Goal: Information Seeking & Learning: Compare options

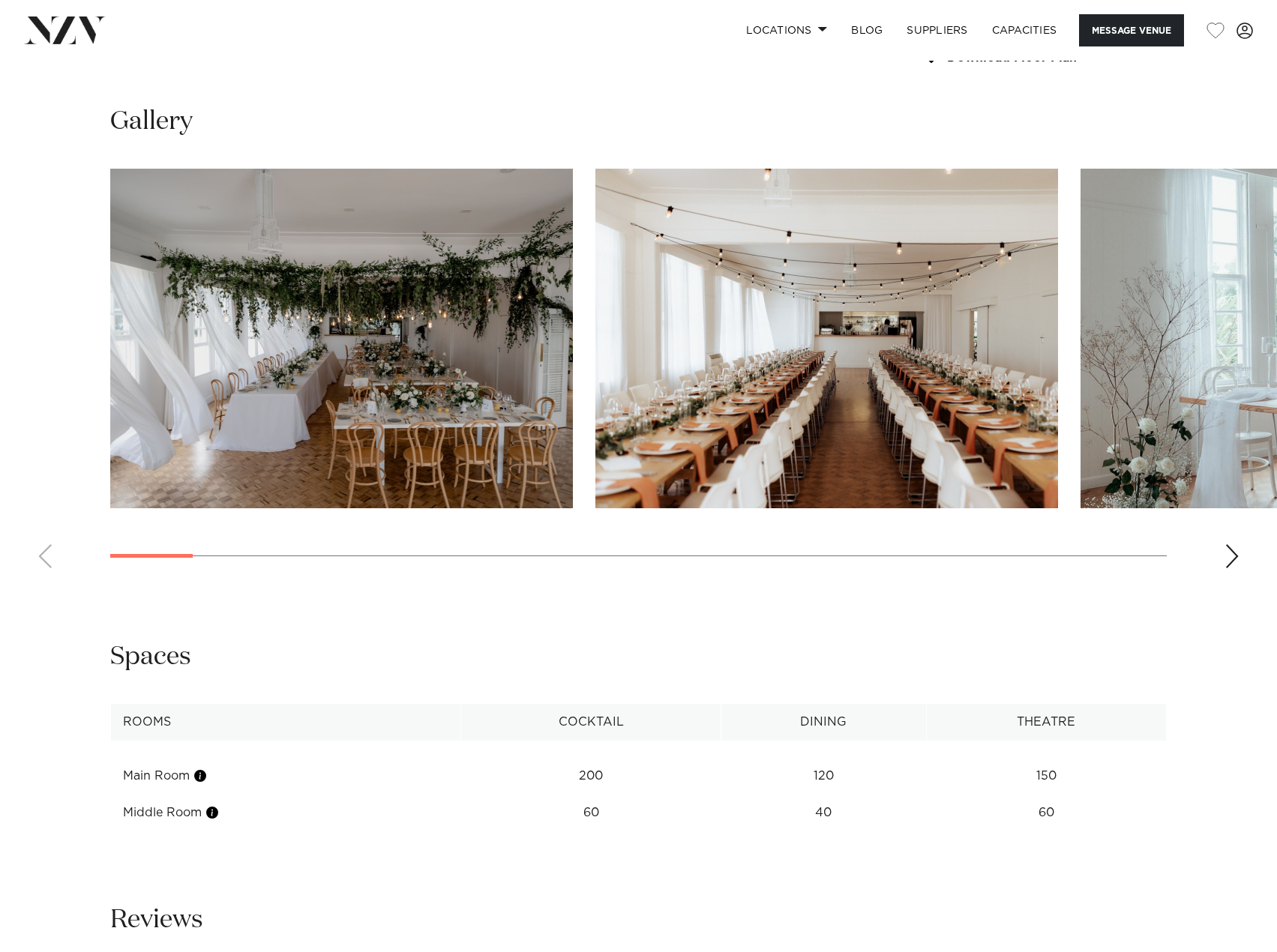
scroll to position [1424, 0]
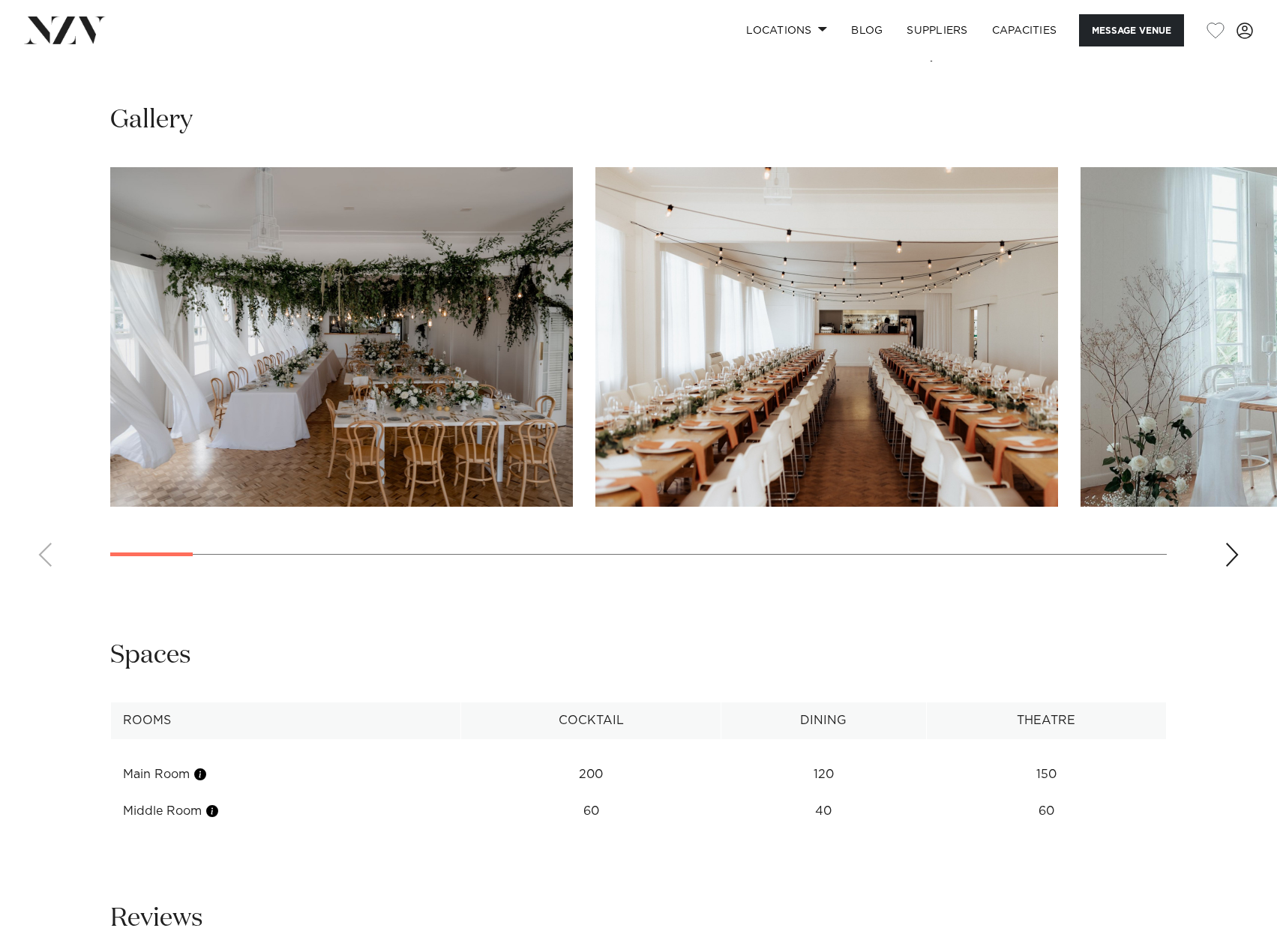
click at [827, 305] on img "2 / 28" at bounding box center [826, 336] width 463 height 340
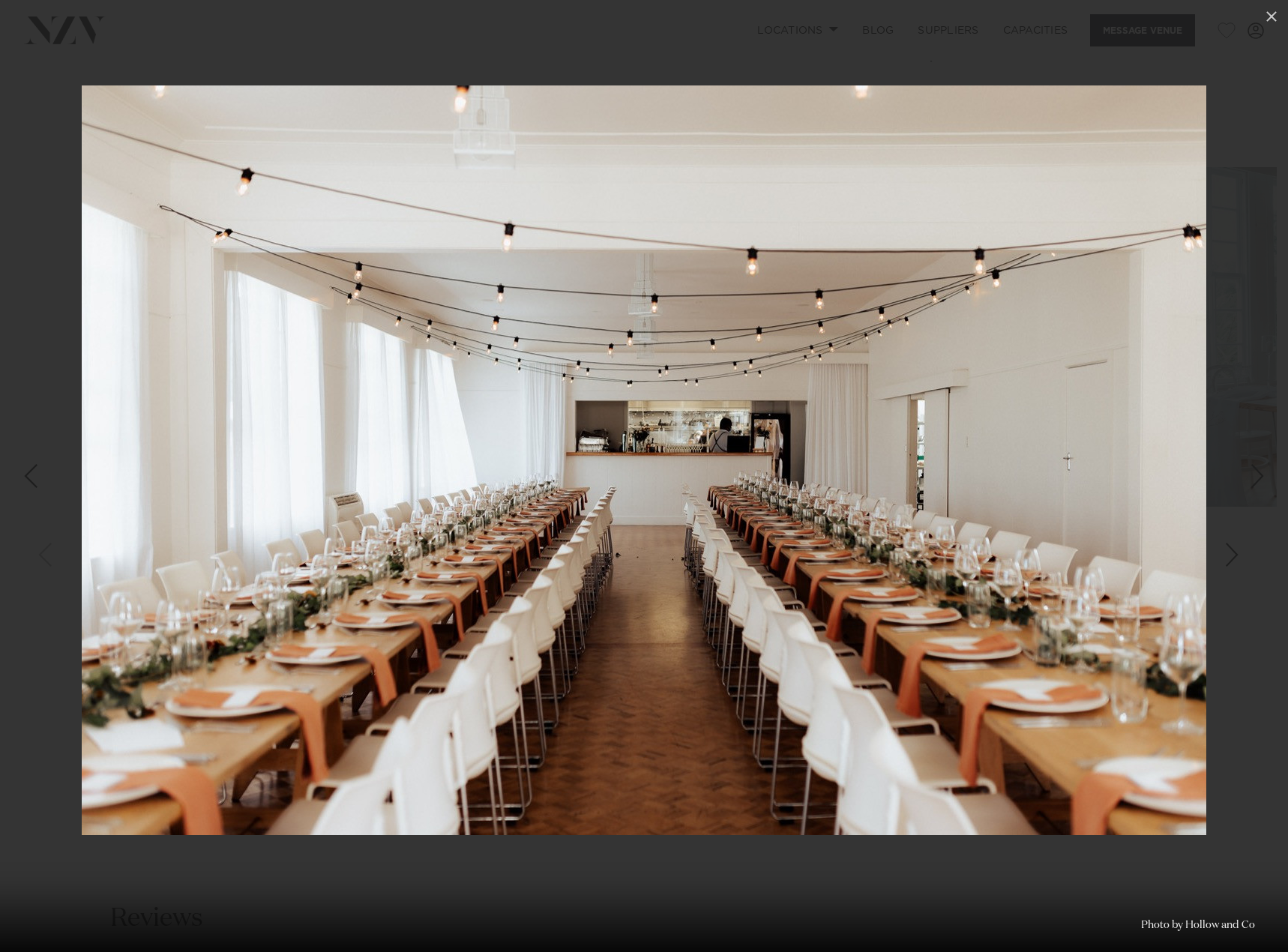
click at [29, 476] on div "Previous slide" at bounding box center [30, 476] width 20 height 29
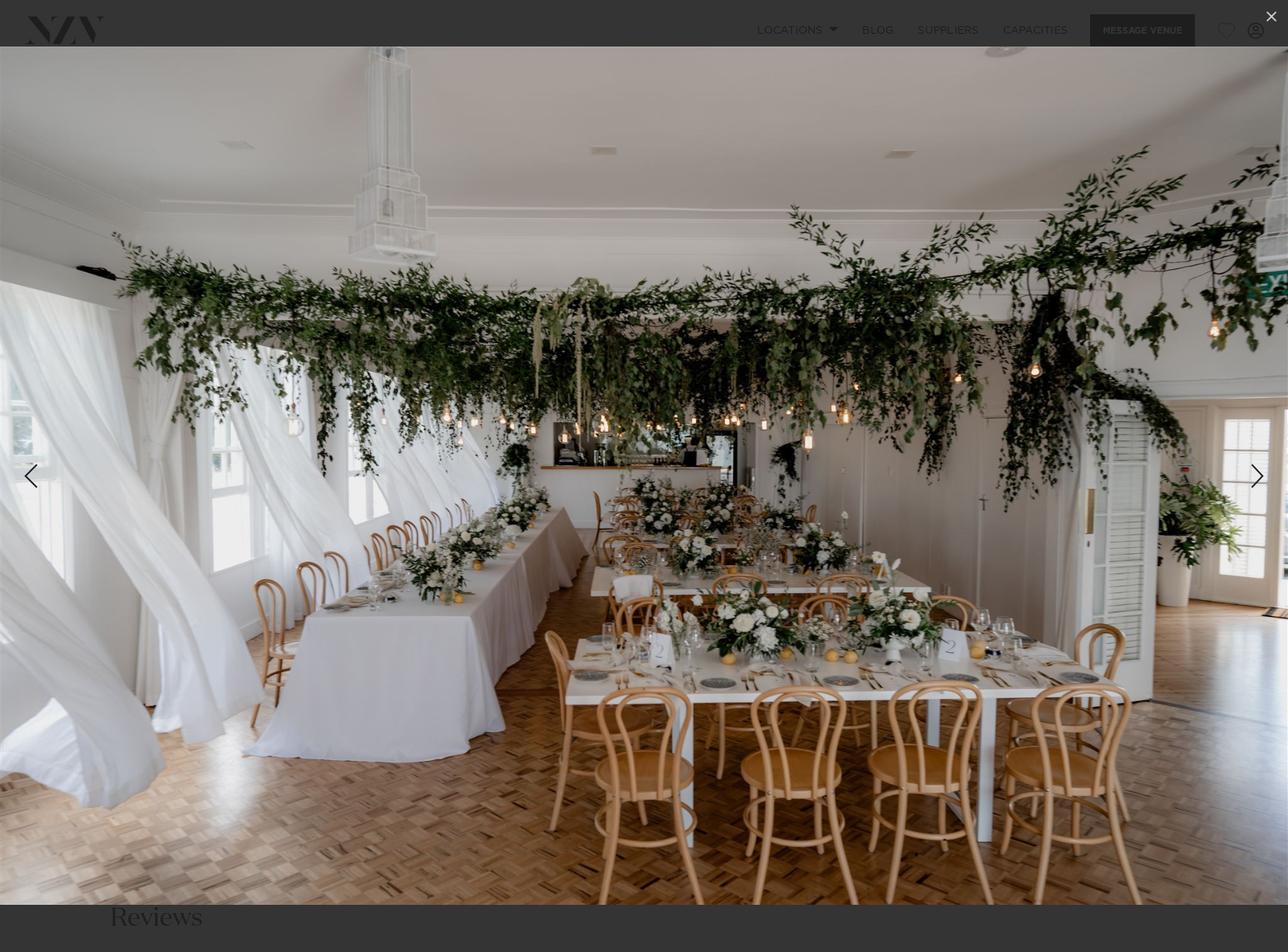
click at [1253, 476] on div "Next slide" at bounding box center [1257, 476] width 20 height 29
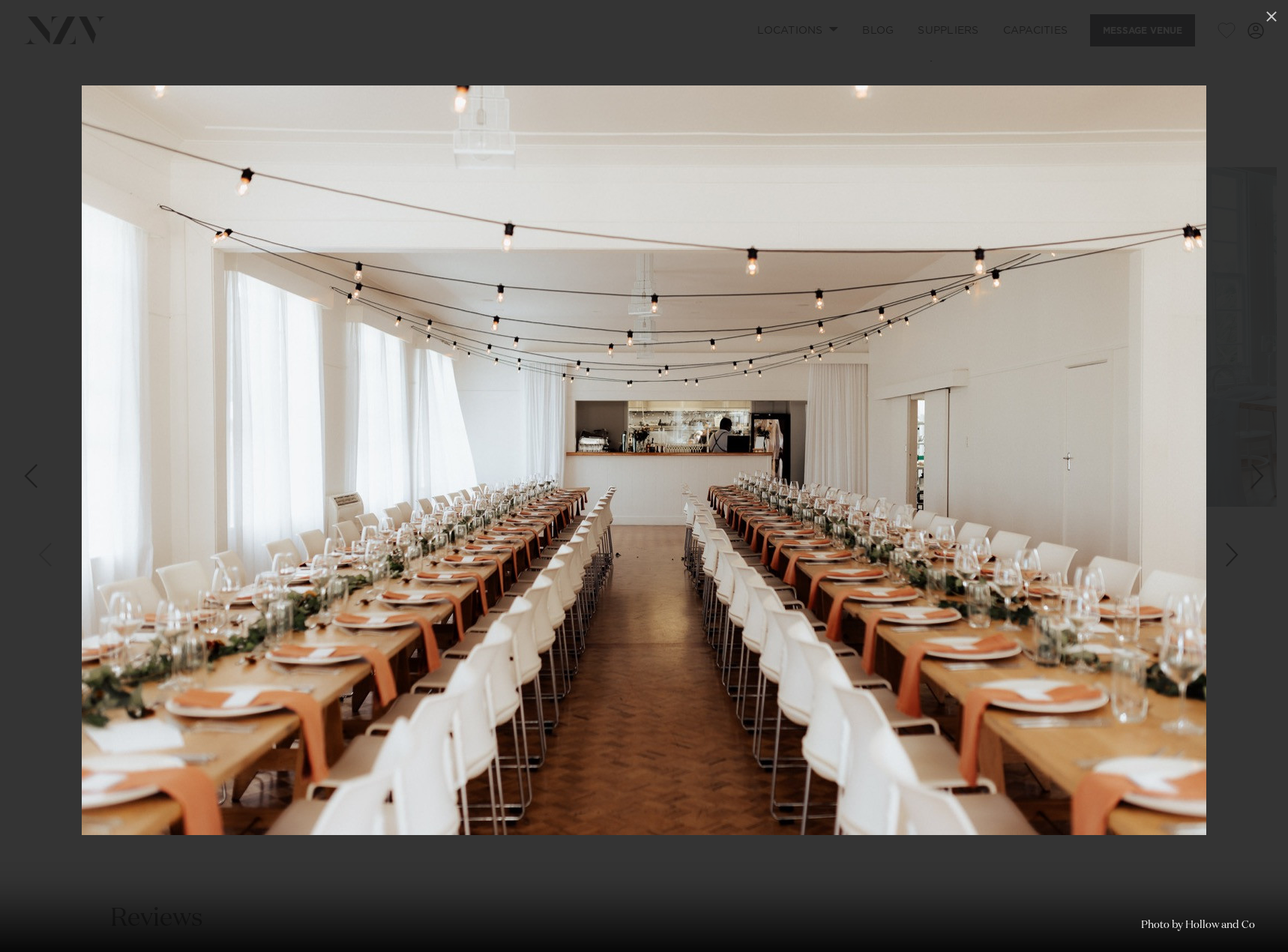
click at [22, 476] on div "Previous slide" at bounding box center [30, 476] width 20 height 29
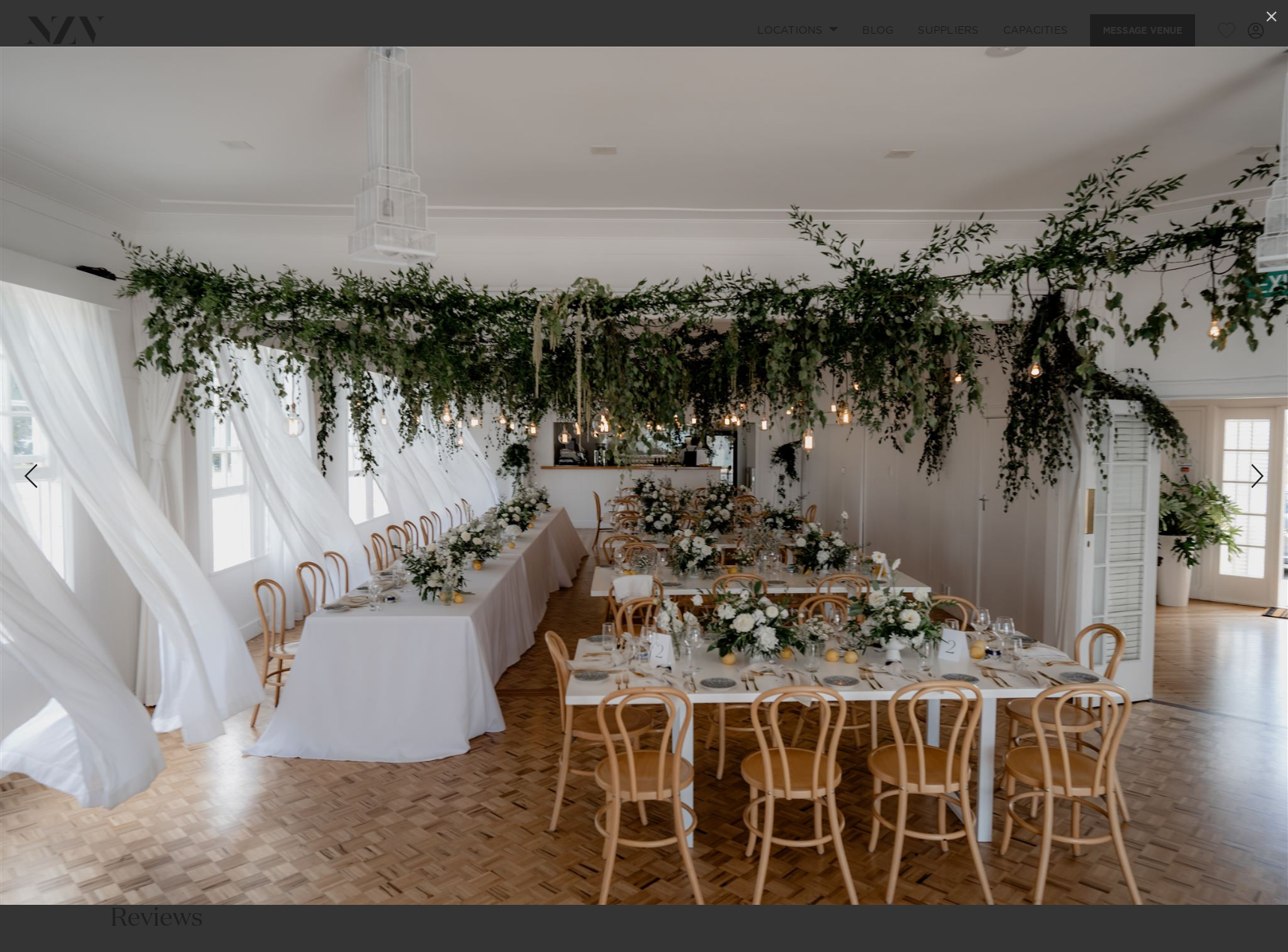
click at [1259, 485] on div "Next slide" at bounding box center [1257, 476] width 20 height 29
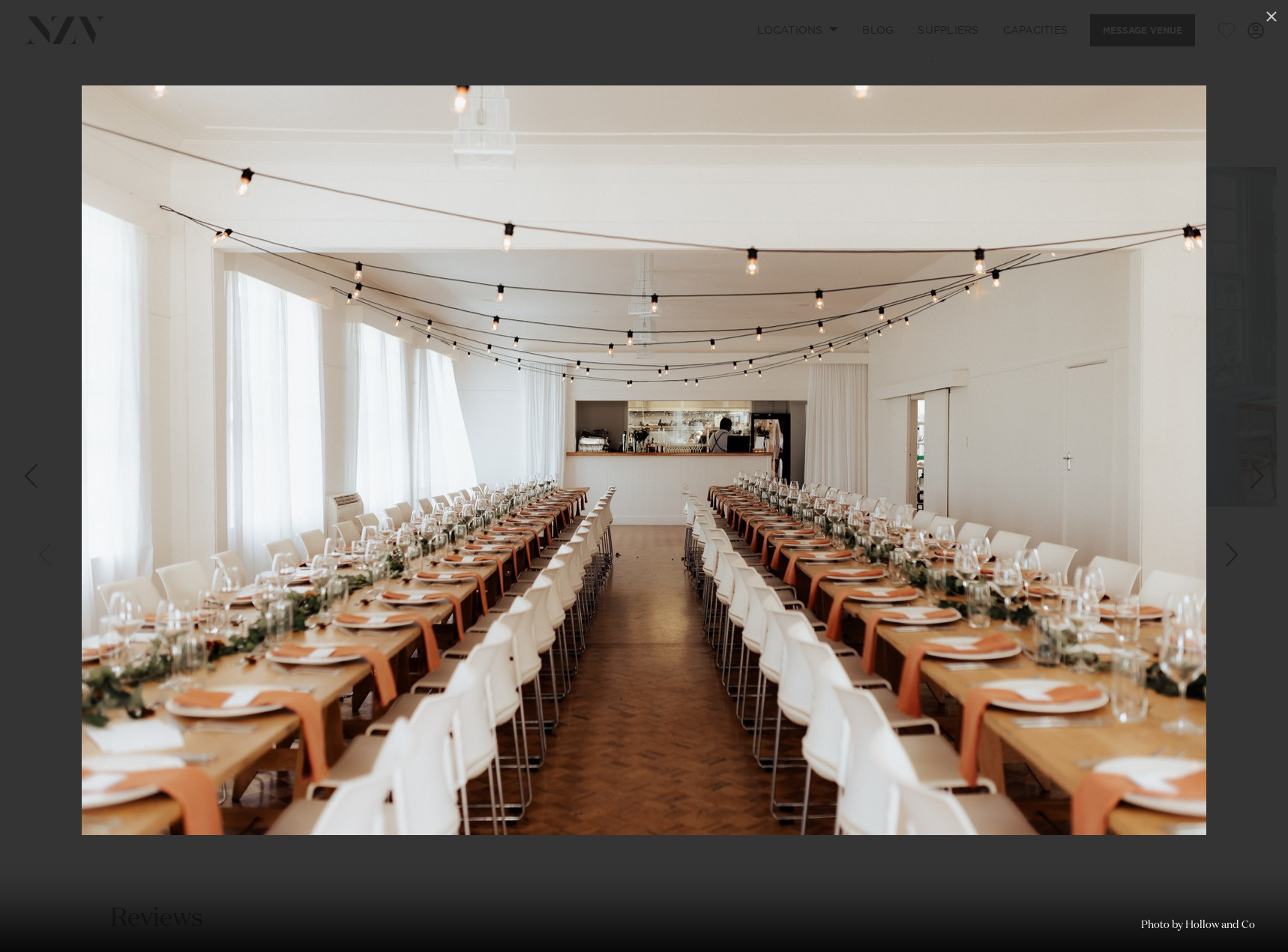
click at [34, 476] on div "Previous slide" at bounding box center [30, 476] width 20 height 29
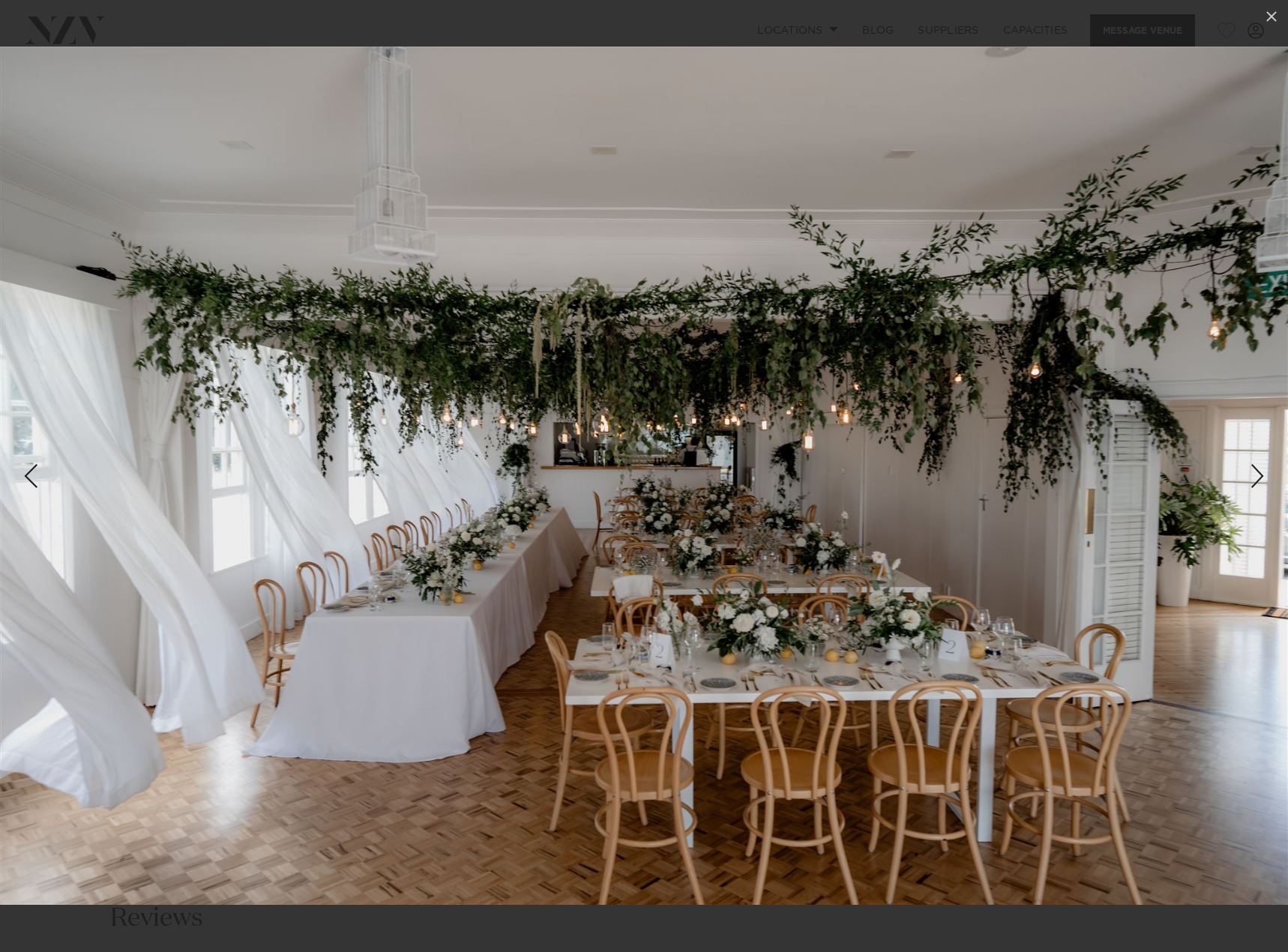
click at [1255, 471] on div "Next slide" at bounding box center [1257, 476] width 20 height 29
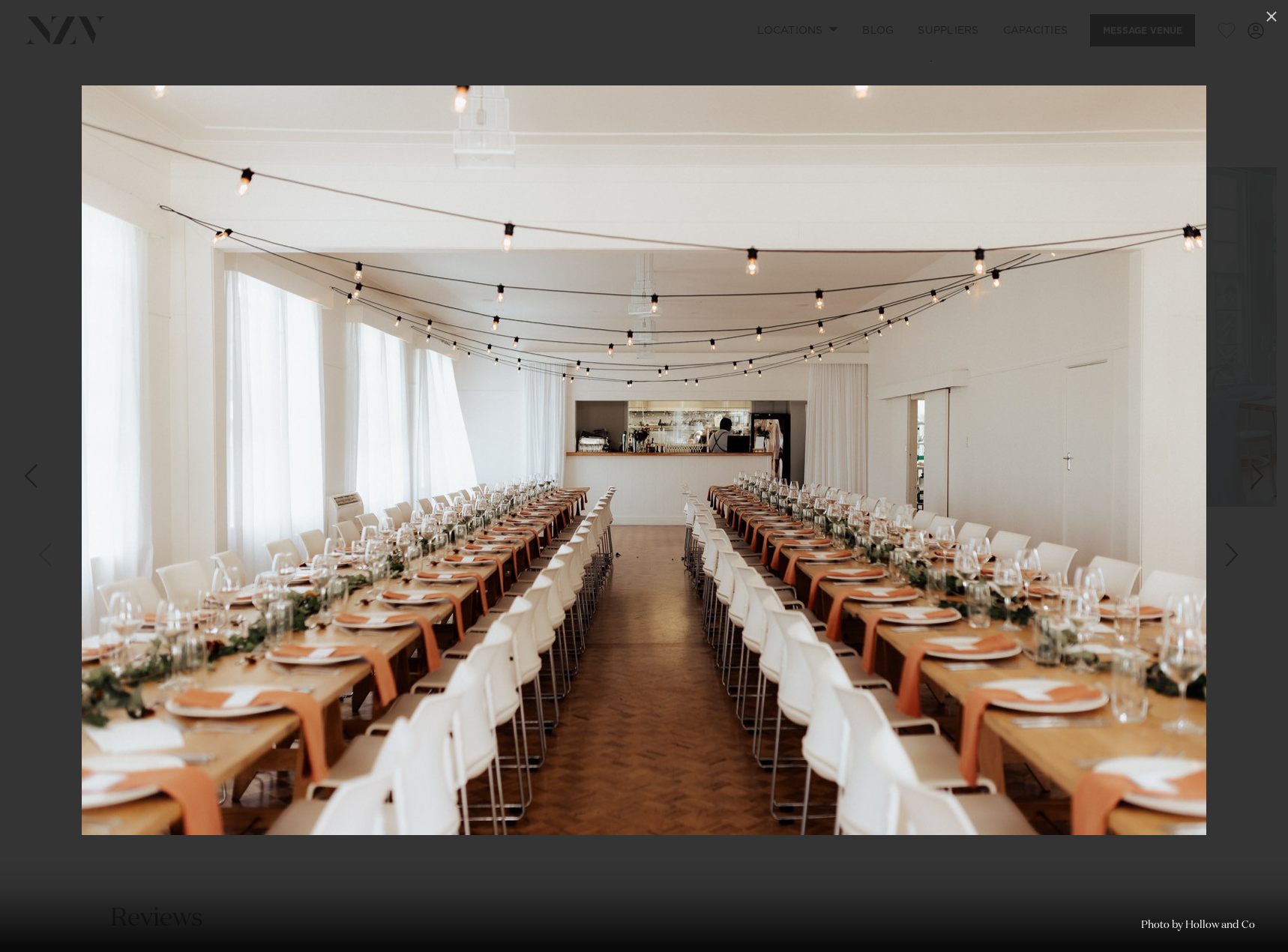
click at [1255, 471] on div "Next slide" at bounding box center [1257, 476] width 20 height 29
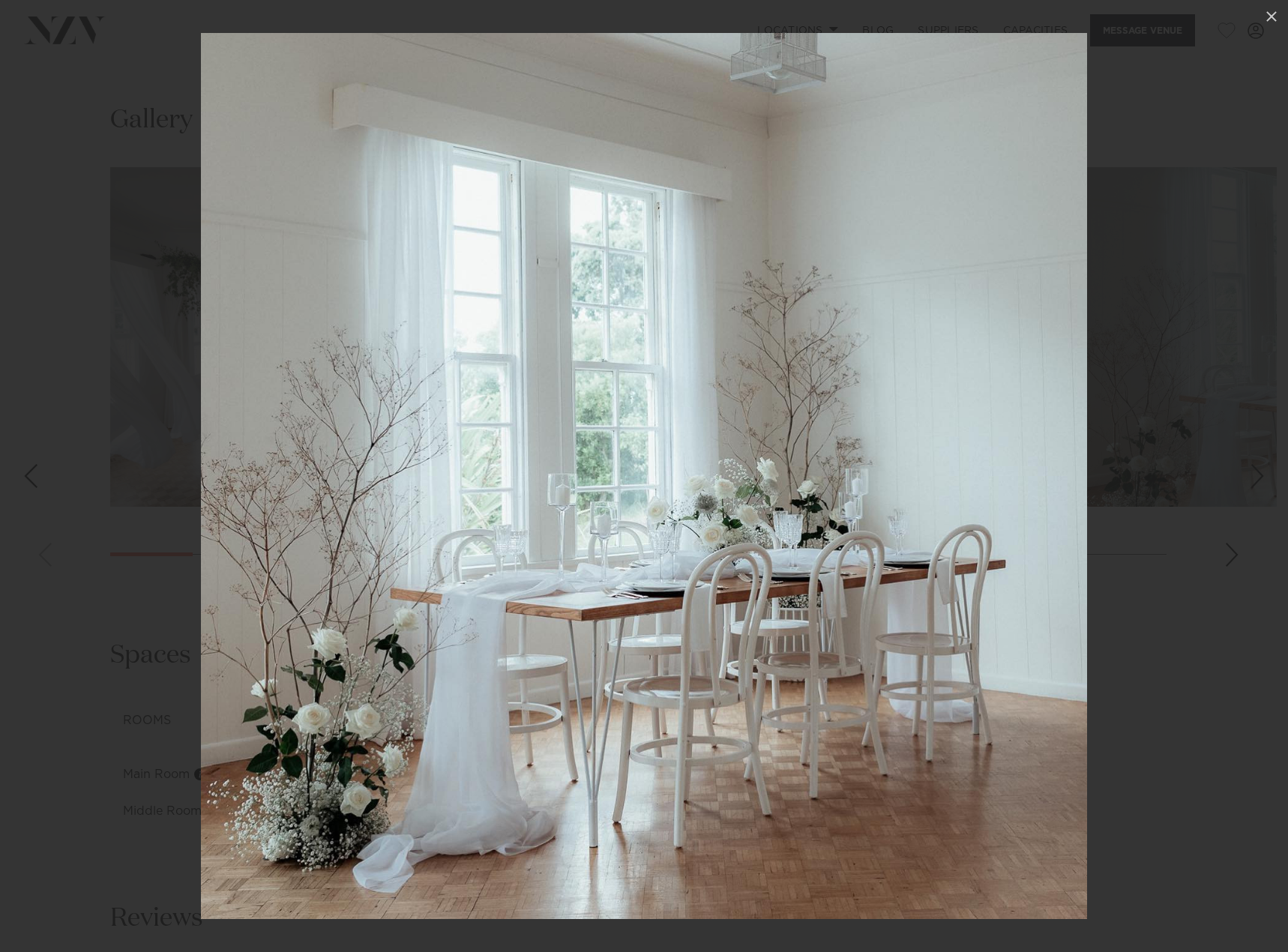
click at [1255, 471] on div "Next slide" at bounding box center [1257, 476] width 20 height 29
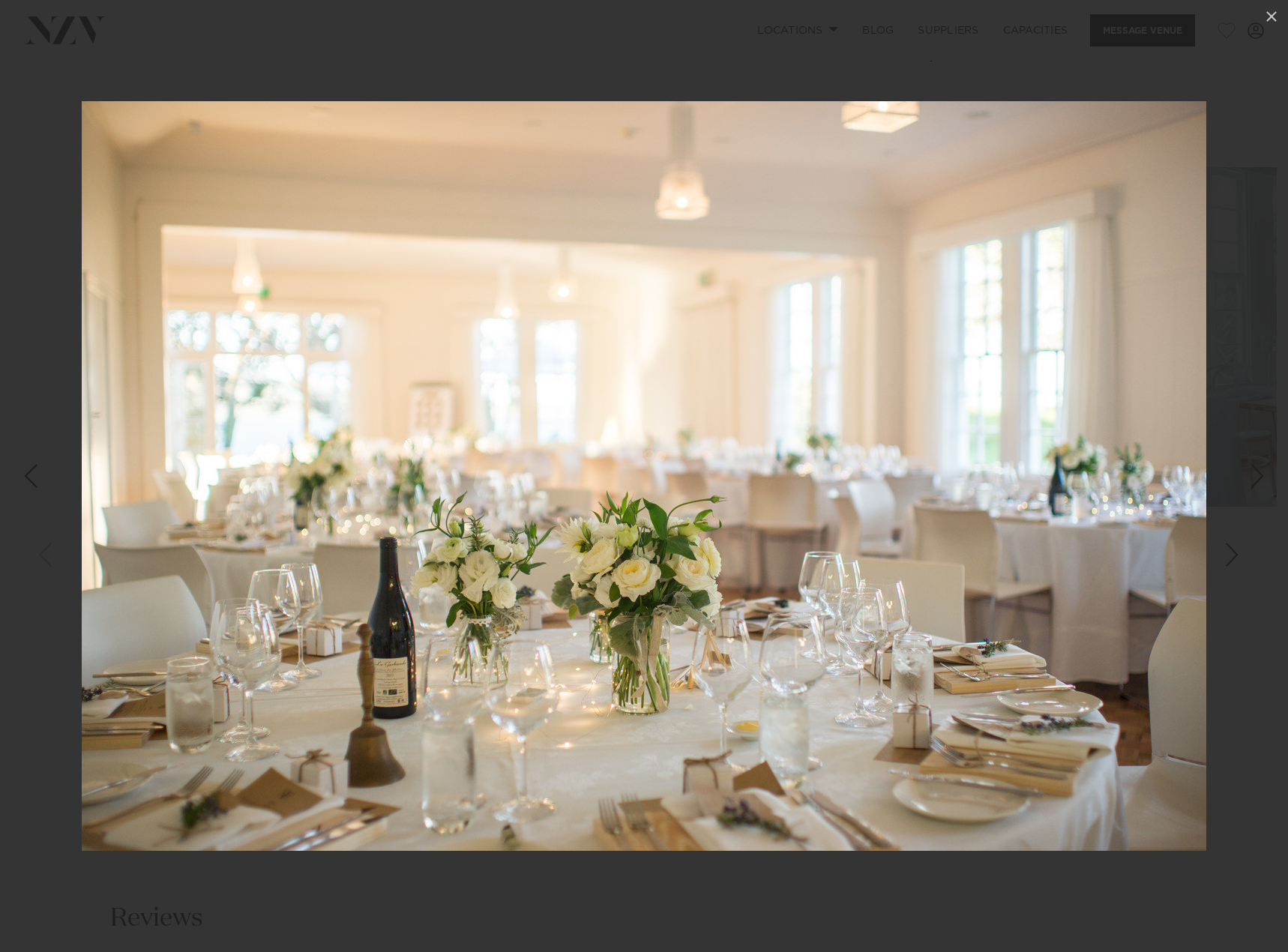
click at [1255, 471] on div "Next slide" at bounding box center [1257, 476] width 20 height 29
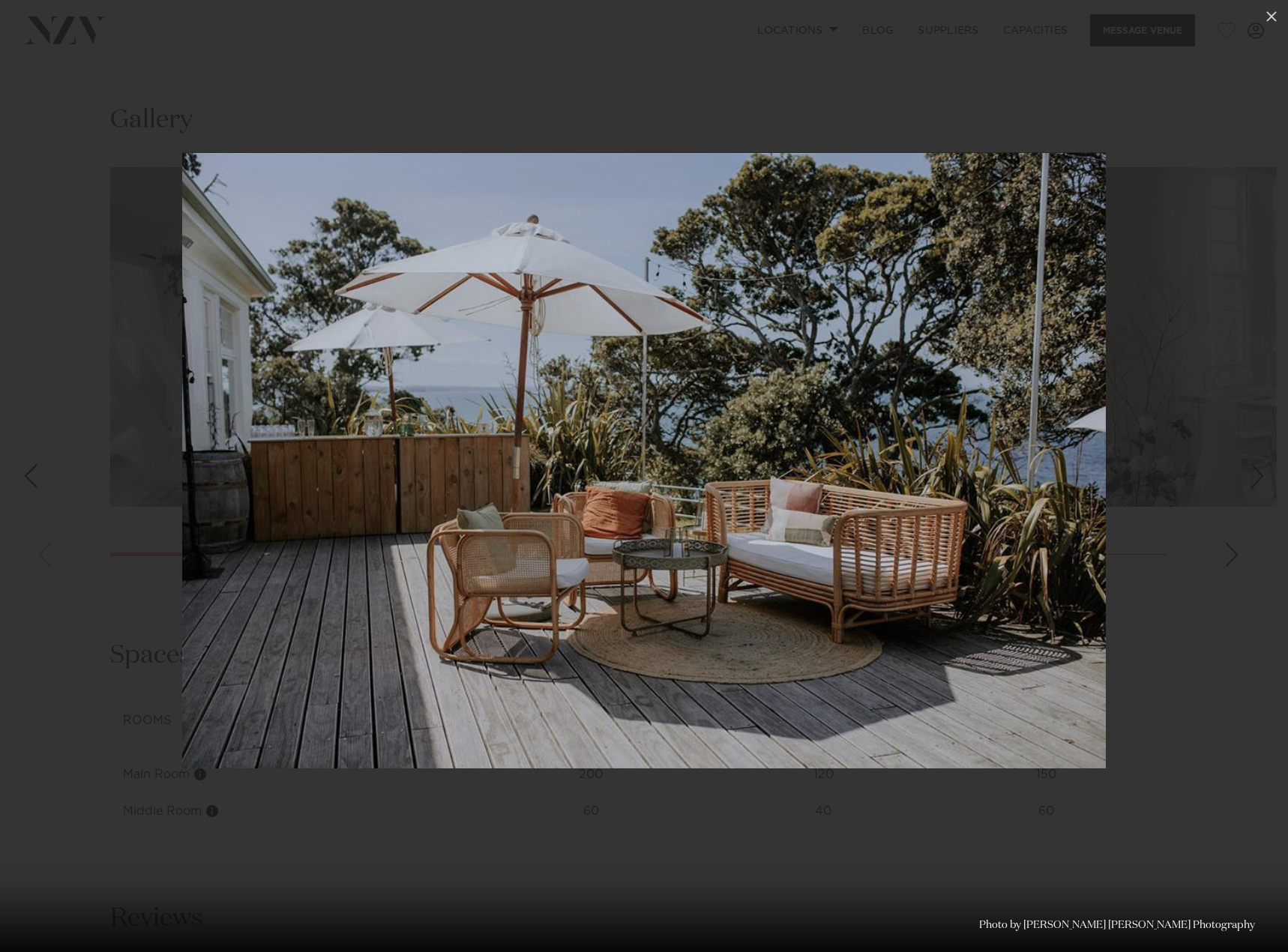
click at [1255, 471] on div "Next slide" at bounding box center [1257, 476] width 20 height 29
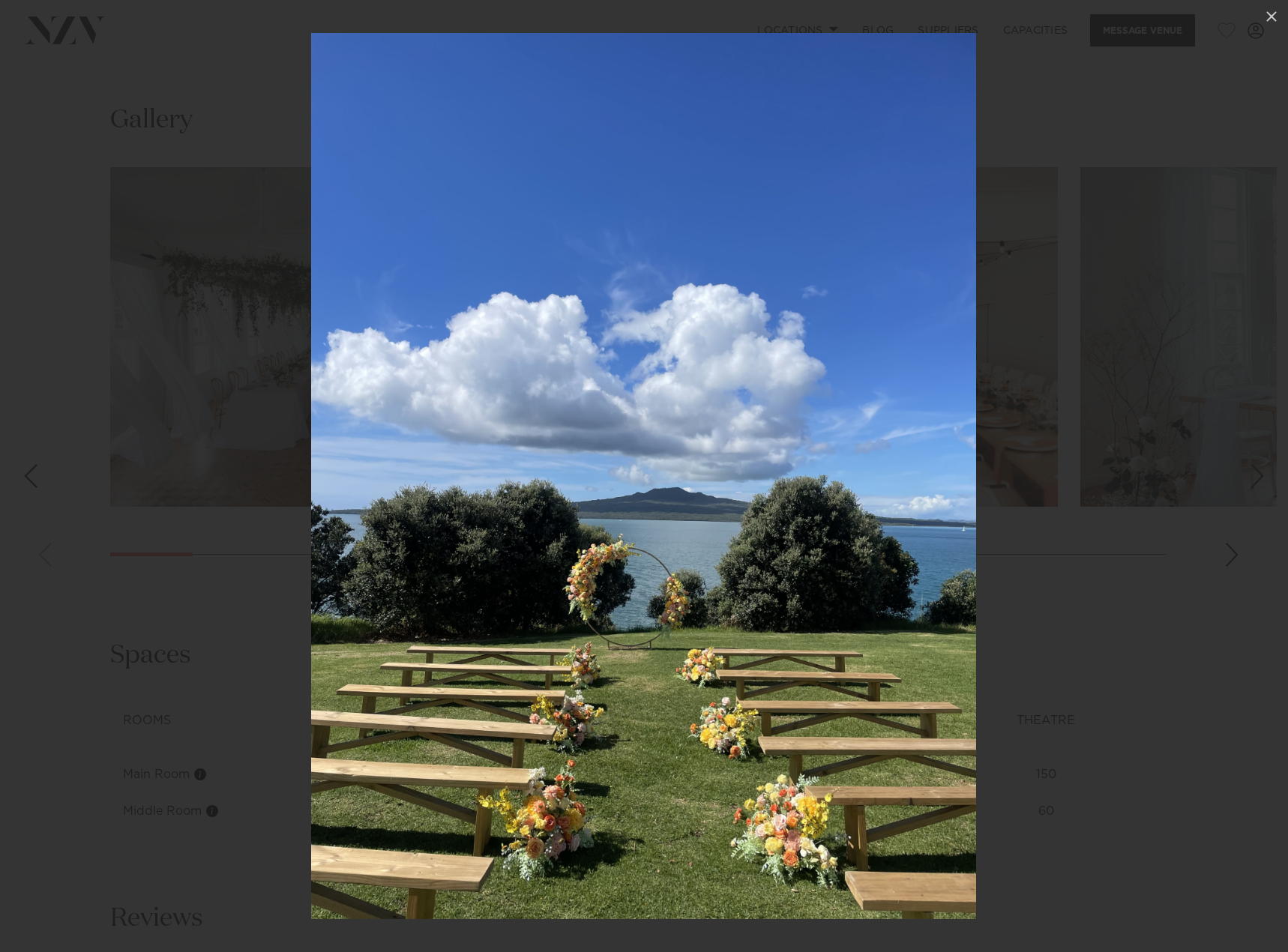
click at [1255, 471] on div "Next slide" at bounding box center [1257, 476] width 20 height 29
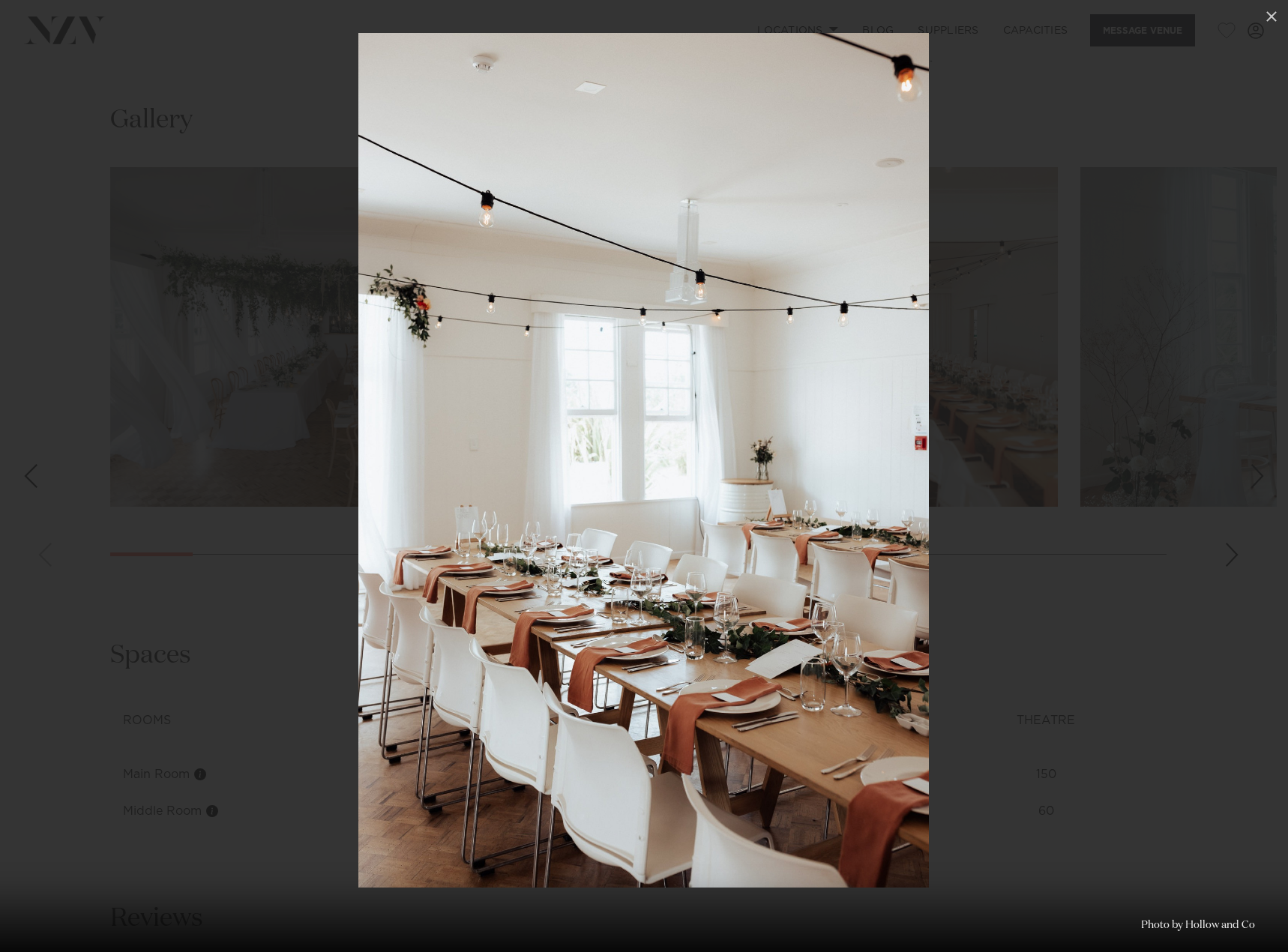
click at [1255, 471] on div "Next slide" at bounding box center [1257, 476] width 20 height 29
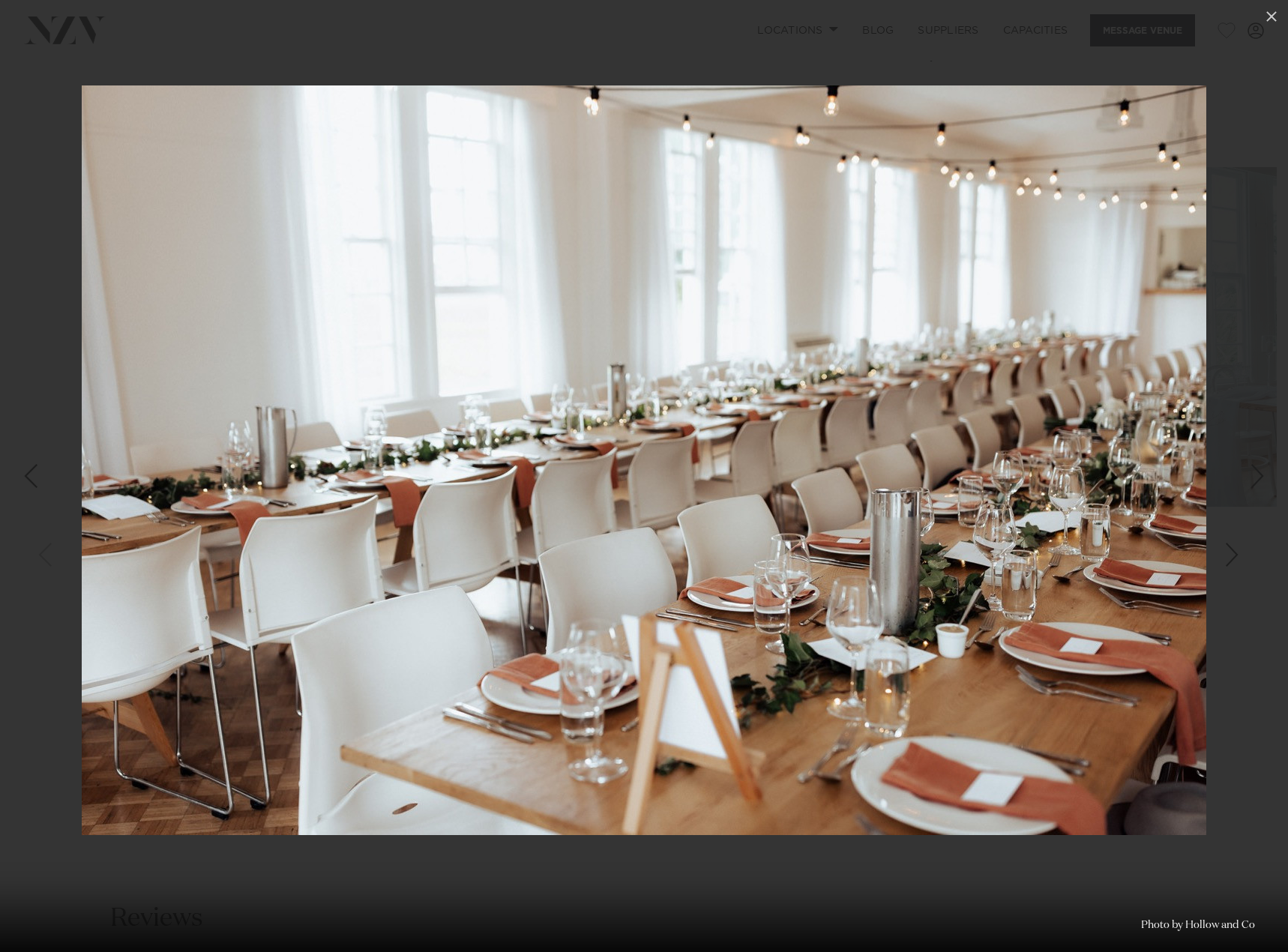
click at [1255, 471] on div "8 / 28 Photo by Hollow and Co" at bounding box center [644, 476] width 1288 height 952
click at [1254, 481] on div "Next slide" at bounding box center [1257, 476] width 20 height 29
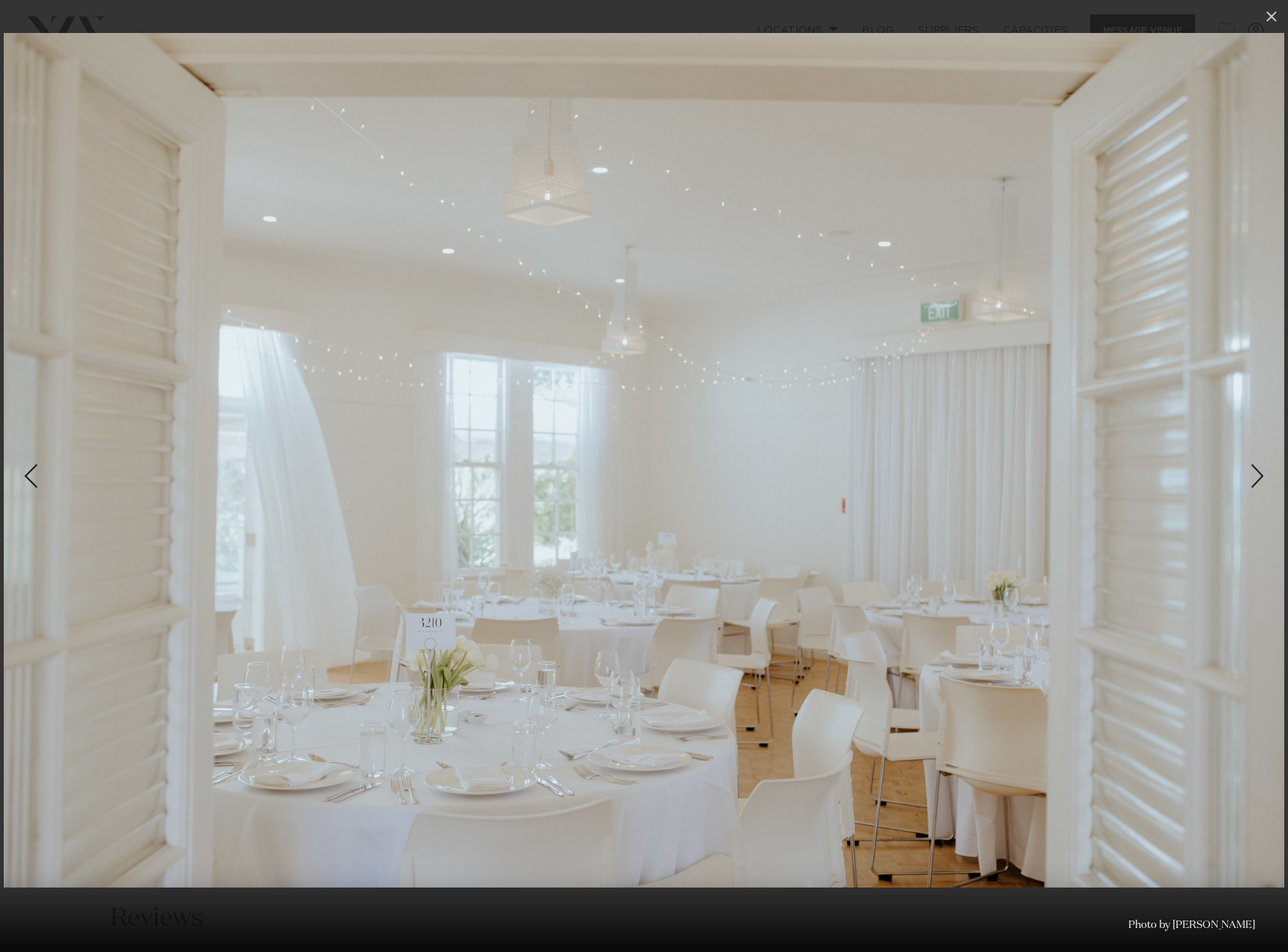
click at [1264, 486] on div "Next slide" at bounding box center [1257, 476] width 20 height 29
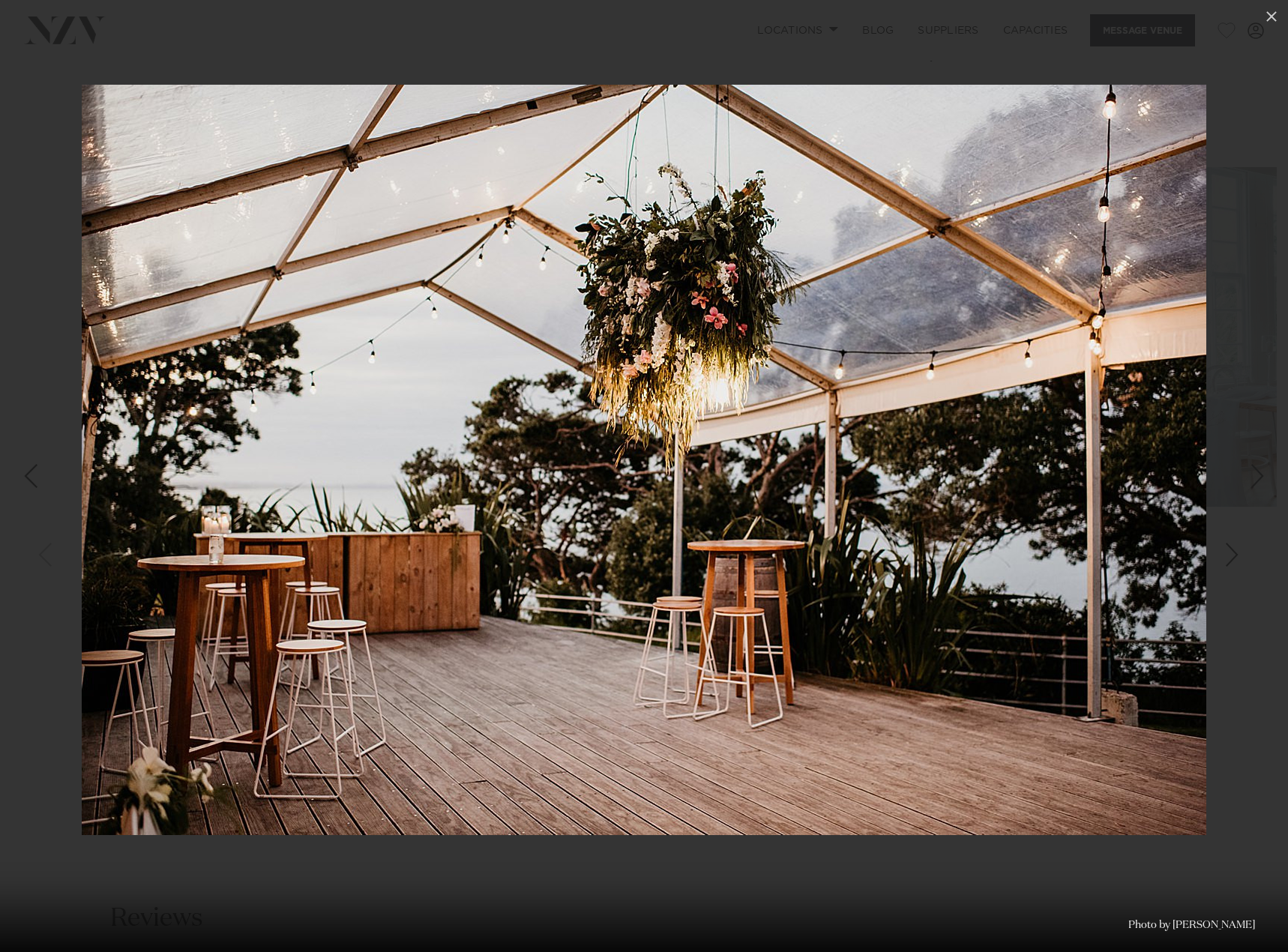
click at [1264, 486] on div "Next slide" at bounding box center [1257, 476] width 20 height 29
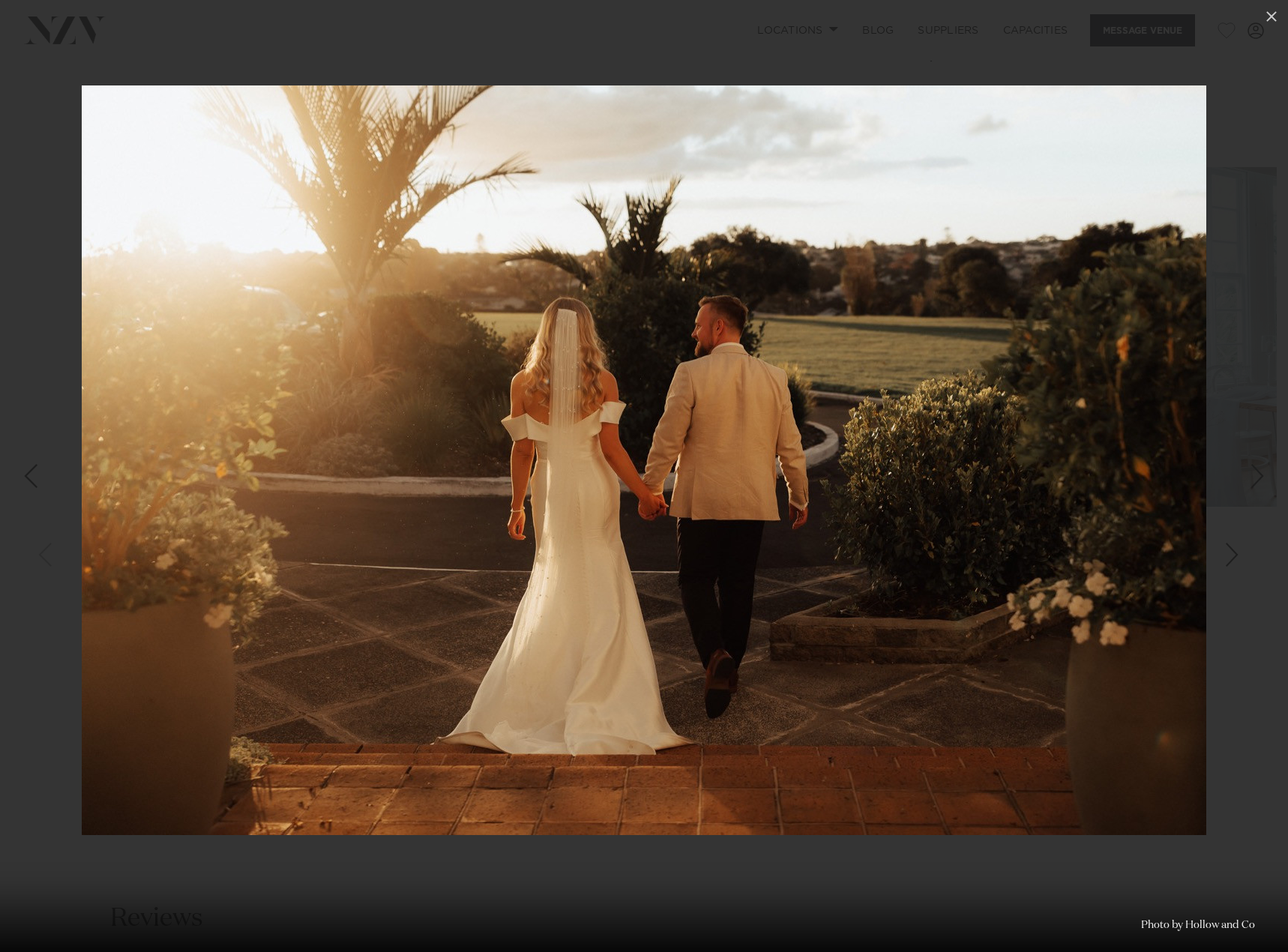
click at [1264, 486] on div "Next slide" at bounding box center [1257, 476] width 20 height 29
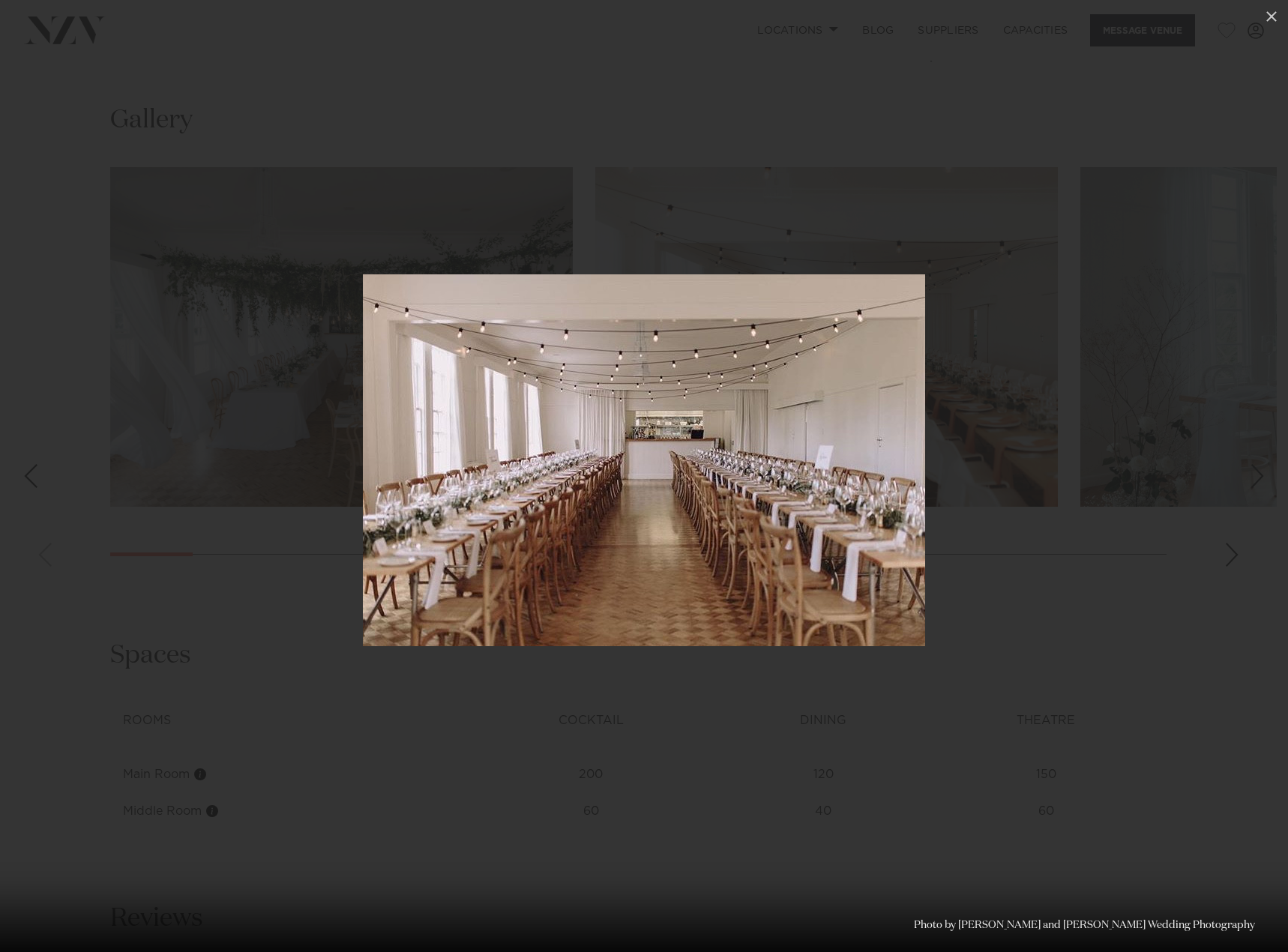
click at [1264, 486] on div "Next slide" at bounding box center [1257, 476] width 20 height 29
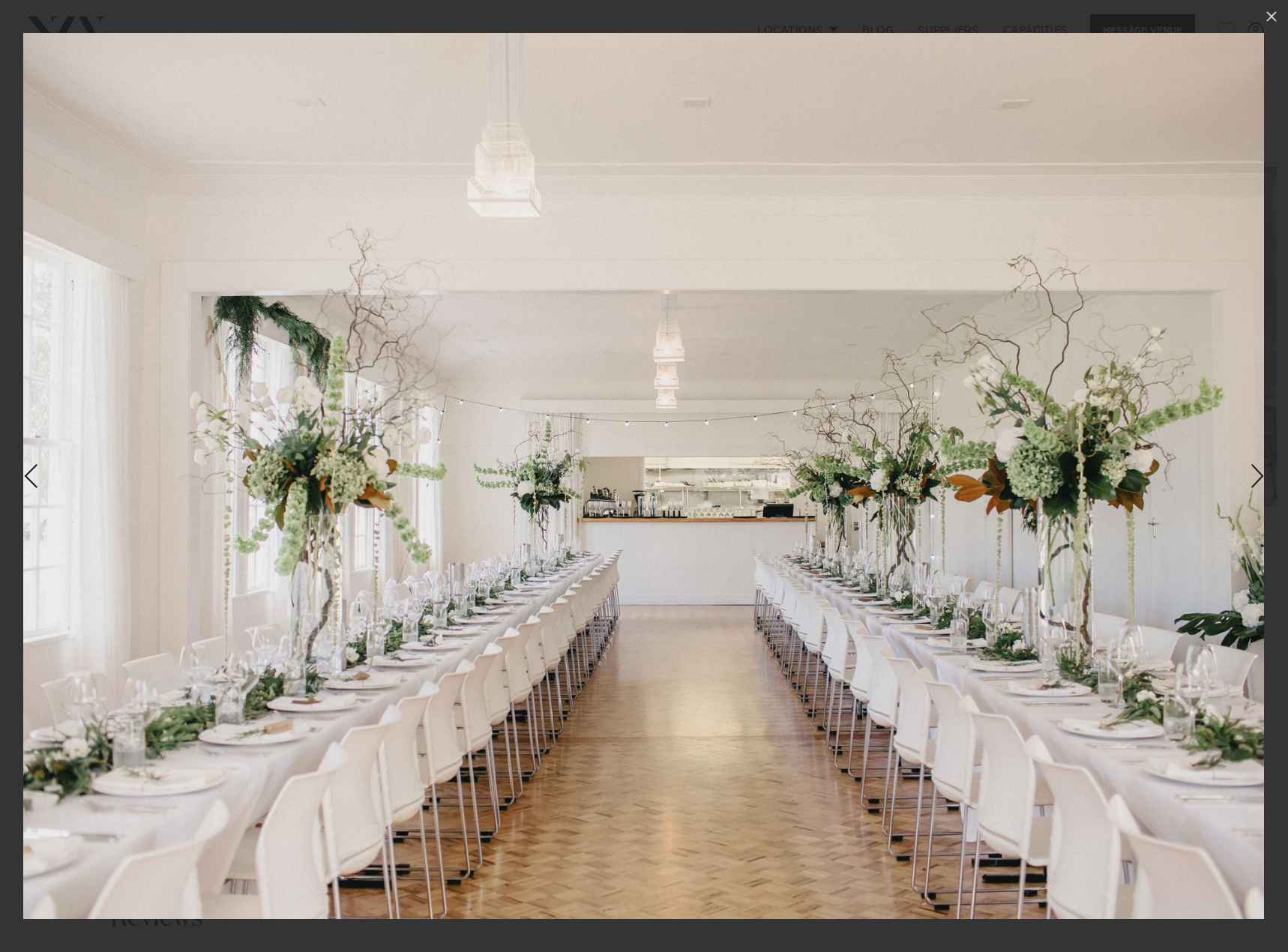
click at [1264, 486] on div "Next slide" at bounding box center [1257, 476] width 20 height 29
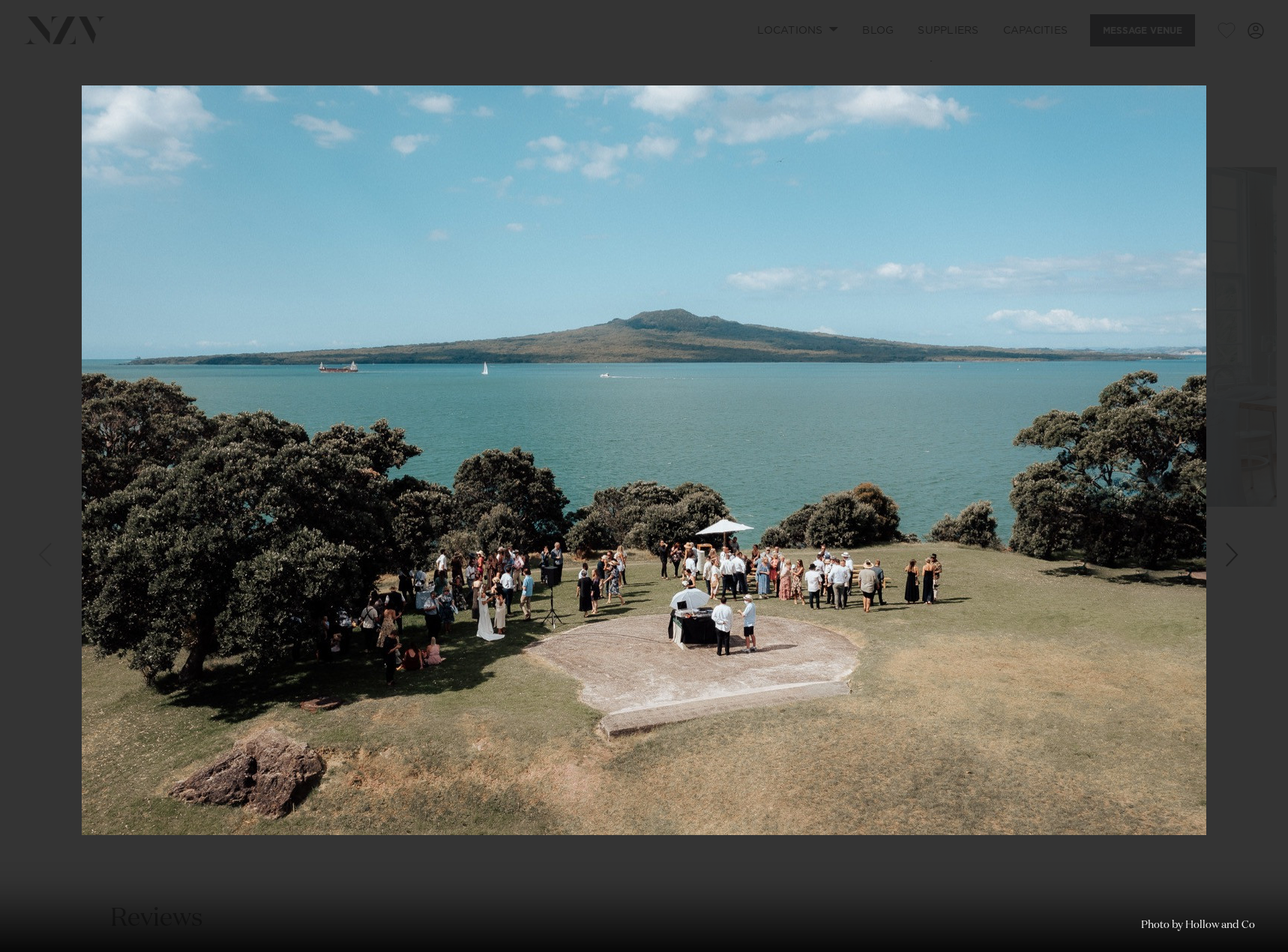
click at [1264, 486] on div "14 / 28 Photo by Hollow and Co" at bounding box center [644, 476] width 1288 height 952
click at [1265, 13] on icon at bounding box center [1272, 16] width 18 height 18
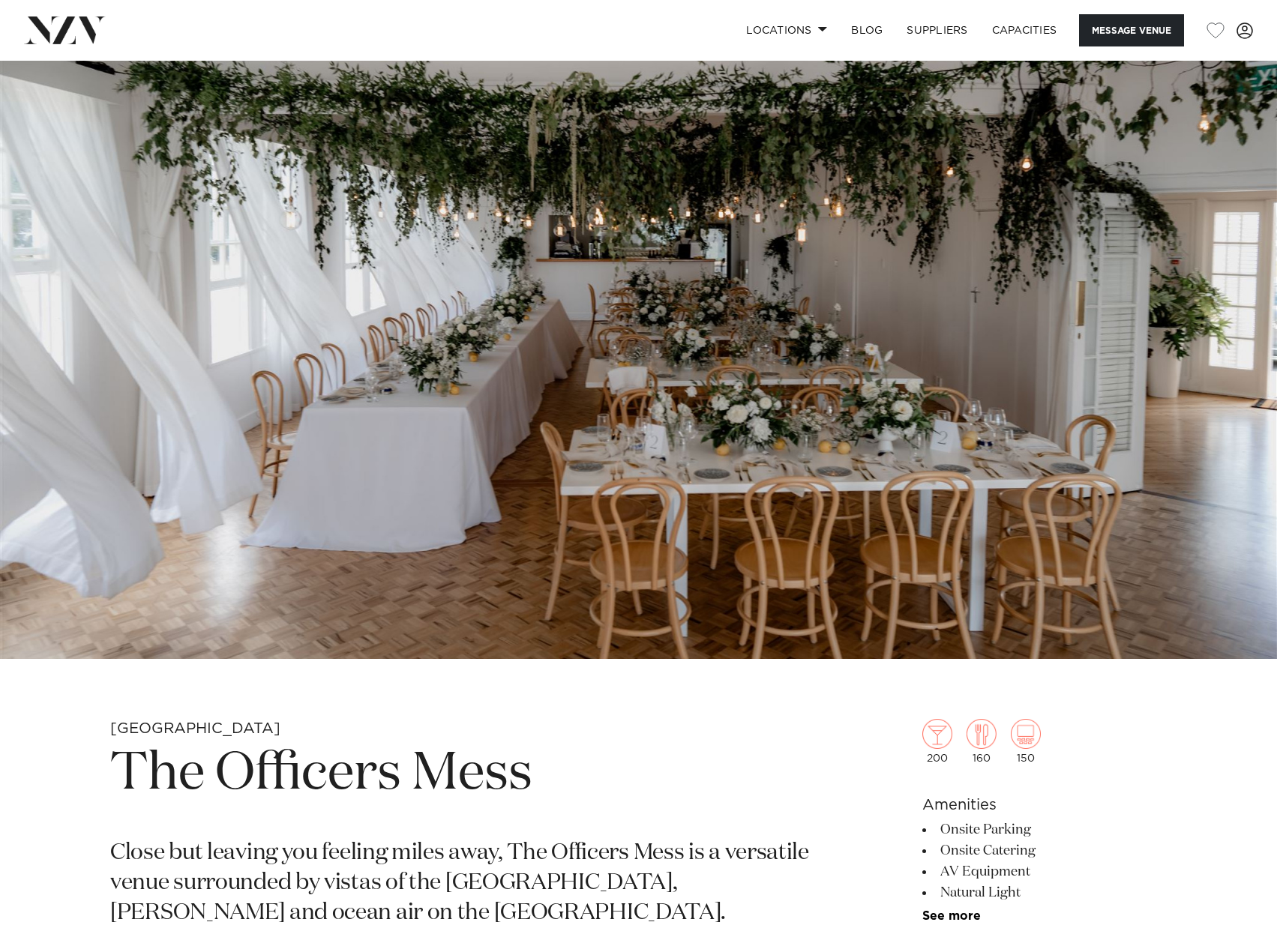
click at [75, 30] on img at bounding box center [65, 29] width 82 height 27
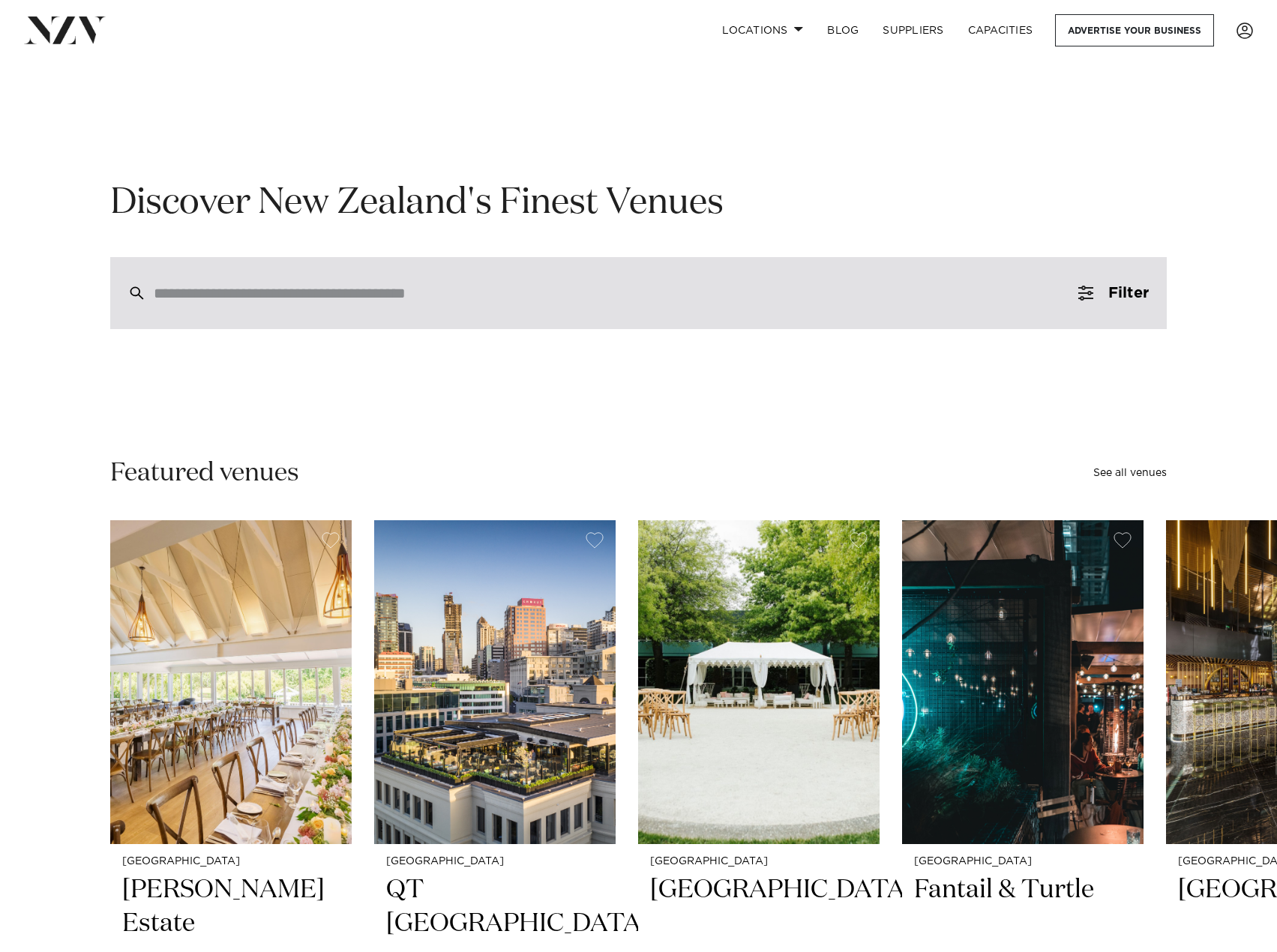
scroll to position [75, 0]
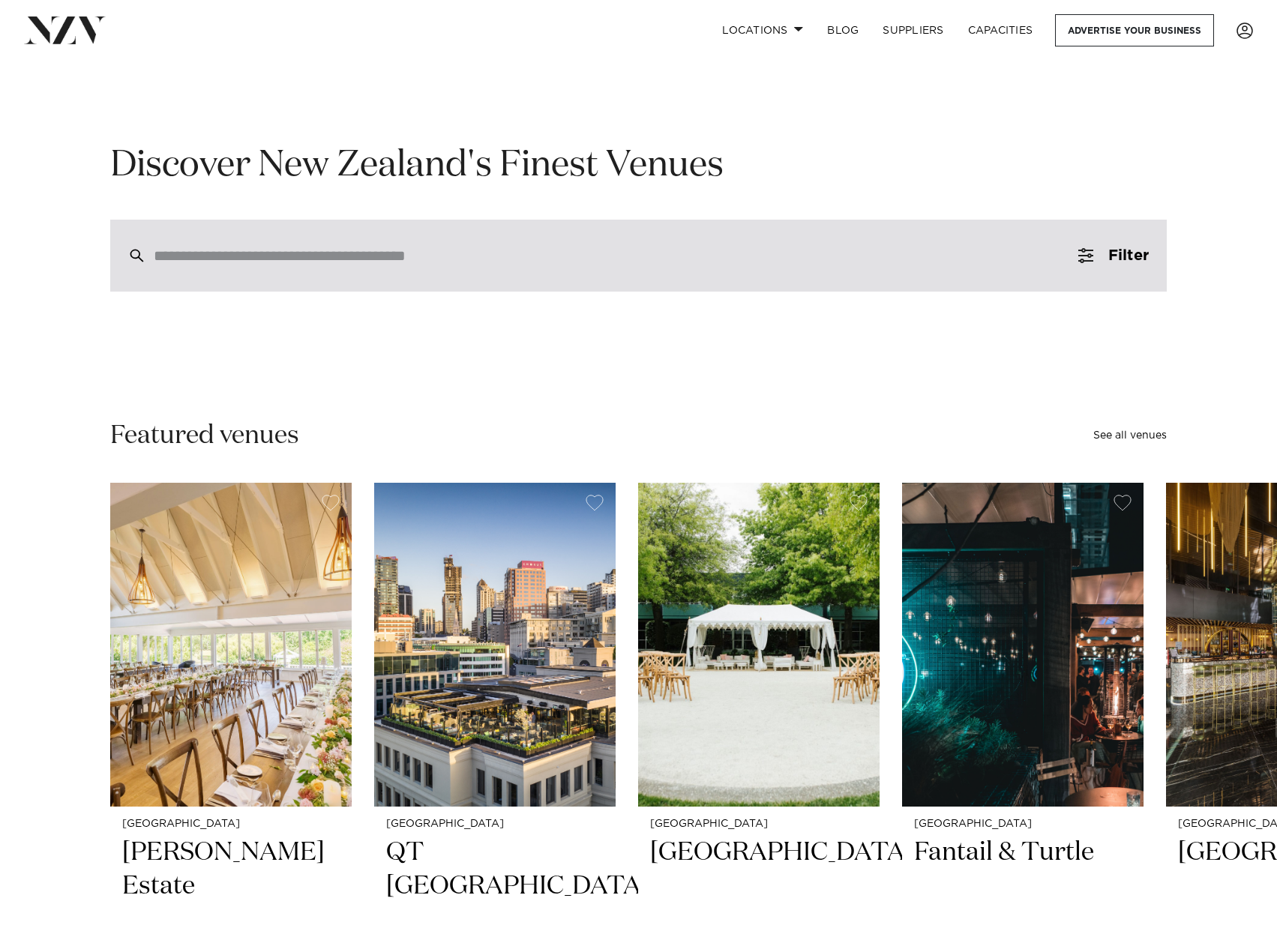
click at [395, 259] on input "search" at bounding box center [607, 255] width 906 height 16
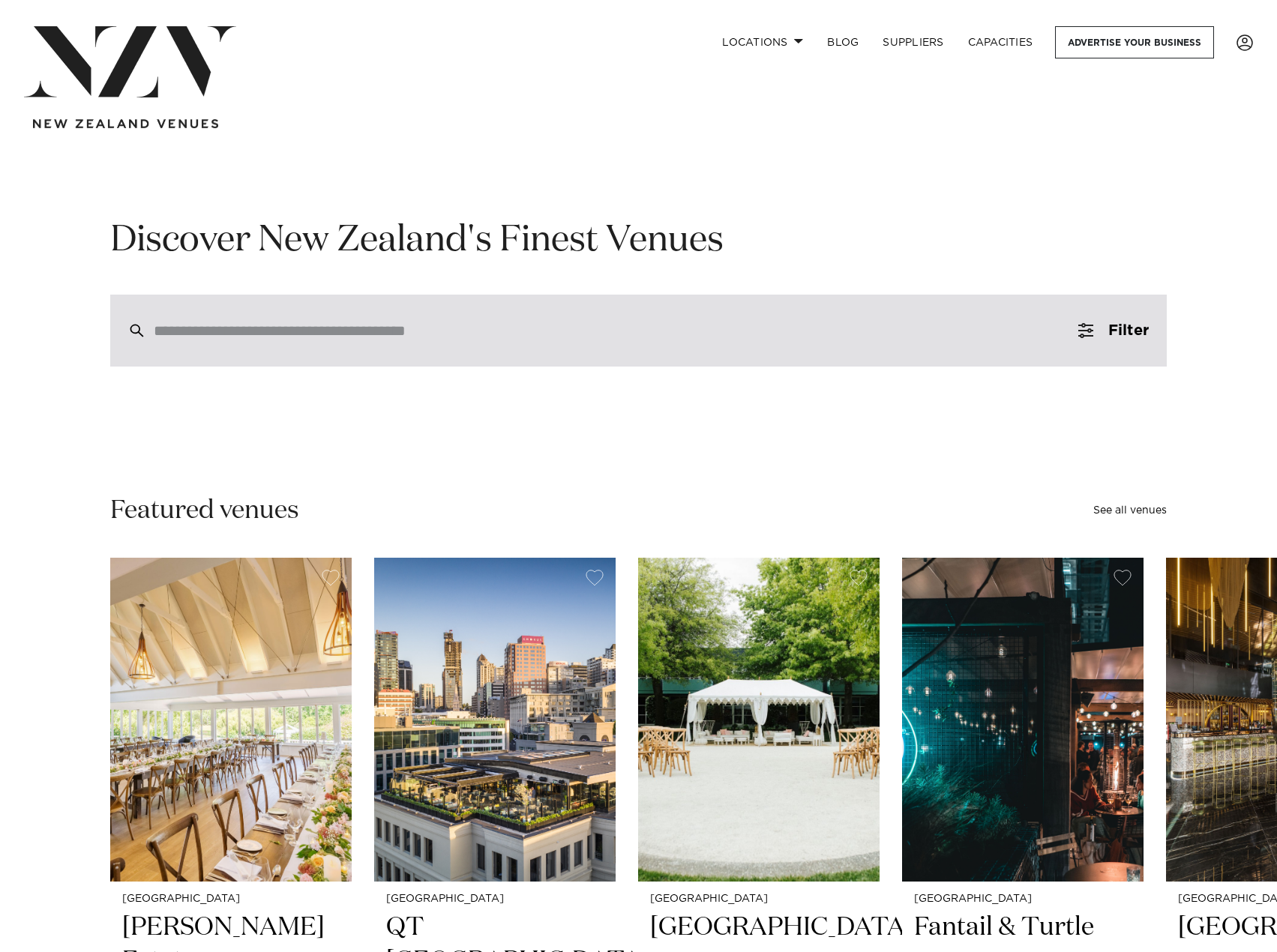
click at [319, 333] on input "search" at bounding box center [607, 331] width 906 height 16
click at [345, 332] on input "search" at bounding box center [607, 331] width 906 height 16
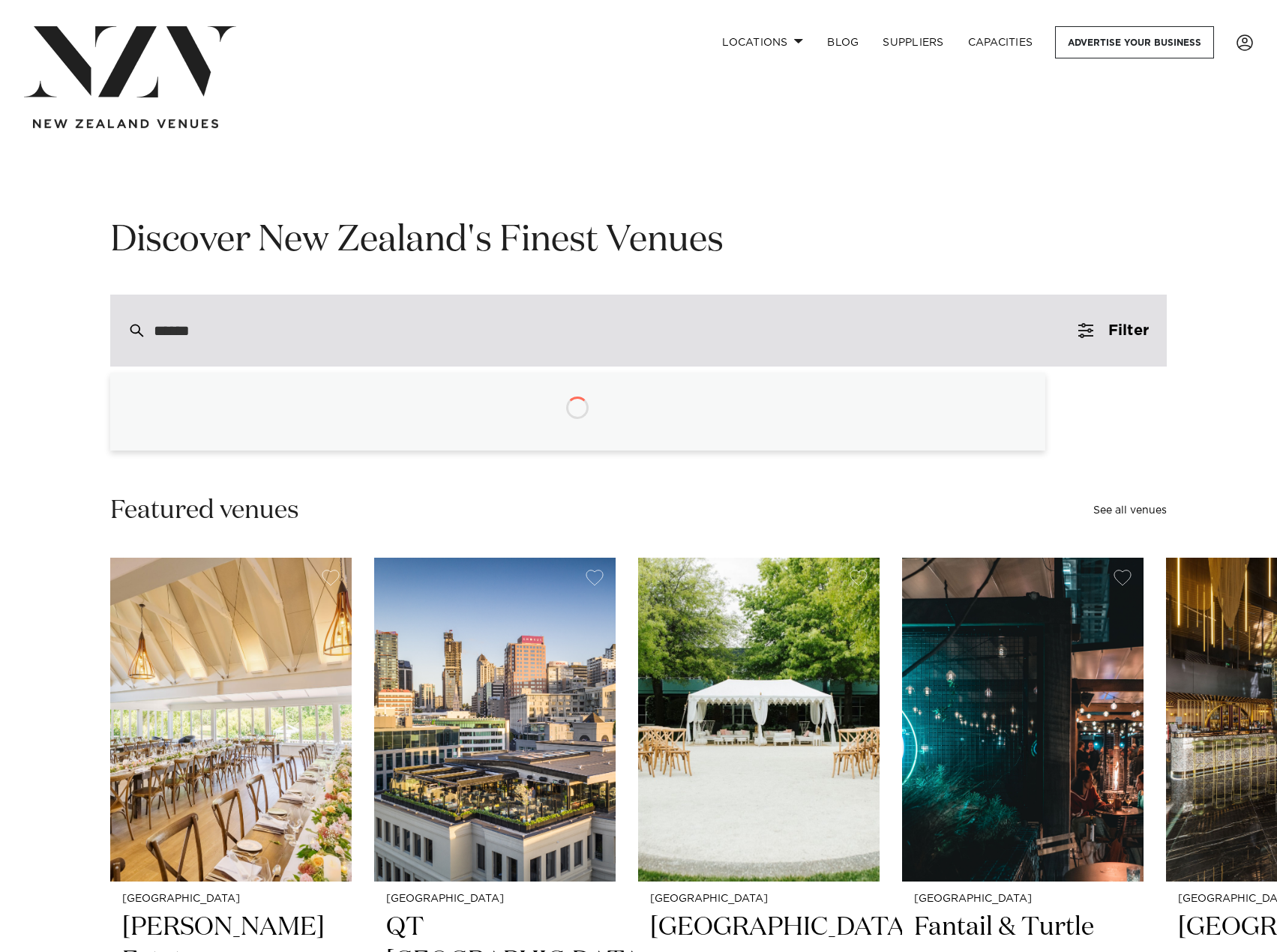
type input "*******"
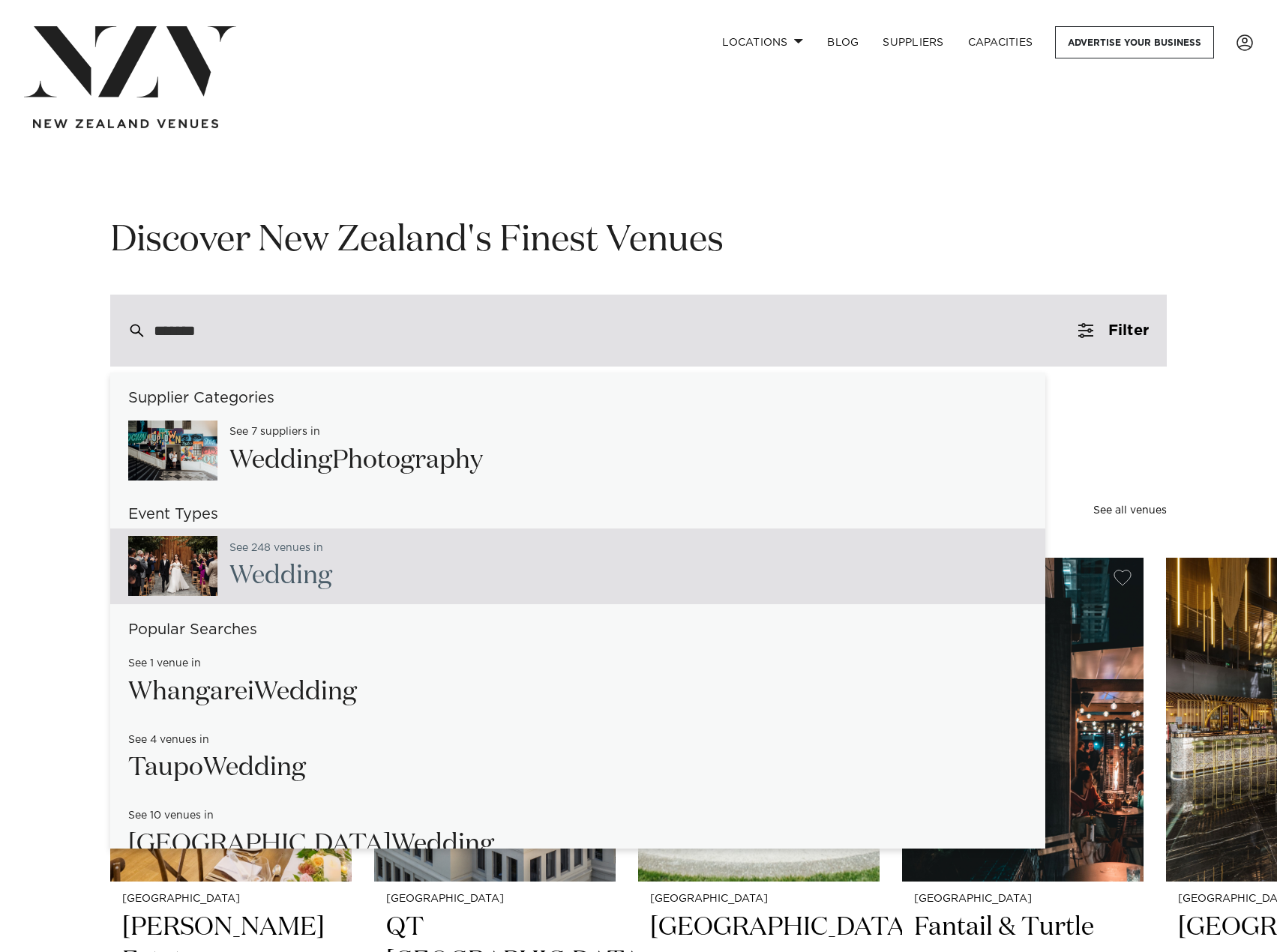
click at [291, 566] on span "Wedding" at bounding box center [280, 575] width 102 height 25
type input "**********"
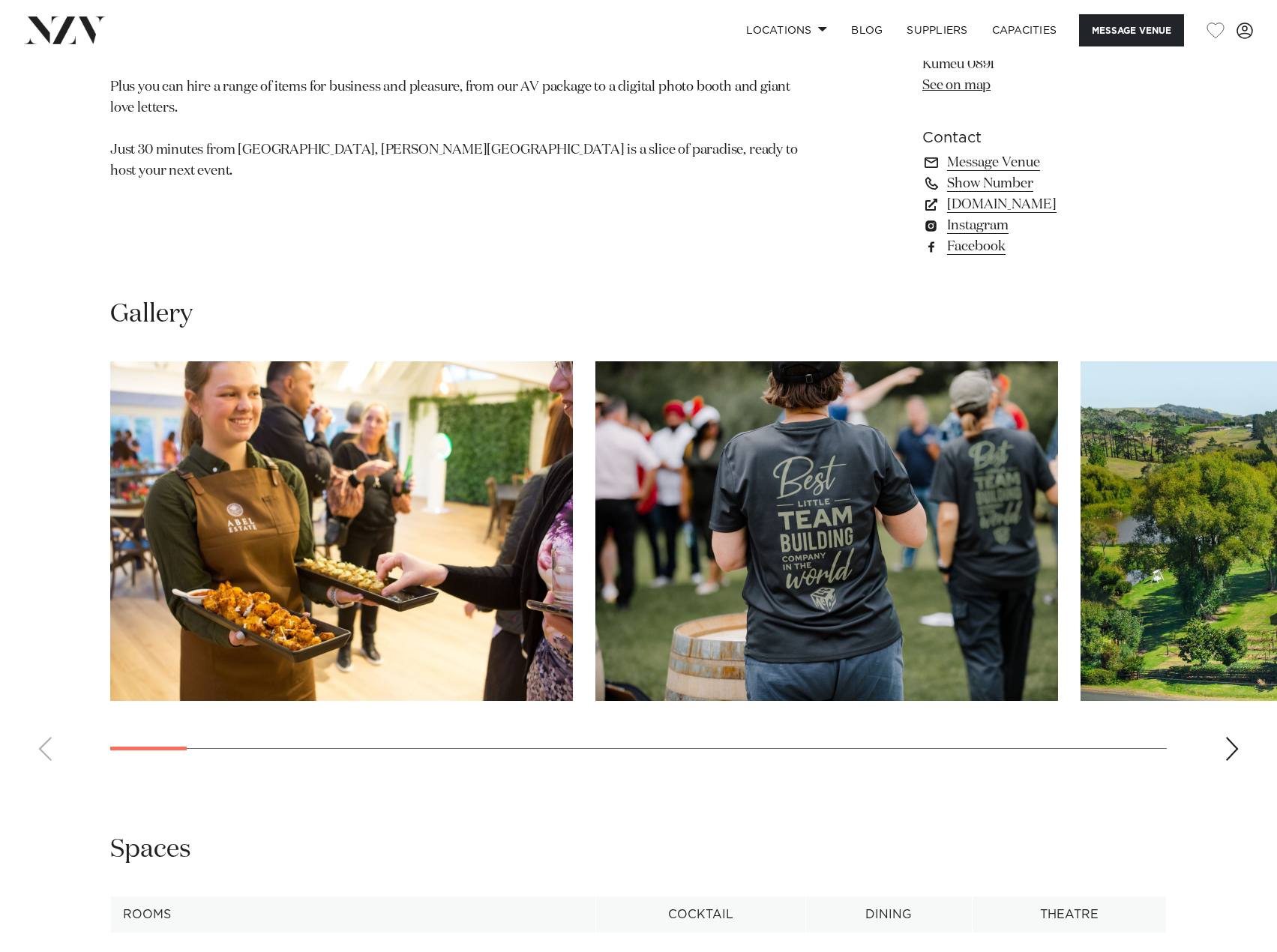
scroll to position [1200, 0]
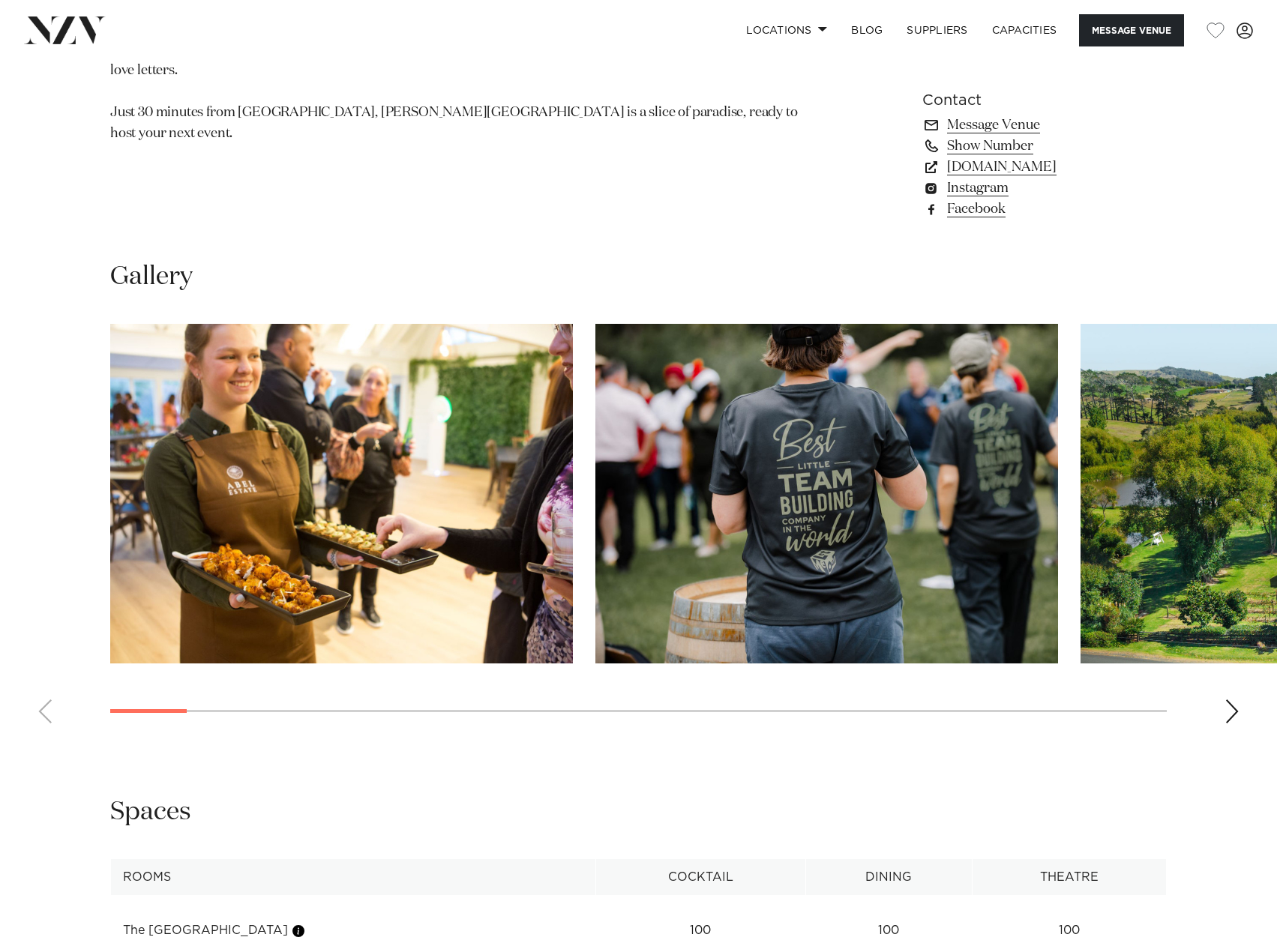
click at [1230, 712] on div "Next slide" at bounding box center [1232, 711] width 15 height 24
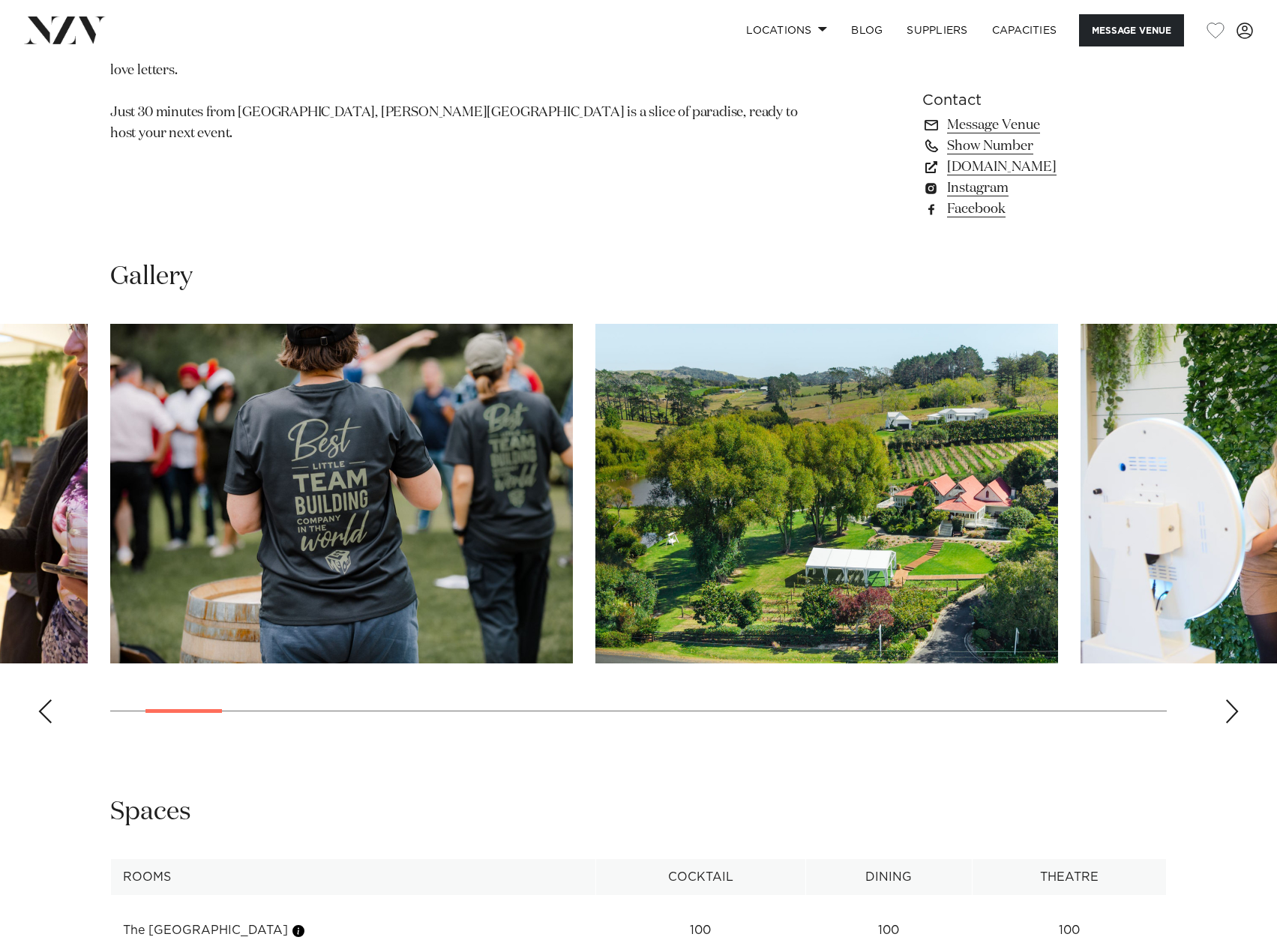
click at [1230, 712] on div "Next slide" at bounding box center [1232, 711] width 15 height 24
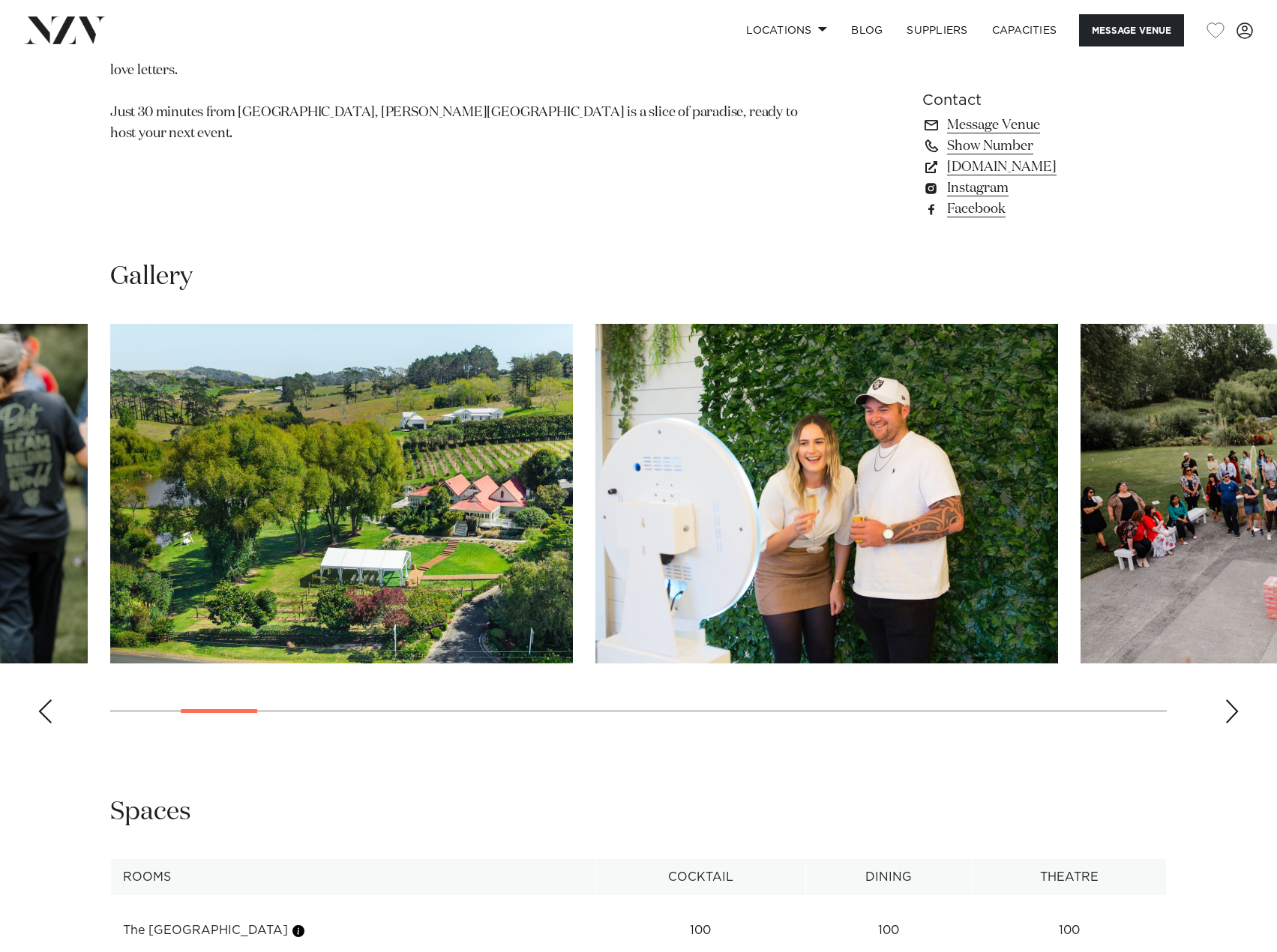
click at [1230, 712] on div "Next slide" at bounding box center [1232, 711] width 15 height 24
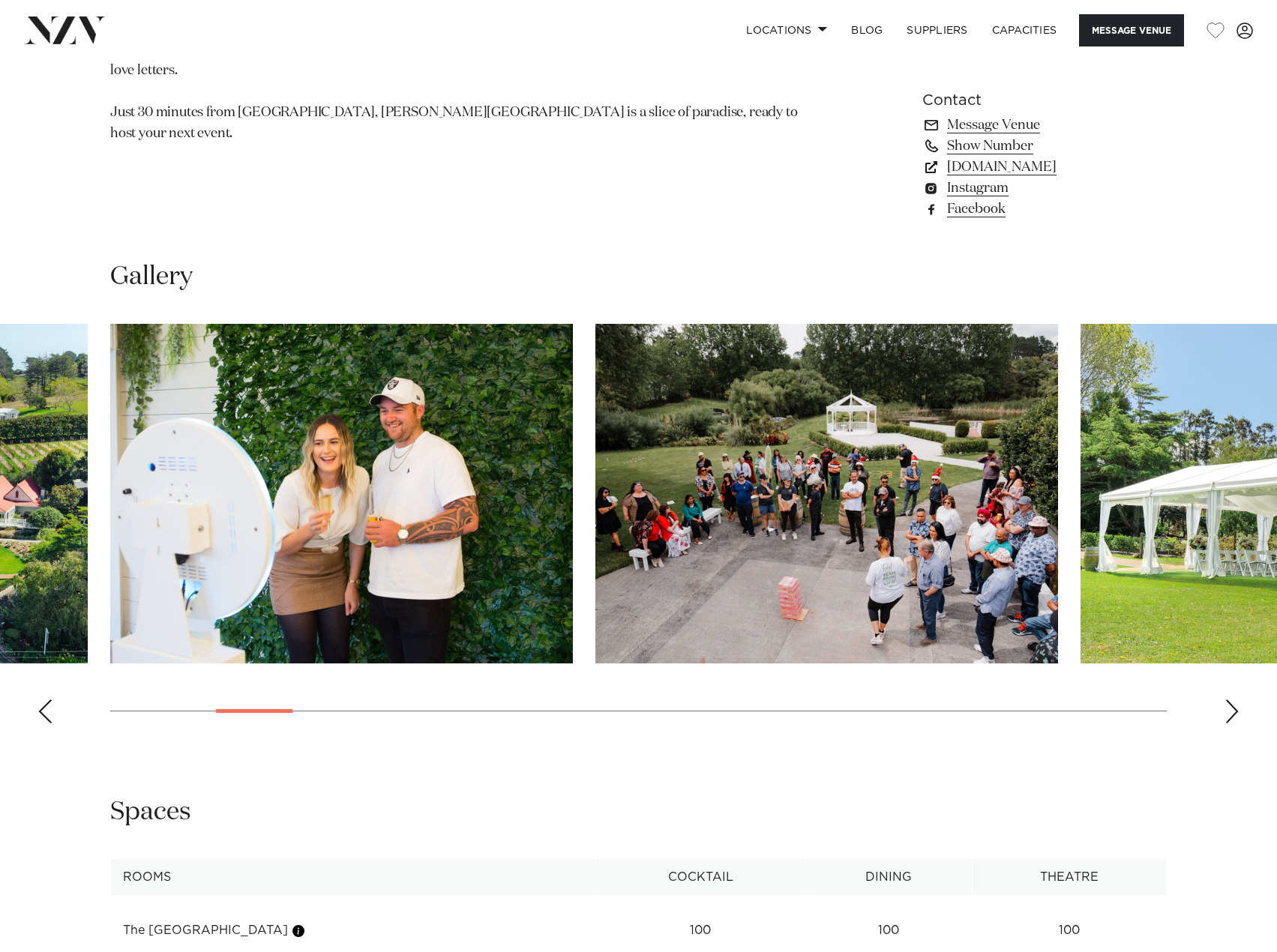
click at [1230, 712] on div "Next slide" at bounding box center [1232, 711] width 15 height 24
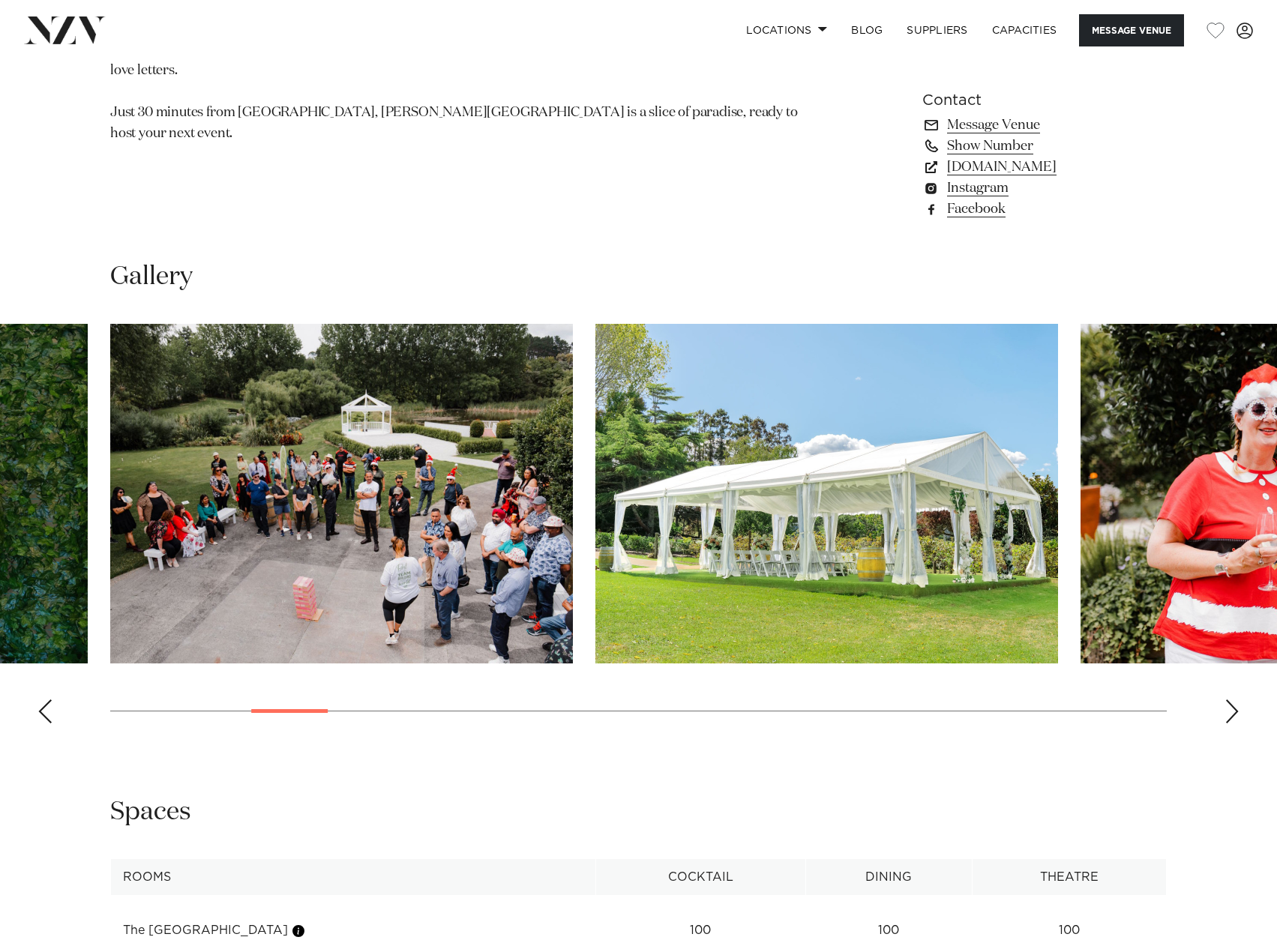
click at [1230, 712] on div "Next slide" at bounding box center [1232, 711] width 15 height 24
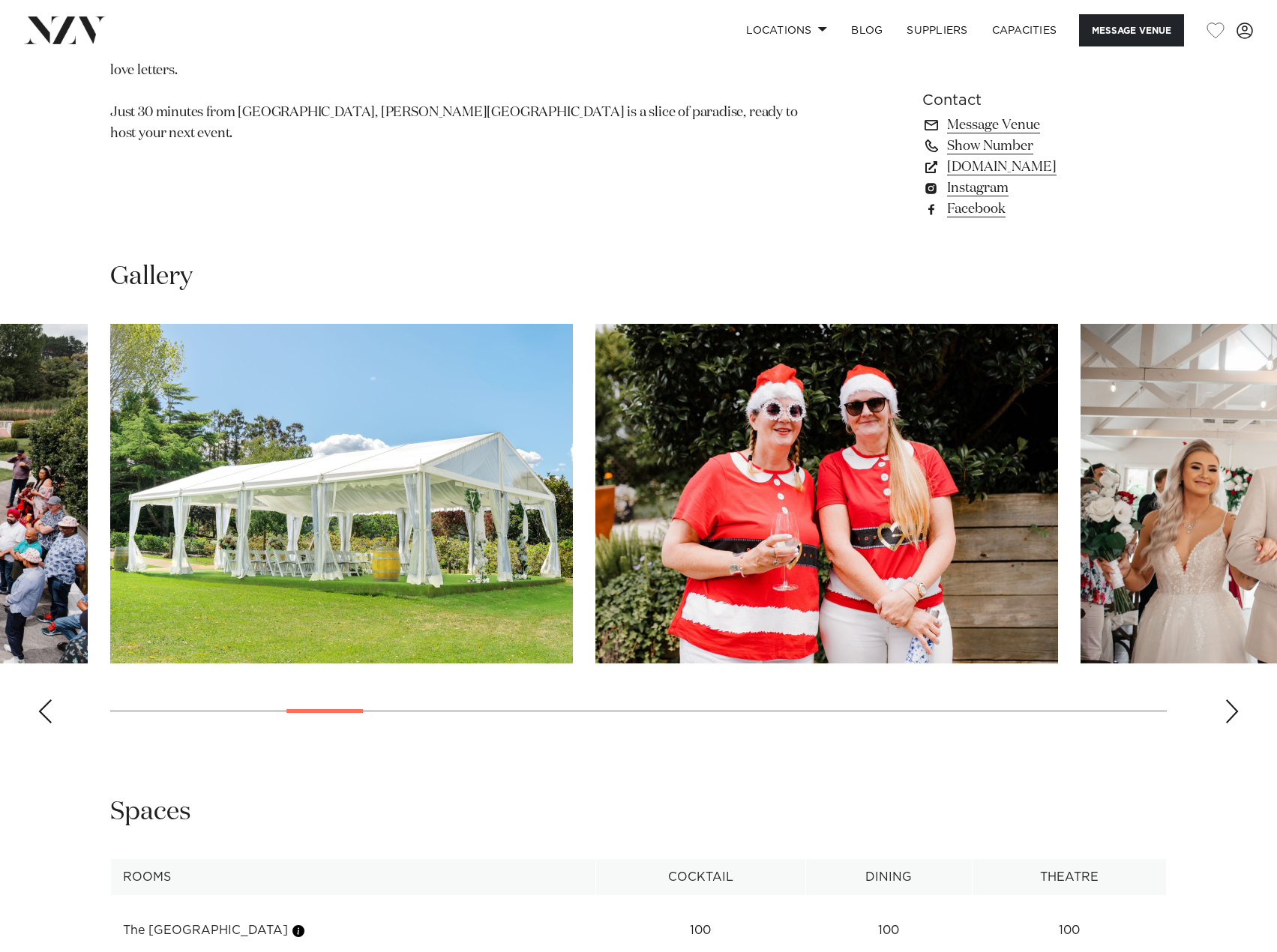
click at [1230, 712] on div "Next slide" at bounding box center [1232, 711] width 15 height 24
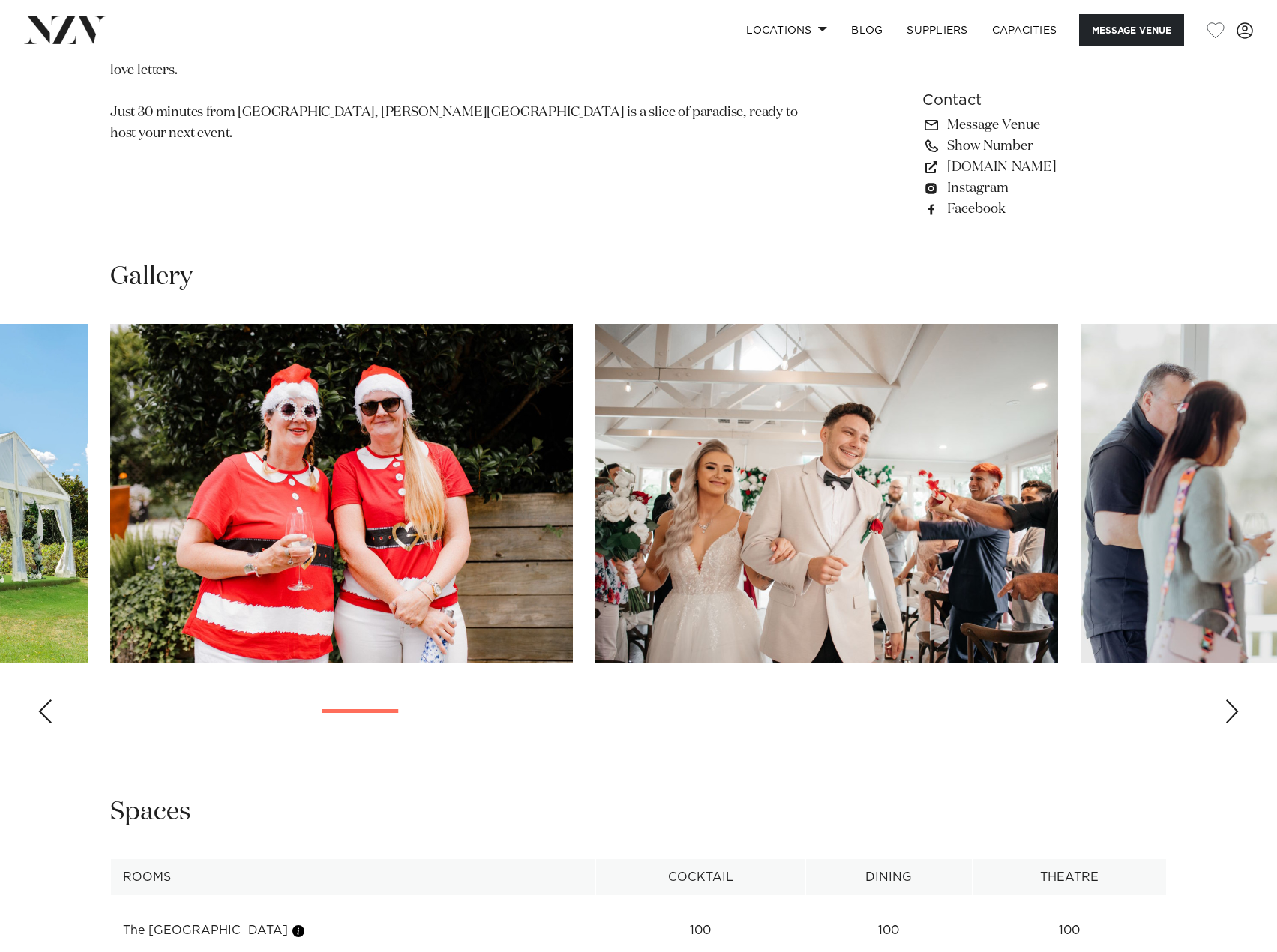
click at [1230, 712] on div "Next slide" at bounding box center [1232, 711] width 15 height 24
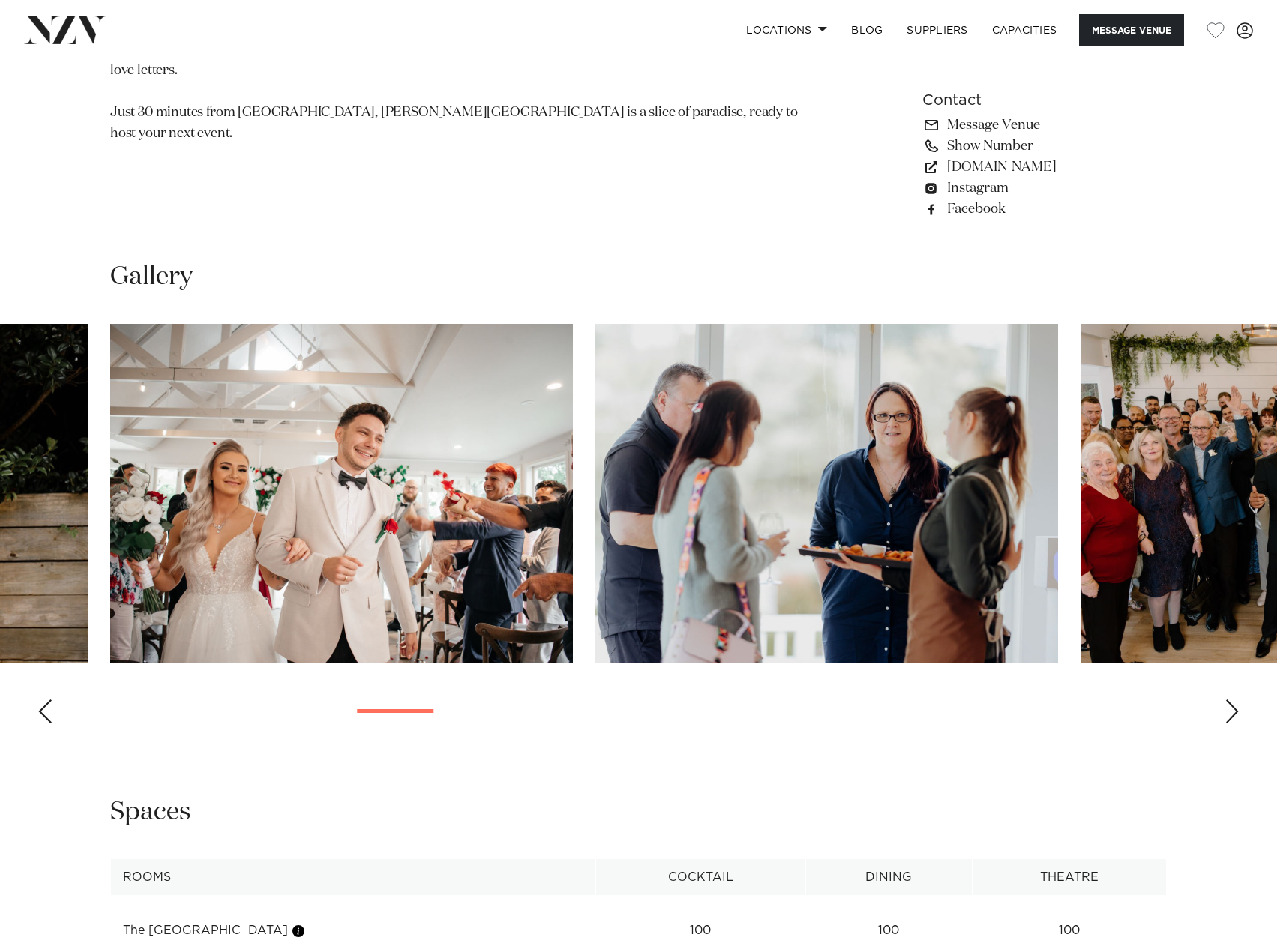
click at [1230, 712] on div "Next slide" at bounding box center [1232, 711] width 15 height 24
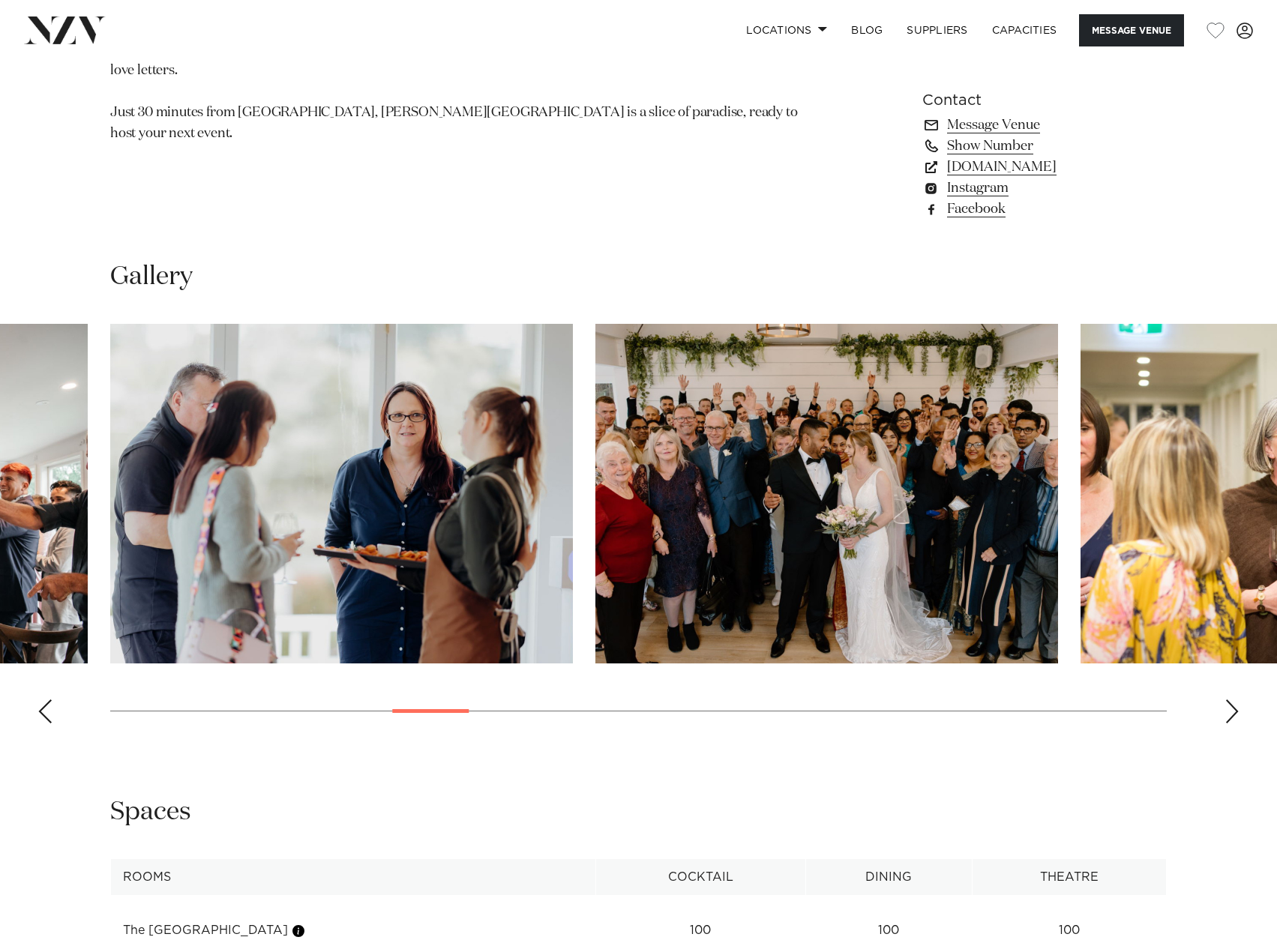
click at [1230, 712] on div "Next slide" at bounding box center [1232, 711] width 15 height 24
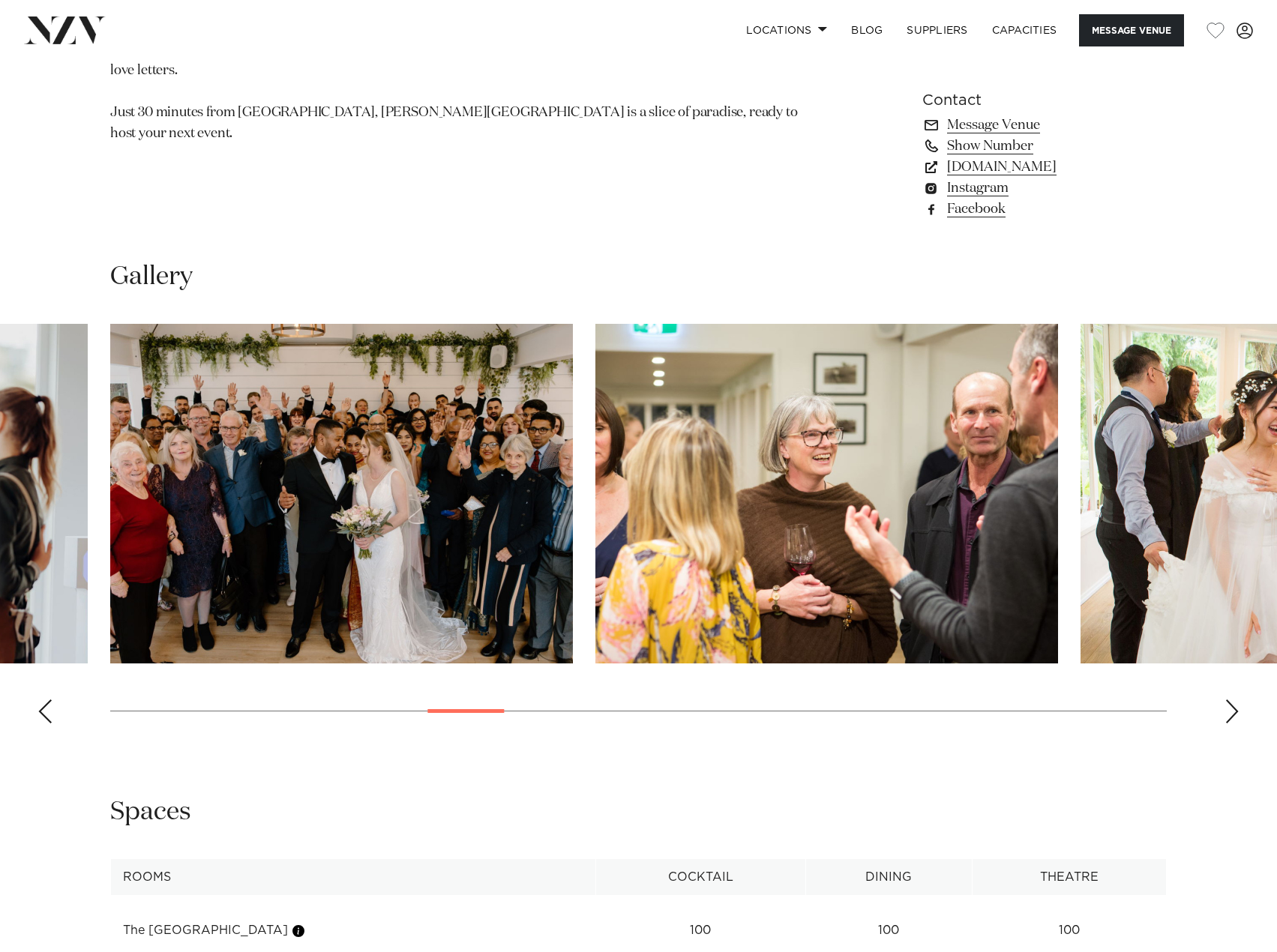
click at [1230, 712] on div "Next slide" at bounding box center [1232, 711] width 15 height 24
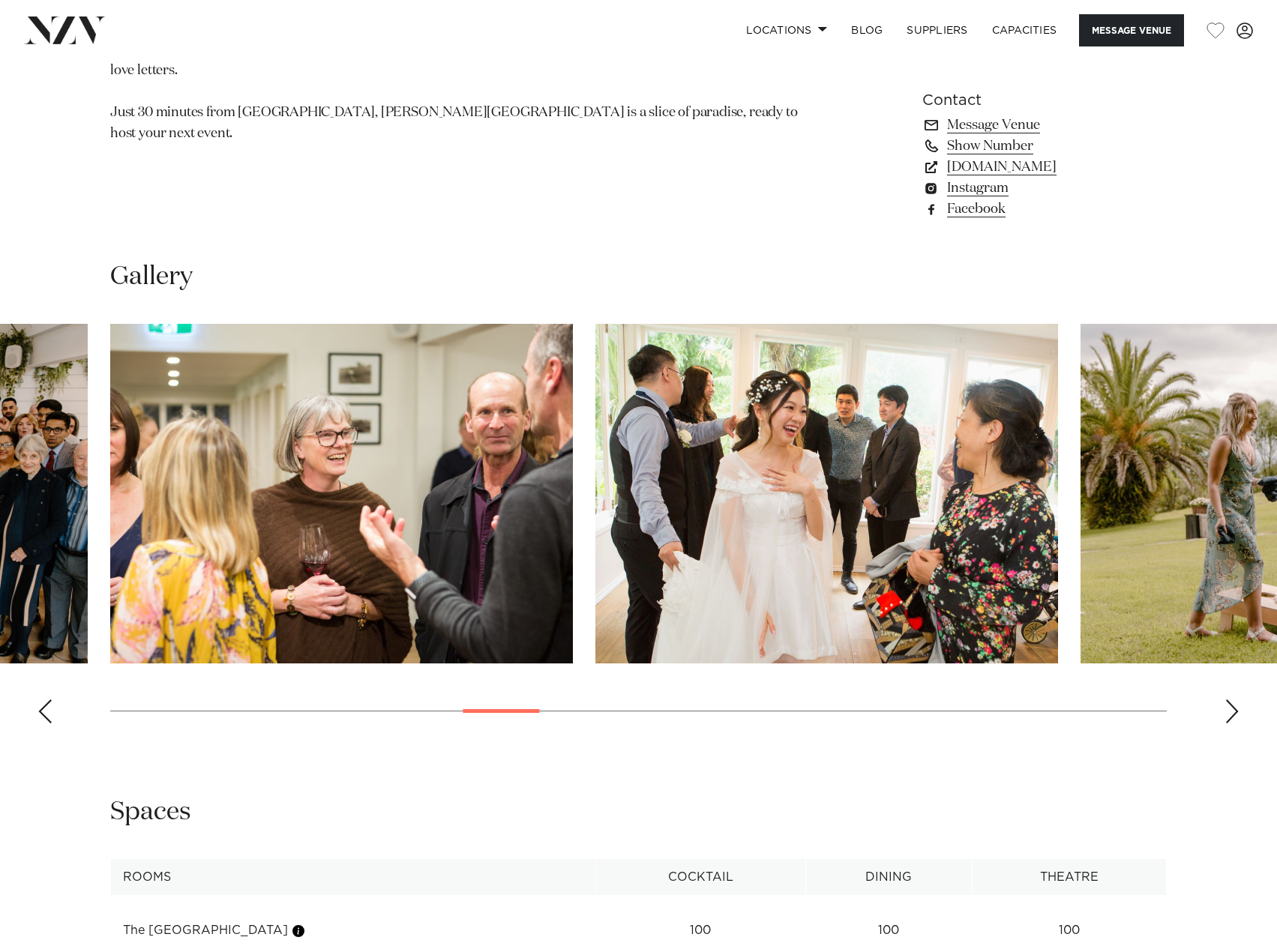
click at [1230, 712] on div "Next slide" at bounding box center [1232, 711] width 15 height 24
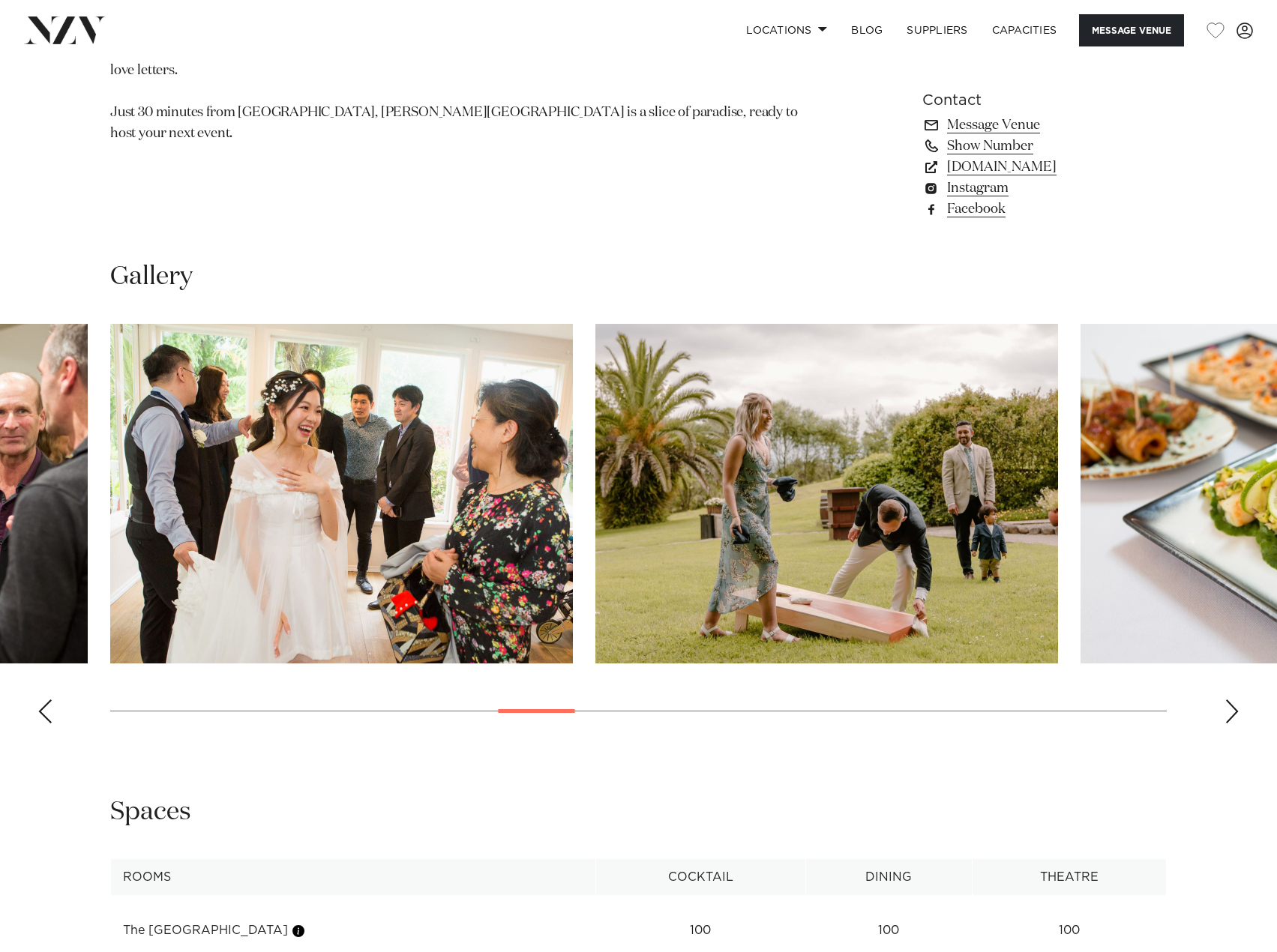
click at [1230, 712] on div "Next slide" at bounding box center [1232, 711] width 15 height 24
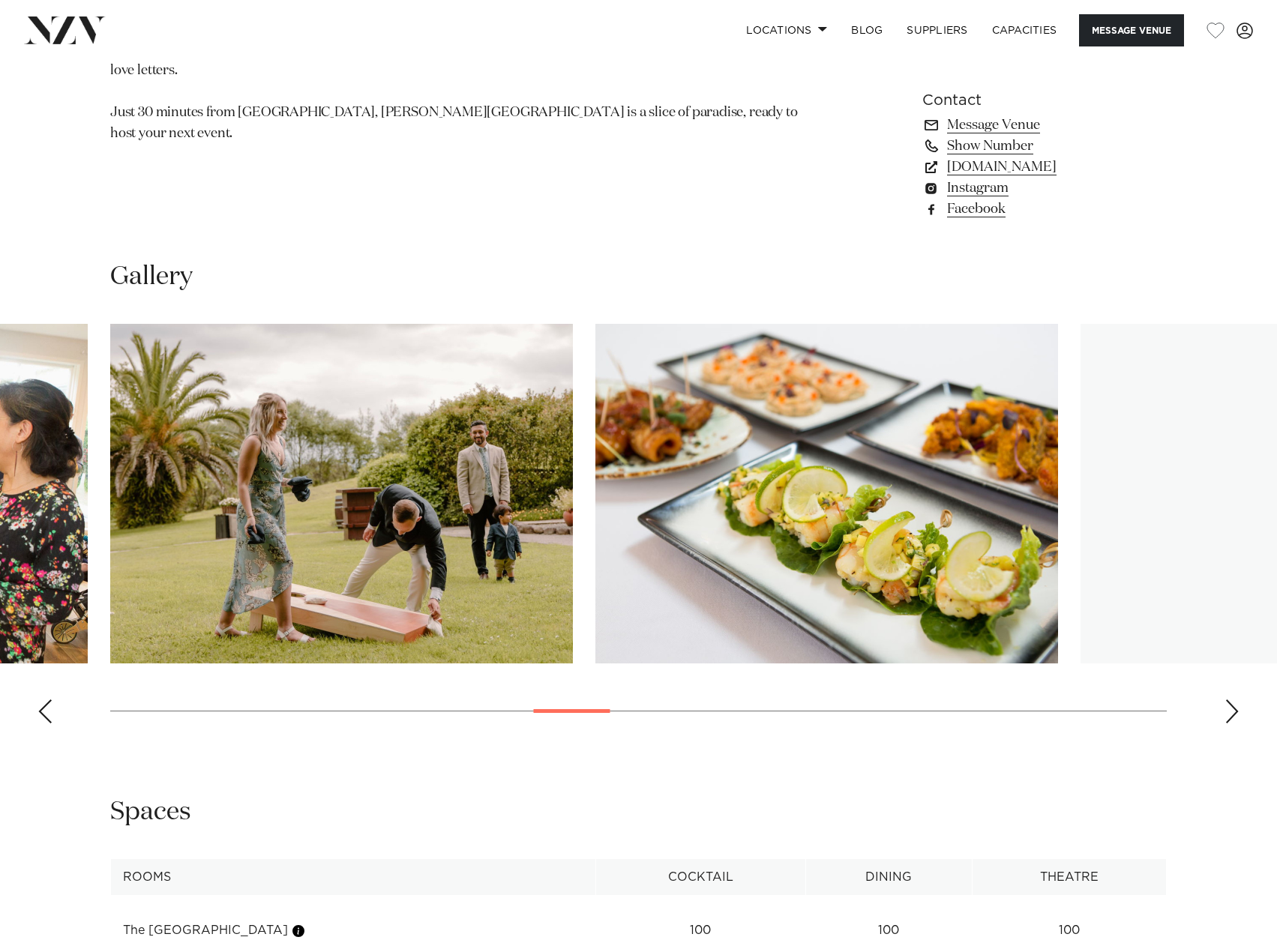
click at [1230, 712] on div "Next slide" at bounding box center [1232, 711] width 15 height 24
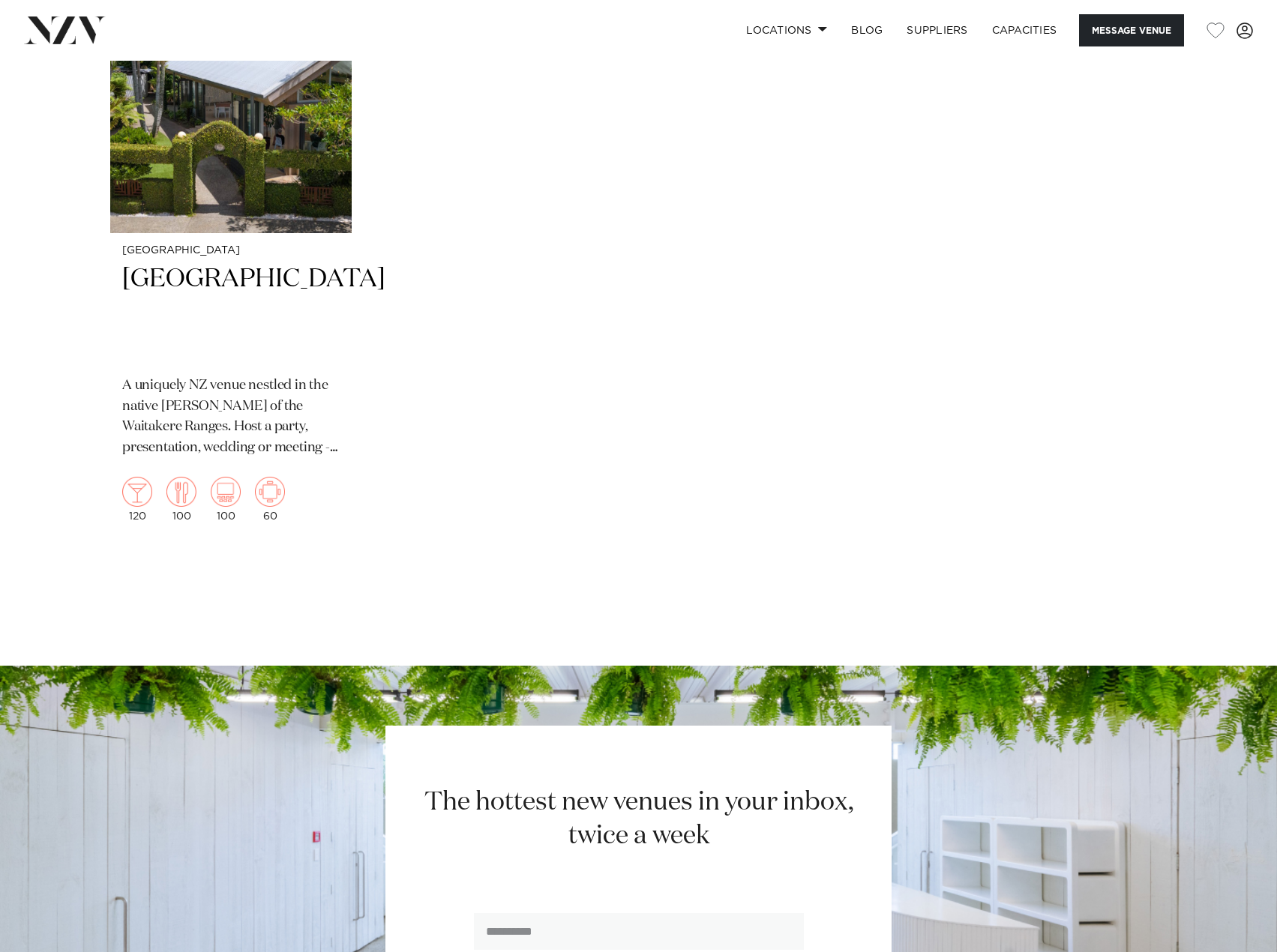
scroll to position [3299, 0]
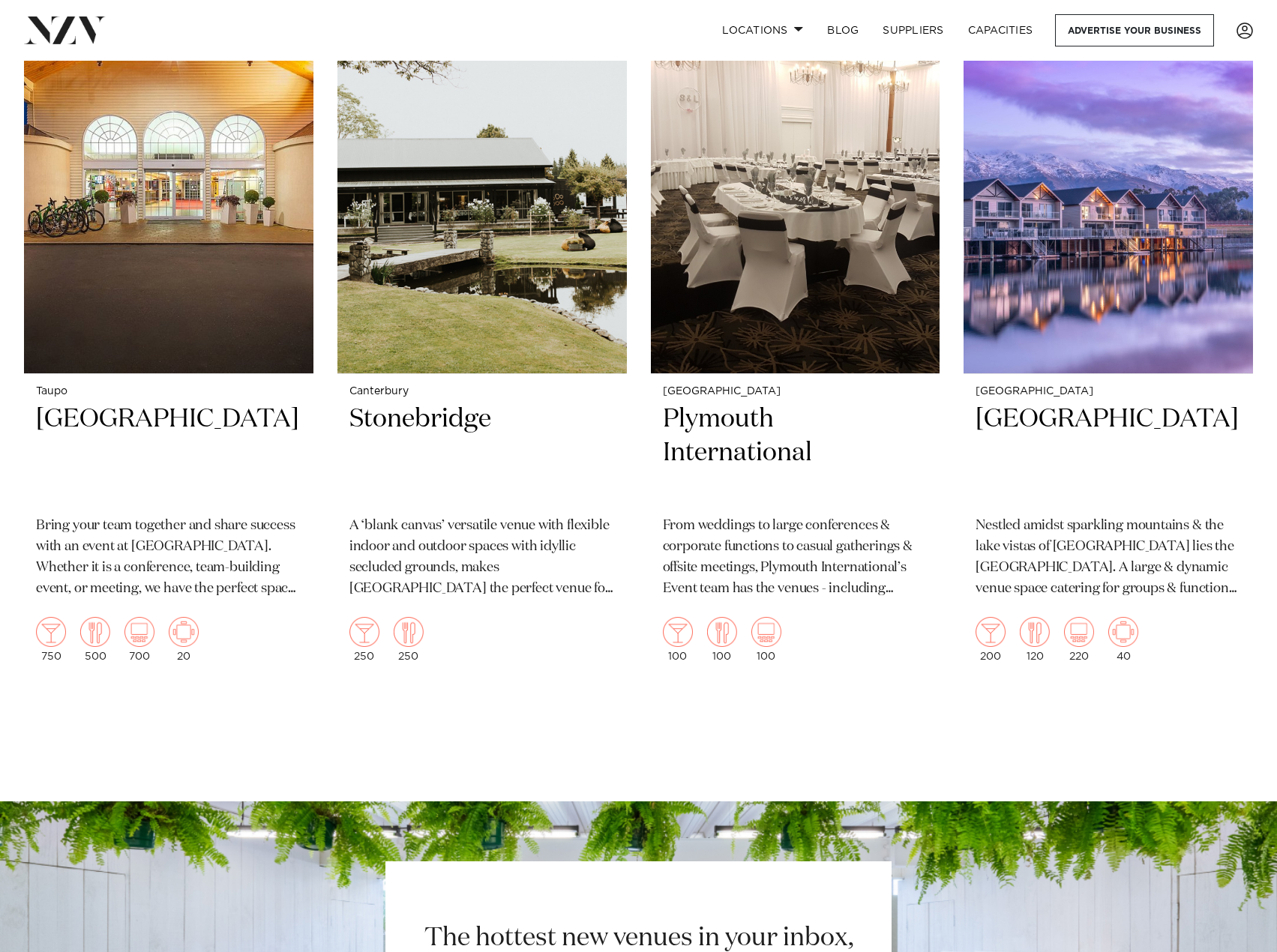
scroll to position [43844, 0]
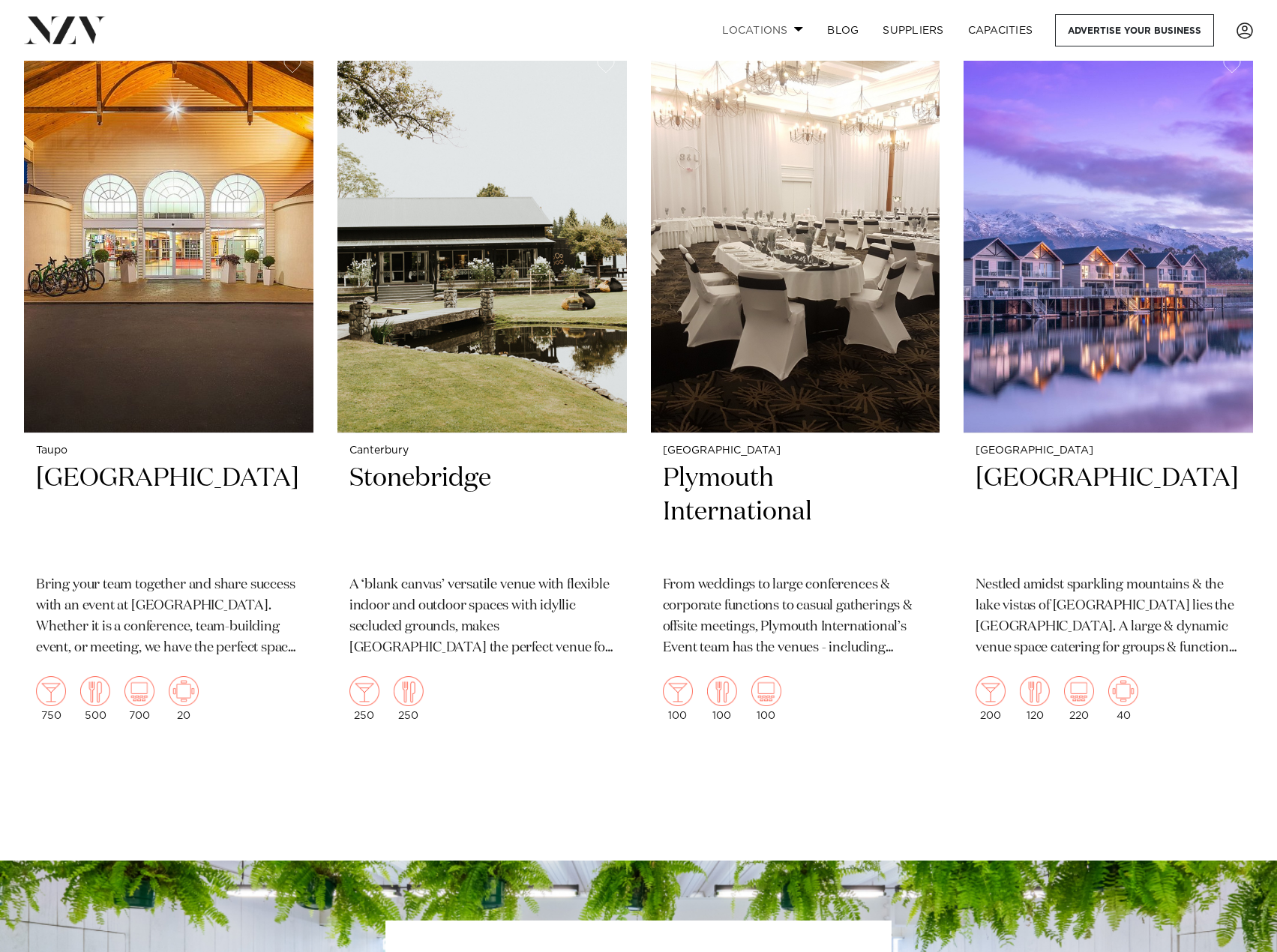
click at [770, 25] on link "Locations" at bounding box center [762, 29] width 105 height 32
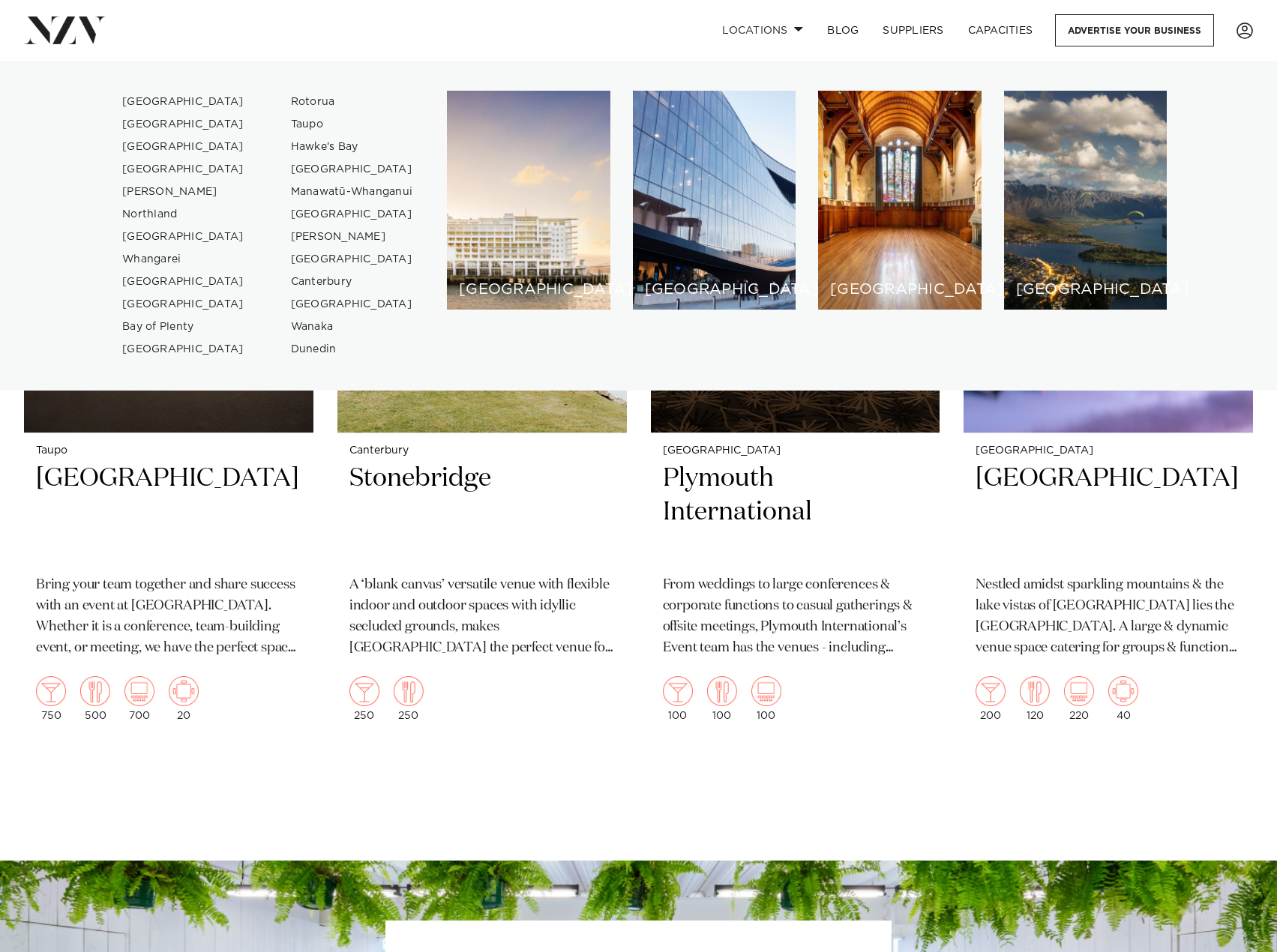
click at [65, 34] on img at bounding box center [65, 29] width 82 height 27
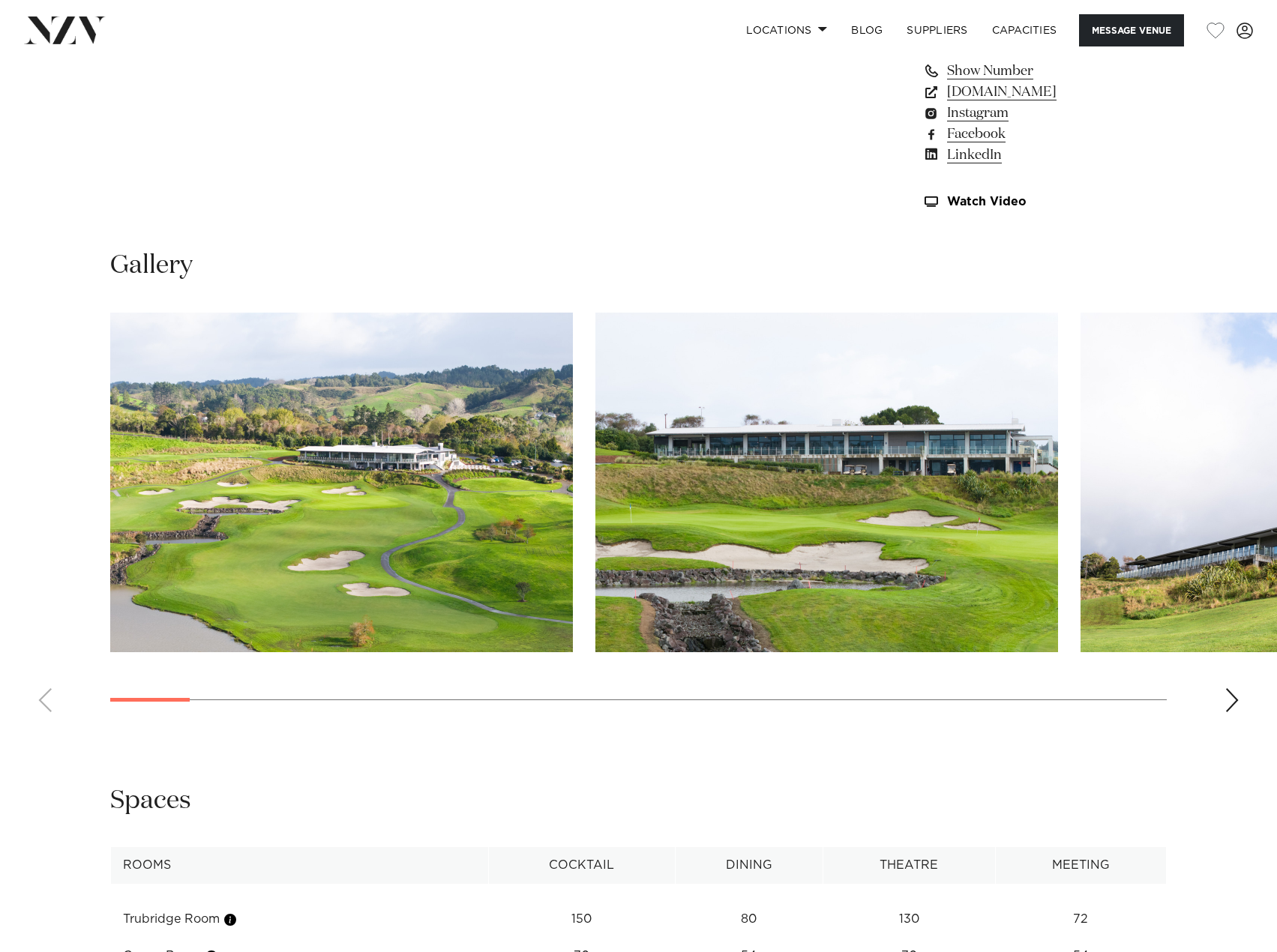
scroll to position [1350, 0]
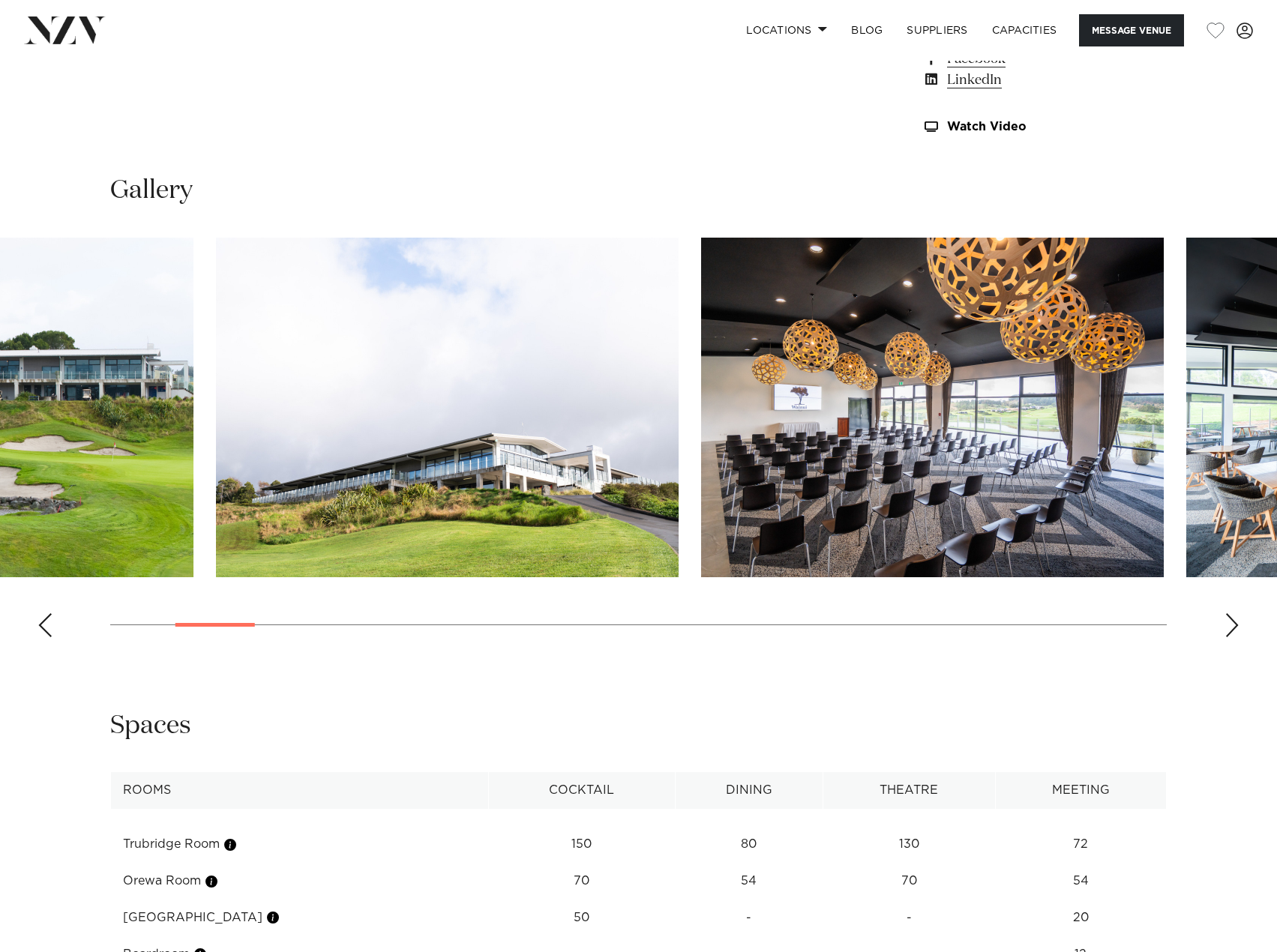
click at [223, 509] on img "3 / 29" at bounding box center [447, 407] width 463 height 340
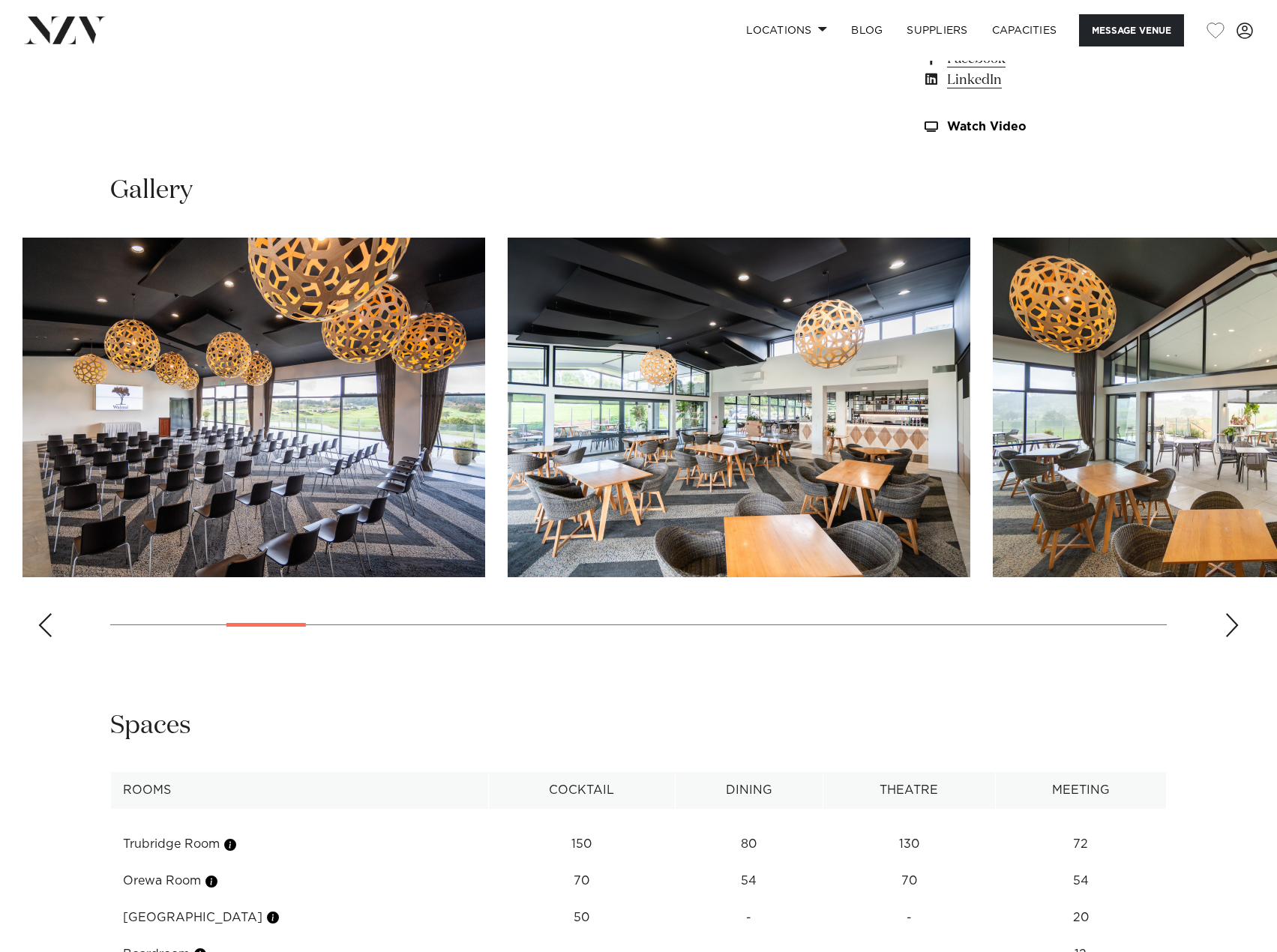
click at [508, 455] on img "5 / 29" at bounding box center [738, 407] width 463 height 340
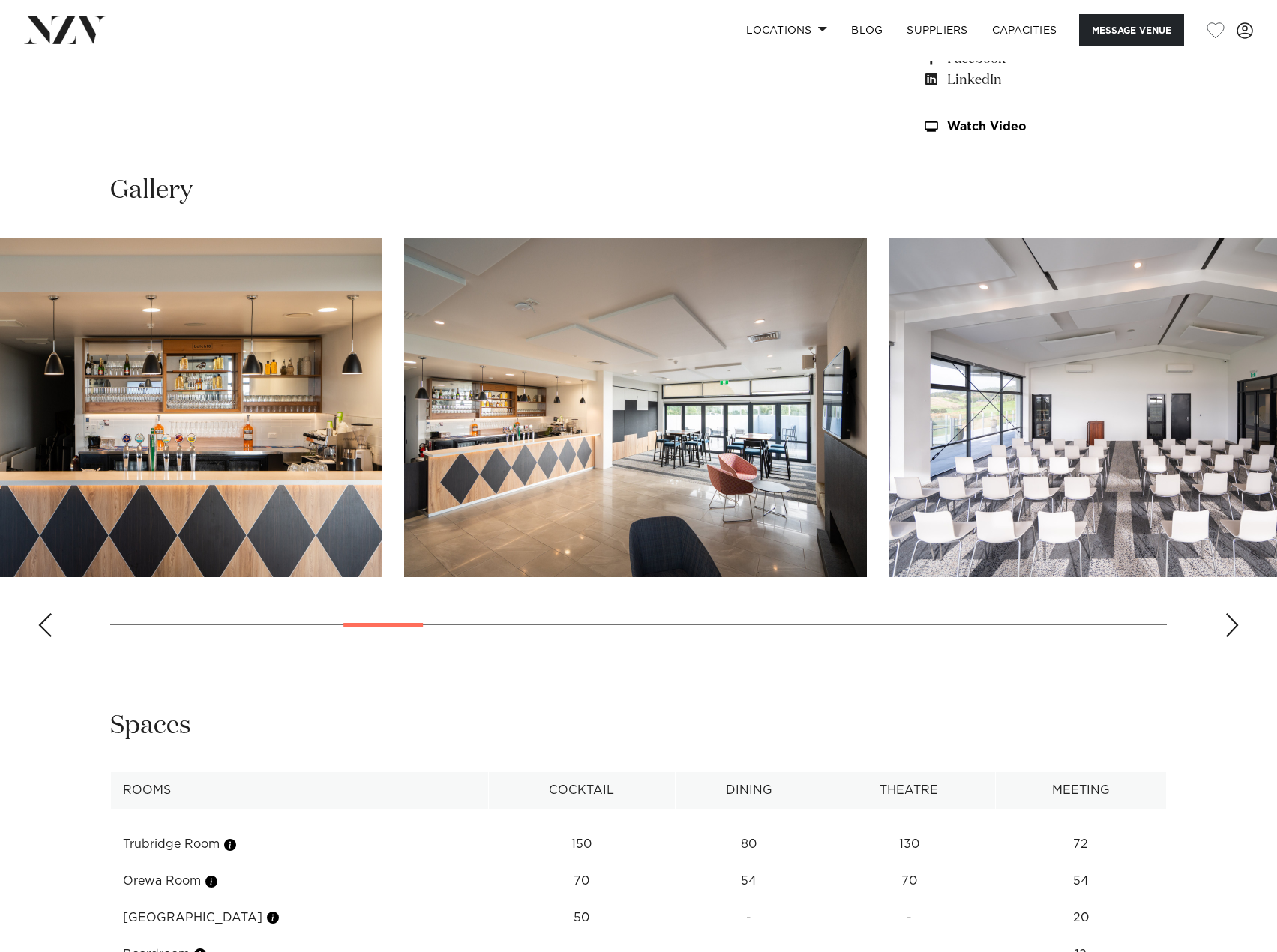
click at [0, 404] on html "Locations [GEOGRAPHIC_DATA] [GEOGRAPHIC_DATA] [GEOGRAPHIC_DATA] [GEOGRAPHIC_DAT…" at bounding box center [638, 274] width 1277 height 3248
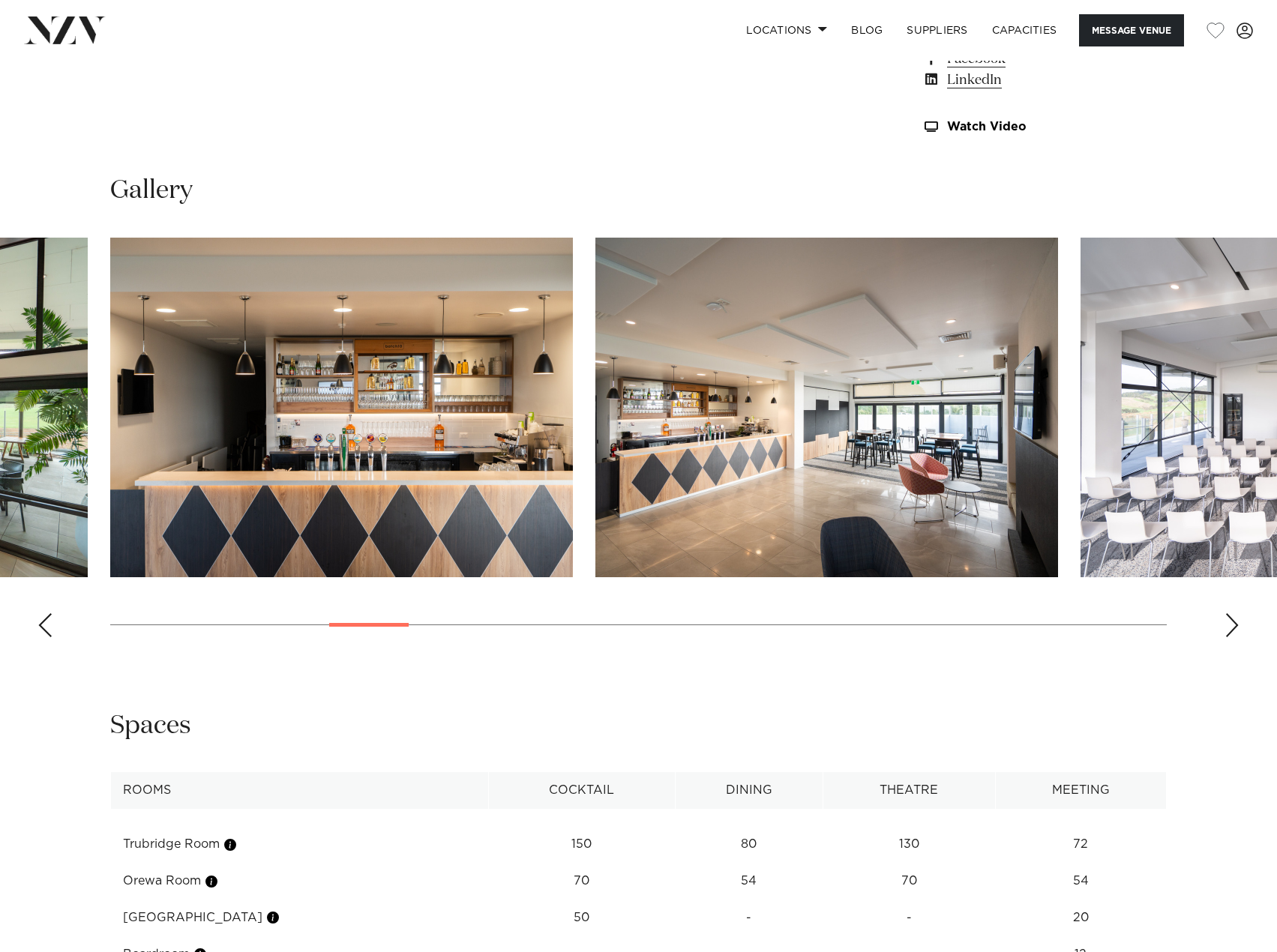
click at [0, 393] on html "Locations [GEOGRAPHIC_DATA] [GEOGRAPHIC_DATA] [GEOGRAPHIC_DATA] [GEOGRAPHIC_DAT…" at bounding box center [638, 274] width 1277 height 3248
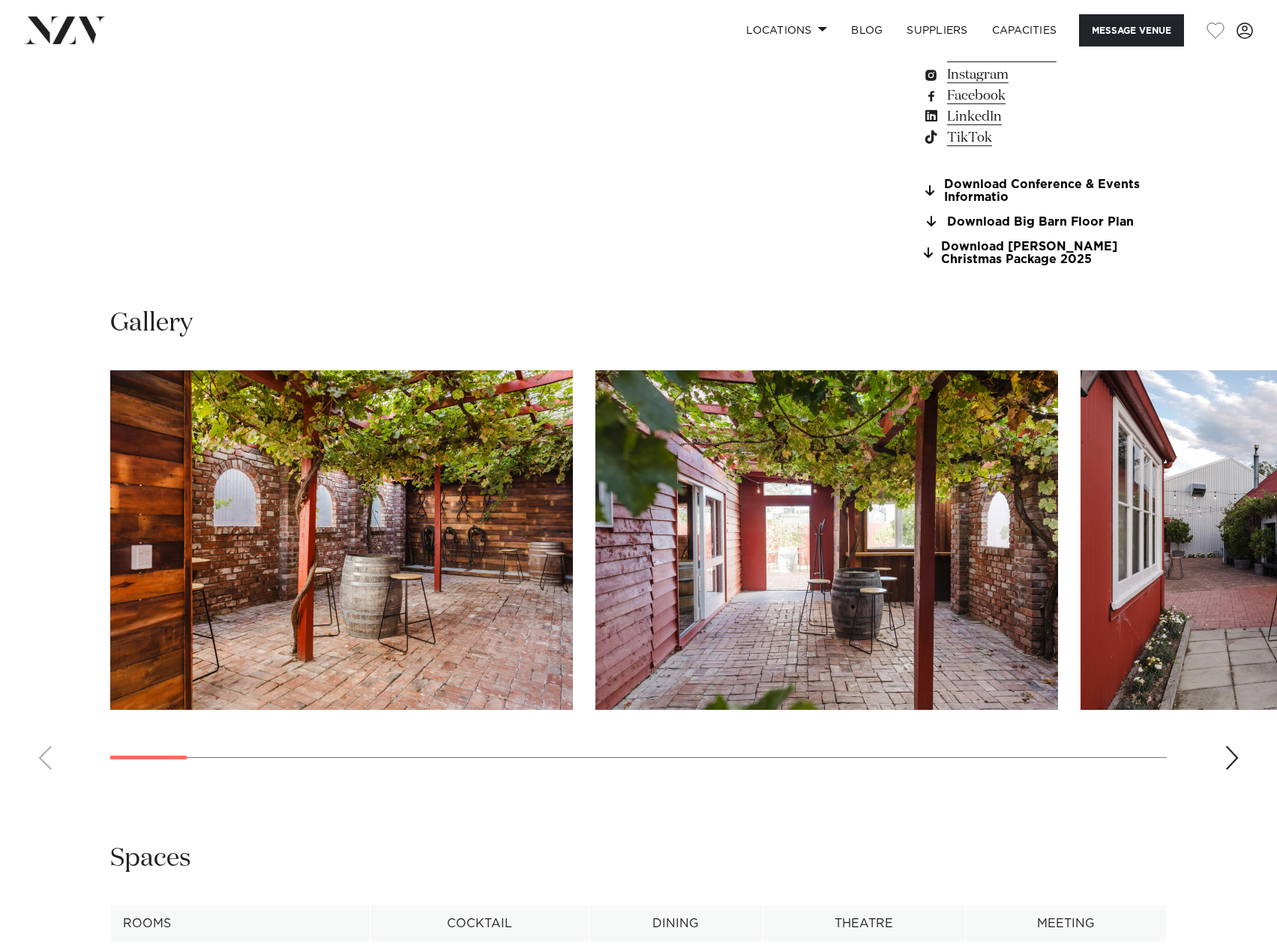
scroll to position [1350, 0]
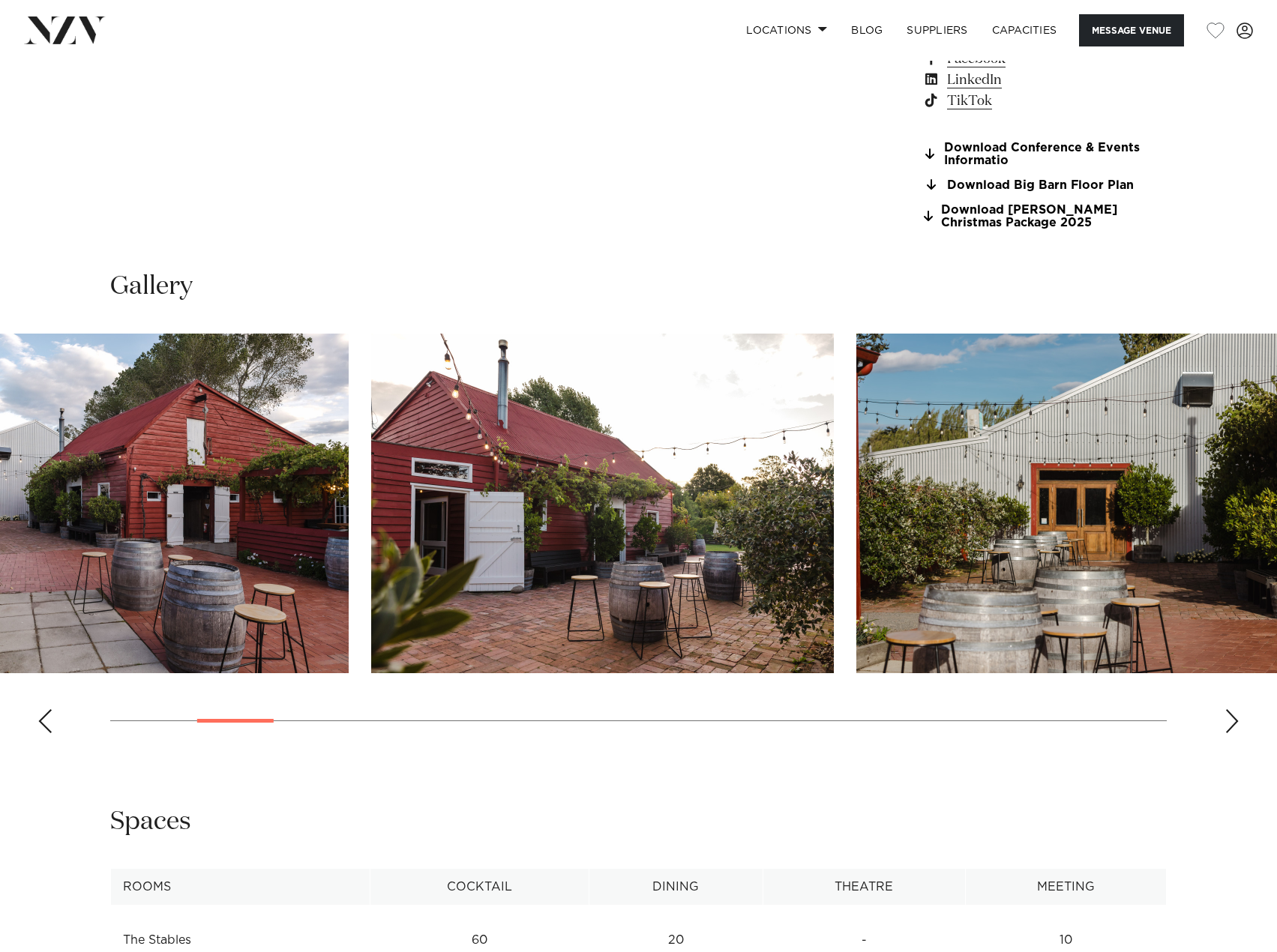
click at [0, 530] on html "Locations Auckland Wellington Christchurch Queenstown Hamilton Northland Bay of…" at bounding box center [638, 608] width 1277 height 3916
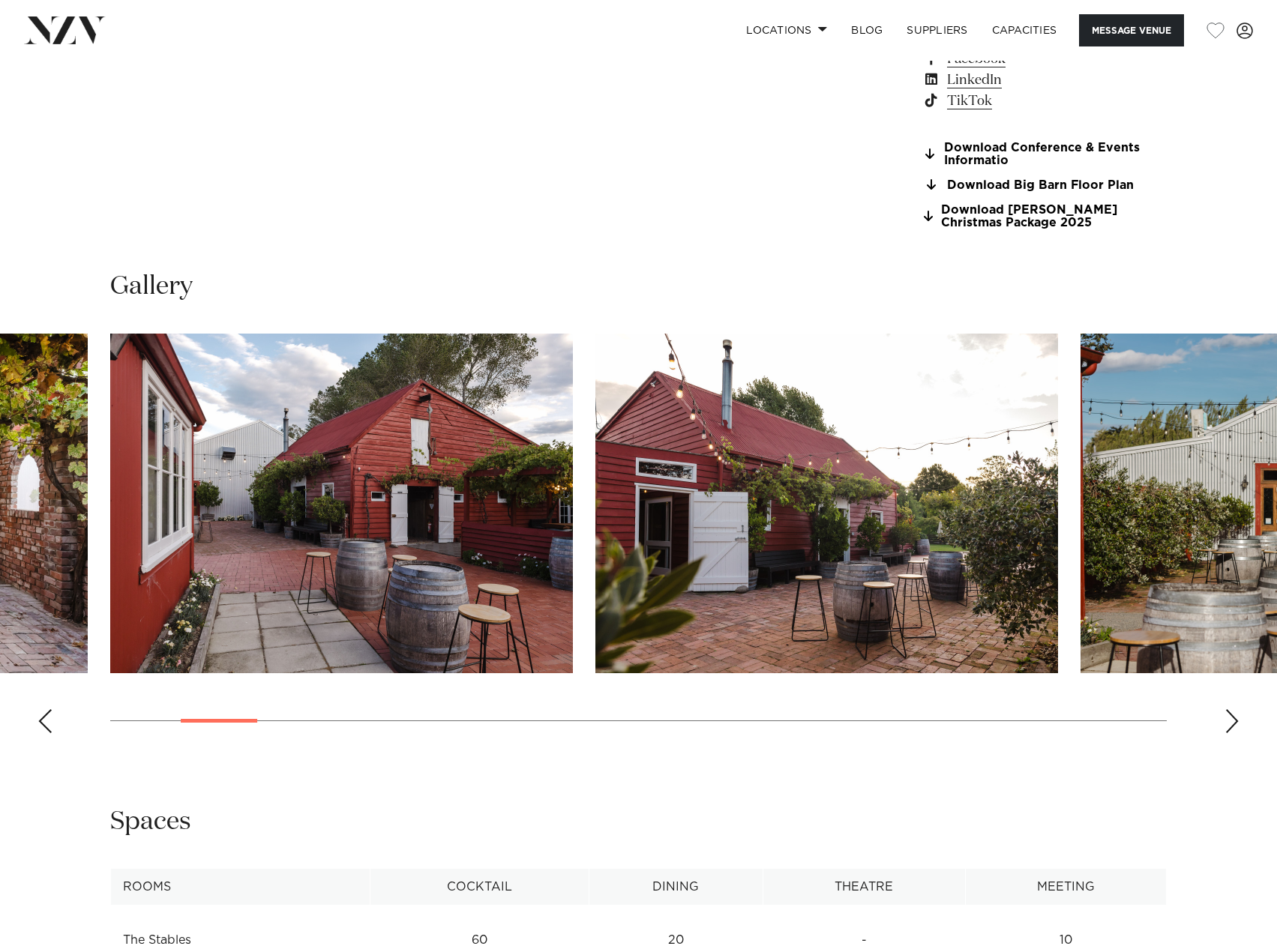
click at [1234, 727] on div "Next slide" at bounding box center [1232, 721] width 15 height 24
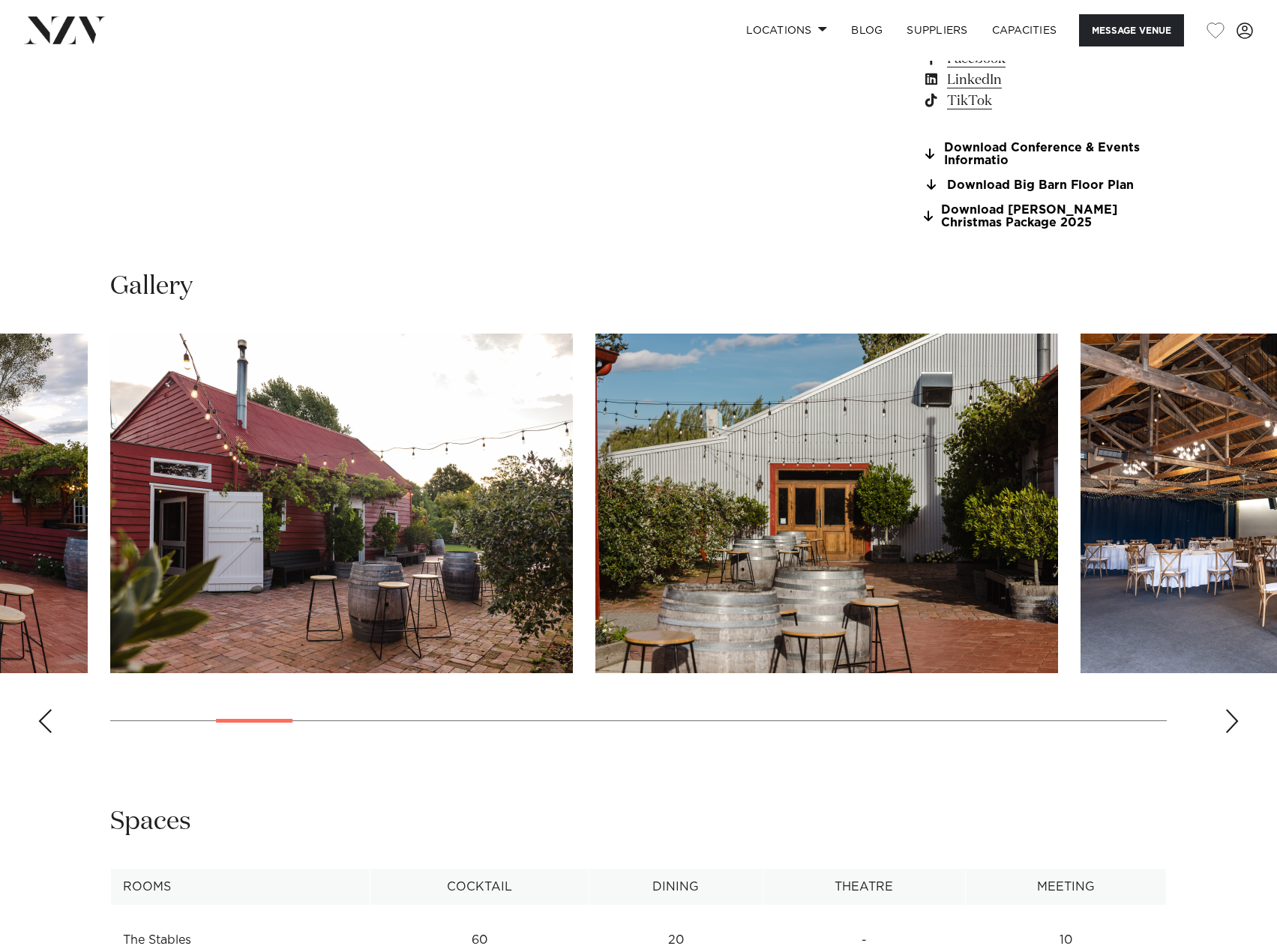
click at [1232, 727] on div "Next slide" at bounding box center [1232, 721] width 15 height 24
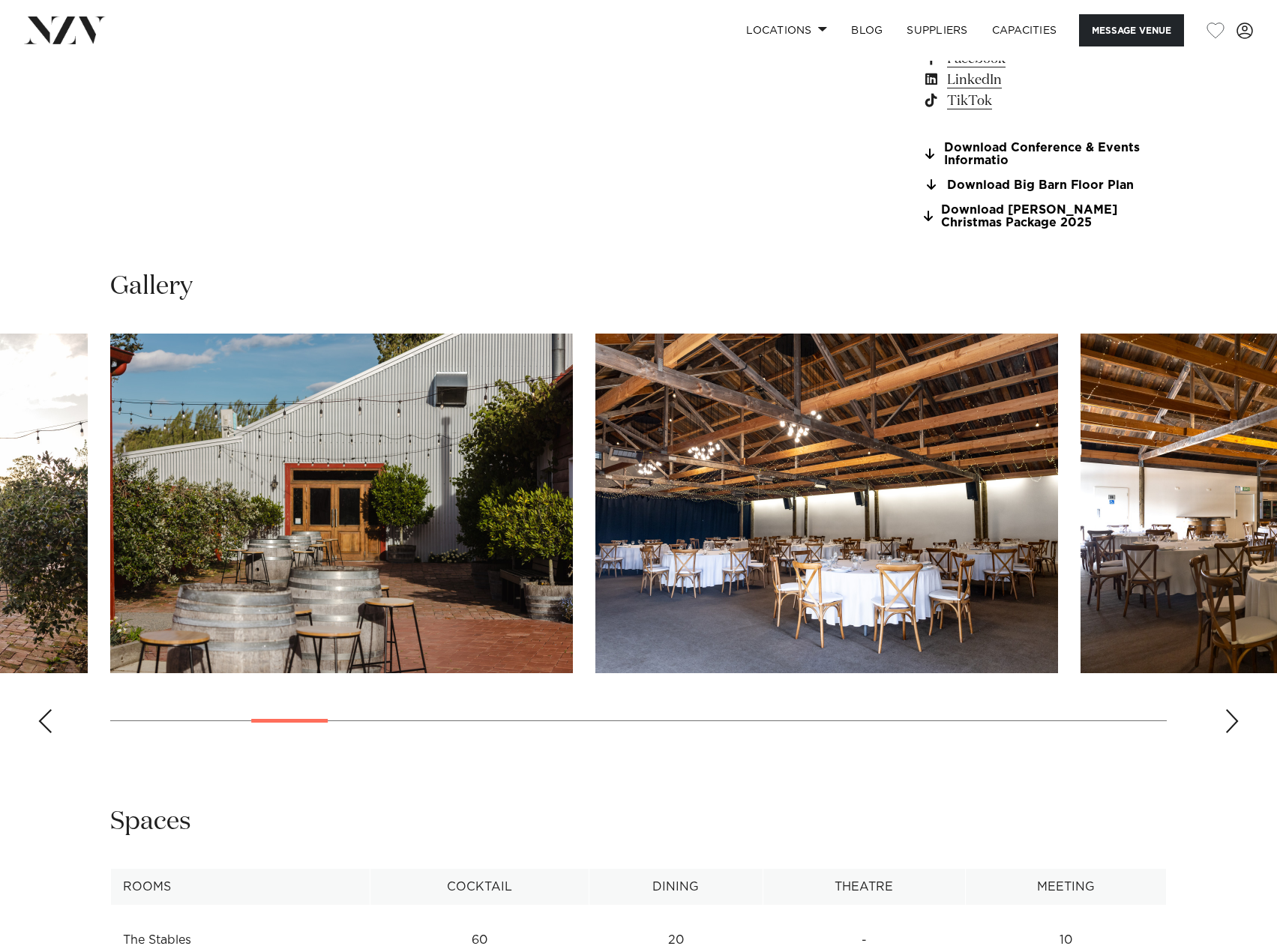
click at [1232, 727] on div "Next slide" at bounding box center [1232, 721] width 15 height 24
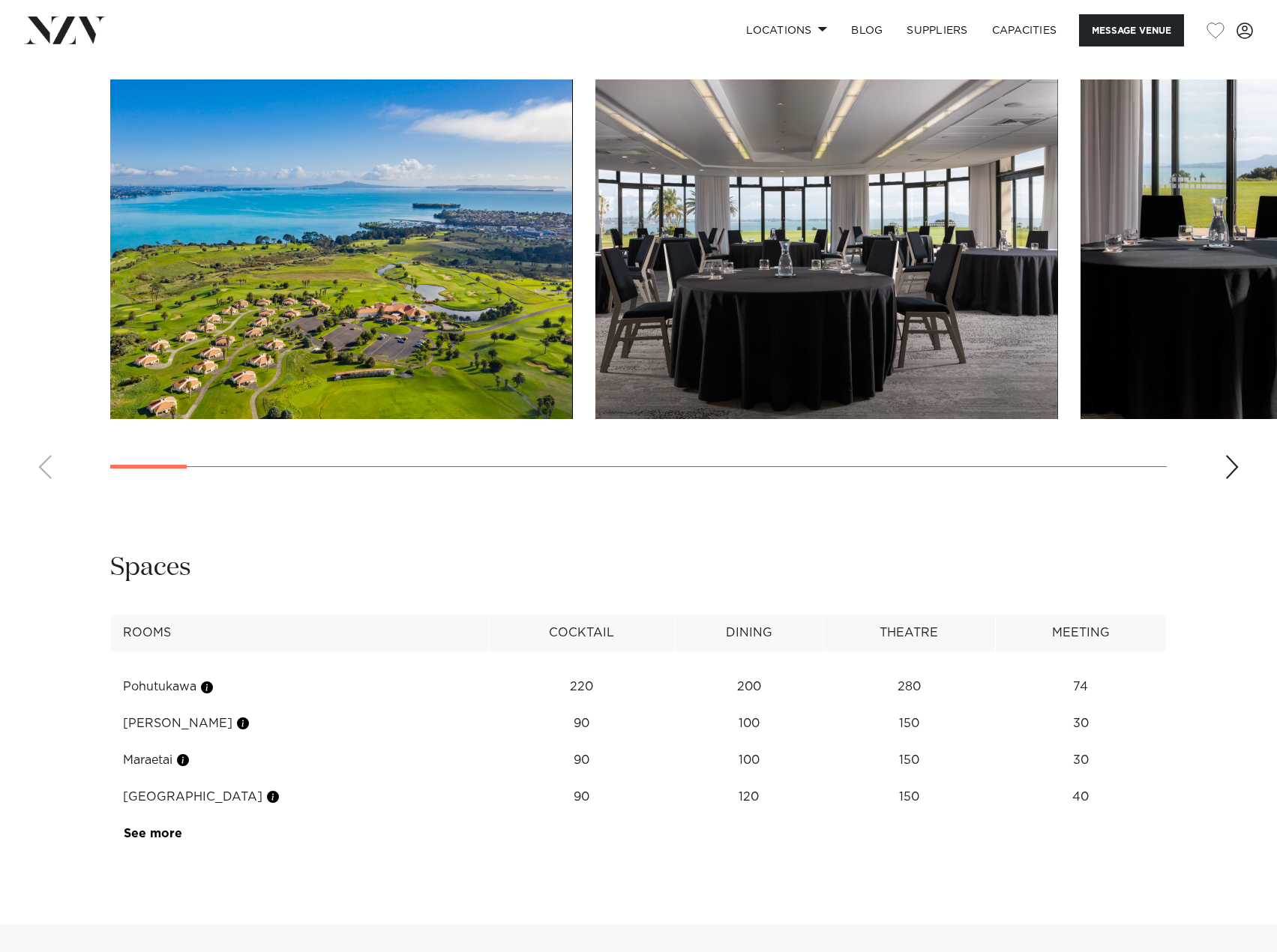
scroll to position [1875, 0]
click at [1238, 454] on div "Next slide" at bounding box center [1232, 466] width 15 height 24
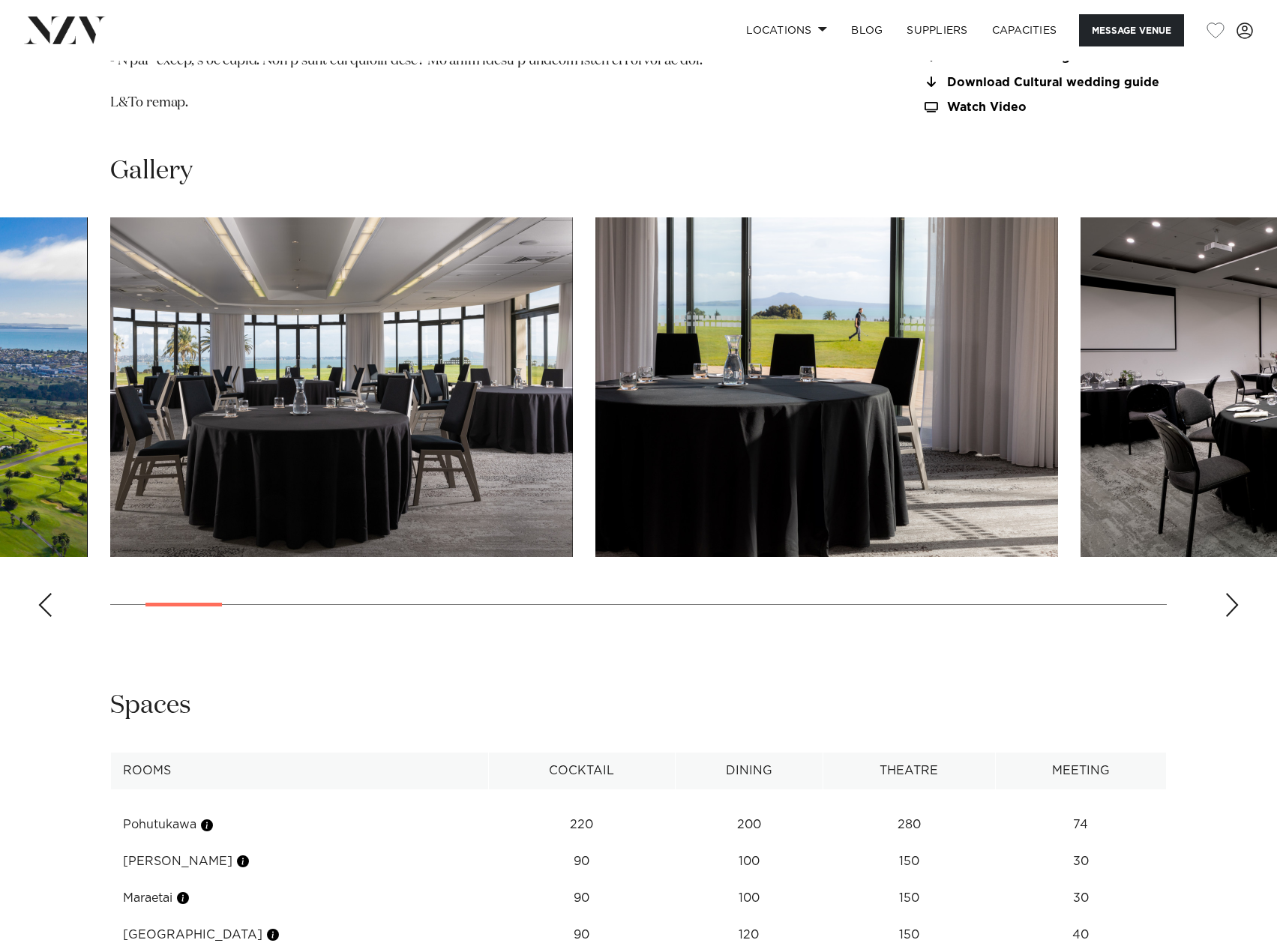
scroll to position [1725, 0]
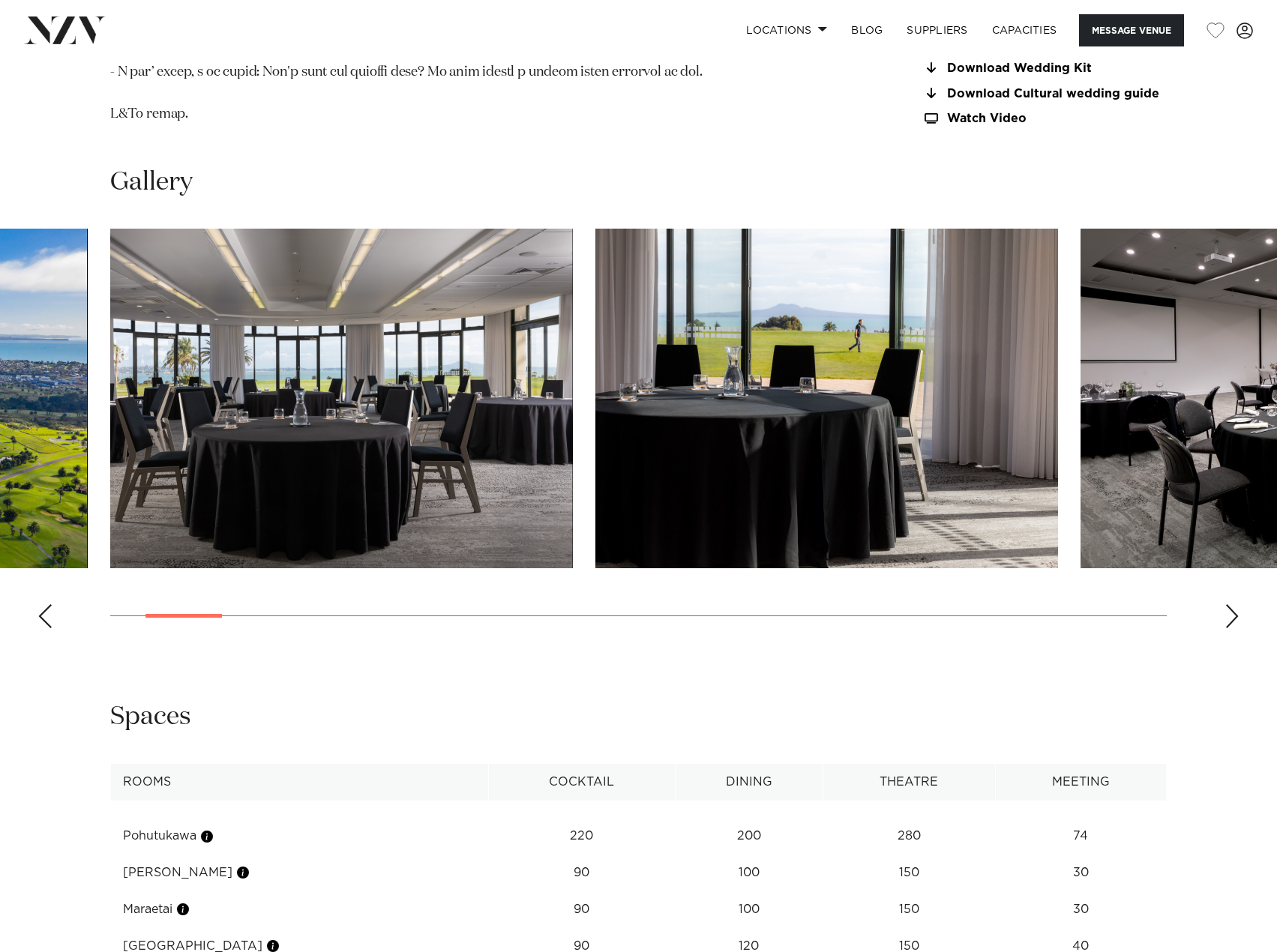
click at [1229, 620] on div "Next slide" at bounding box center [1232, 616] width 15 height 24
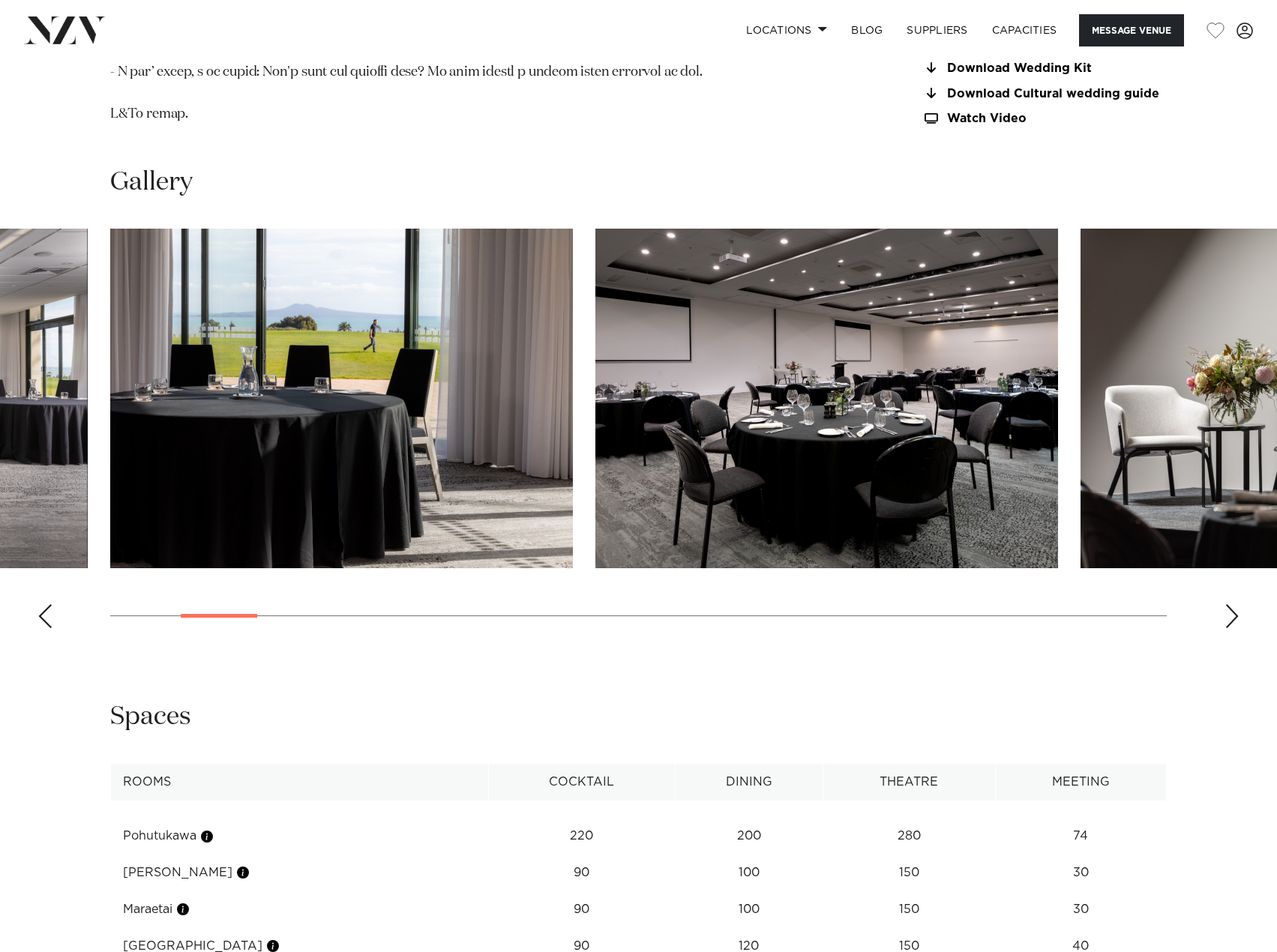
click at [1229, 619] on div "Next slide" at bounding box center [1232, 616] width 15 height 24
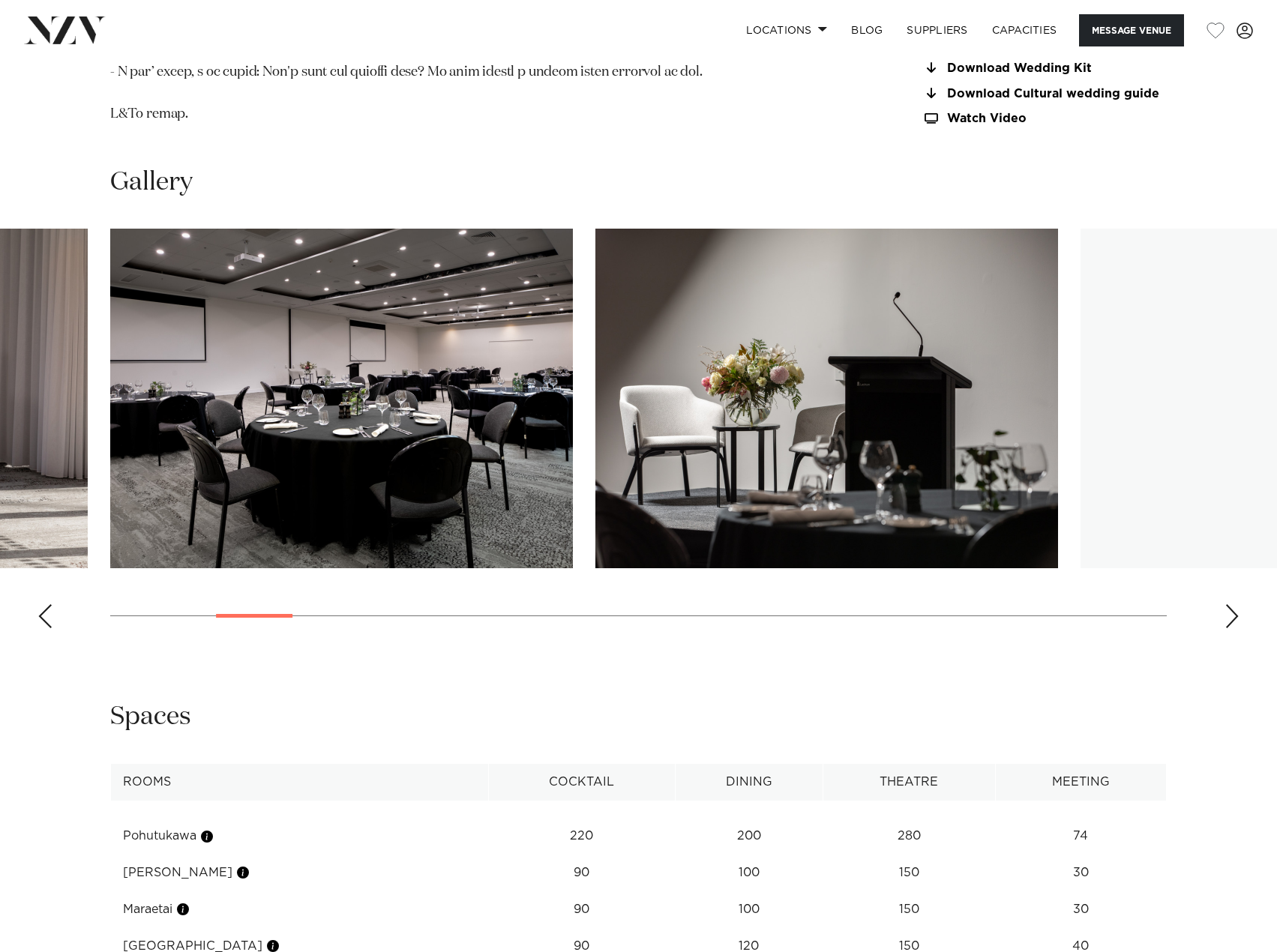
click at [1229, 619] on div "Next slide" at bounding box center [1232, 616] width 15 height 24
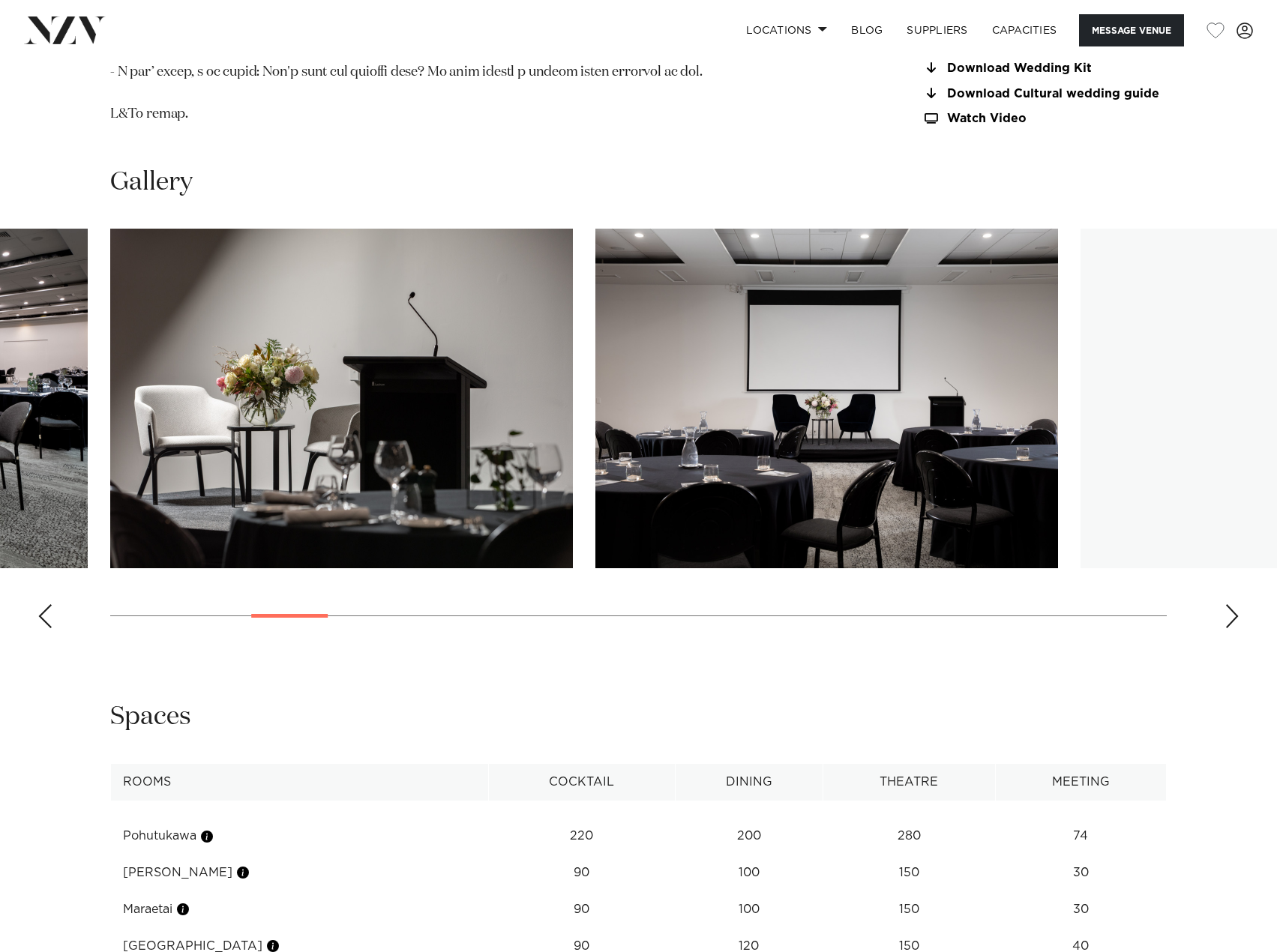
click at [1229, 619] on div "Next slide" at bounding box center [1232, 616] width 15 height 24
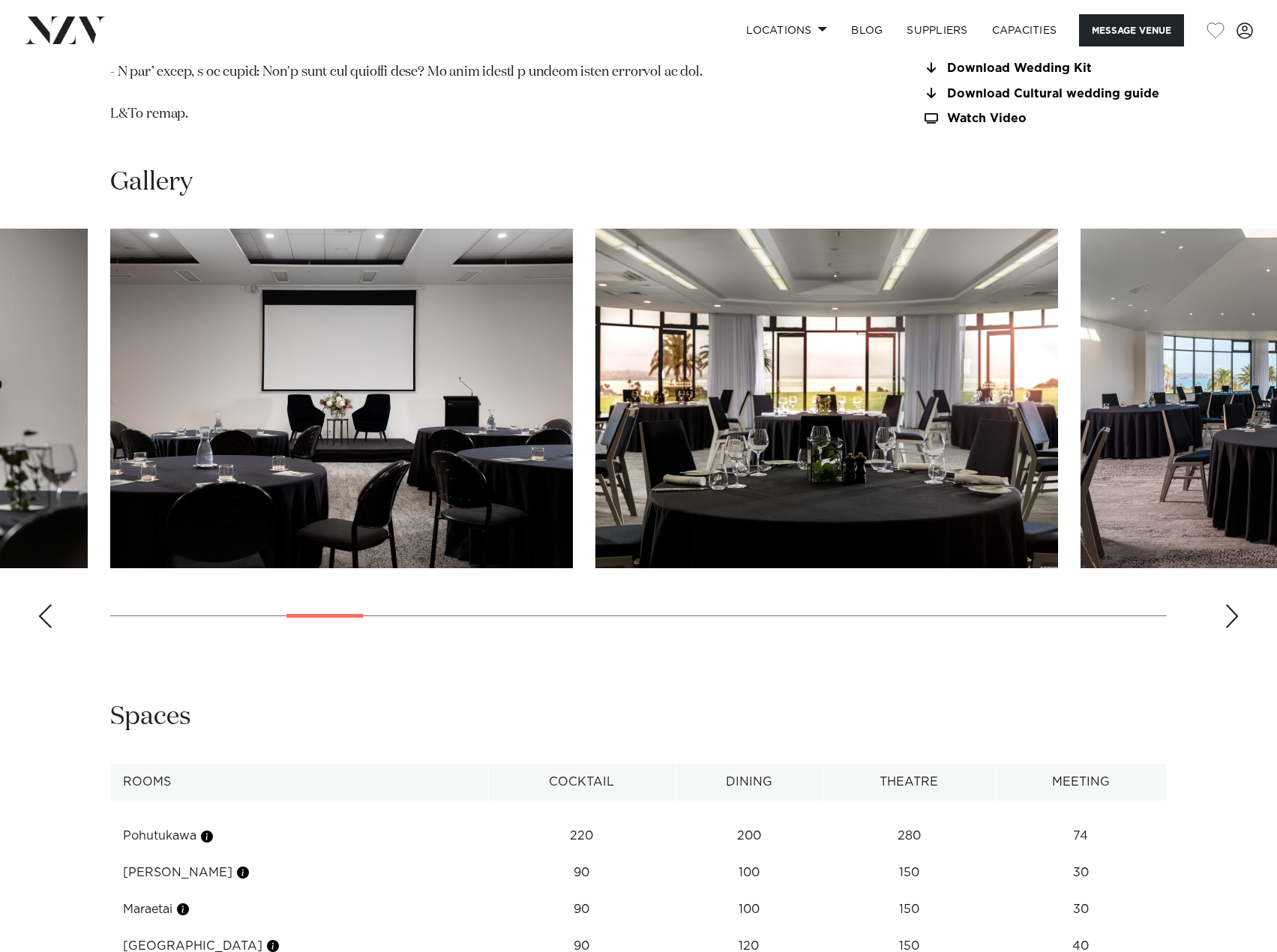
click at [1229, 619] on div "Next slide" at bounding box center [1232, 616] width 15 height 24
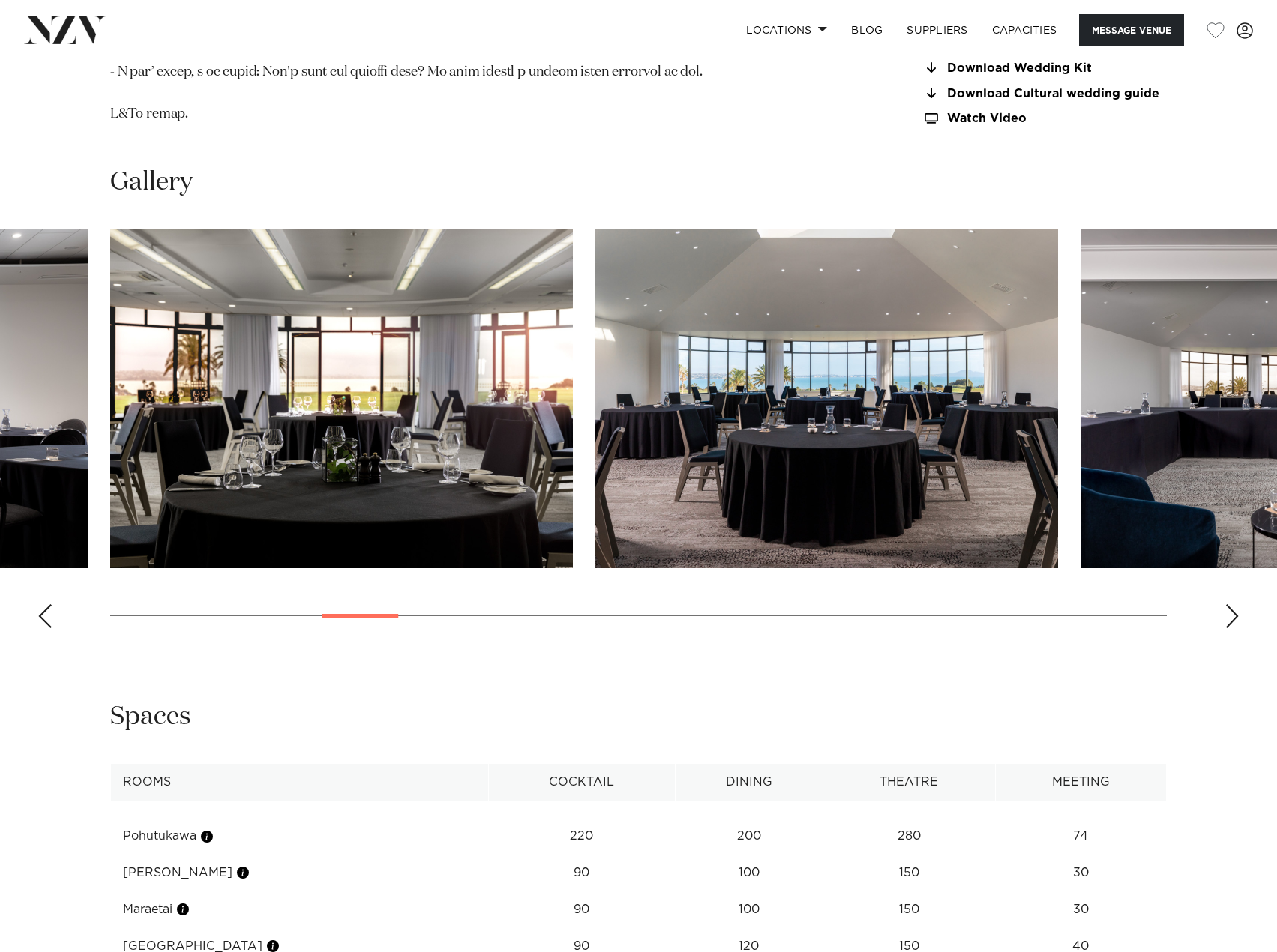
click at [1229, 619] on div "Next slide" at bounding box center [1232, 616] width 15 height 24
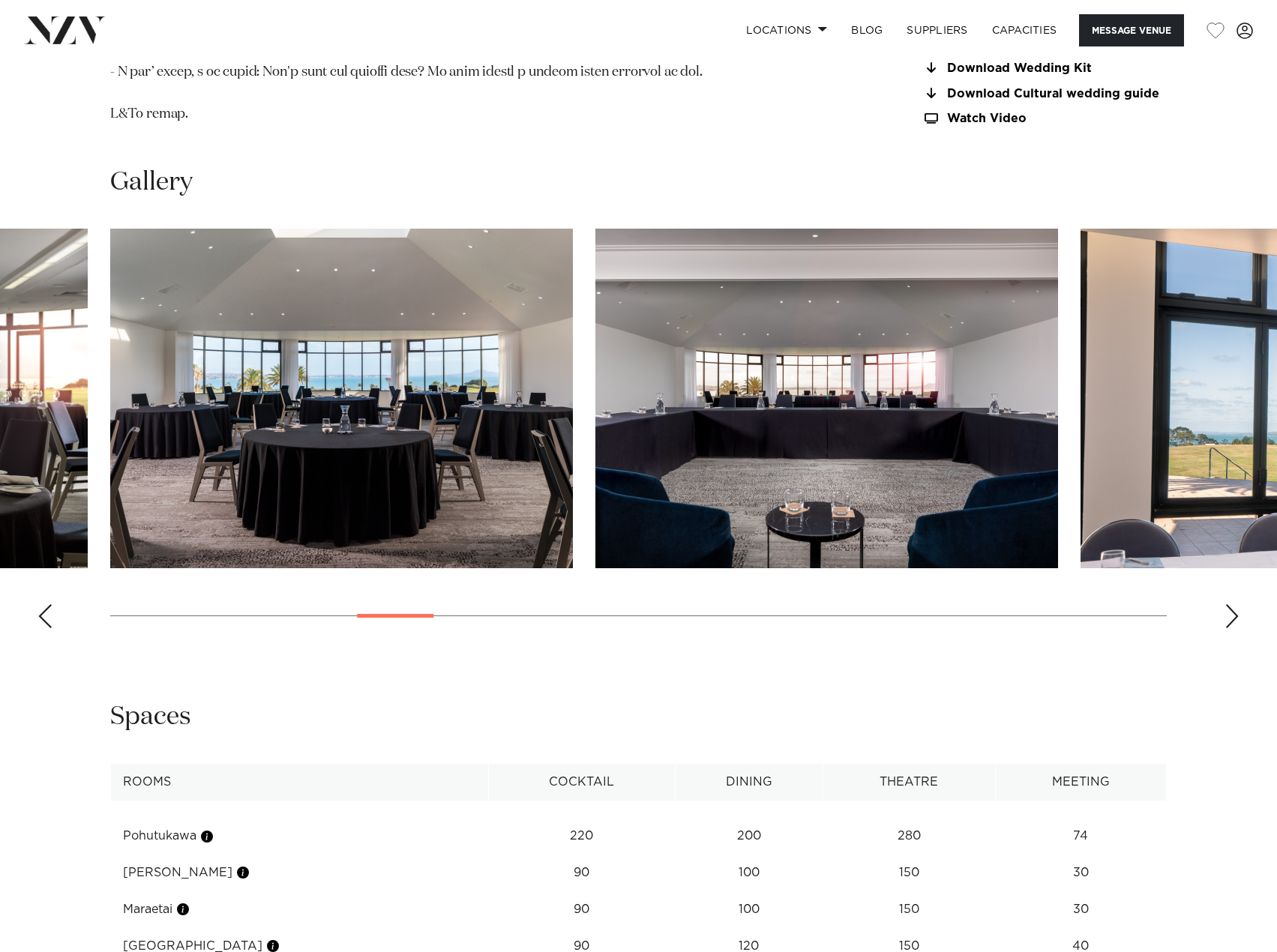
click at [1229, 619] on div "Next slide" at bounding box center [1232, 616] width 15 height 24
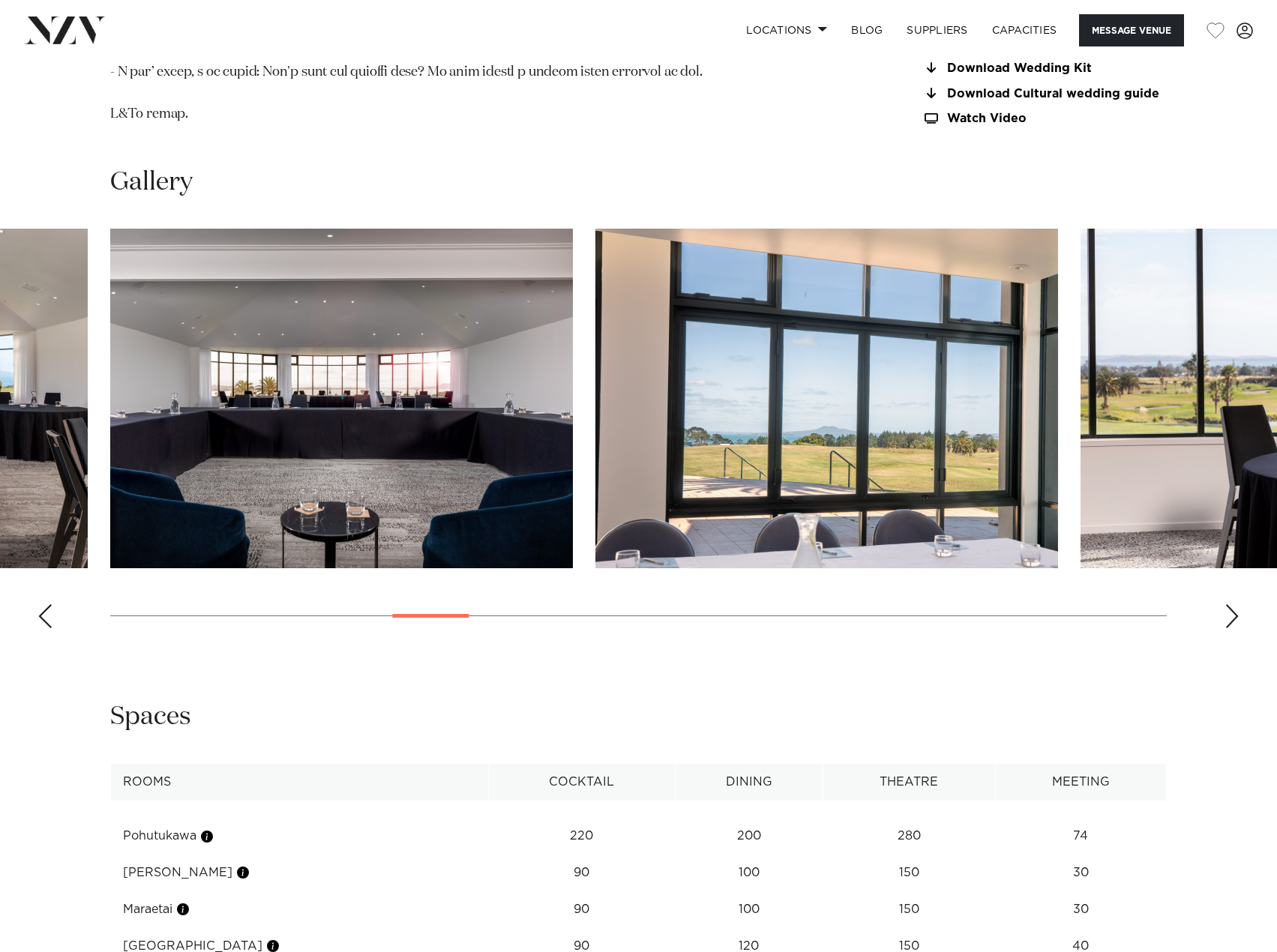
click at [1229, 619] on div "Next slide" at bounding box center [1232, 616] width 15 height 24
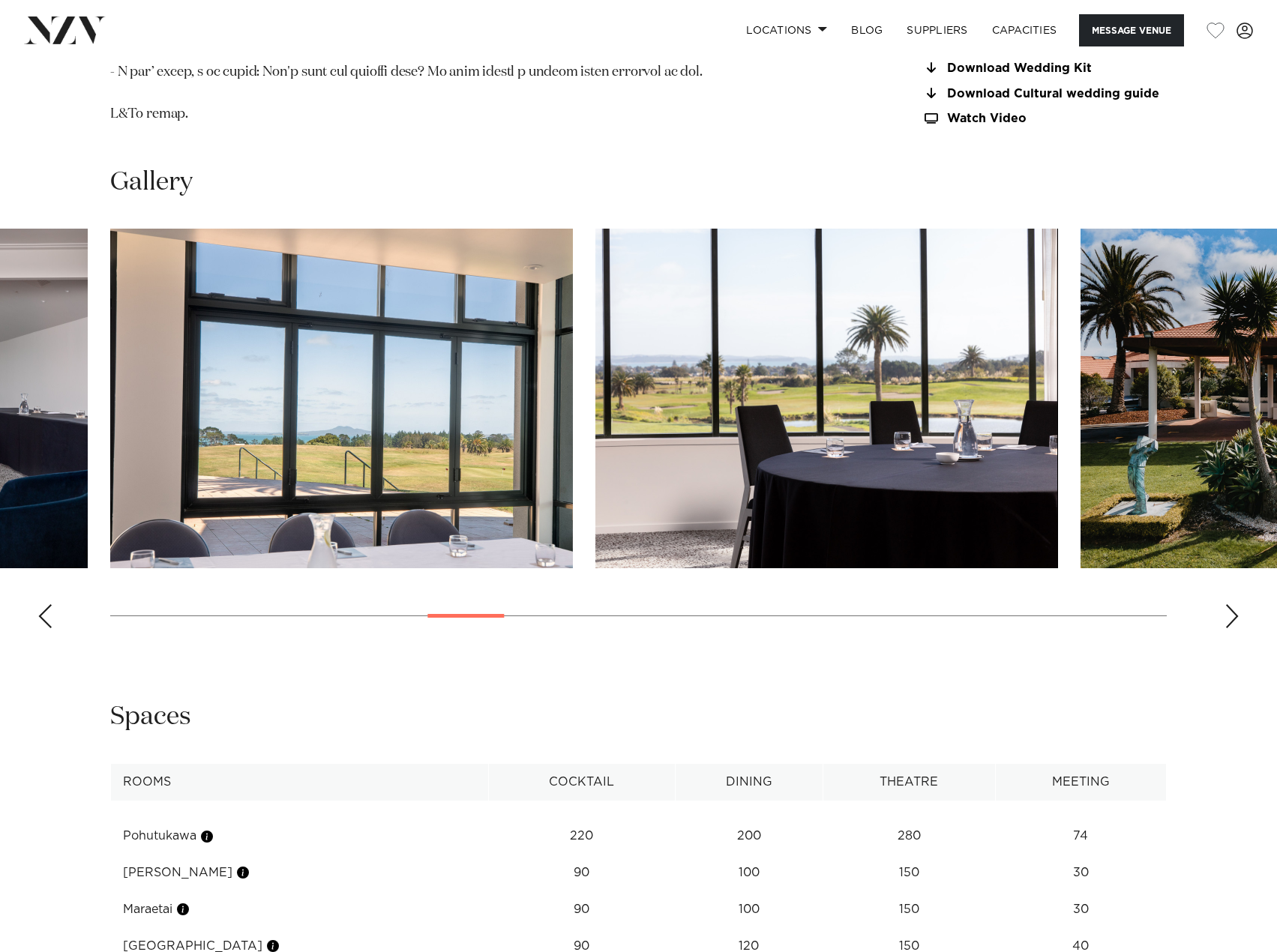
click at [1229, 619] on div "Next slide" at bounding box center [1232, 616] width 15 height 24
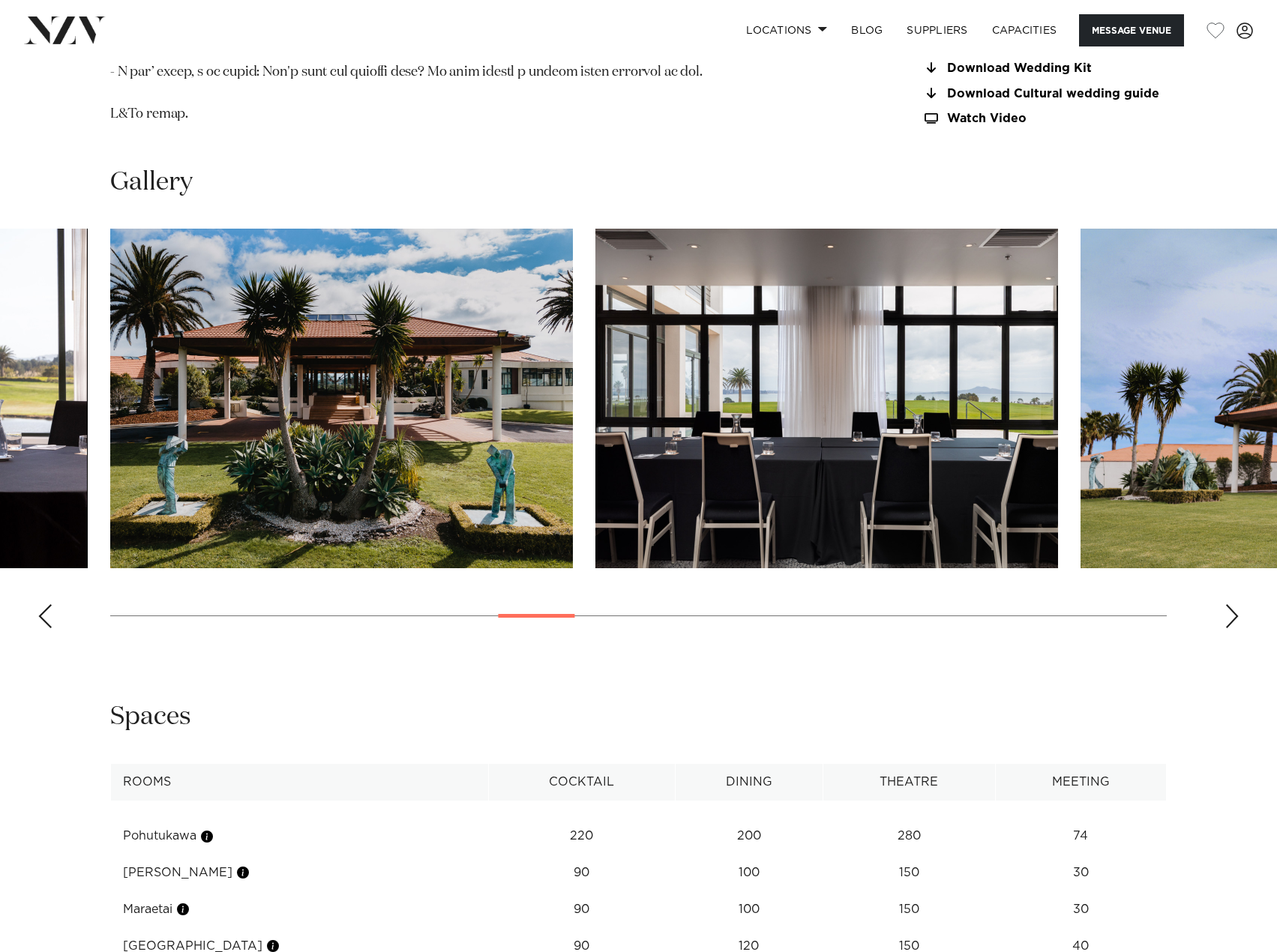
click at [1229, 619] on div "Next slide" at bounding box center [1232, 616] width 15 height 24
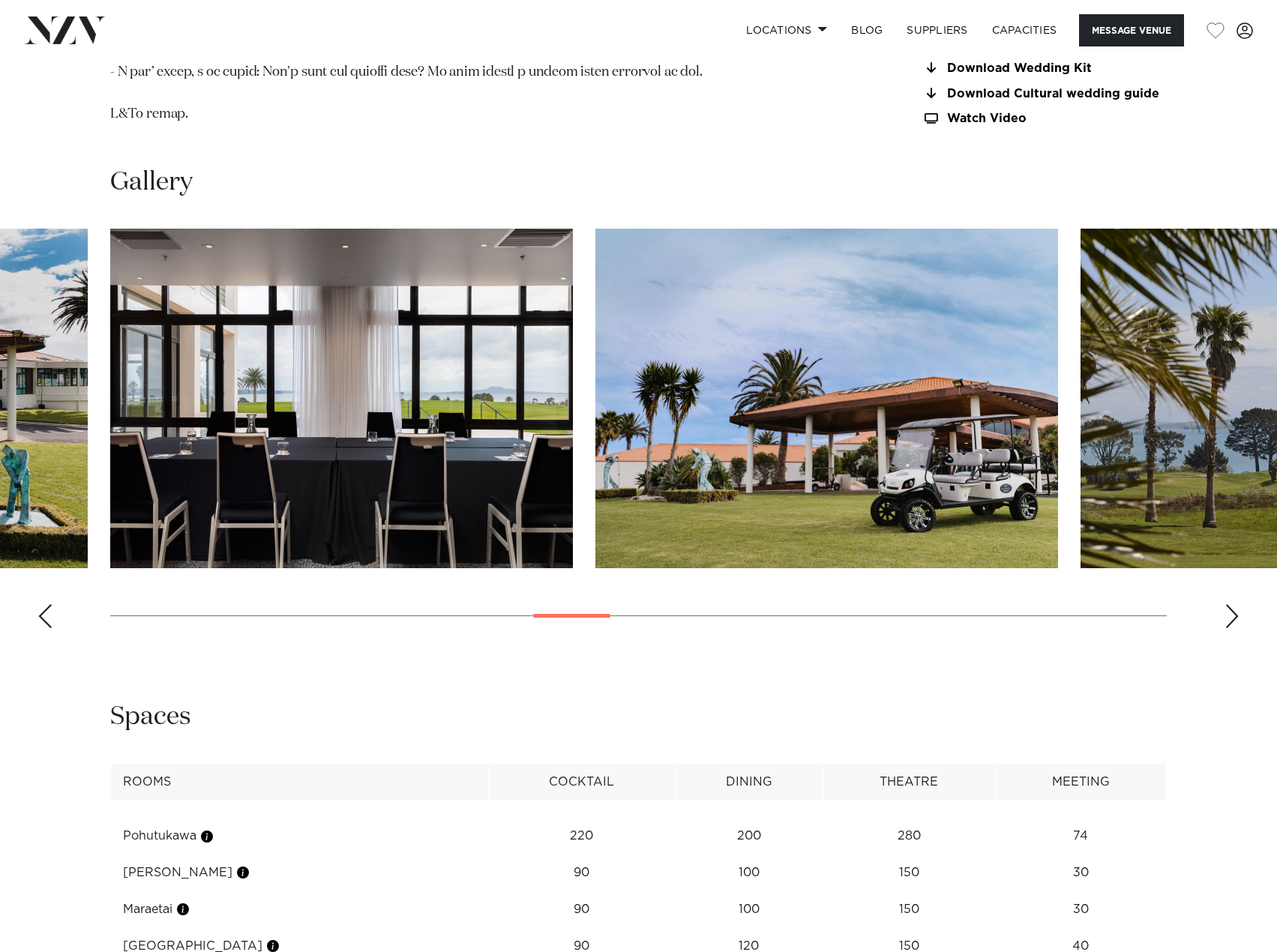
click at [1229, 619] on div "Next slide" at bounding box center [1232, 616] width 15 height 24
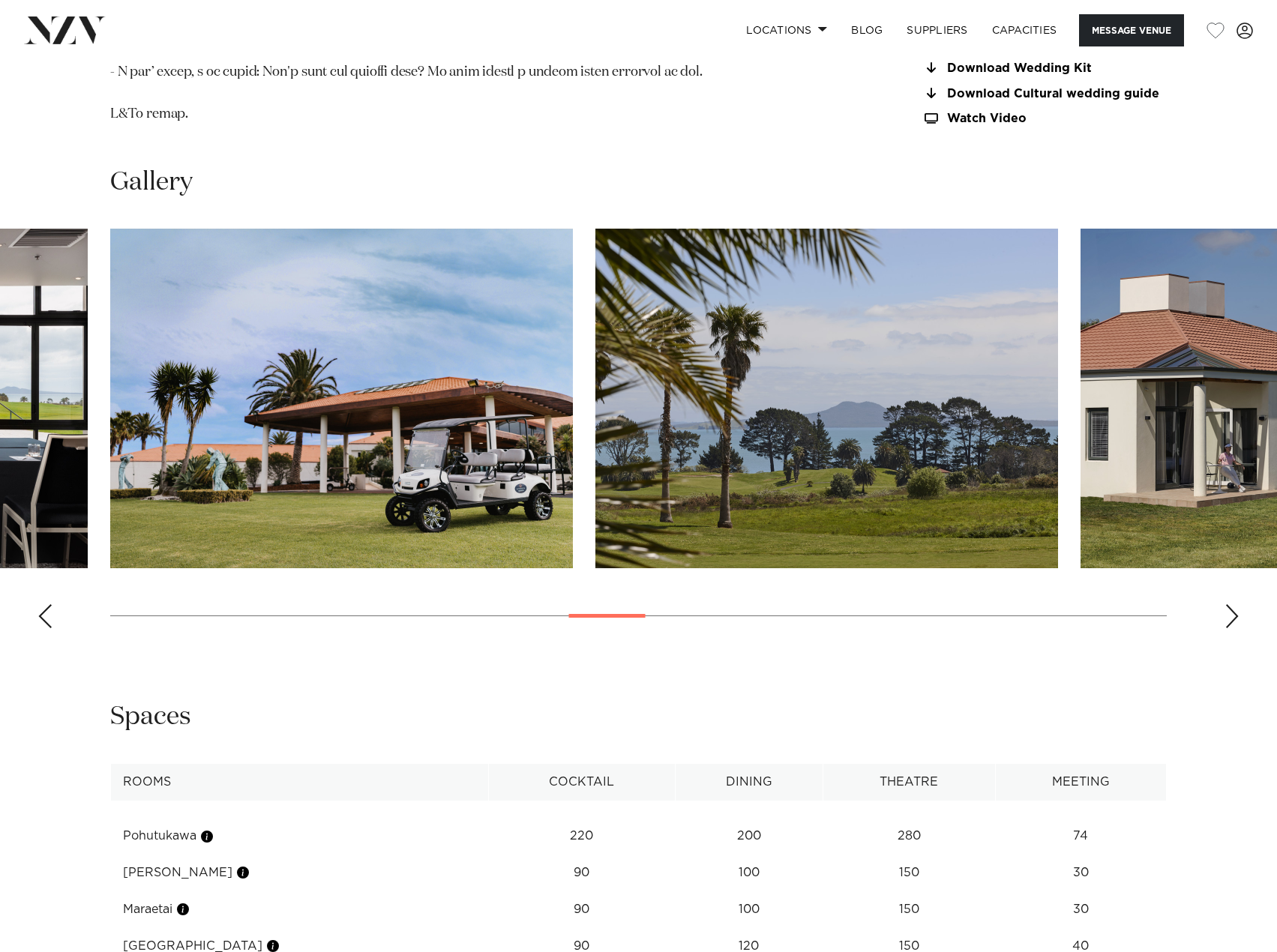
click at [1229, 619] on div "Next slide" at bounding box center [1232, 616] width 15 height 24
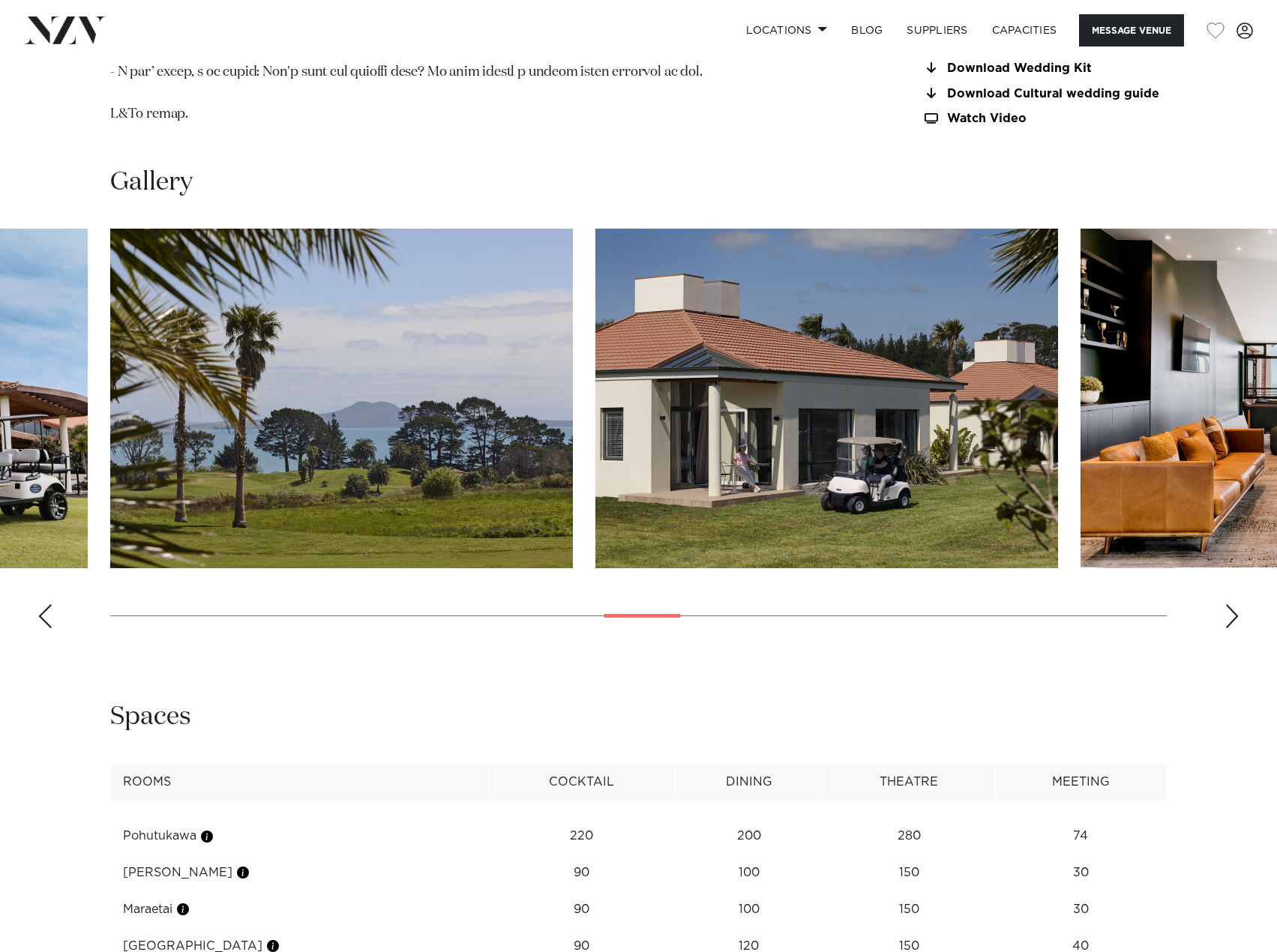
click at [1229, 619] on div "Next slide" at bounding box center [1232, 616] width 15 height 24
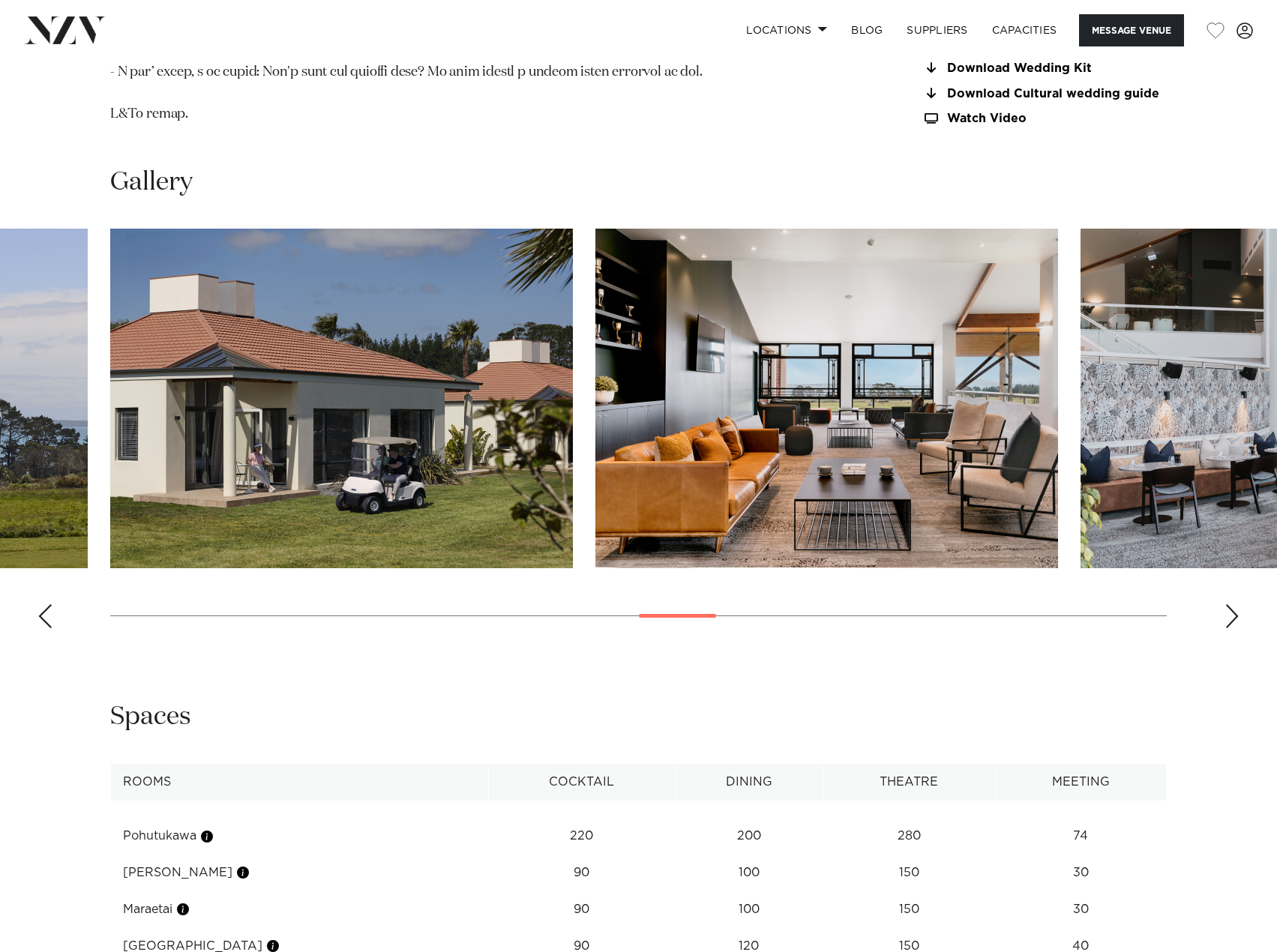
click at [1229, 619] on div "Next slide" at bounding box center [1232, 616] width 15 height 24
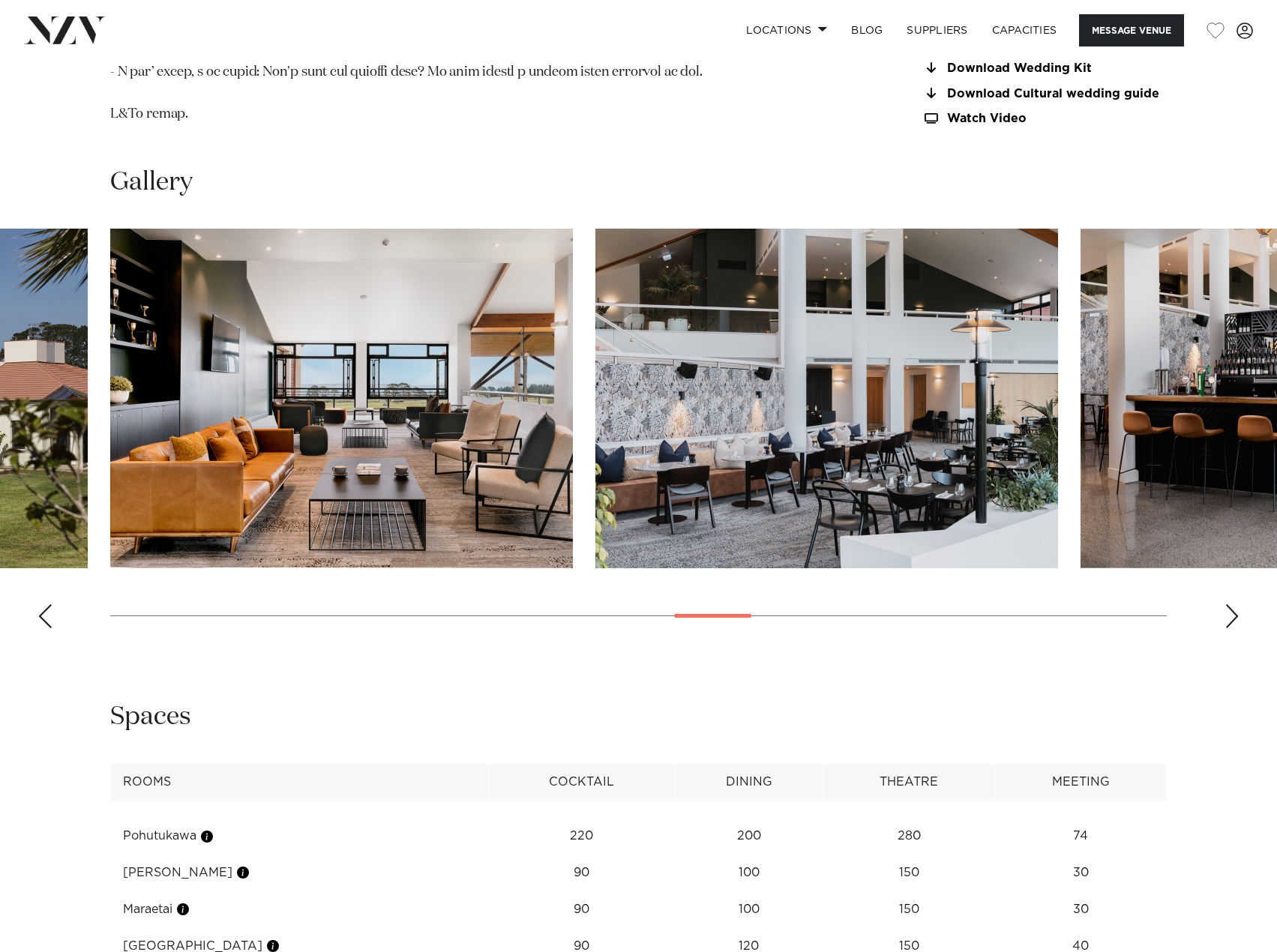
click at [1229, 619] on div "Next slide" at bounding box center [1232, 616] width 15 height 24
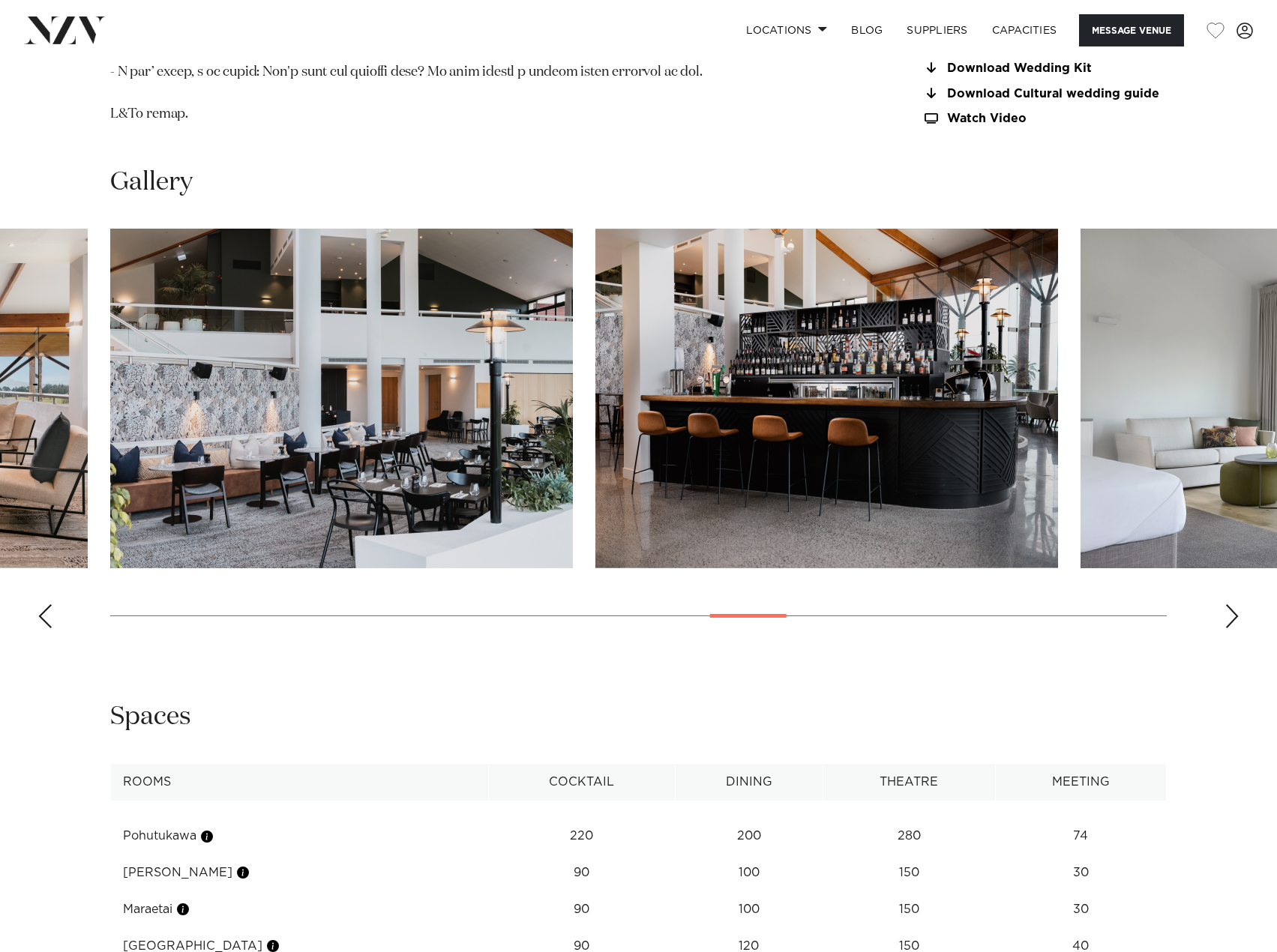
click at [1229, 619] on div "Next slide" at bounding box center [1232, 616] width 15 height 24
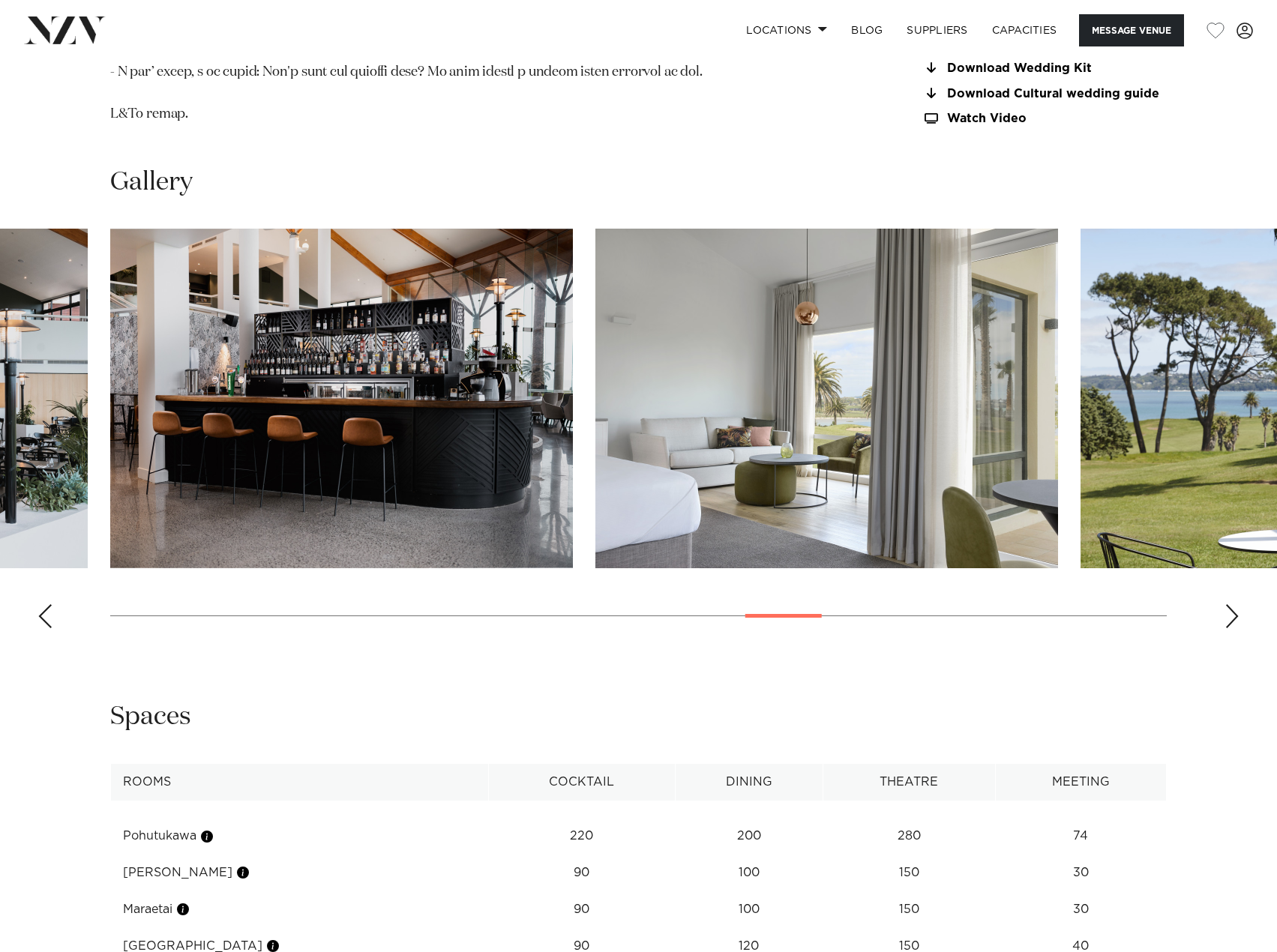
click at [1229, 619] on div "Next slide" at bounding box center [1232, 616] width 15 height 24
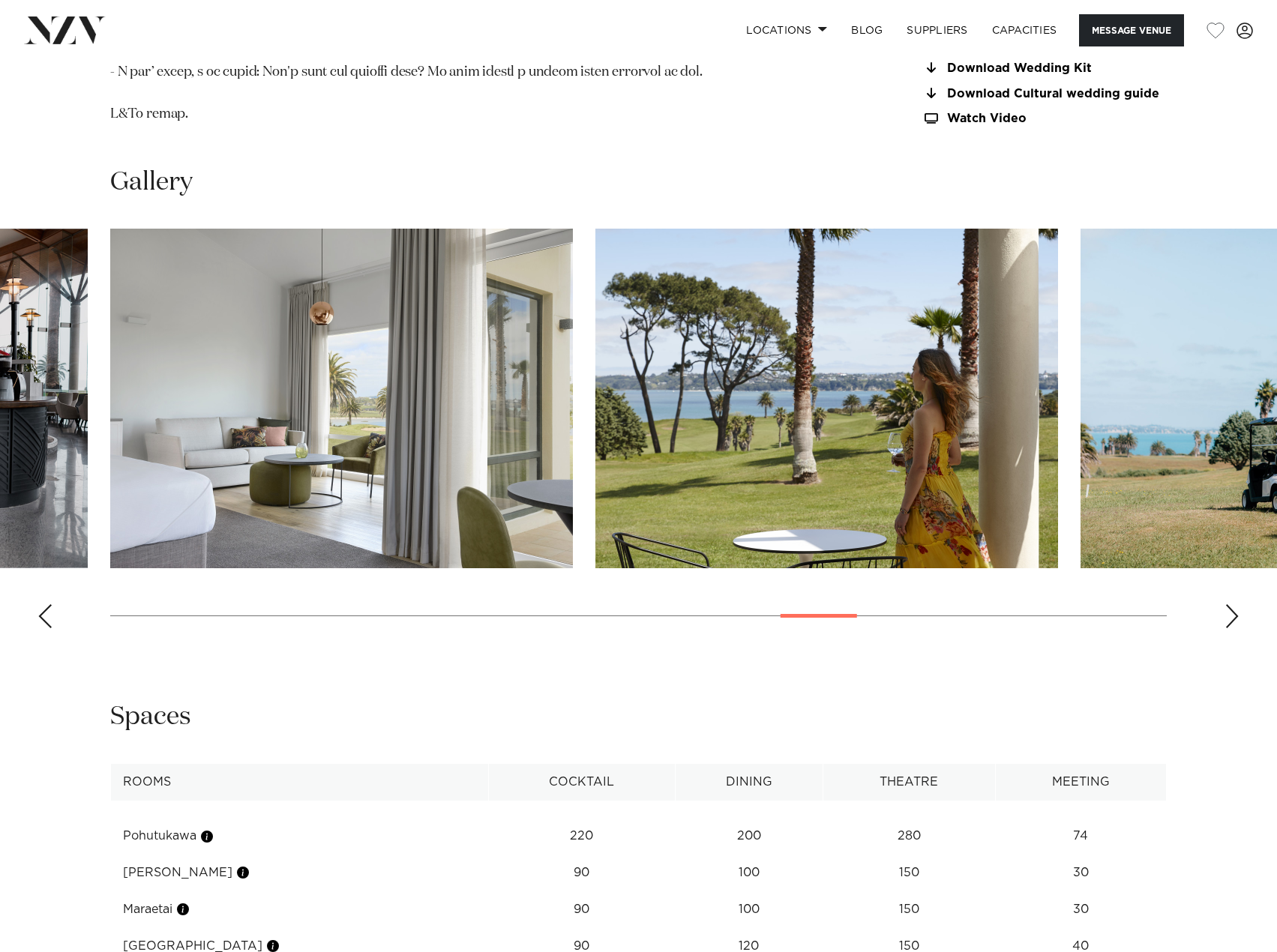
click at [1229, 619] on div "Next slide" at bounding box center [1232, 616] width 15 height 24
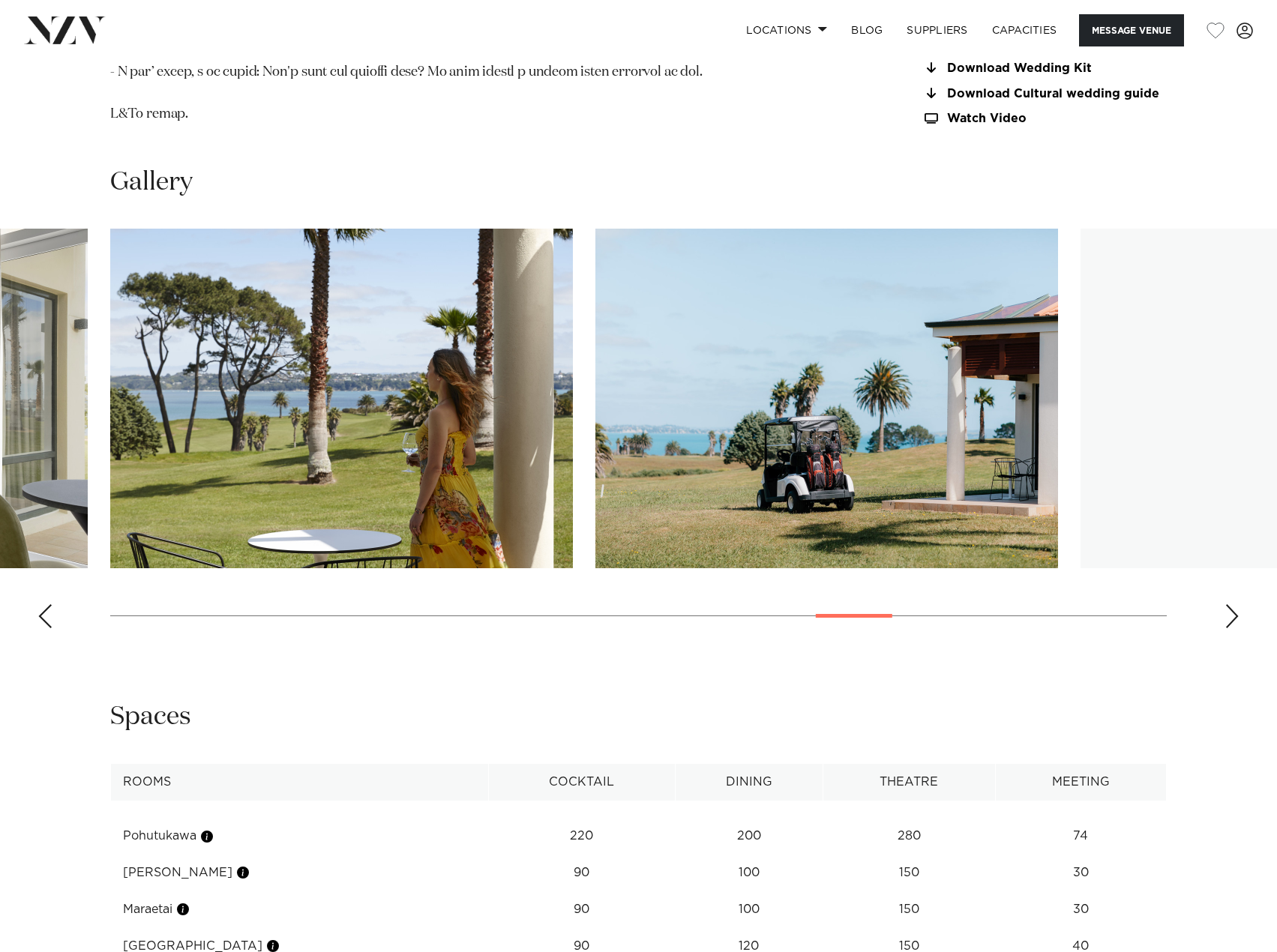
click at [1229, 619] on div "Next slide" at bounding box center [1232, 616] width 15 height 24
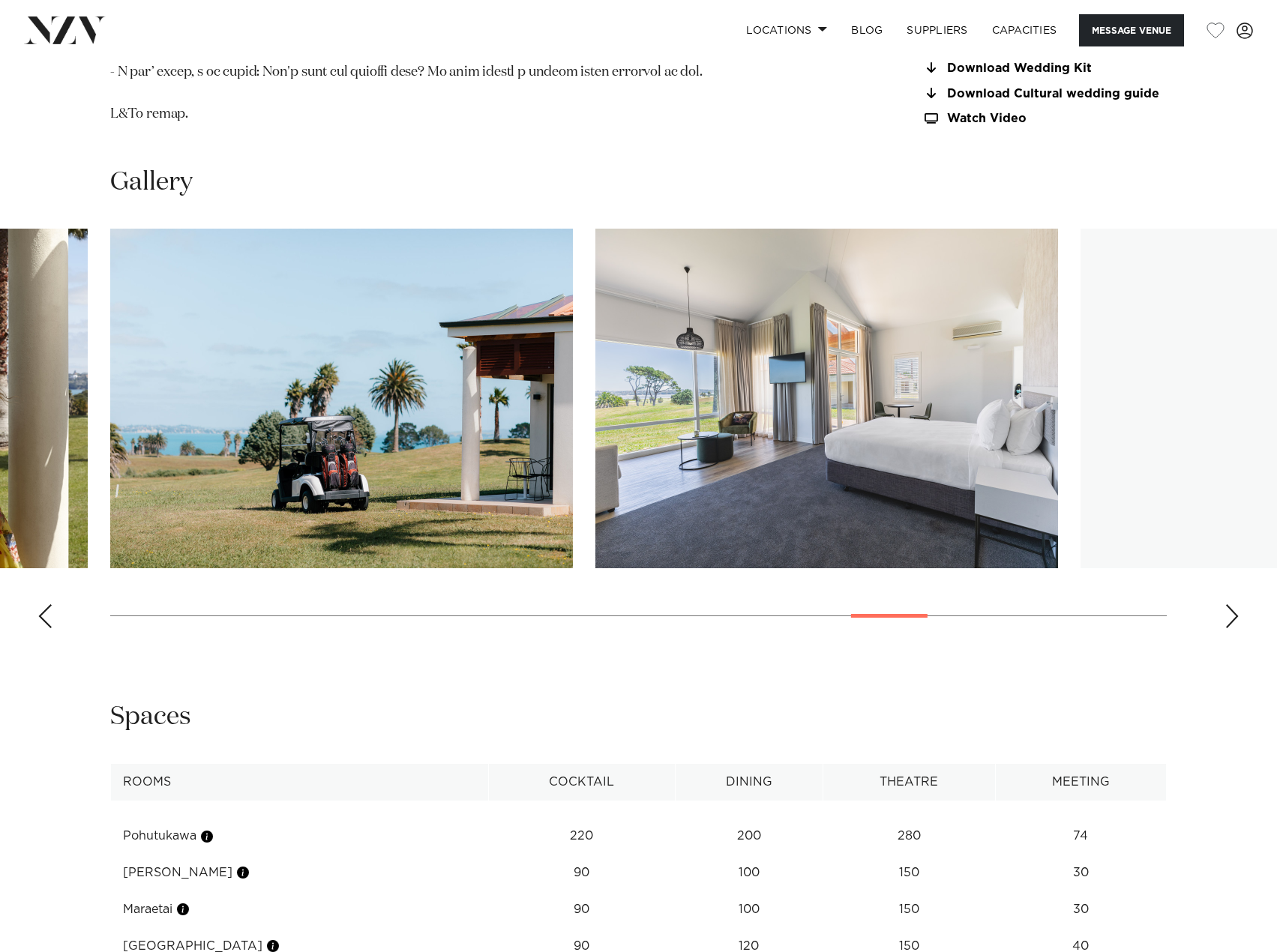
click at [1229, 619] on div "Next slide" at bounding box center [1232, 616] width 15 height 24
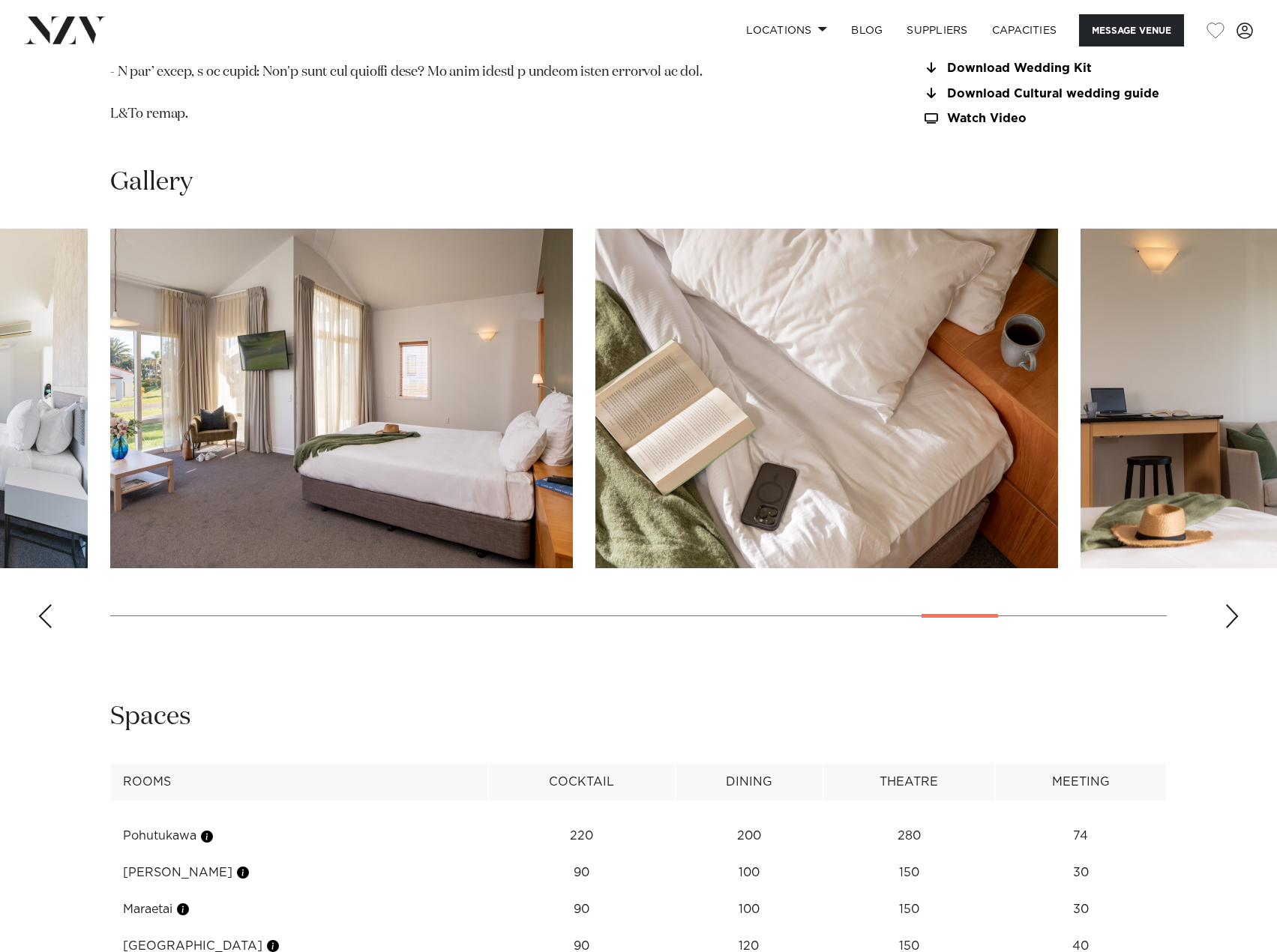
click at [1229, 619] on div "Next slide" at bounding box center [1232, 616] width 15 height 24
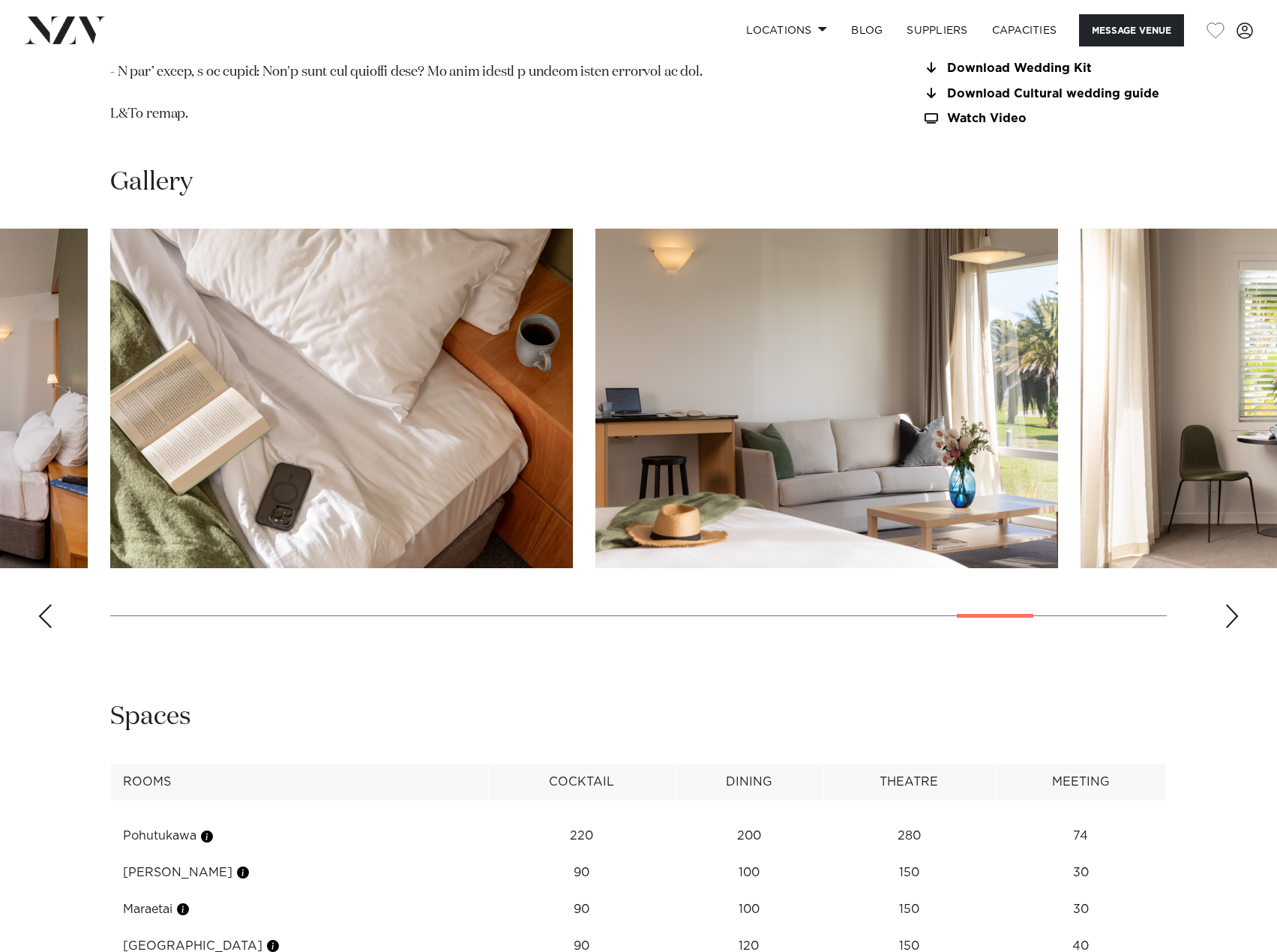
click at [1229, 619] on div "Next slide" at bounding box center [1232, 616] width 15 height 24
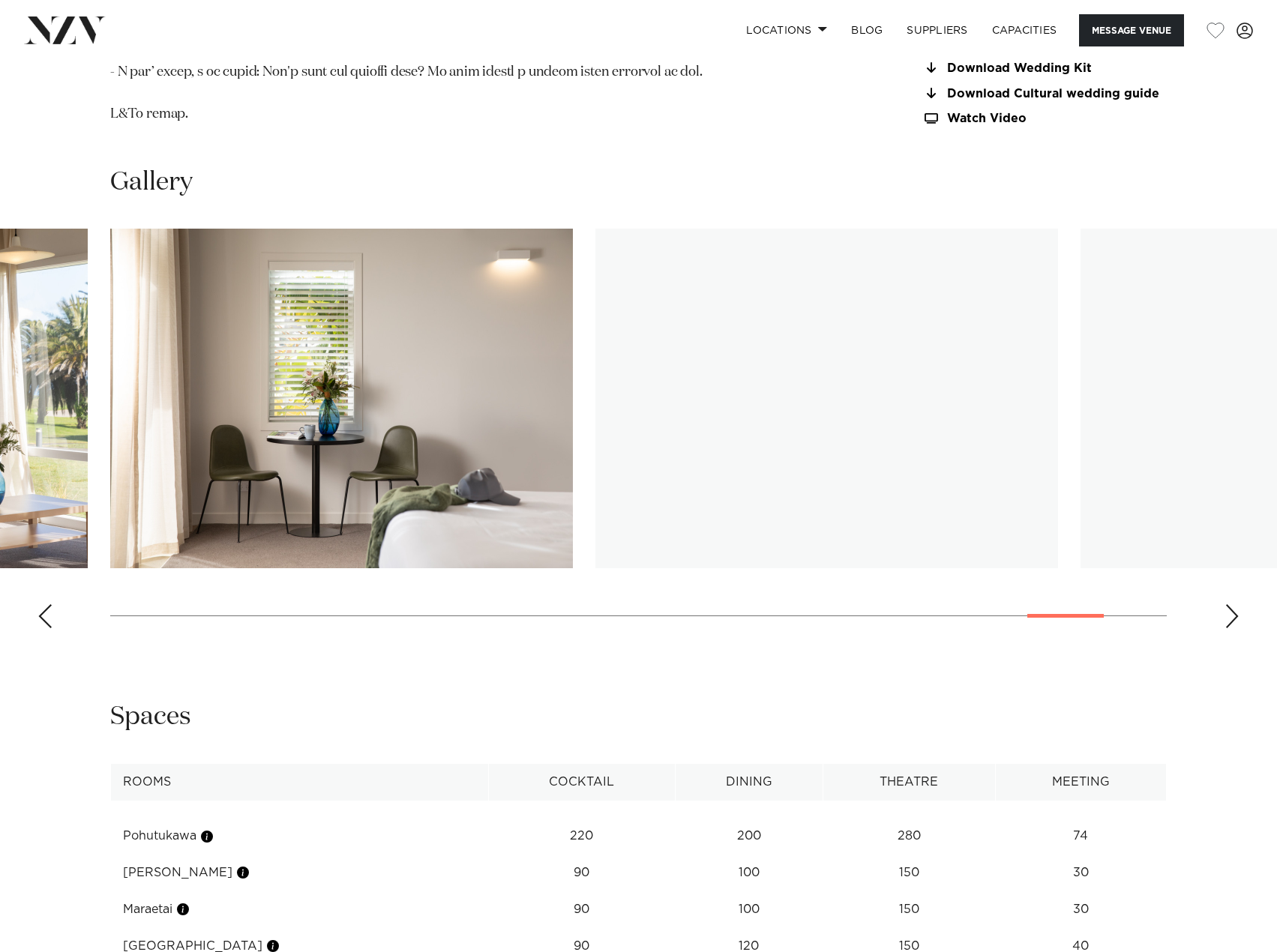
click at [1229, 619] on div "Next slide" at bounding box center [1232, 616] width 15 height 24
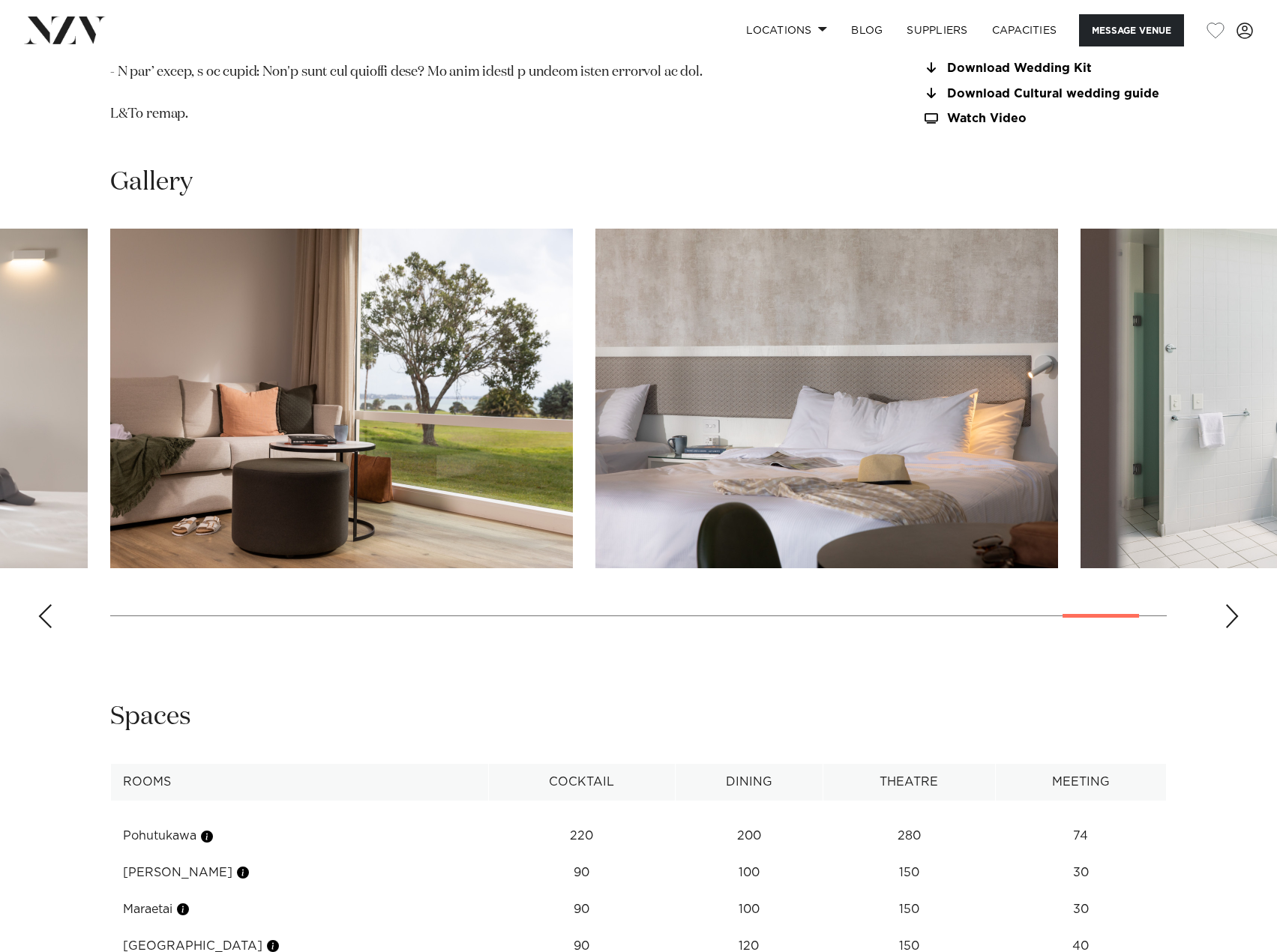
click at [1229, 619] on div "Next slide" at bounding box center [1232, 616] width 15 height 24
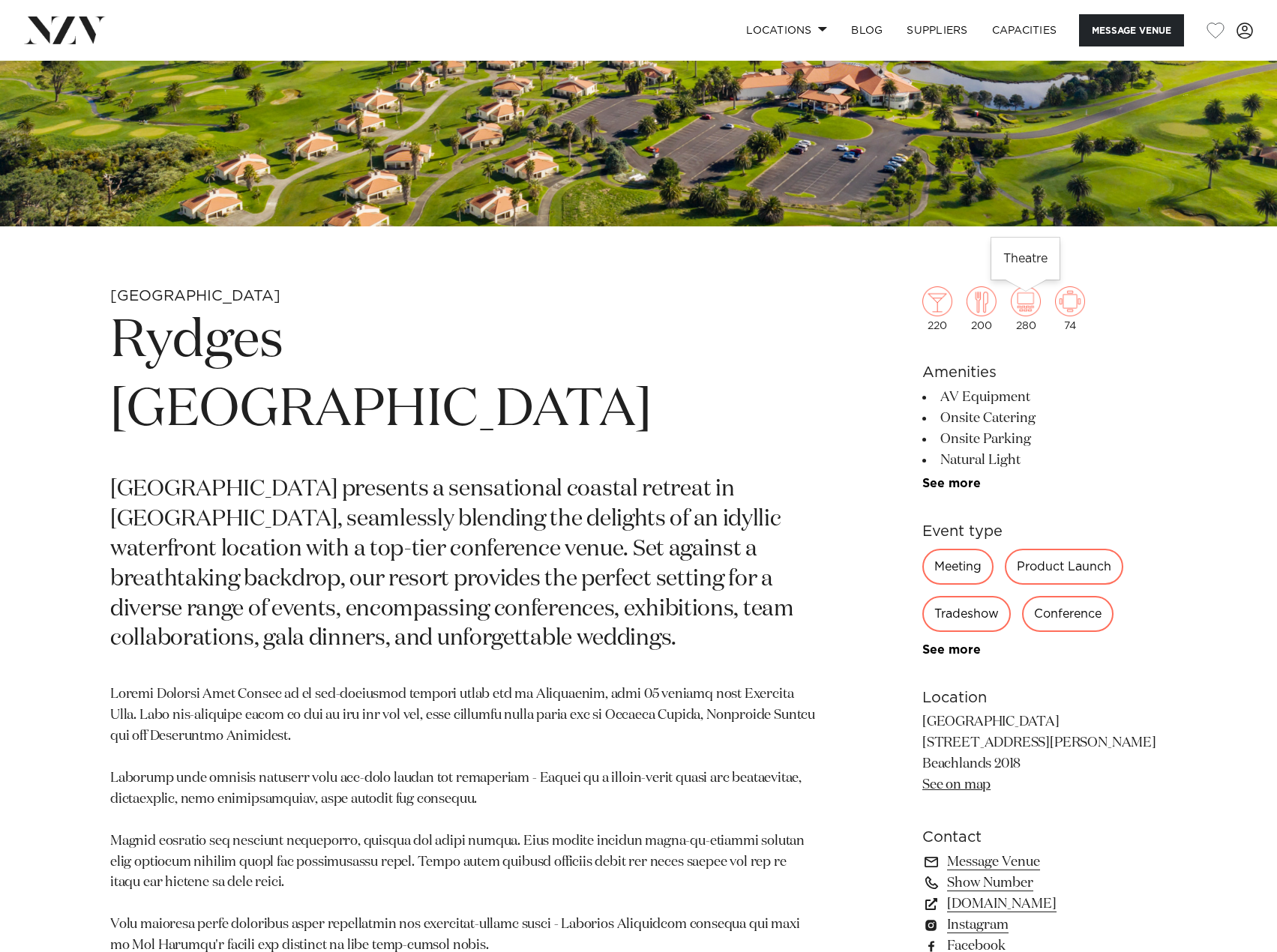
scroll to position [0, 0]
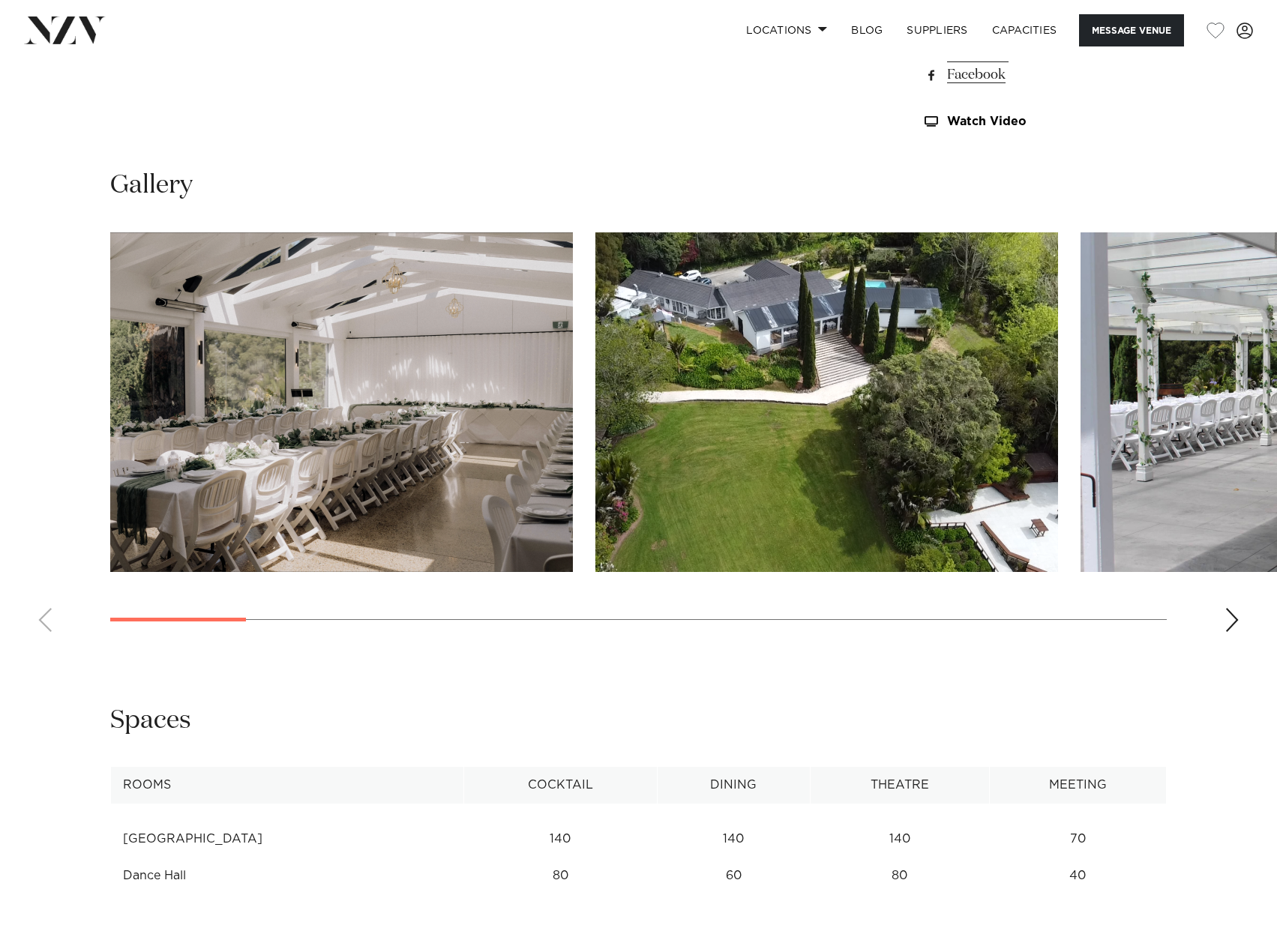
scroll to position [1350, 0]
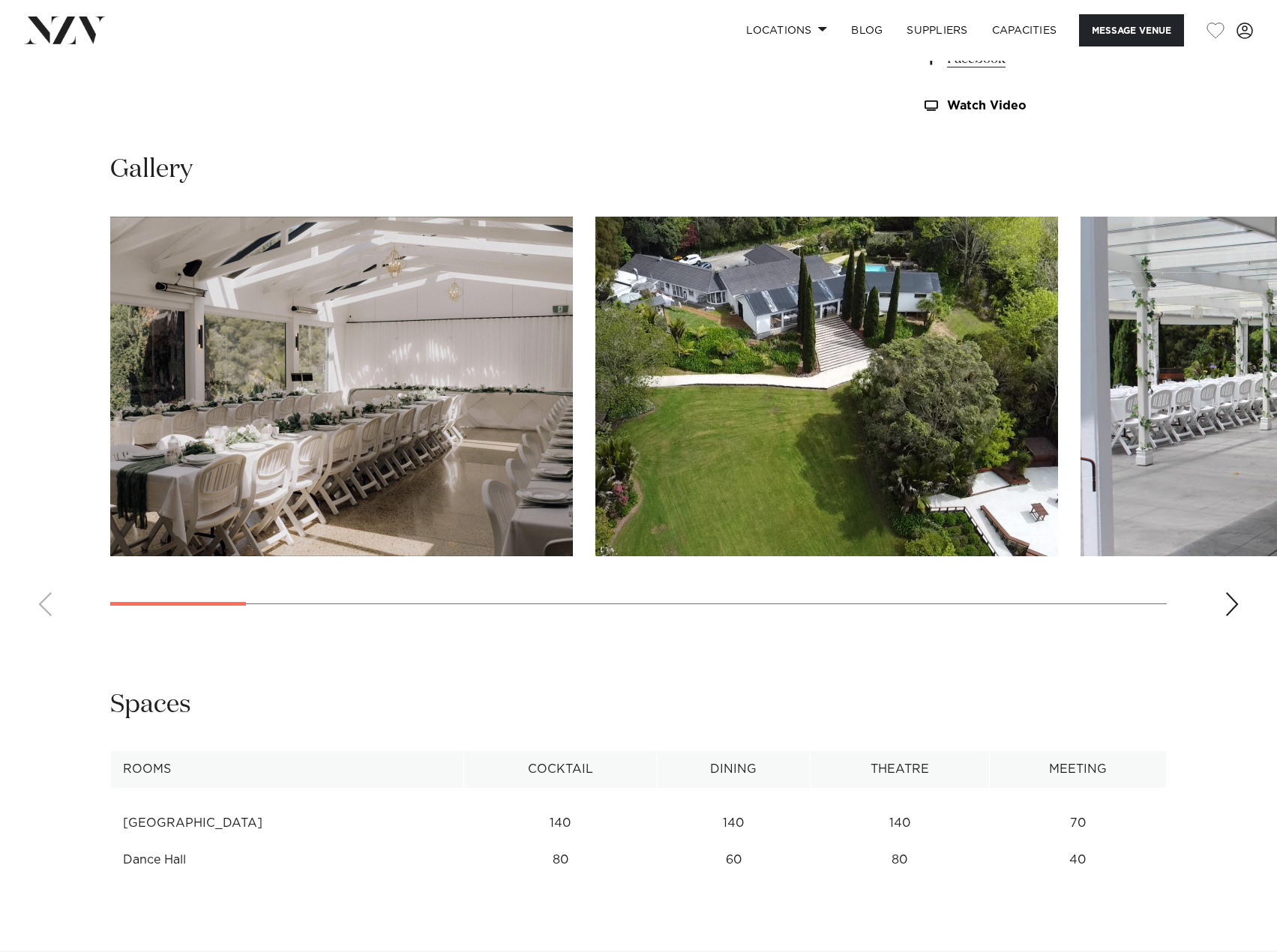
click at [1234, 603] on div "Next slide" at bounding box center [1232, 604] width 15 height 24
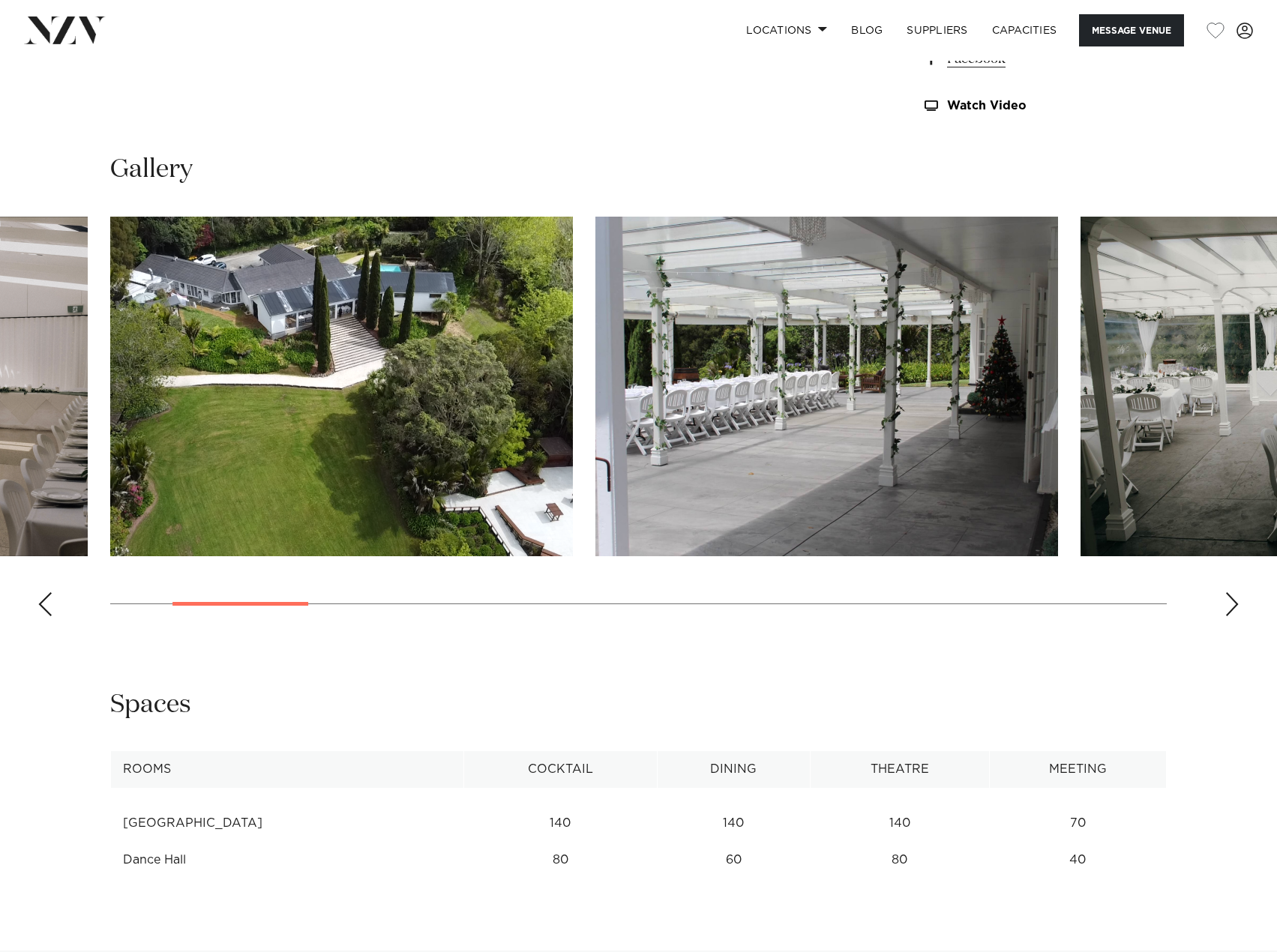
click at [1234, 603] on div "Next slide" at bounding box center [1232, 604] width 15 height 24
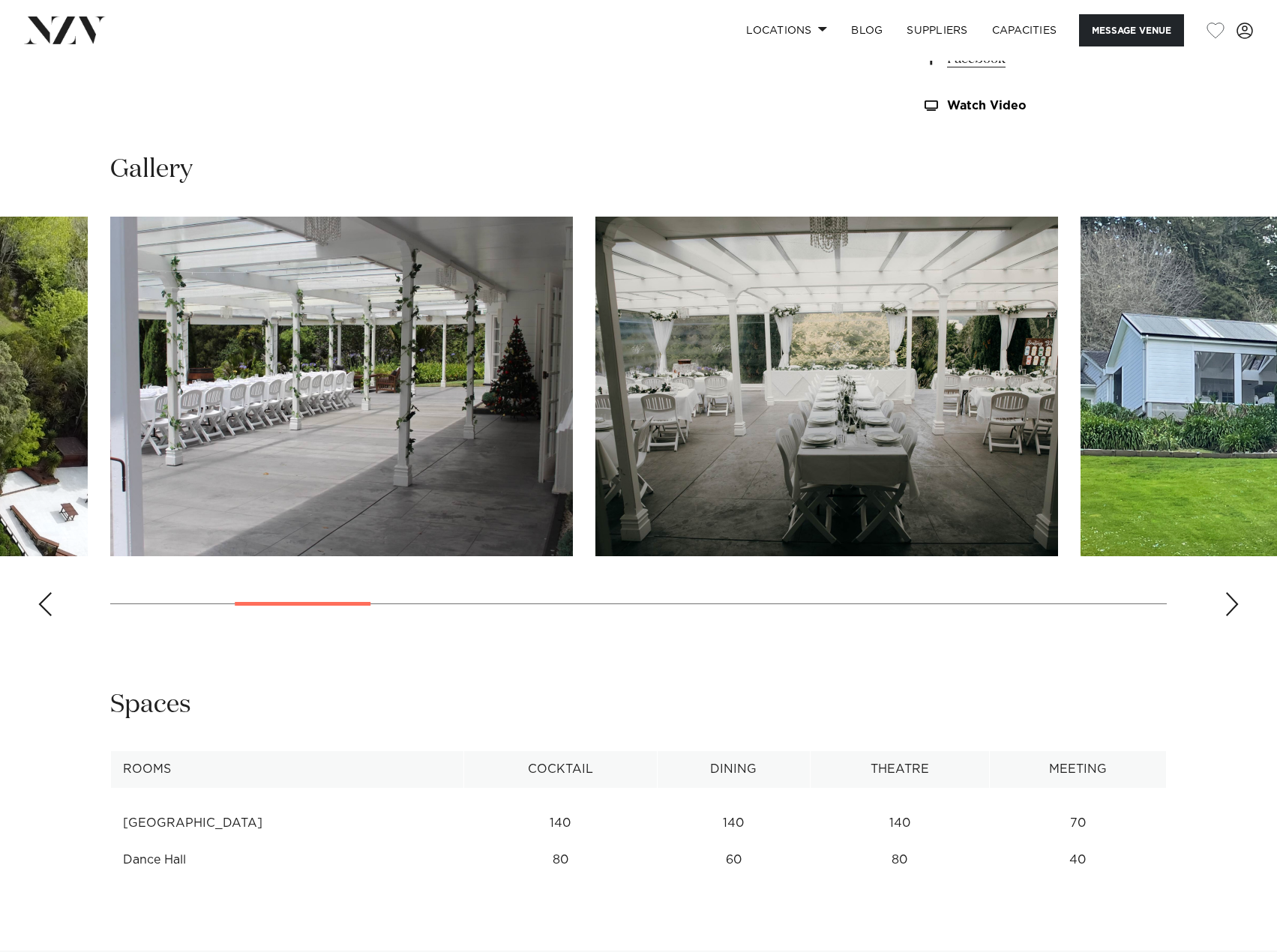
click at [1234, 603] on div "Next slide" at bounding box center [1232, 604] width 15 height 24
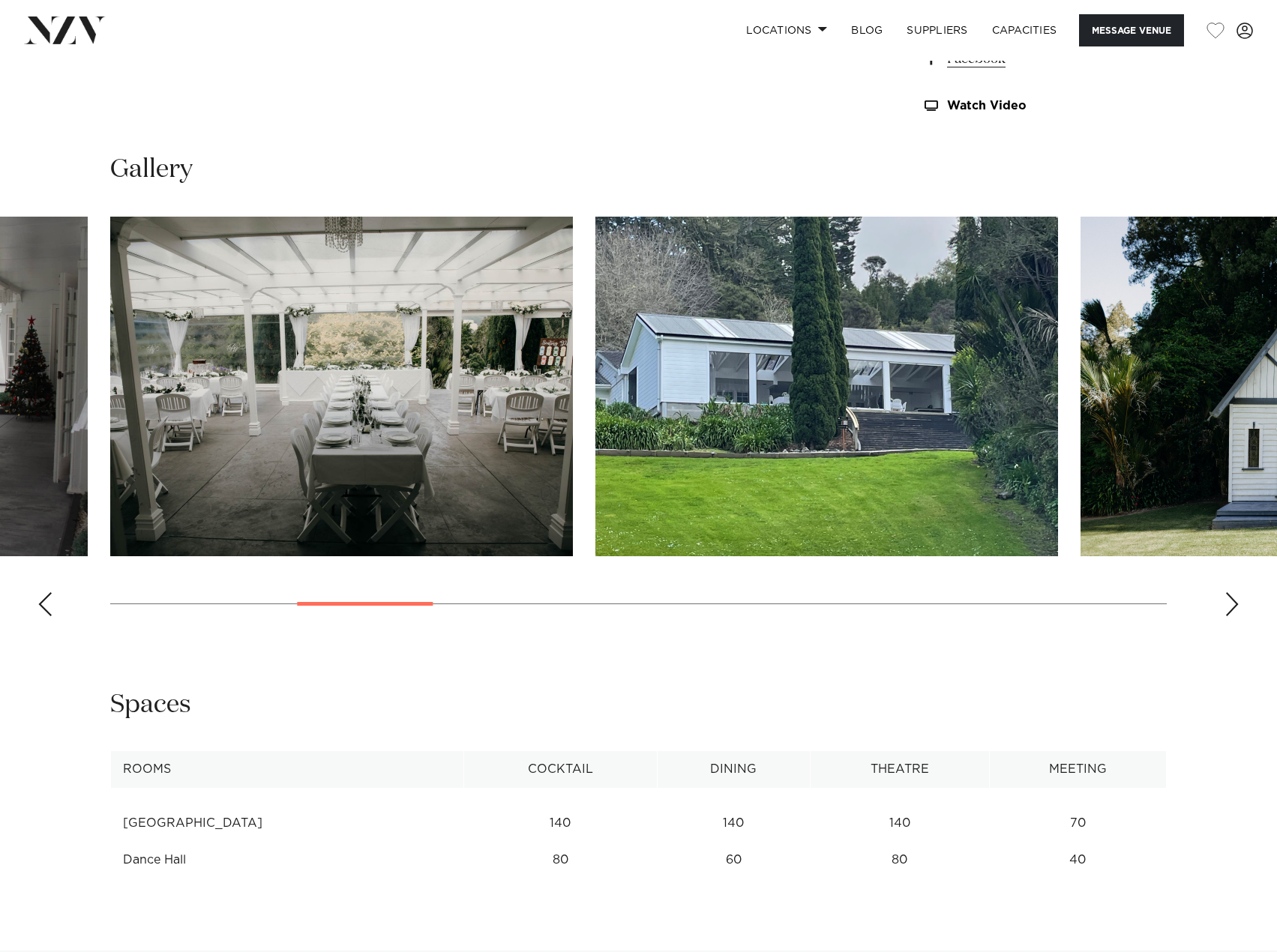
click at [1234, 603] on div "Next slide" at bounding box center [1232, 604] width 15 height 24
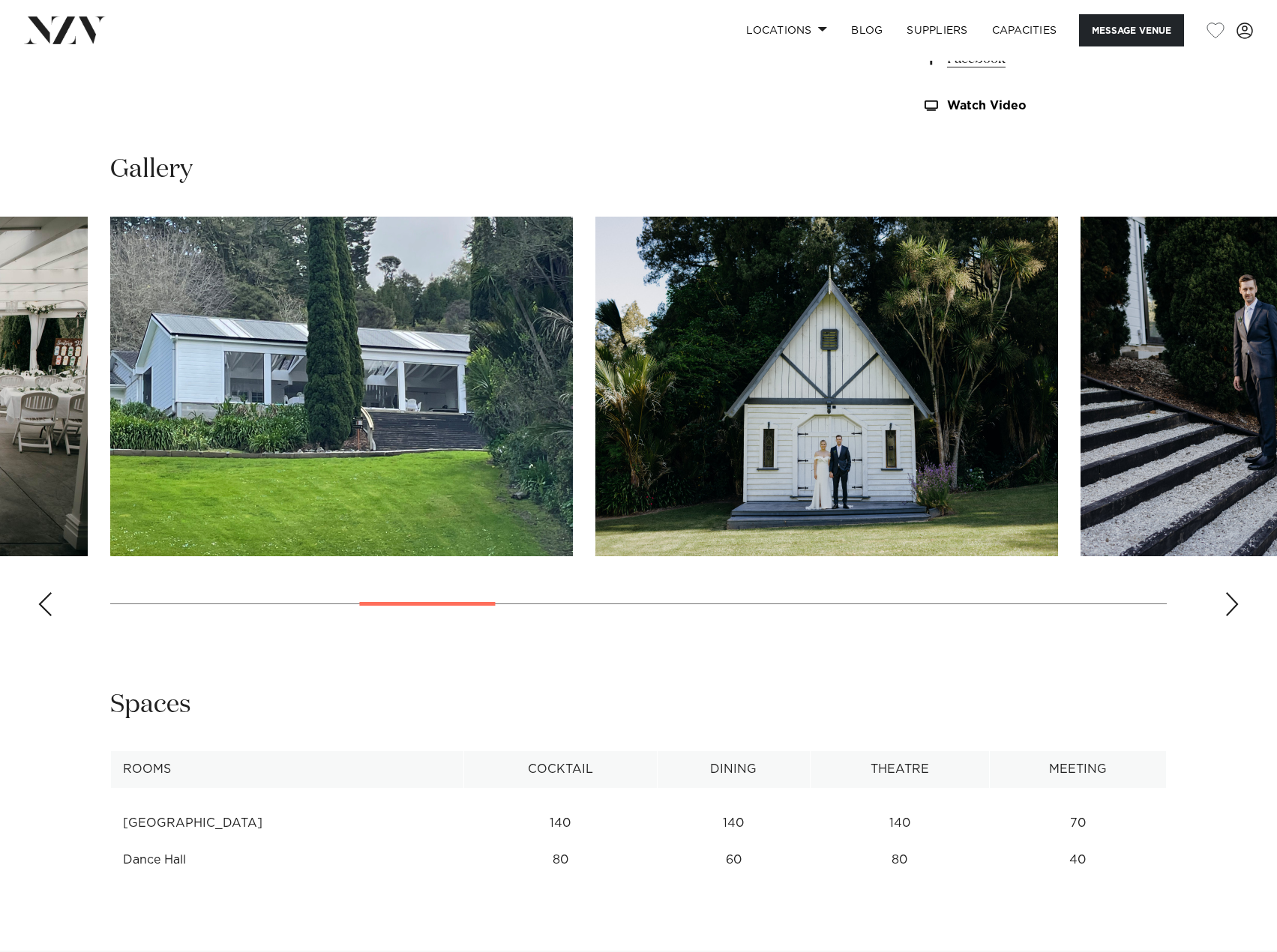
click at [1234, 603] on div "Next slide" at bounding box center [1232, 604] width 15 height 24
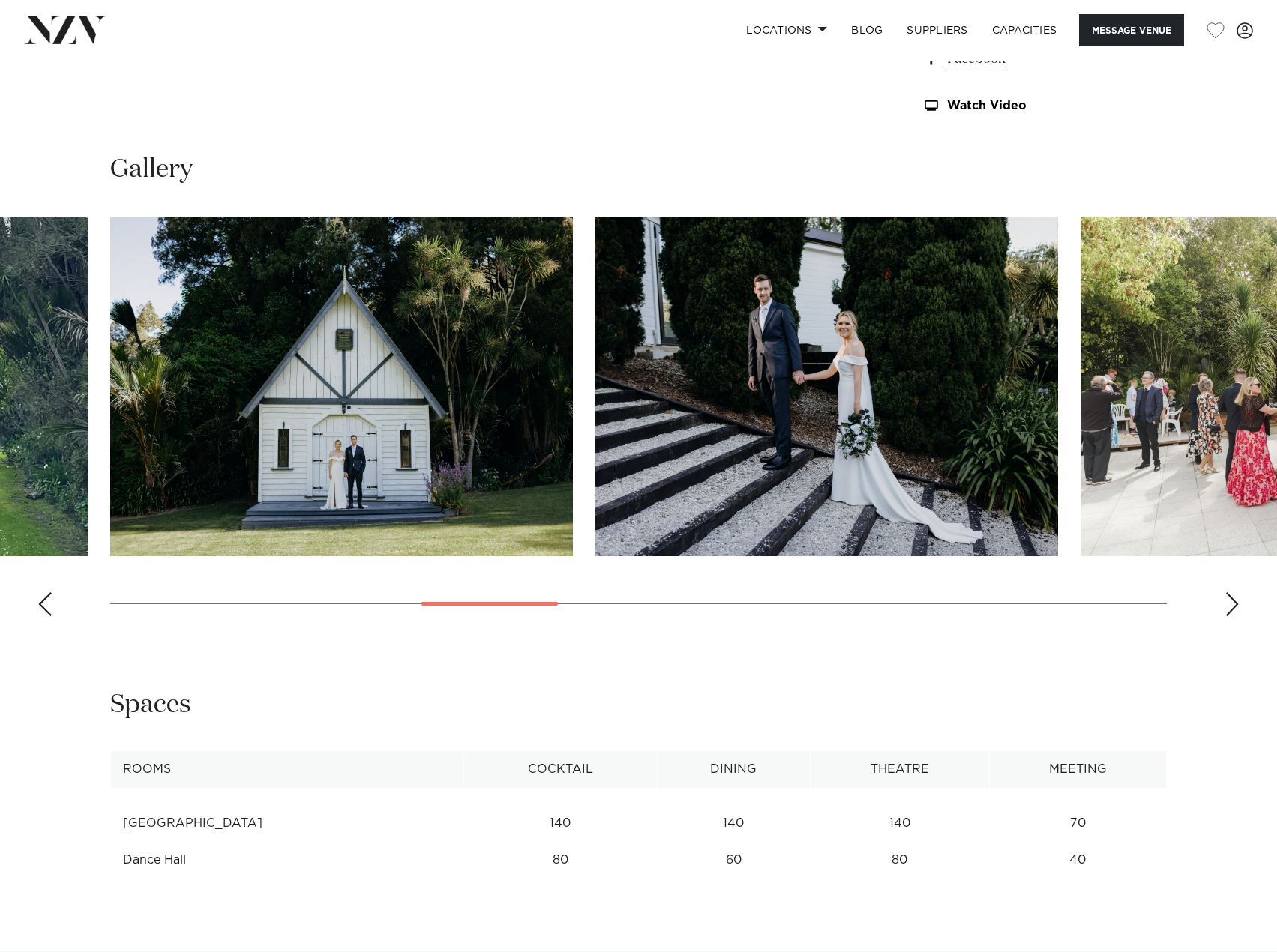
click at [1234, 603] on div "Next slide" at bounding box center [1232, 604] width 15 height 24
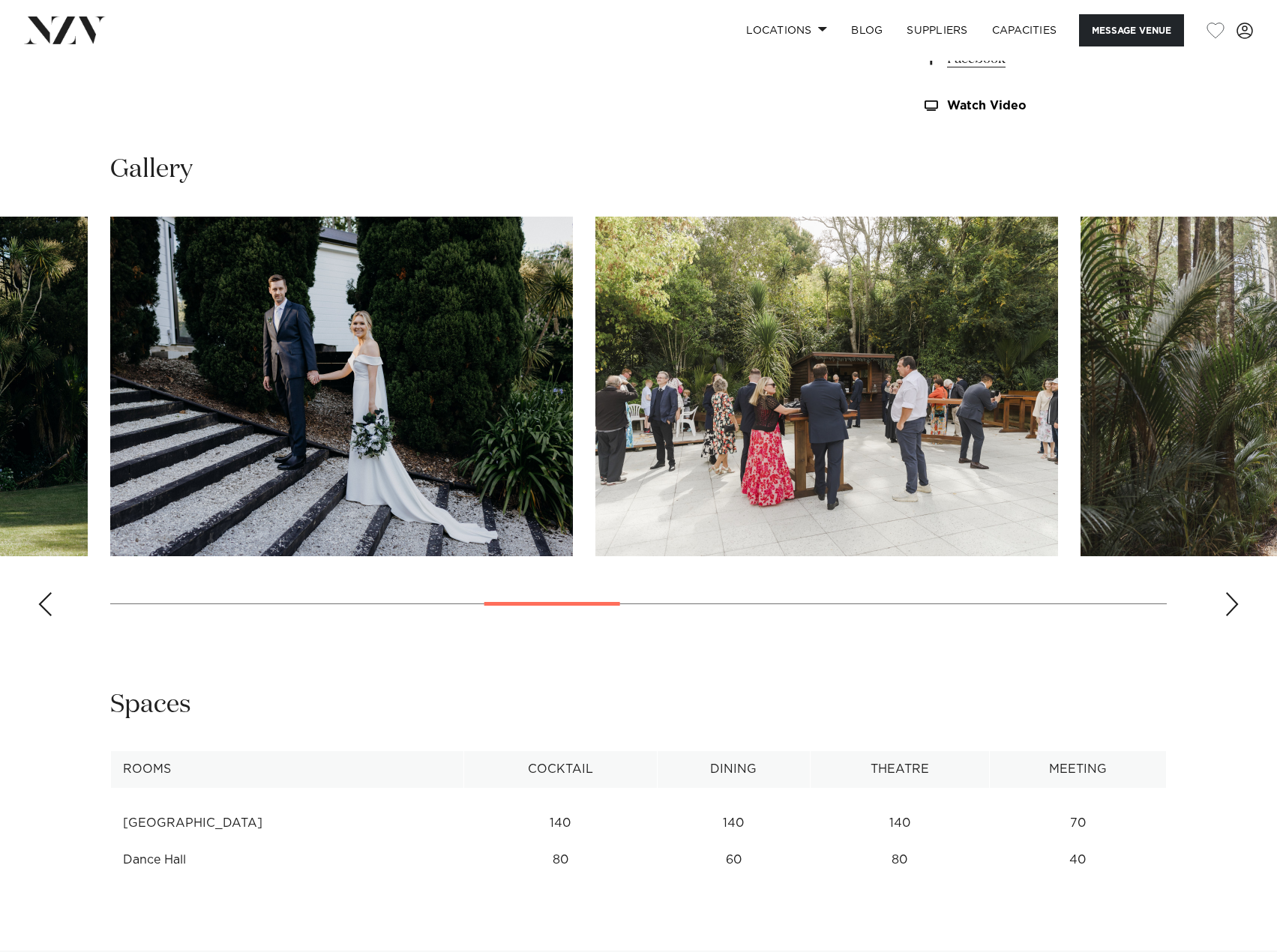
click at [1234, 603] on div "Next slide" at bounding box center [1232, 604] width 15 height 24
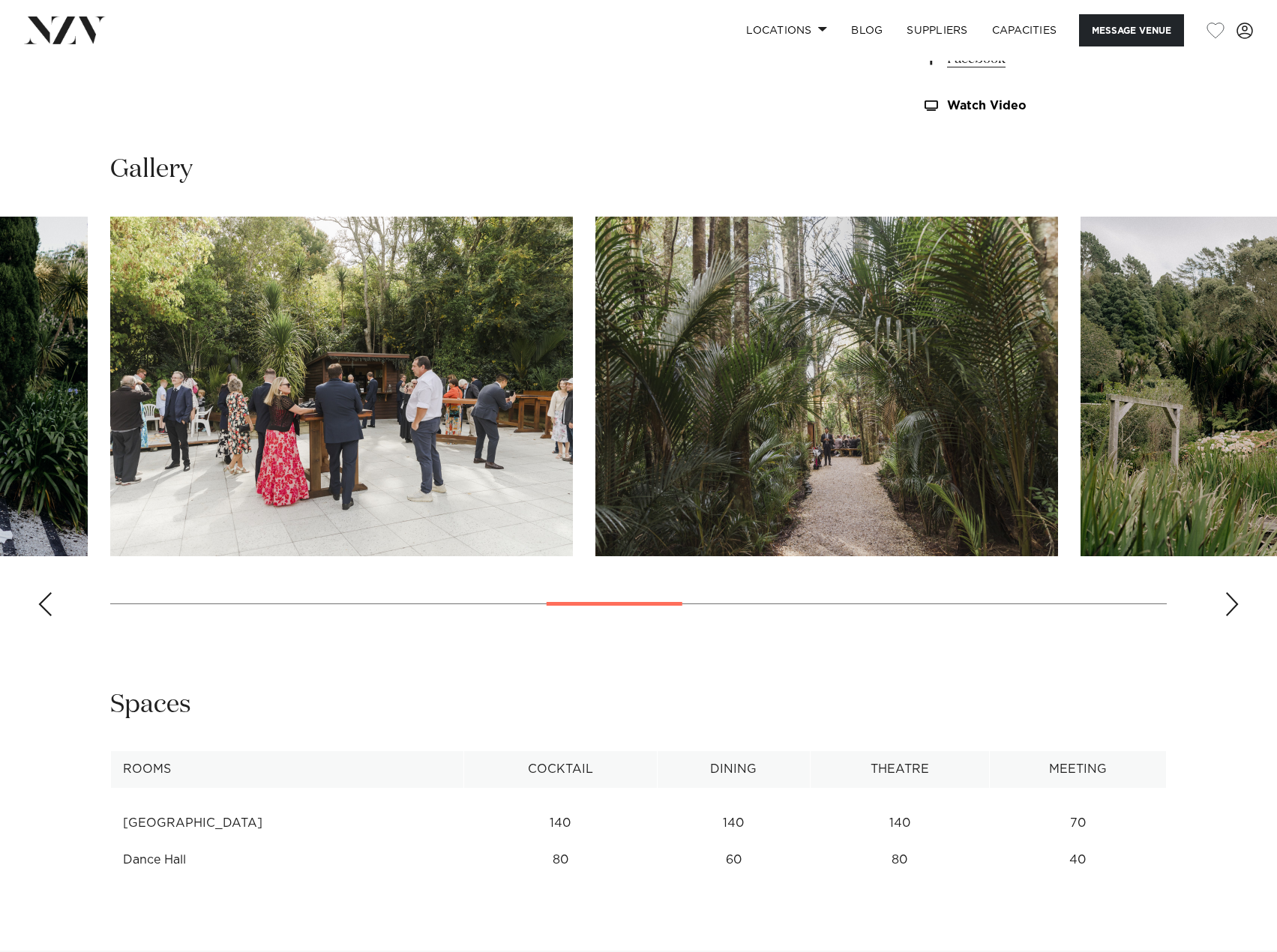
click at [1234, 603] on div "Next slide" at bounding box center [1232, 604] width 15 height 24
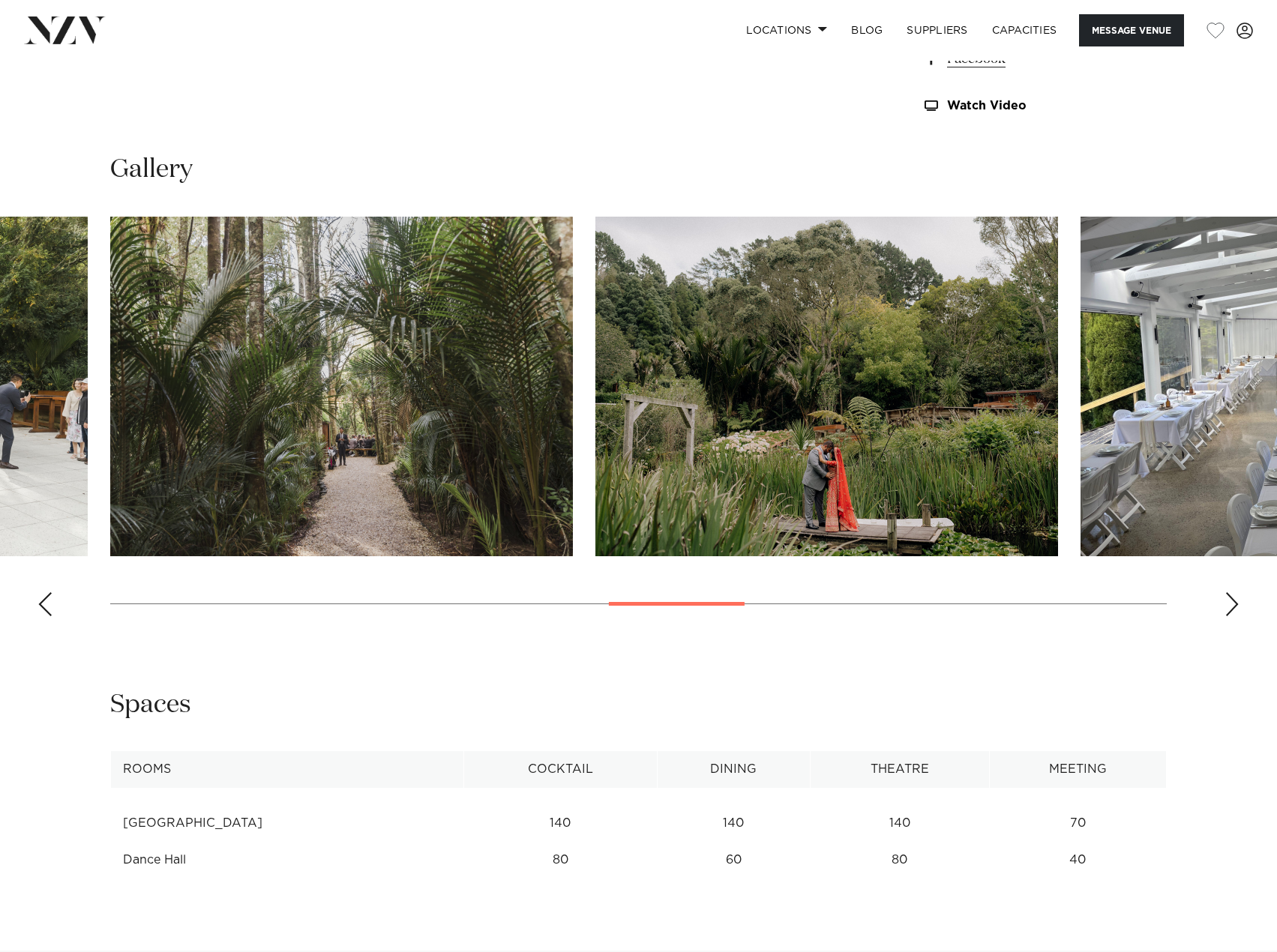
click at [1234, 603] on div "Next slide" at bounding box center [1232, 604] width 15 height 24
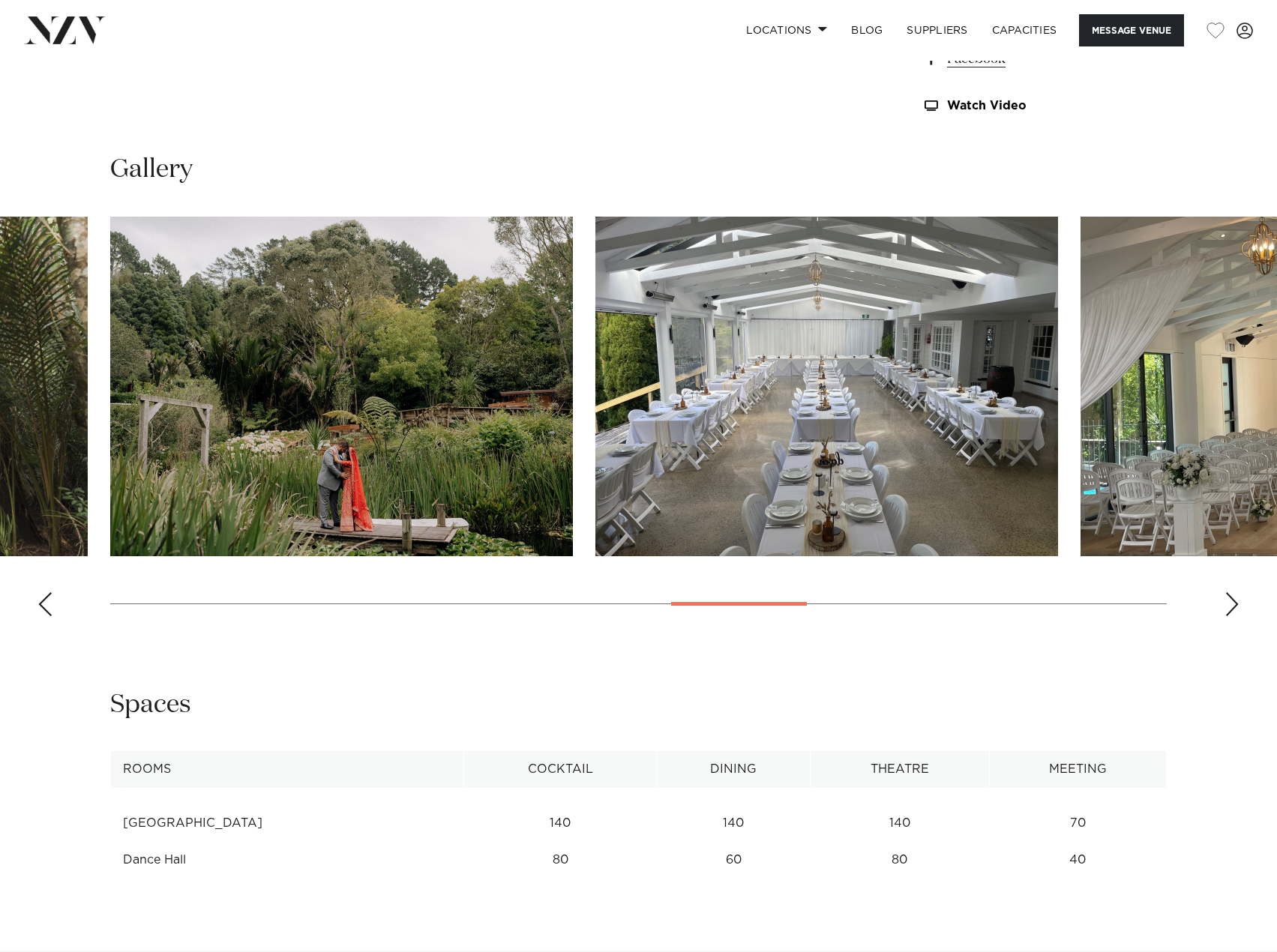
click at [1234, 603] on div "Next slide" at bounding box center [1232, 604] width 15 height 24
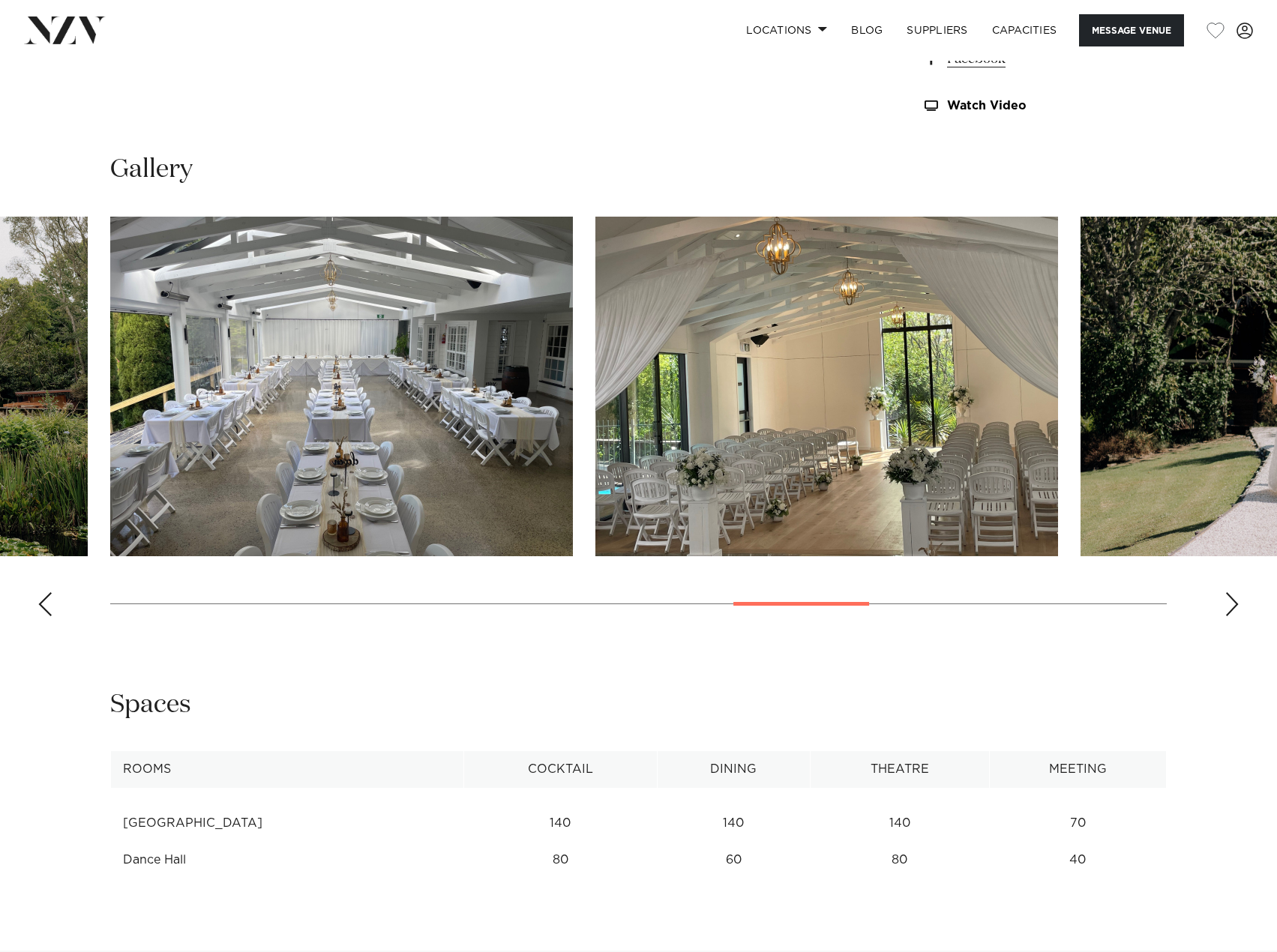
click at [1234, 603] on div "Next slide" at bounding box center [1232, 604] width 15 height 24
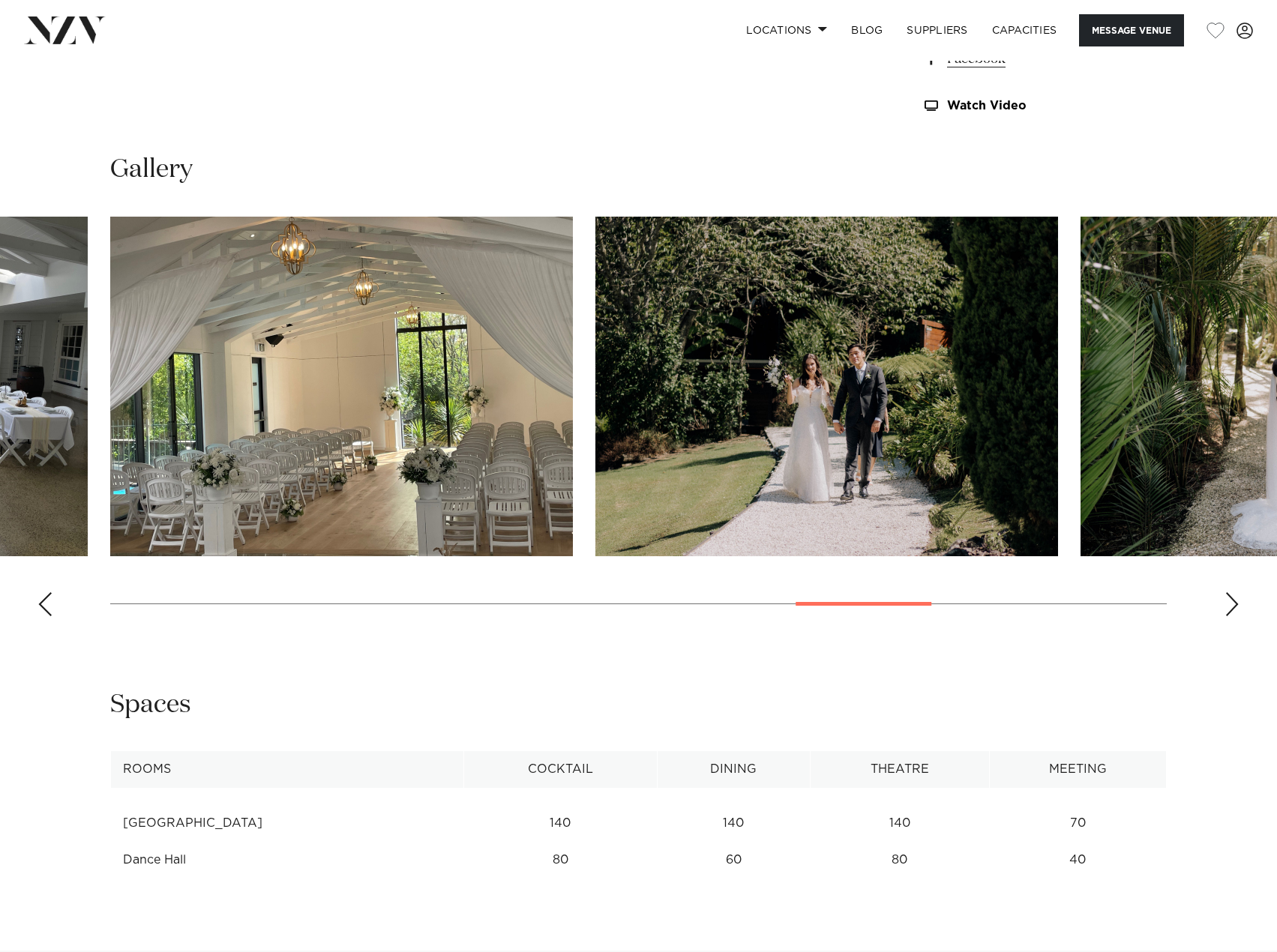
click at [1234, 603] on div "Next slide" at bounding box center [1232, 604] width 15 height 24
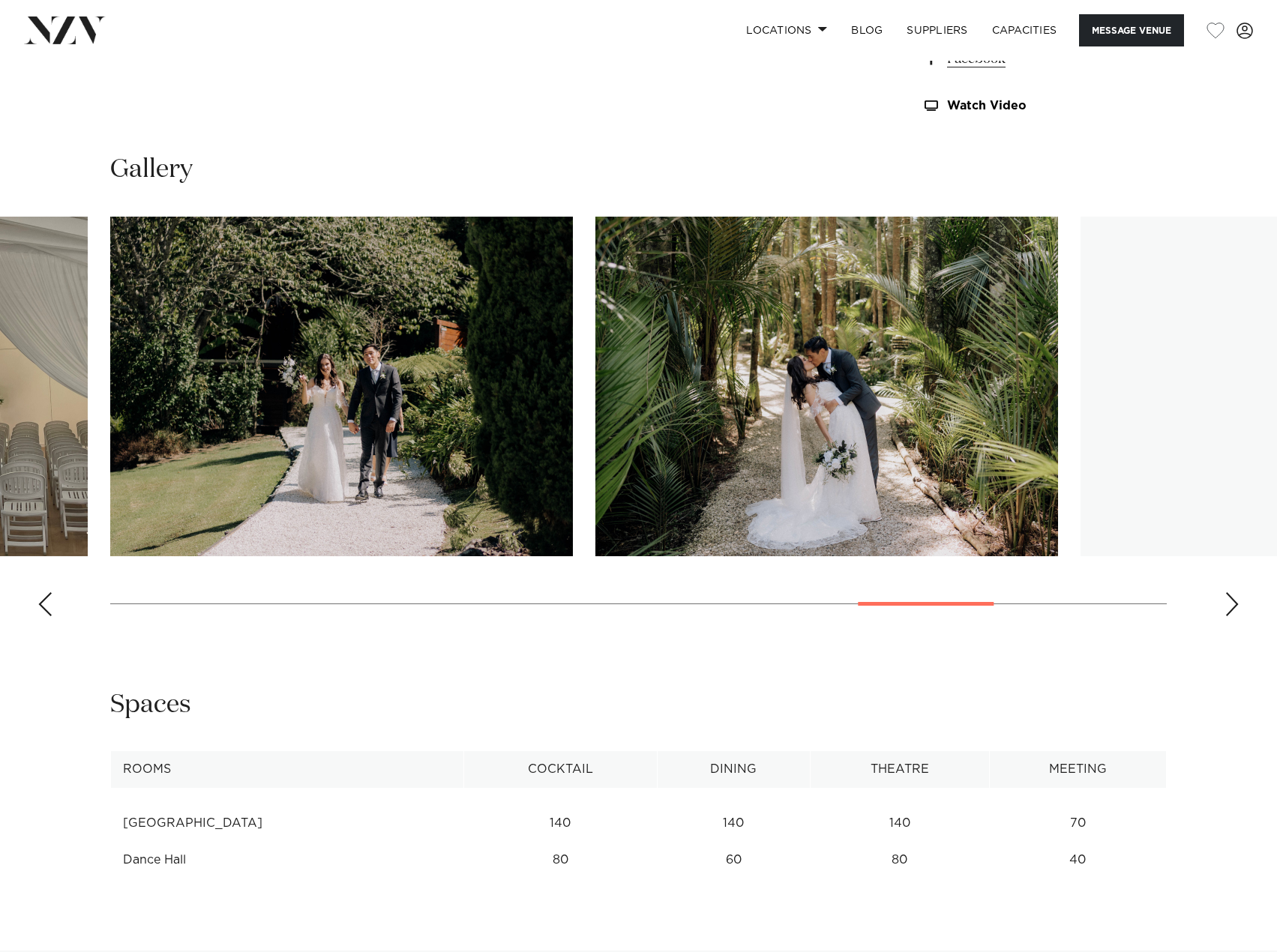
click at [1234, 603] on div "Next slide" at bounding box center [1232, 604] width 15 height 24
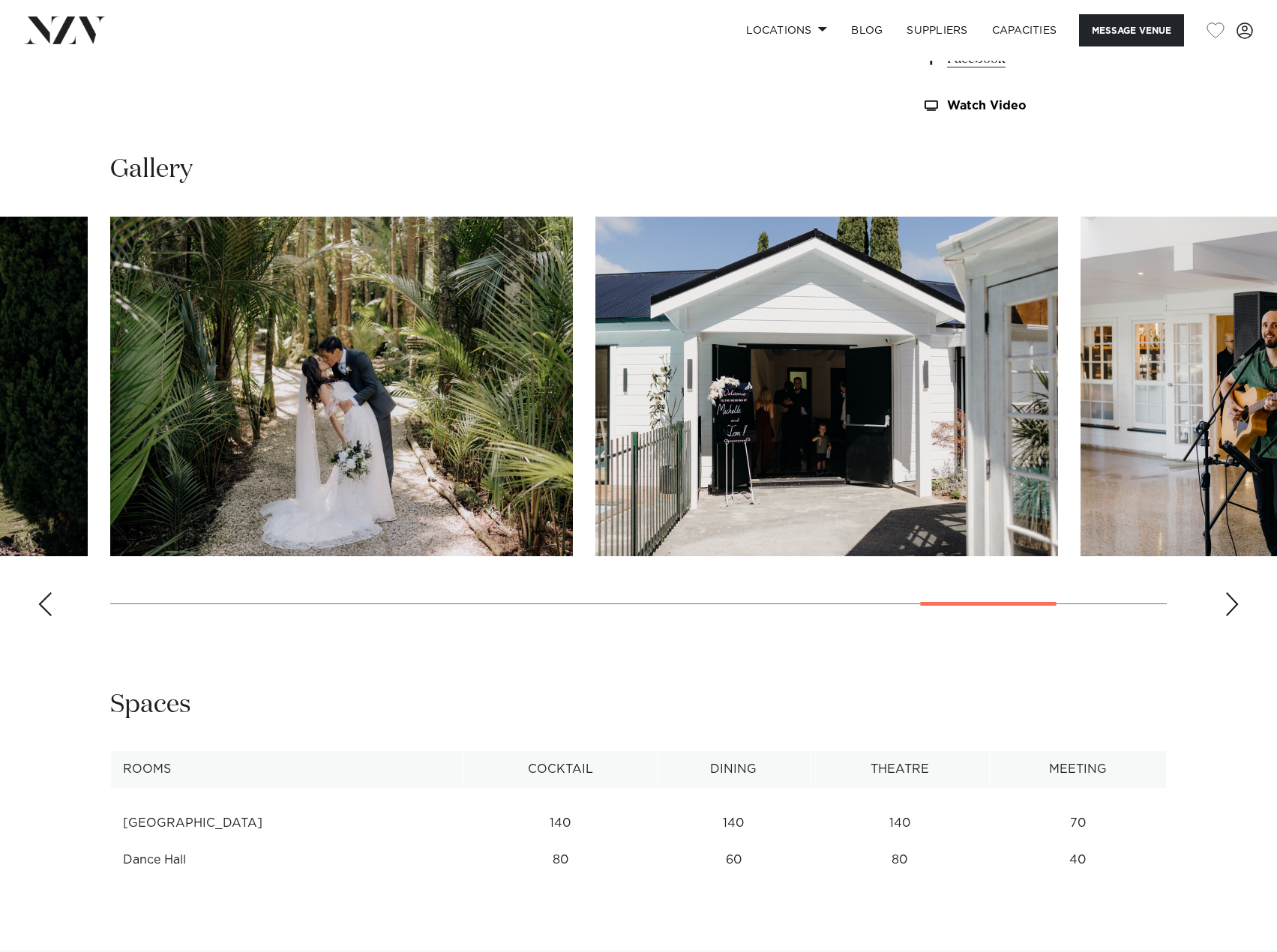
click at [1234, 603] on div "Next slide" at bounding box center [1232, 604] width 15 height 24
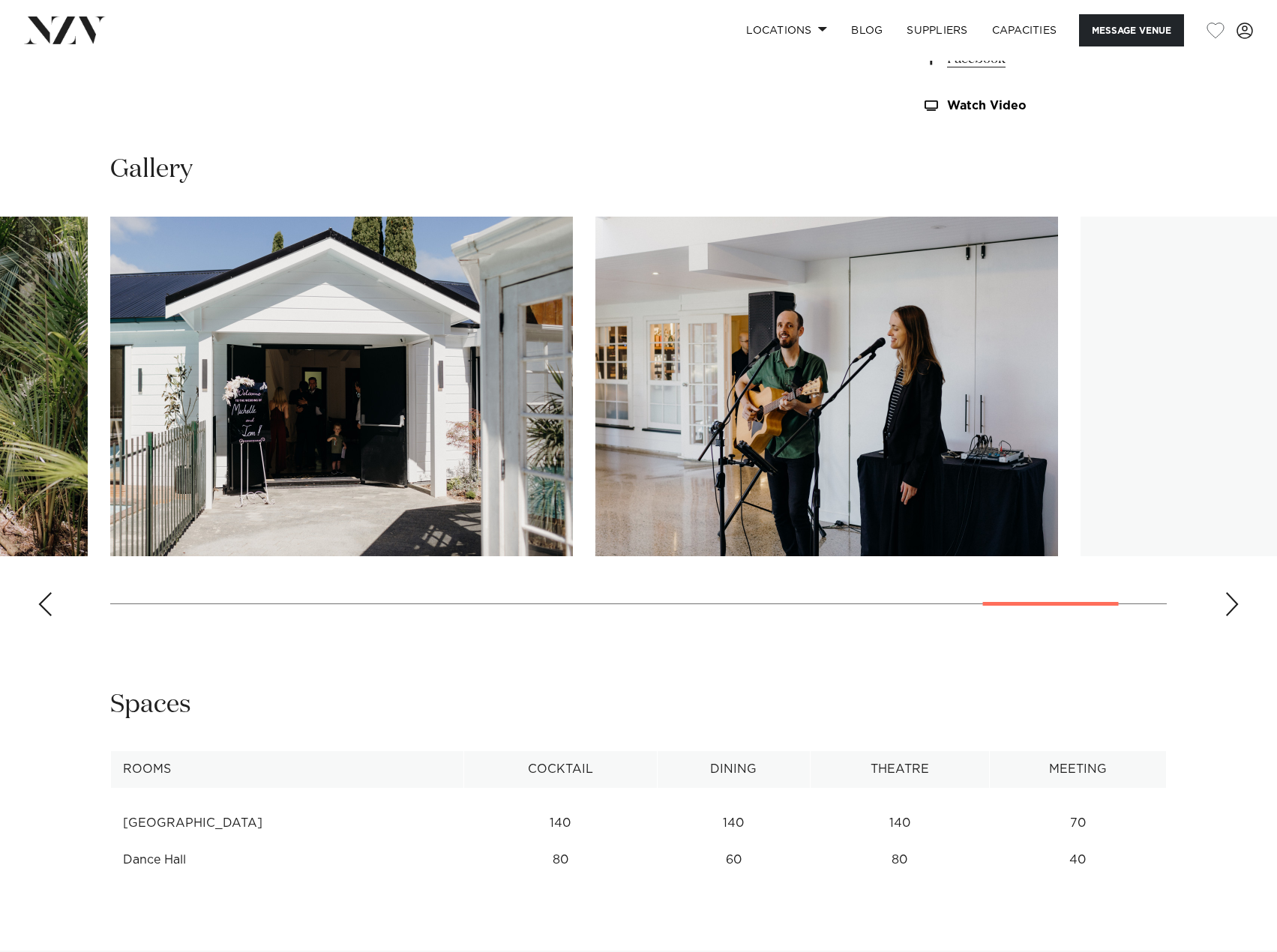
click at [1234, 603] on div "Next slide" at bounding box center [1232, 604] width 15 height 24
click at [1234, 603] on swiper-container at bounding box center [638, 422] width 1277 height 412
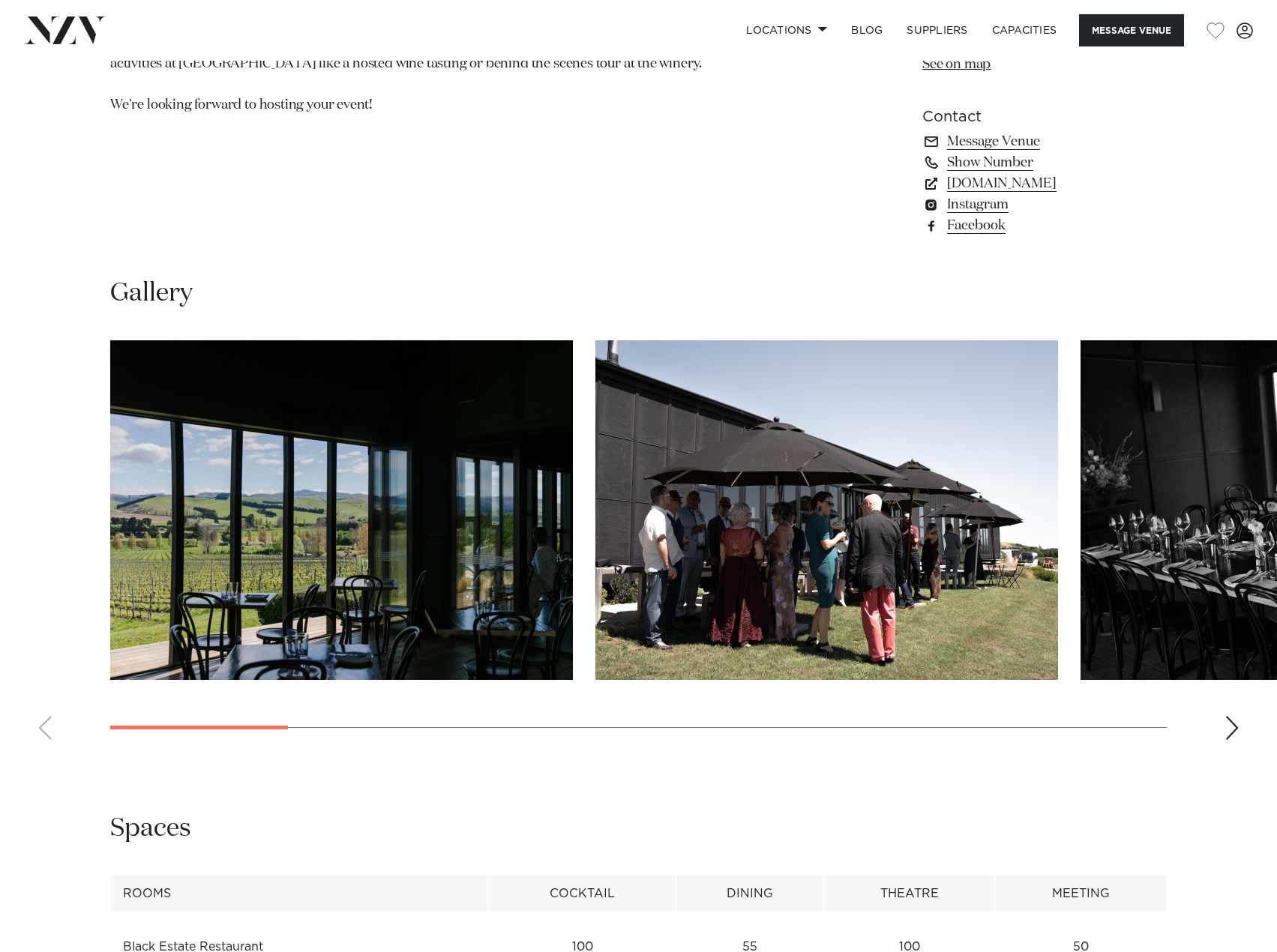
scroll to position [1275, 0]
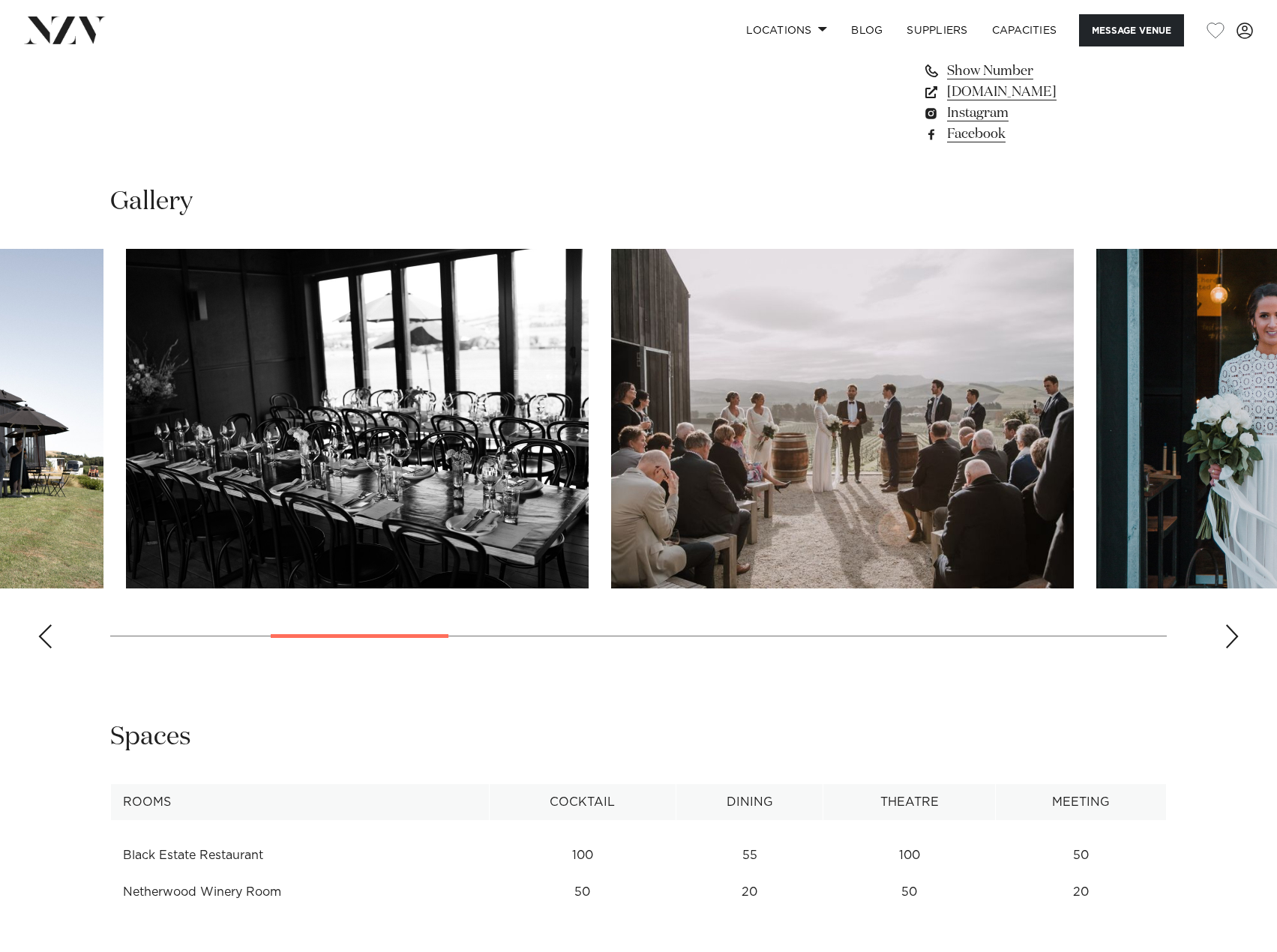
click at [126, 457] on img "3 / 13" at bounding box center [357, 418] width 463 height 340
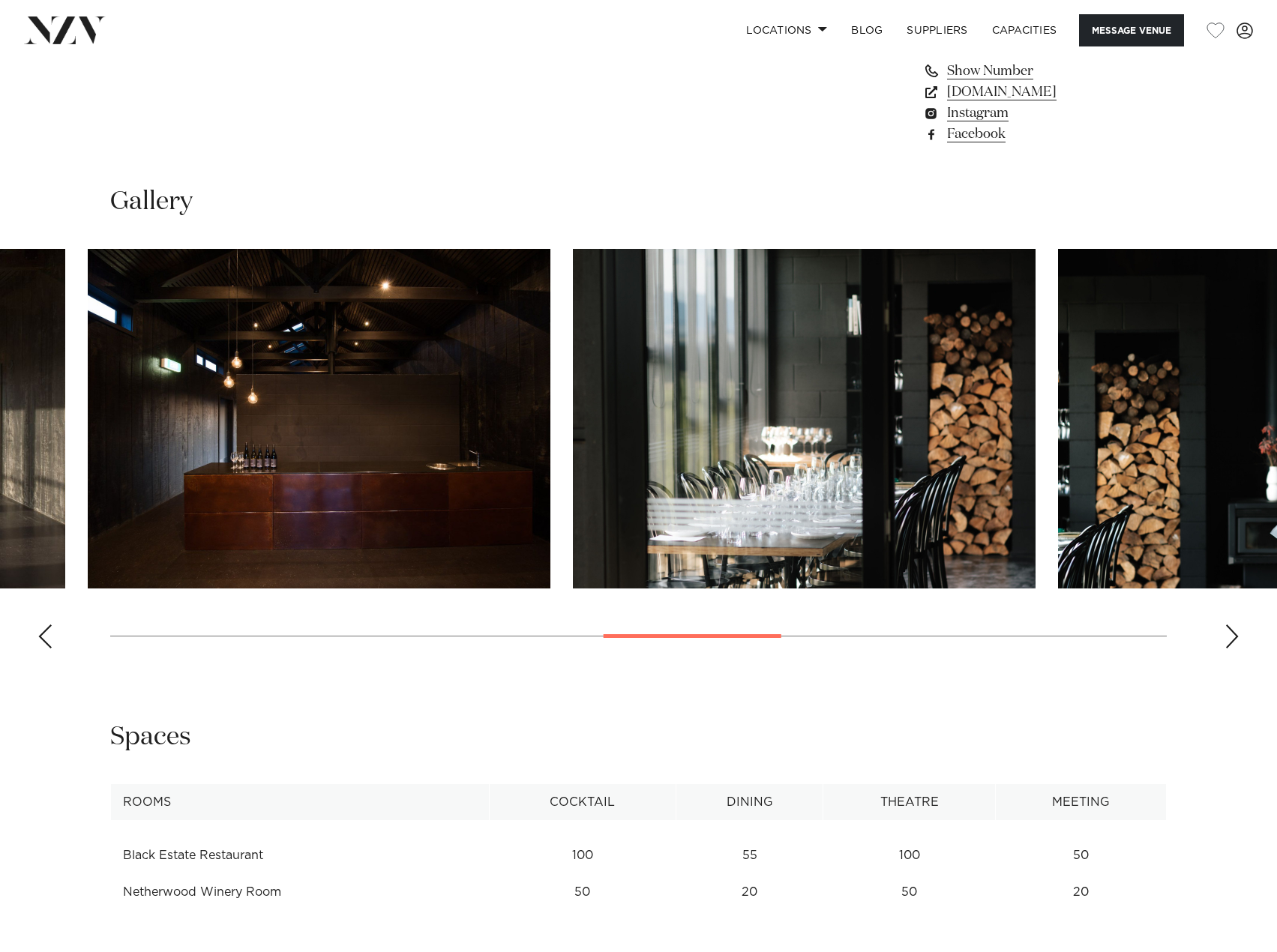
click at [29, 394] on swiper-container at bounding box center [638, 454] width 1277 height 412
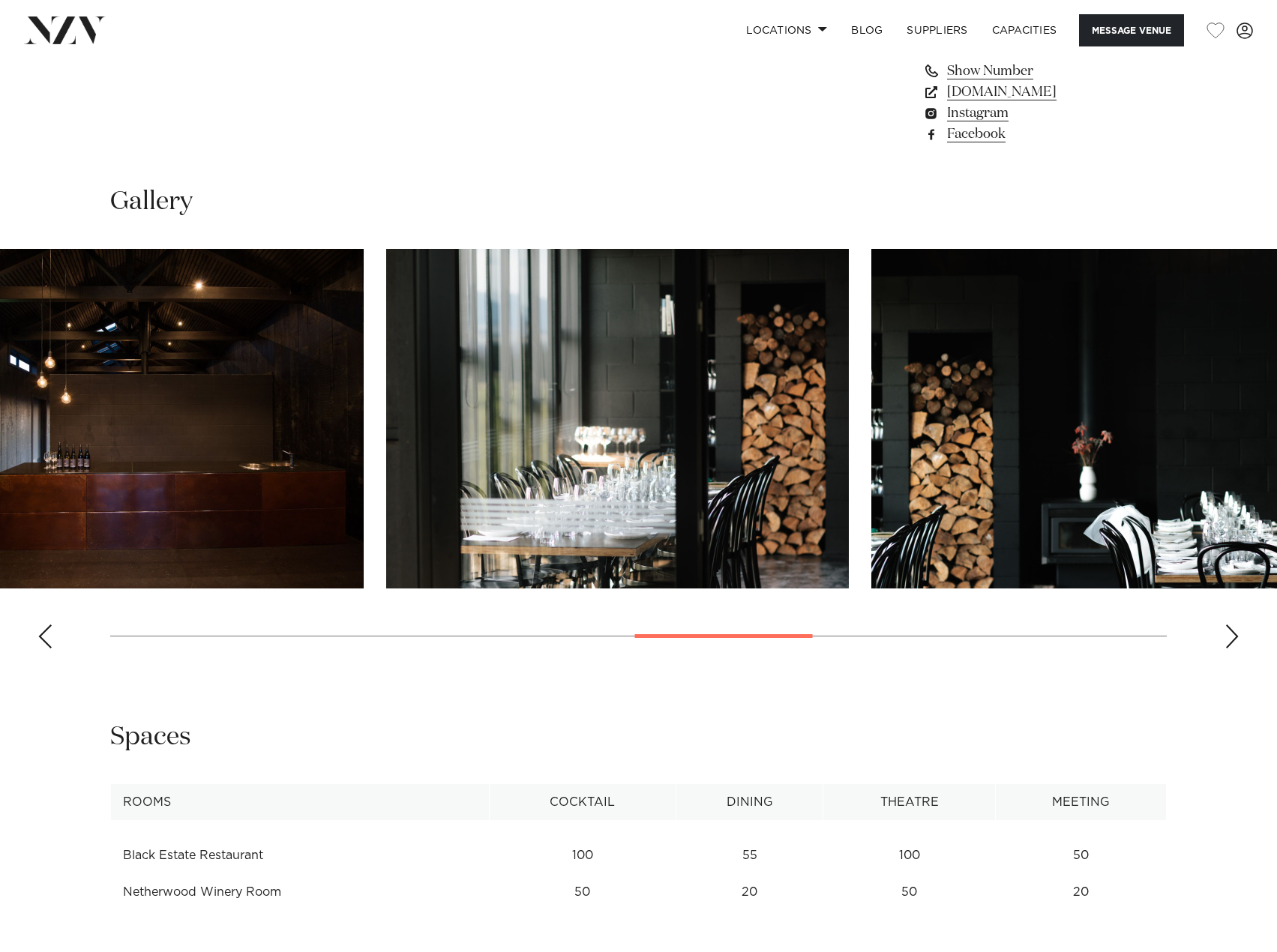
click at [0, 431] on html "Locations Auckland Wellington Christchurch Queenstown Hamilton Northland Bay of…" at bounding box center [638, 943] width 1277 height 4435
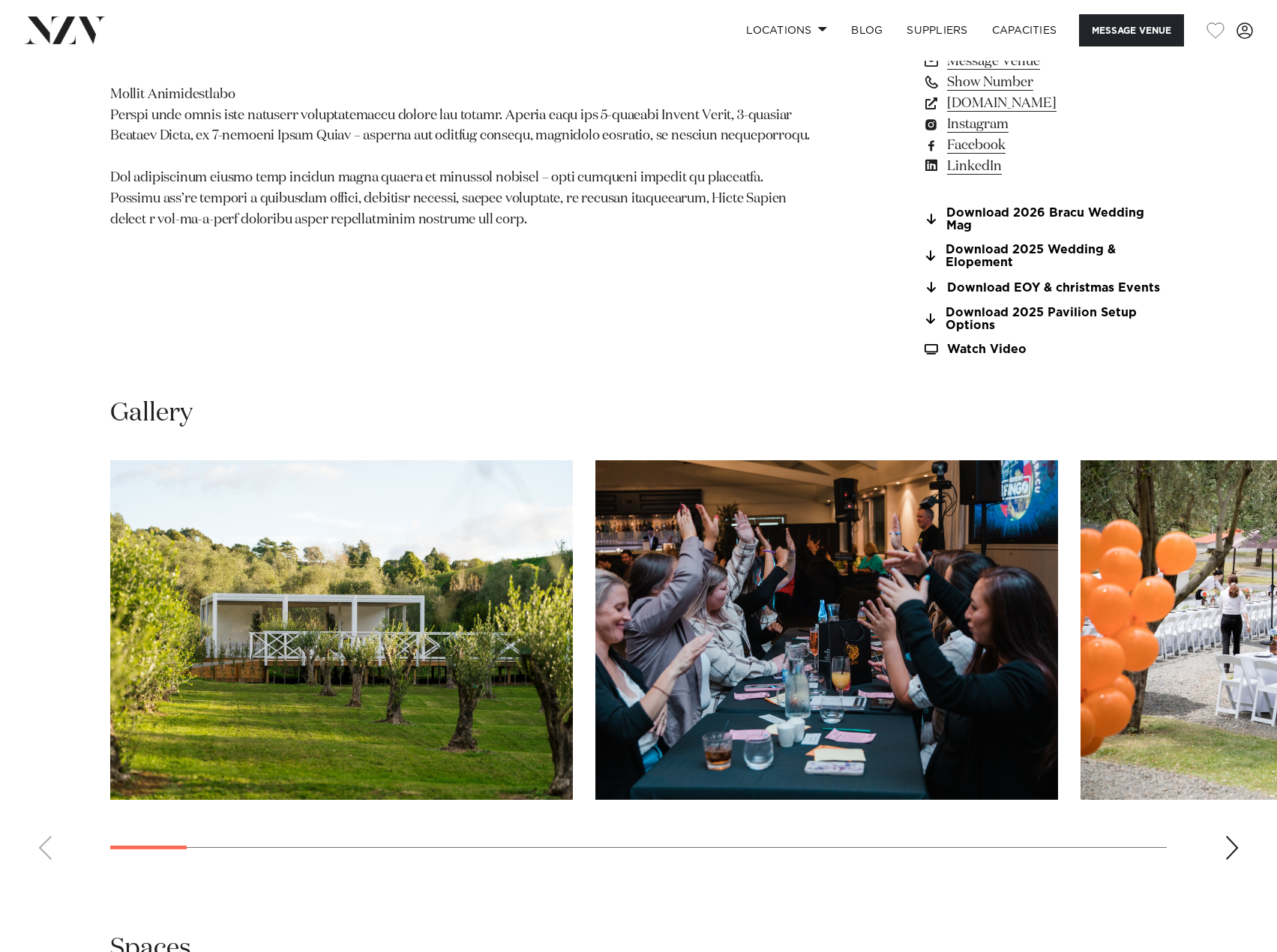
scroll to position [1649, 0]
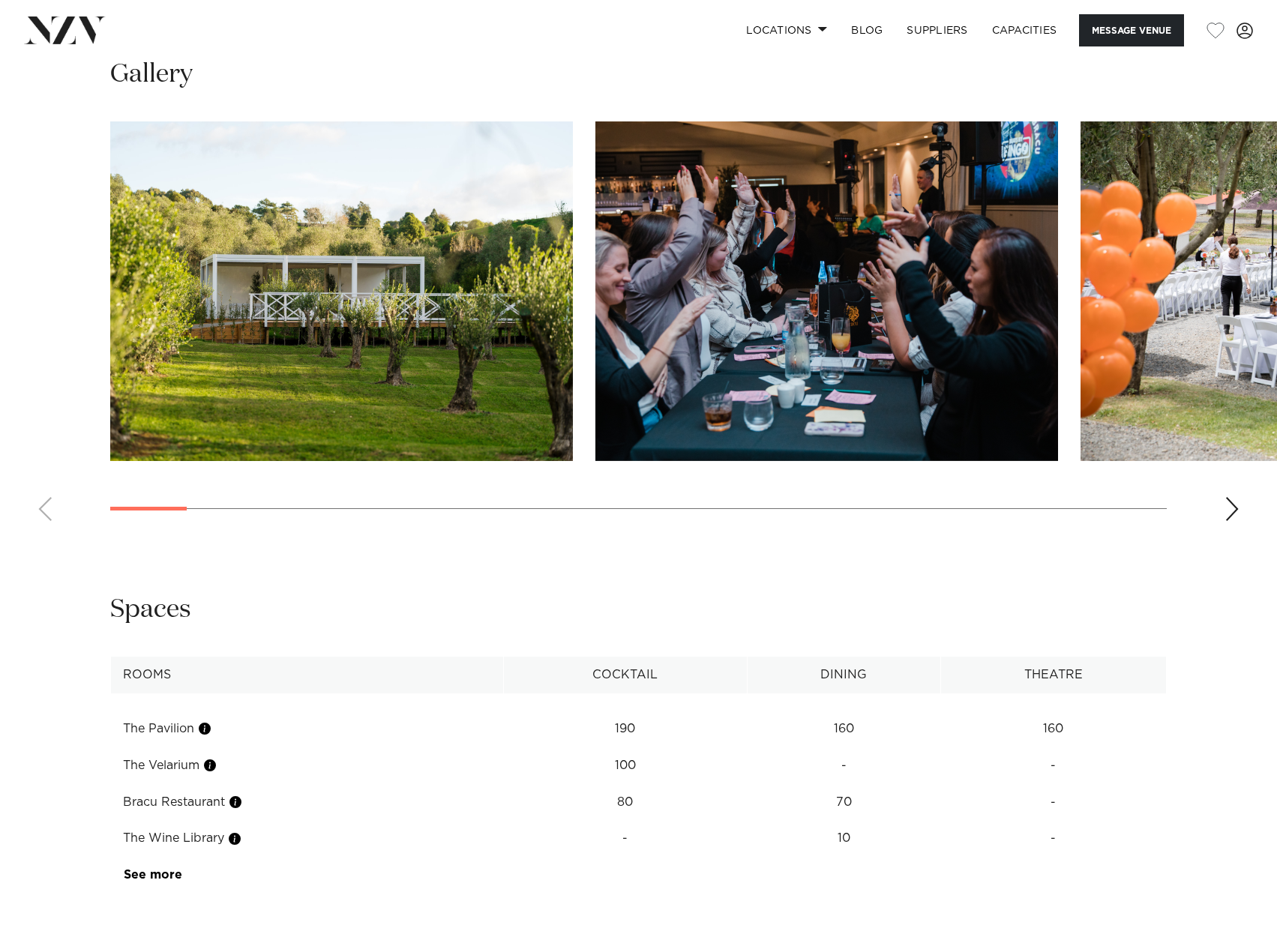
click at [0, 0] on slot at bounding box center [0, 0] width 0 height 0
click at [1232, 510] on div "Next slide" at bounding box center [1232, 508] width 15 height 24
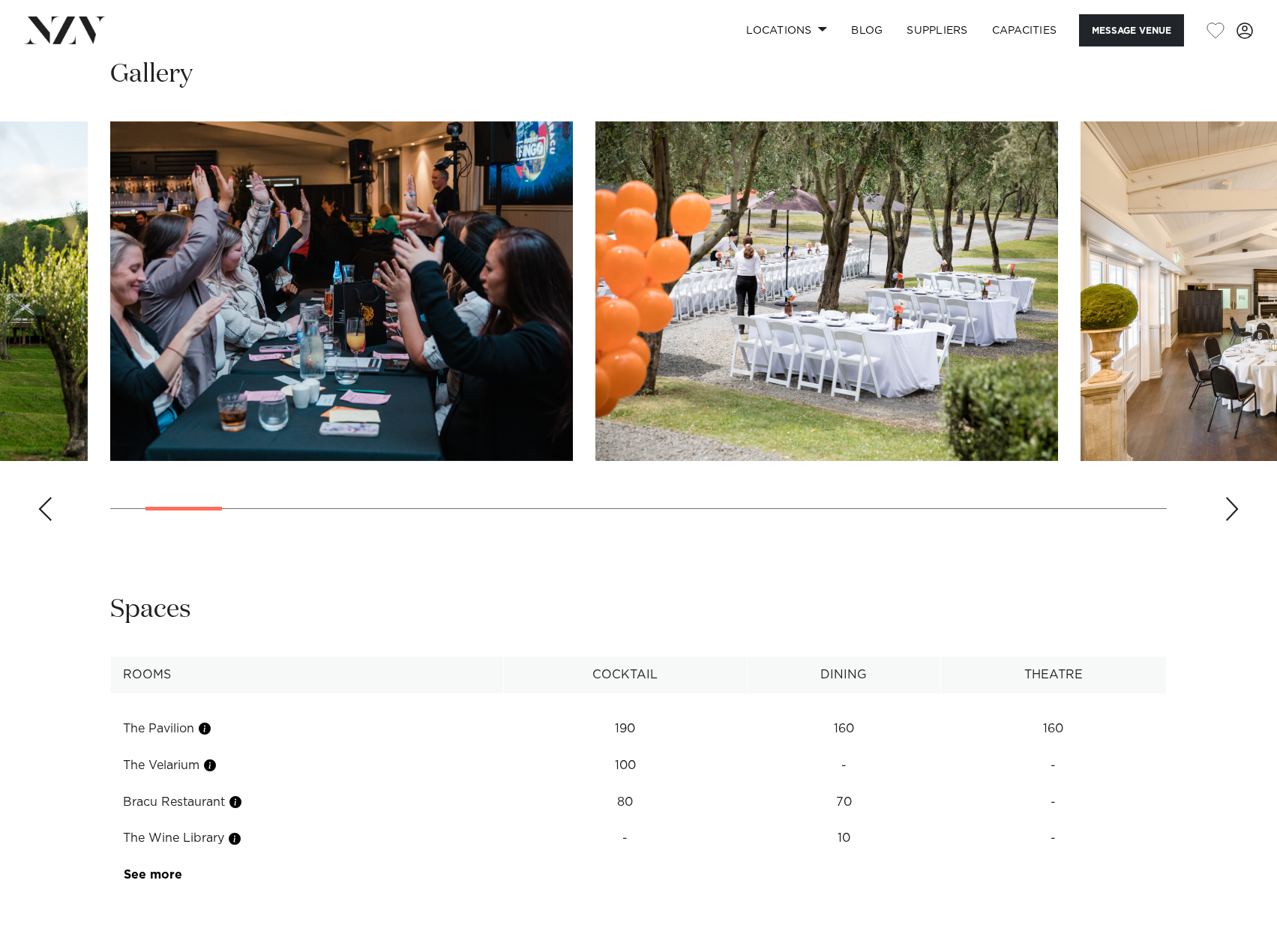
click at [1232, 510] on div "Next slide" at bounding box center [1232, 508] width 15 height 24
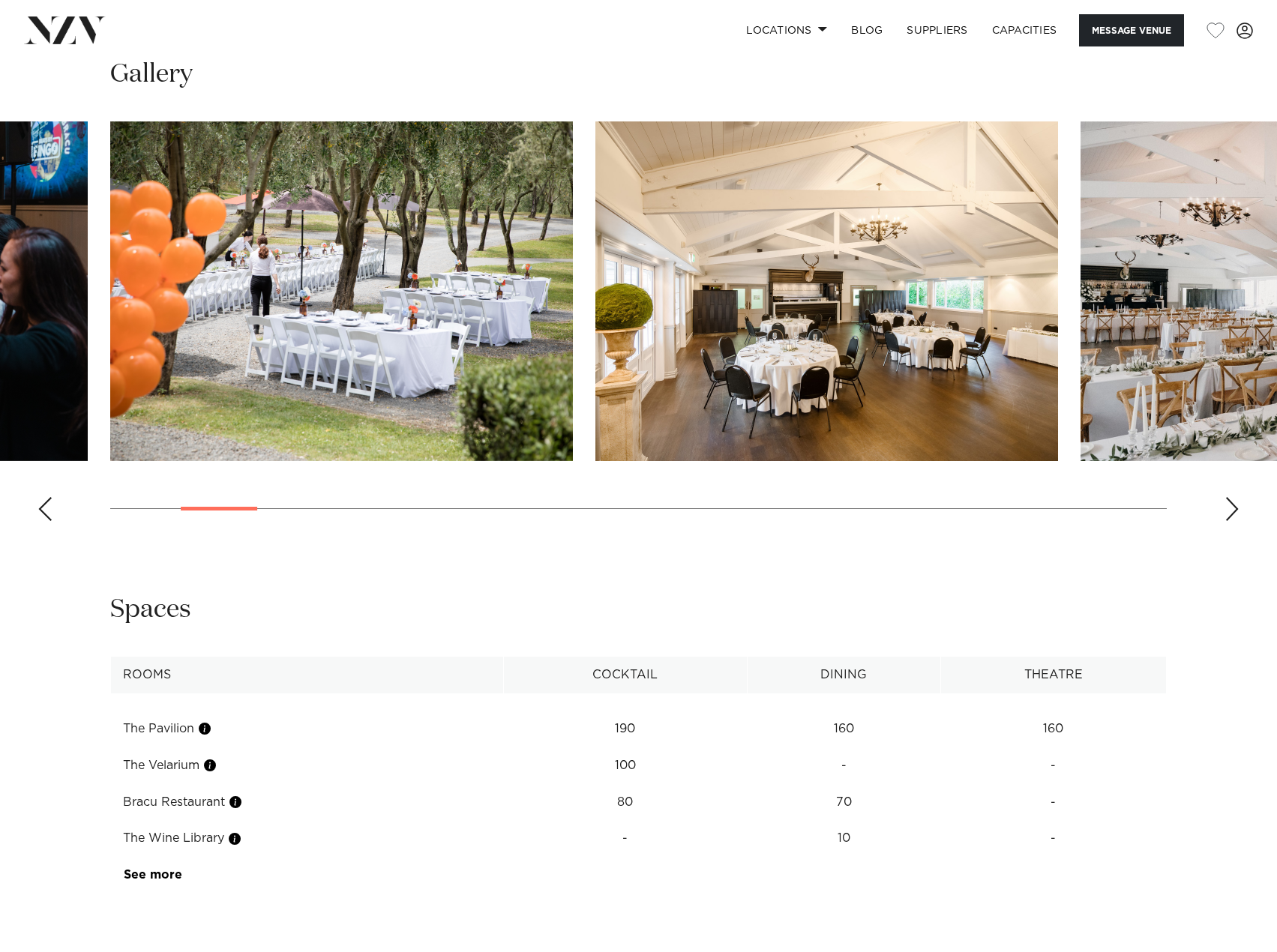
click at [1232, 510] on div "Next slide" at bounding box center [1232, 508] width 15 height 24
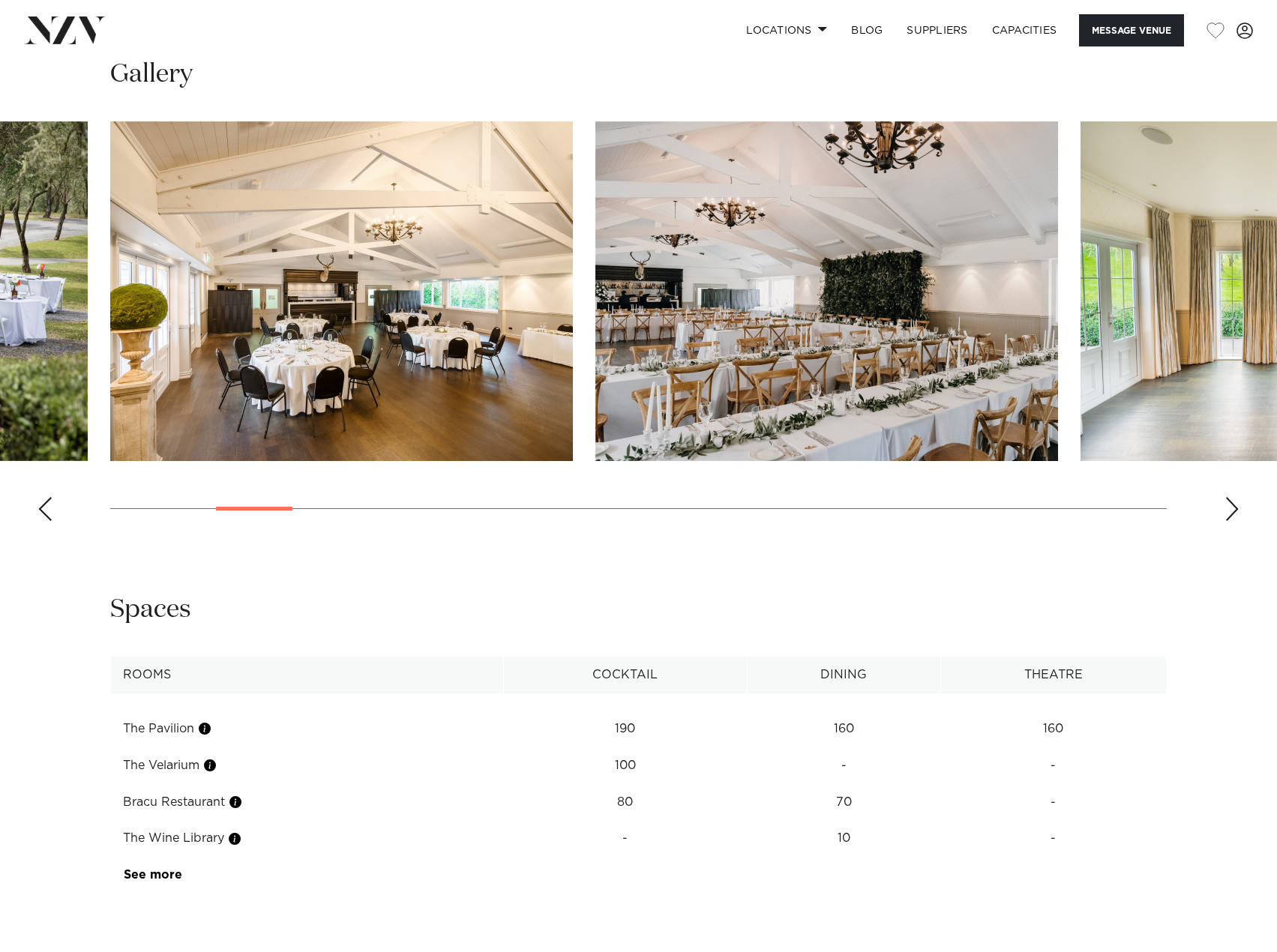
scroll to position [1575, 0]
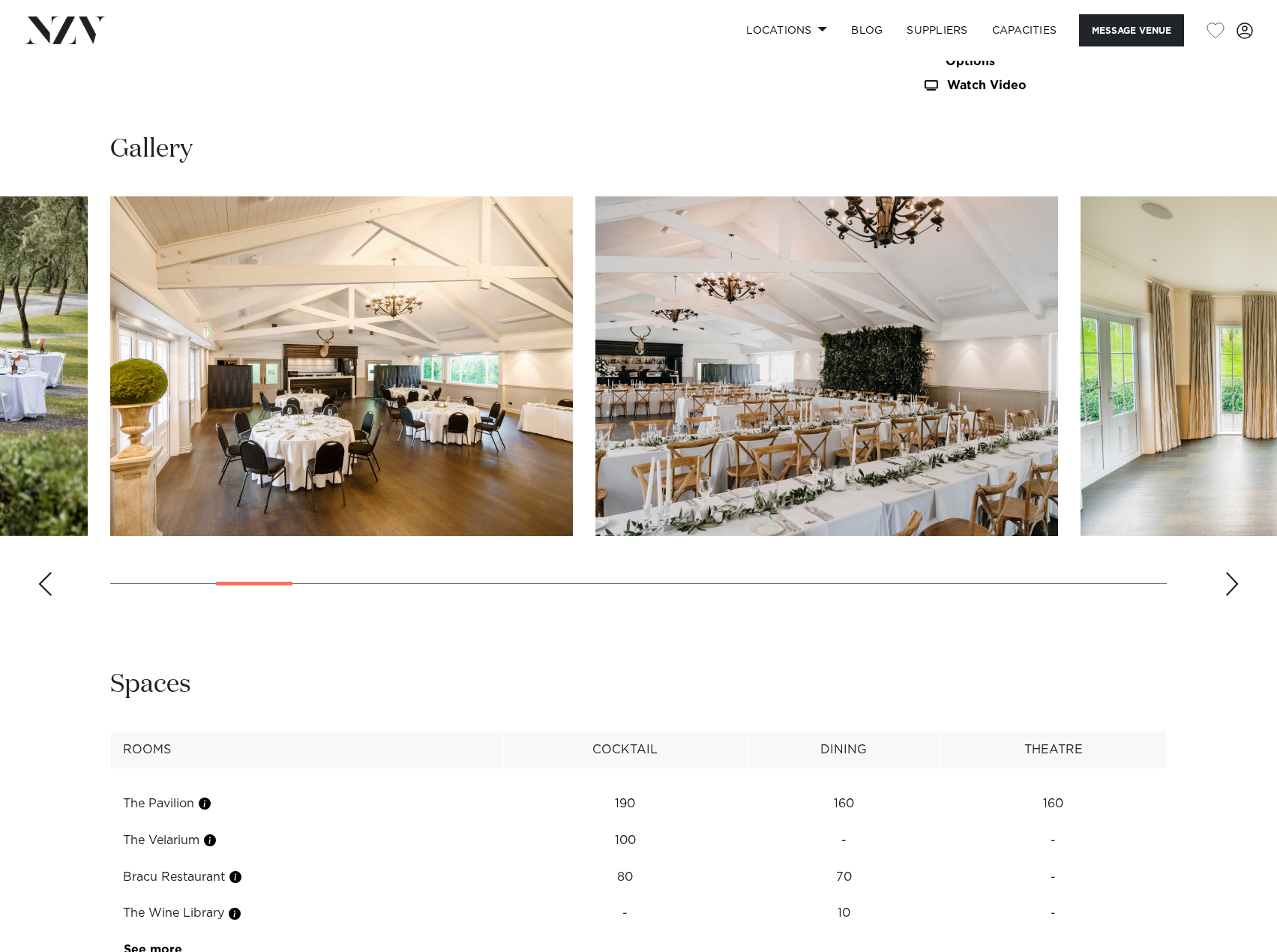
click at [1236, 584] on div "Next slide" at bounding box center [1232, 584] width 15 height 24
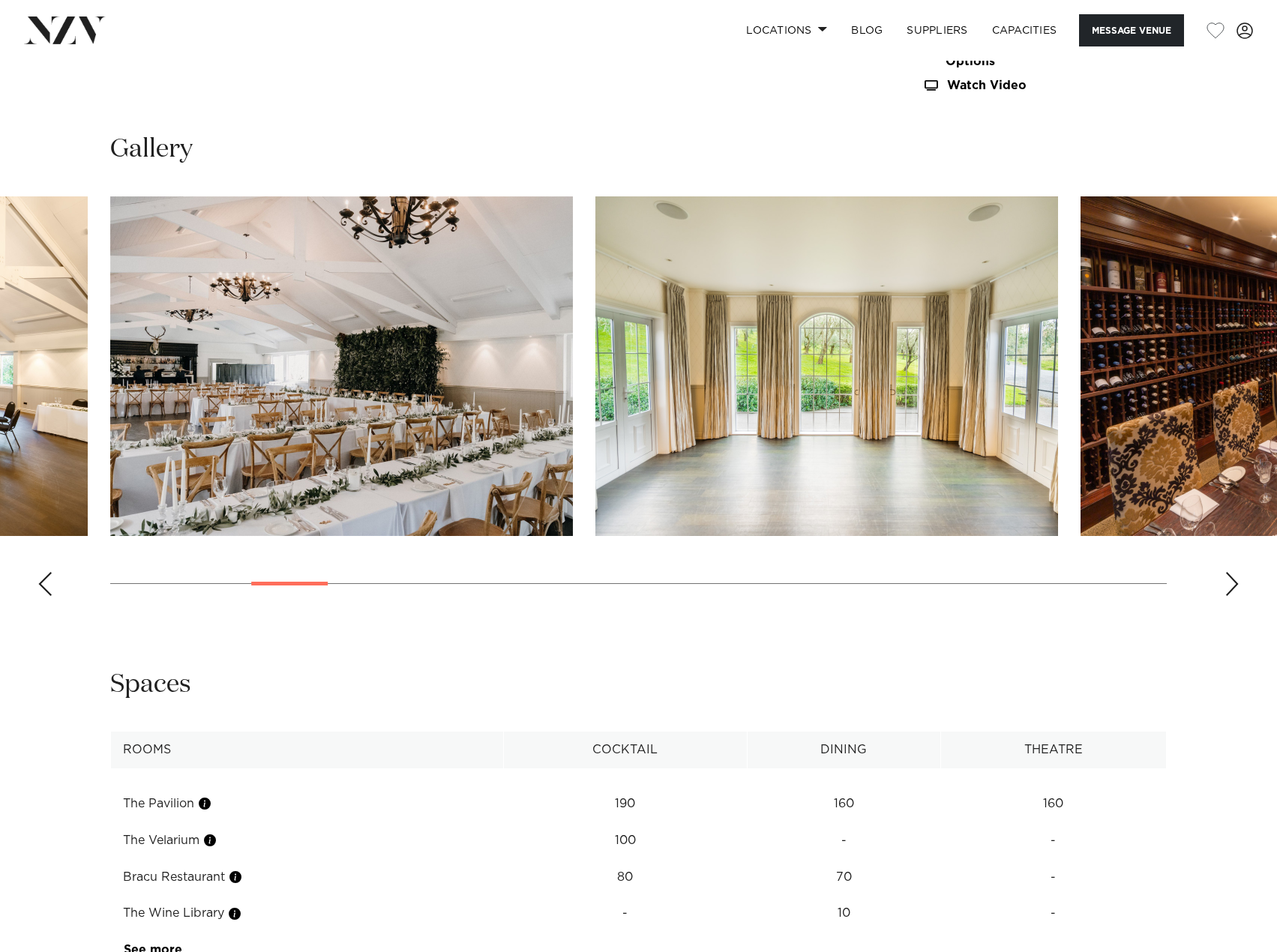
click at [1236, 584] on div "Next slide" at bounding box center [1232, 584] width 15 height 24
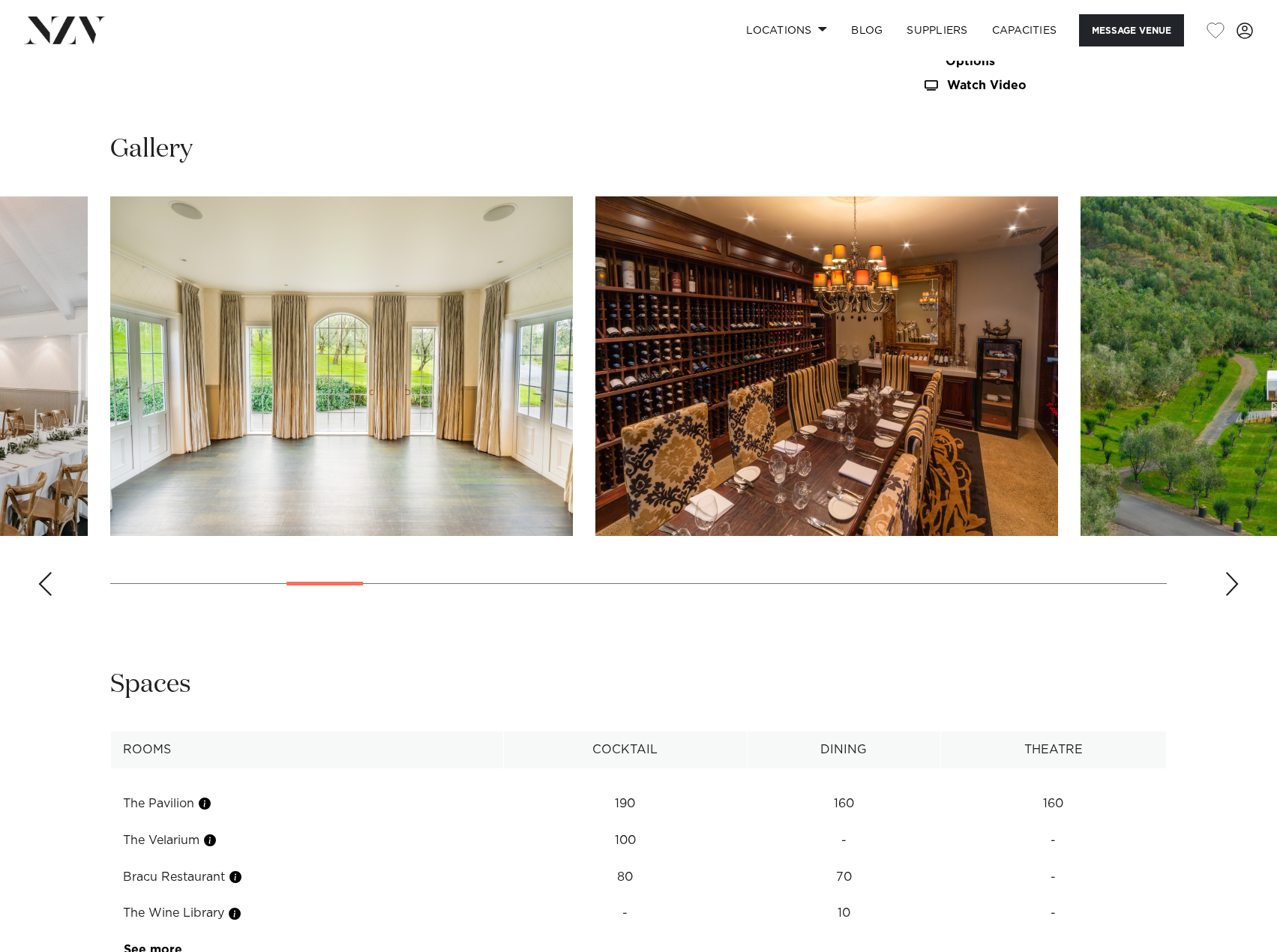
click at [1236, 584] on div "Next slide" at bounding box center [1232, 584] width 15 height 24
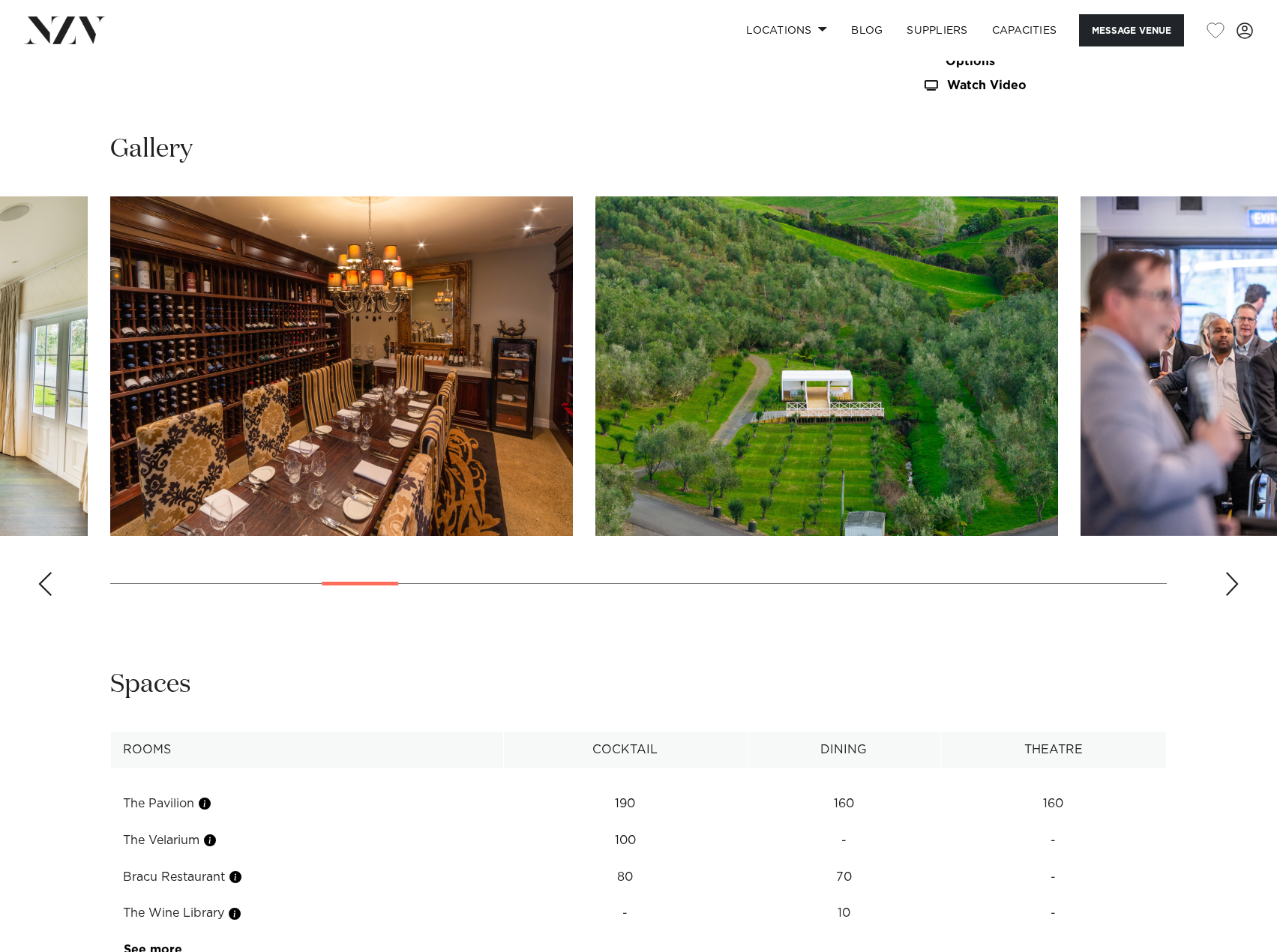
click at [1237, 584] on div "Next slide" at bounding box center [1232, 584] width 15 height 24
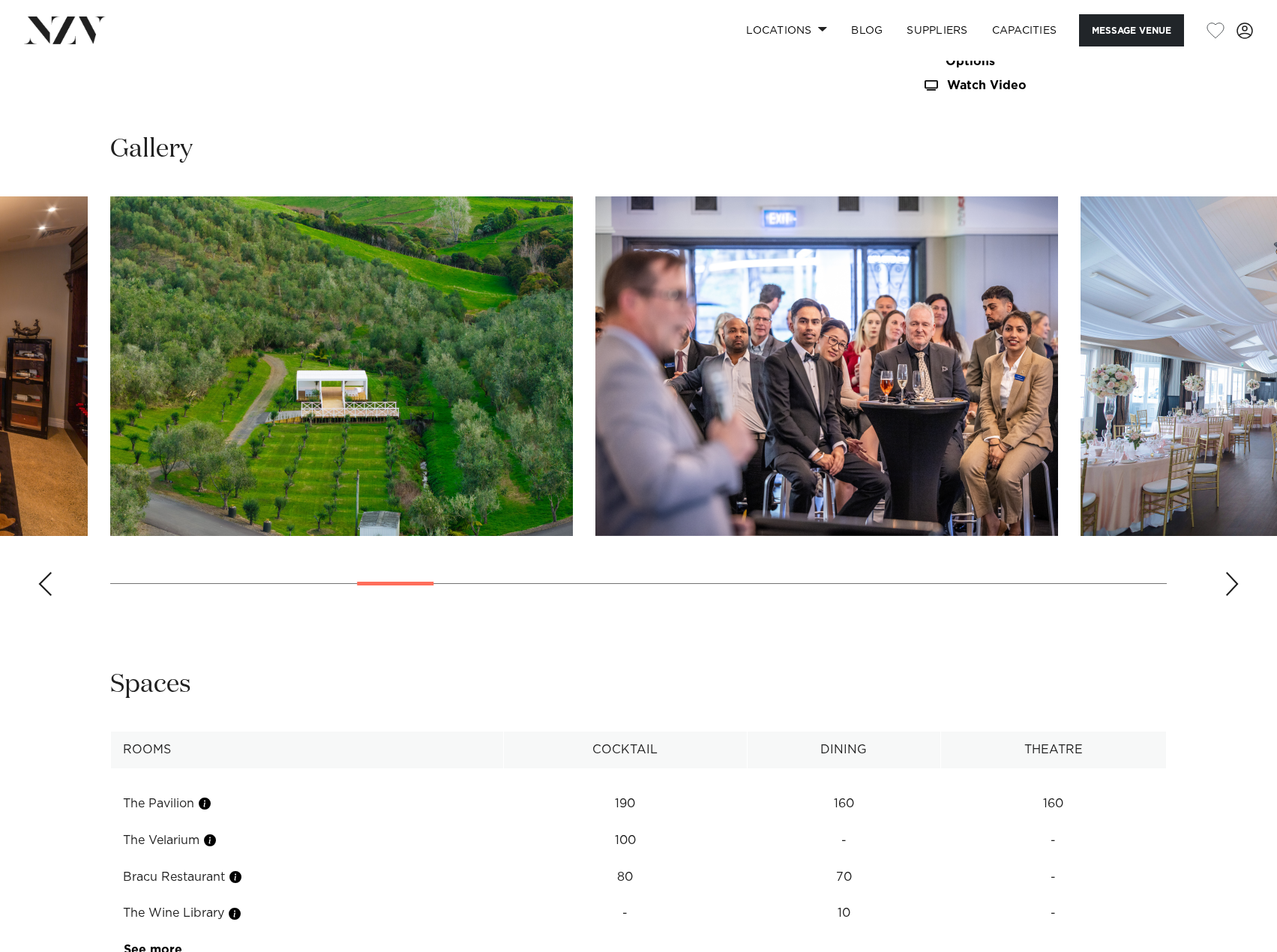
click at [1237, 584] on div "Next slide" at bounding box center [1232, 584] width 15 height 24
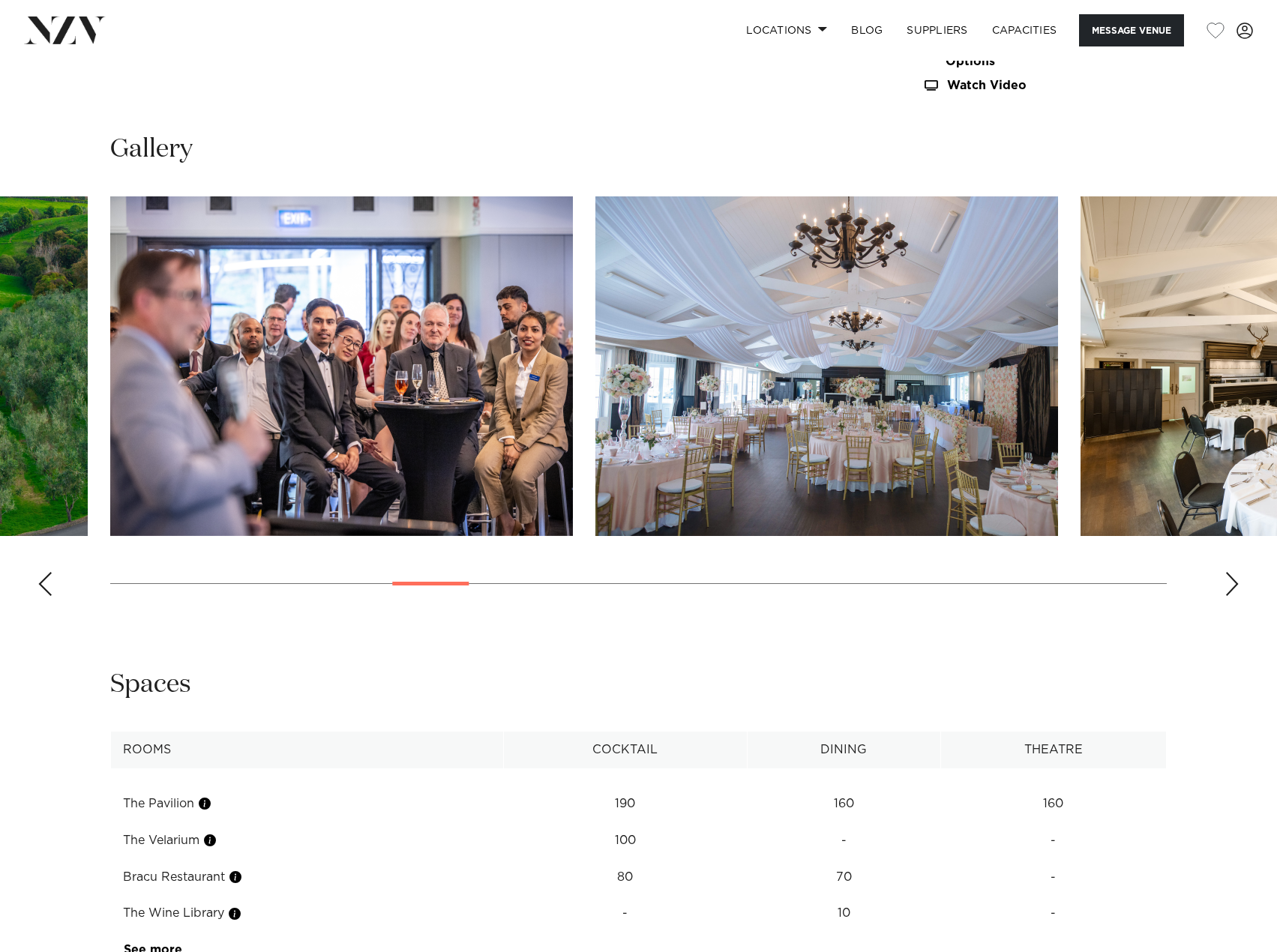
click at [1237, 584] on div "Next slide" at bounding box center [1232, 584] width 15 height 24
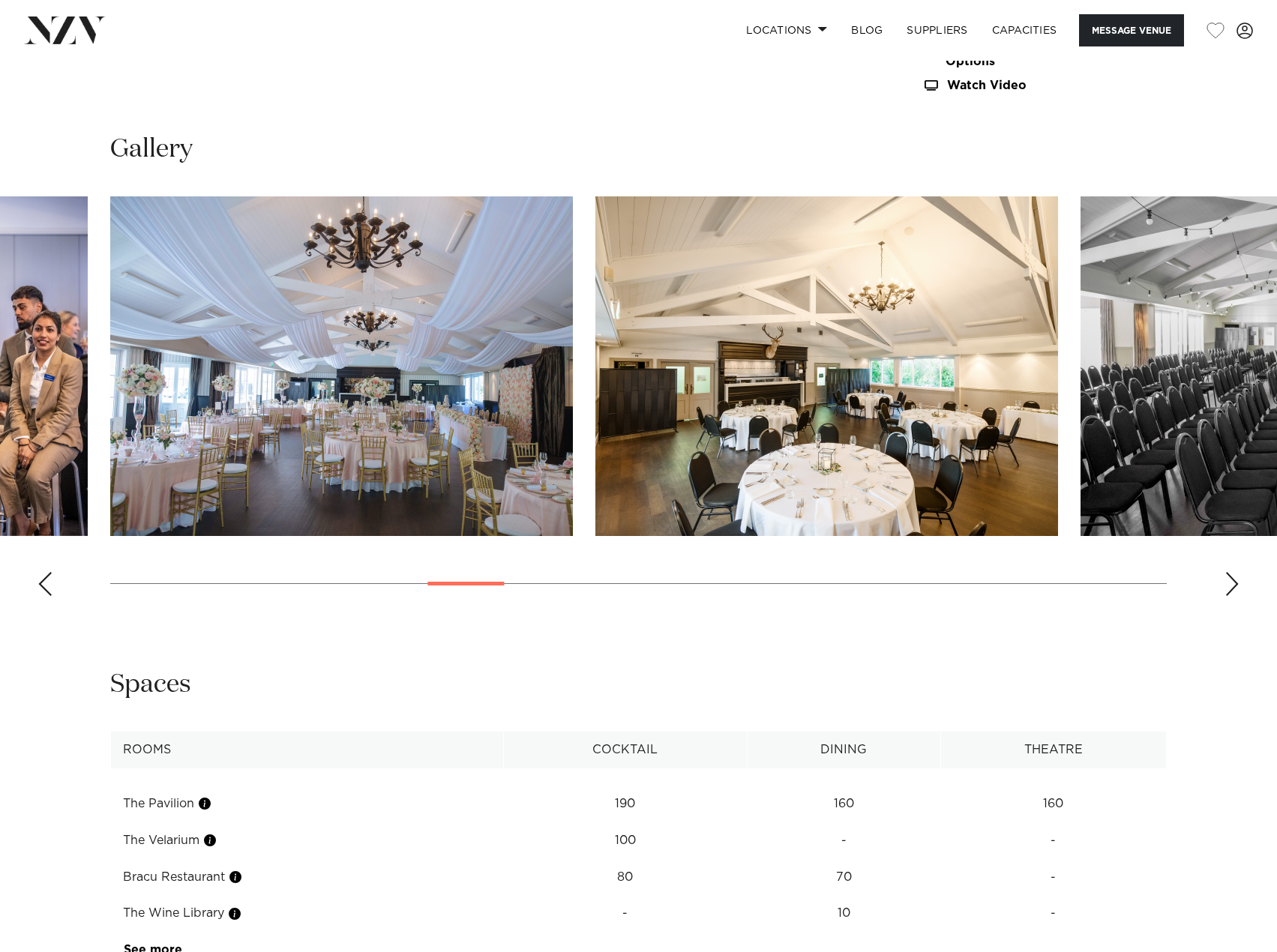
click at [1237, 584] on div "Next slide" at bounding box center [1232, 584] width 15 height 24
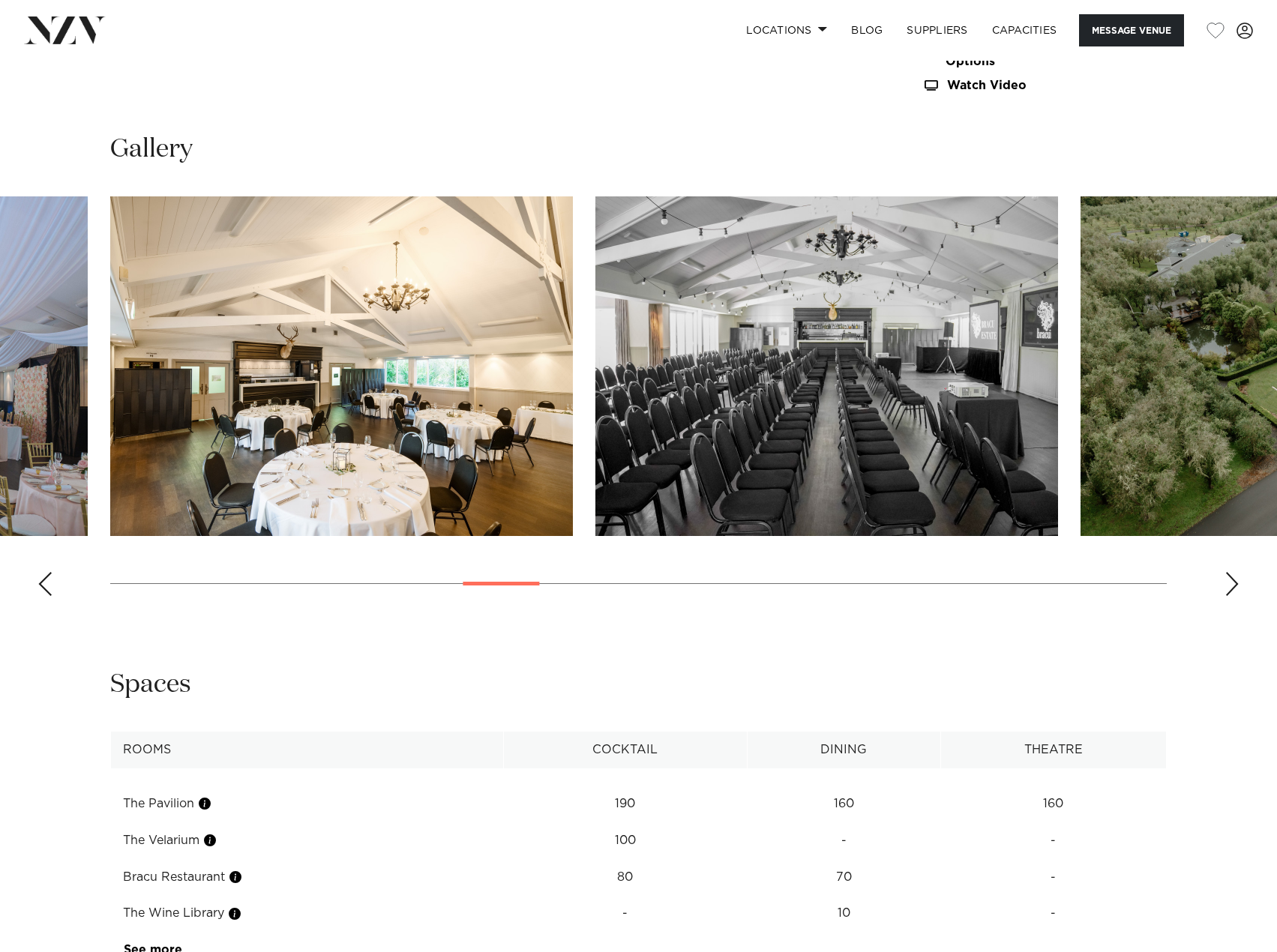
click at [1237, 584] on div "Next slide" at bounding box center [1232, 584] width 15 height 24
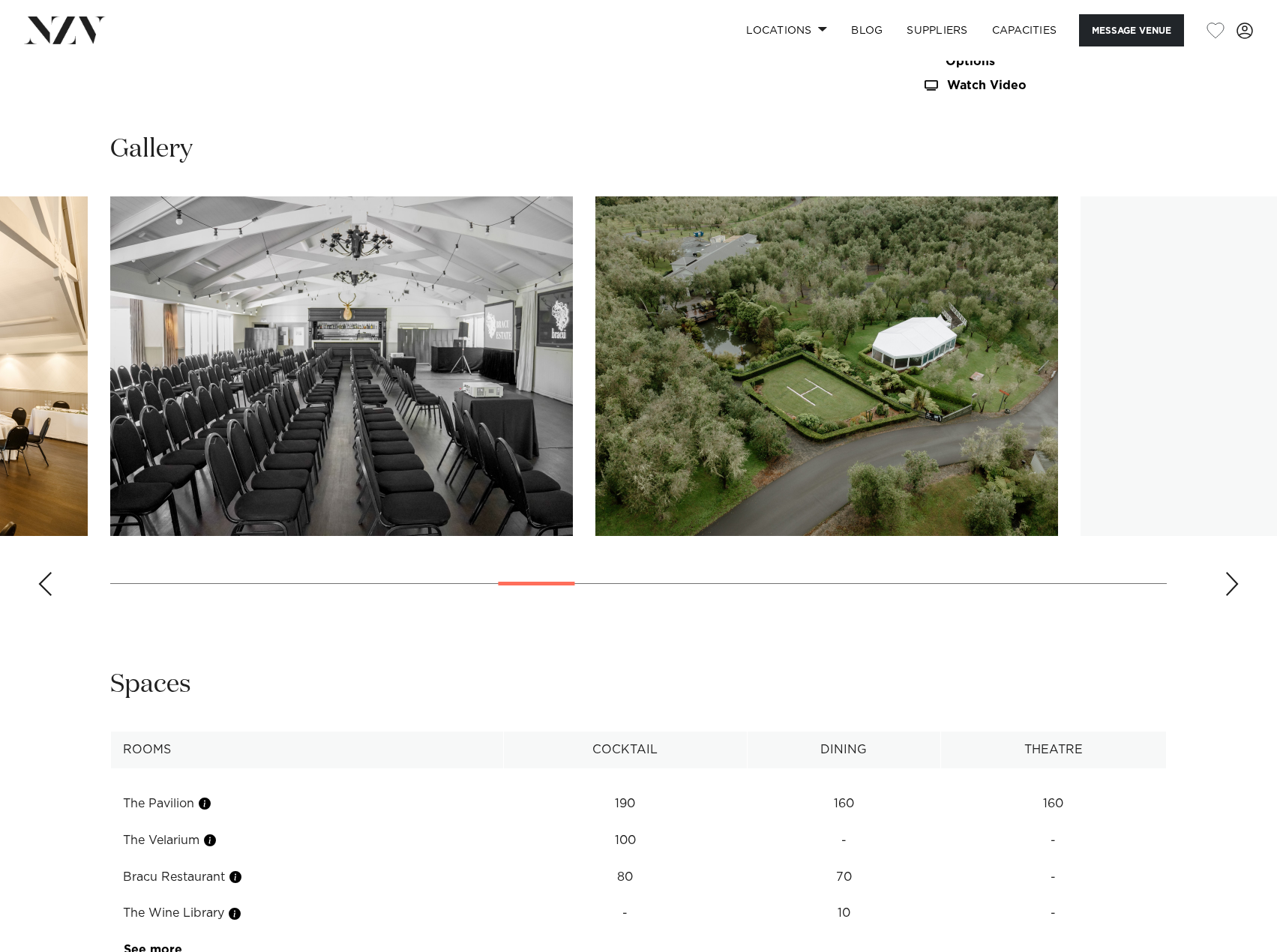
click at [1237, 584] on div "Next slide" at bounding box center [1232, 584] width 15 height 24
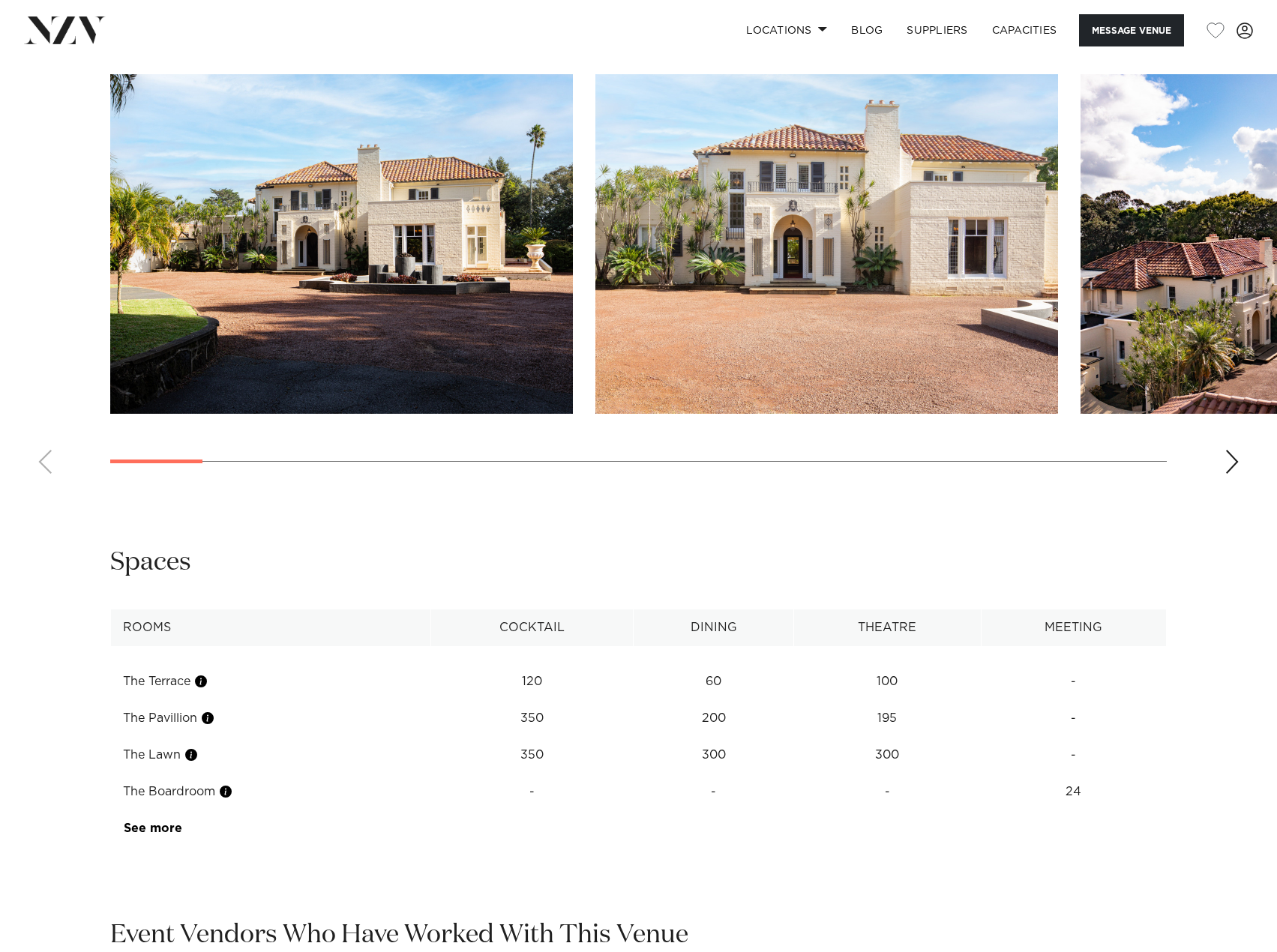
scroll to position [1350, 0]
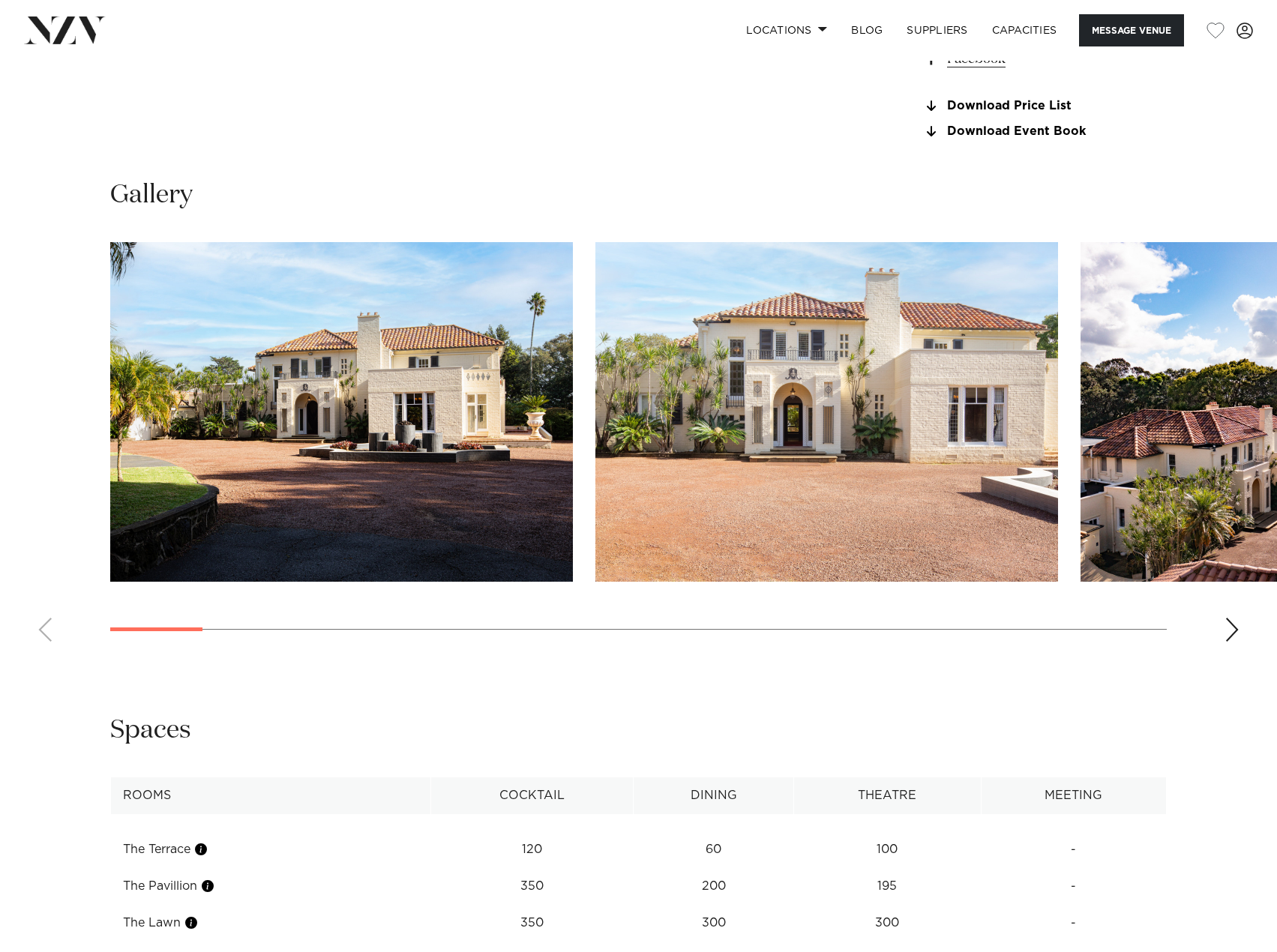
click at [1231, 620] on div "Next slide" at bounding box center [1232, 629] width 15 height 24
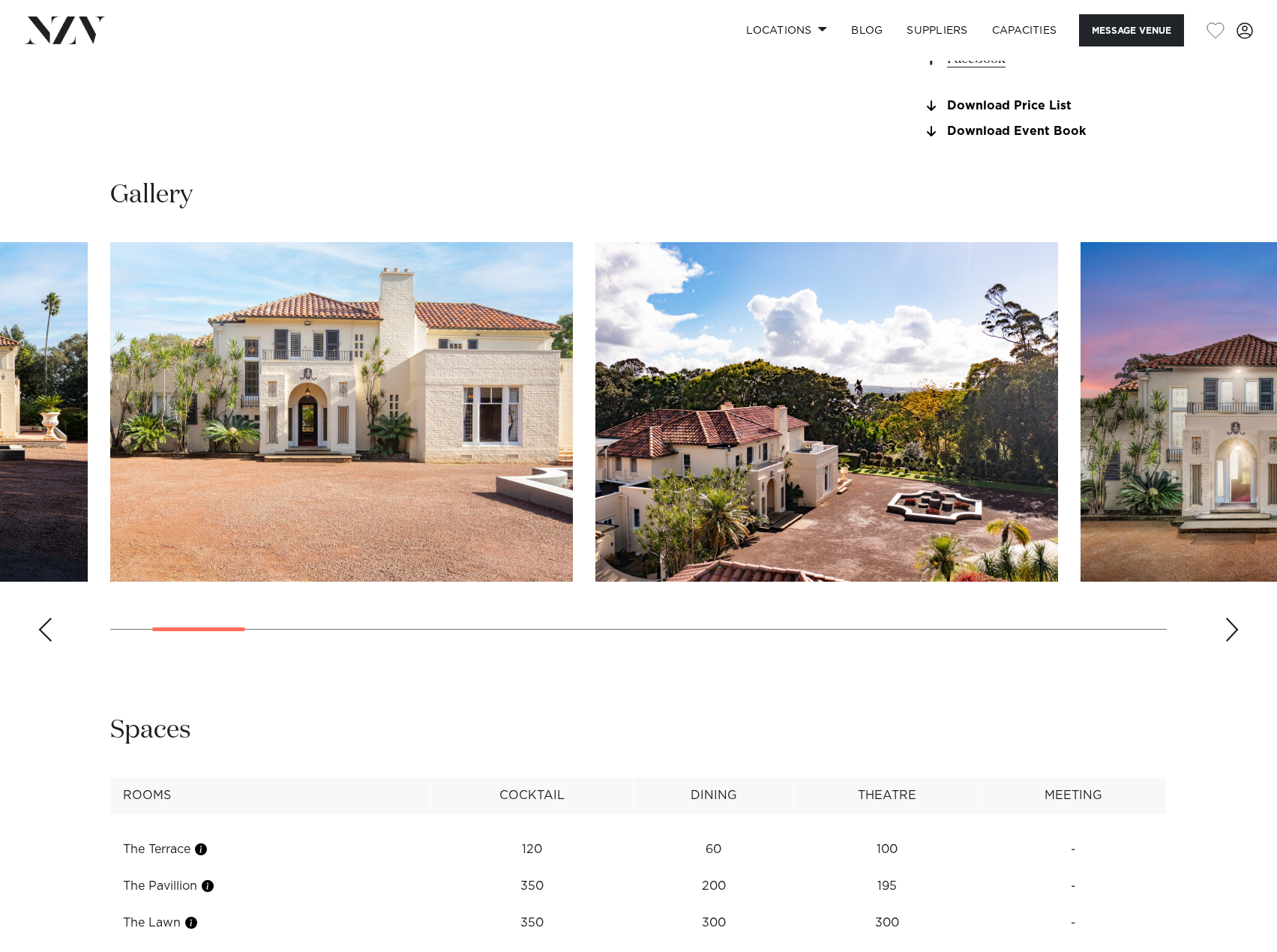
click at [1231, 620] on div "Next slide" at bounding box center [1232, 629] width 15 height 24
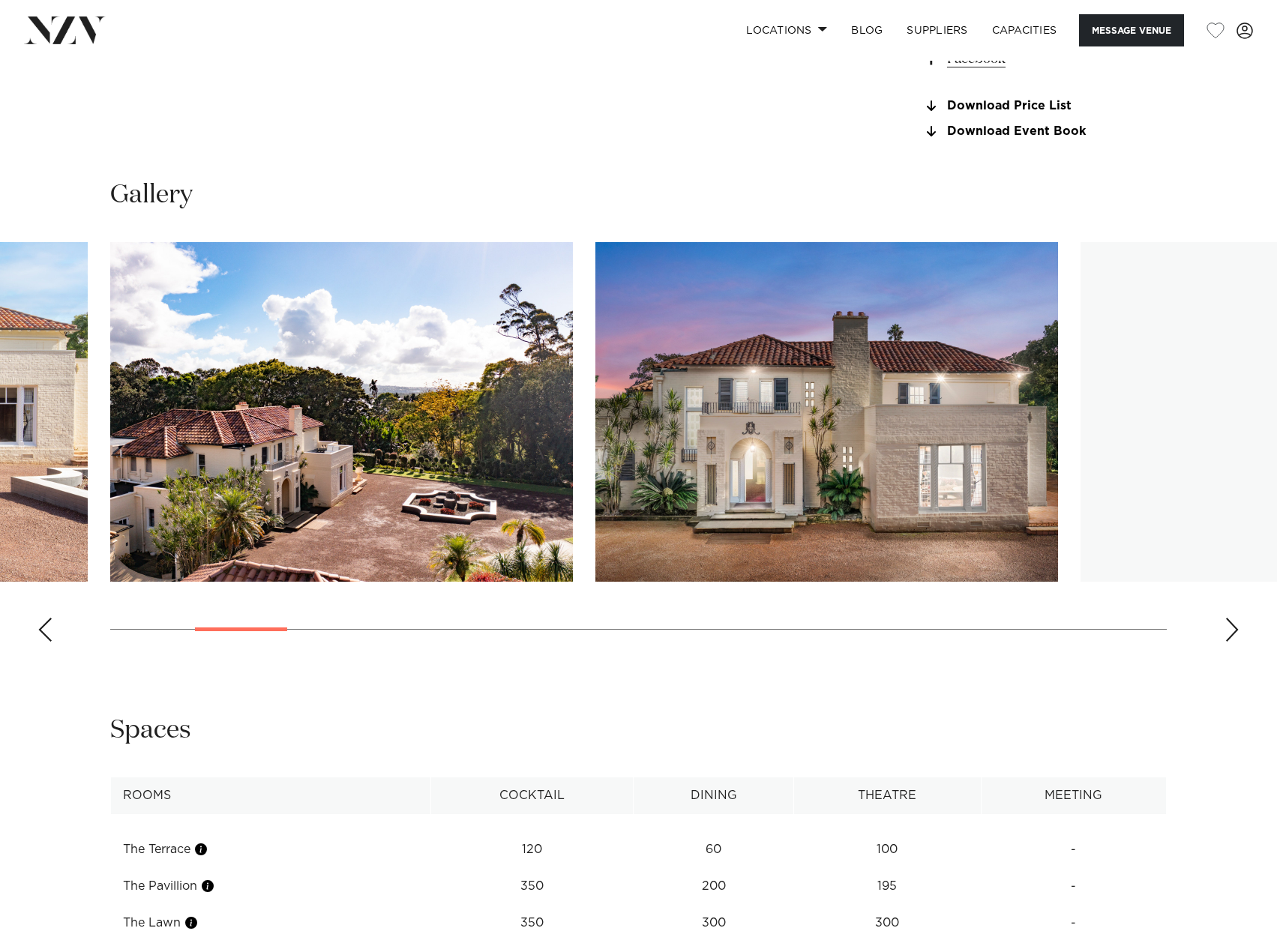
click at [1231, 620] on div "Next slide" at bounding box center [1232, 629] width 15 height 24
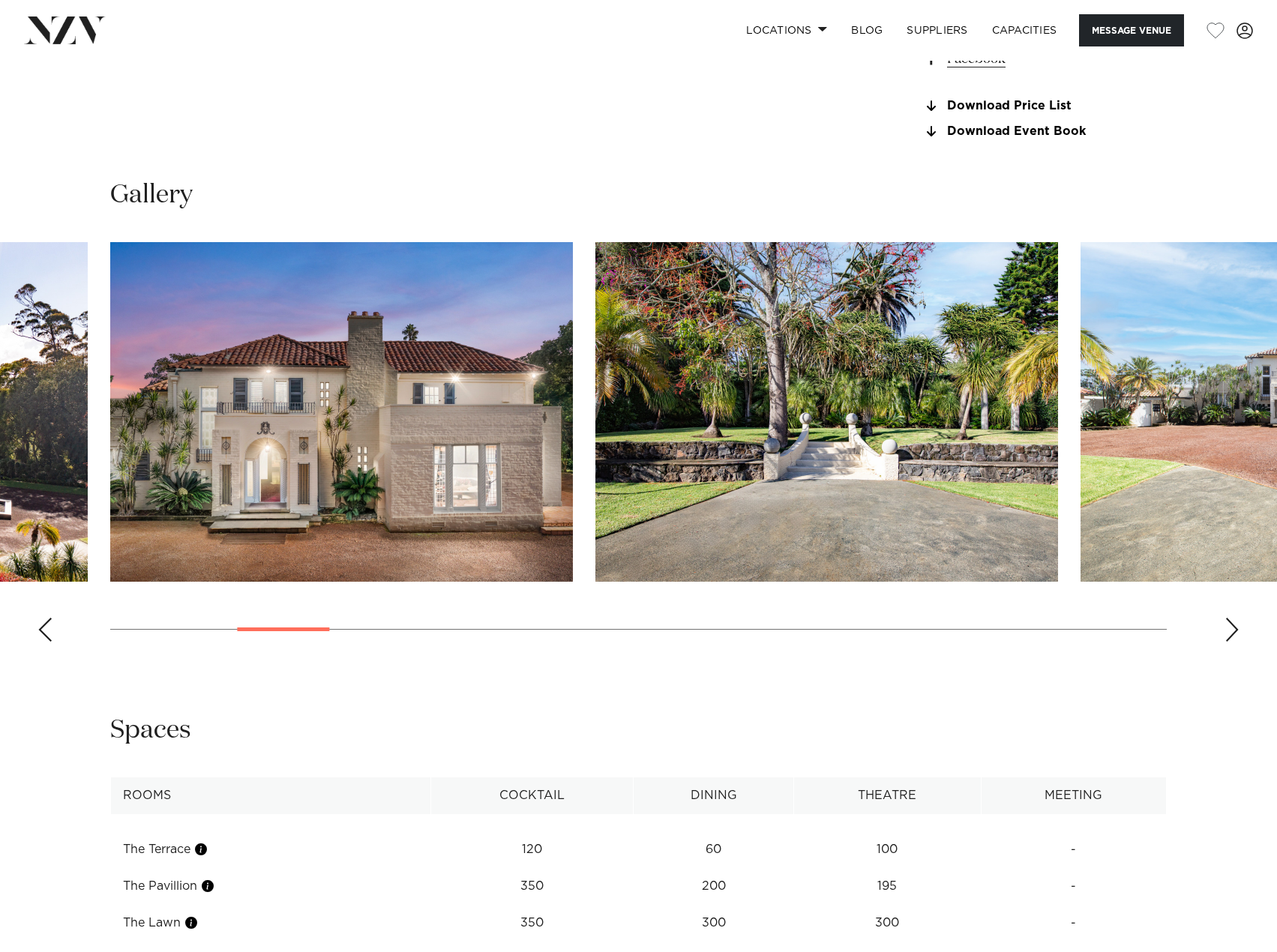
click at [1231, 620] on div "Next slide" at bounding box center [1232, 629] width 15 height 24
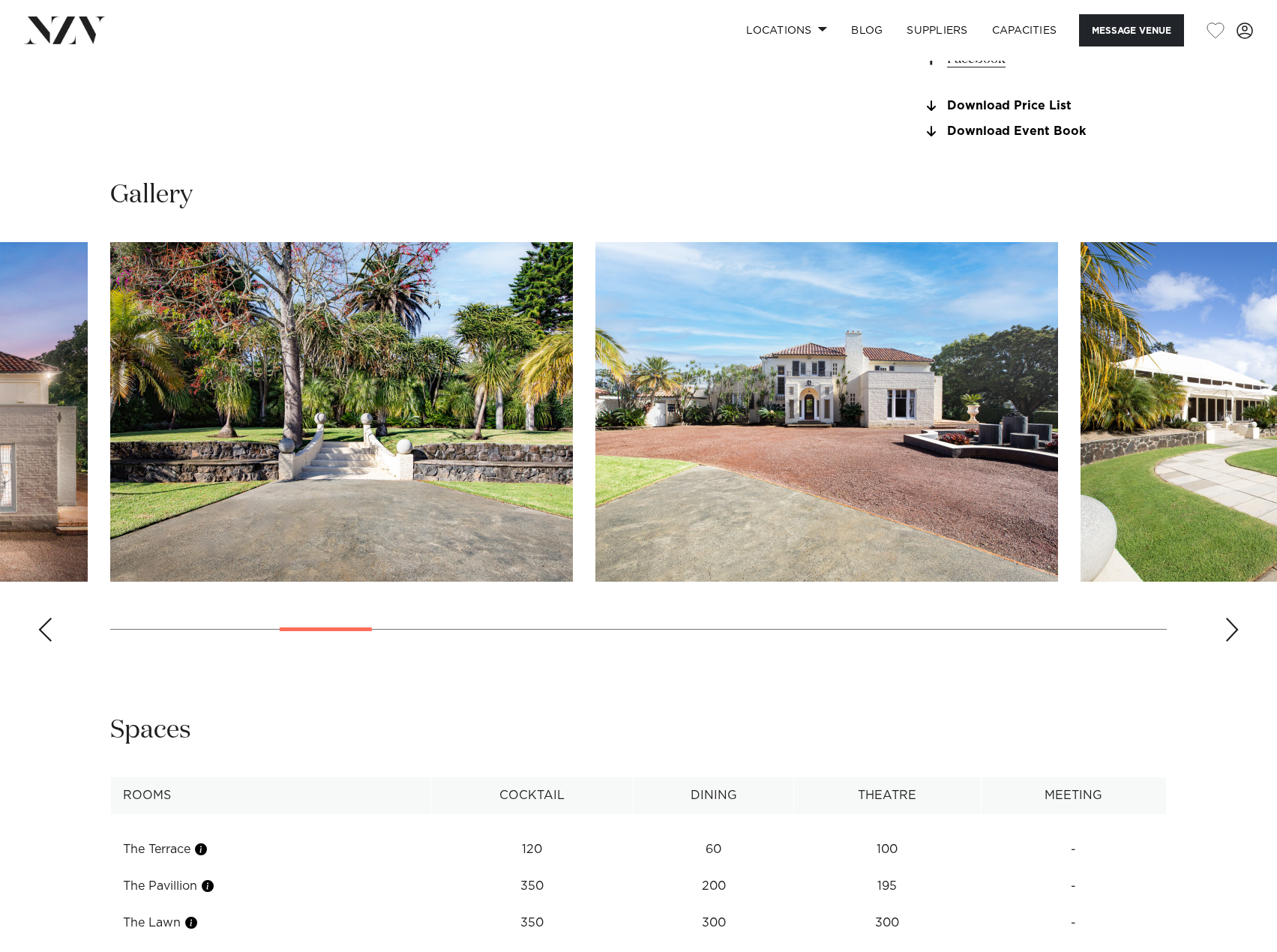
click at [1231, 620] on div "Next slide" at bounding box center [1232, 629] width 15 height 24
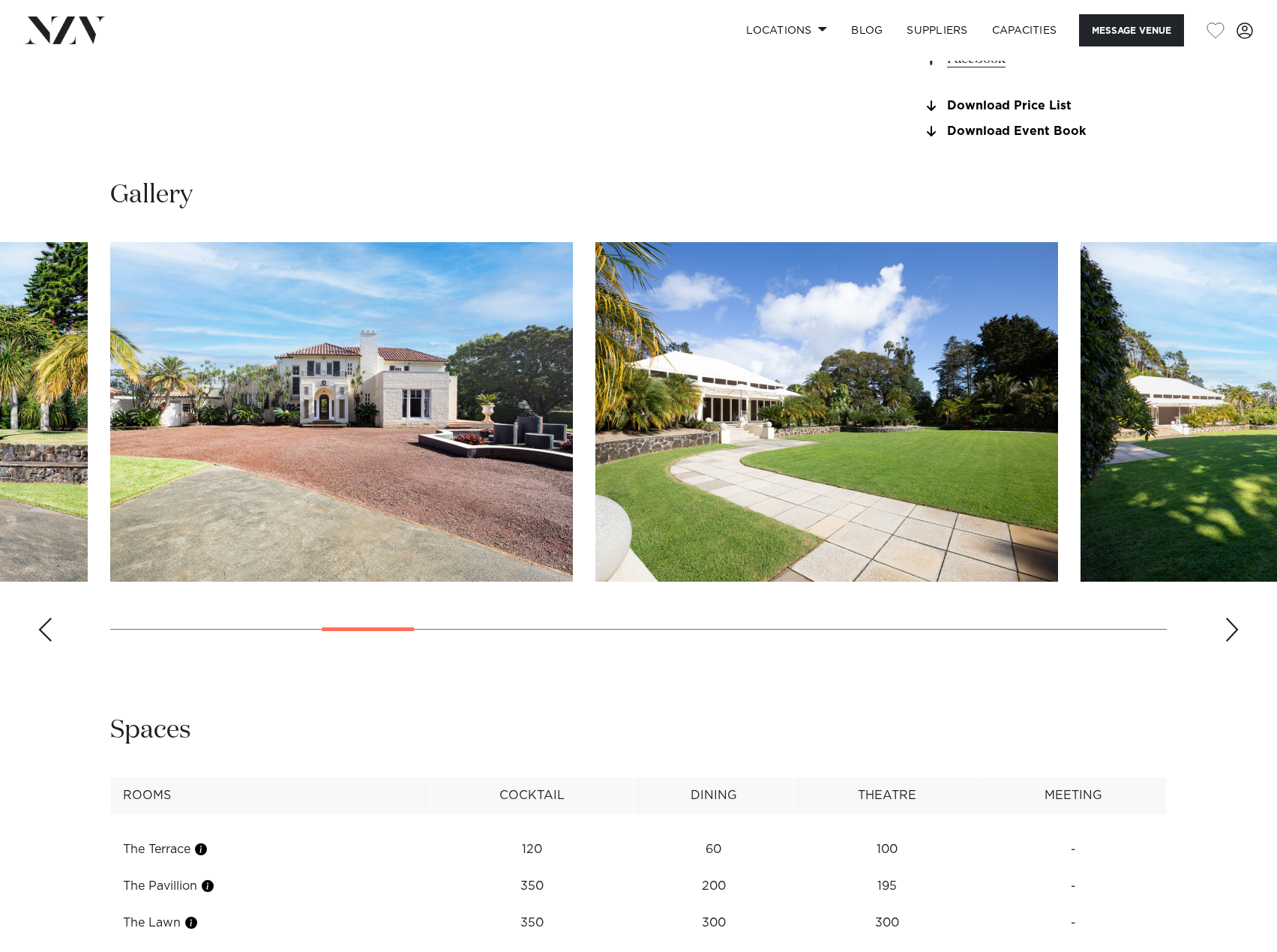
click at [1231, 620] on div "Next slide" at bounding box center [1232, 629] width 15 height 24
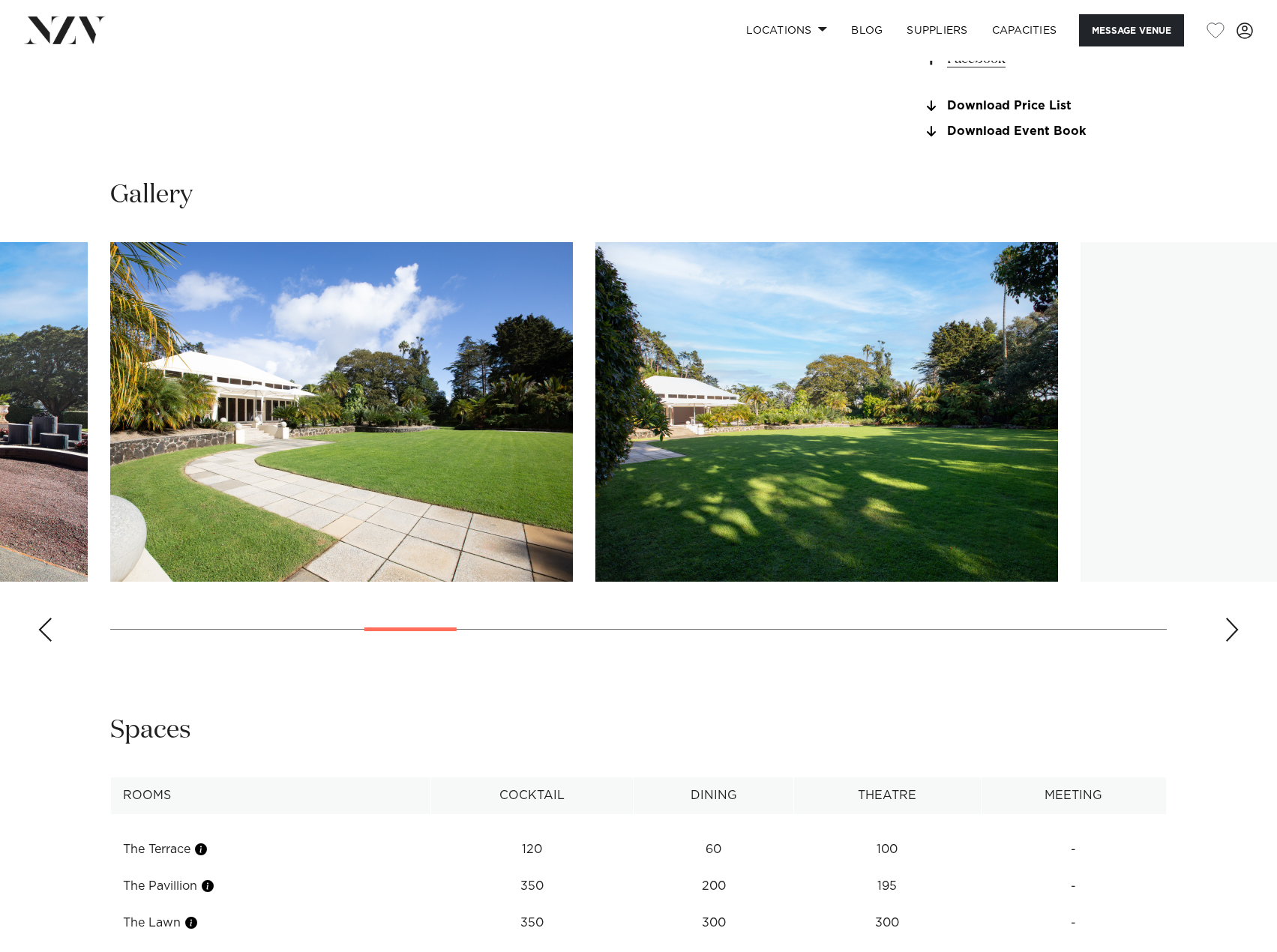
click at [1231, 620] on div "Next slide" at bounding box center [1232, 629] width 15 height 24
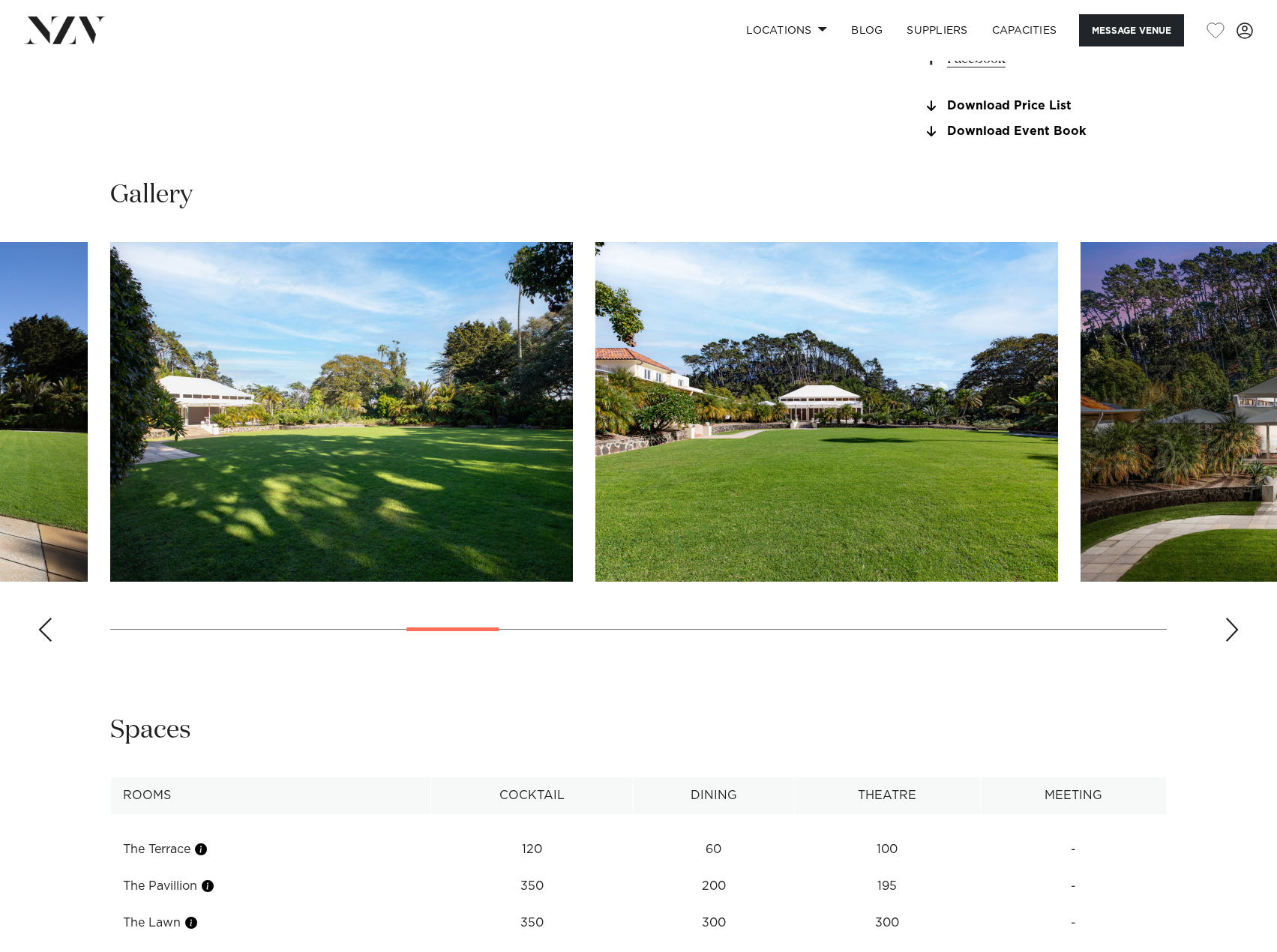
click at [1231, 620] on div "Next slide" at bounding box center [1232, 629] width 15 height 24
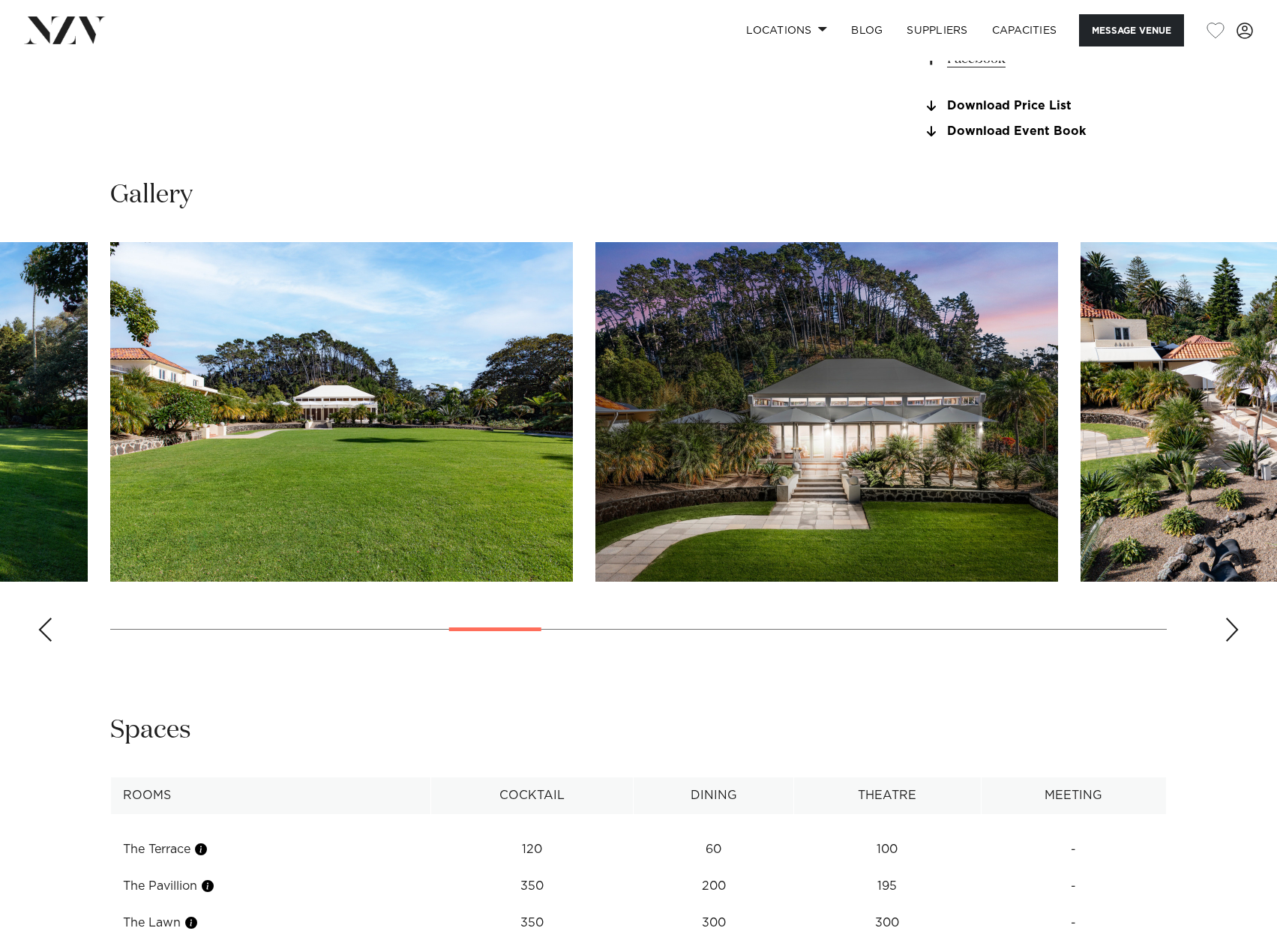
click at [1231, 620] on div "Next slide" at bounding box center [1232, 629] width 15 height 24
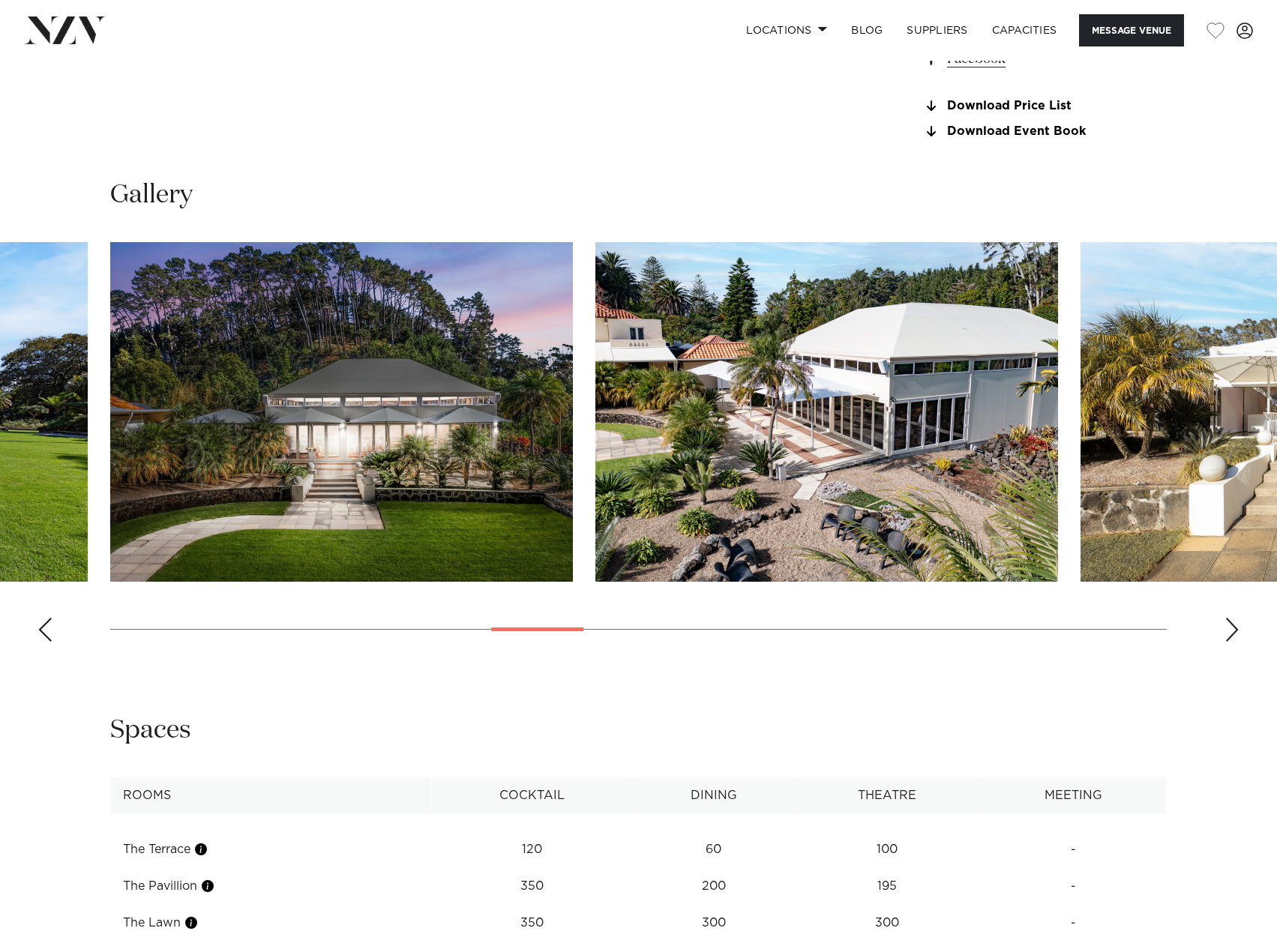
click at [1231, 620] on div "Next slide" at bounding box center [1232, 629] width 15 height 24
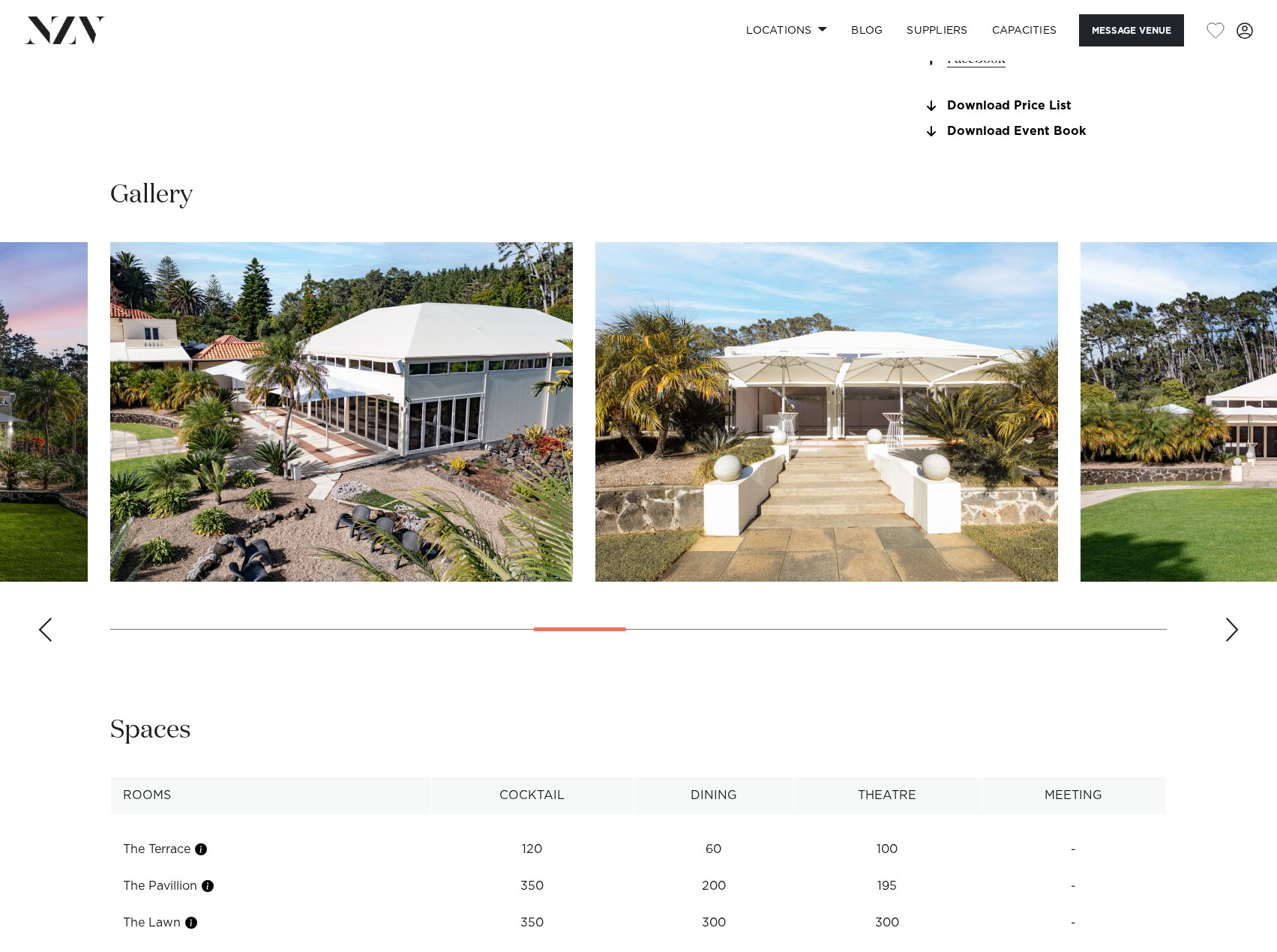
click at [1231, 620] on div "Next slide" at bounding box center [1232, 629] width 15 height 24
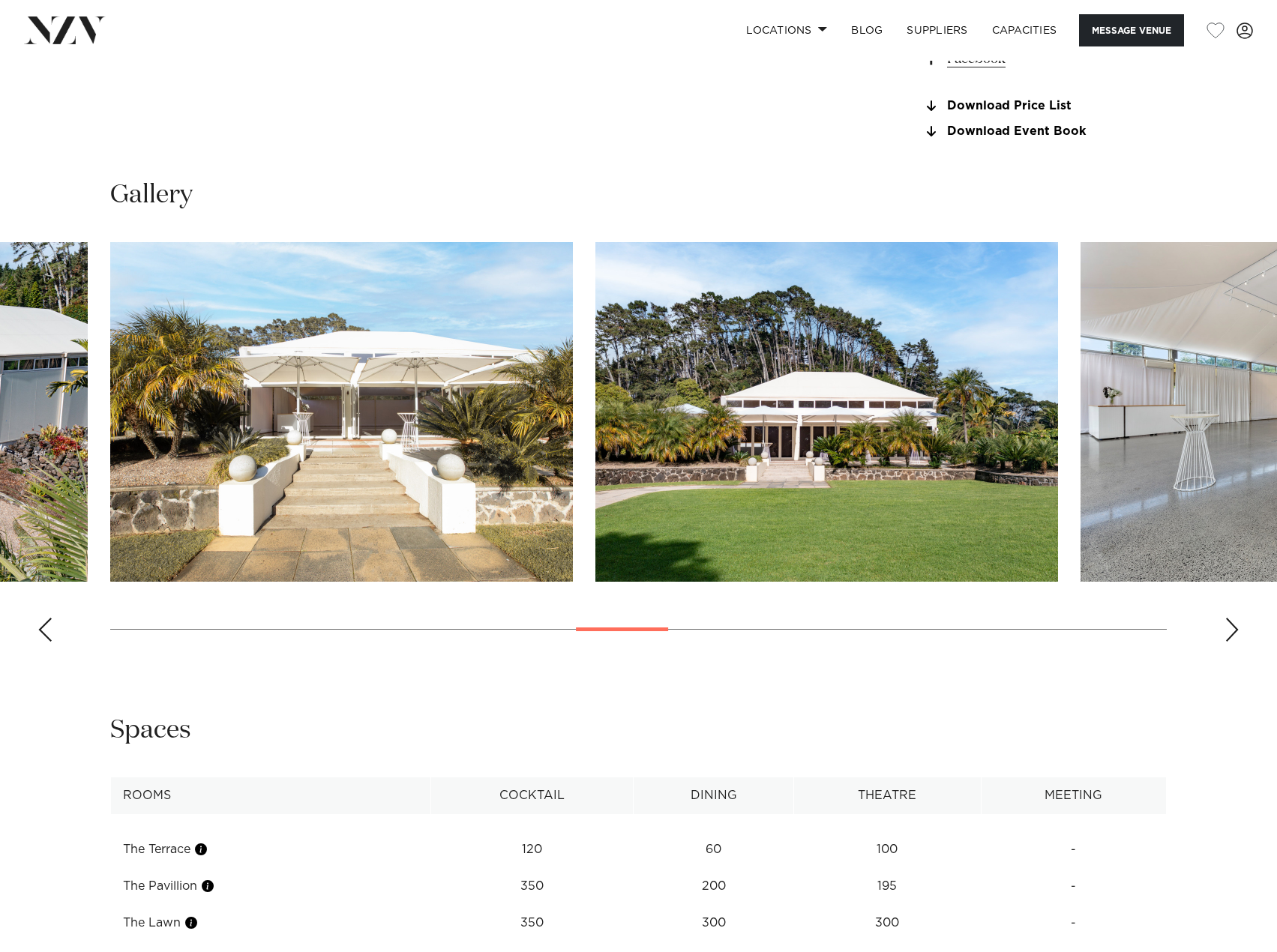
click at [1231, 620] on div "Next slide" at bounding box center [1232, 629] width 15 height 24
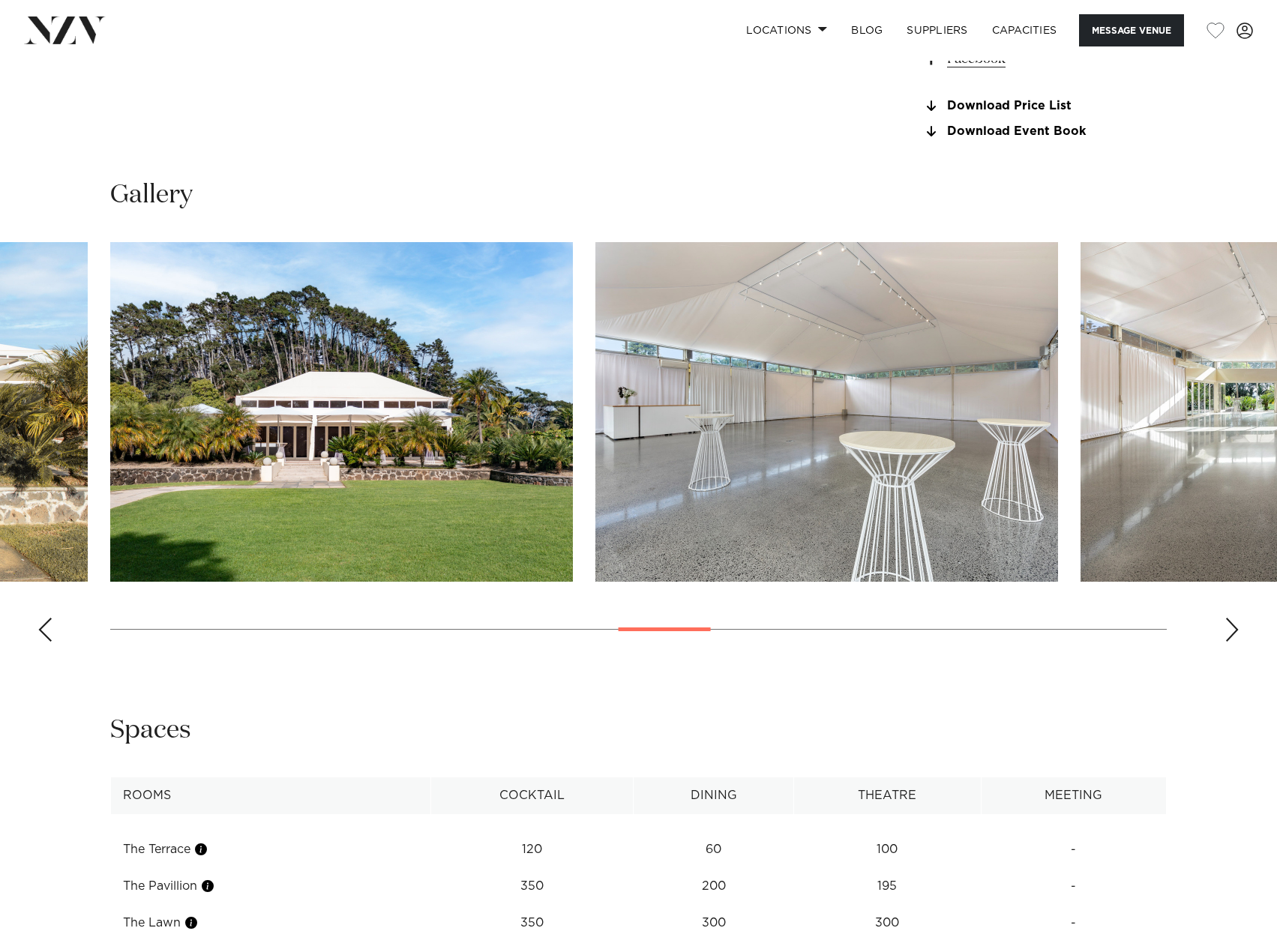
click at [1231, 620] on div "Next slide" at bounding box center [1232, 629] width 15 height 24
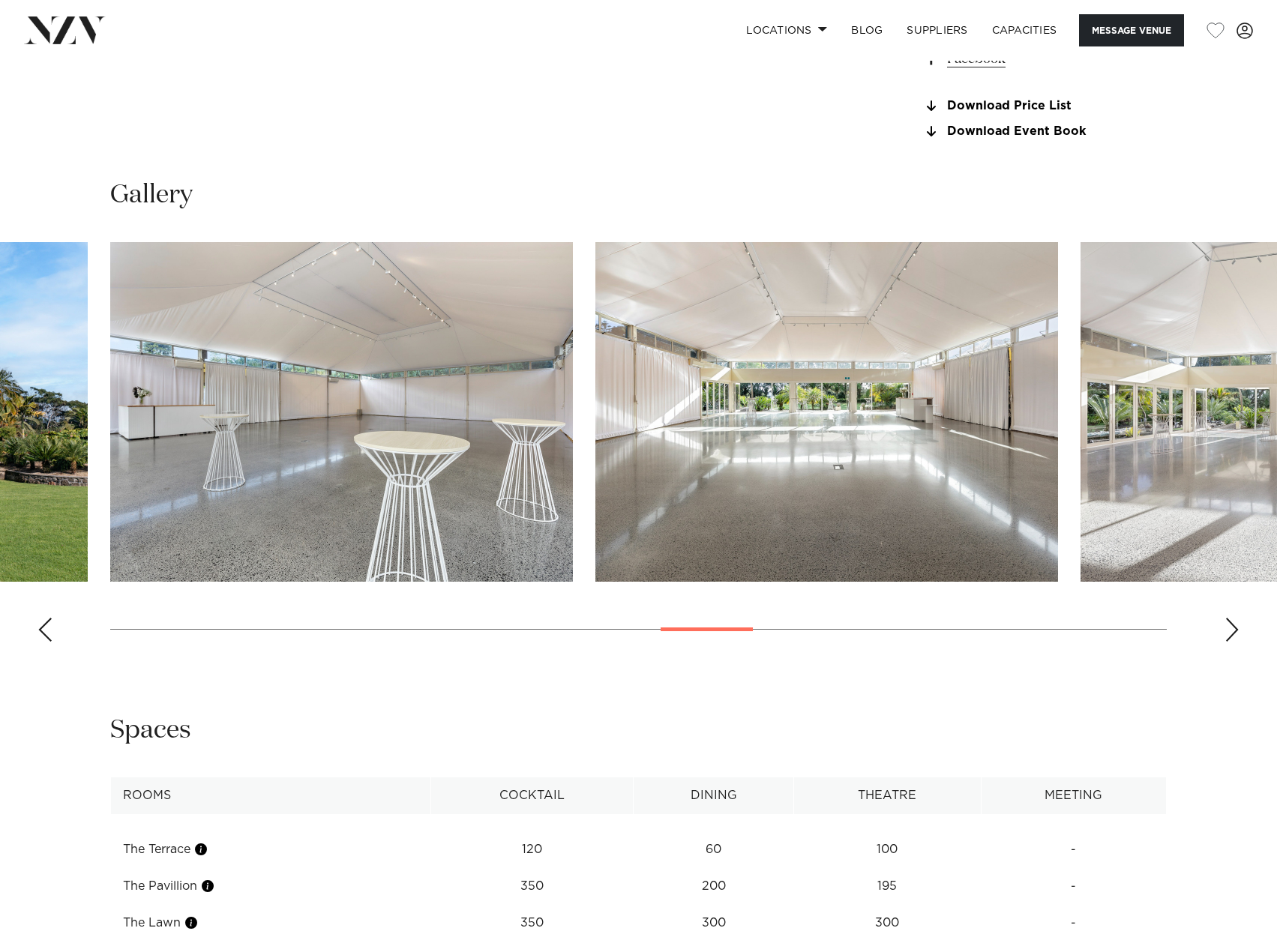
click at [1231, 620] on div "Next slide" at bounding box center [1232, 629] width 15 height 24
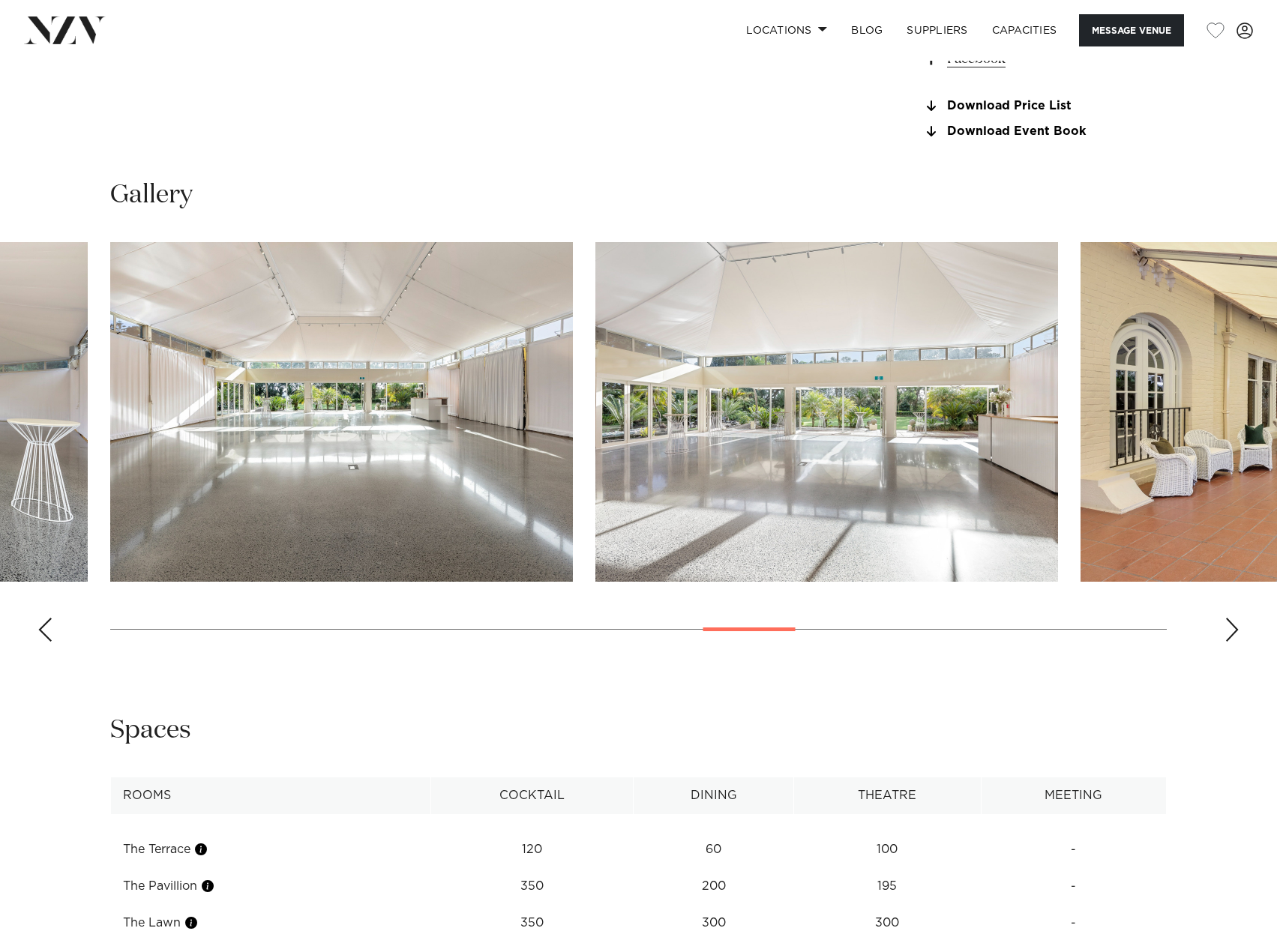
click at [1231, 620] on div "Next slide" at bounding box center [1232, 629] width 15 height 24
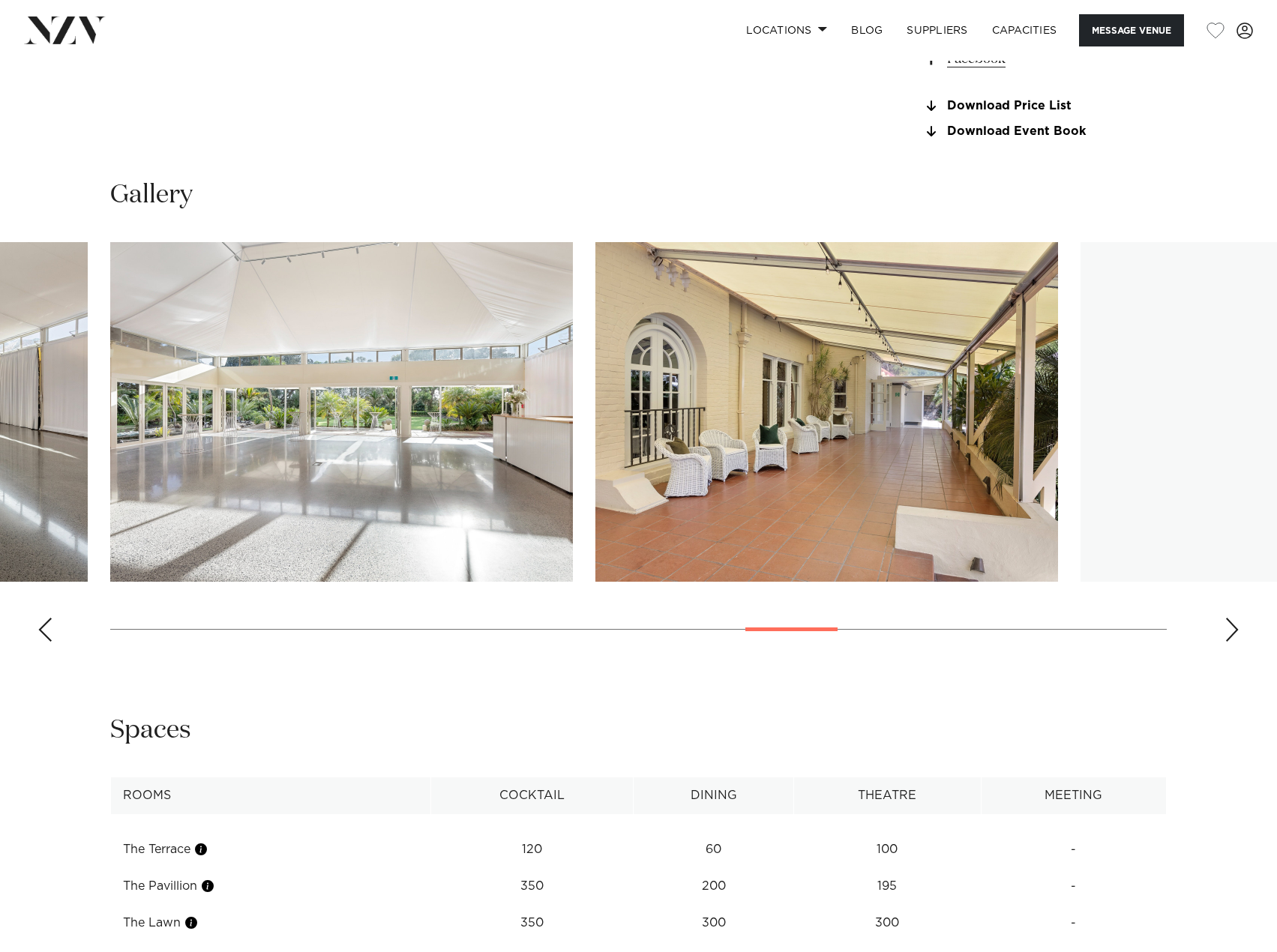
click at [1231, 620] on div "Next slide" at bounding box center [1232, 629] width 15 height 24
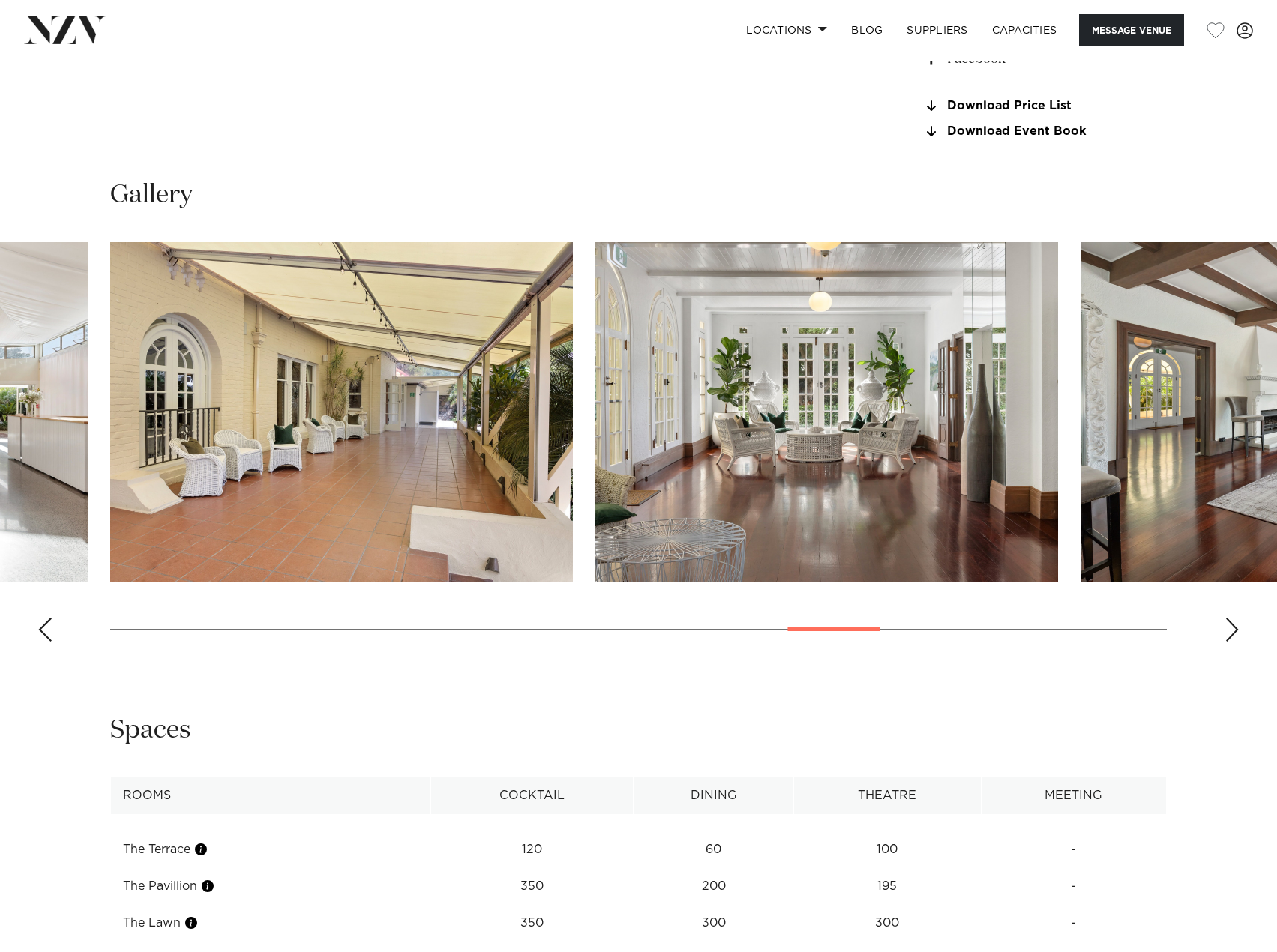
click at [1231, 620] on div "Next slide" at bounding box center [1232, 629] width 15 height 24
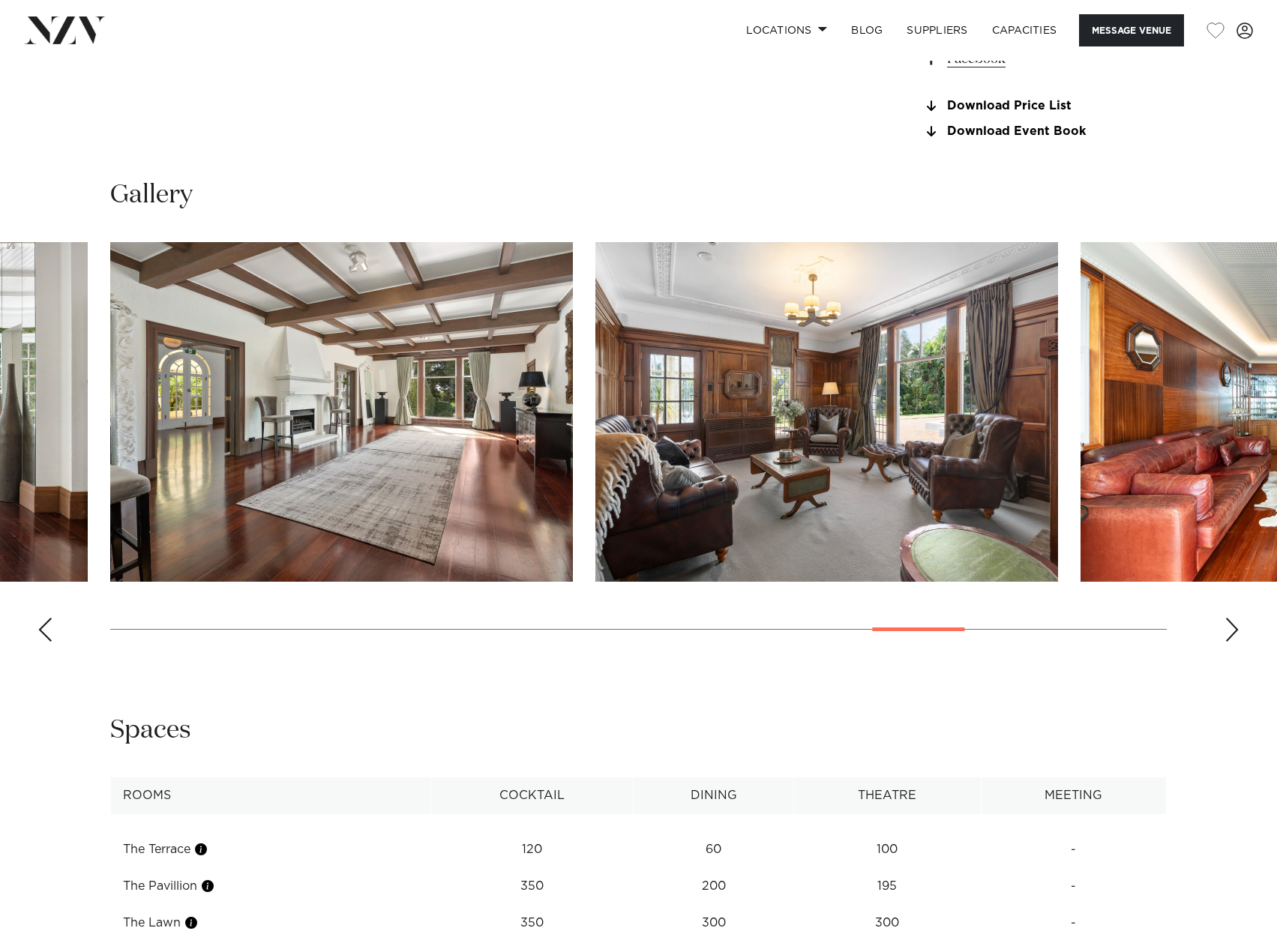
click at [1231, 620] on div "Next slide" at bounding box center [1232, 629] width 15 height 24
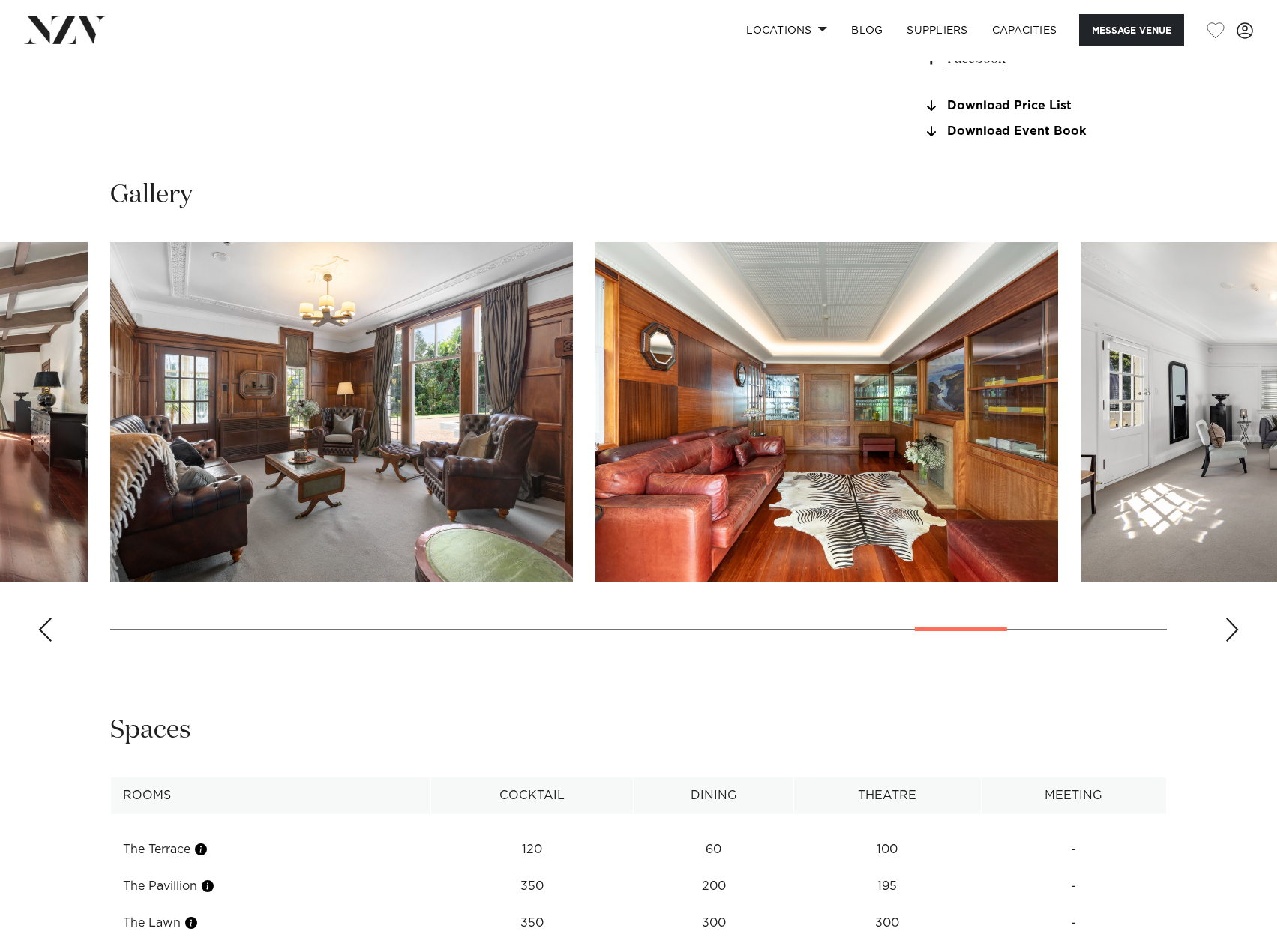
click at [1231, 620] on div "Next slide" at bounding box center [1232, 629] width 15 height 24
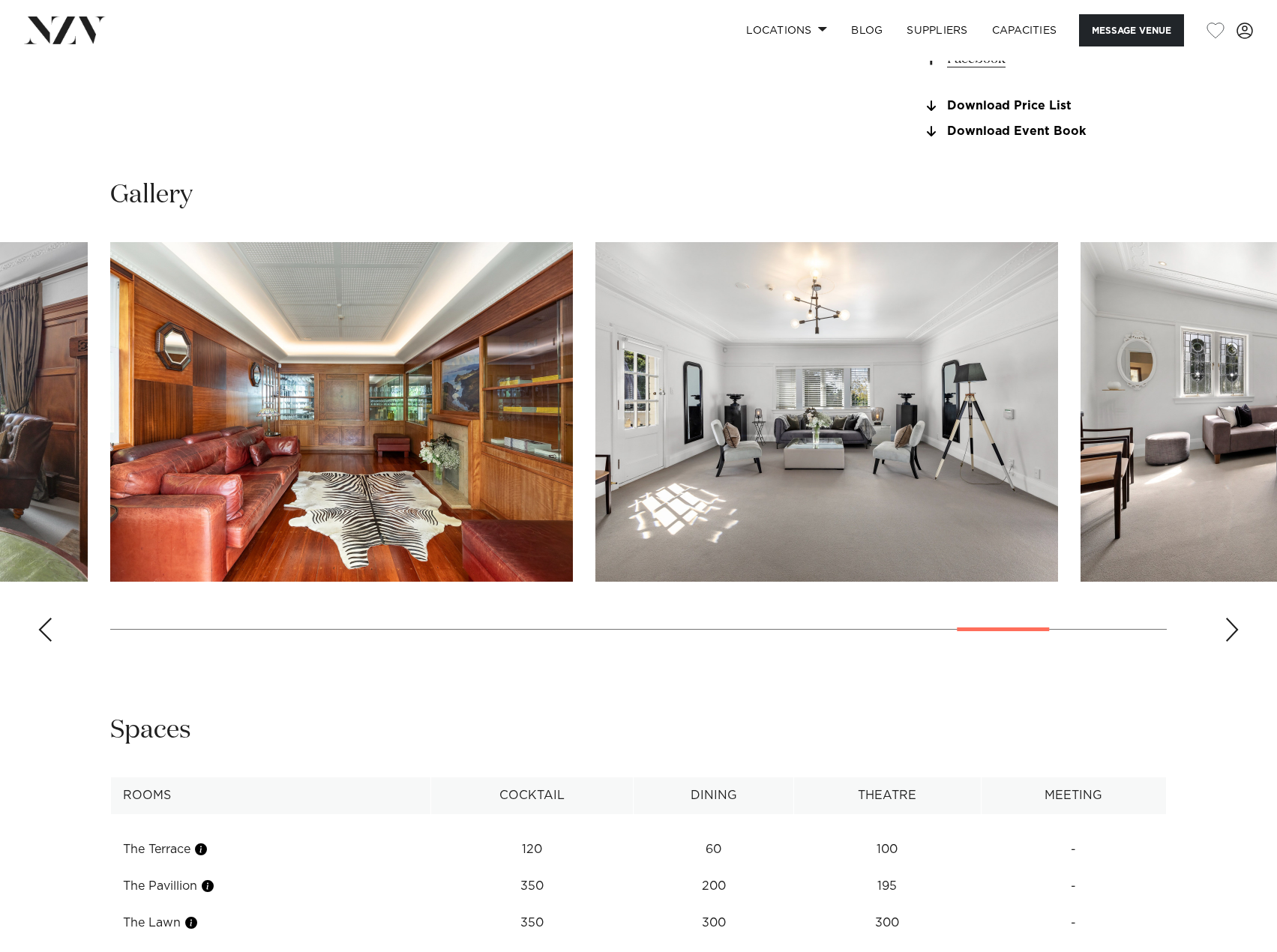
click at [1231, 620] on div "Next slide" at bounding box center [1232, 629] width 15 height 24
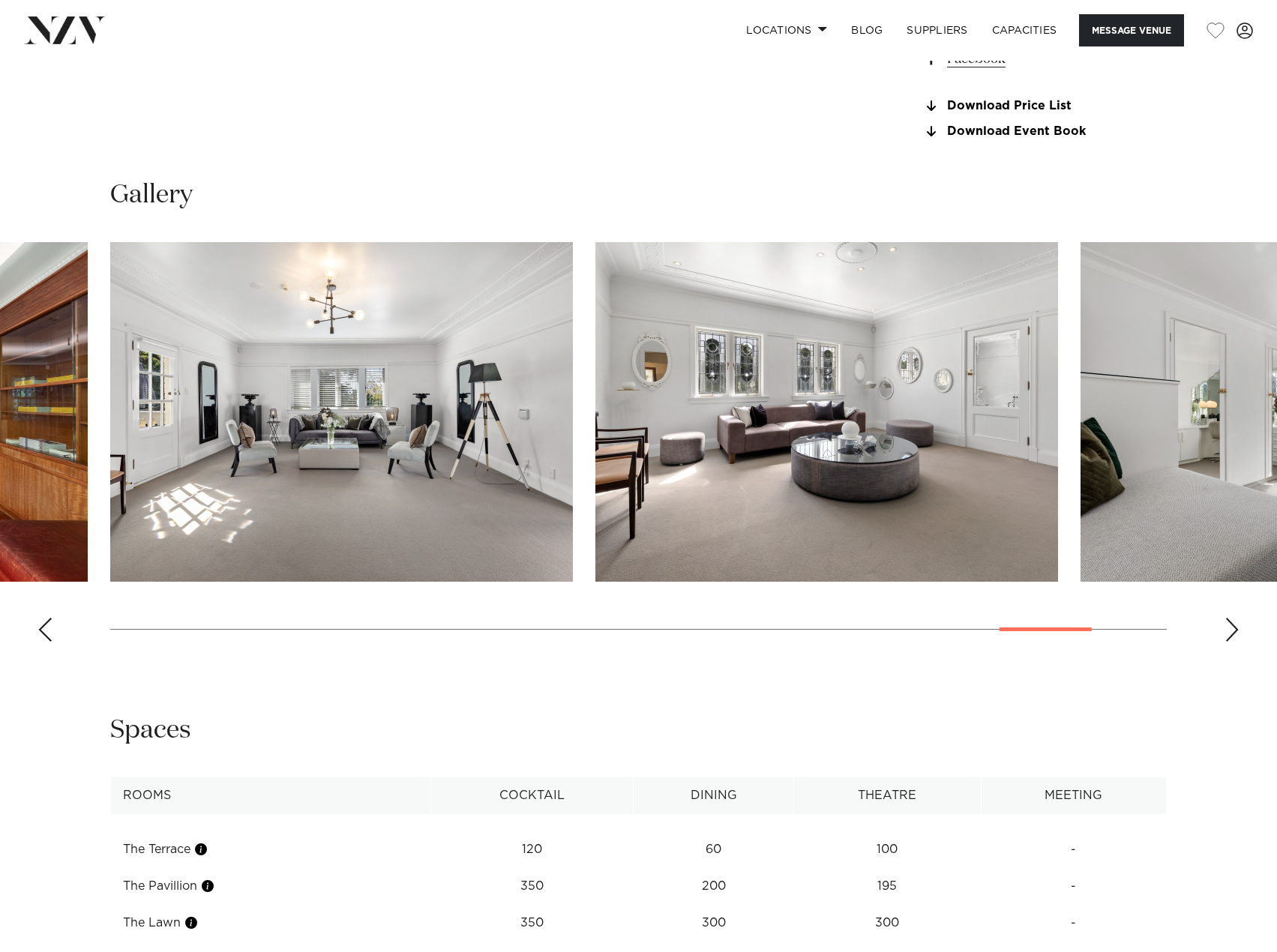
click at [1231, 620] on div "Next slide" at bounding box center [1232, 629] width 15 height 24
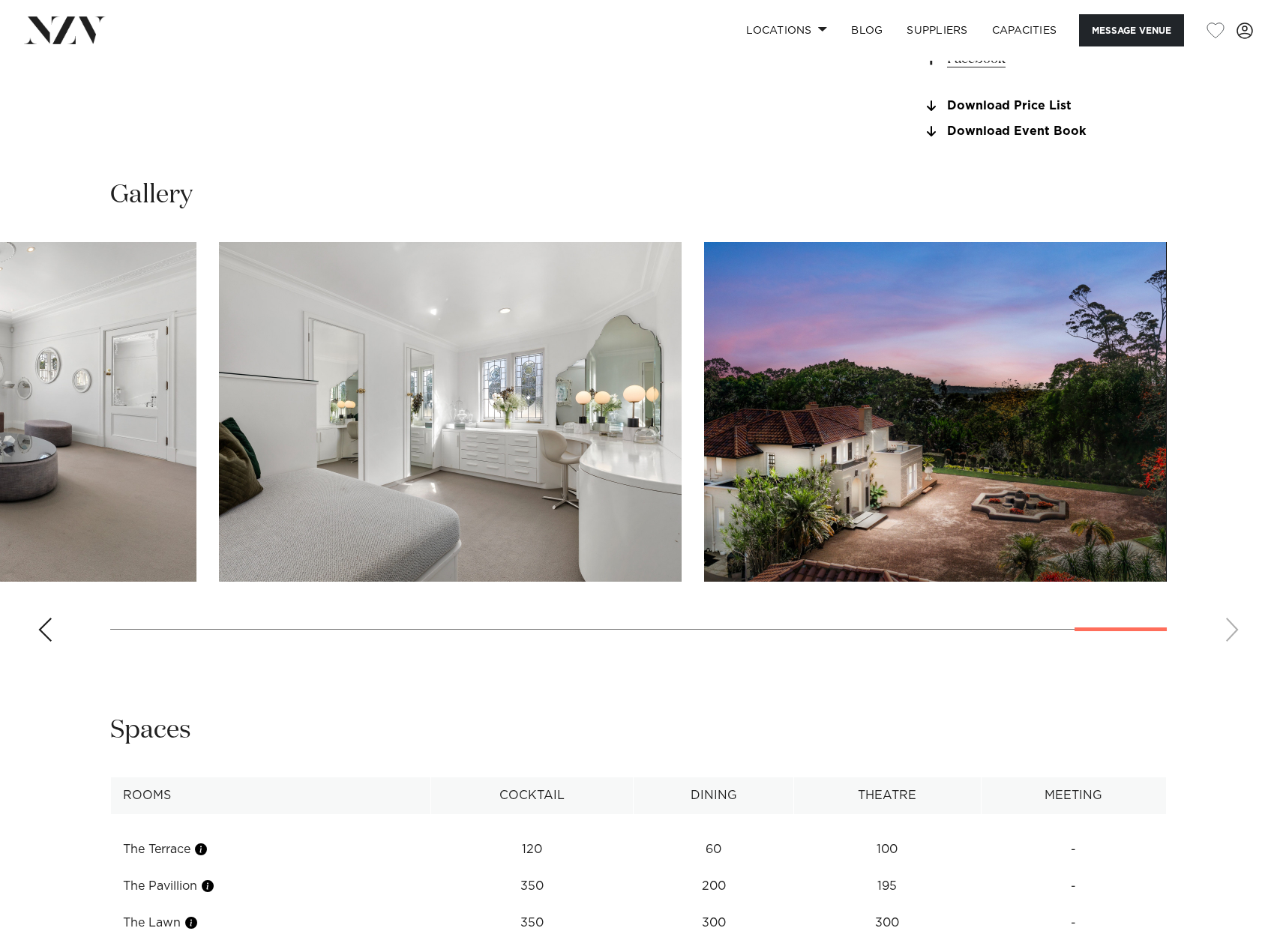
click at [1231, 620] on swiper-container at bounding box center [638, 448] width 1277 height 412
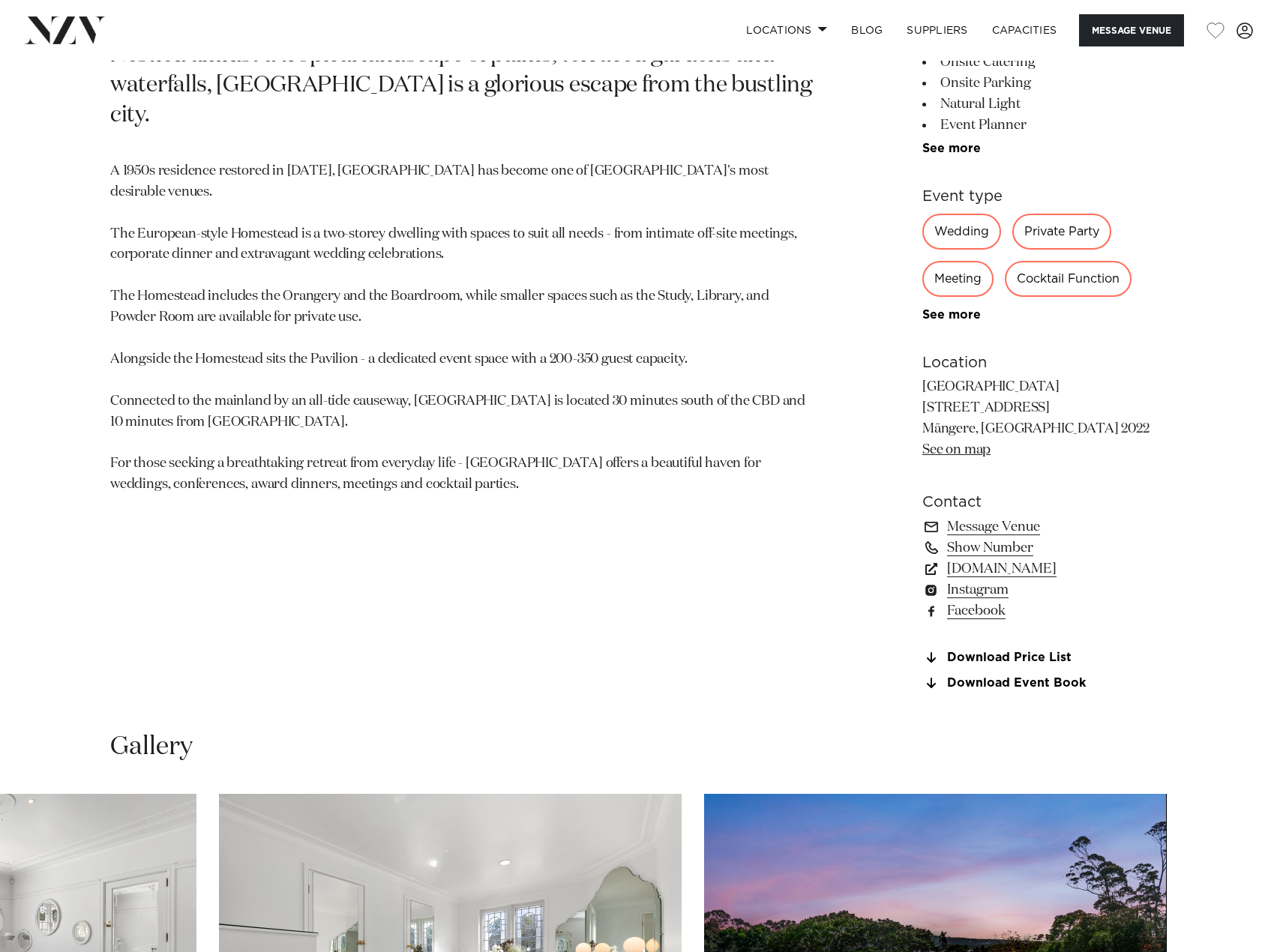
scroll to position [774, 0]
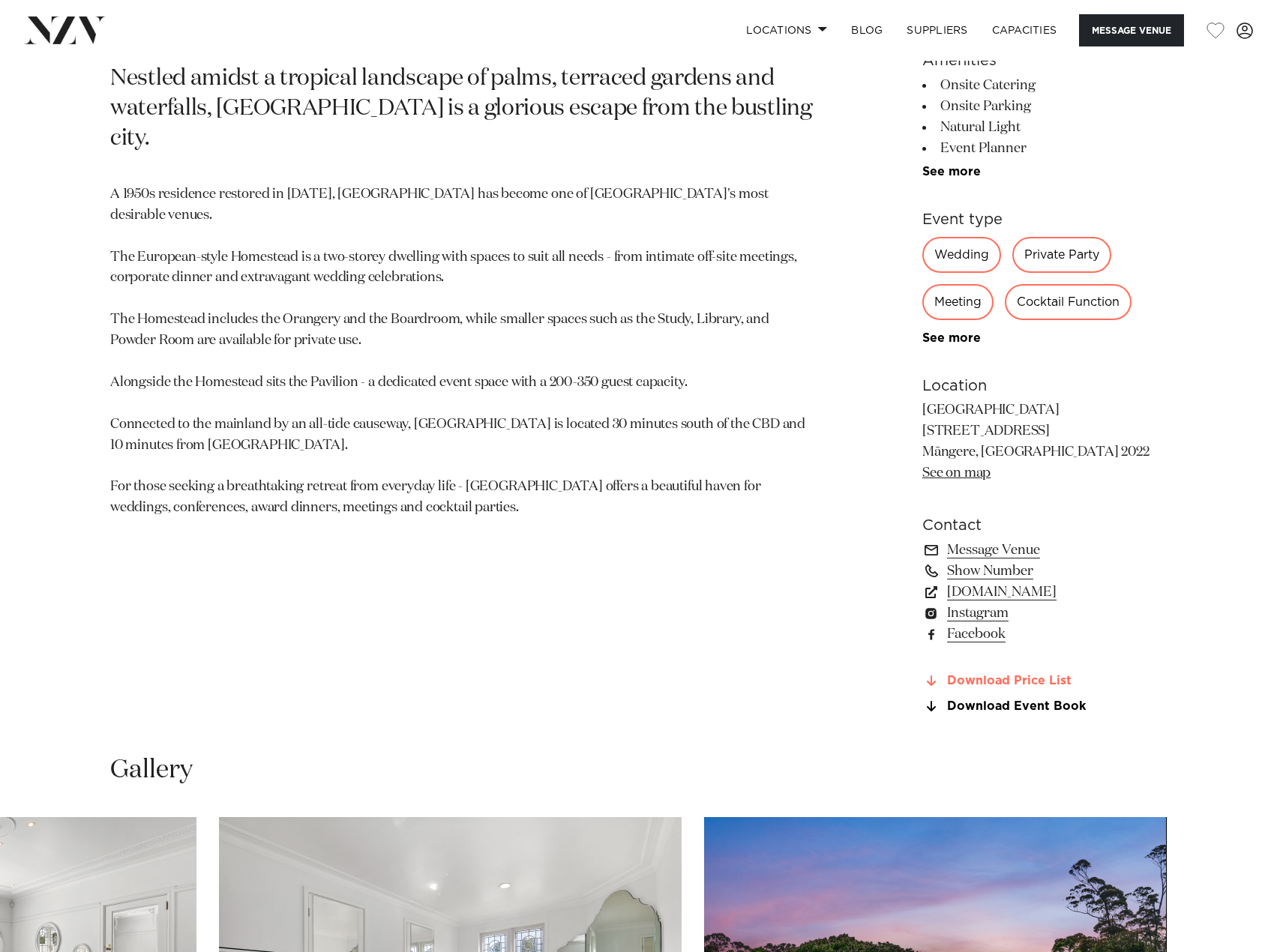
click at [1025, 680] on link "Download Price List" at bounding box center [1045, 681] width 245 height 13
click at [1024, 701] on link "Download Event Book" at bounding box center [1045, 707] width 245 height 13
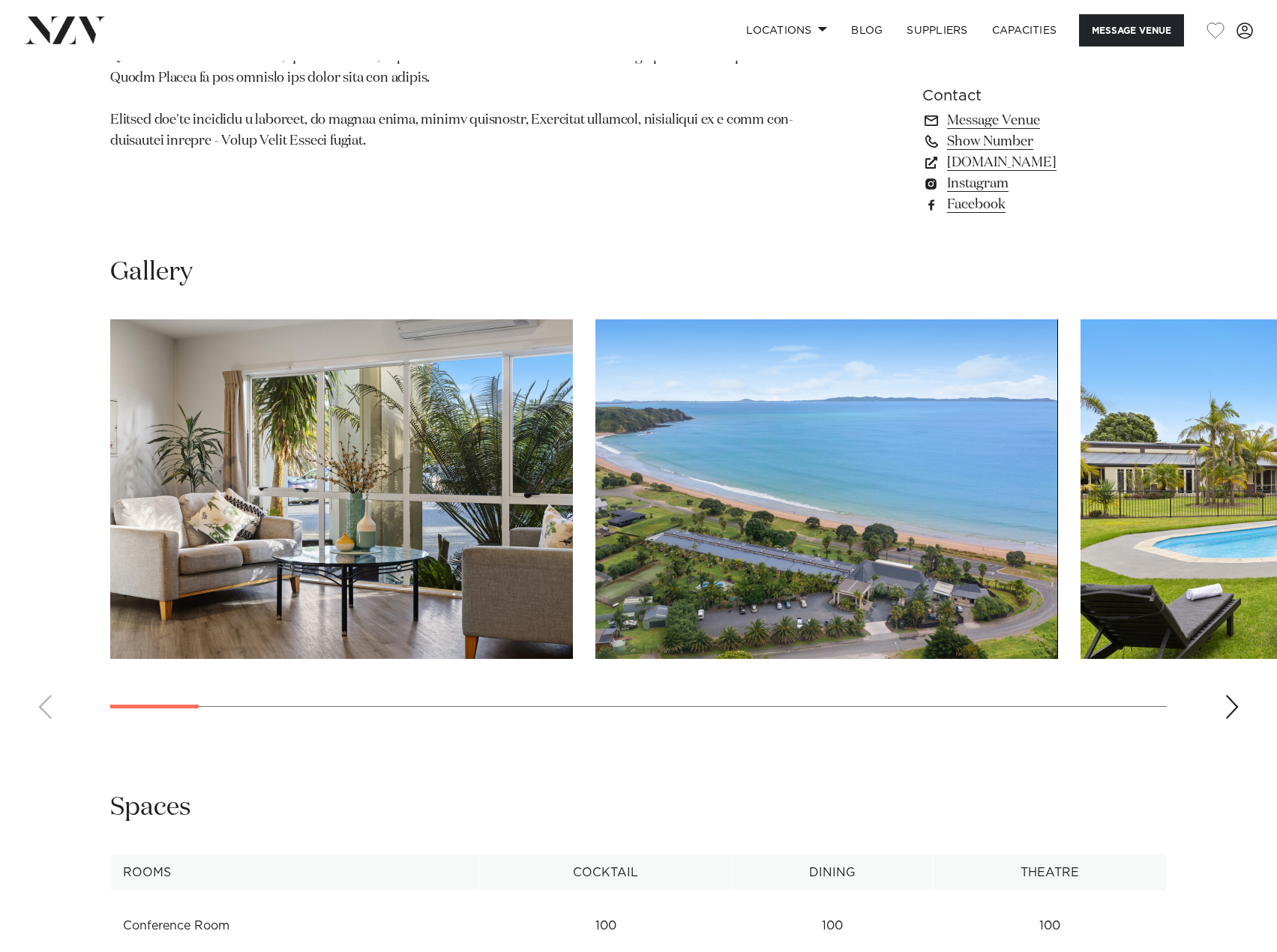
scroll to position [1200, 0]
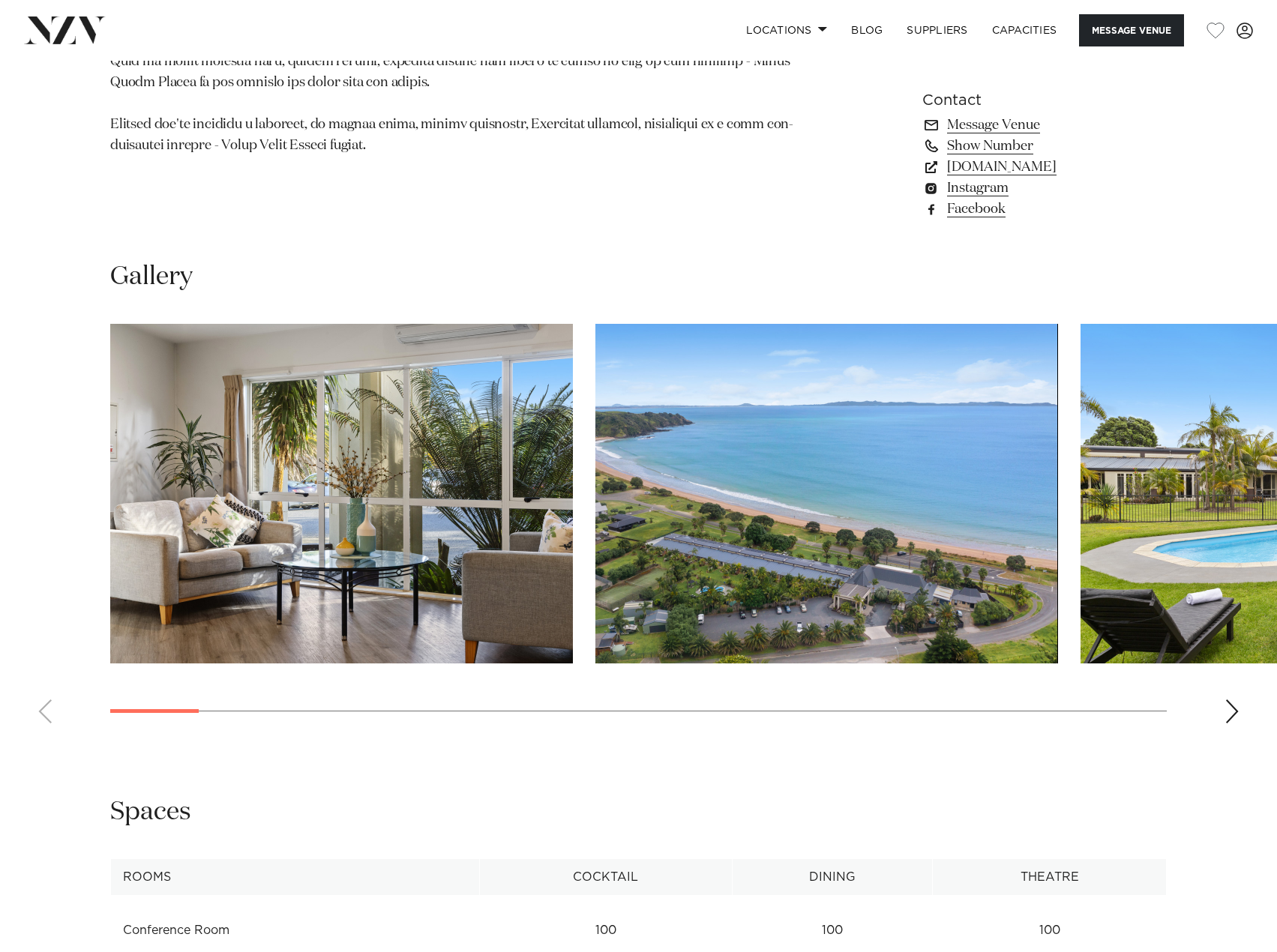
click at [1222, 708] on swiper-container at bounding box center [638, 530] width 1277 height 412
click at [1222, 709] on swiper-container at bounding box center [638, 530] width 1277 height 412
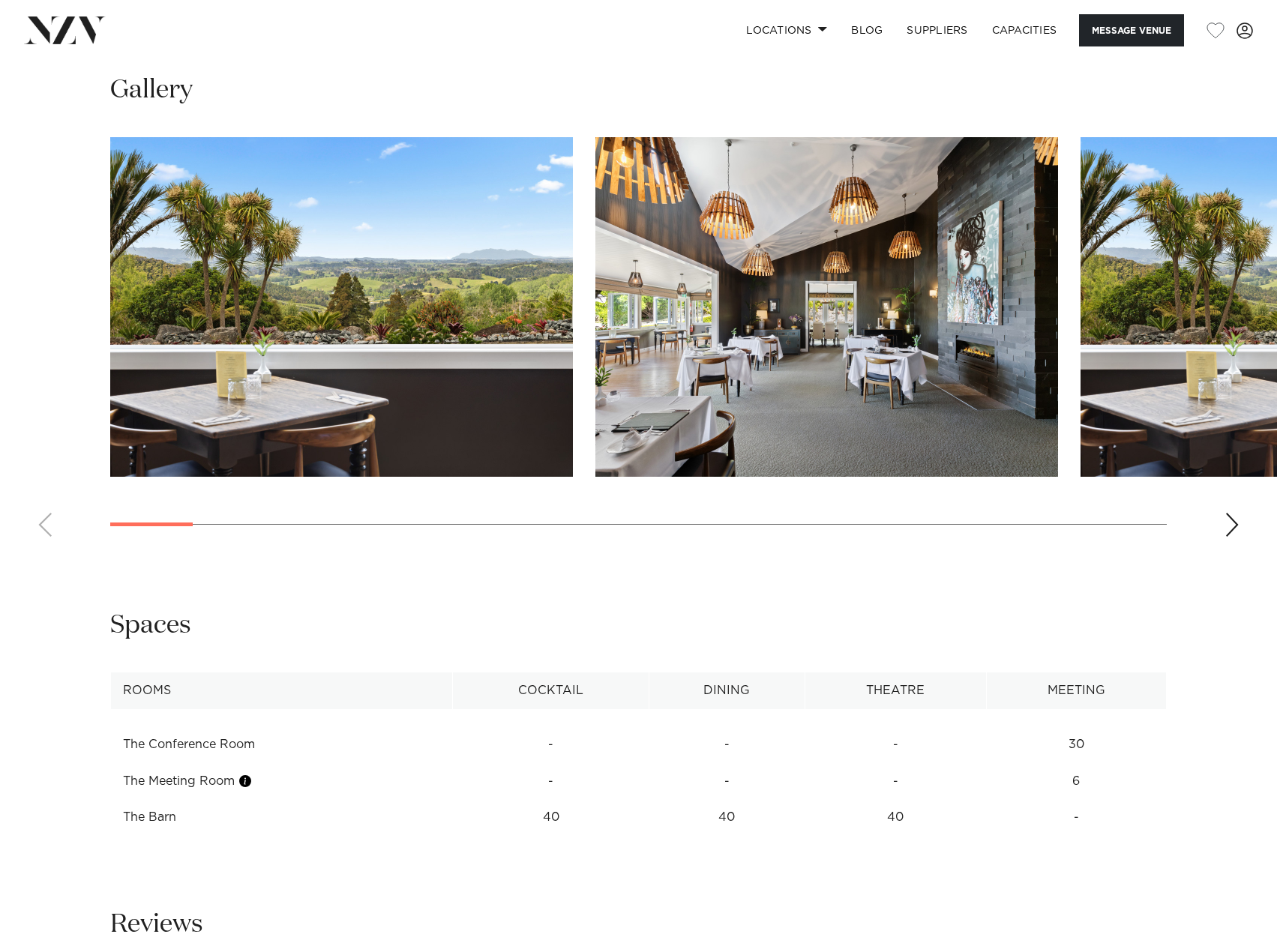
scroll to position [1495, 0]
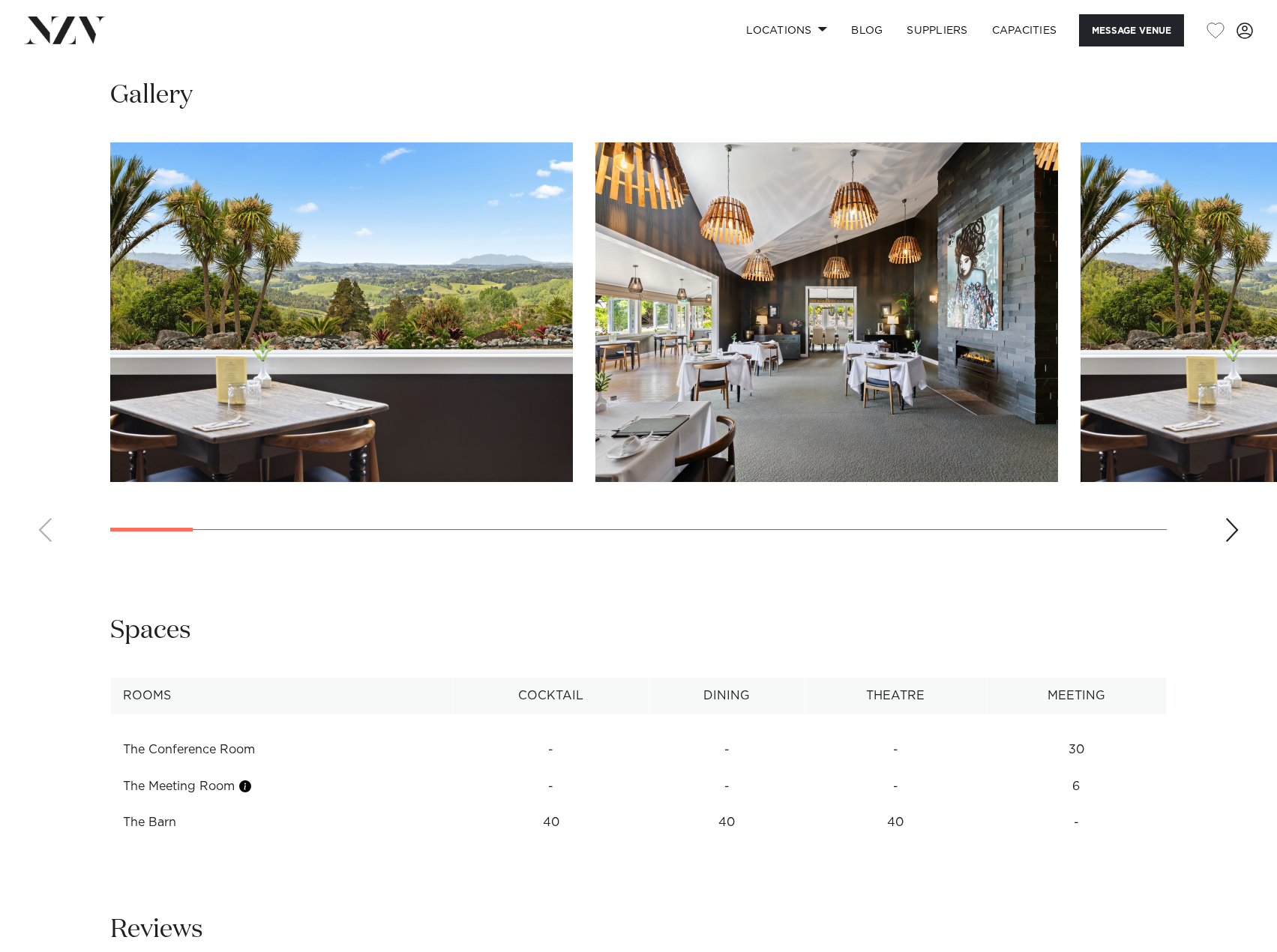
click at [1225, 518] on div "Next slide" at bounding box center [1232, 530] width 15 height 24
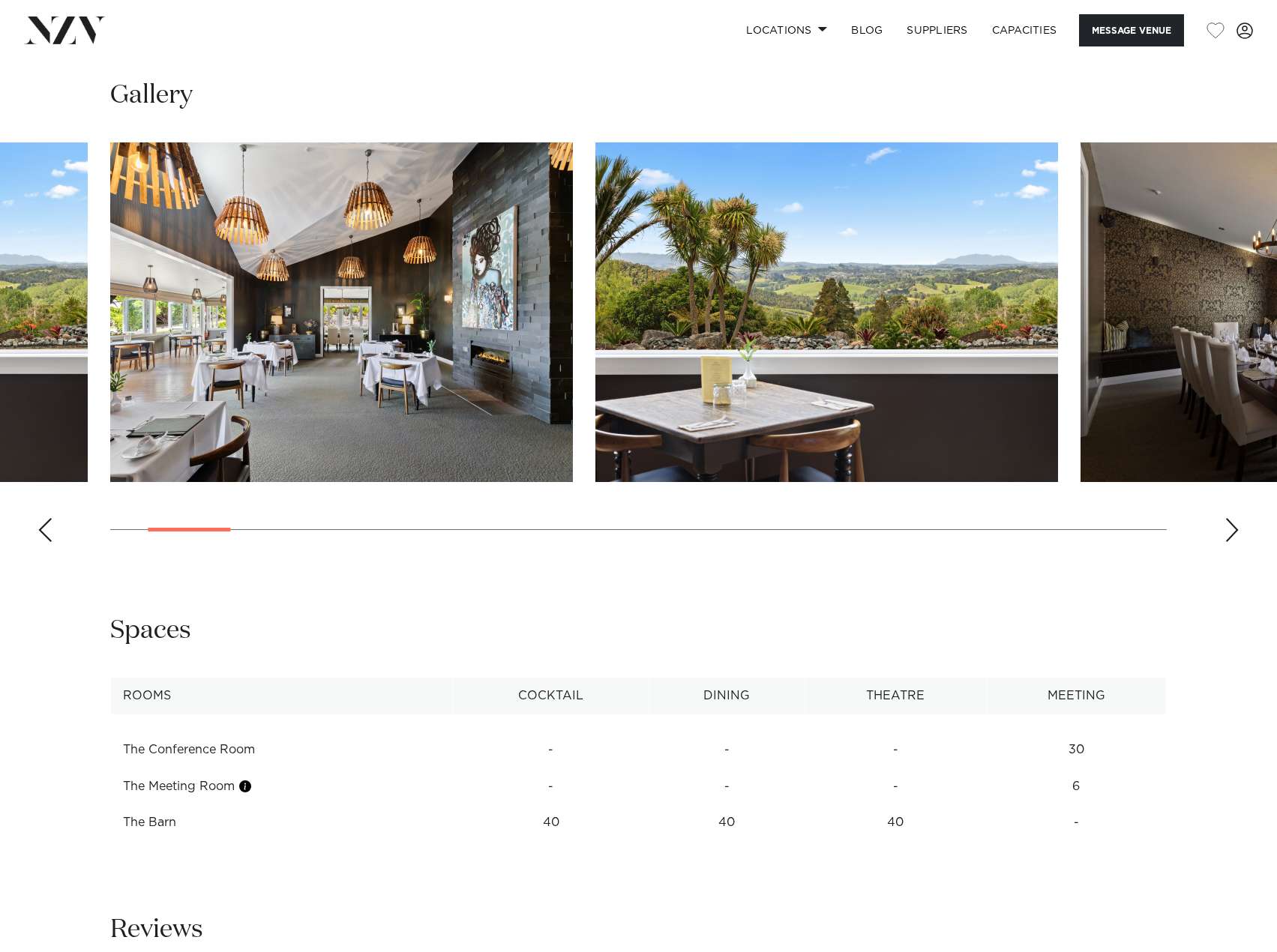
click at [1229, 522] on div "Next slide" at bounding box center [1232, 530] width 15 height 24
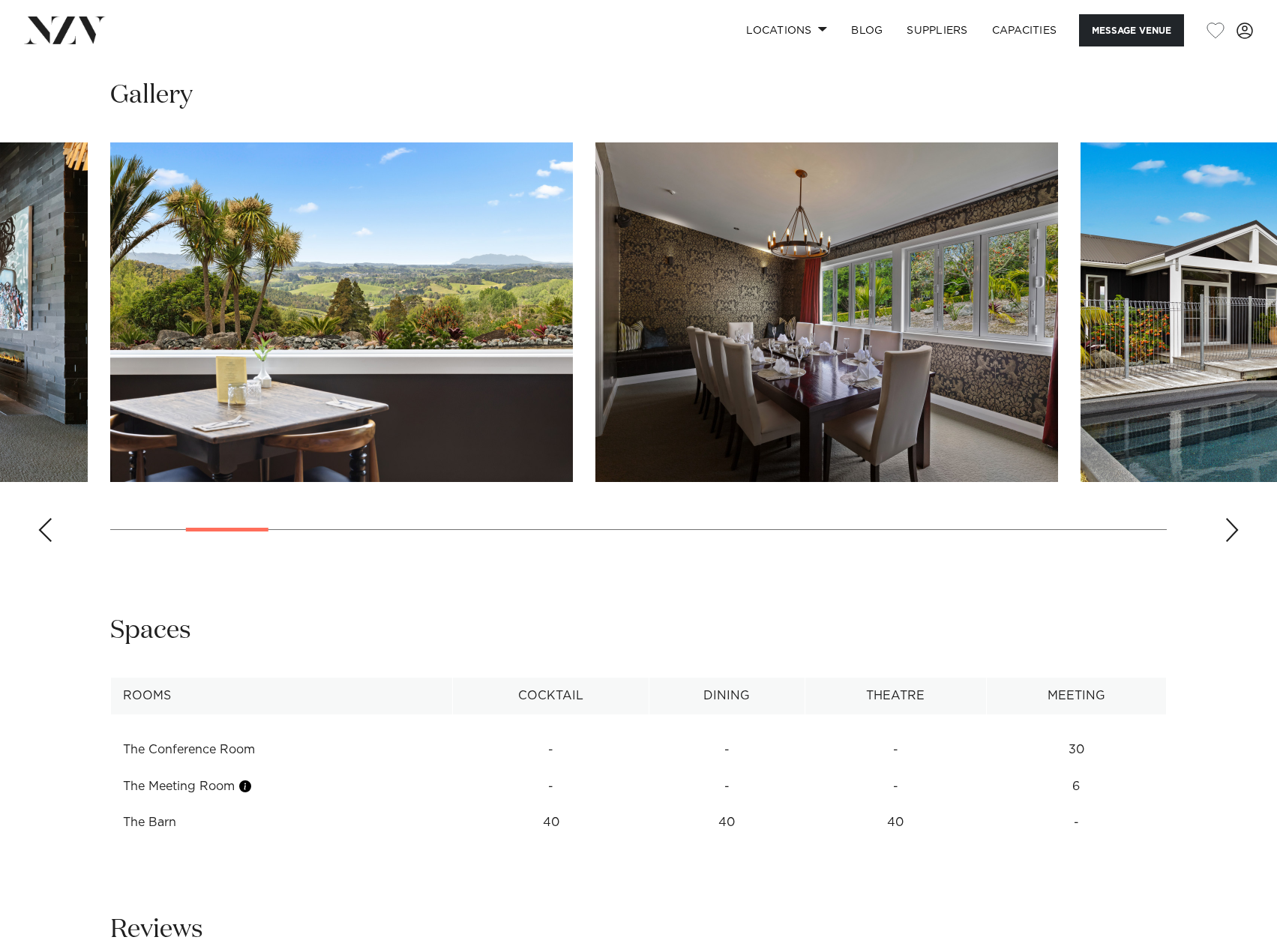
click at [1229, 522] on div "Next slide" at bounding box center [1232, 530] width 15 height 24
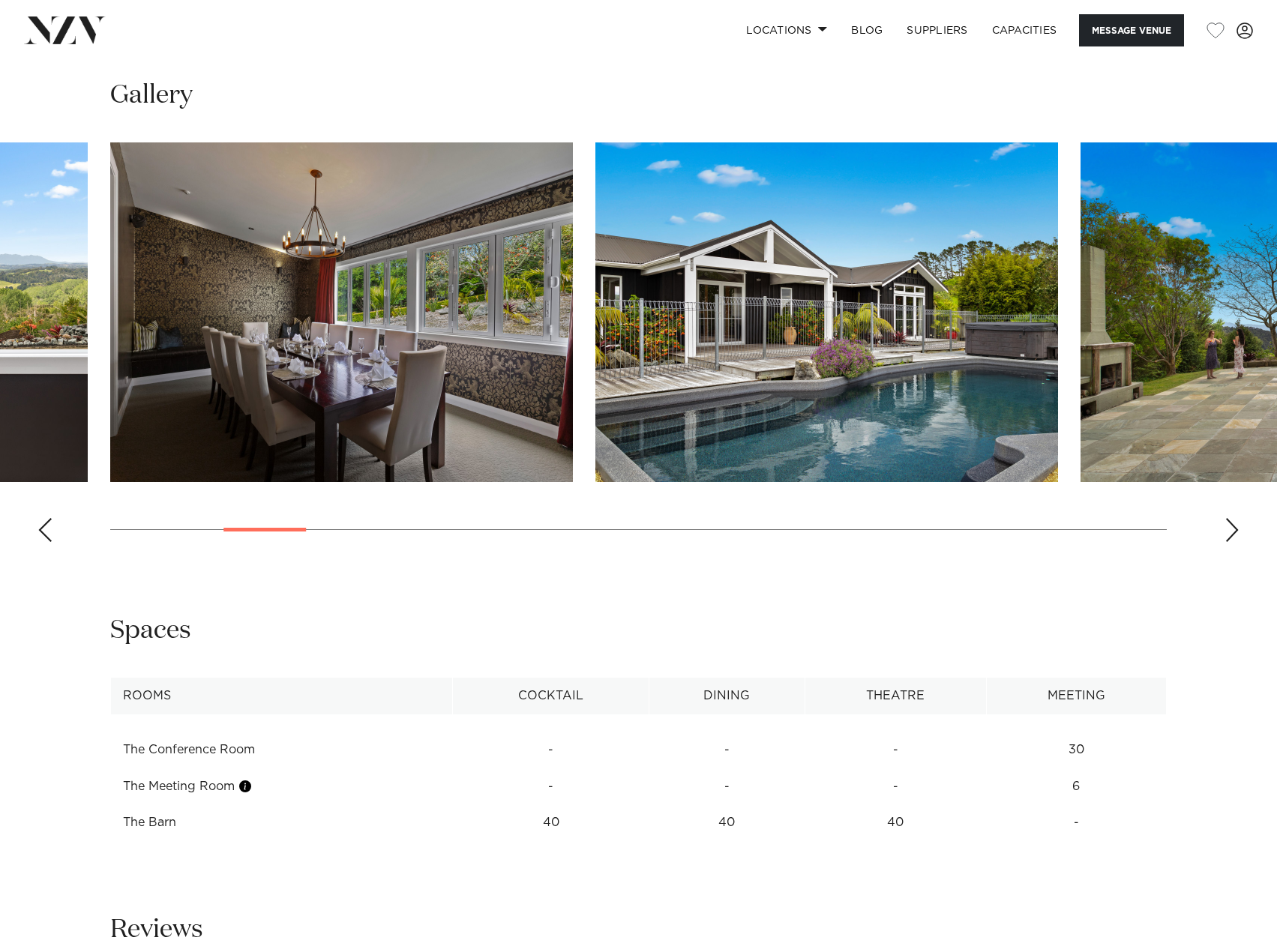
click at [1229, 522] on div "Next slide" at bounding box center [1232, 530] width 15 height 24
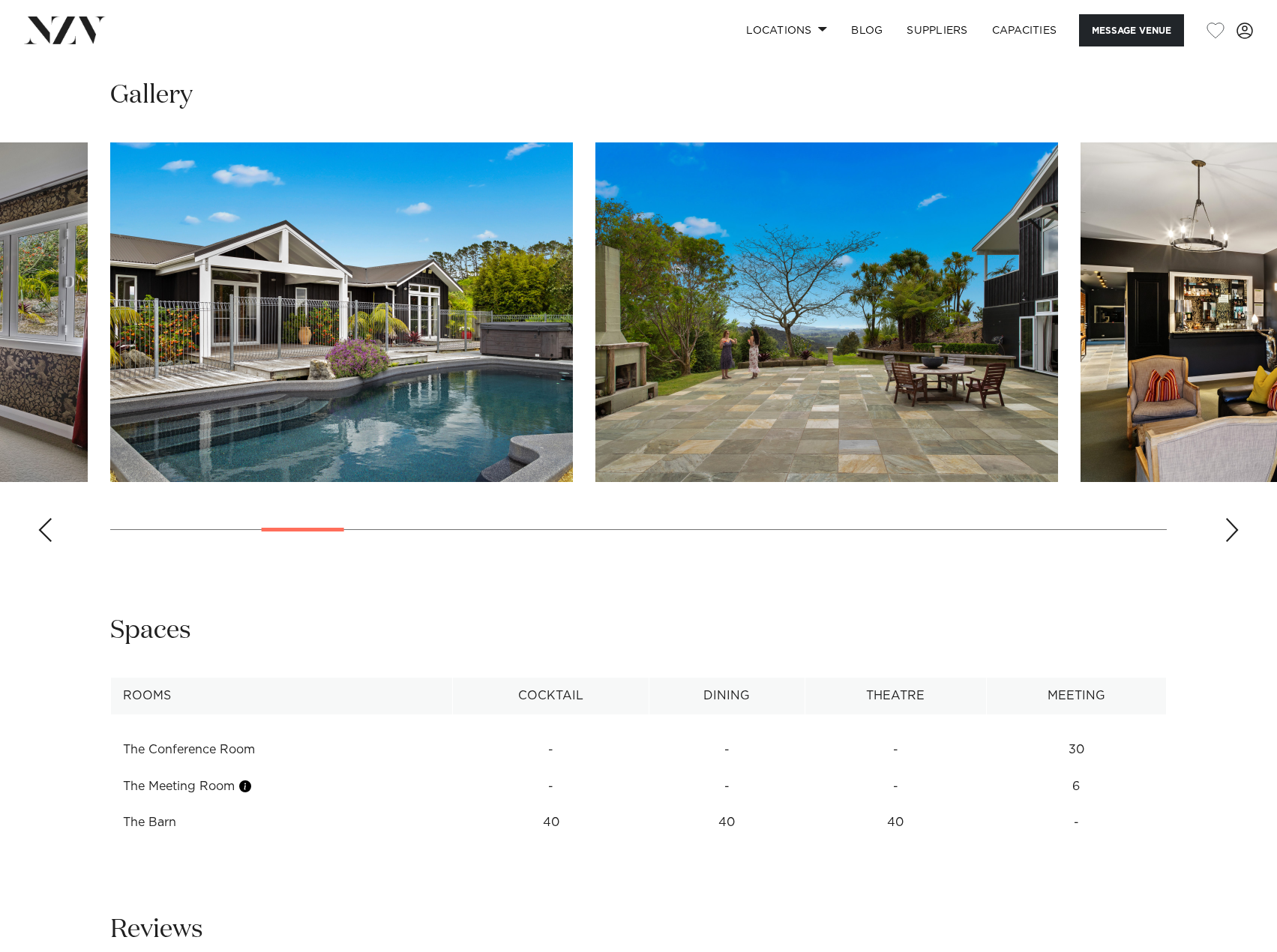
click at [1229, 522] on div "Next slide" at bounding box center [1232, 530] width 15 height 24
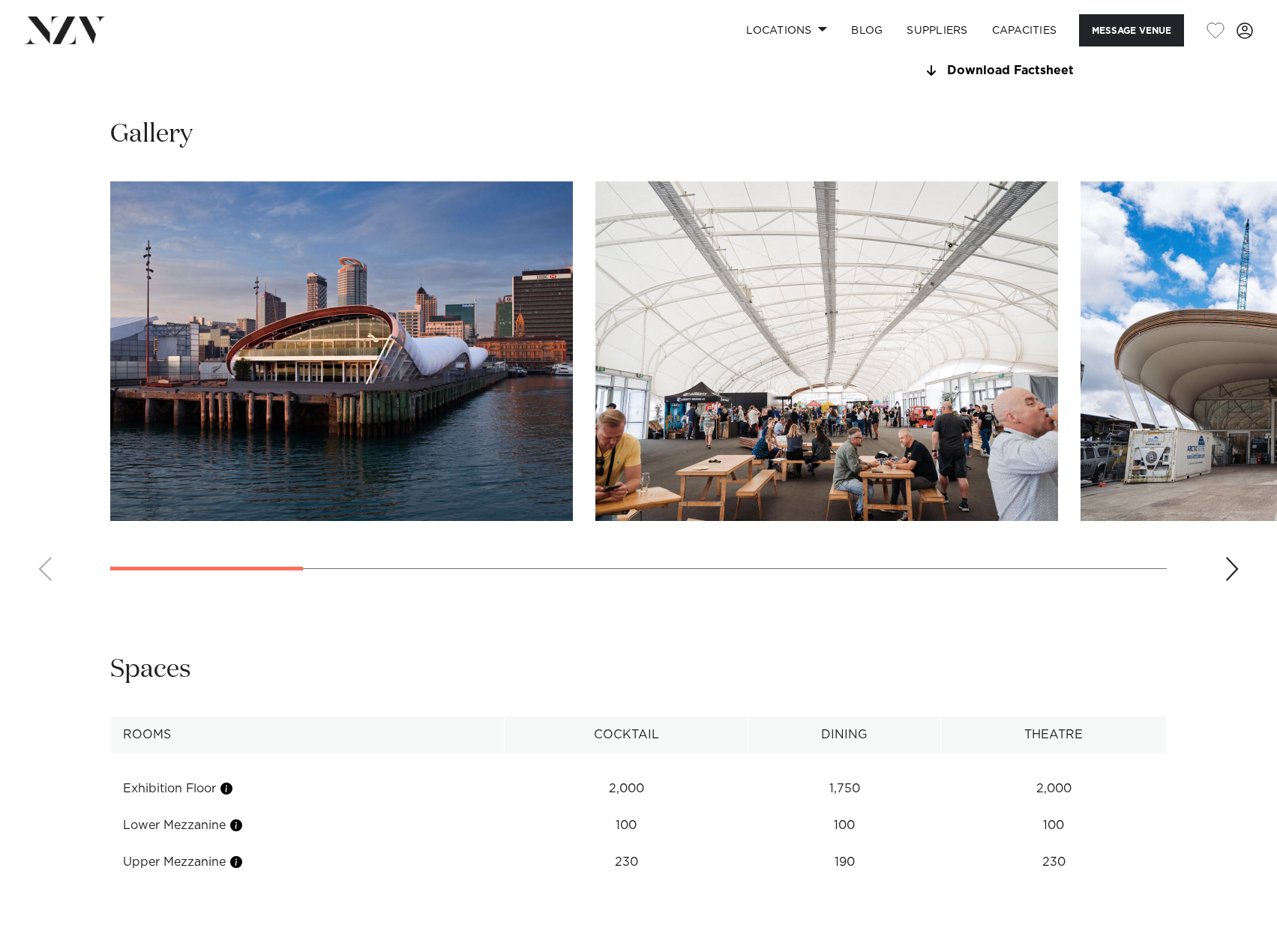
scroll to position [1424, 0]
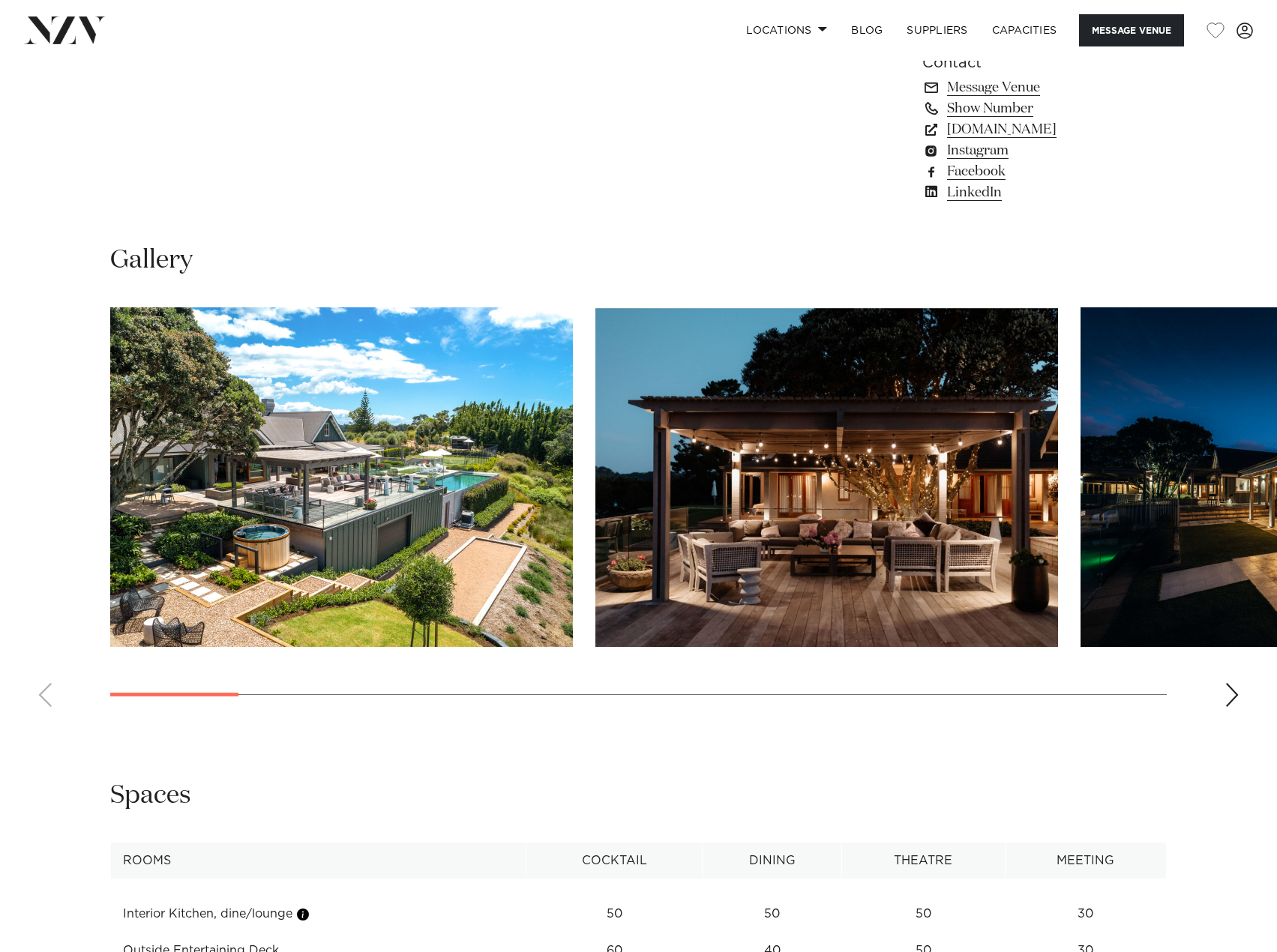
scroll to position [1275, 0]
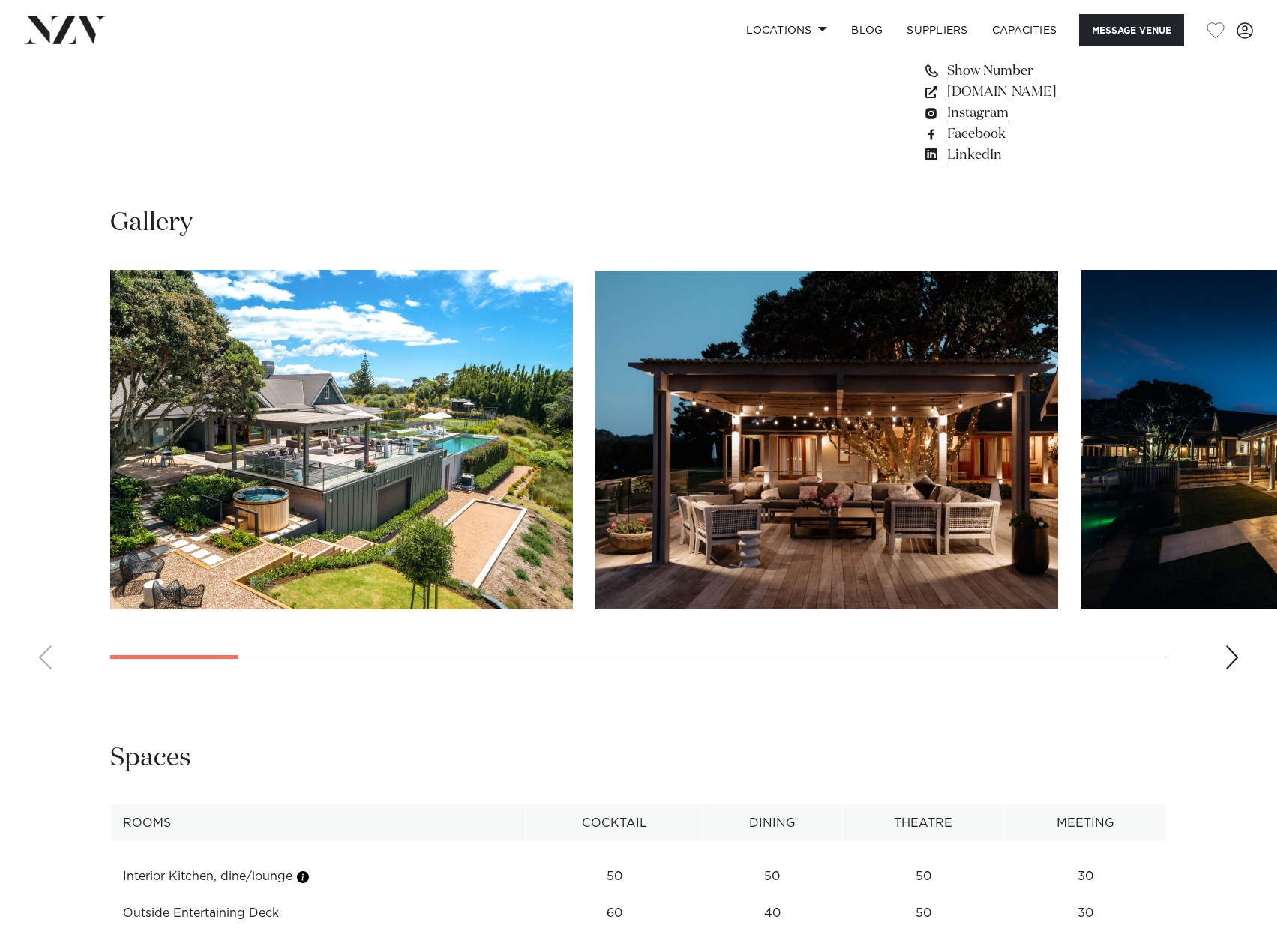
click at [1237, 665] on div "Next slide" at bounding box center [1232, 657] width 15 height 24
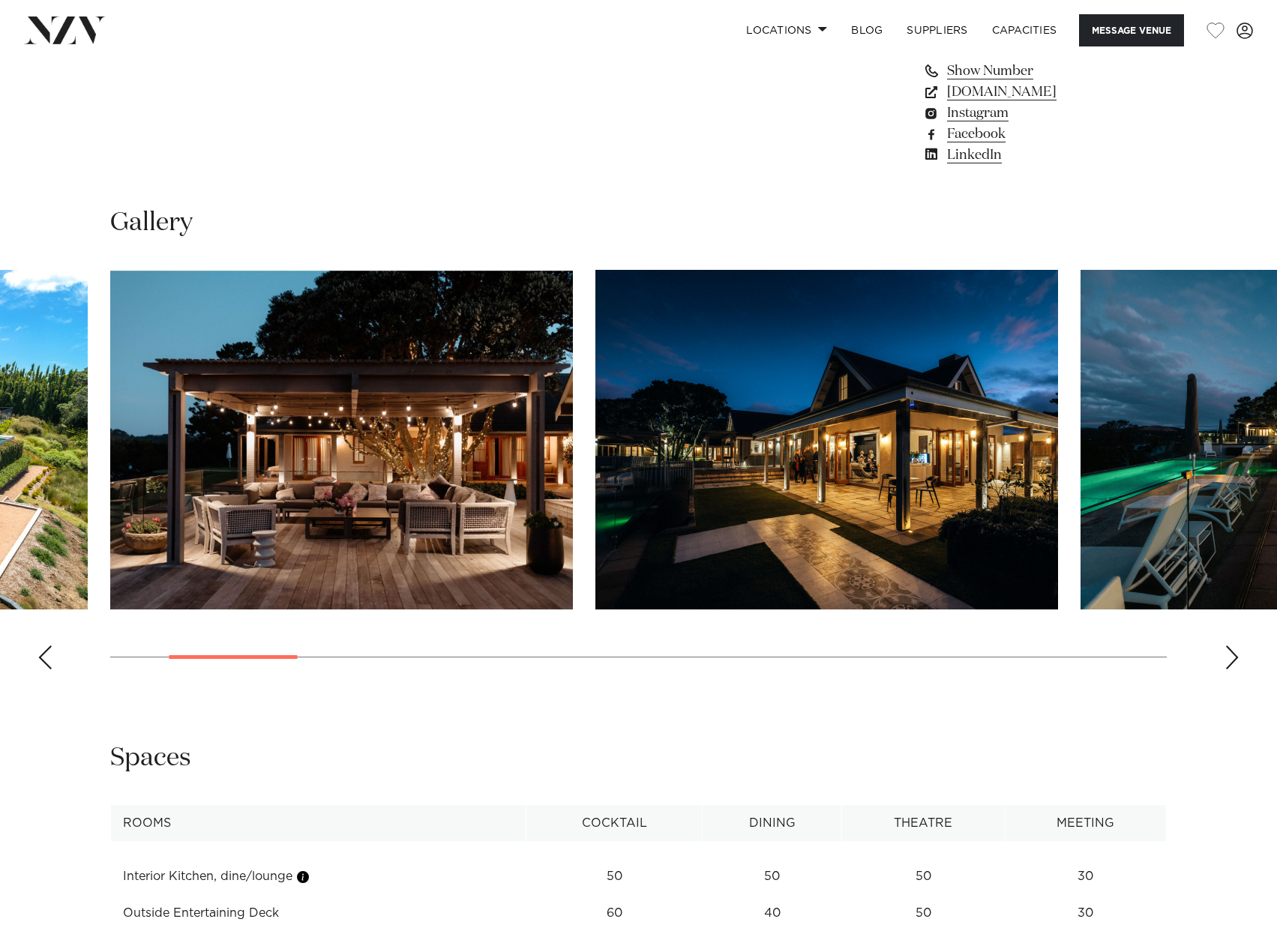
click at [1237, 660] on div "Next slide" at bounding box center [1232, 657] width 15 height 24
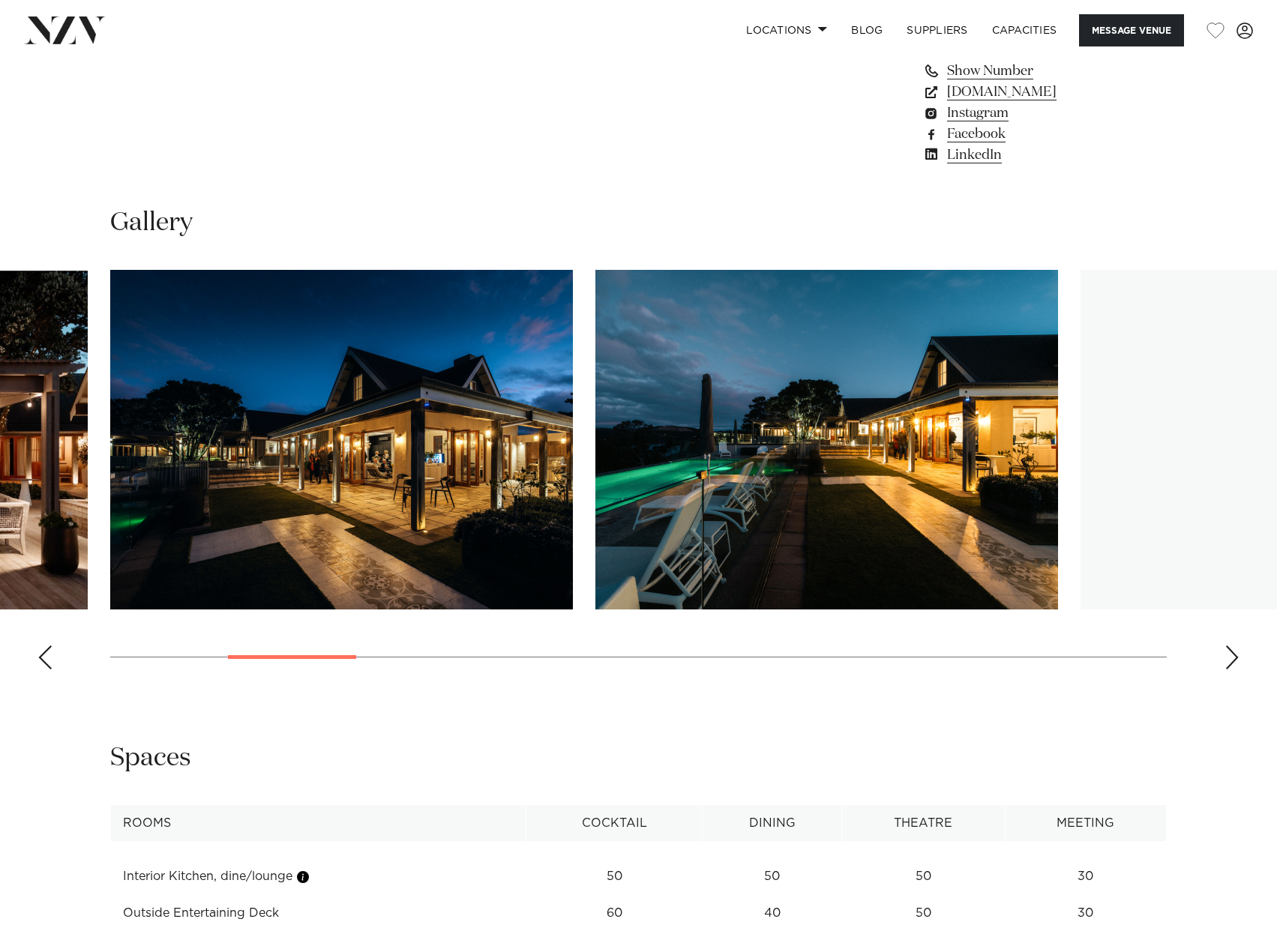
click at [1237, 660] on div "Next slide" at bounding box center [1232, 657] width 15 height 24
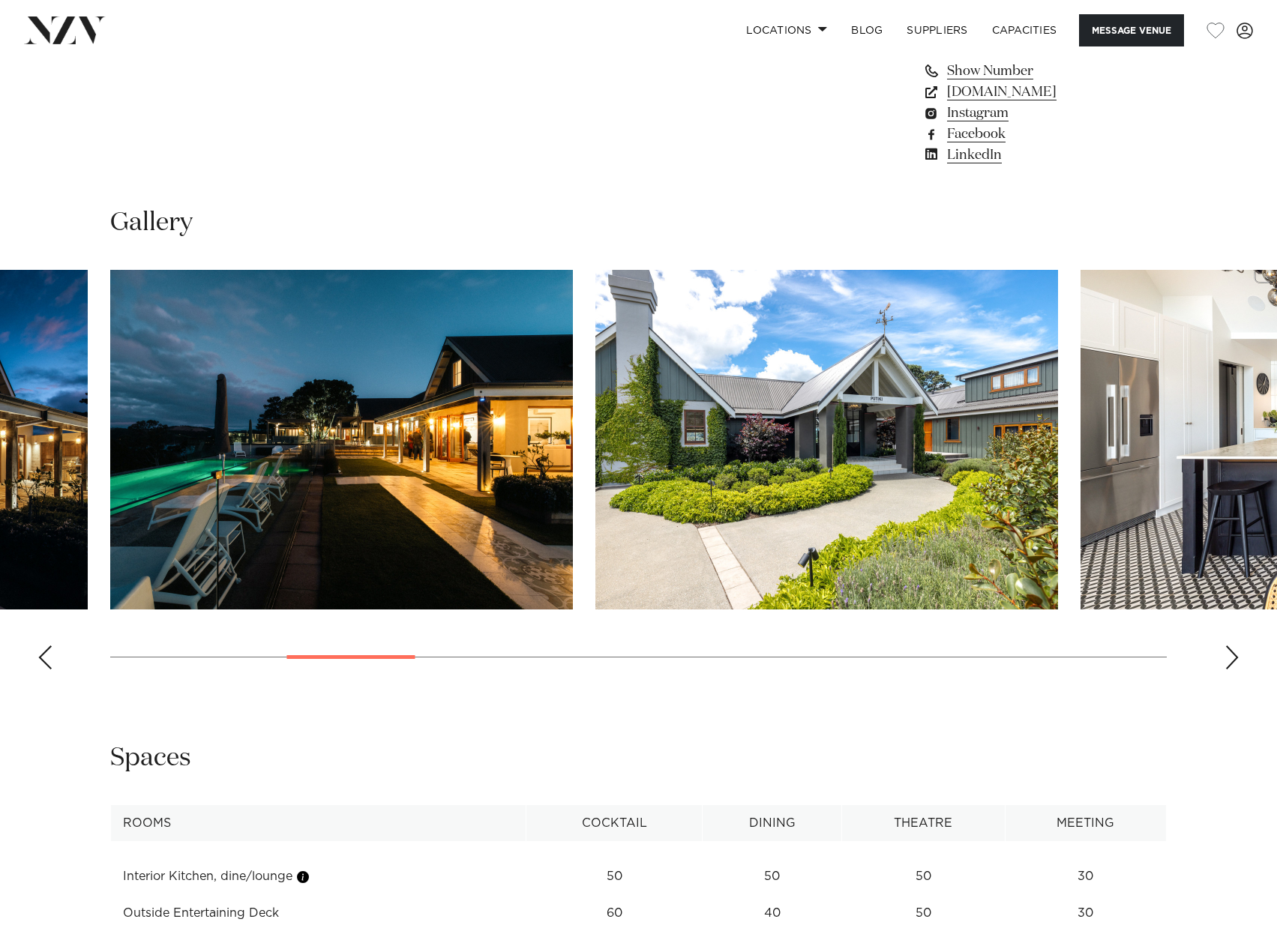
click at [1237, 660] on div "Next slide" at bounding box center [1232, 657] width 15 height 24
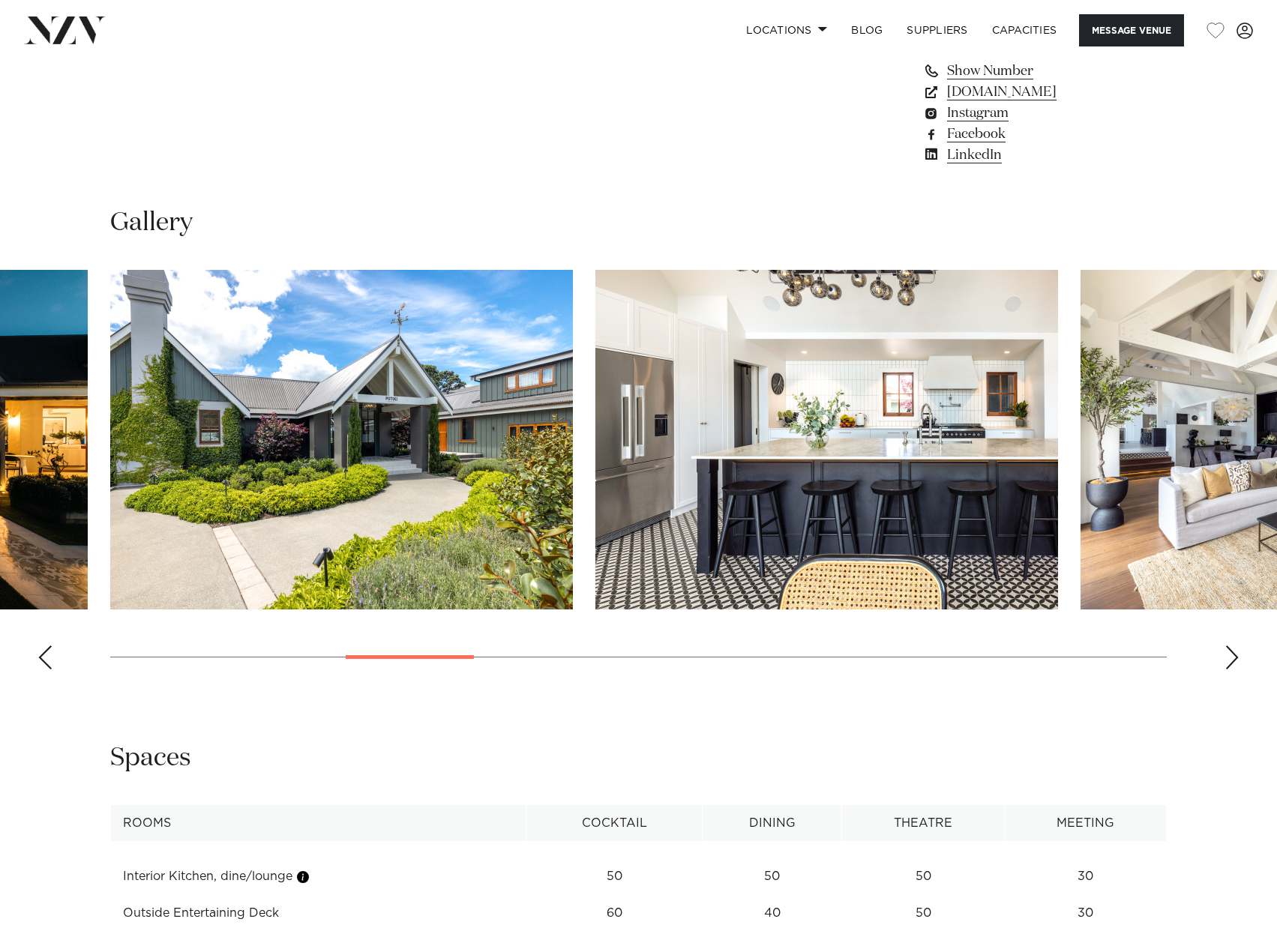
click at [1237, 660] on div "Next slide" at bounding box center [1232, 657] width 15 height 24
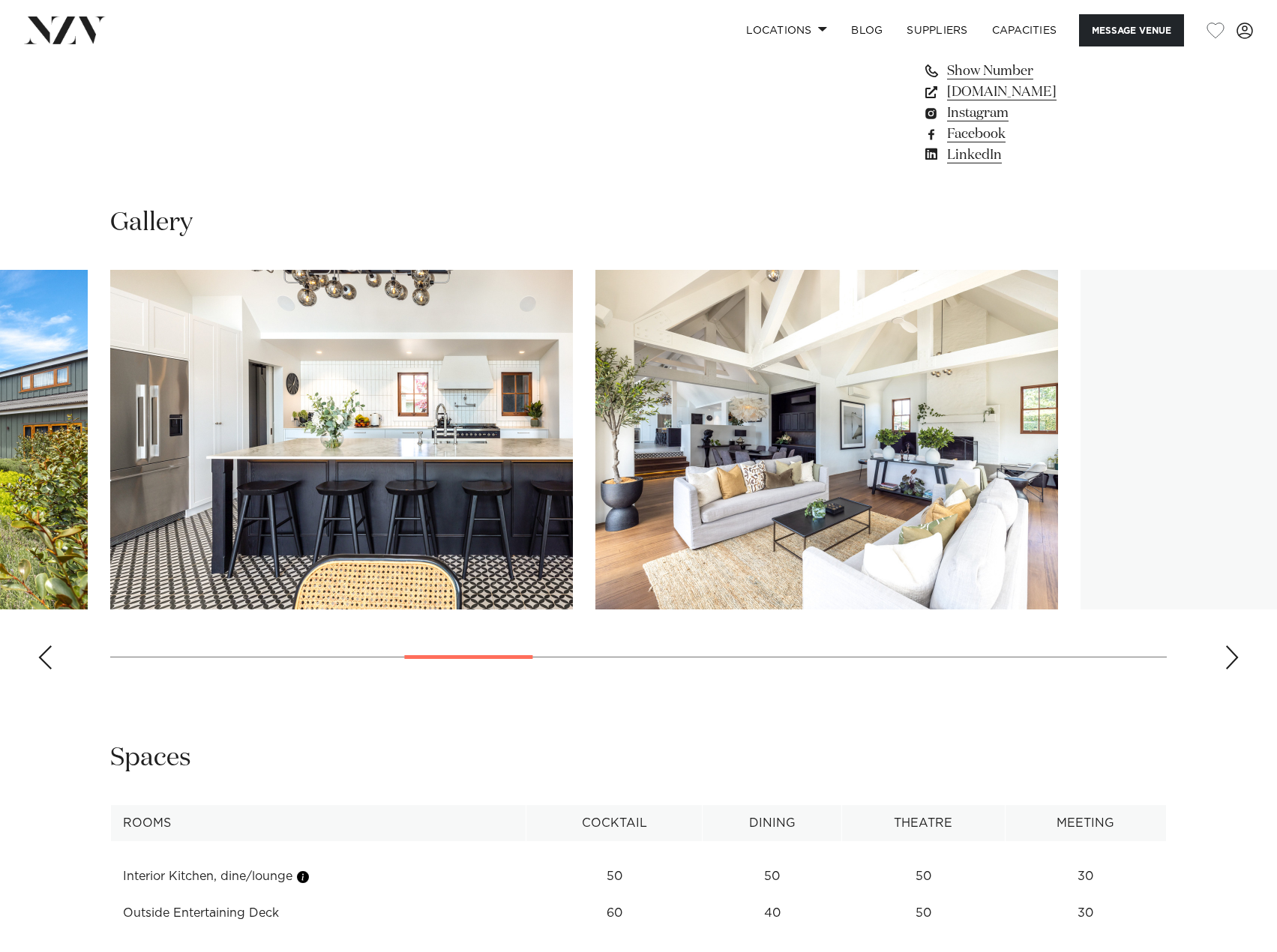
click at [1237, 660] on div "Next slide" at bounding box center [1232, 657] width 15 height 24
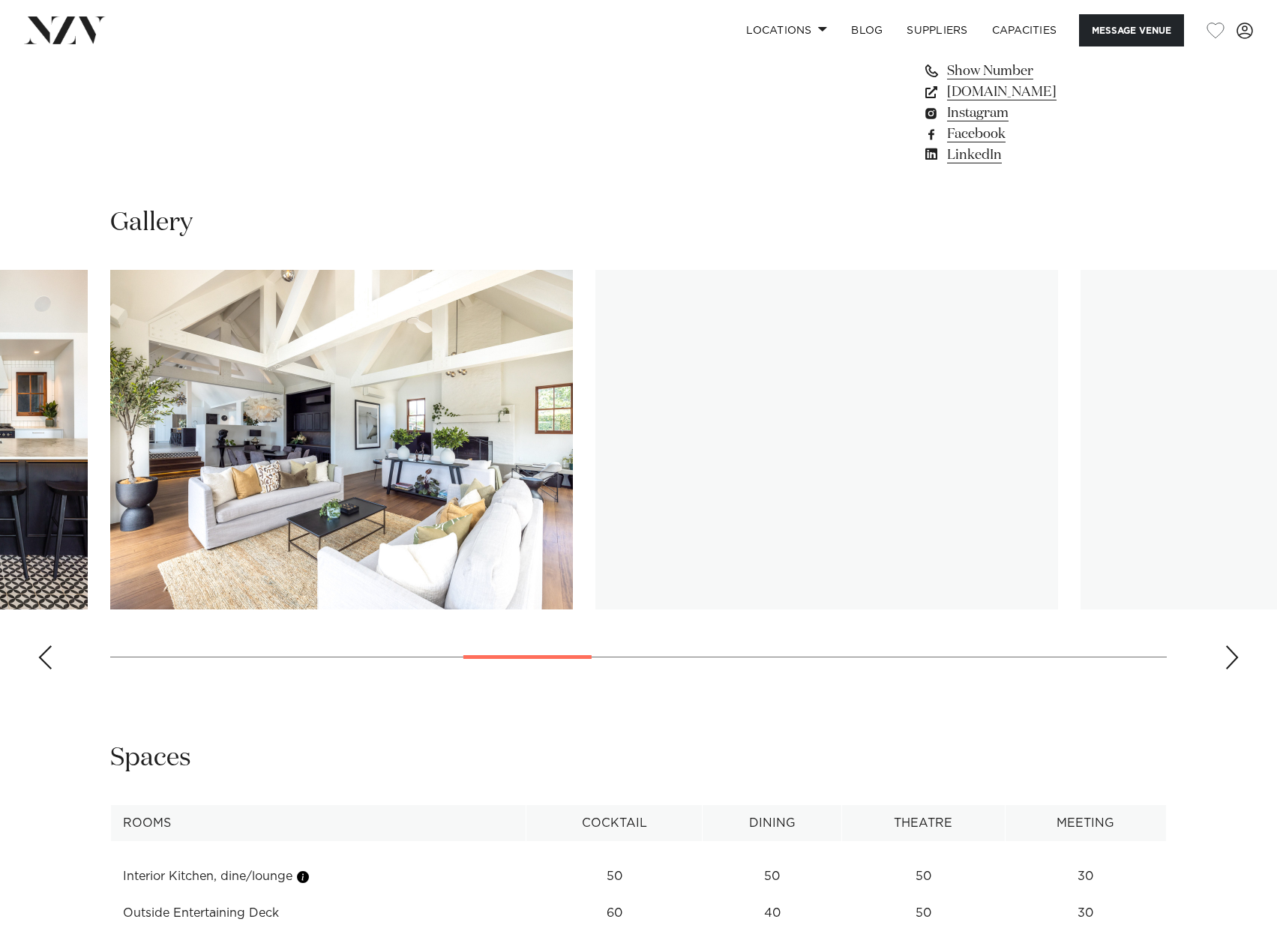
click at [1237, 660] on div "Next slide" at bounding box center [1232, 657] width 15 height 24
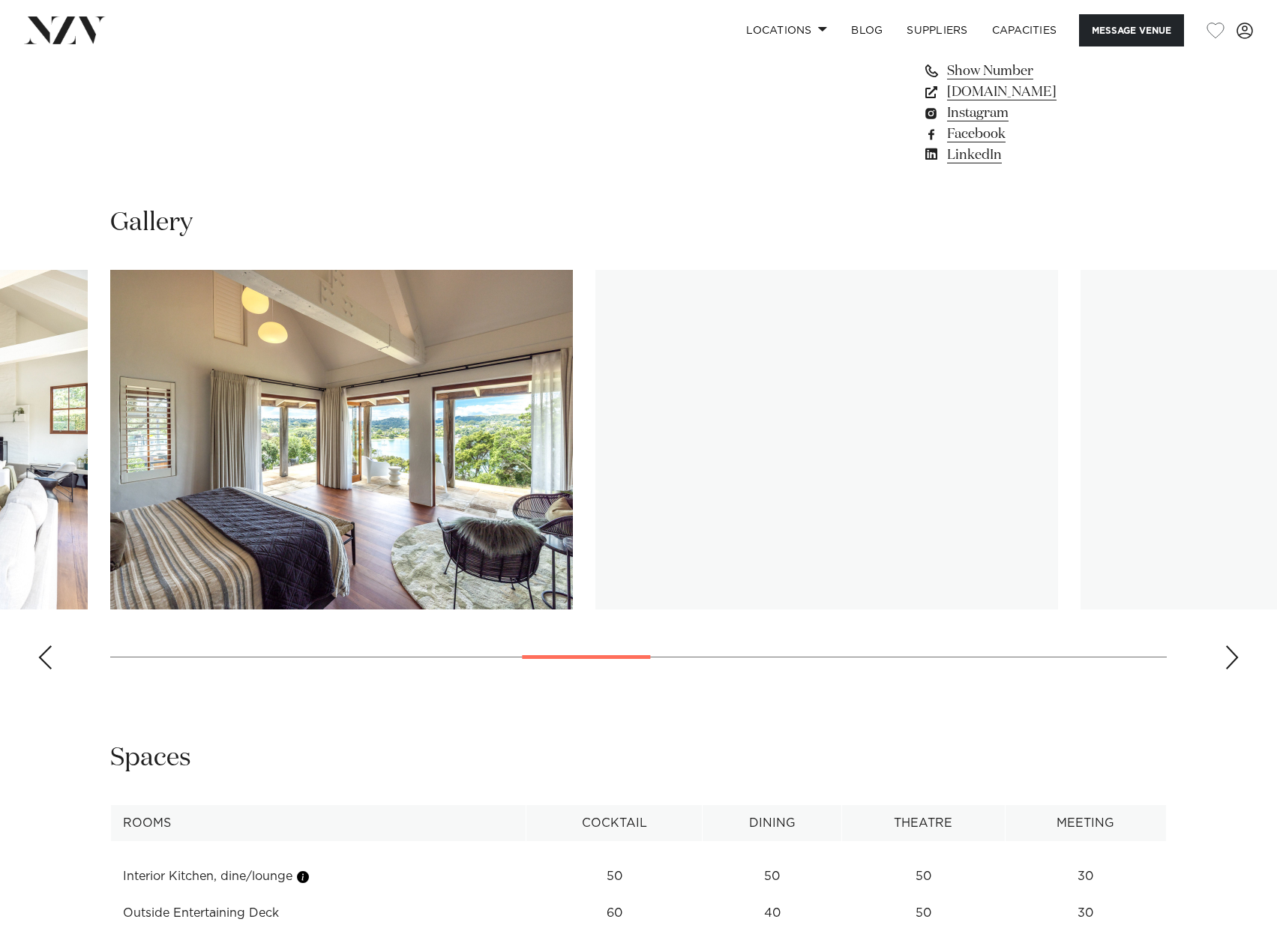
click at [1237, 660] on div "Next slide" at bounding box center [1232, 657] width 15 height 24
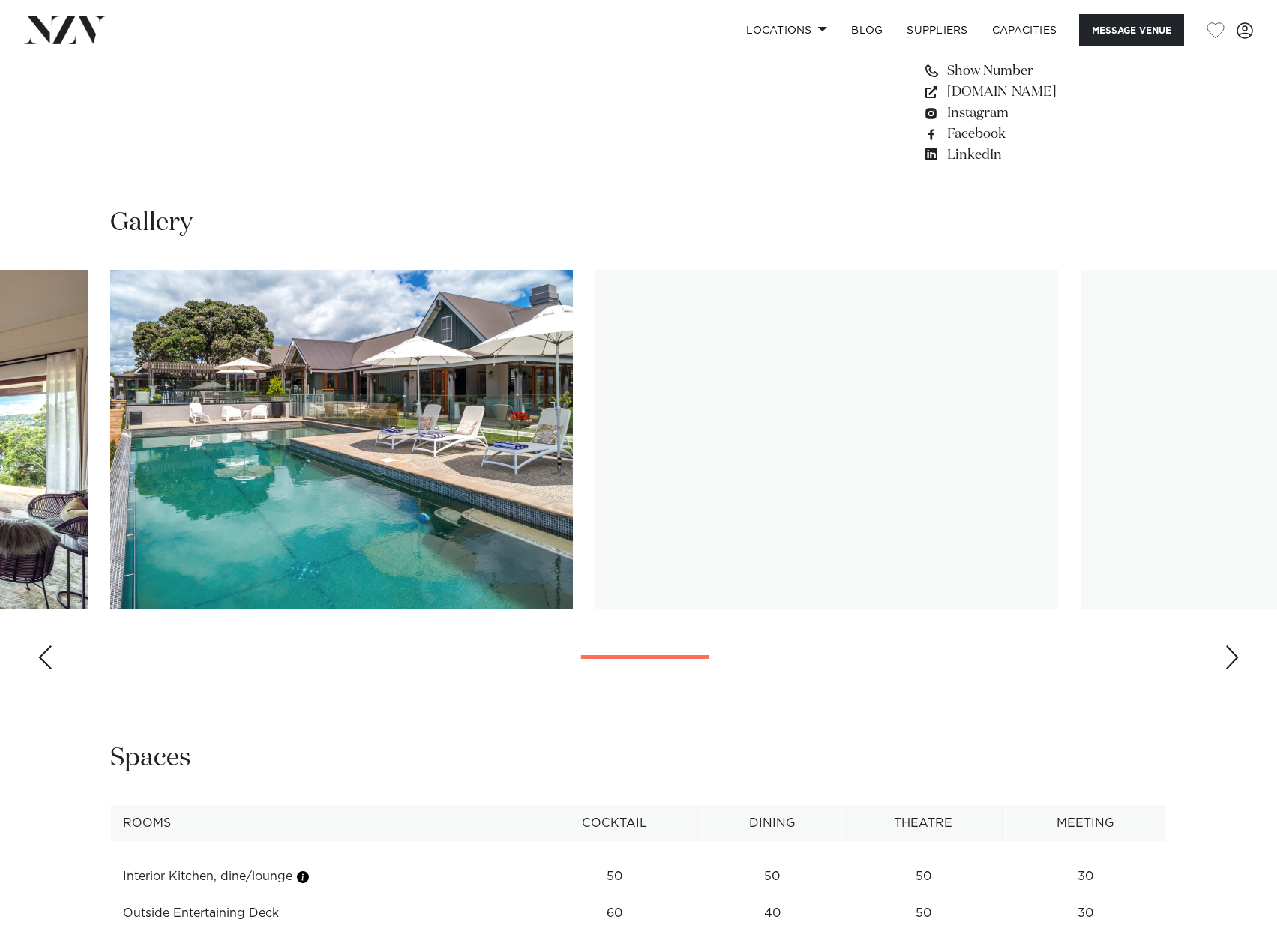
click at [1237, 659] on div "Next slide" at bounding box center [1232, 657] width 15 height 24
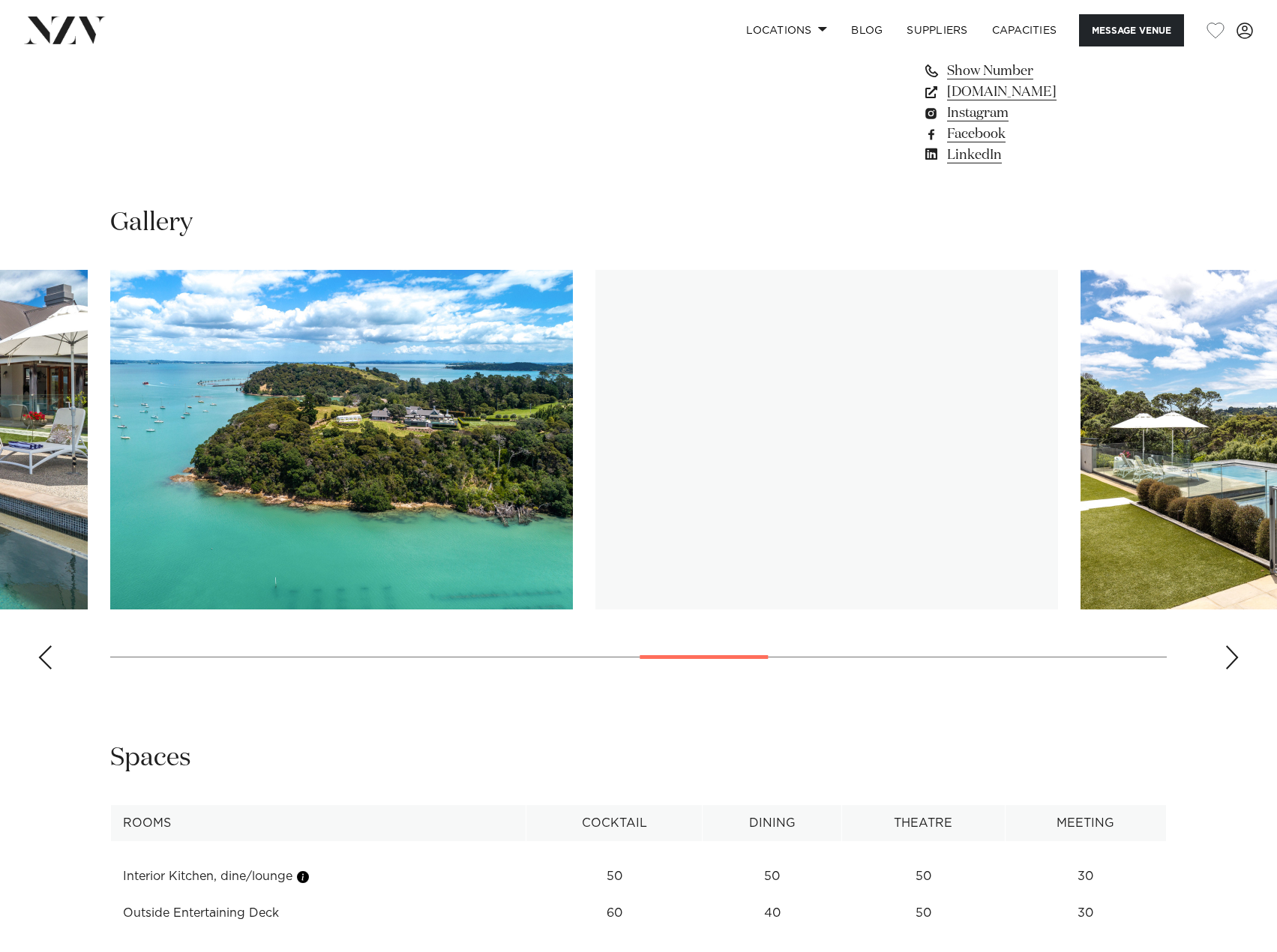
click at [1237, 659] on div "Next slide" at bounding box center [1232, 657] width 15 height 24
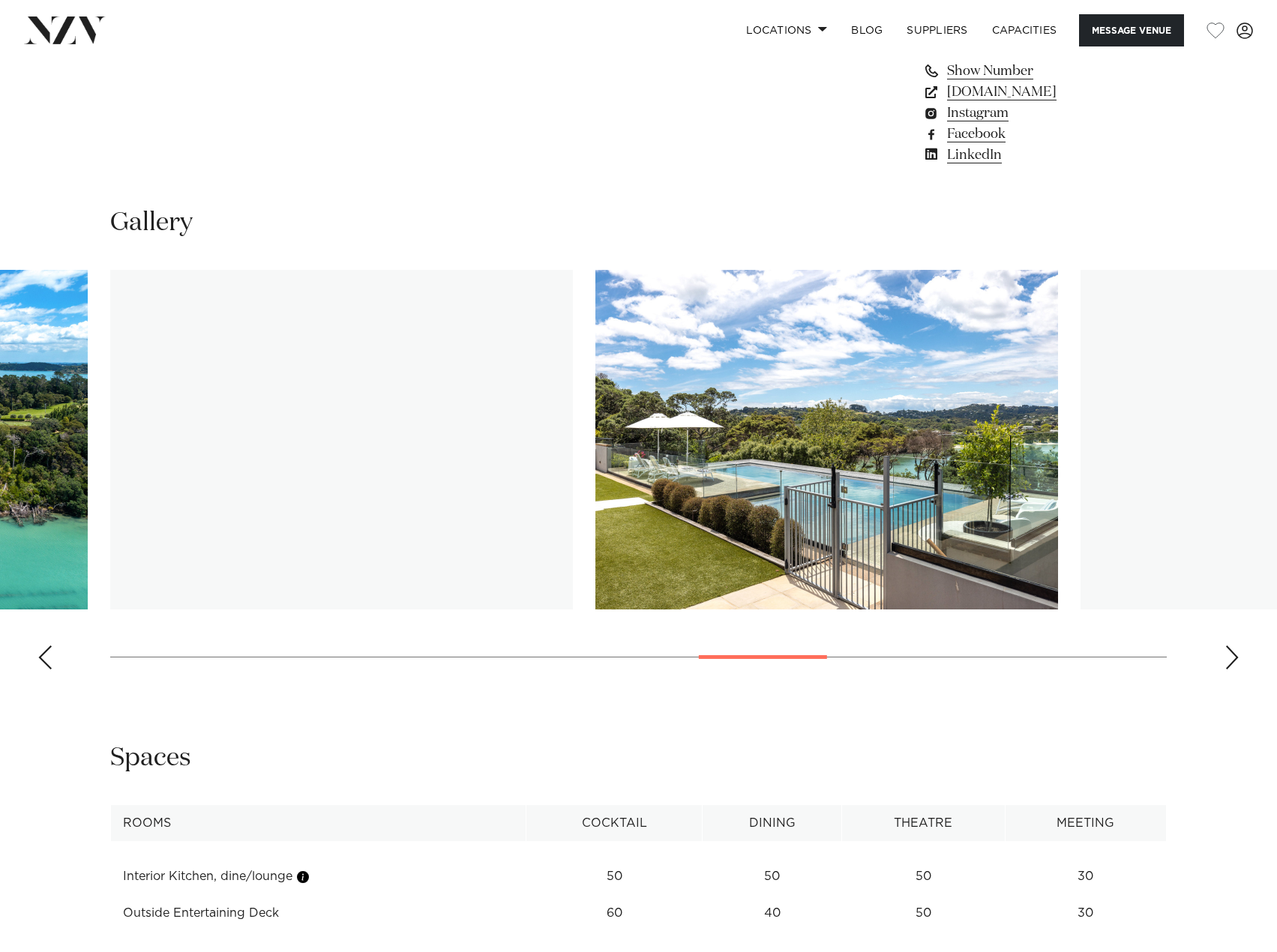
click at [1237, 659] on div "Next slide" at bounding box center [1232, 657] width 15 height 24
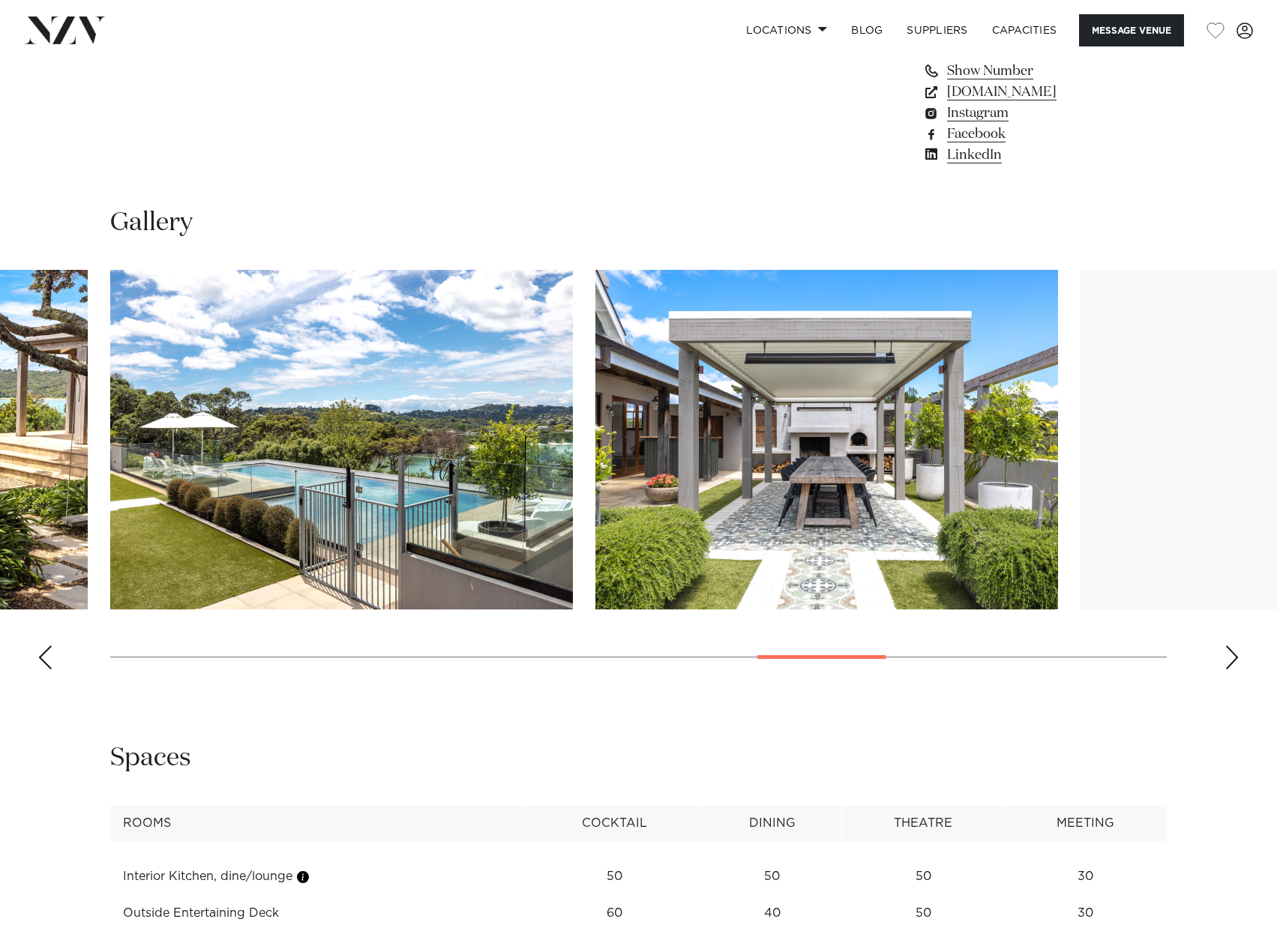
click at [1237, 659] on div "Next slide" at bounding box center [1232, 657] width 15 height 24
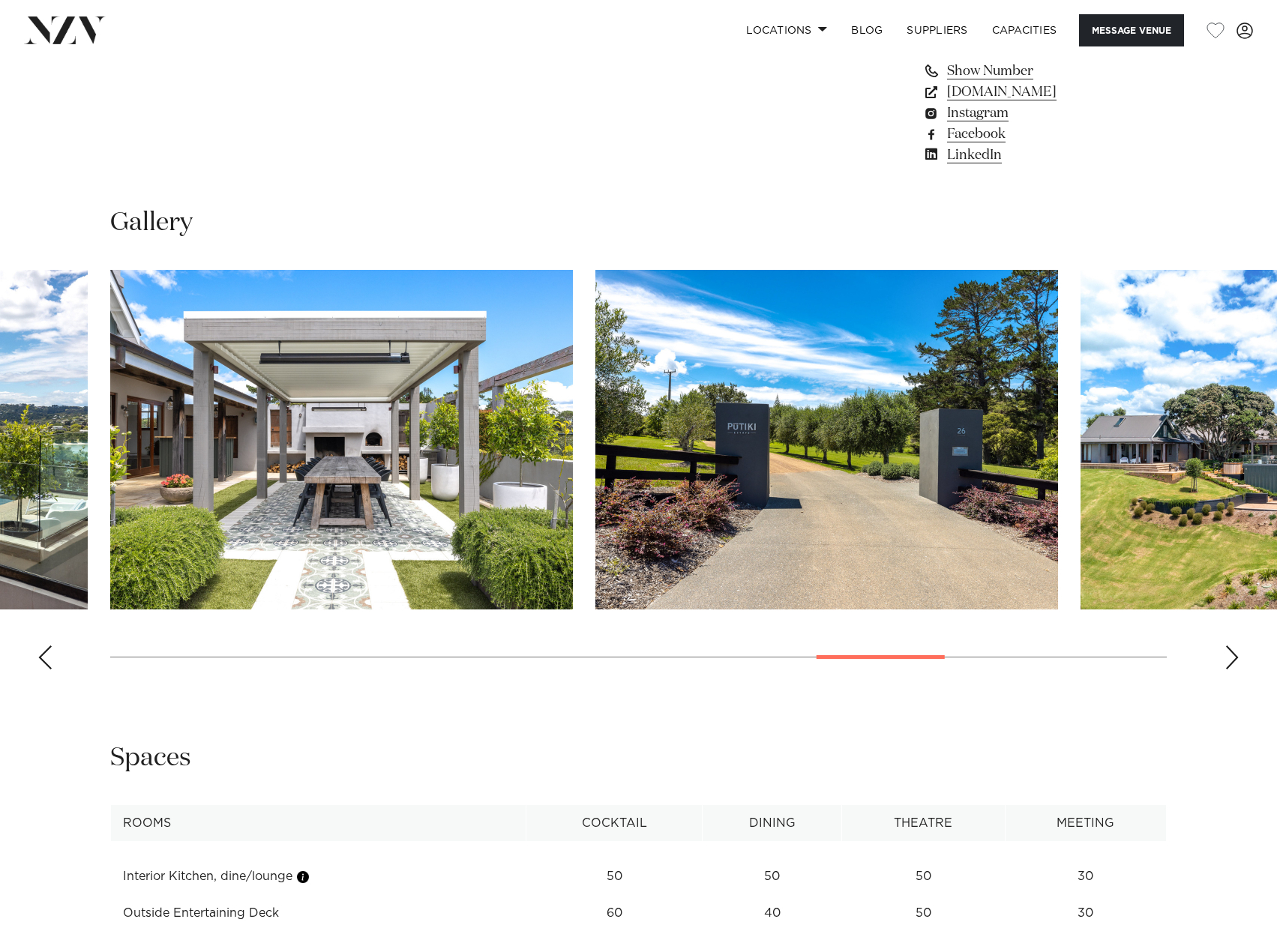
click at [1237, 659] on div "Next slide" at bounding box center [1232, 657] width 15 height 24
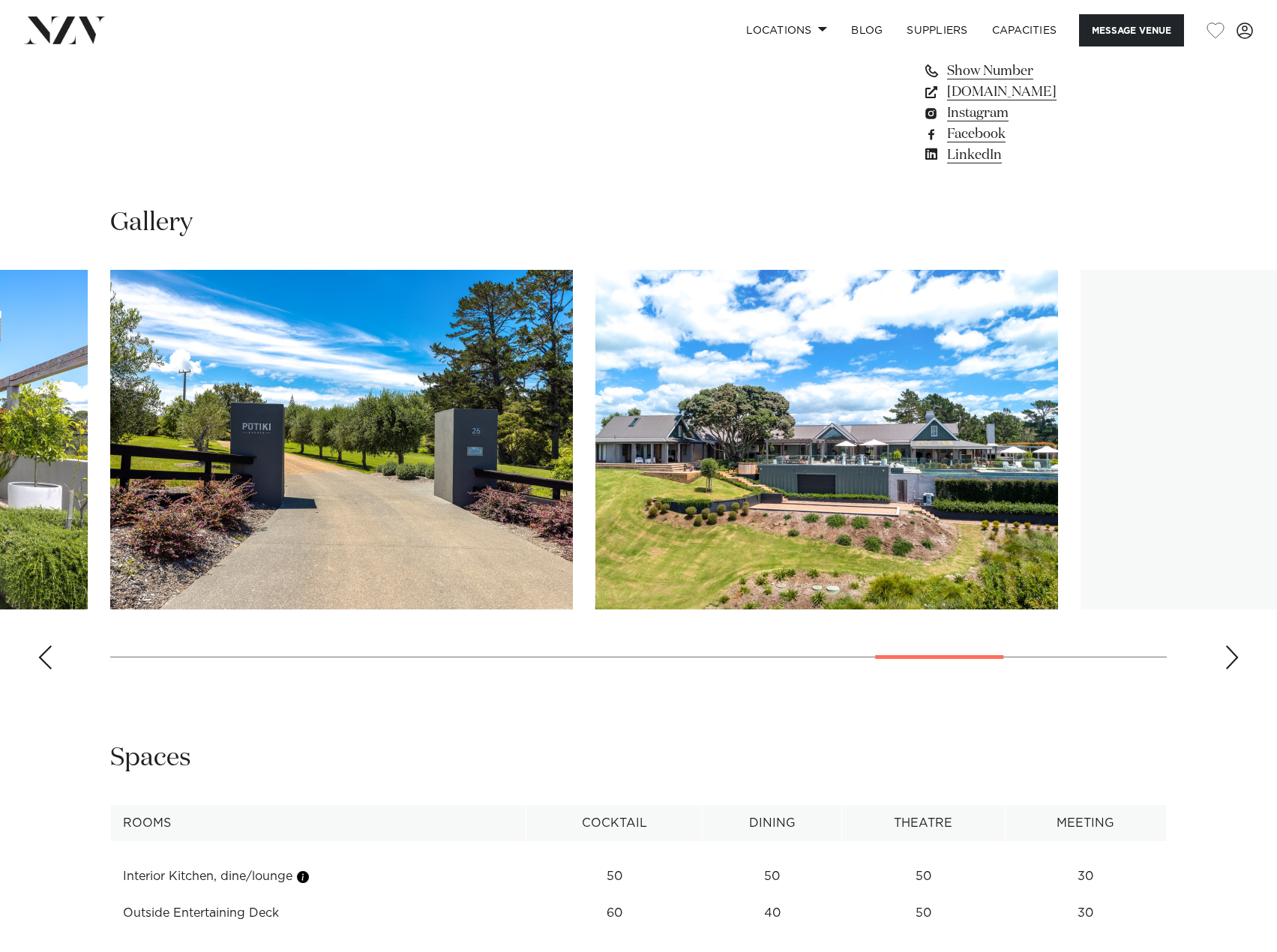
click at [1237, 659] on div "Next slide" at bounding box center [1232, 657] width 15 height 24
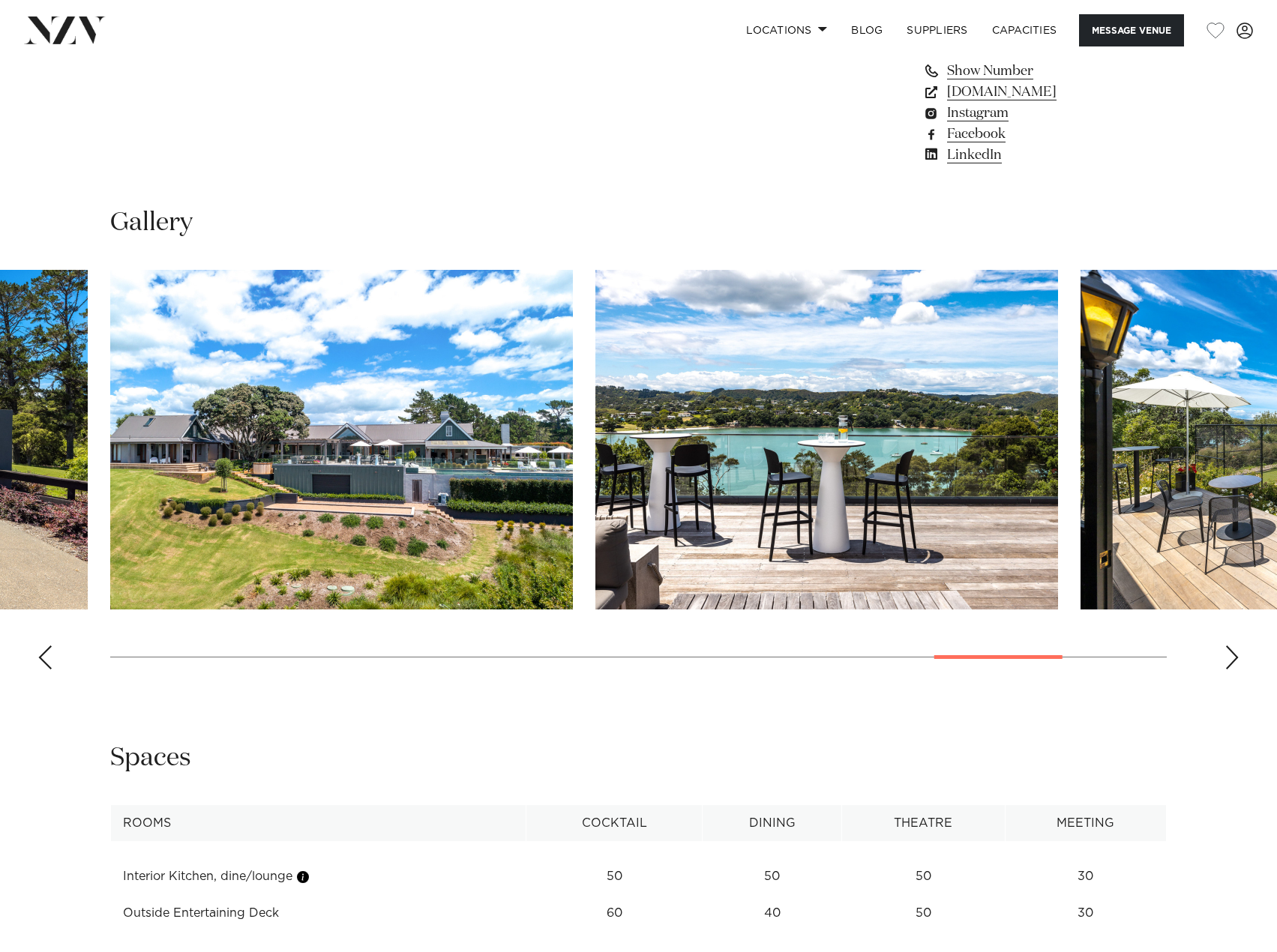
click at [1237, 659] on div "Next slide" at bounding box center [1232, 657] width 15 height 24
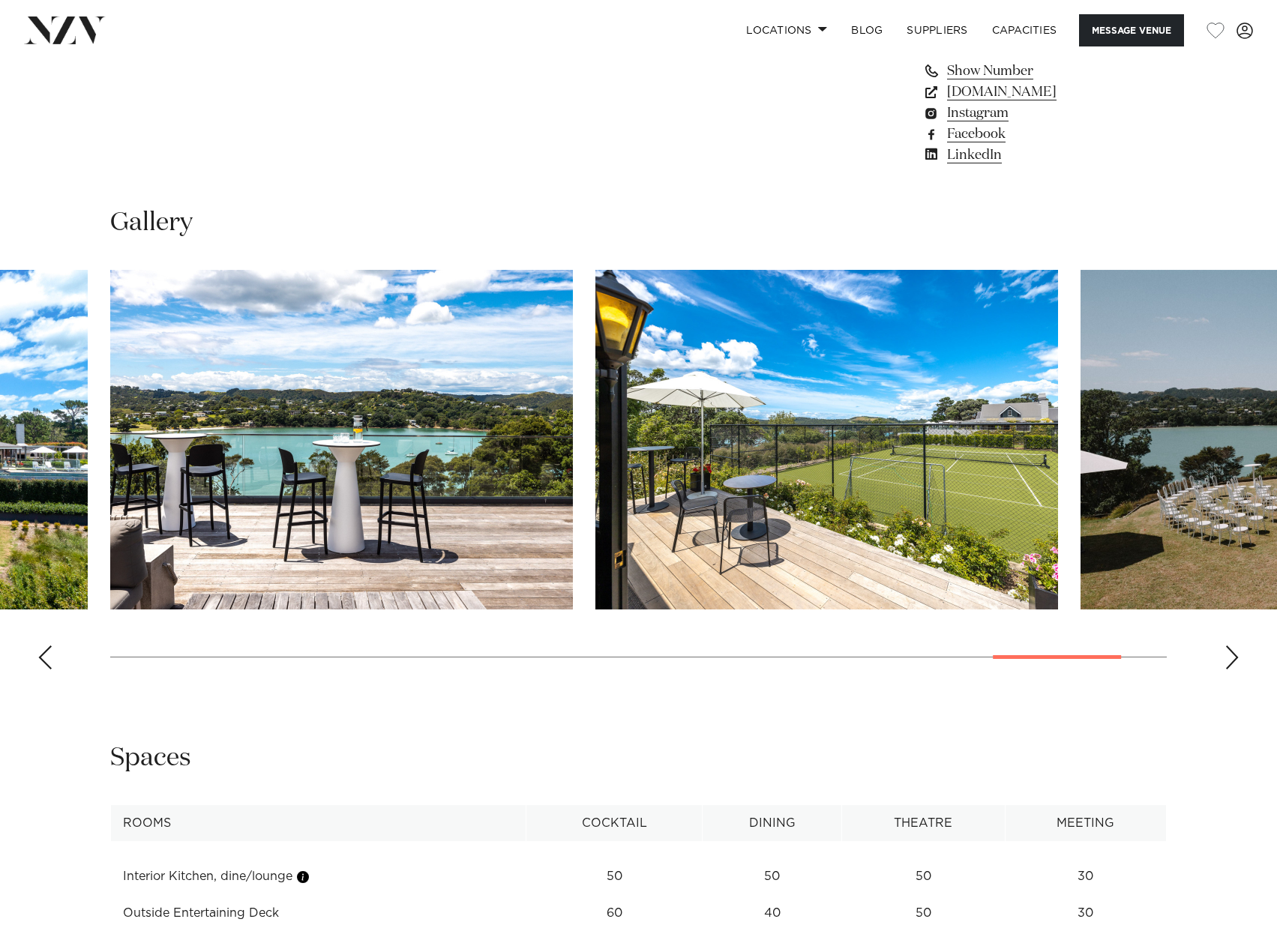
click at [1237, 659] on div "Next slide" at bounding box center [1232, 657] width 15 height 24
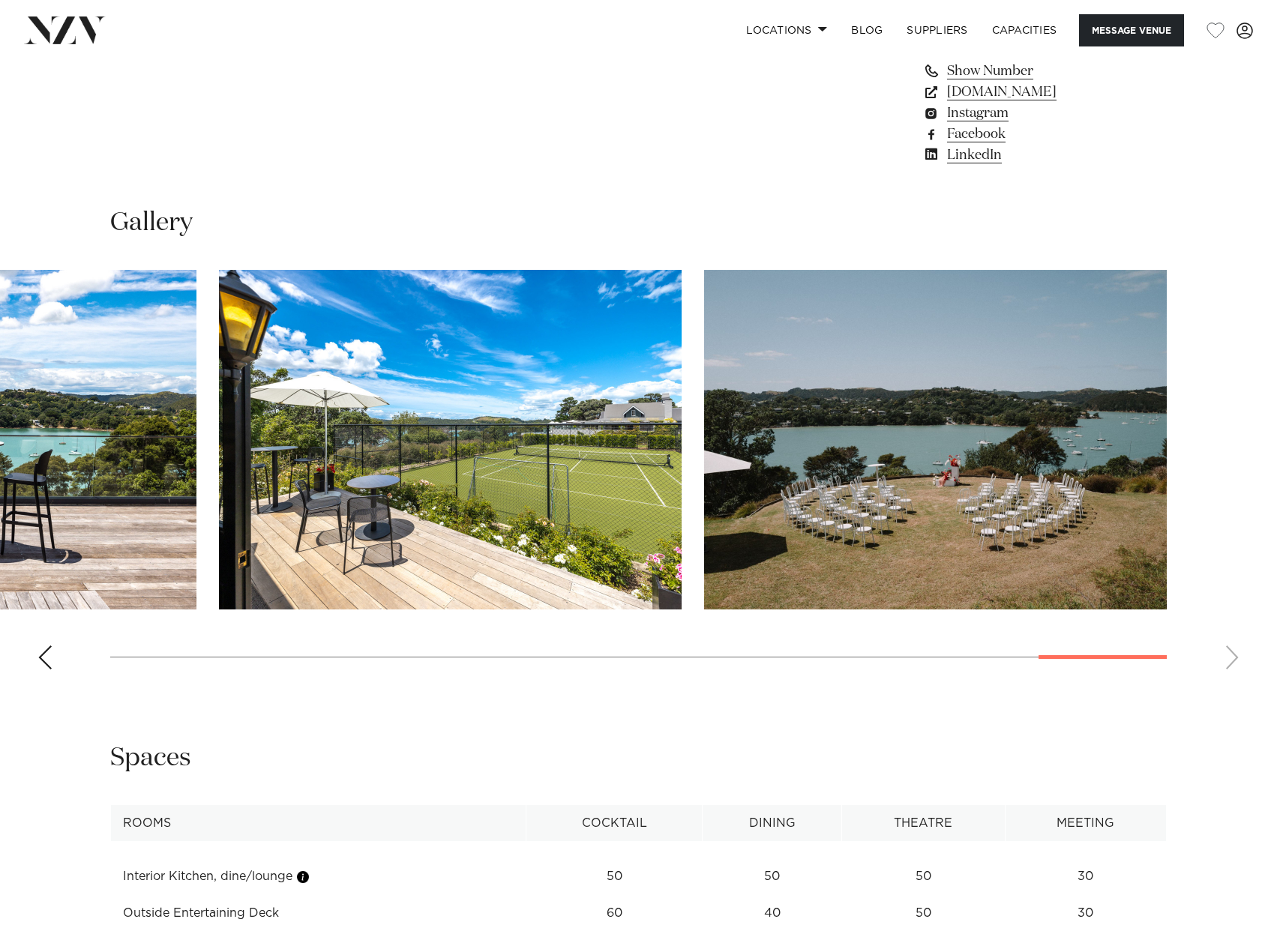
click at [1237, 659] on swiper-container at bounding box center [638, 476] width 1277 height 412
click at [1230, 658] on swiper-container at bounding box center [638, 476] width 1277 height 412
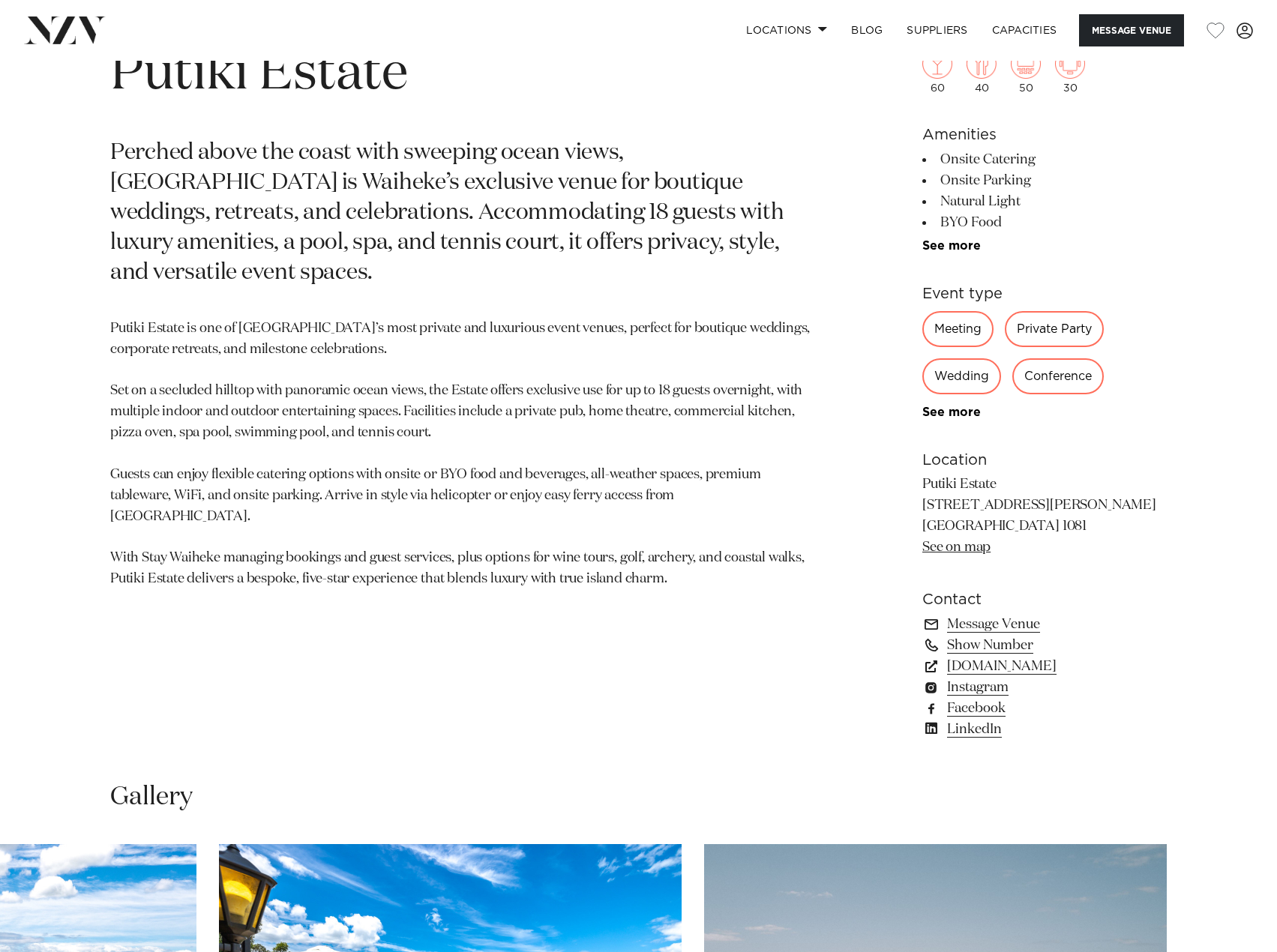
scroll to position [510, 0]
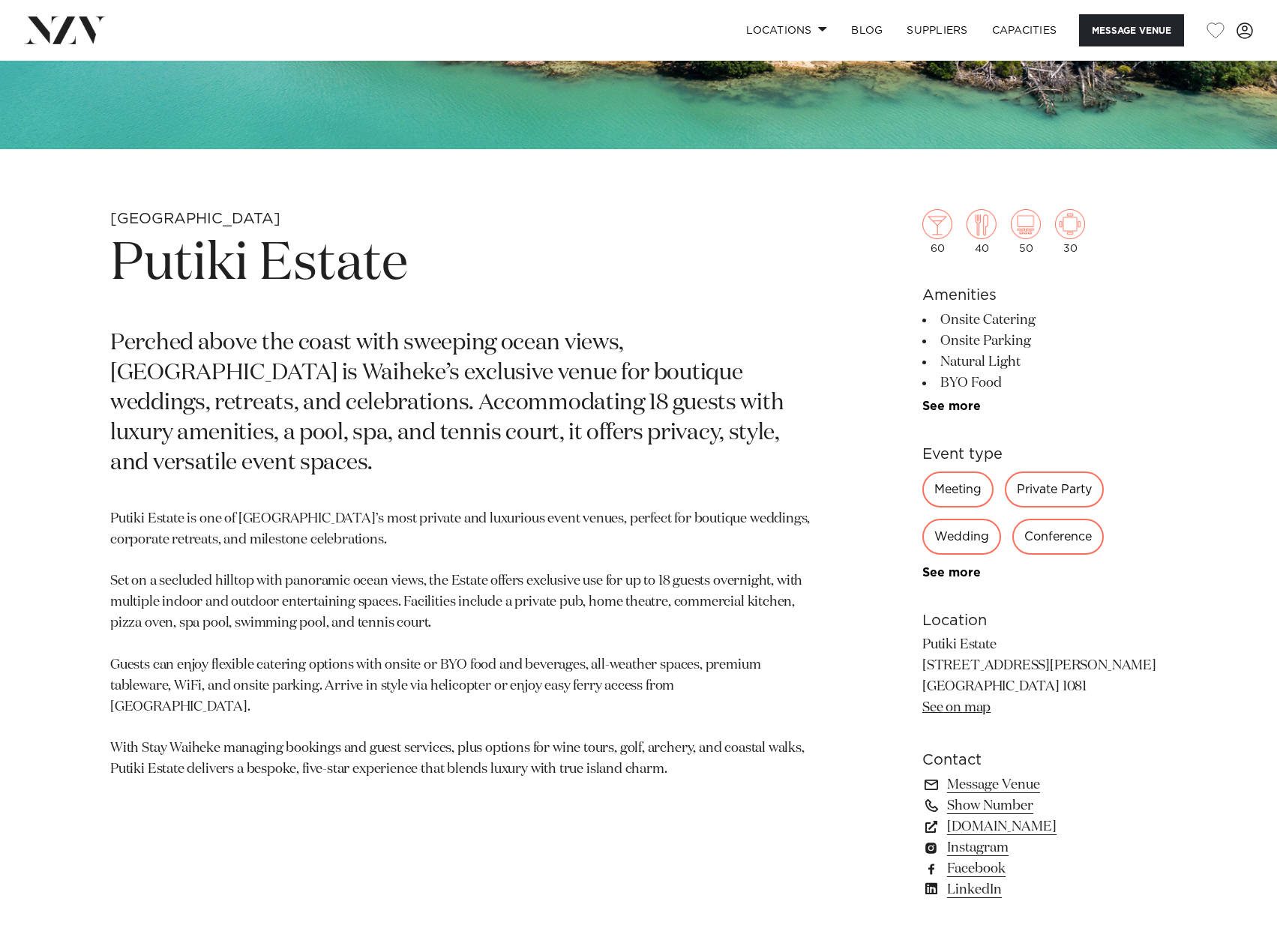
click at [969, 538] on div "Wedding" at bounding box center [962, 537] width 79 height 36
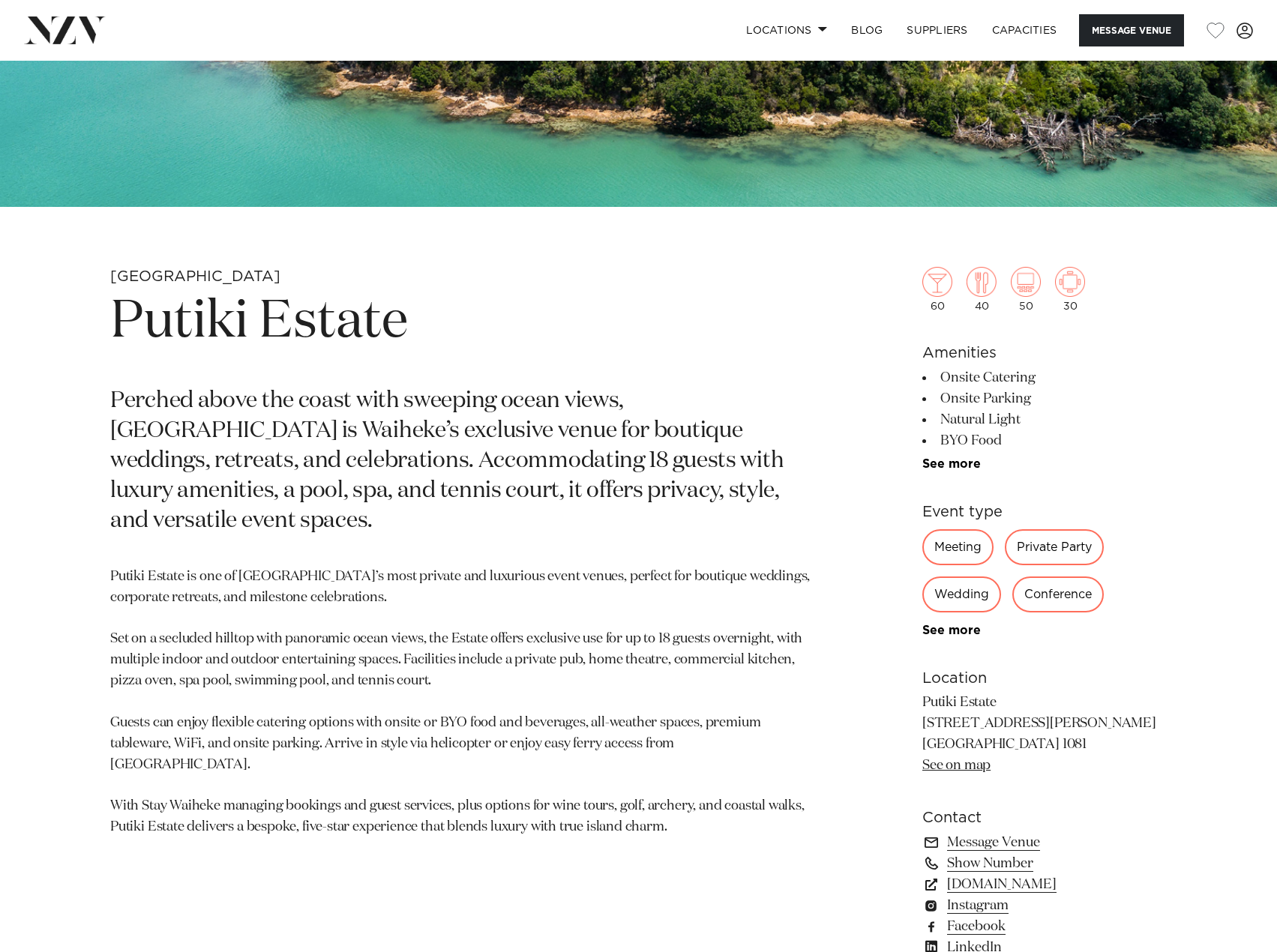
scroll to position [450, 0]
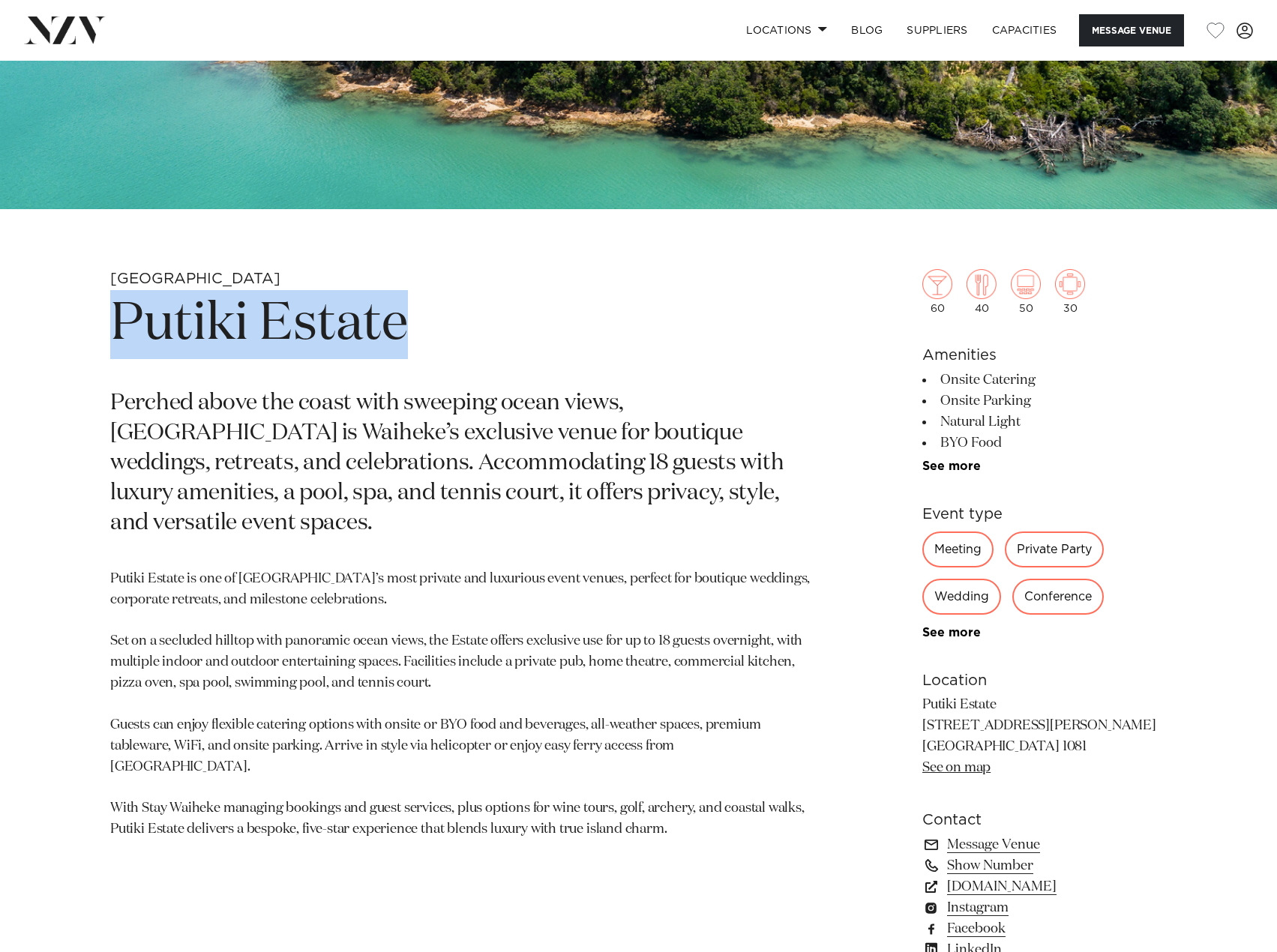
drag, startPoint x: 120, startPoint y: 321, endPoint x: 418, endPoint y: 325, distance: 298.0
click at [424, 325] on h1 "Putiki Estate" at bounding box center [463, 324] width 706 height 69
copy h1 "Putiki Estate"
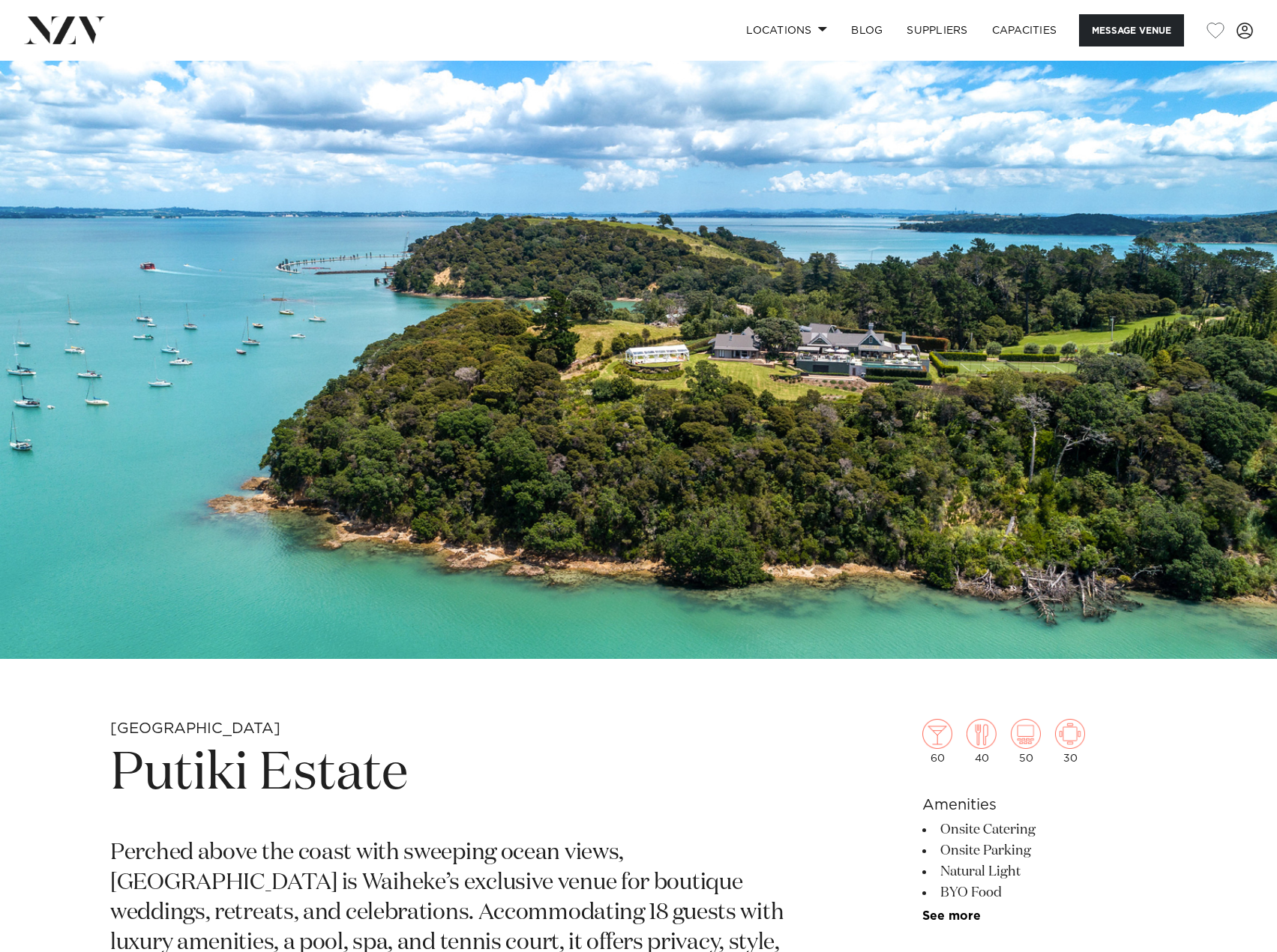
scroll to position [600, 0]
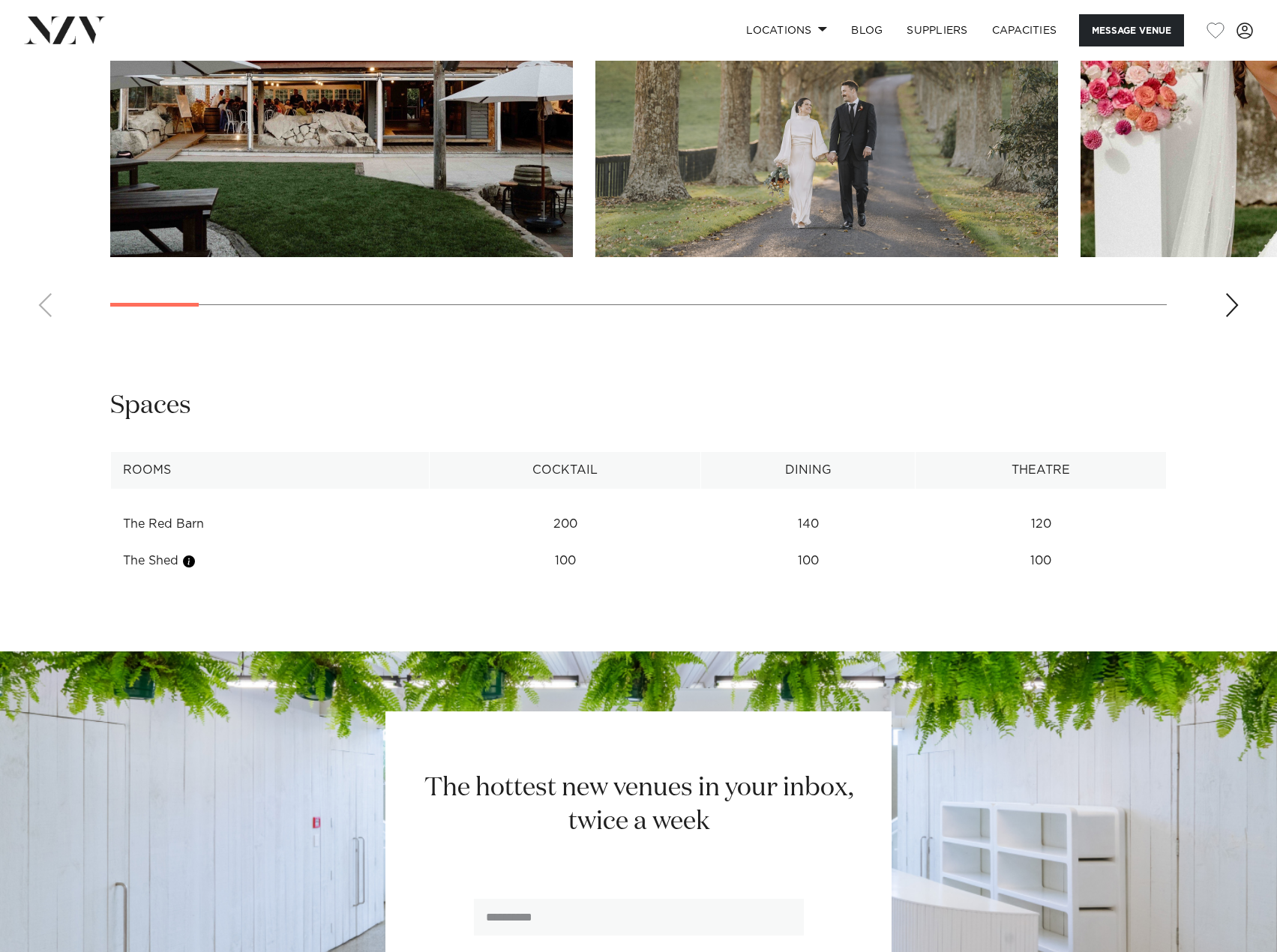
scroll to position [1350, 0]
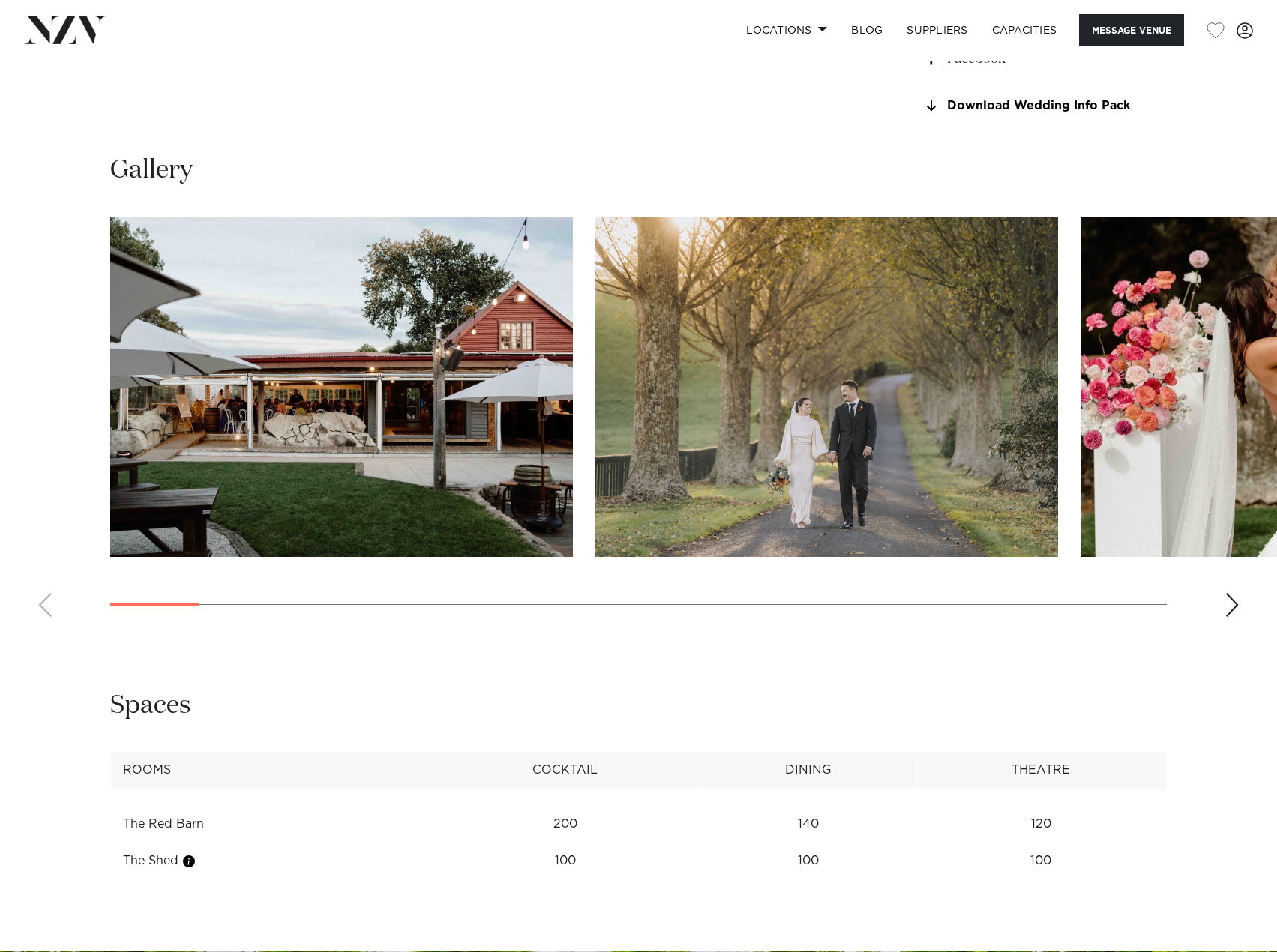
click at [1234, 598] on div "Next slide" at bounding box center [1232, 605] width 15 height 24
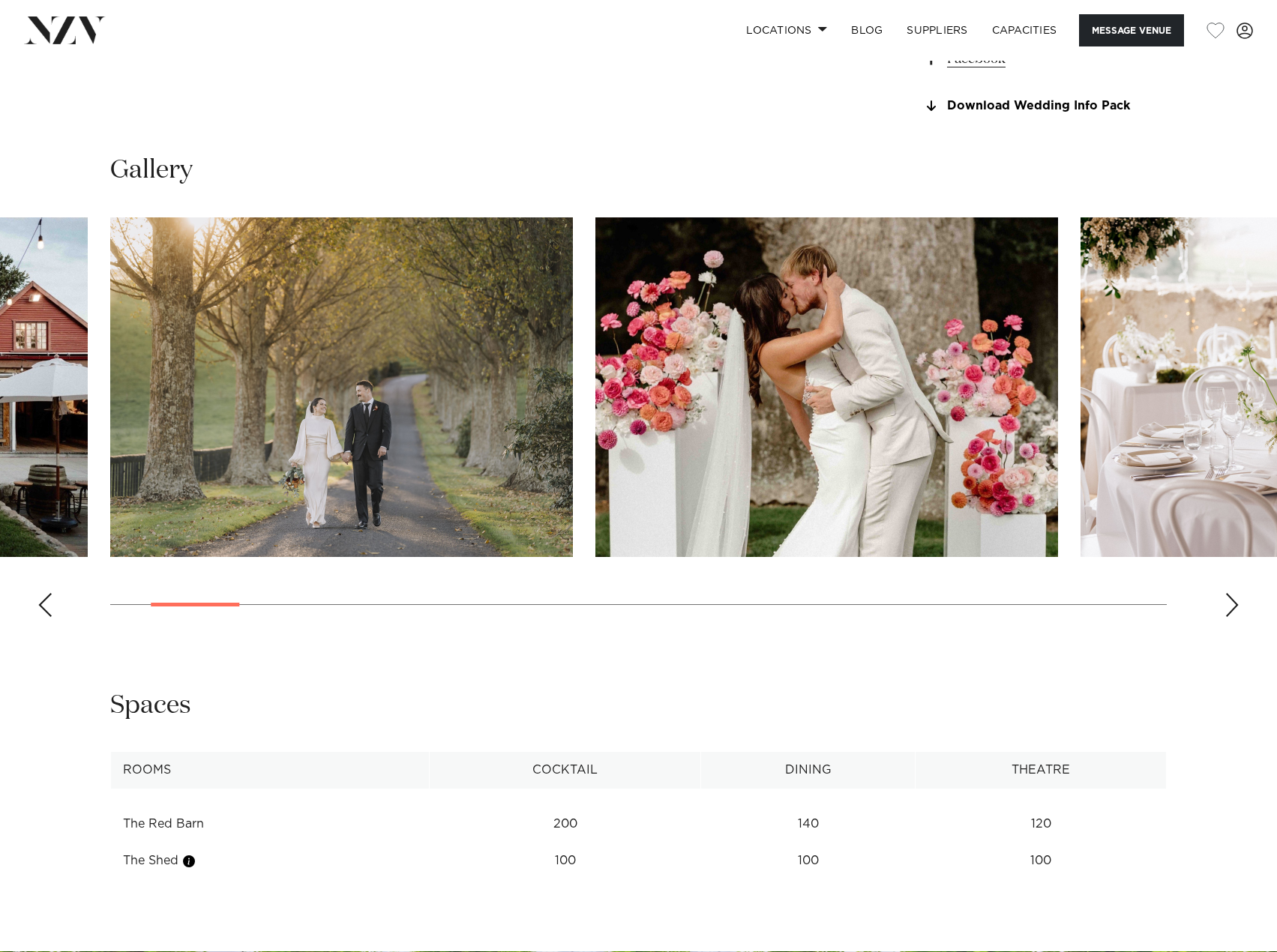
click at [1234, 598] on div "Next slide" at bounding box center [1232, 605] width 15 height 24
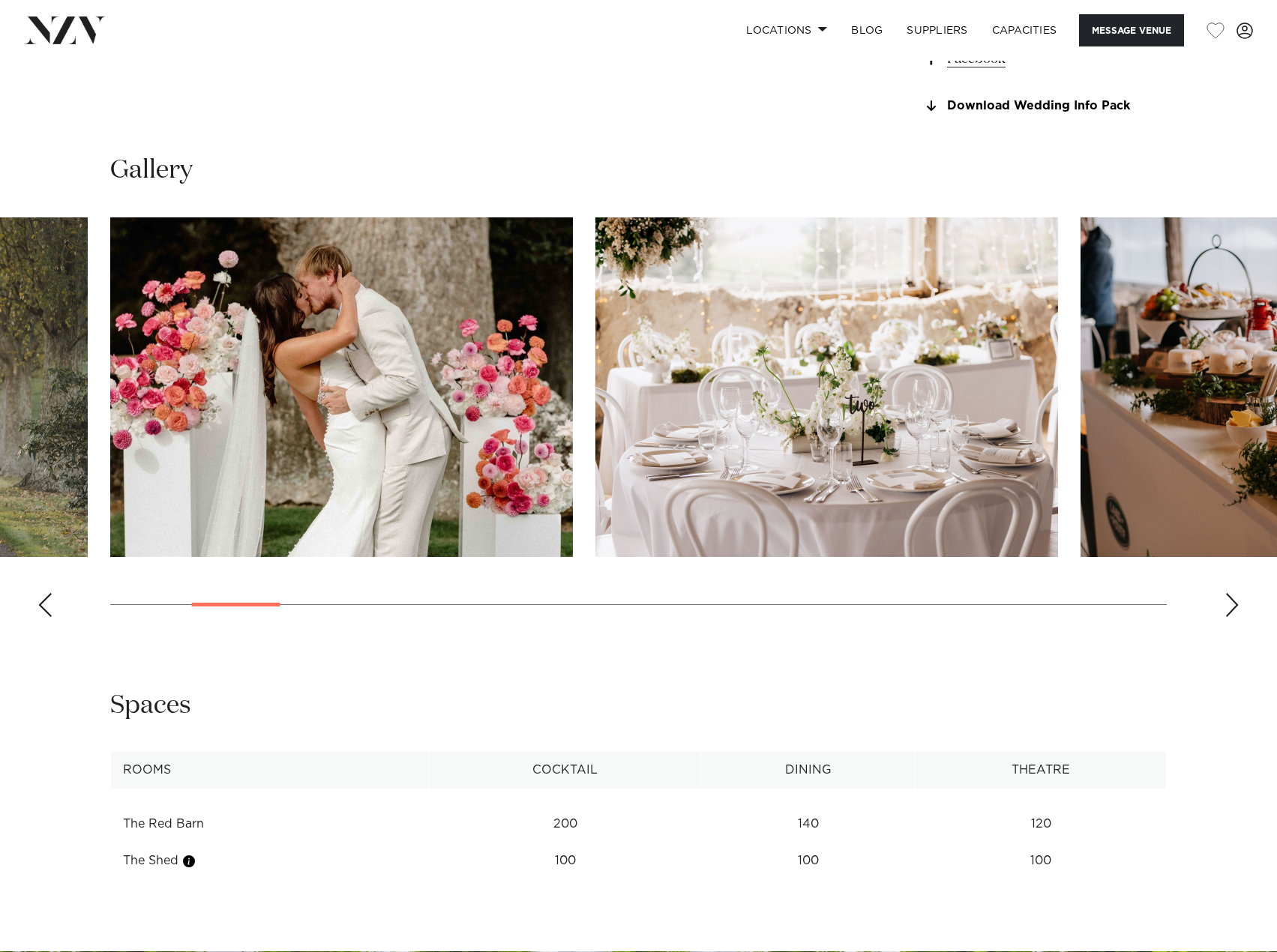
click at [1234, 598] on div "Next slide" at bounding box center [1232, 605] width 15 height 24
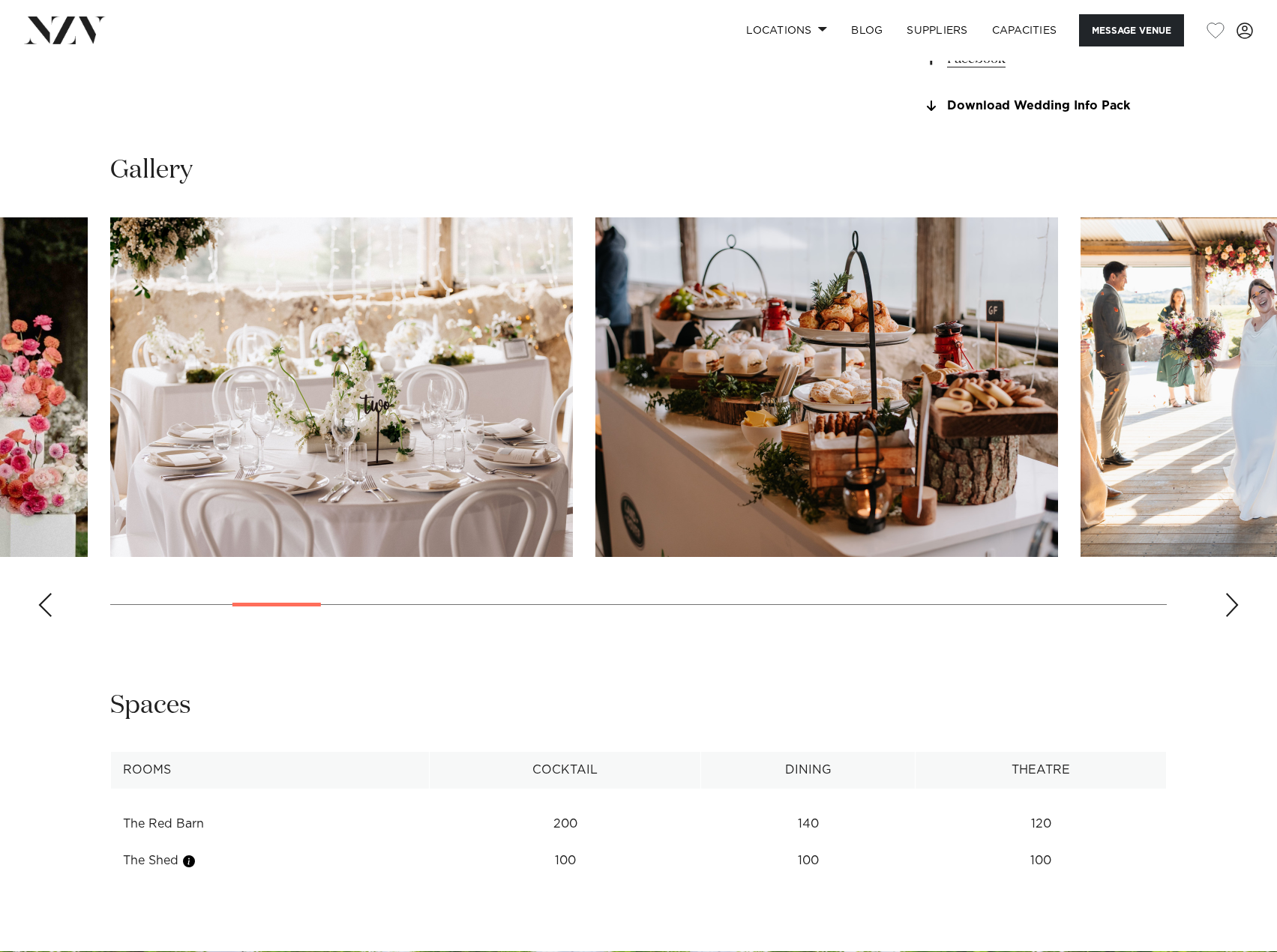
click at [1234, 598] on div "Next slide" at bounding box center [1232, 605] width 15 height 24
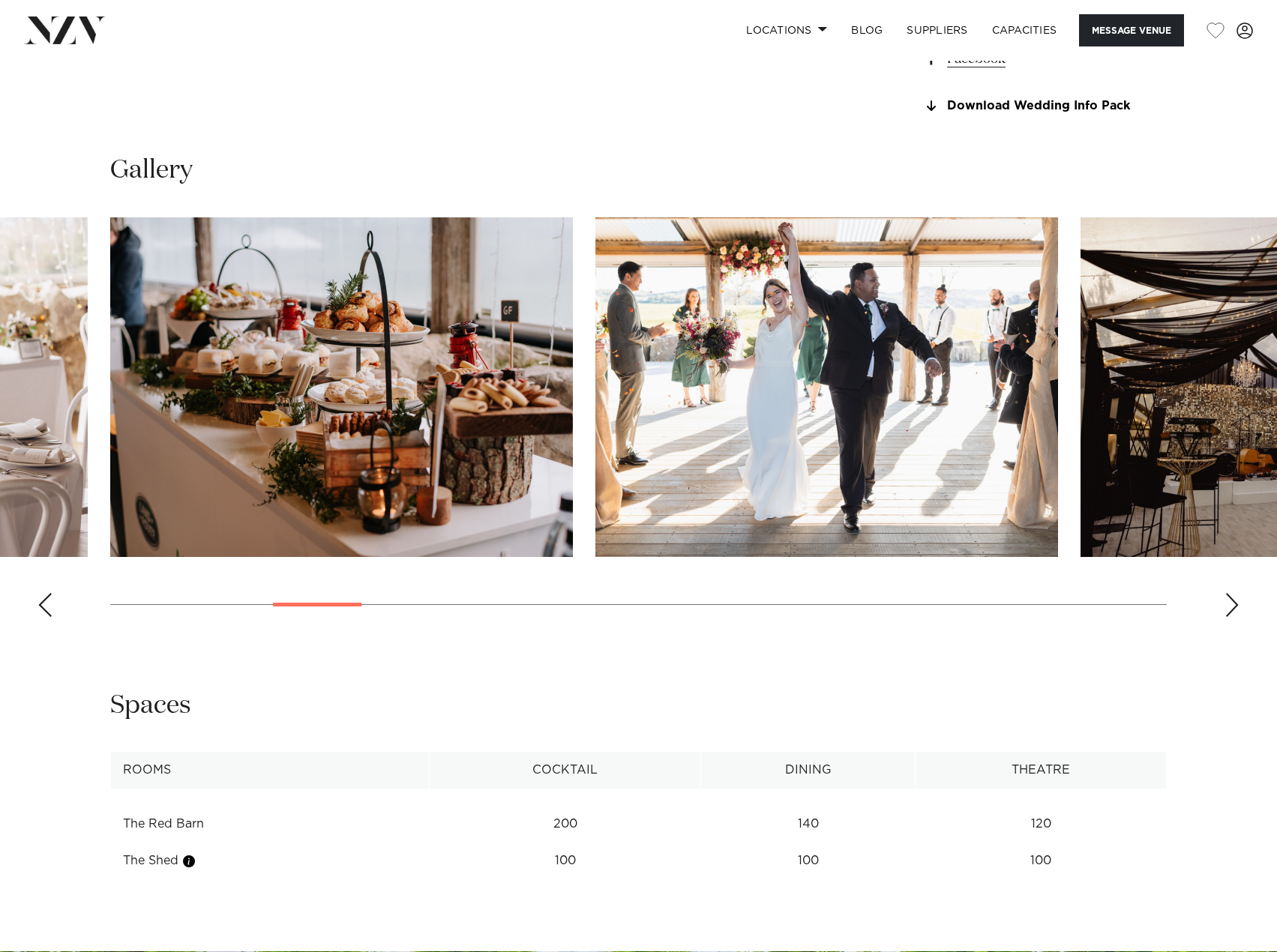
click at [1234, 598] on div "Next slide" at bounding box center [1232, 605] width 15 height 24
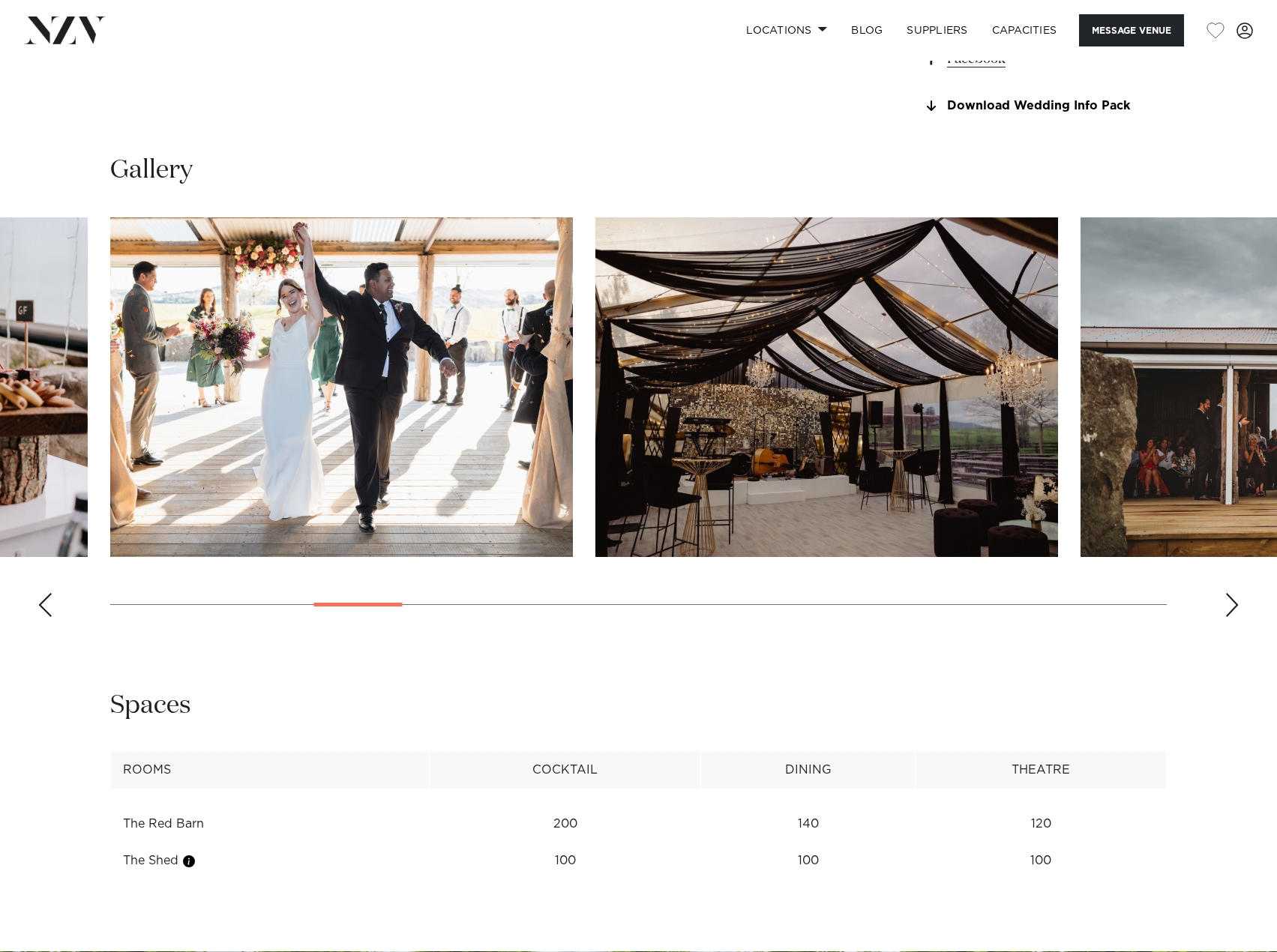
click at [1234, 598] on div "Next slide" at bounding box center [1232, 605] width 15 height 24
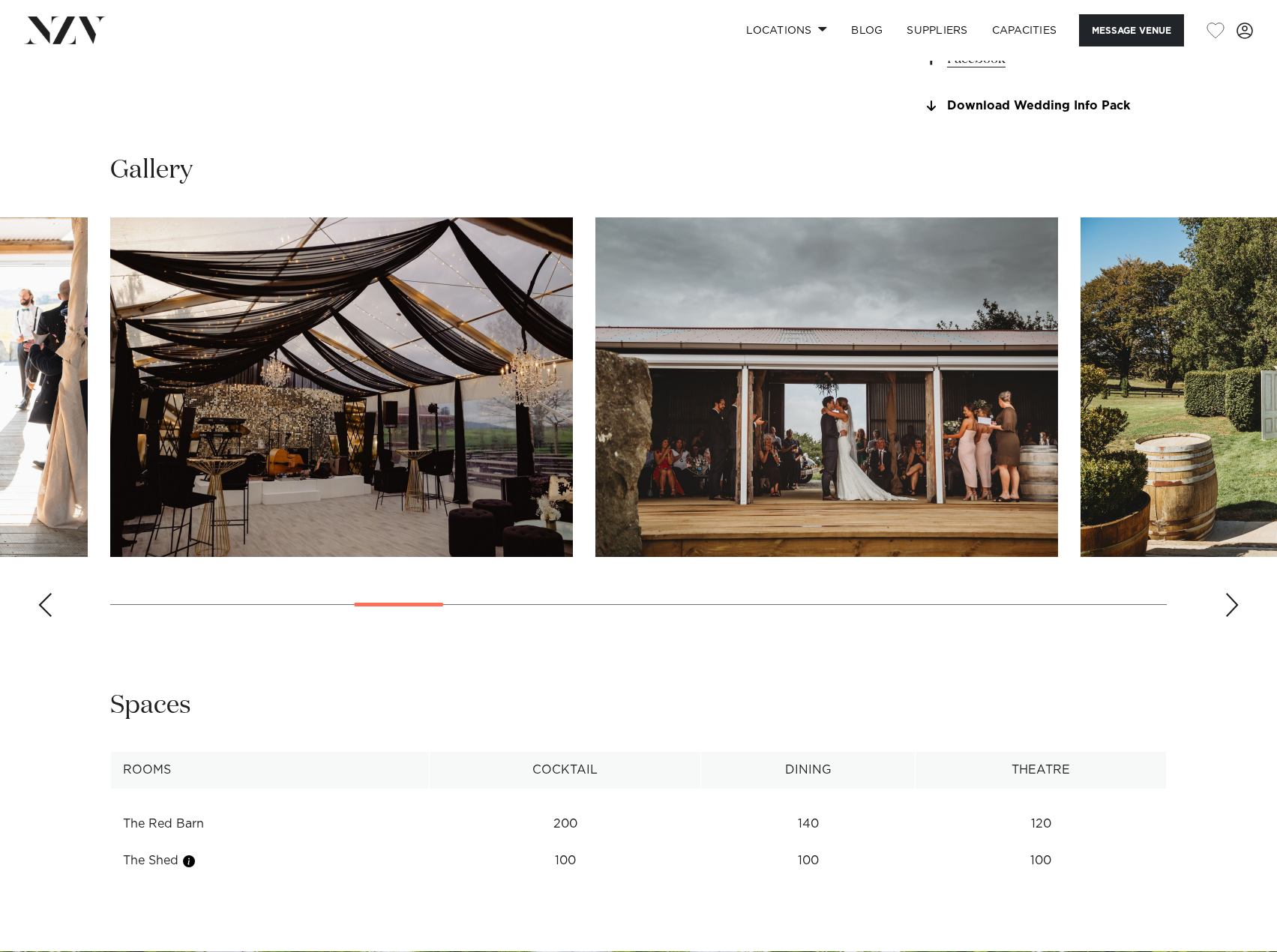
click at [1234, 598] on div "Next slide" at bounding box center [1232, 605] width 15 height 24
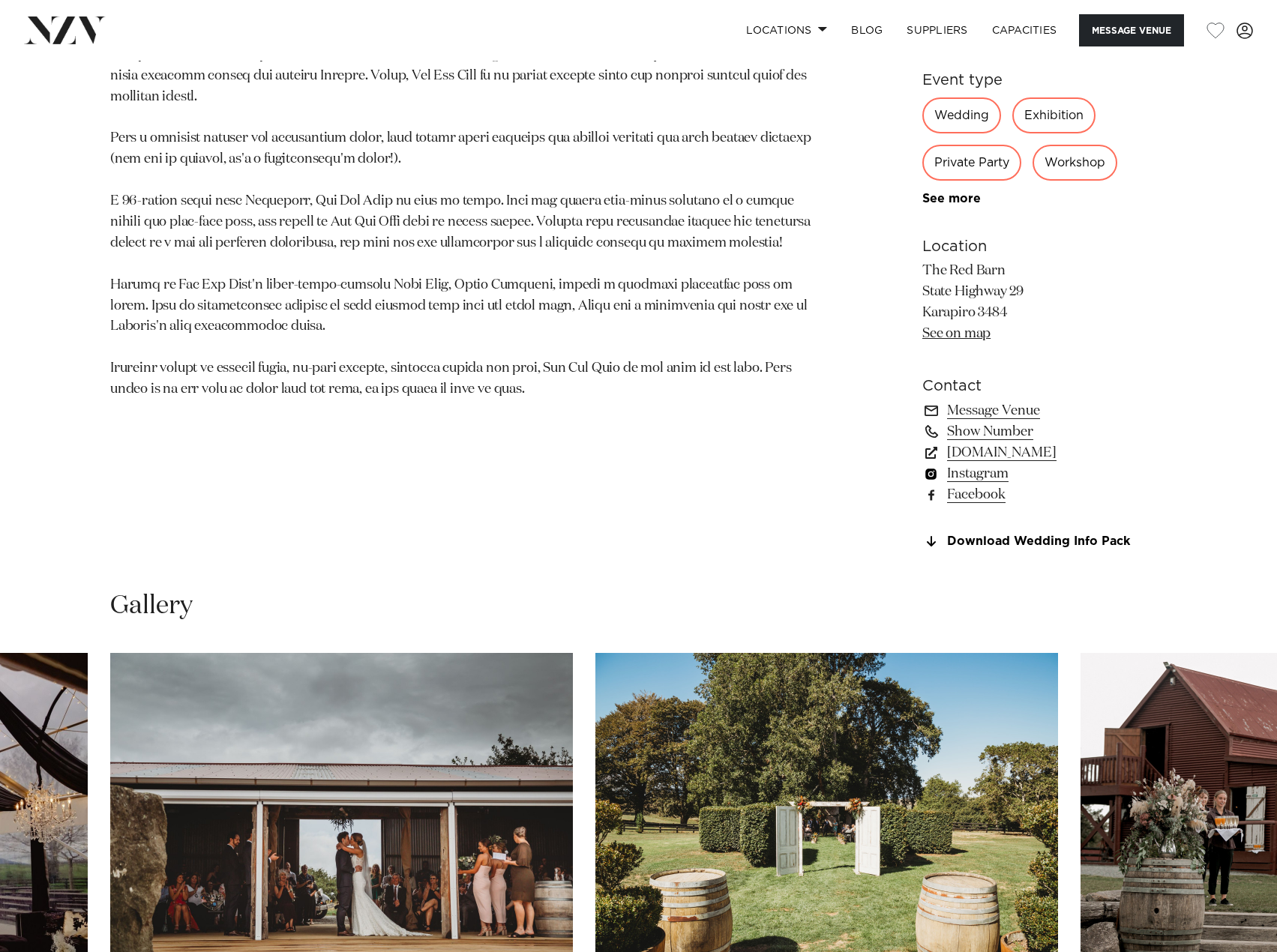
scroll to position [839, 0]
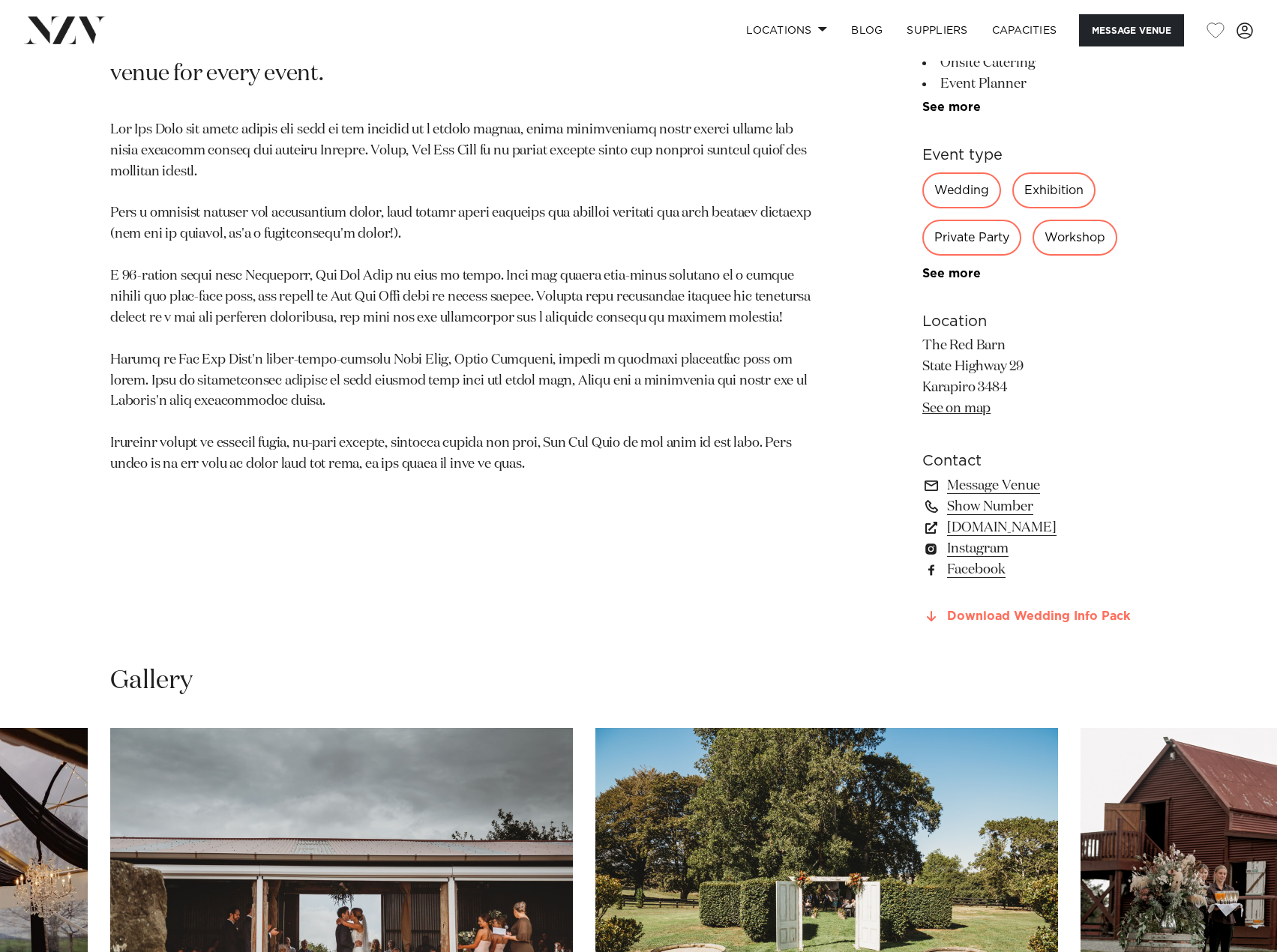
click at [1056, 618] on link "Download Wedding Info Pack" at bounding box center [1045, 617] width 245 height 13
click at [992, 530] on link "[DOMAIN_NAME]" at bounding box center [1045, 528] width 245 height 21
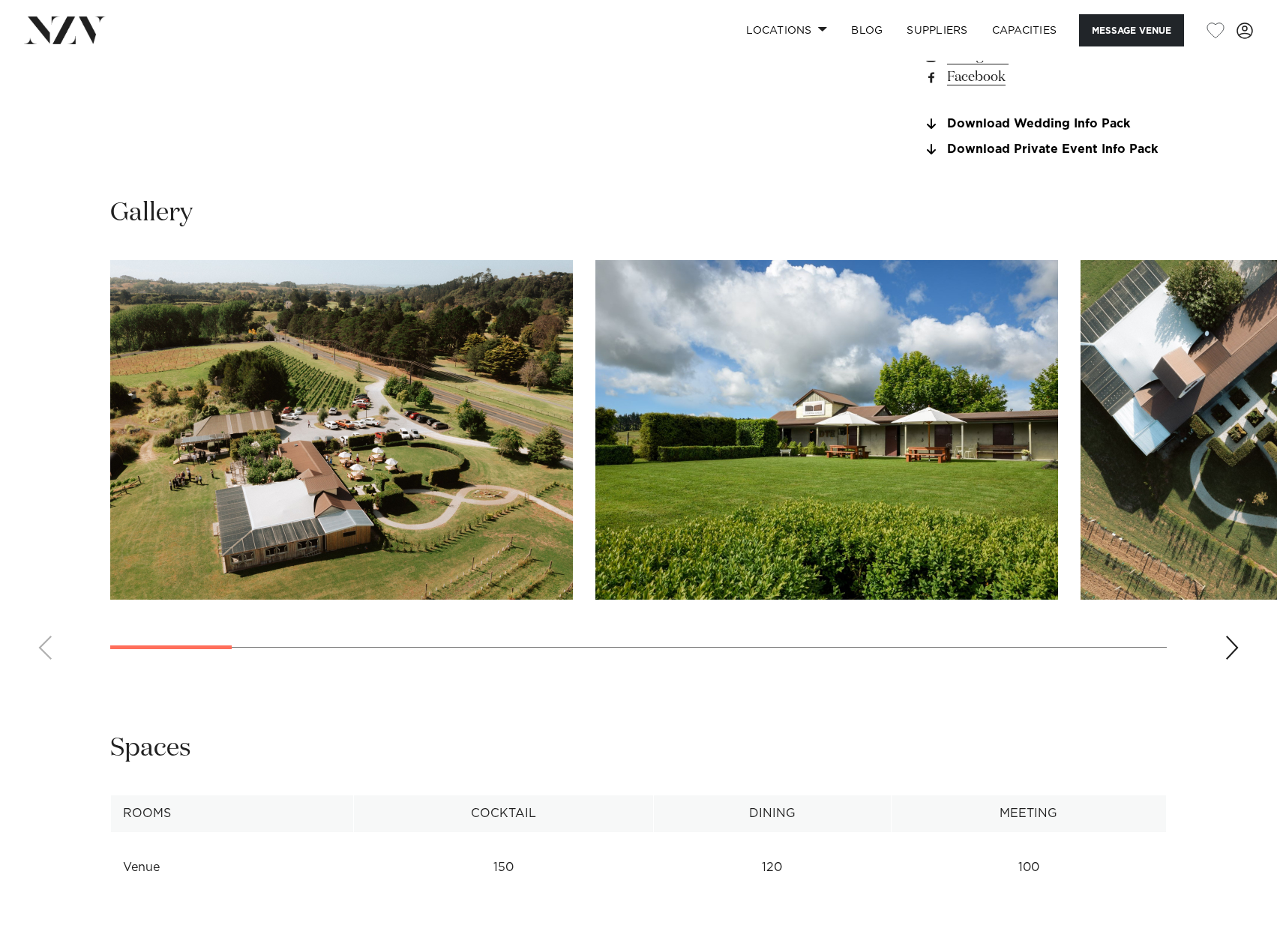
scroll to position [1350, 0]
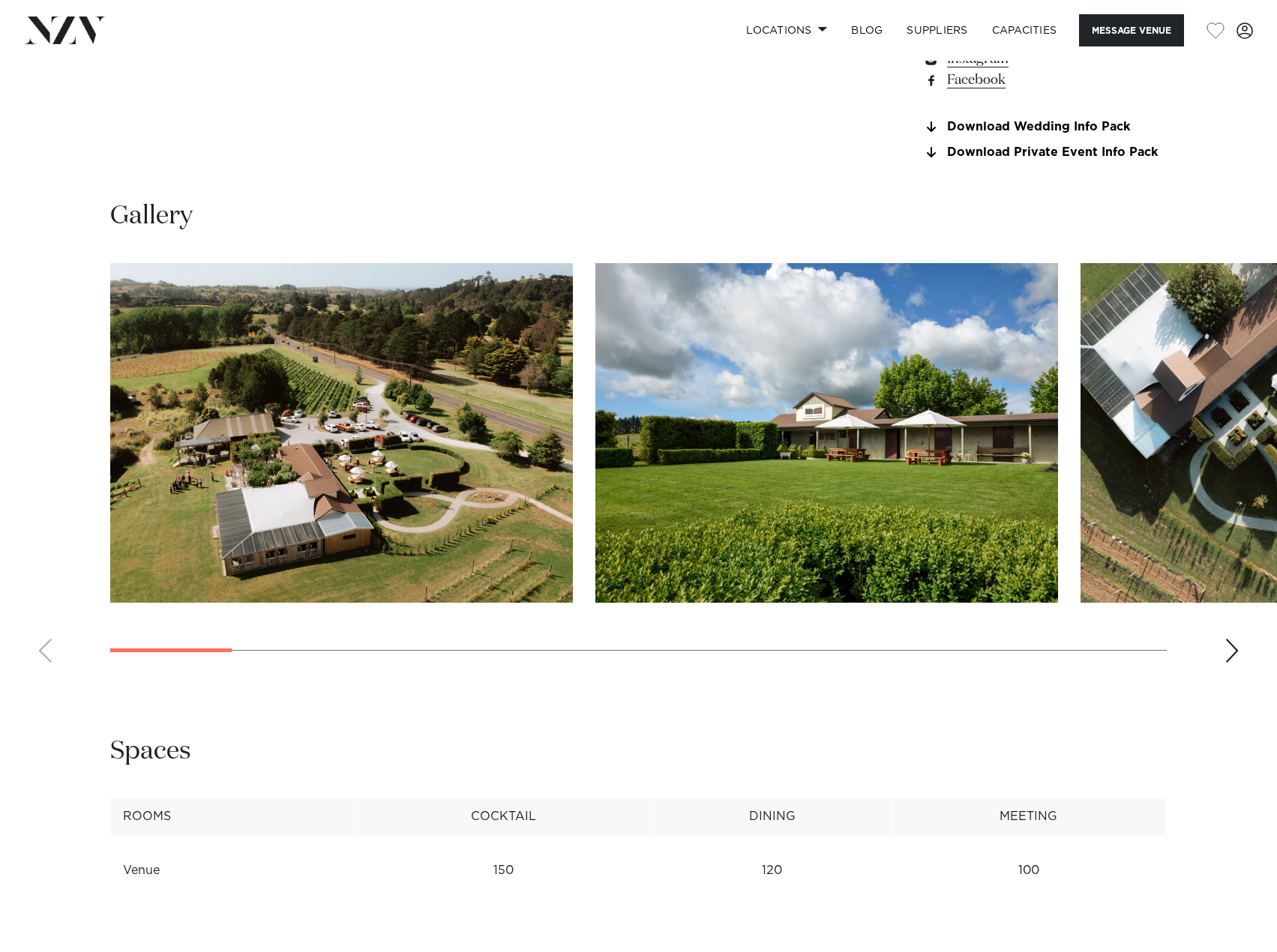
click at [1234, 663] on div "Next slide" at bounding box center [1232, 650] width 15 height 24
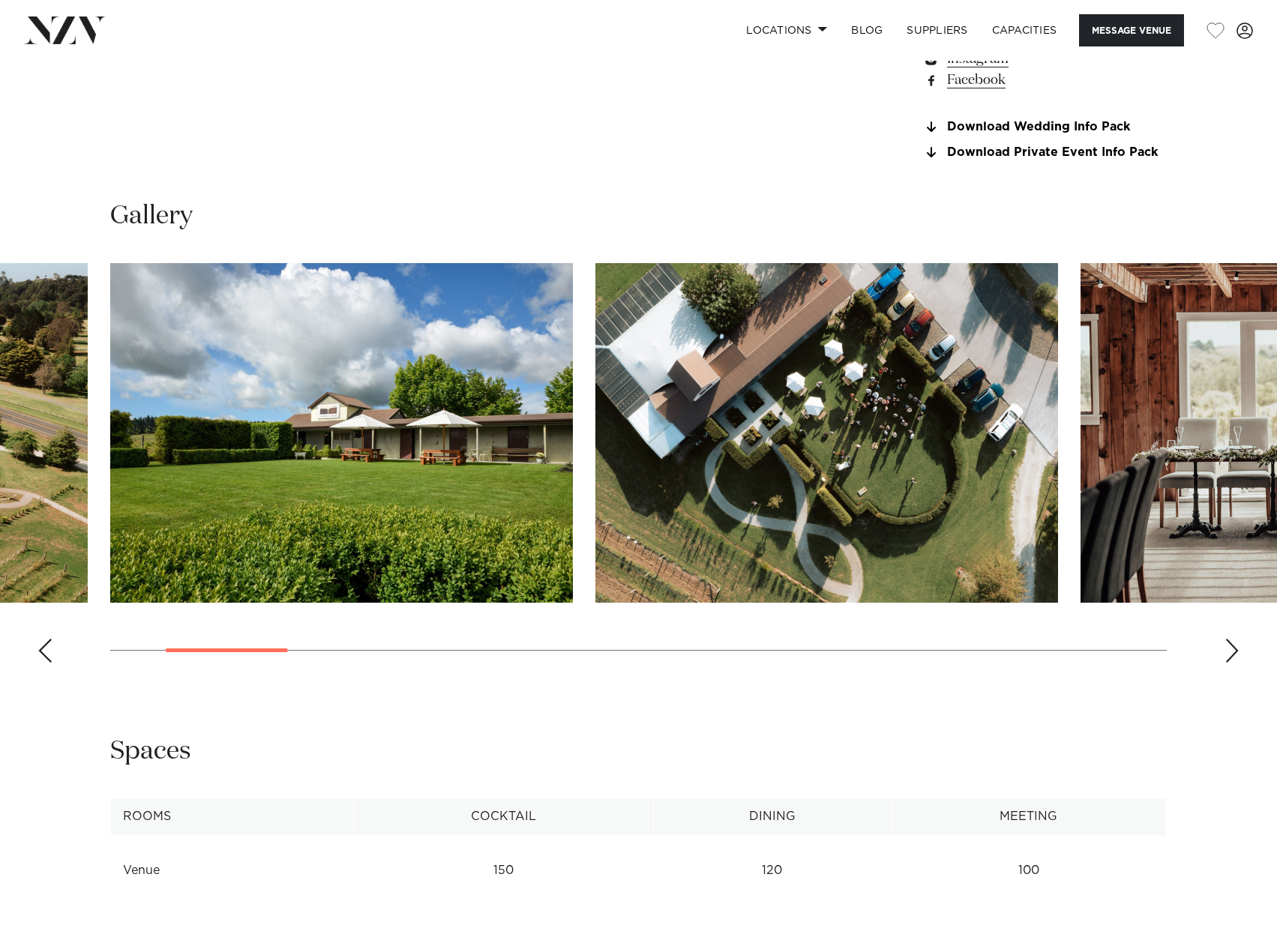
click at [1234, 663] on div "Next slide" at bounding box center [1232, 650] width 15 height 24
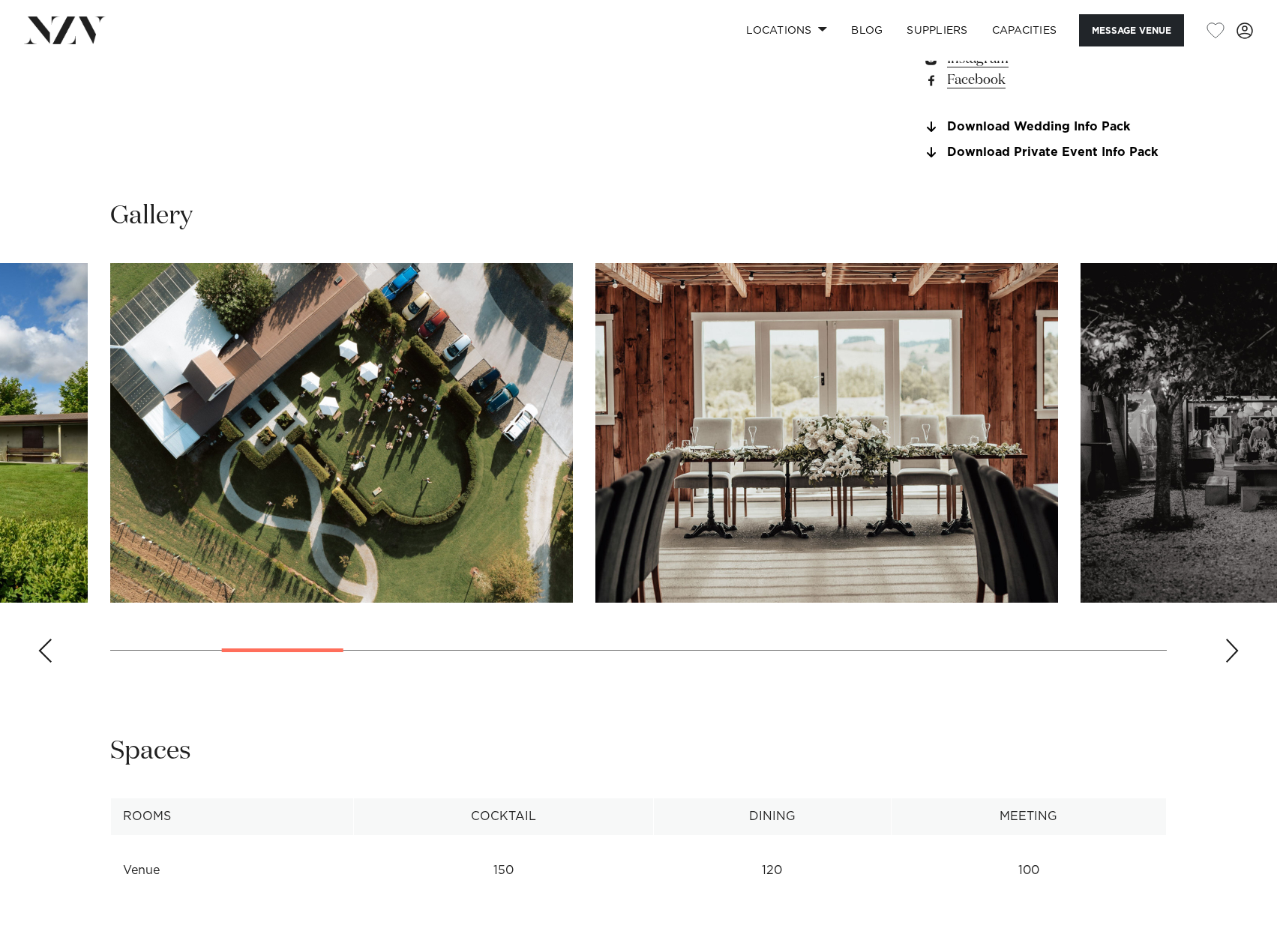
click at [1234, 663] on div "Next slide" at bounding box center [1232, 650] width 15 height 24
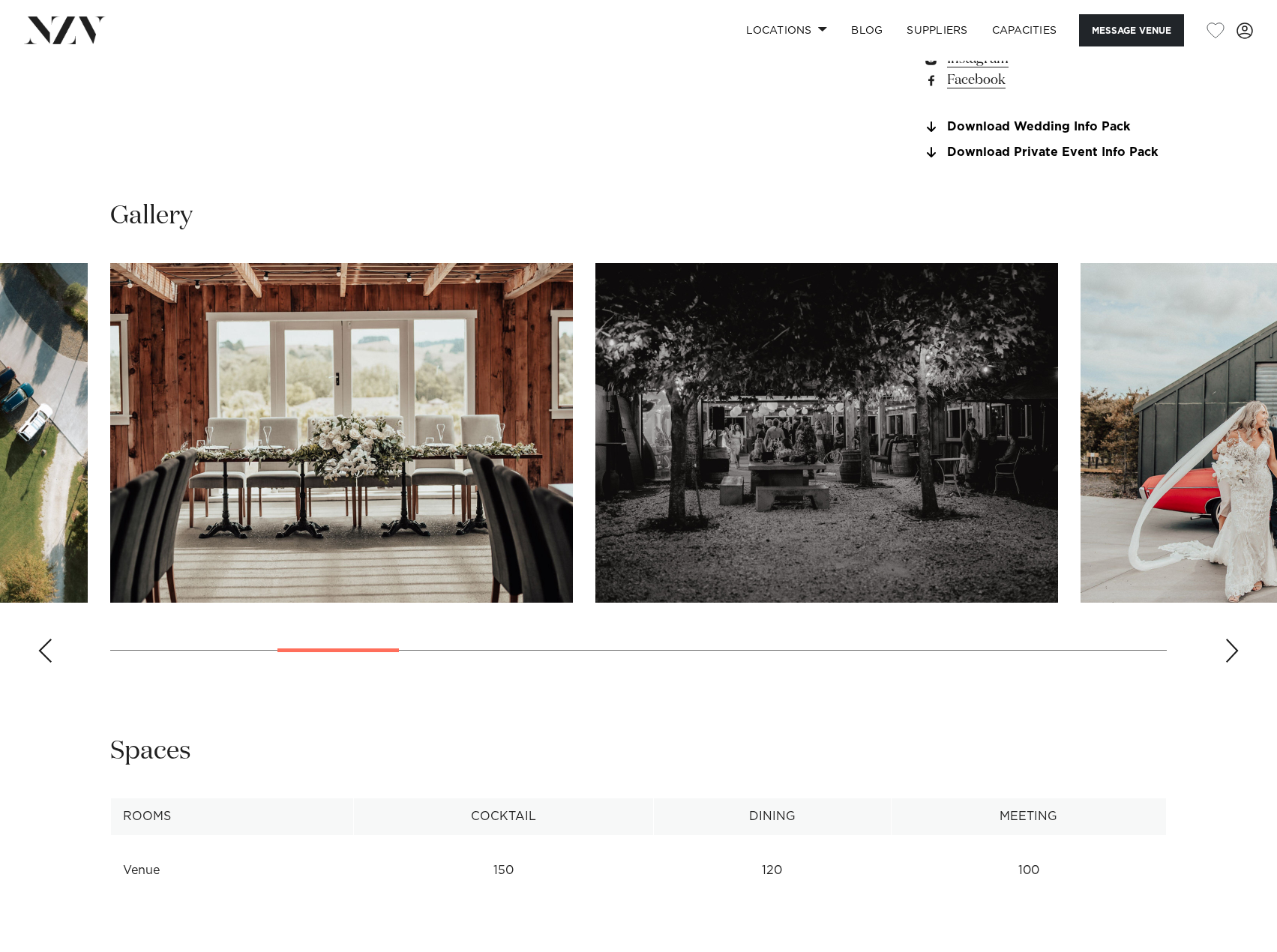
click at [1234, 663] on div "Next slide" at bounding box center [1232, 650] width 15 height 24
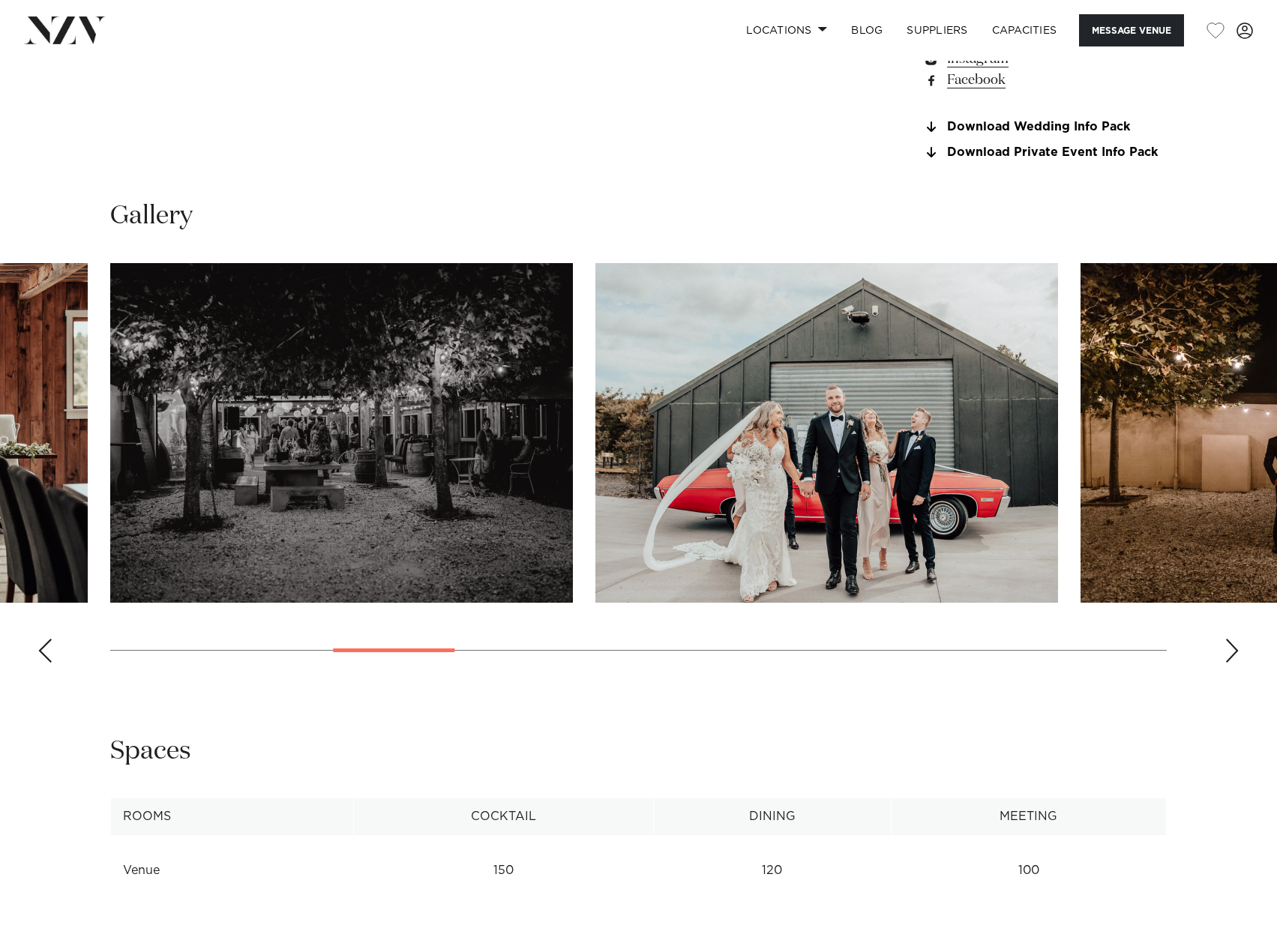
click at [1234, 663] on div "Next slide" at bounding box center [1232, 650] width 15 height 24
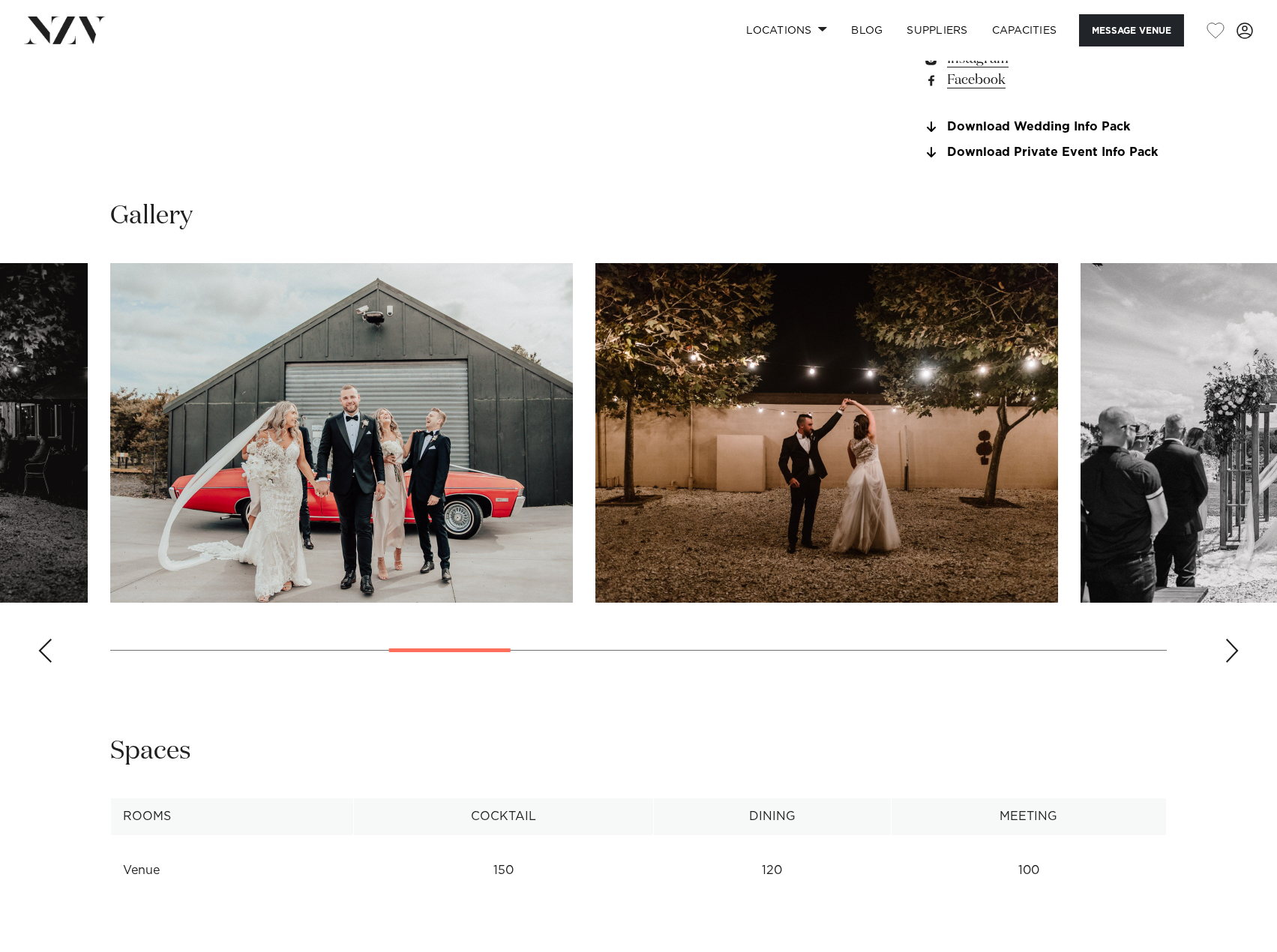
click at [1234, 663] on div "Next slide" at bounding box center [1232, 650] width 15 height 24
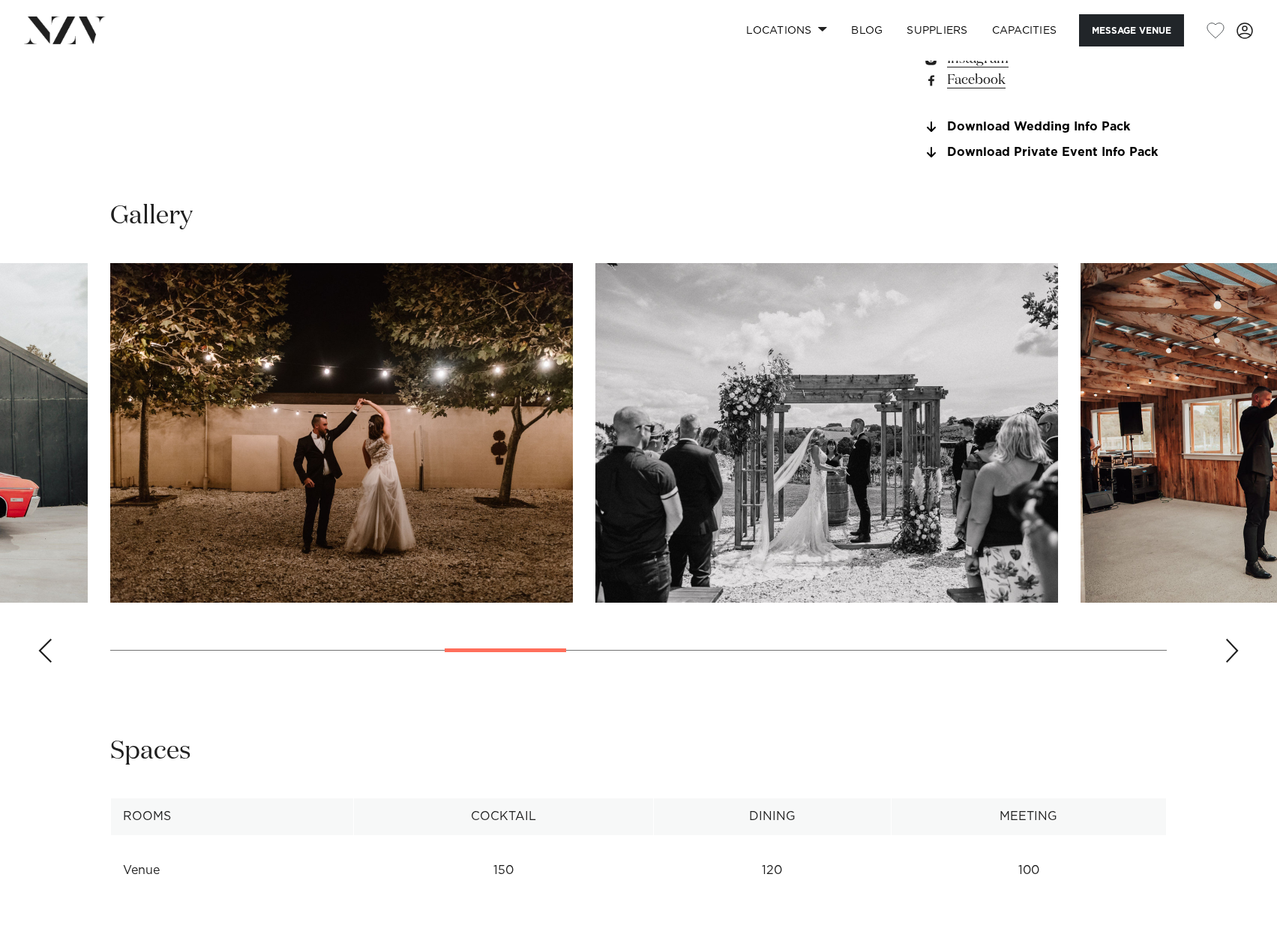
click at [1234, 663] on div "Next slide" at bounding box center [1232, 650] width 15 height 24
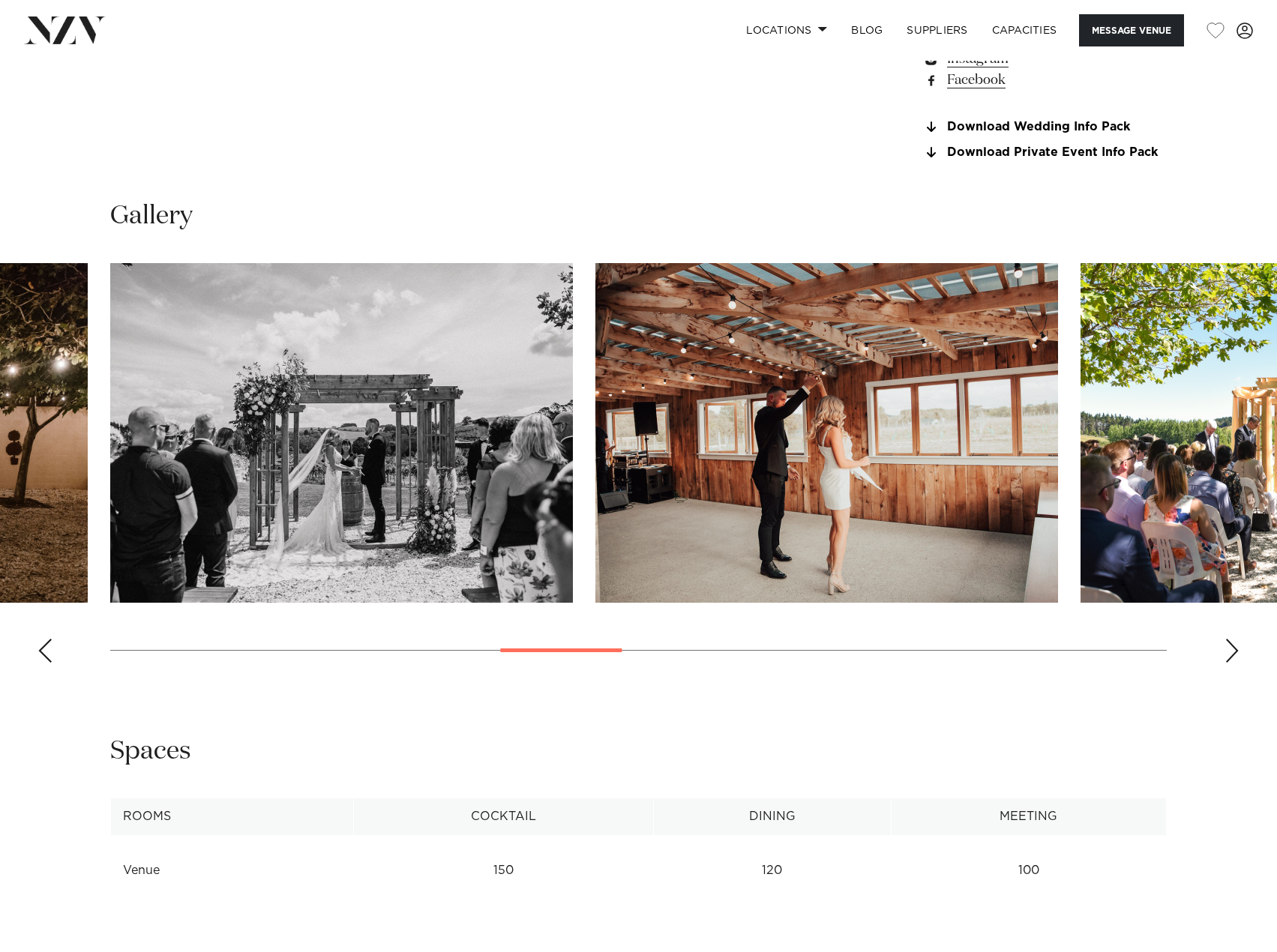
click at [1234, 663] on div "Next slide" at bounding box center [1232, 650] width 15 height 24
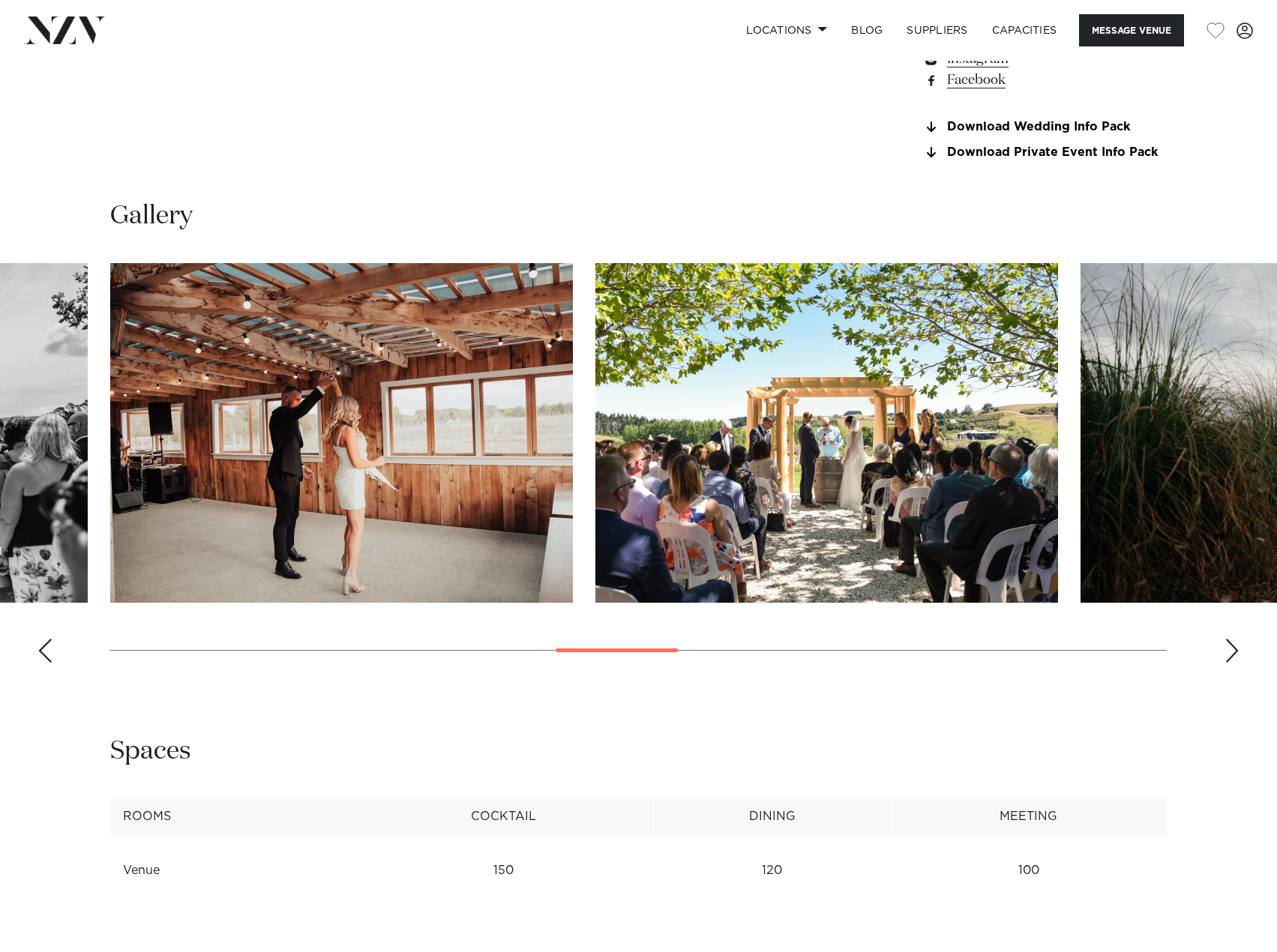
click at [1234, 663] on div "Next slide" at bounding box center [1232, 650] width 15 height 24
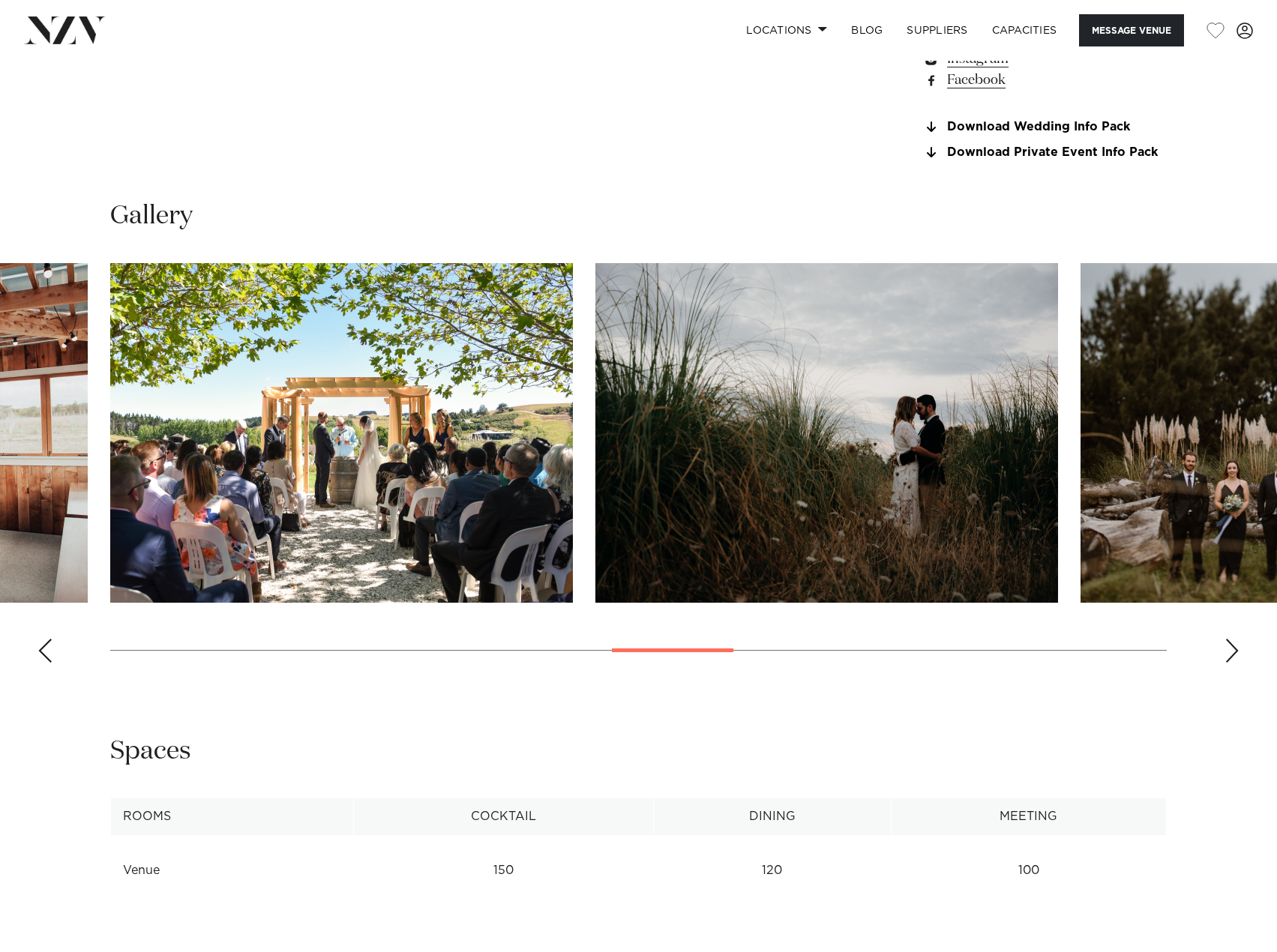
click at [1234, 663] on div "Next slide" at bounding box center [1232, 650] width 15 height 24
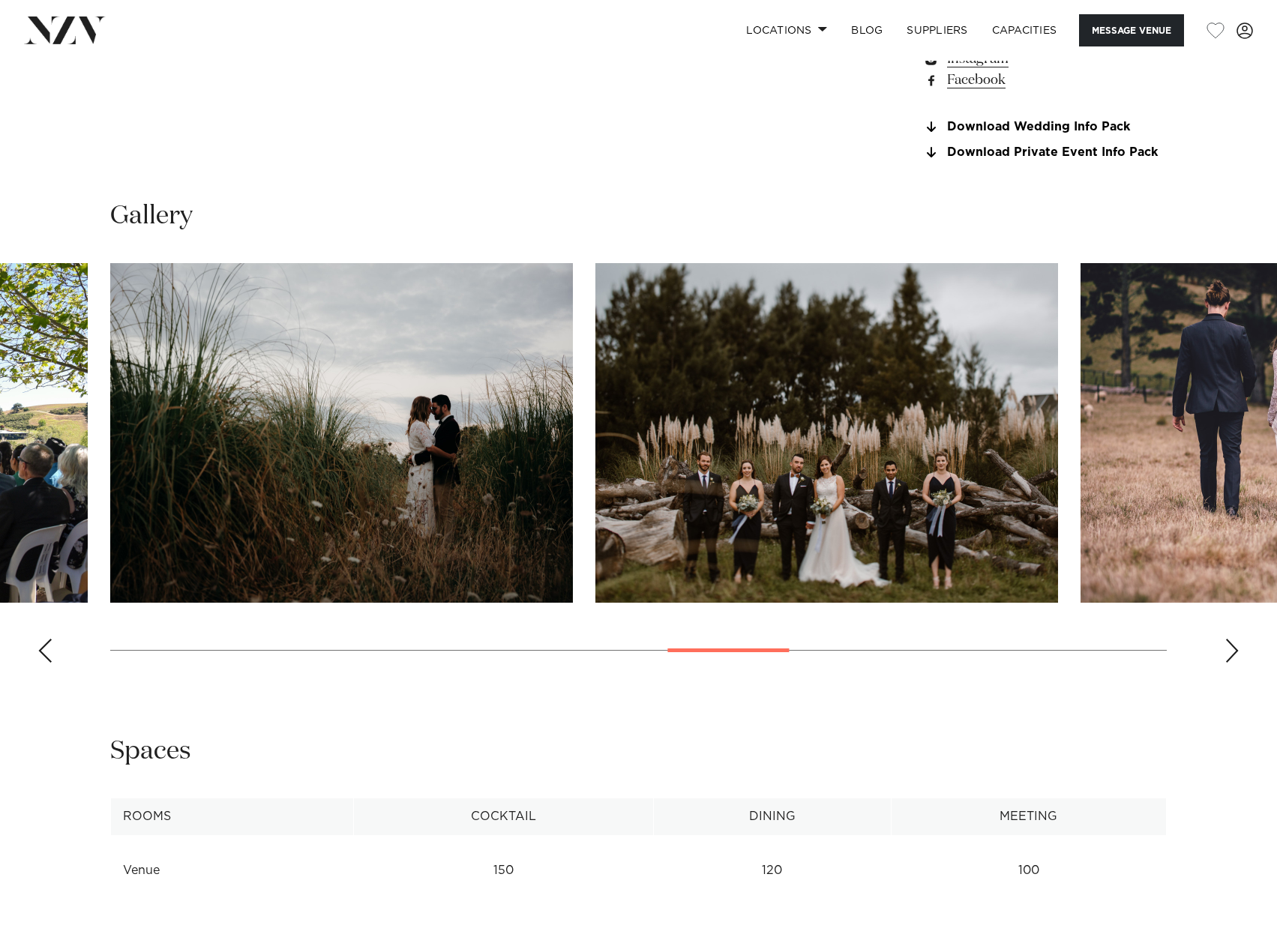
click at [1234, 663] on div "Next slide" at bounding box center [1232, 650] width 15 height 24
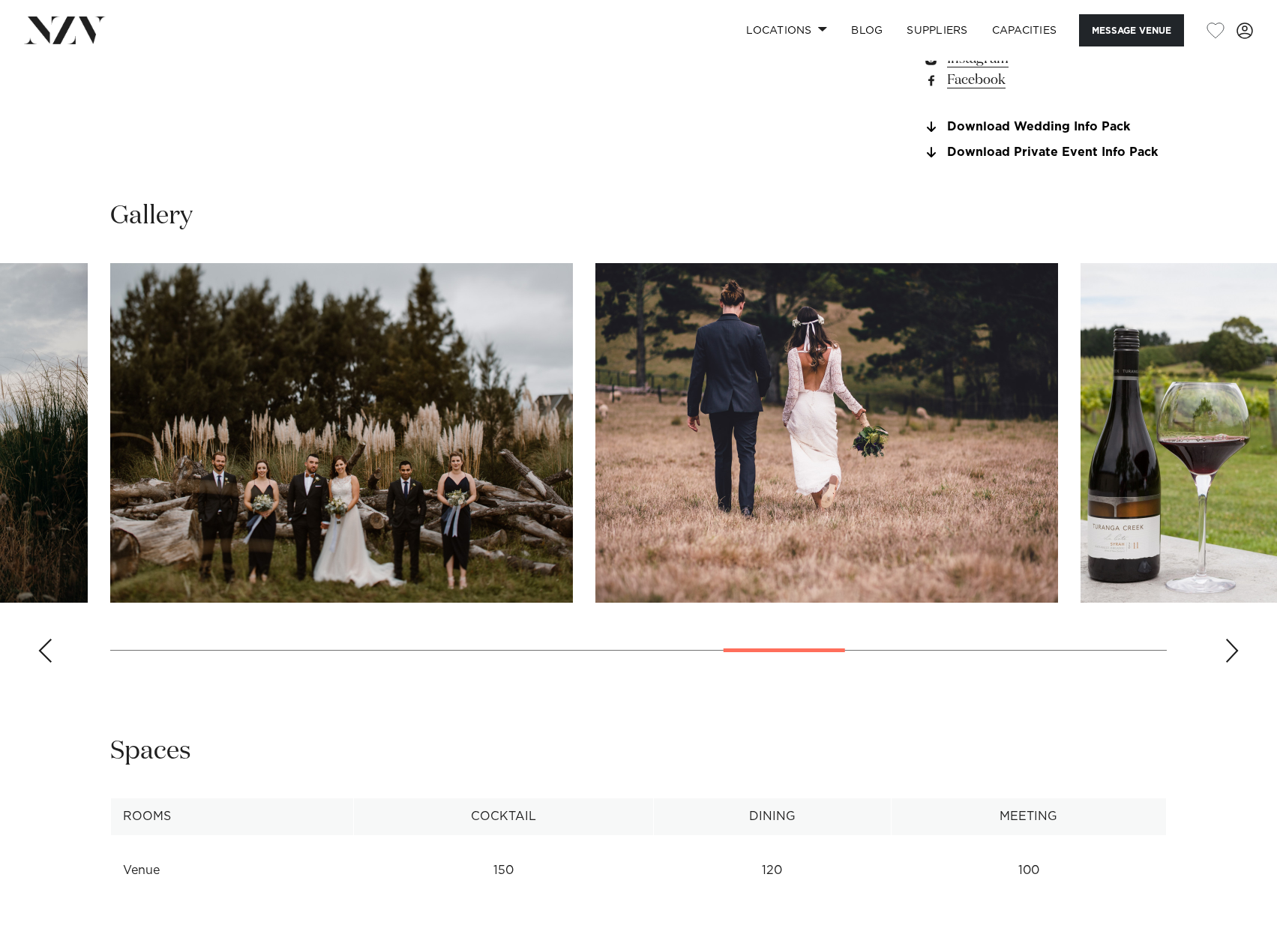
click at [1234, 663] on div "Next slide" at bounding box center [1232, 650] width 15 height 24
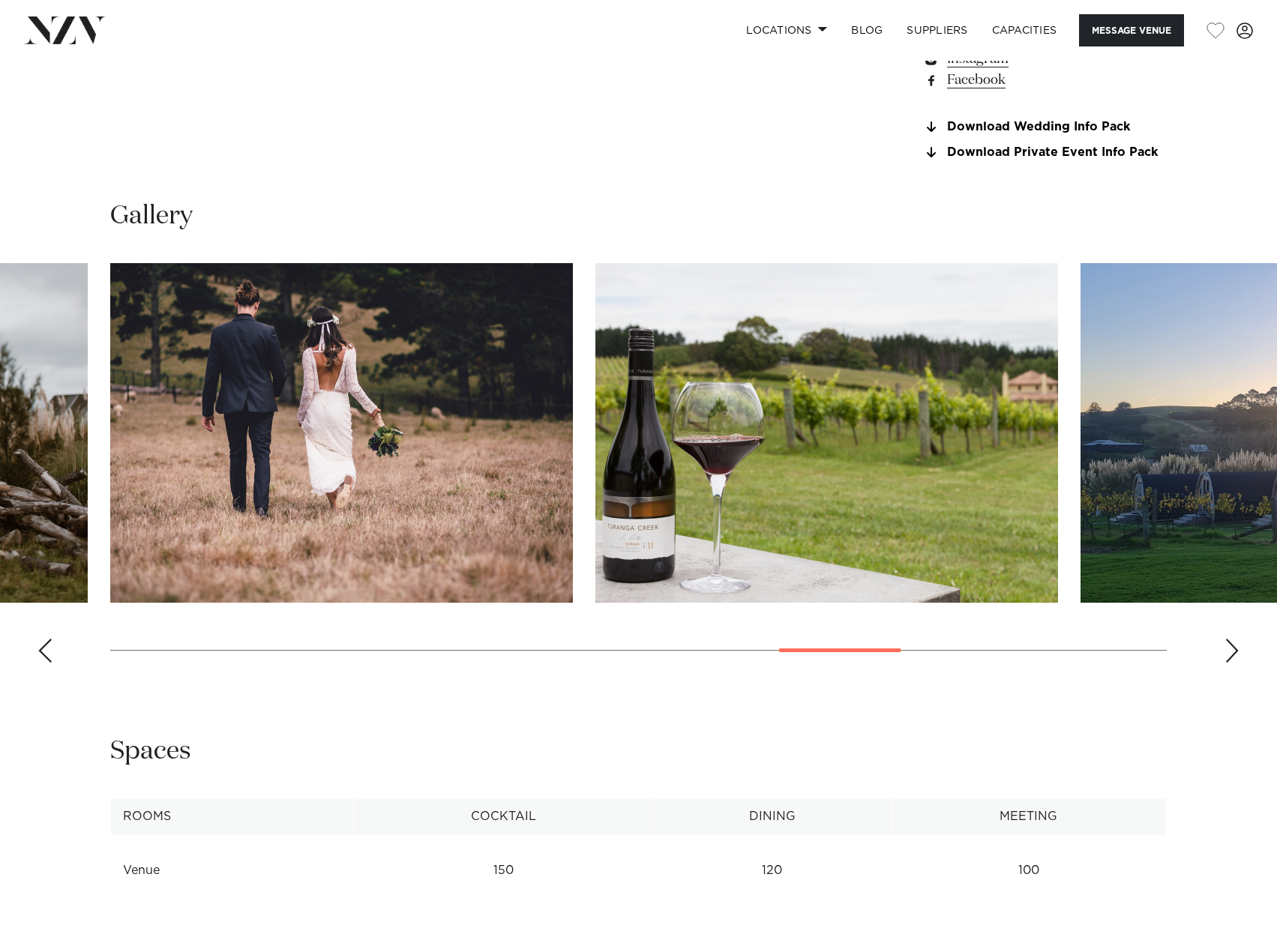
click at [1234, 663] on div "Next slide" at bounding box center [1232, 650] width 15 height 24
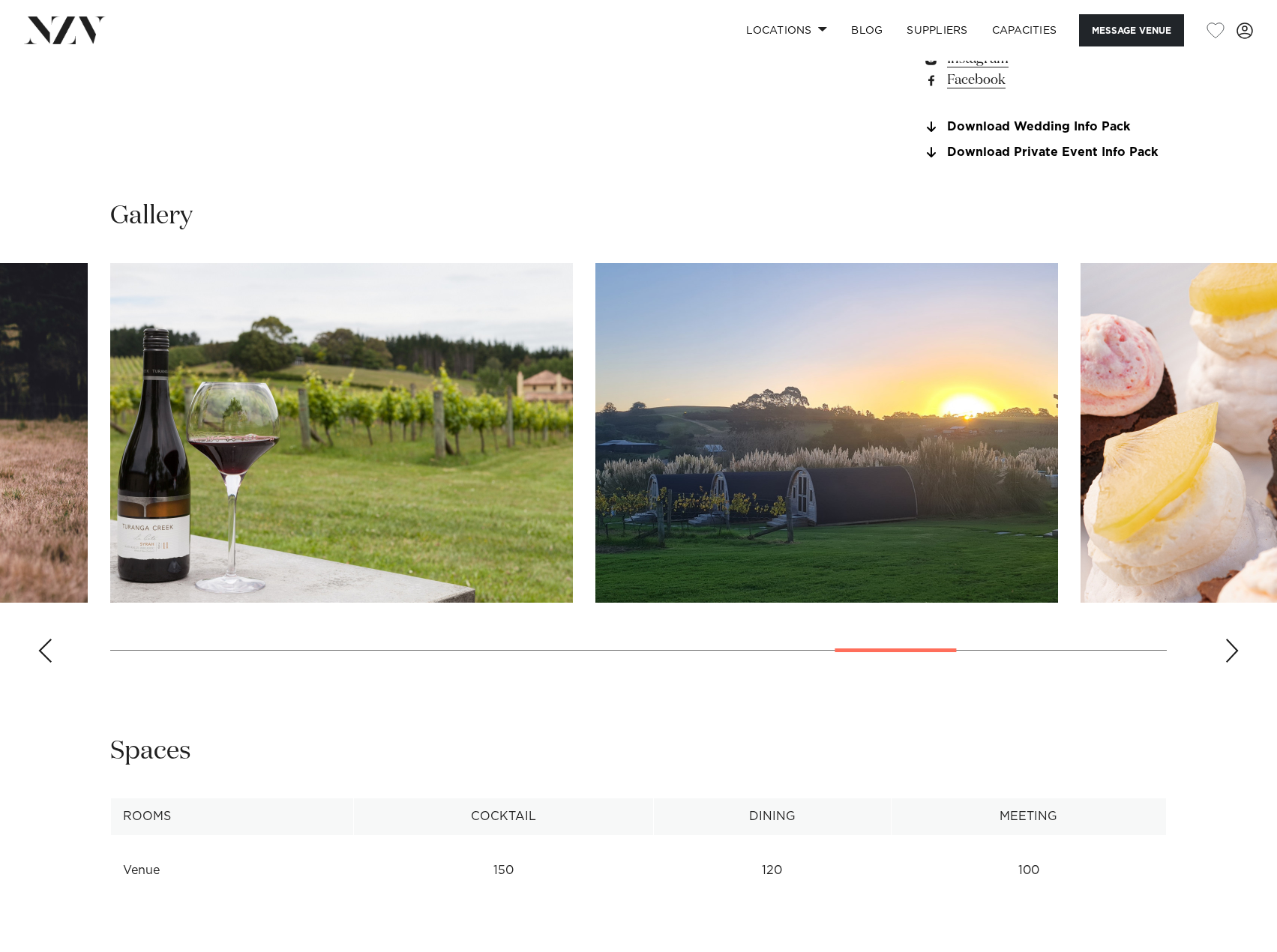
click at [1234, 663] on div "Next slide" at bounding box center [1232, 650] width 15 height 24
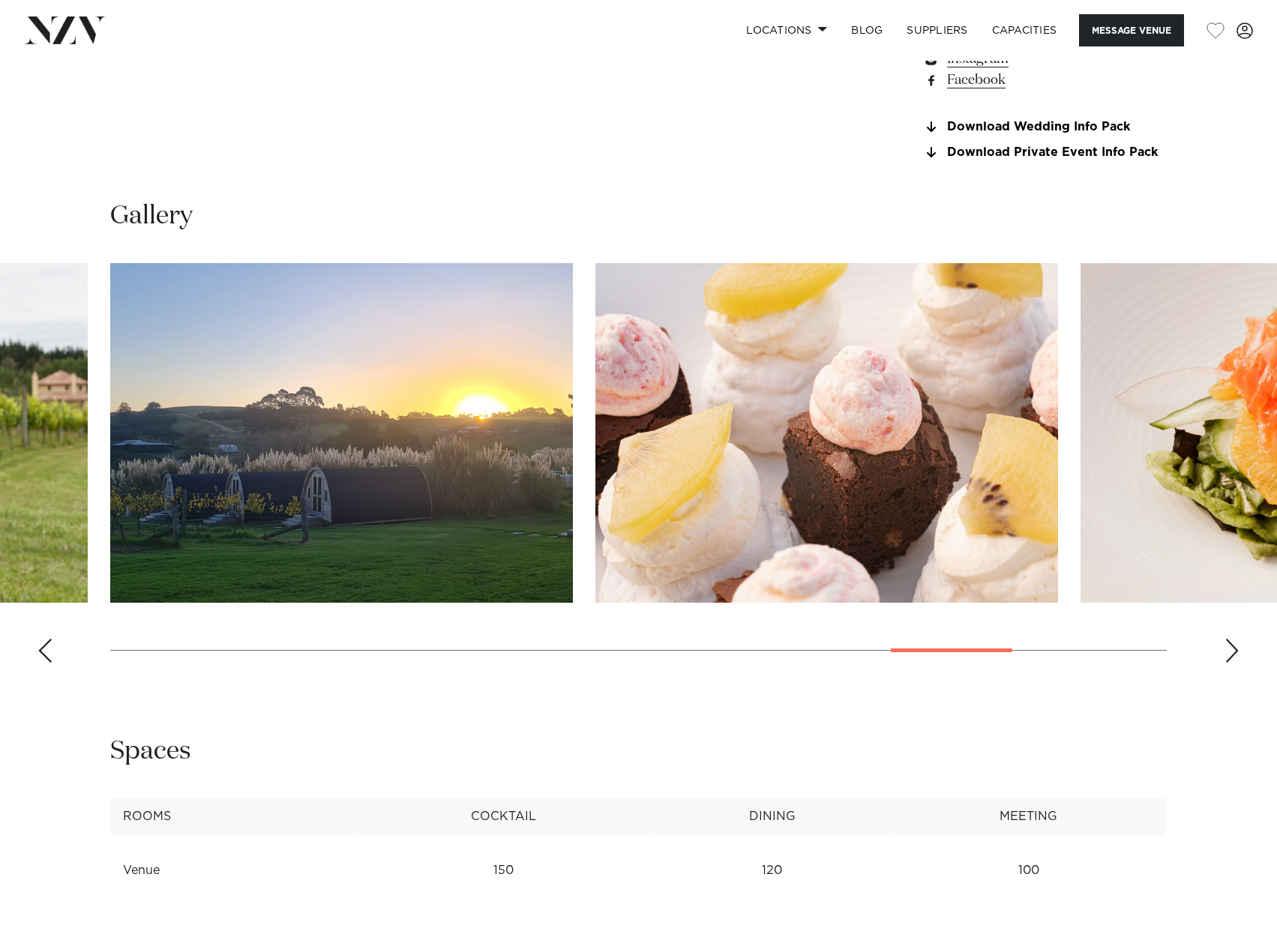
click at [1234, 663] on div "Next slide" at bounding box center [1232, 650] width 15 height 24
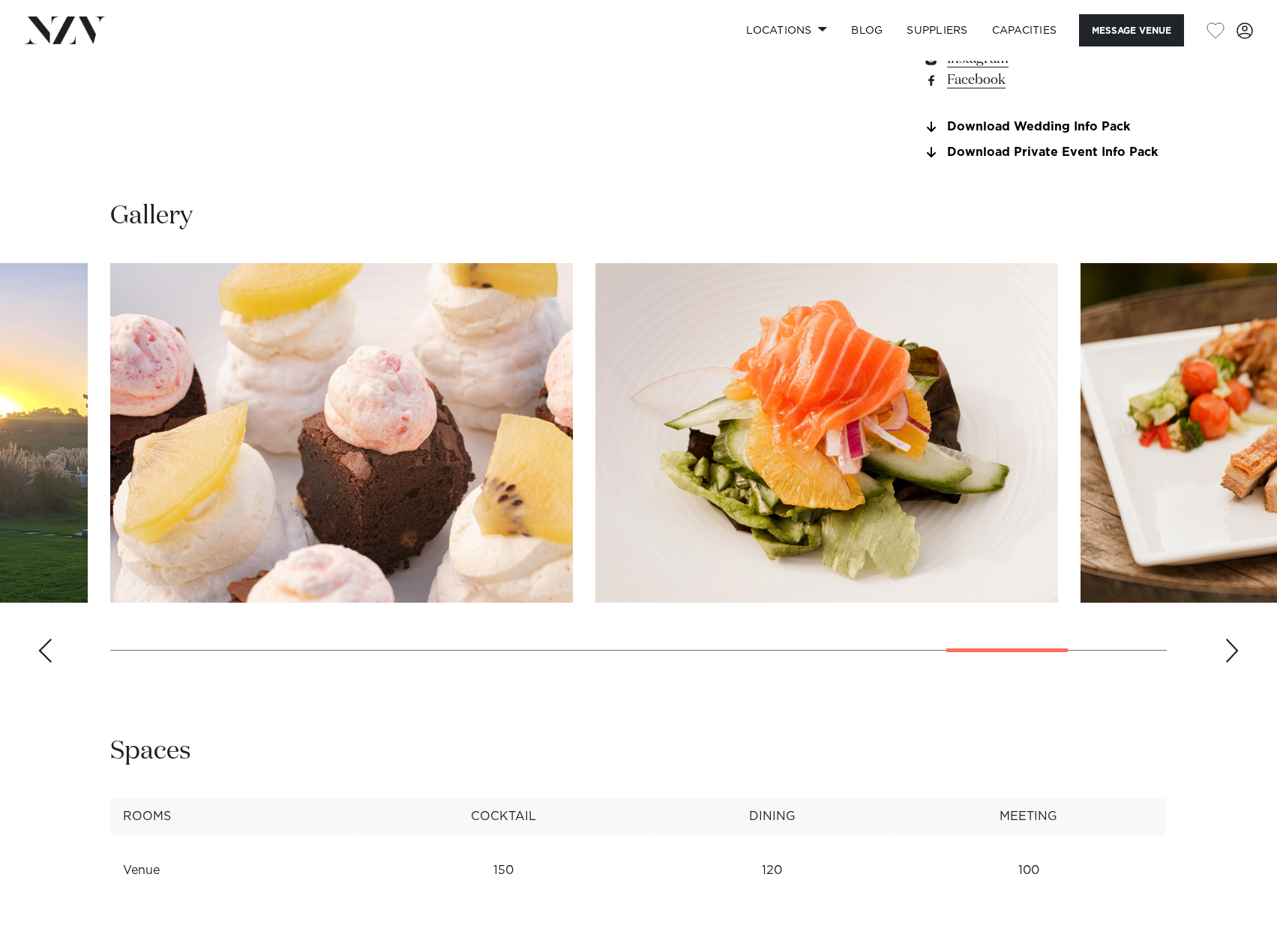
click at [1234, 663] on div "Next slide" at bounding box center [1232, 650] width 15 height 24
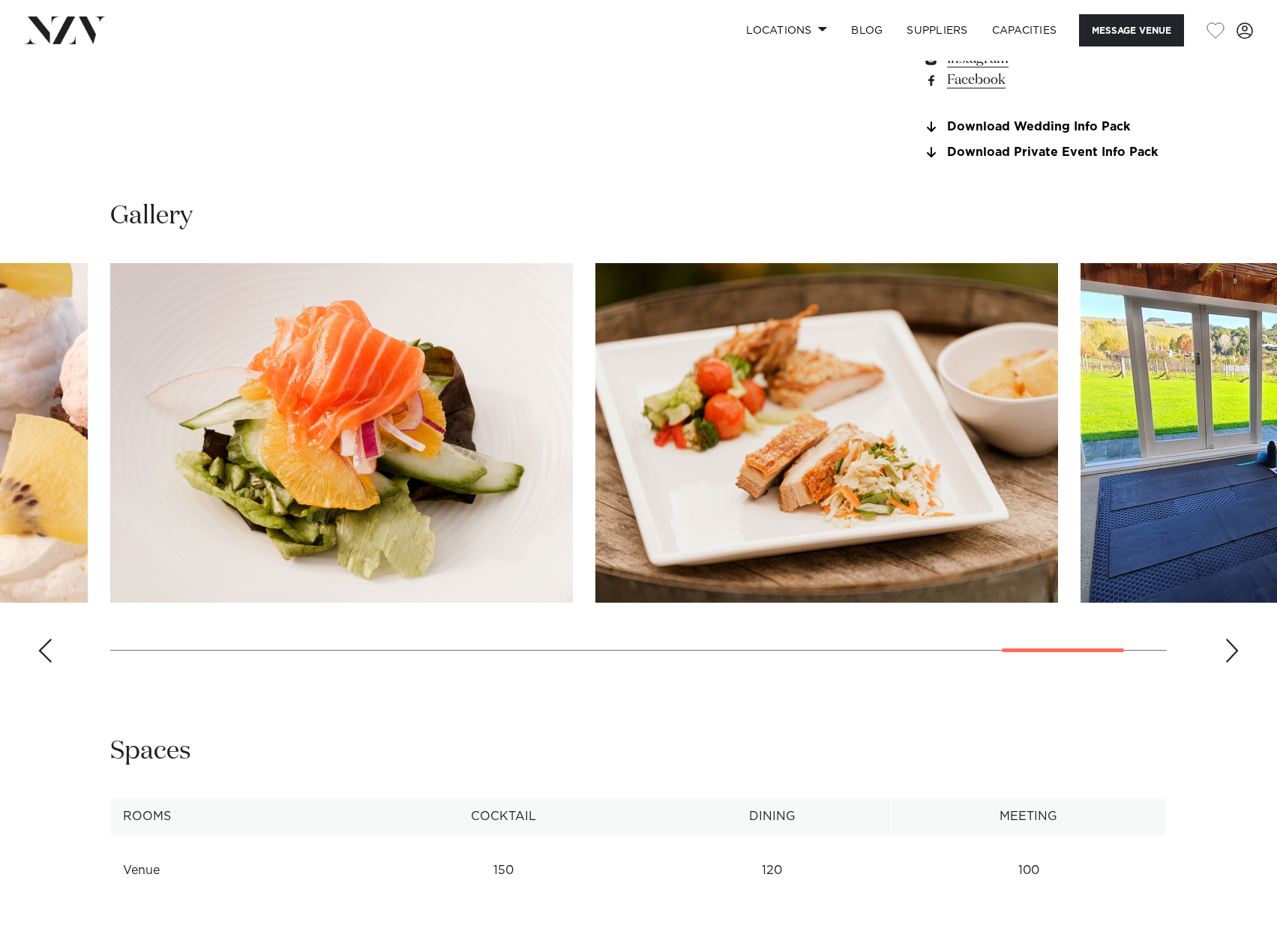
click at [1234, 663] on div "Next slide" at bounding box center [1232, 650] width 15 height 24
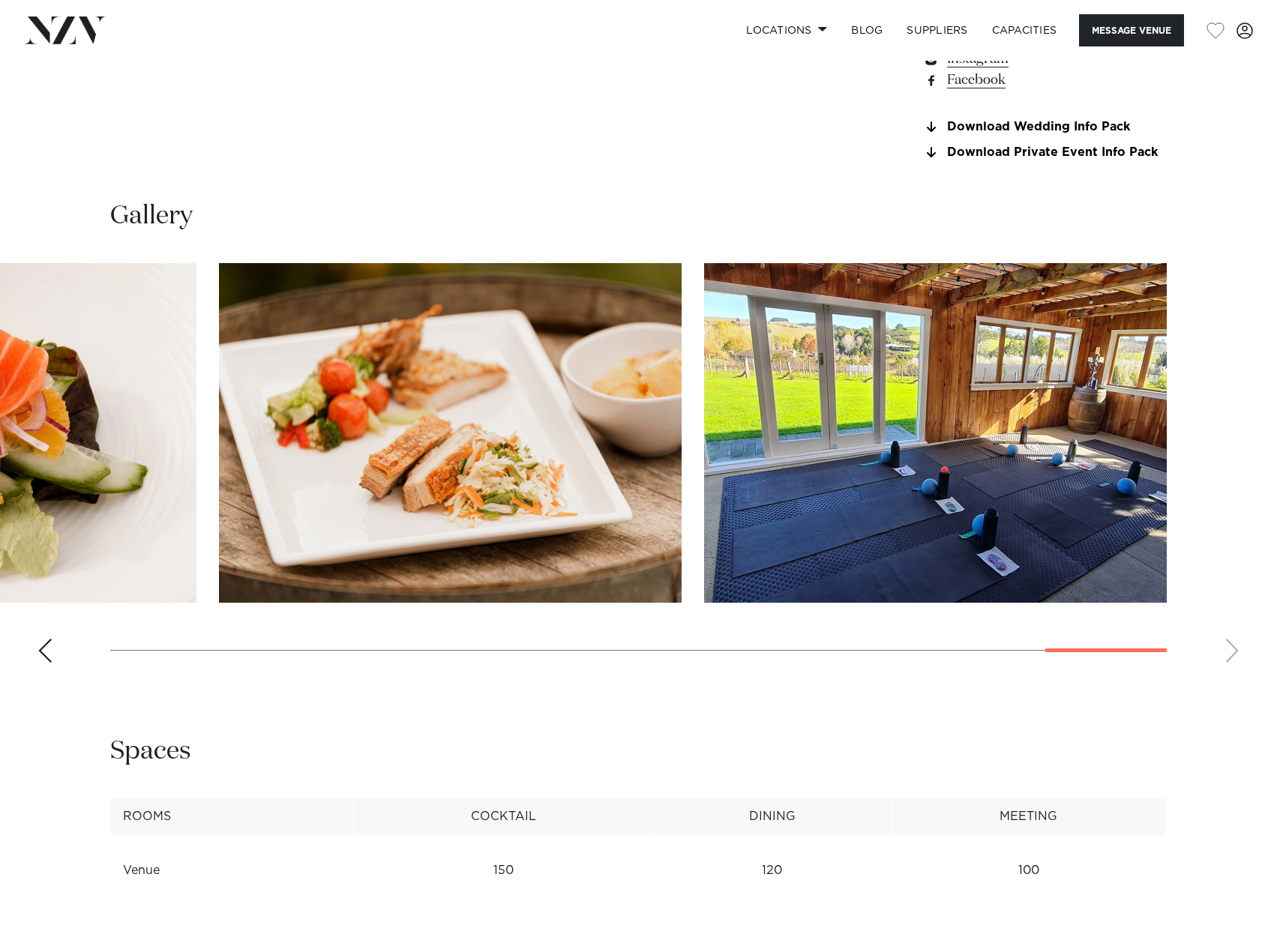
click at [1234, 673] on swiper-container at bounding box center [638, 469] width 1277 height 412
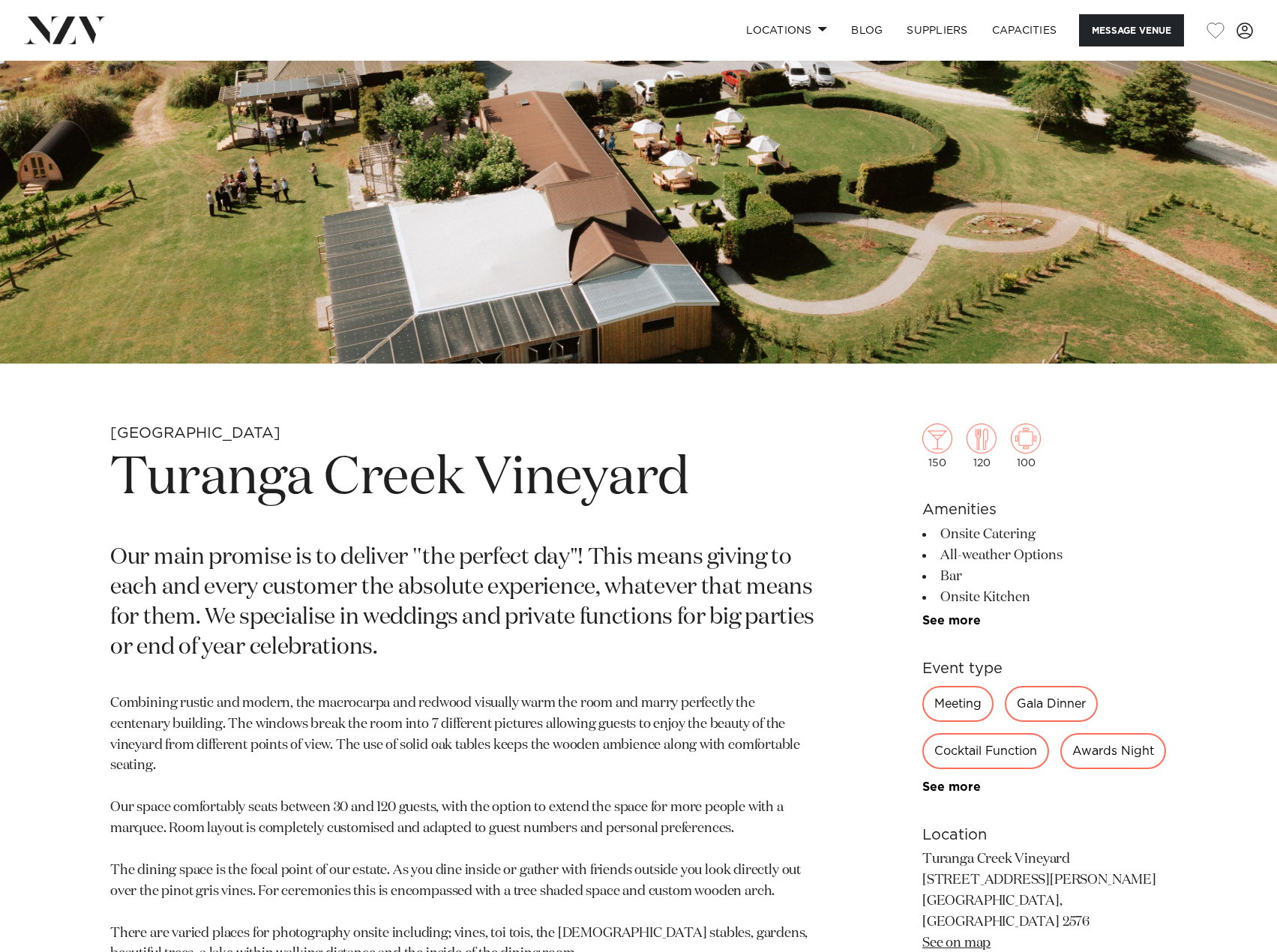
scroll to position [300, 0]
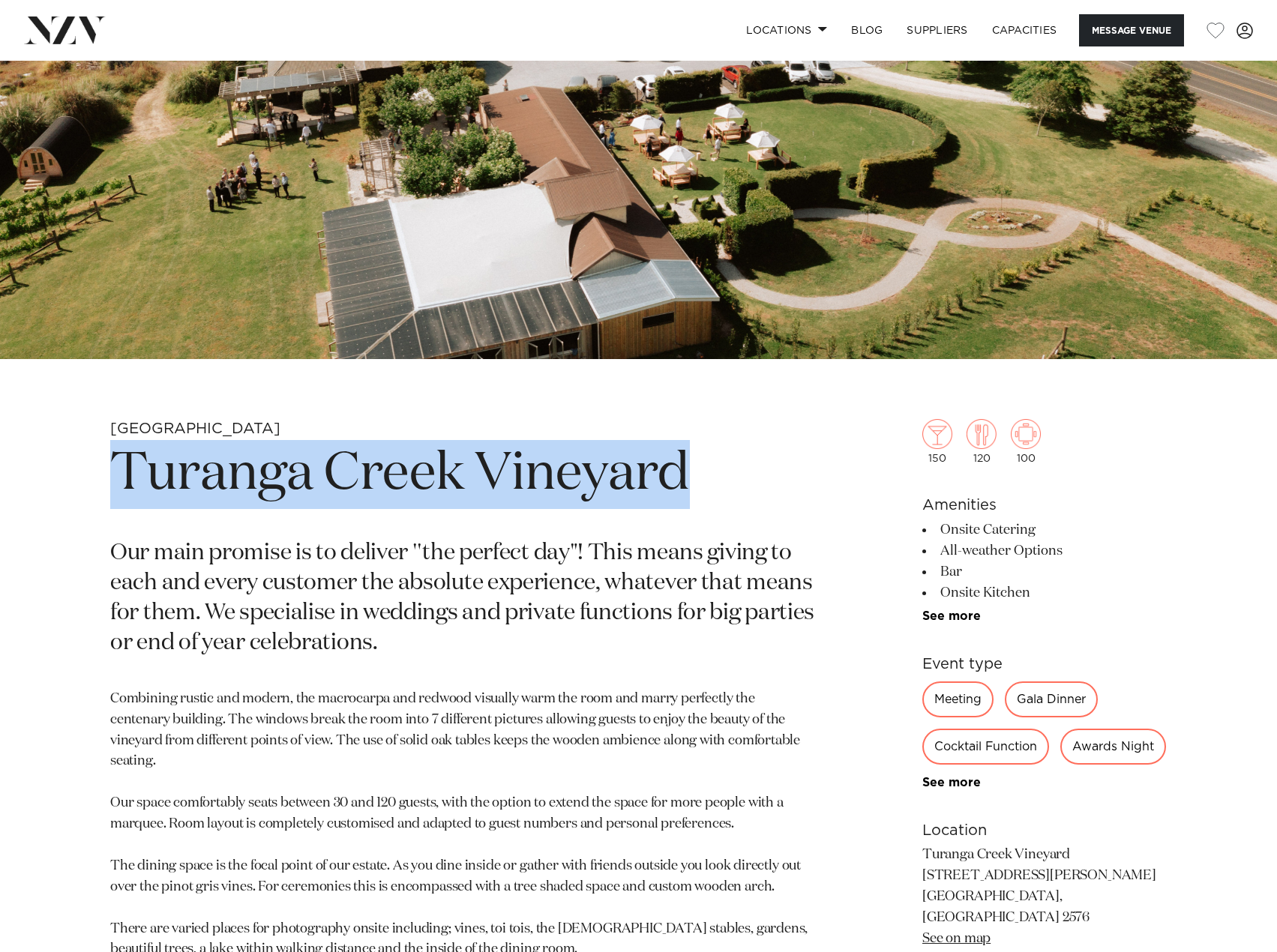
drag, startPoint x: 688, startPoint y: 478, endPoint x: 115, endPoint y: 479, distance: 573.0
click at [115, 479] on h1 "Turanga Creek Vineyard" at bounding box center [463, 475] width 706 height 69
copy h1 "Turanga Creek Vineyard"
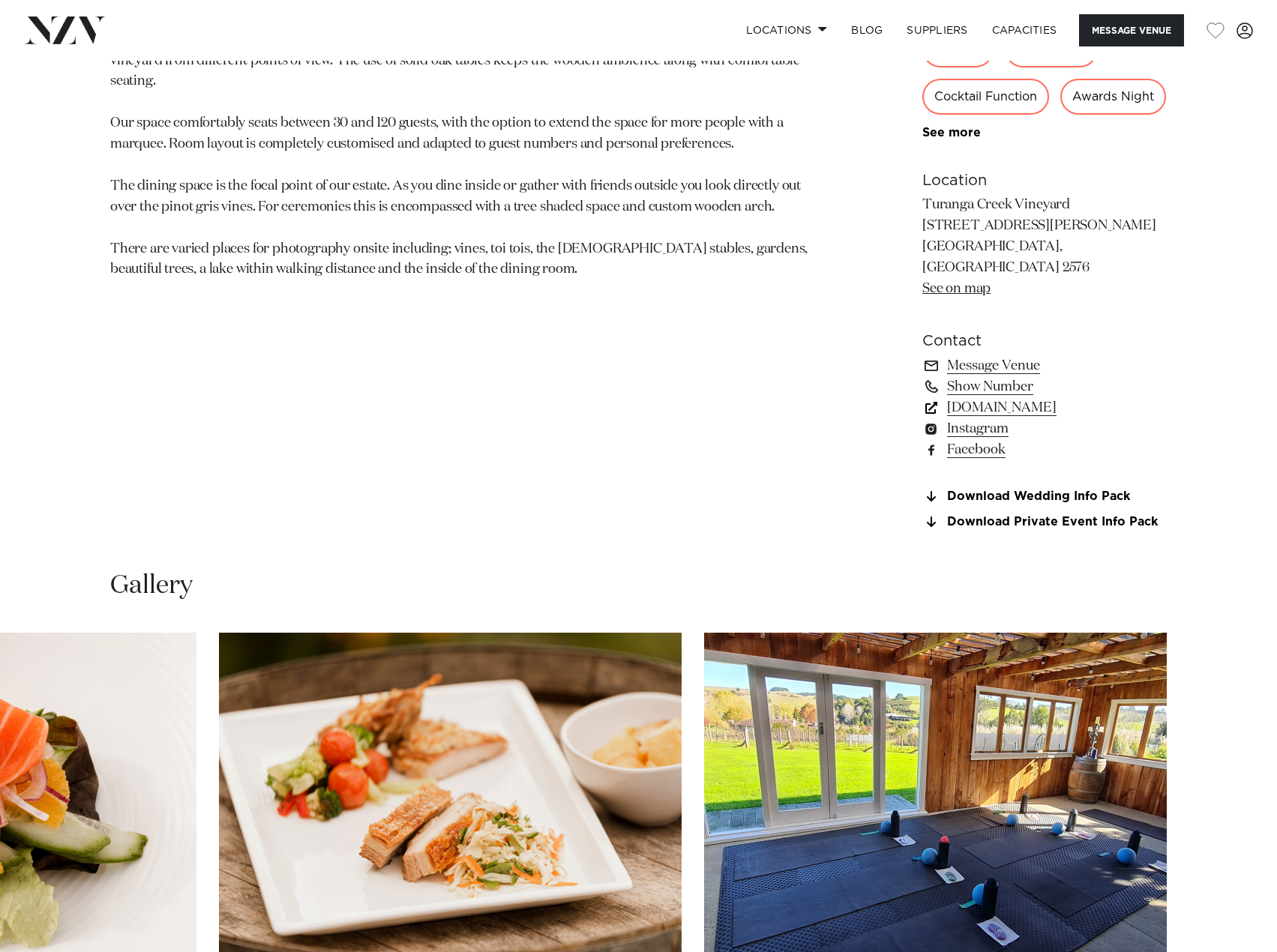
scroll to position [975, 0]
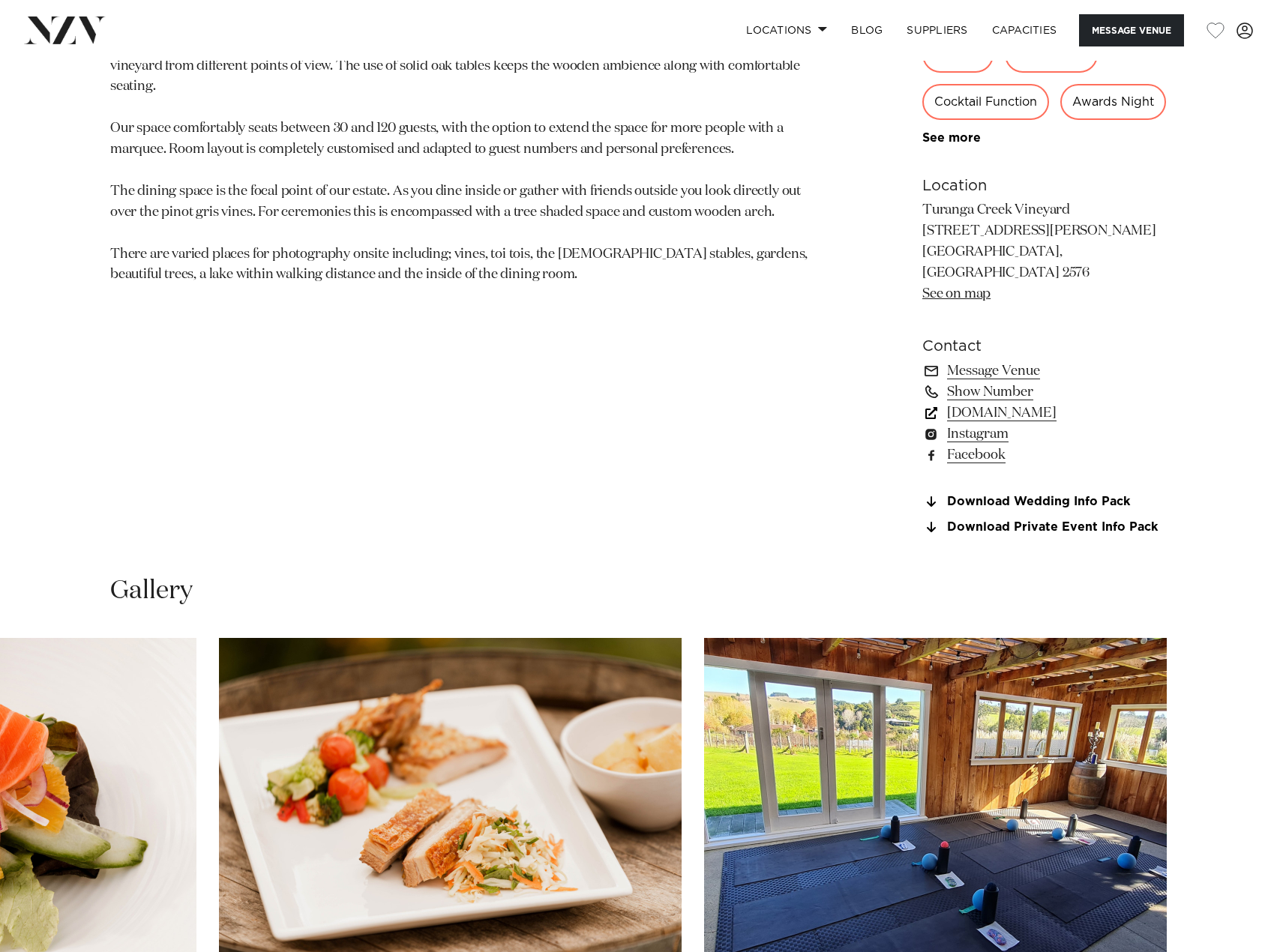
click at [1004, 424] on link "[DOMAIN_NAME]" at bounding box center [1045, 413] width 245 height 21
click at [1063, 509] on link "Download Wedding Info Pack" at bounding box center [1045, 502] width 245 height 13
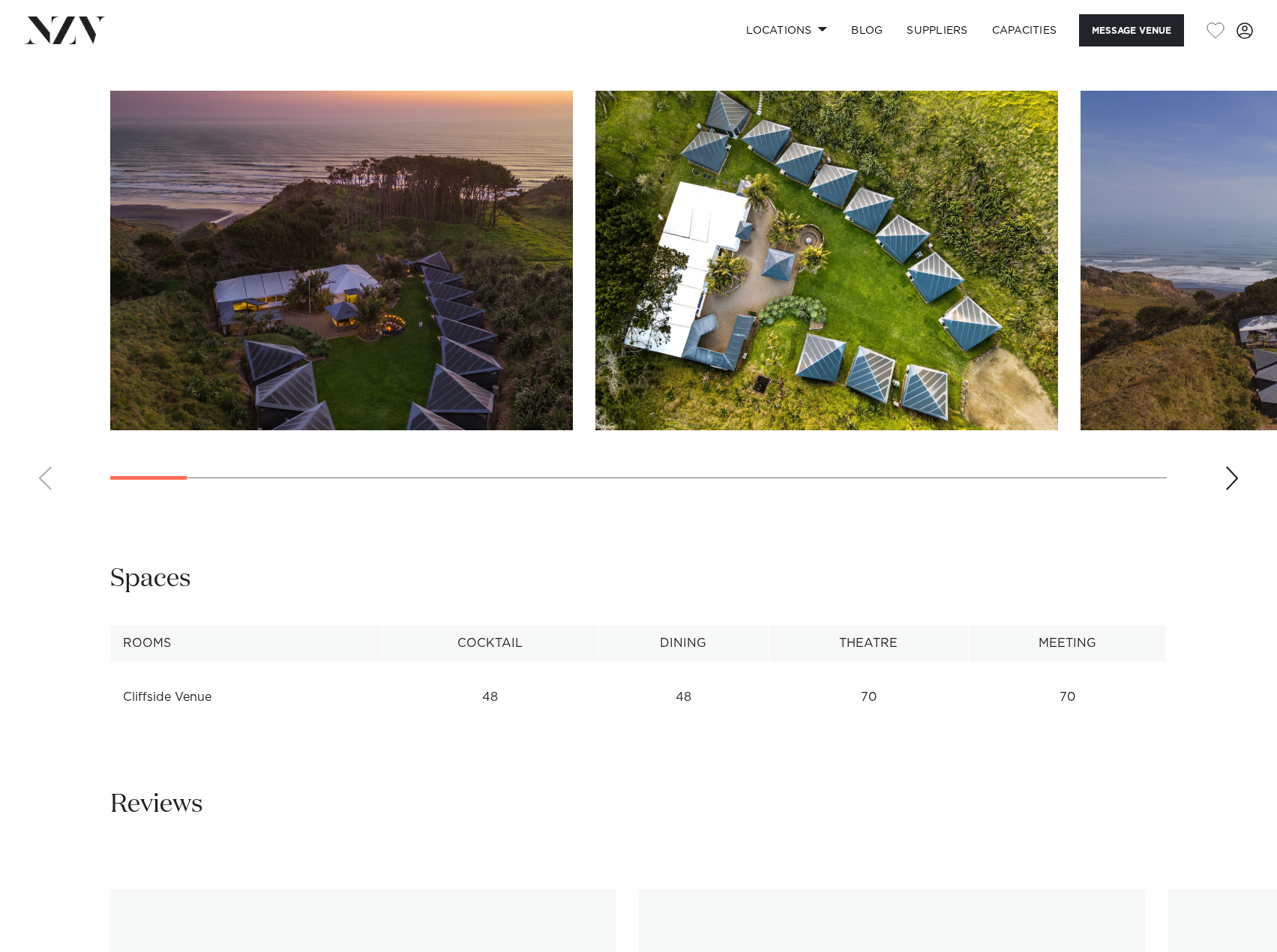
scroll to position [1649, 0]
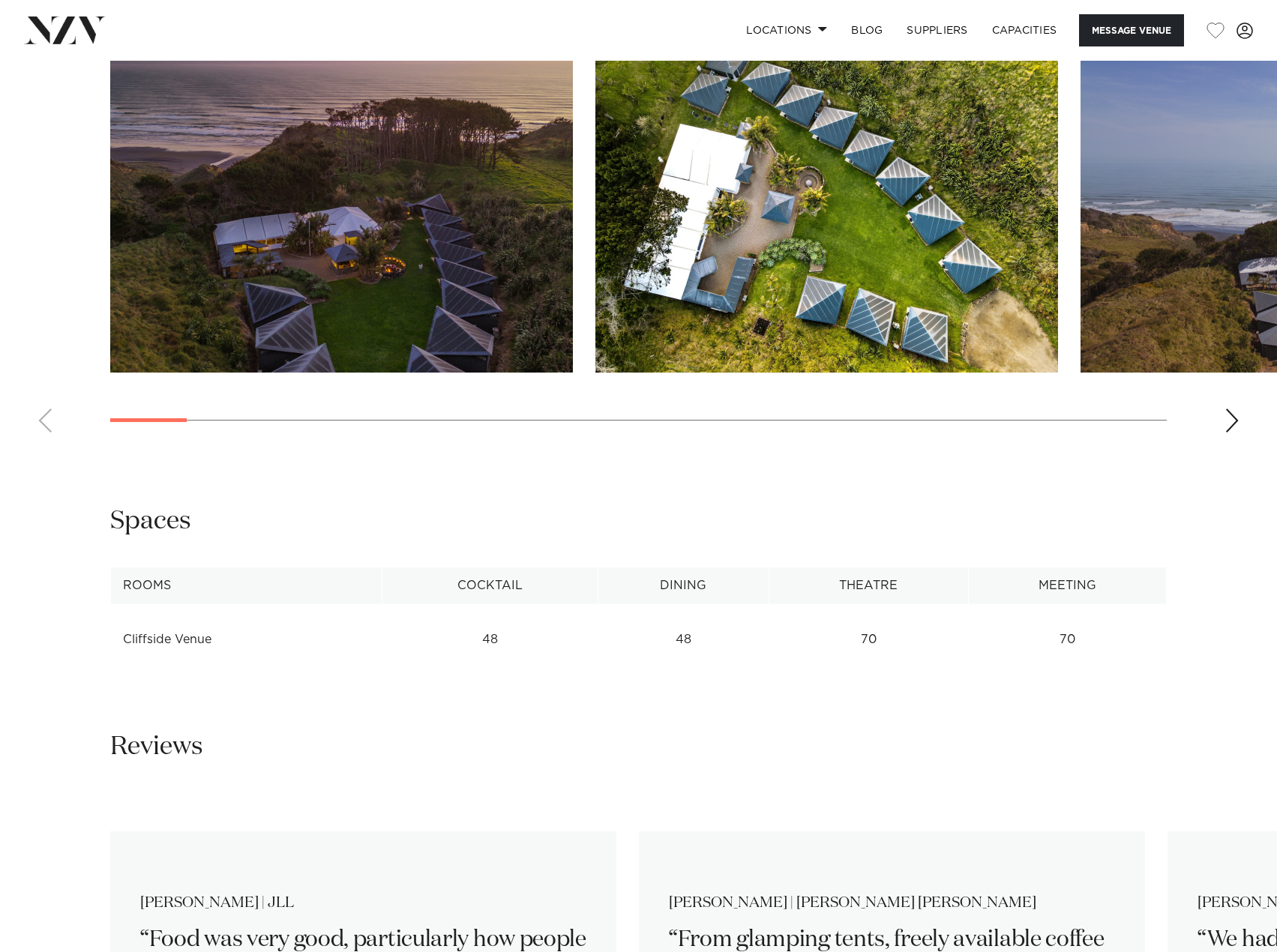
click at [1224, 408] on swiper-container at bounding box center [638, 238] width 1277 height 412
click at [1228, 408] on div "Next slide" at bounding box center [1232, 420] width 15 height 24
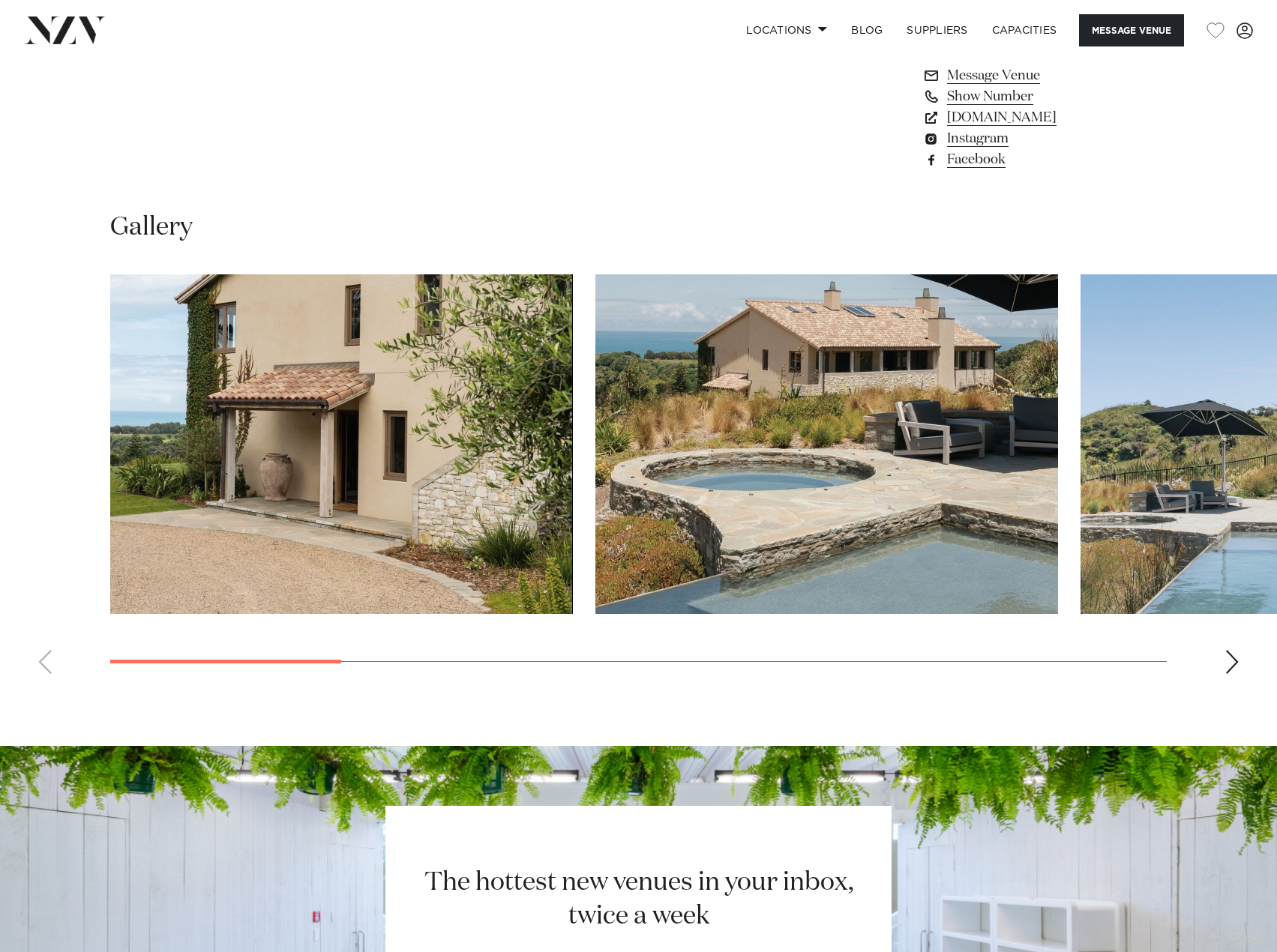
scroll to position [1350, 0]
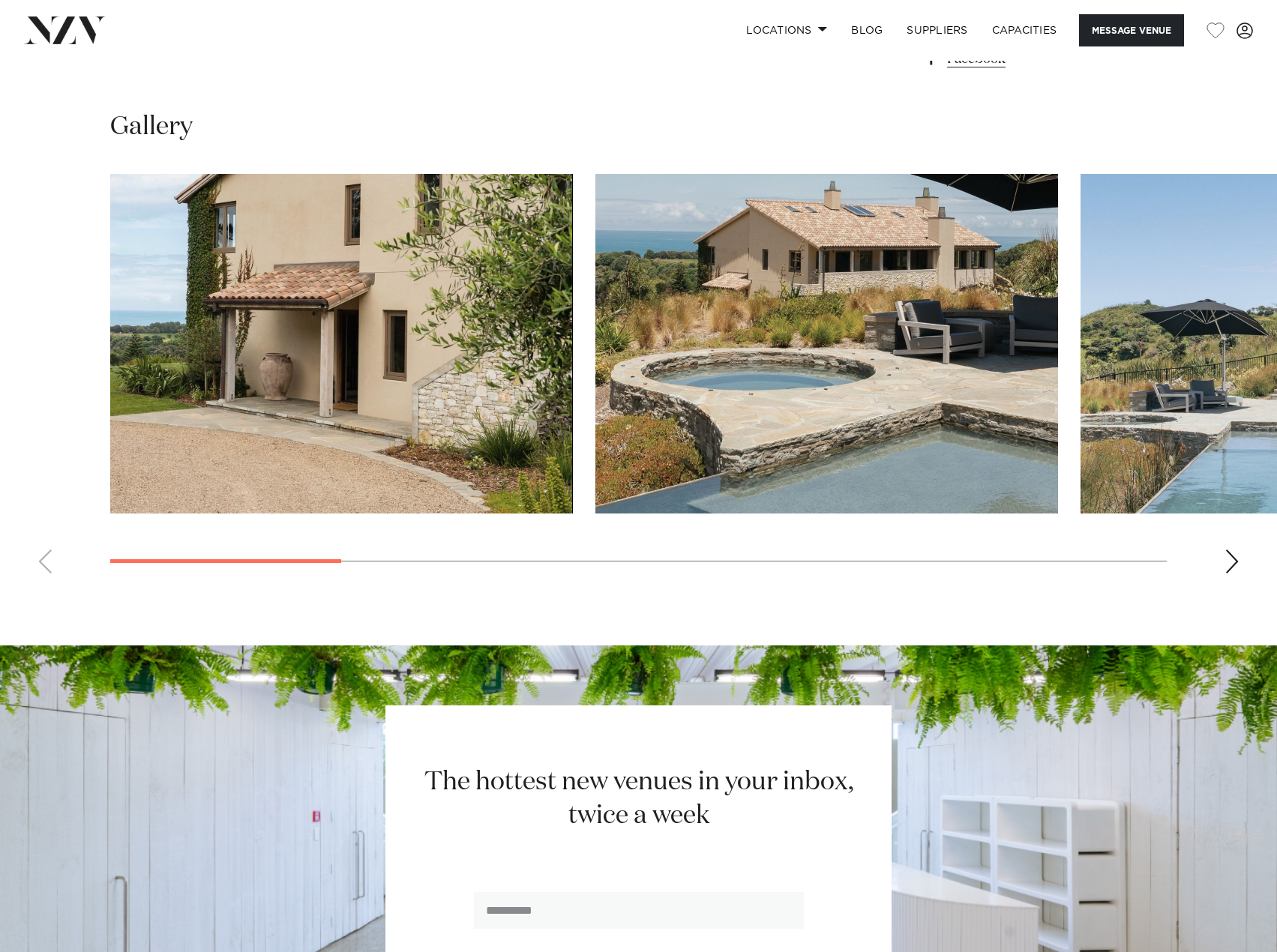
click at [1237, 563] on div "Next slide" at bounding box center [1232, 561] width 15 height 24
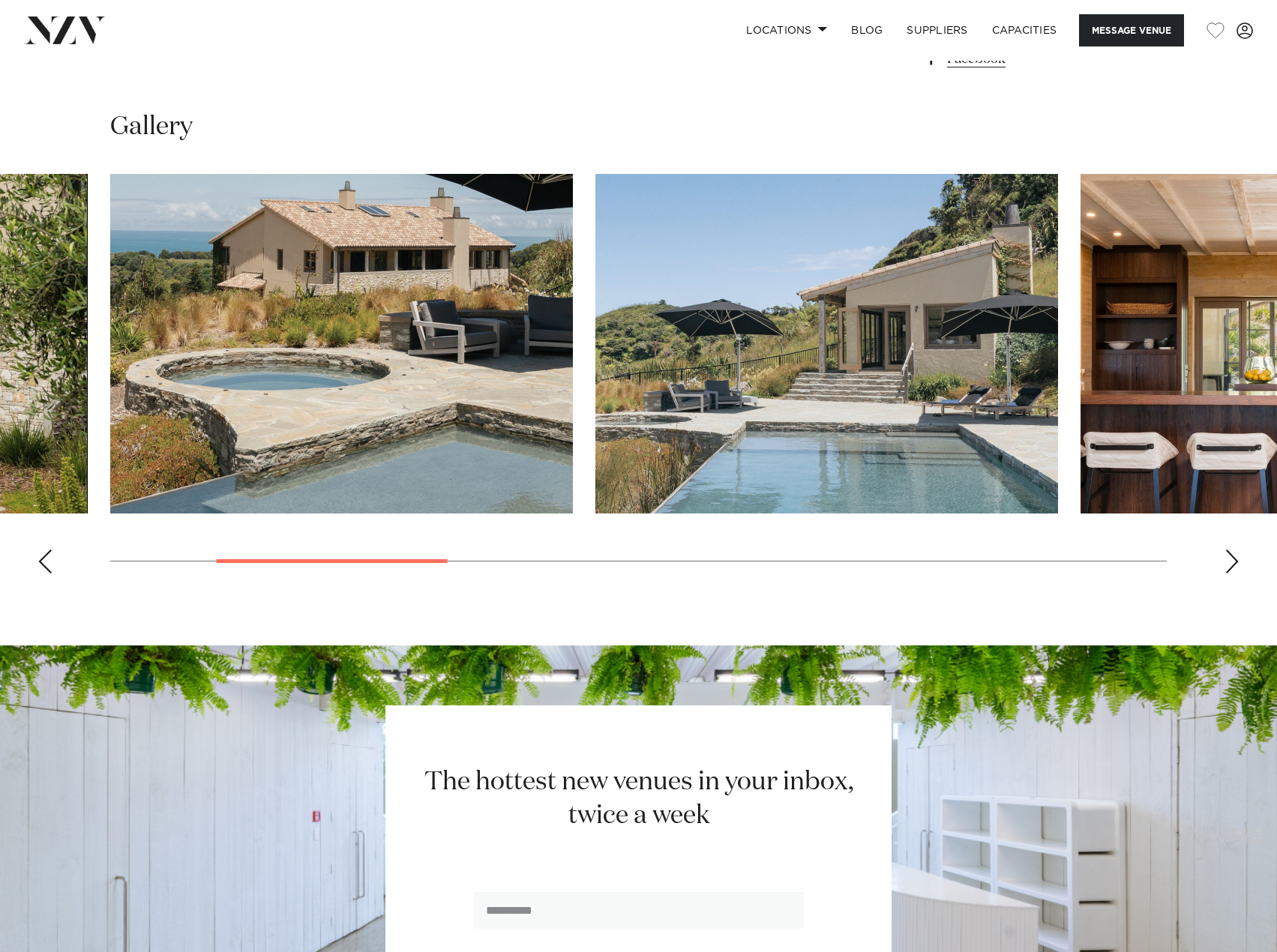
click at [1237, 563] on div "Next slide" at bounding box center [1232, 561] width 15 height 24
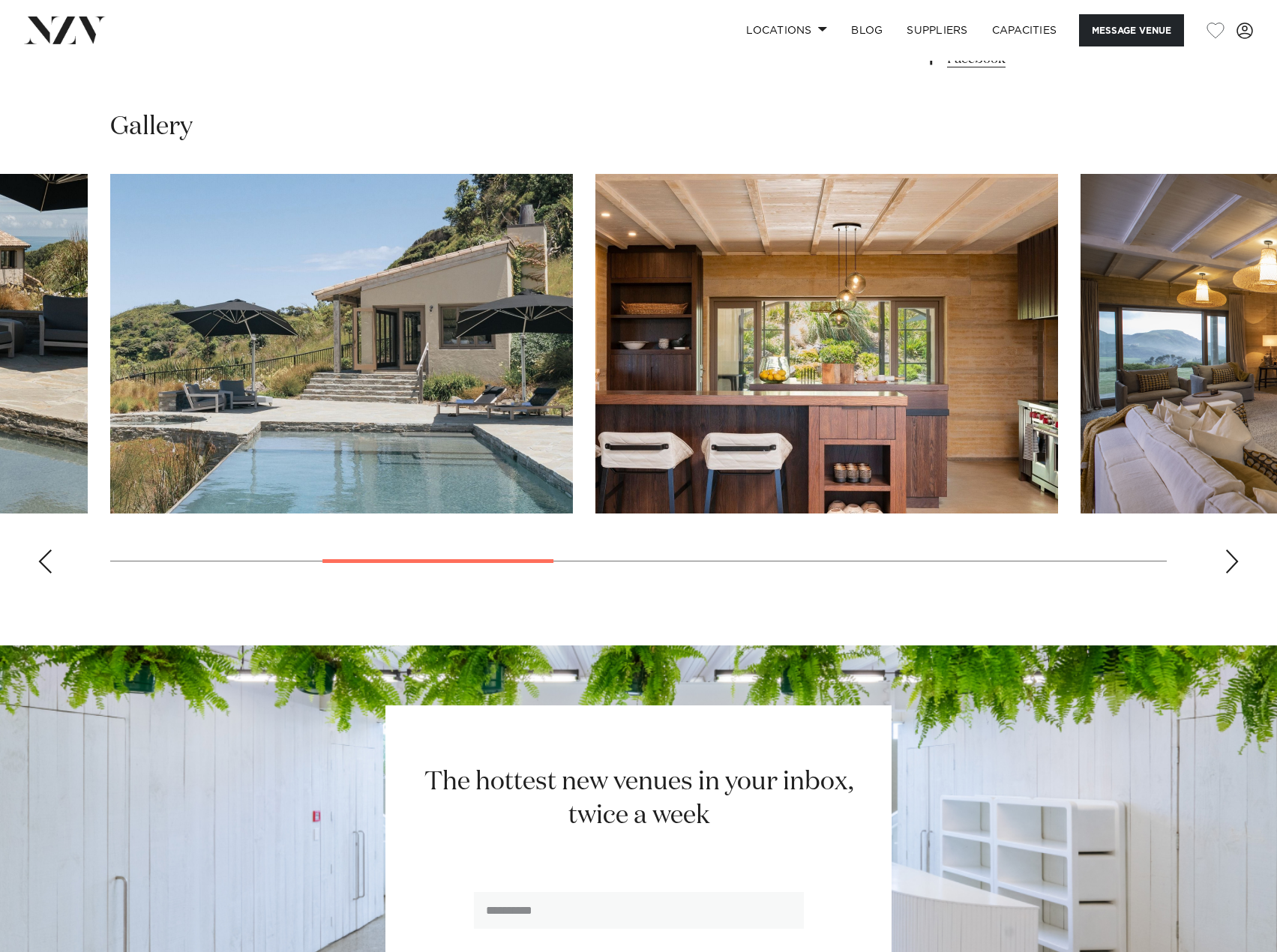
click at [1237, 563] on div "Next slide" at bounding box center [1232, 561] width 15 height 24
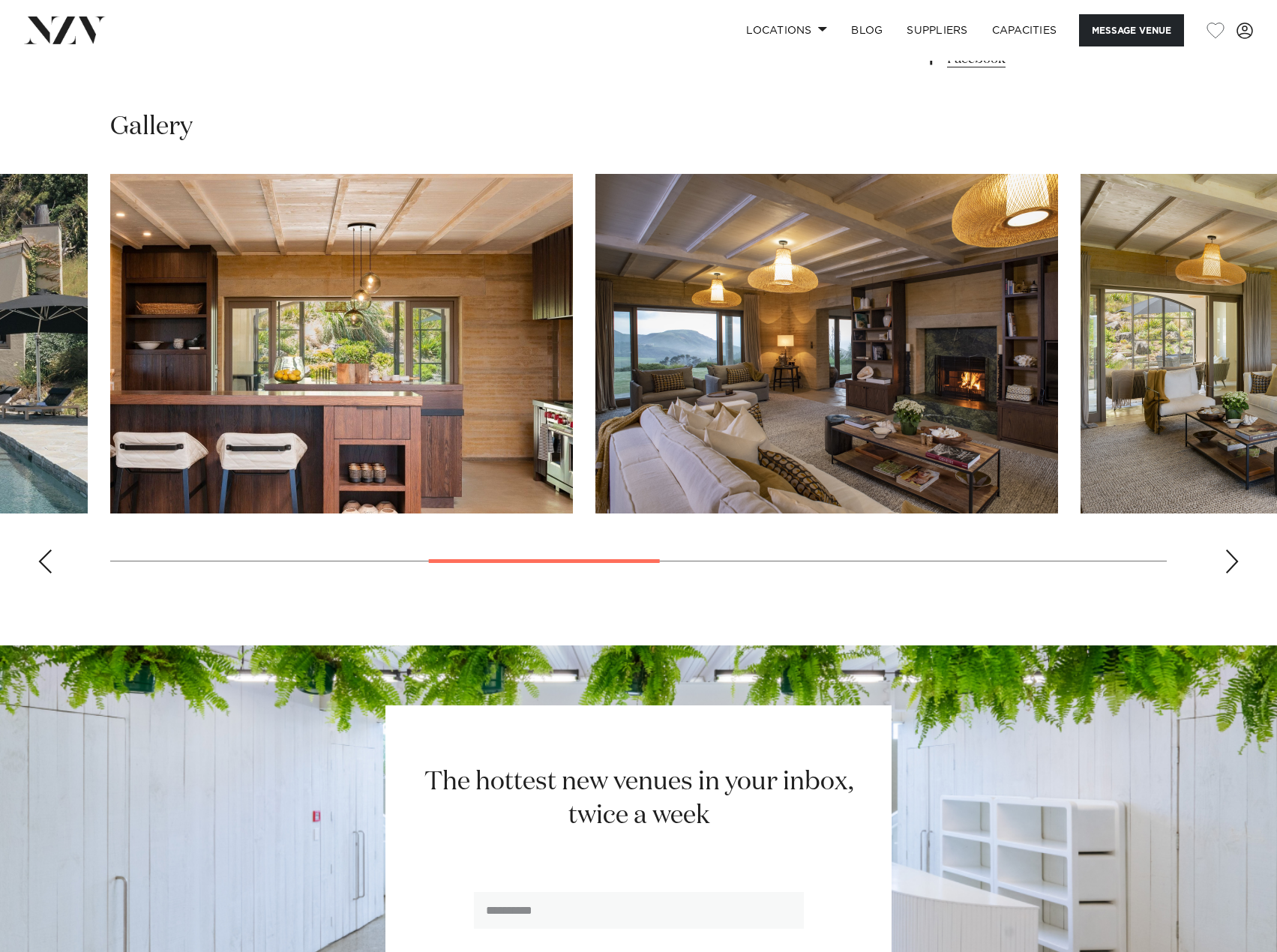
click at [1237, 563] on div "Next slide" at bounding box center [1232, 561] width 15 height 24
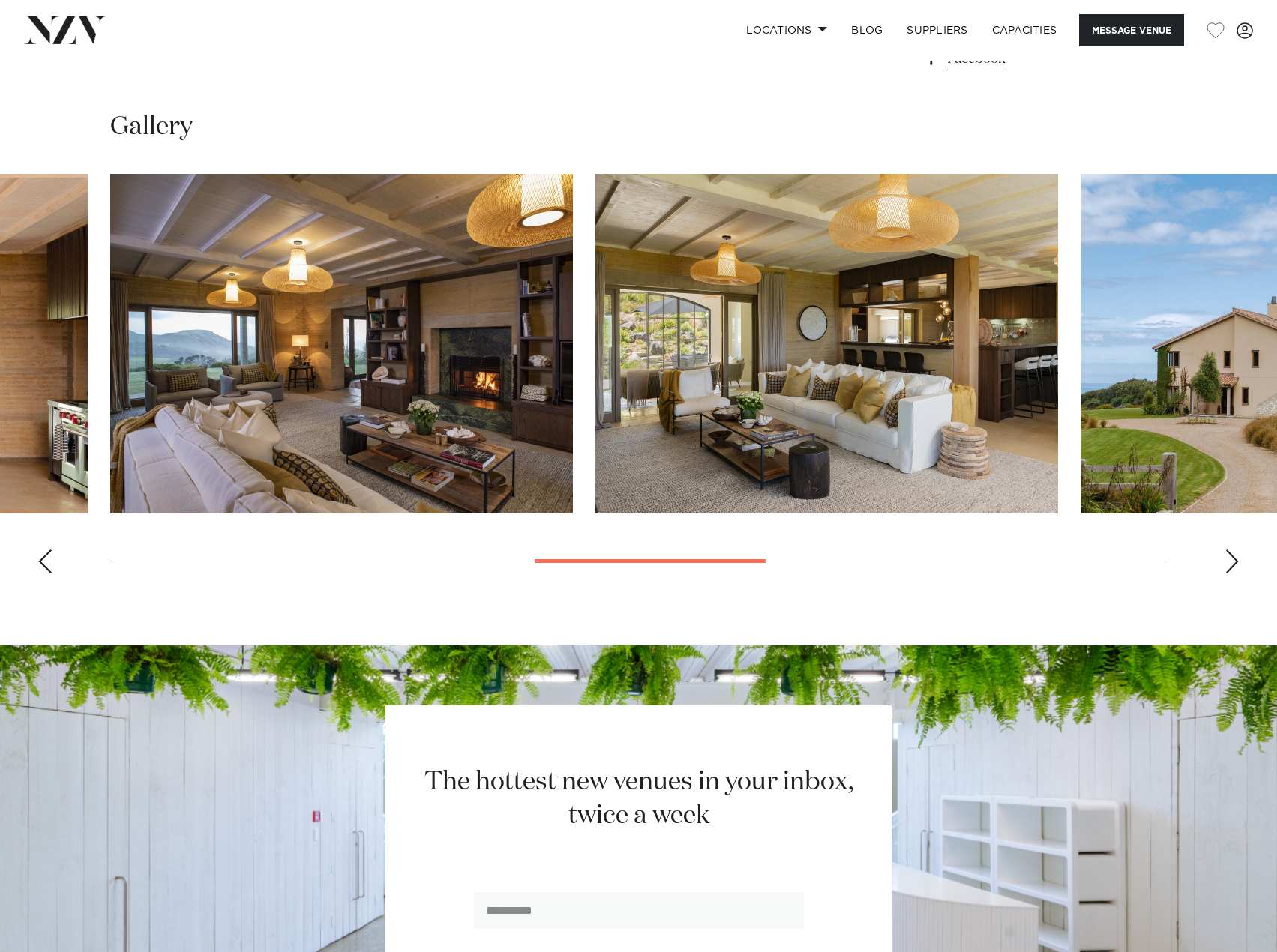
click at [1237, 563] on div "Next slide" at bounding box center [1232, 561] width 15 height 24
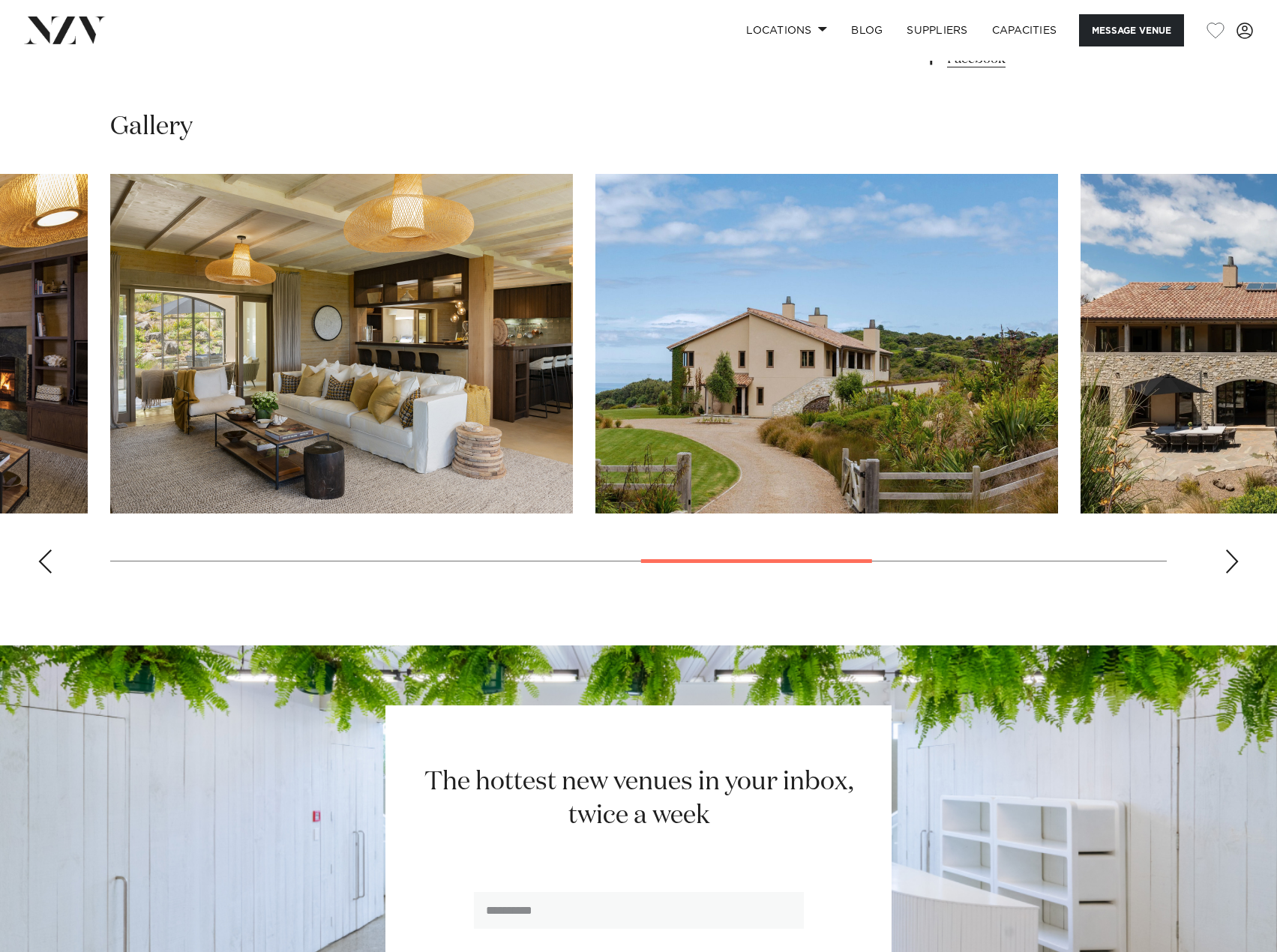
click at [1237, 563] on div "Next slide" at bounding box center [1232, 561] width 15 height 24
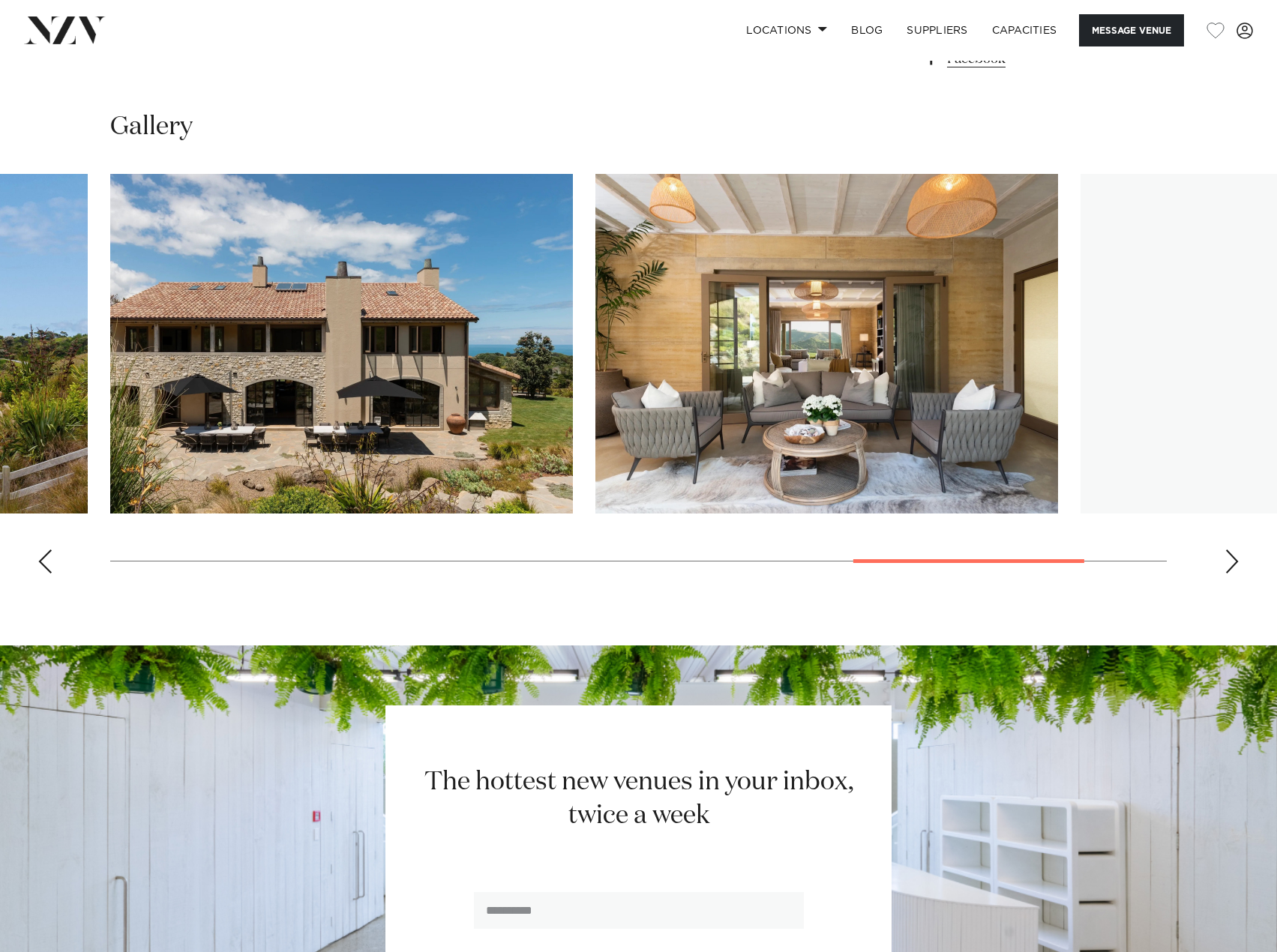
click at [1237, 563] on div "Next slide" at bounding box center [1232, 561] width 15 height 24
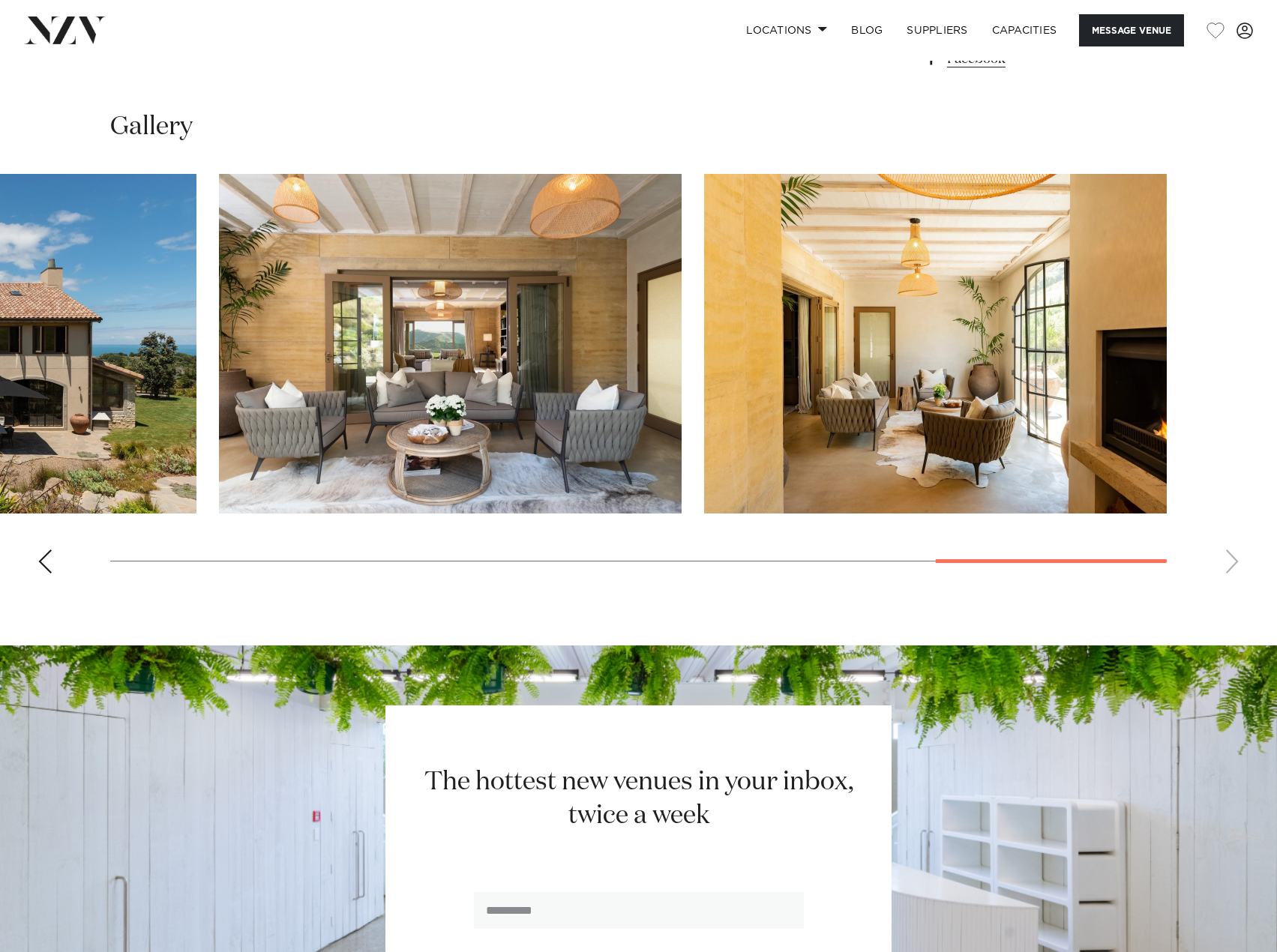
click at [1237, 563] on swiper-container at bounding box center [638, 380] width 1277 height 412
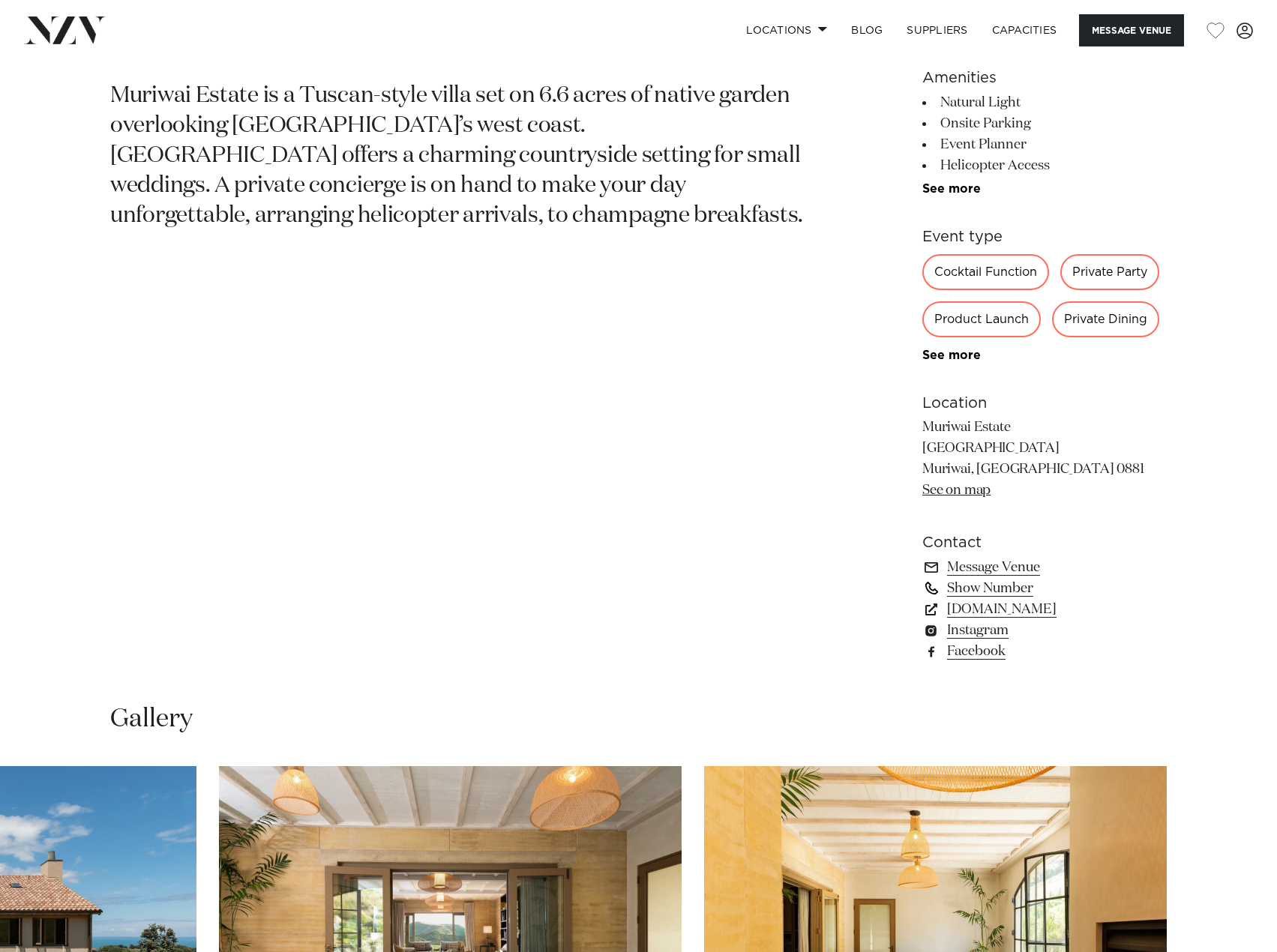
scroll to position [683, 0]
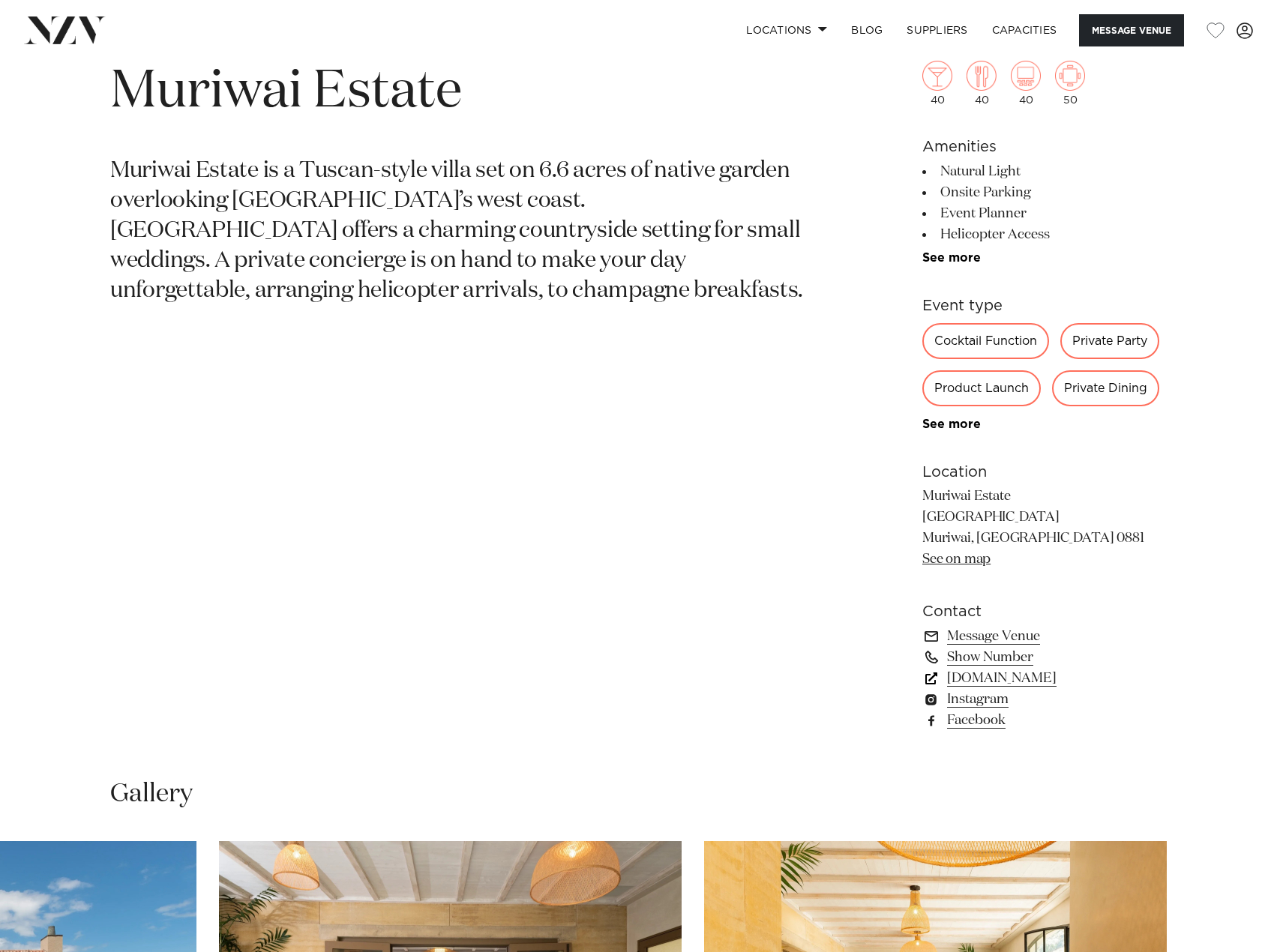
click at [1005, 674] on link "muriwaiestate.co.nz" at bounding box center [1045, 679] width 245 height 21
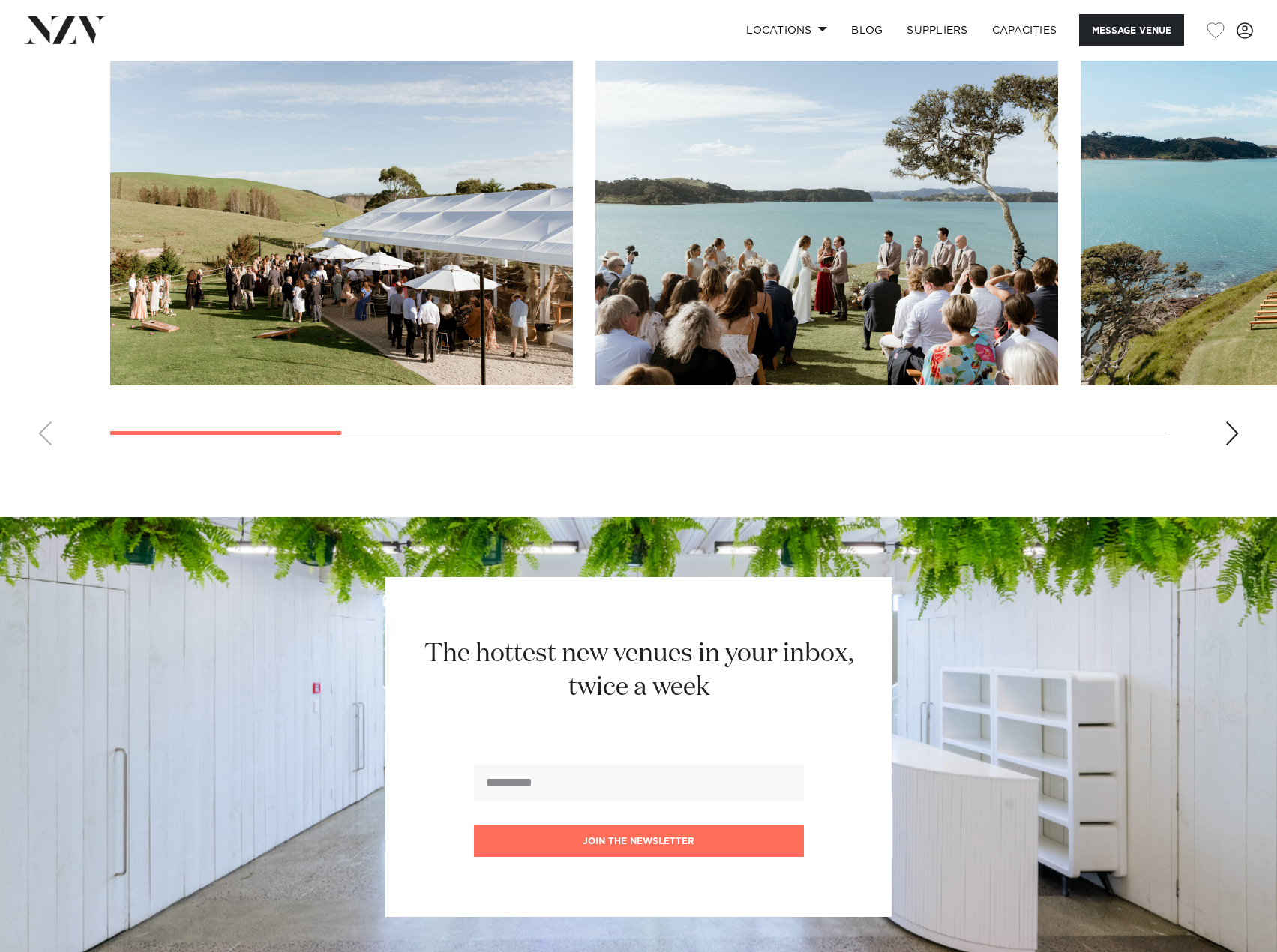
scroll to position [1500, 0]
click at [1236, 444] on div "Next slide" at bounding box center [1232, 432] width 15 height 24
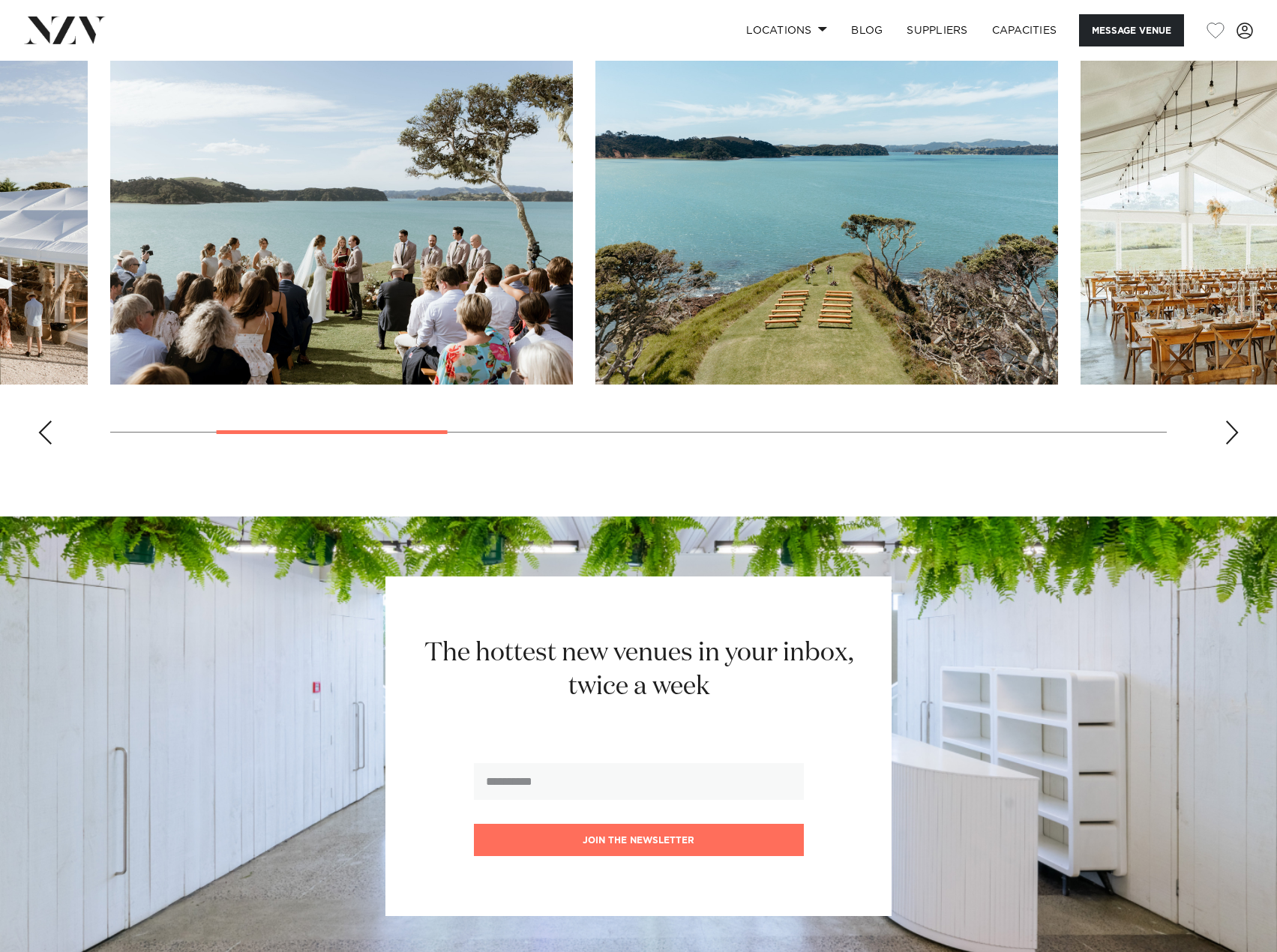
click at [1236, 444] on div "Next slide" at bounding box center [1232, 432] width 15 height 24
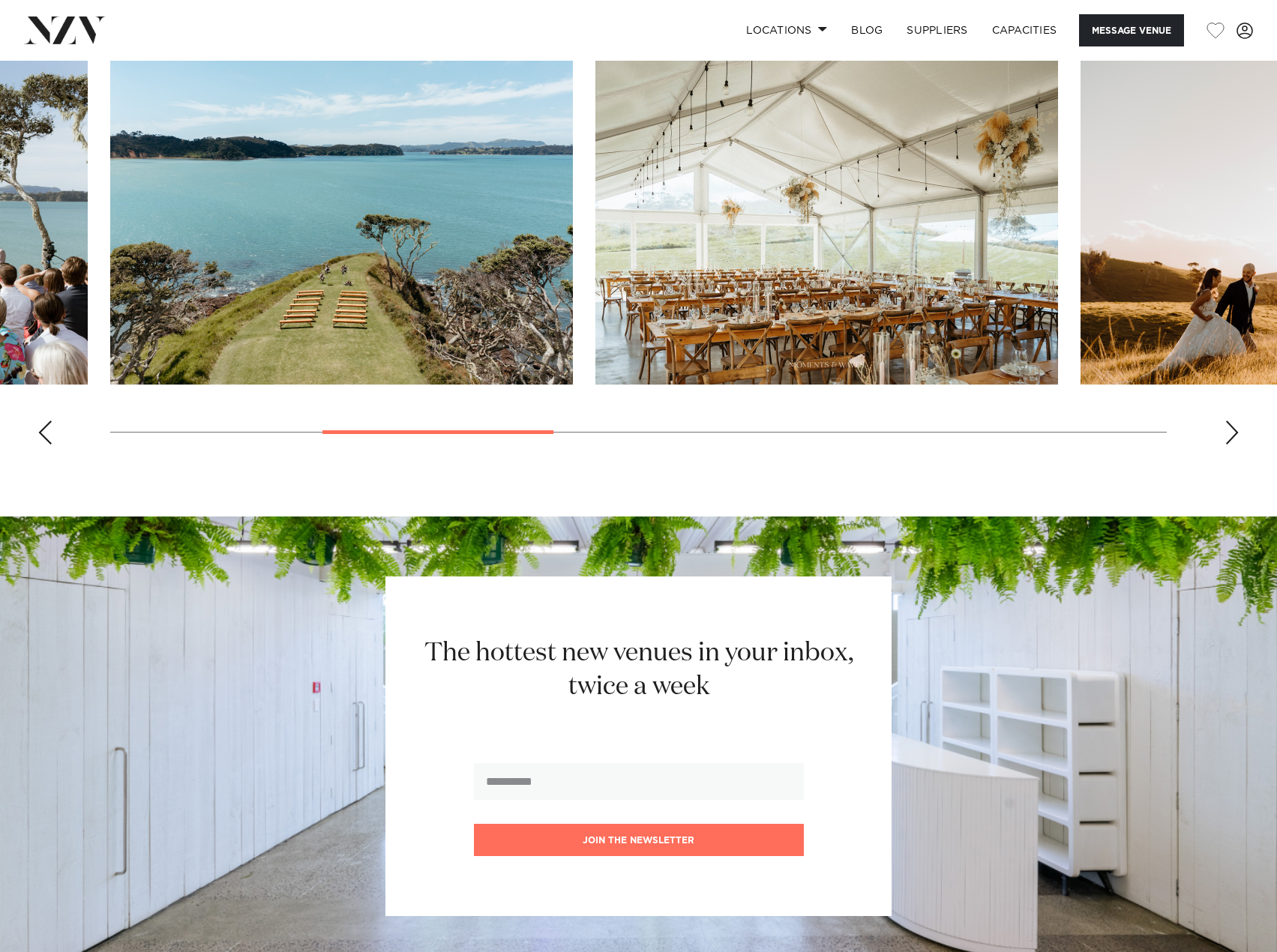
click at [1236, 444] on div "Next slide" at bounding box center [1232, 432] width 15 height 24
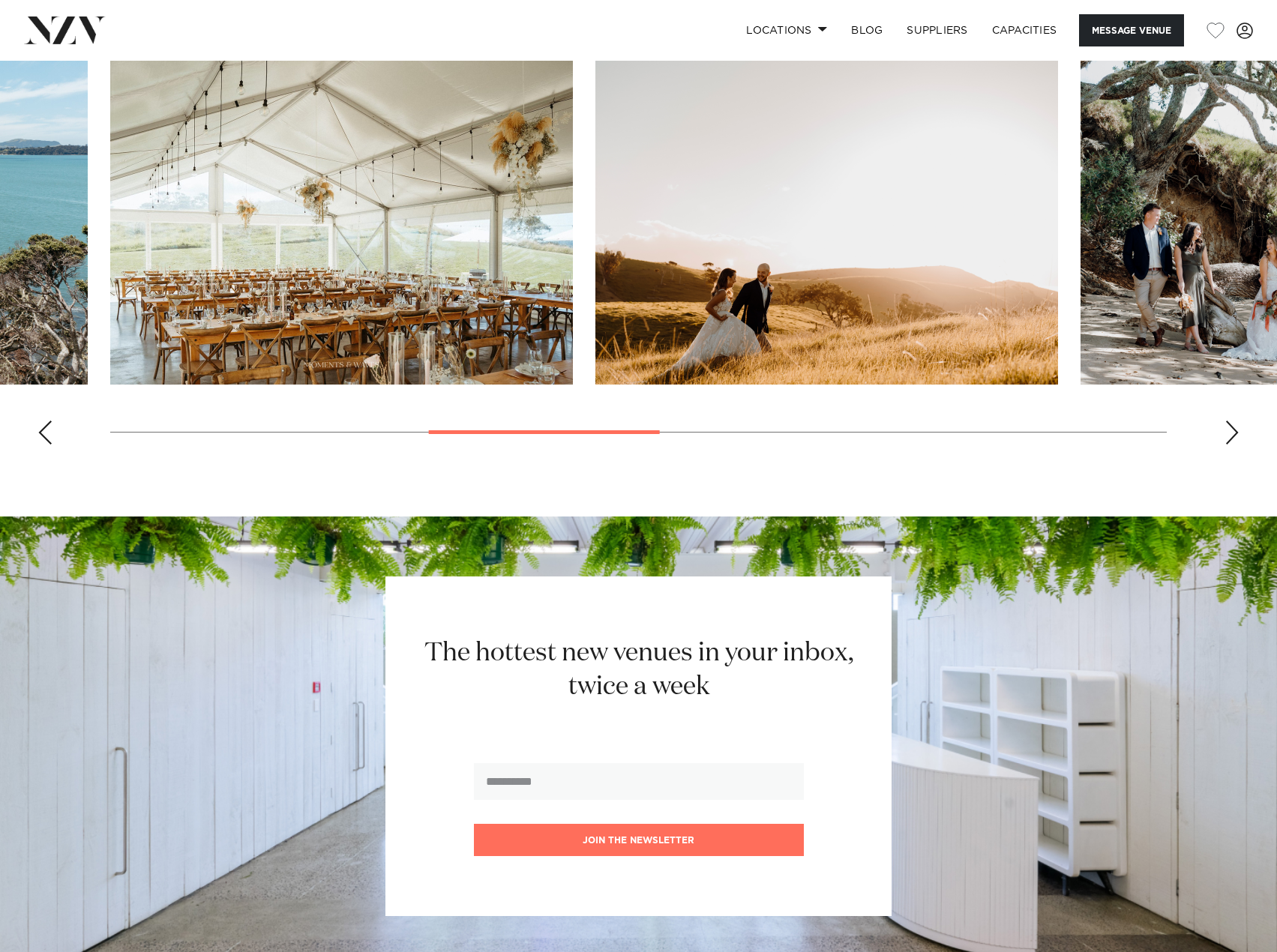
click at [1236, 444] on div "Next slide" at bounding box center [1232, 432] width 15 height 24
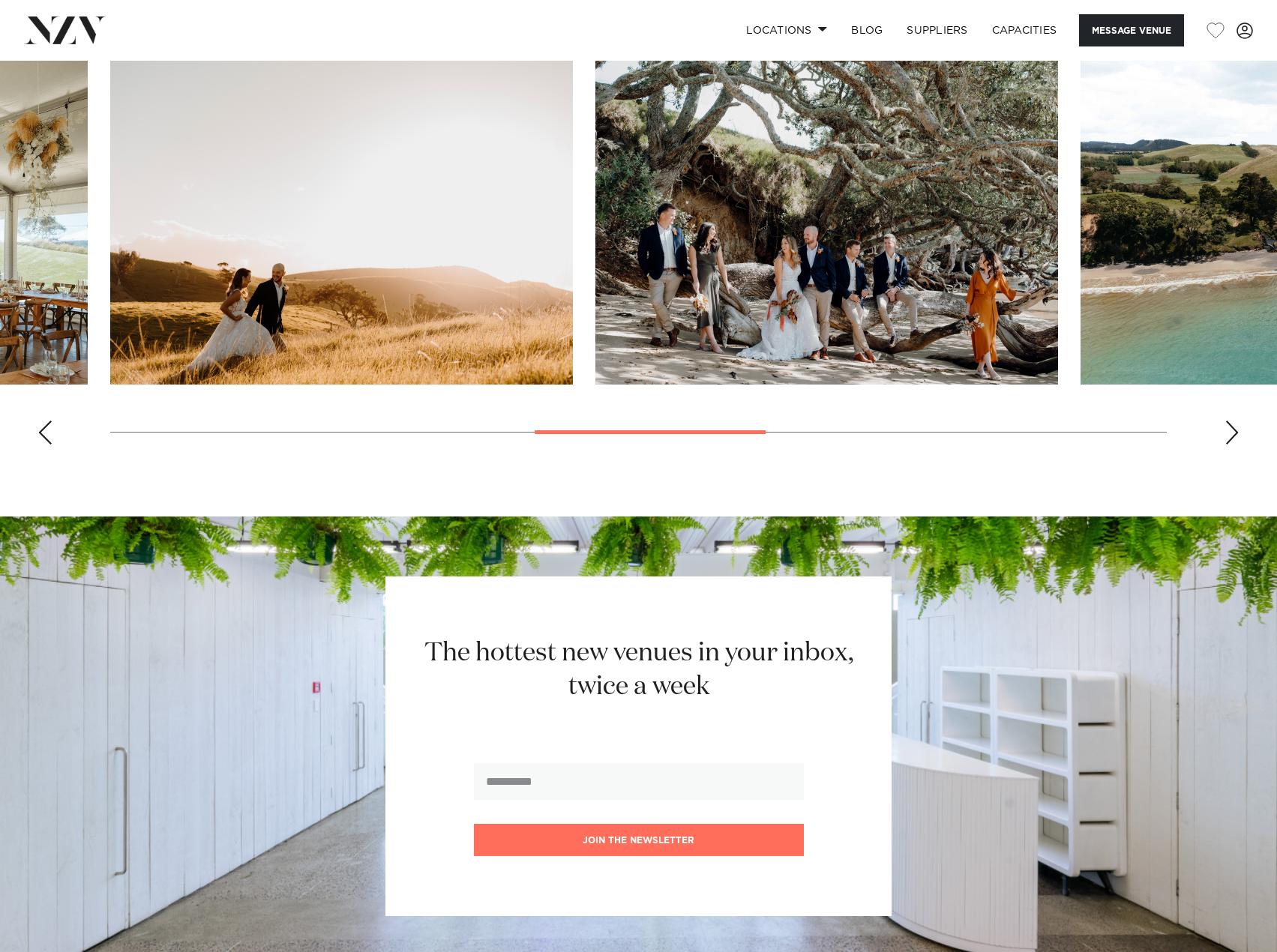
click at [1236, 444] on div "Next slide" at bounding box center [1232, 432] width 15 height 24
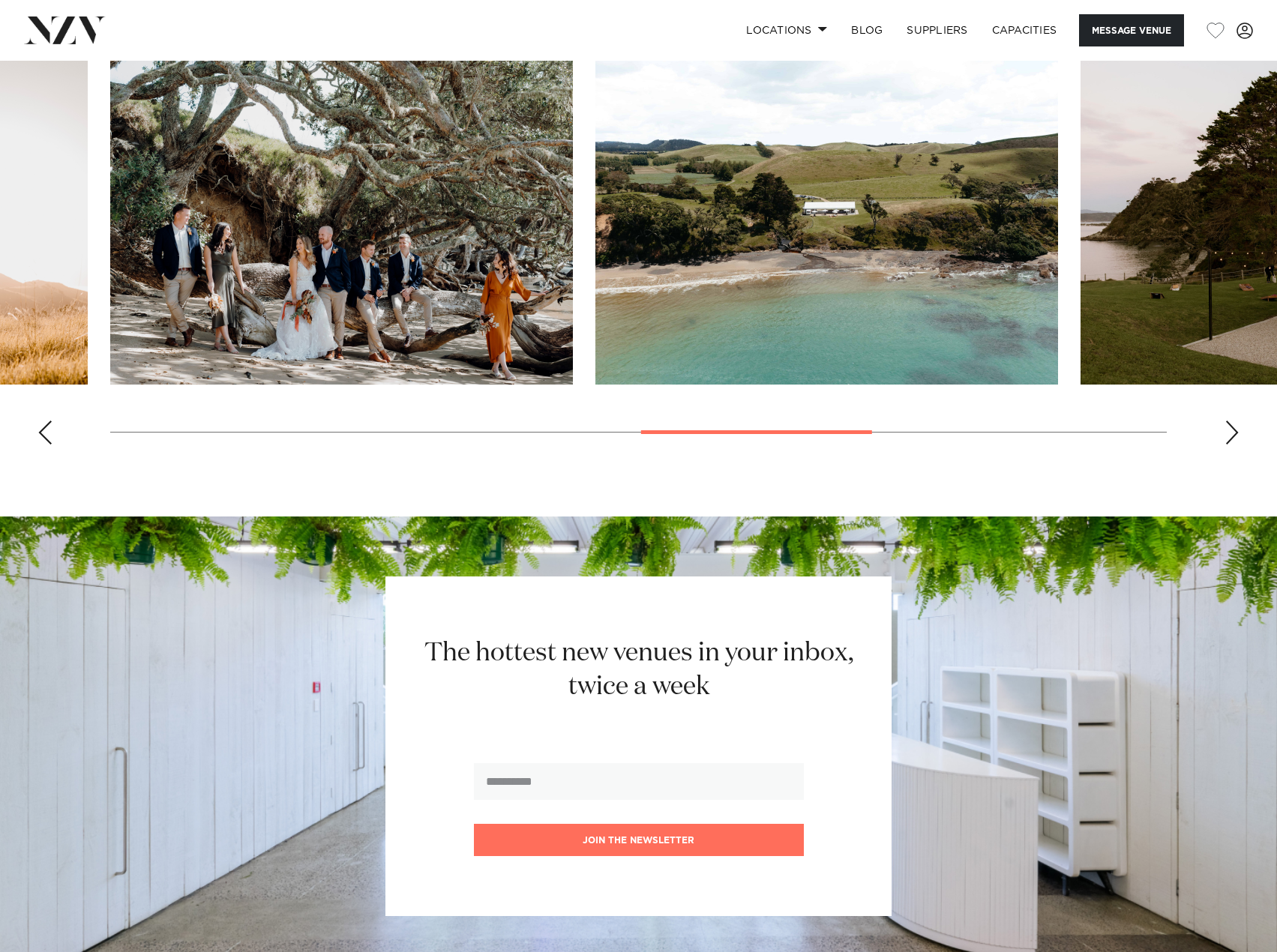
click at [1236, 444] on div "Next slide" at bounding box center [1232, 432] width 15 height 24
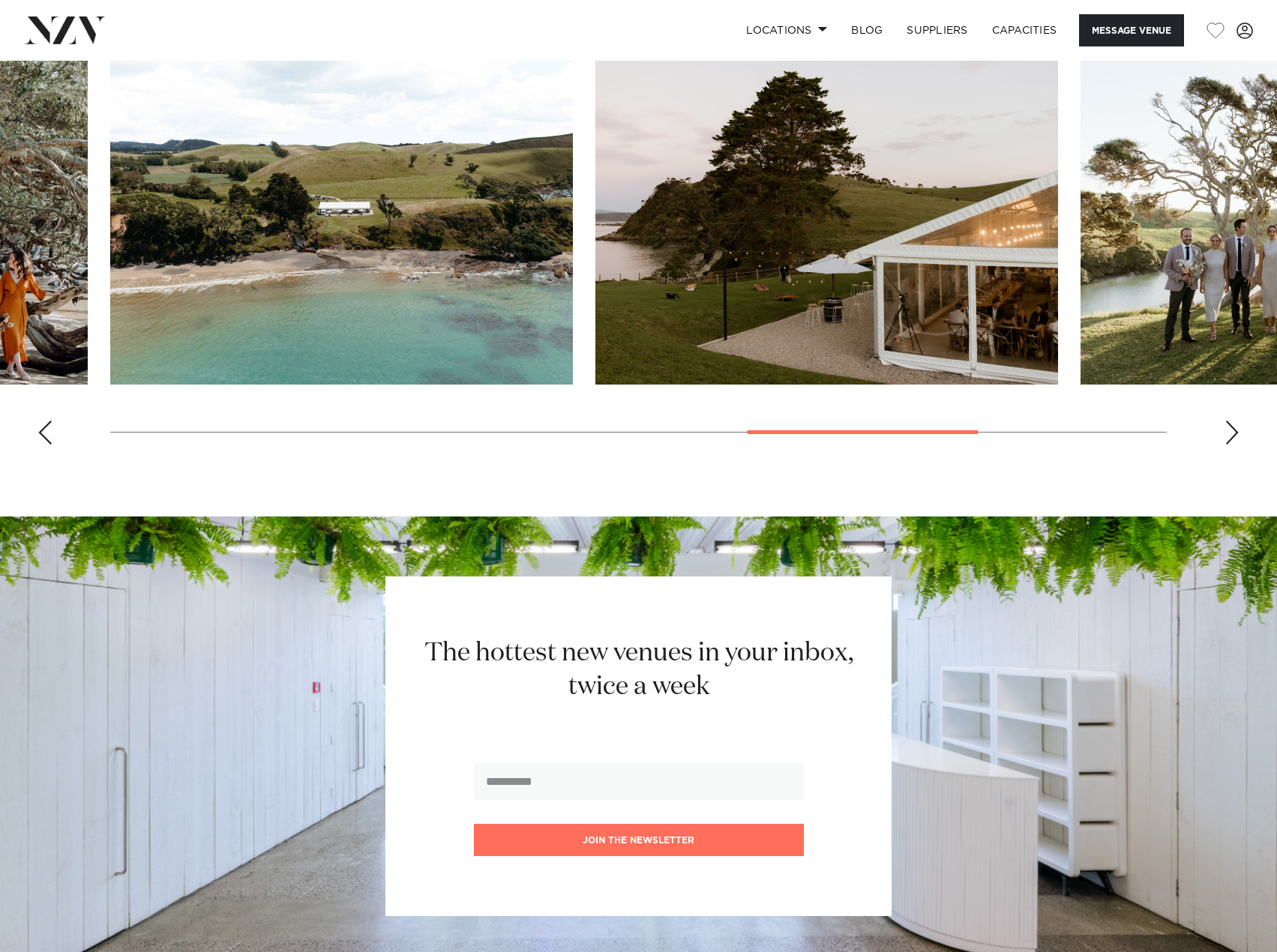
click at [1236, 444] on div "Next slide" at bounding box center [1232, 432] width 15 height 24
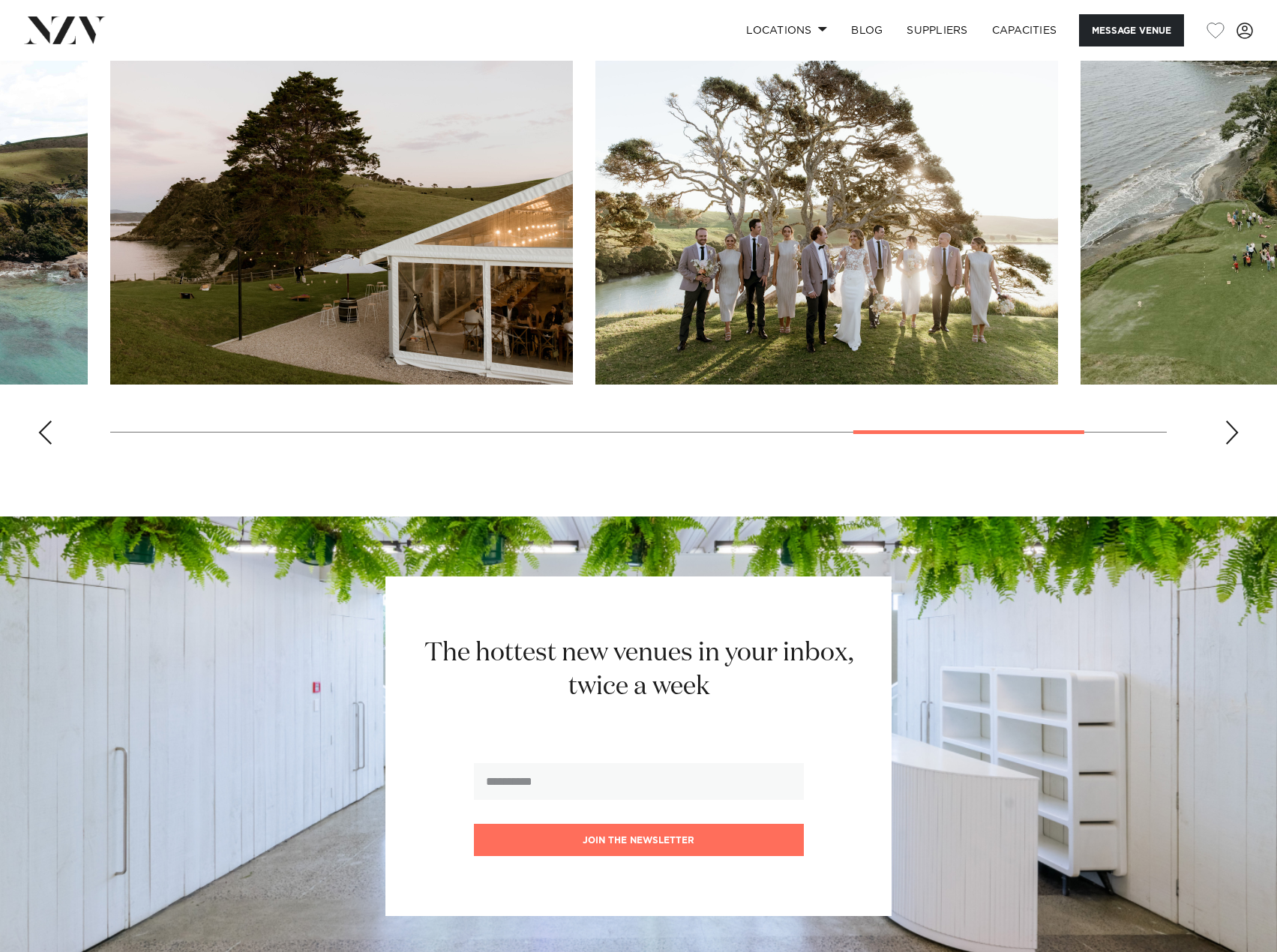
click at [1236, 444] on div "Next slide" at bounding box center [1232, 432] width 15 height 24
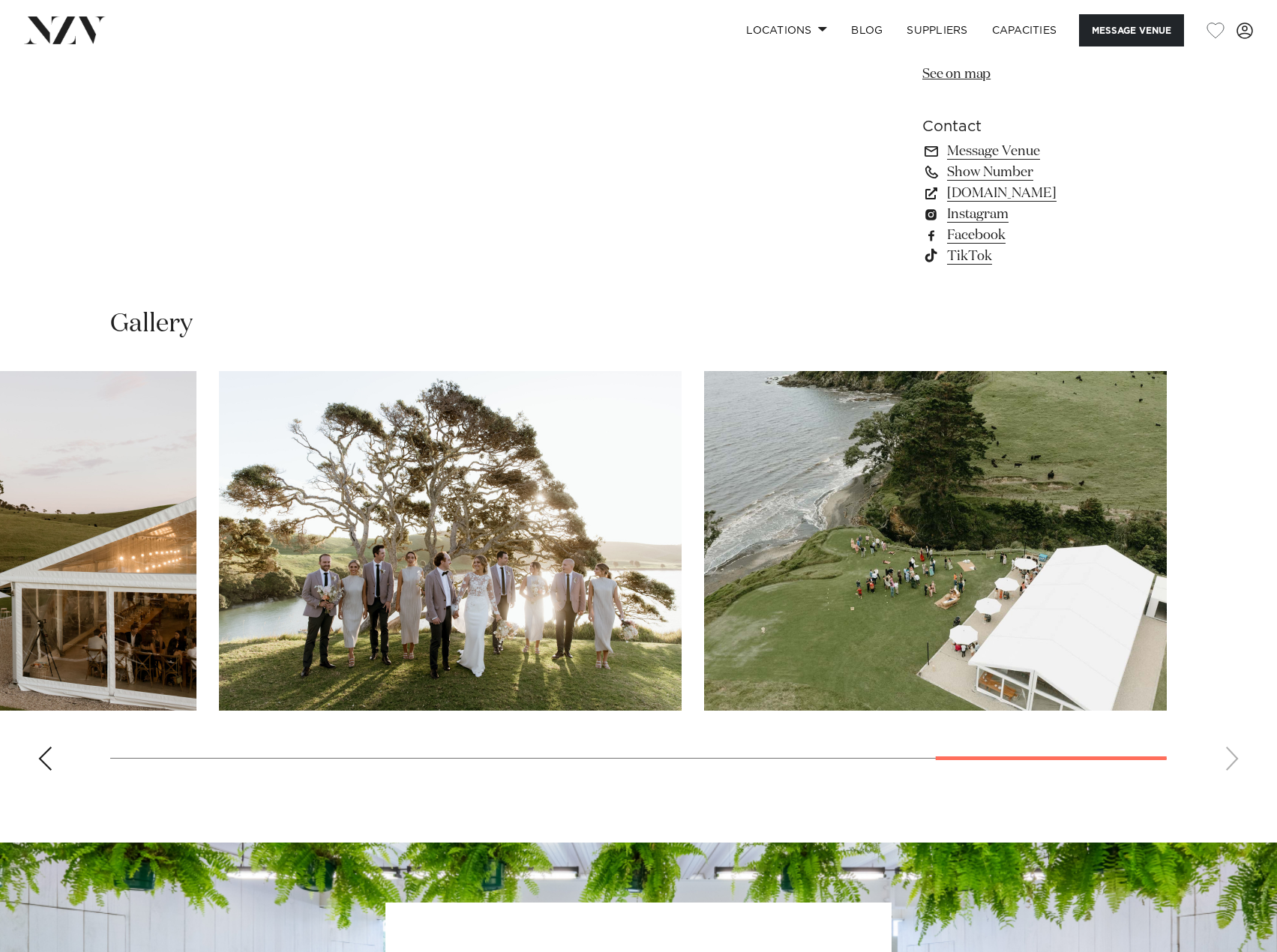
scroll to position [825, 0]
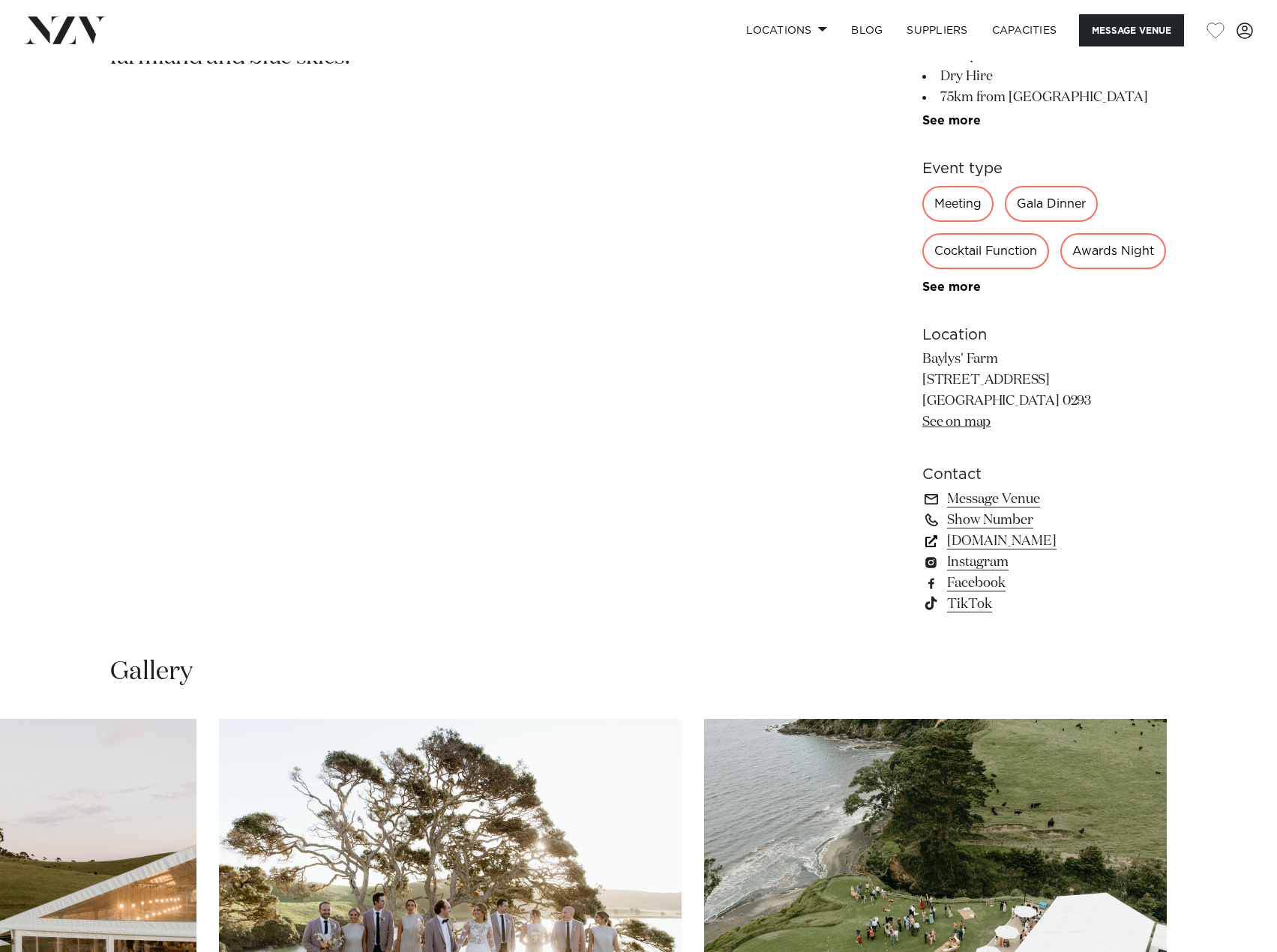
click at [999, 552] on link "www.baylysfarm.co.nz" at bounding box center [1045, 542] width 245 height 21
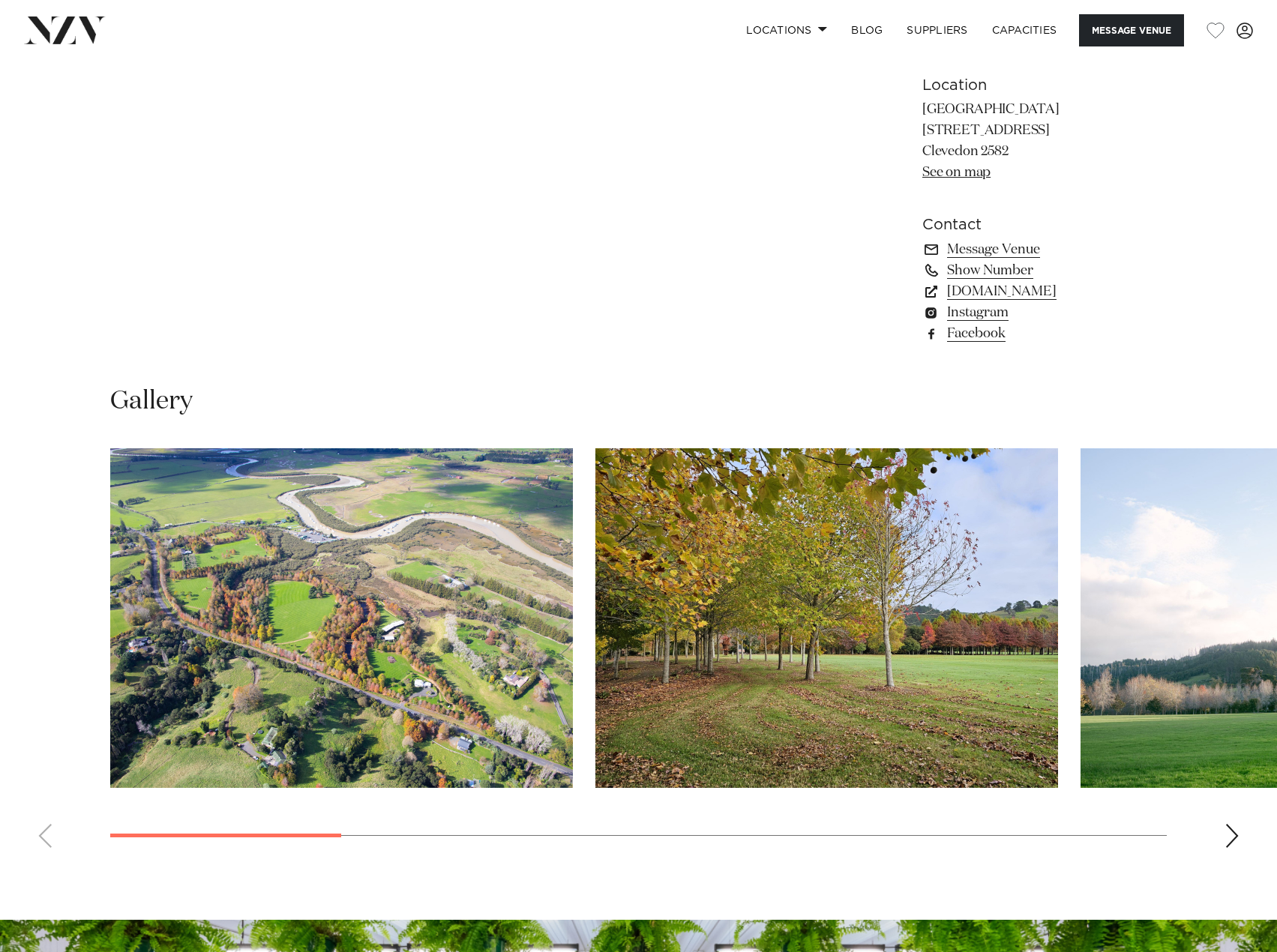
scroll to position [1275, 0]
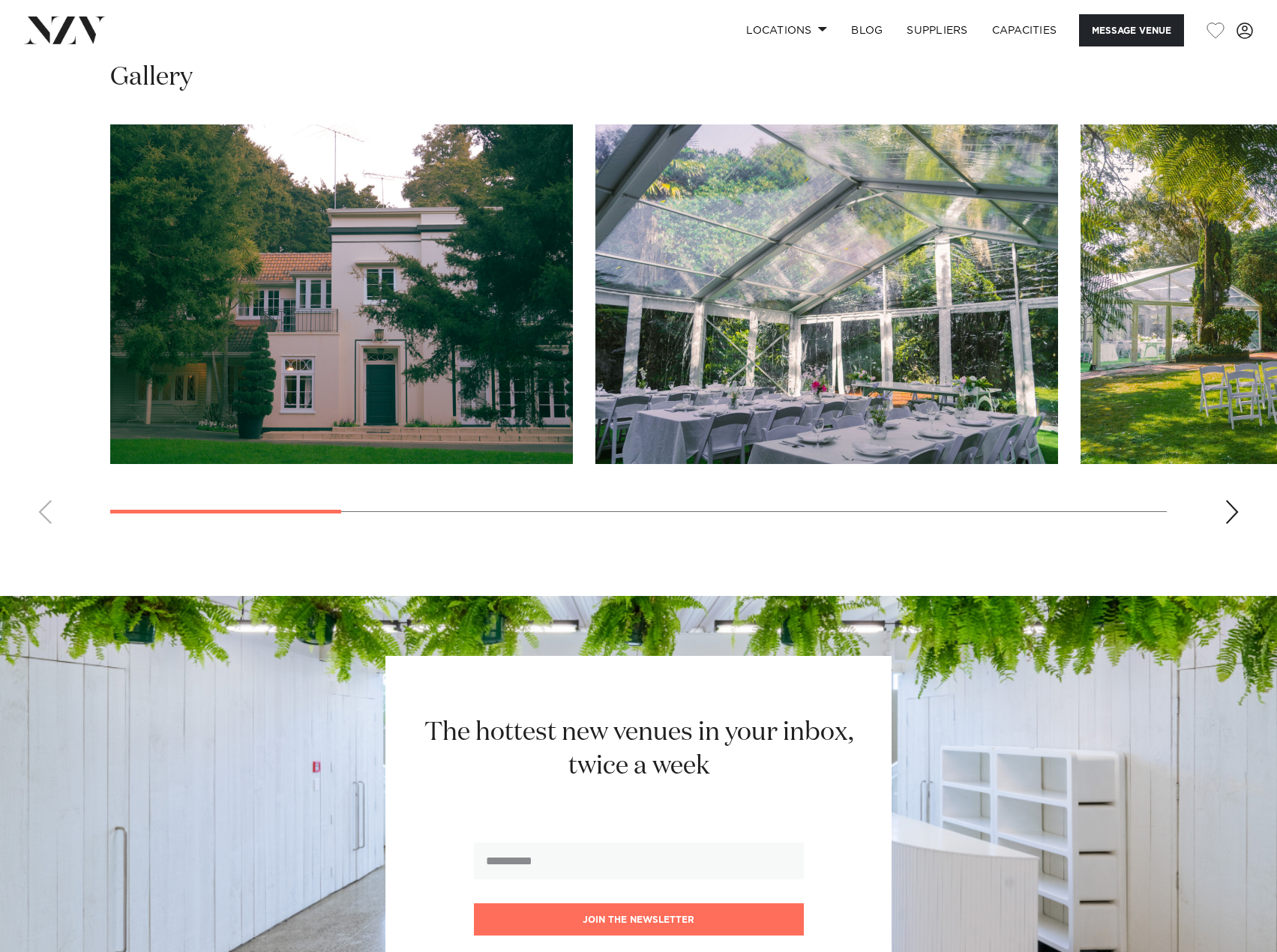
scroll to position [1424, 0]
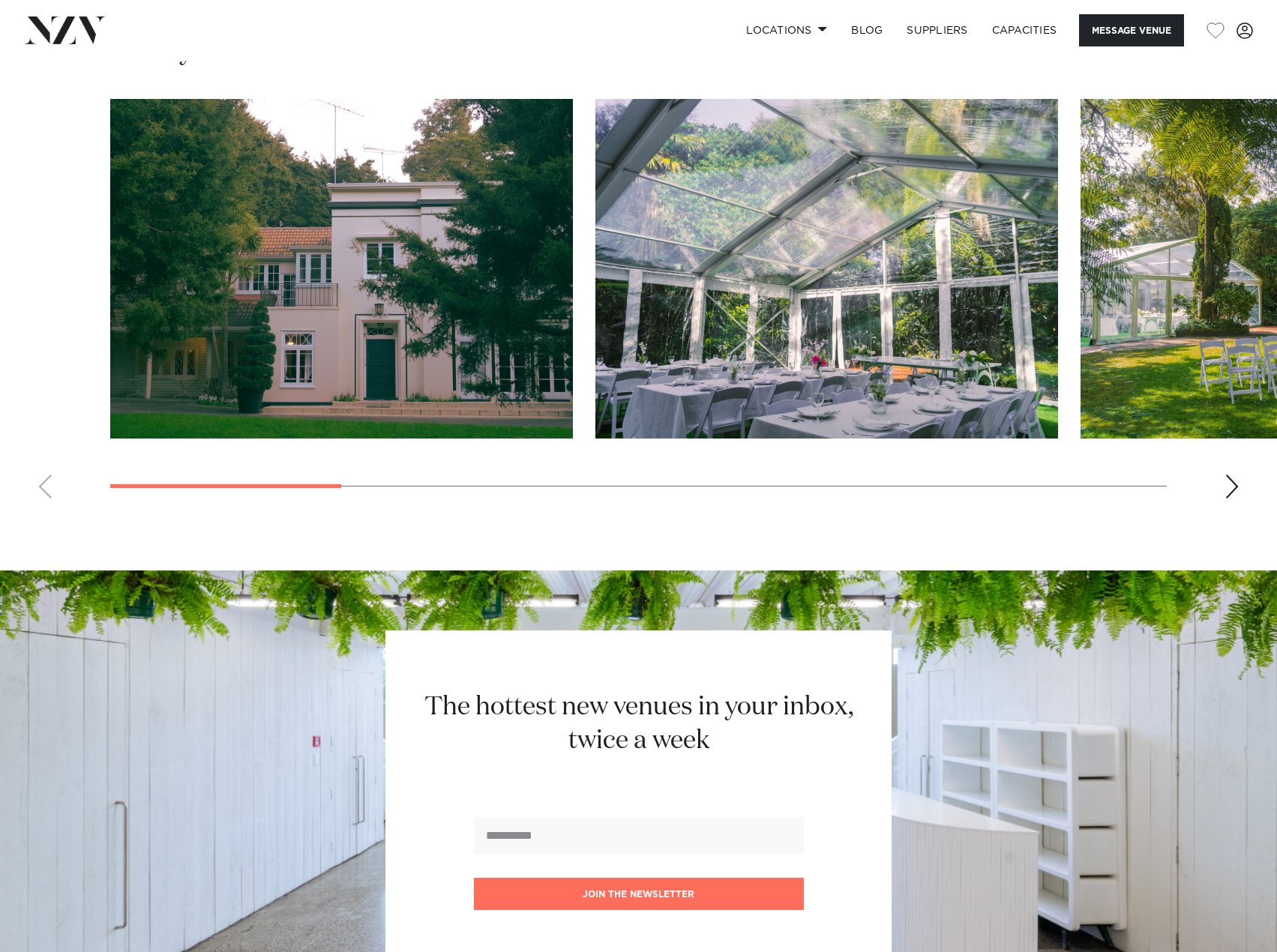
click at [1219, 484] on swiper-container at bounding box center [638, 305] width 1277 height 412
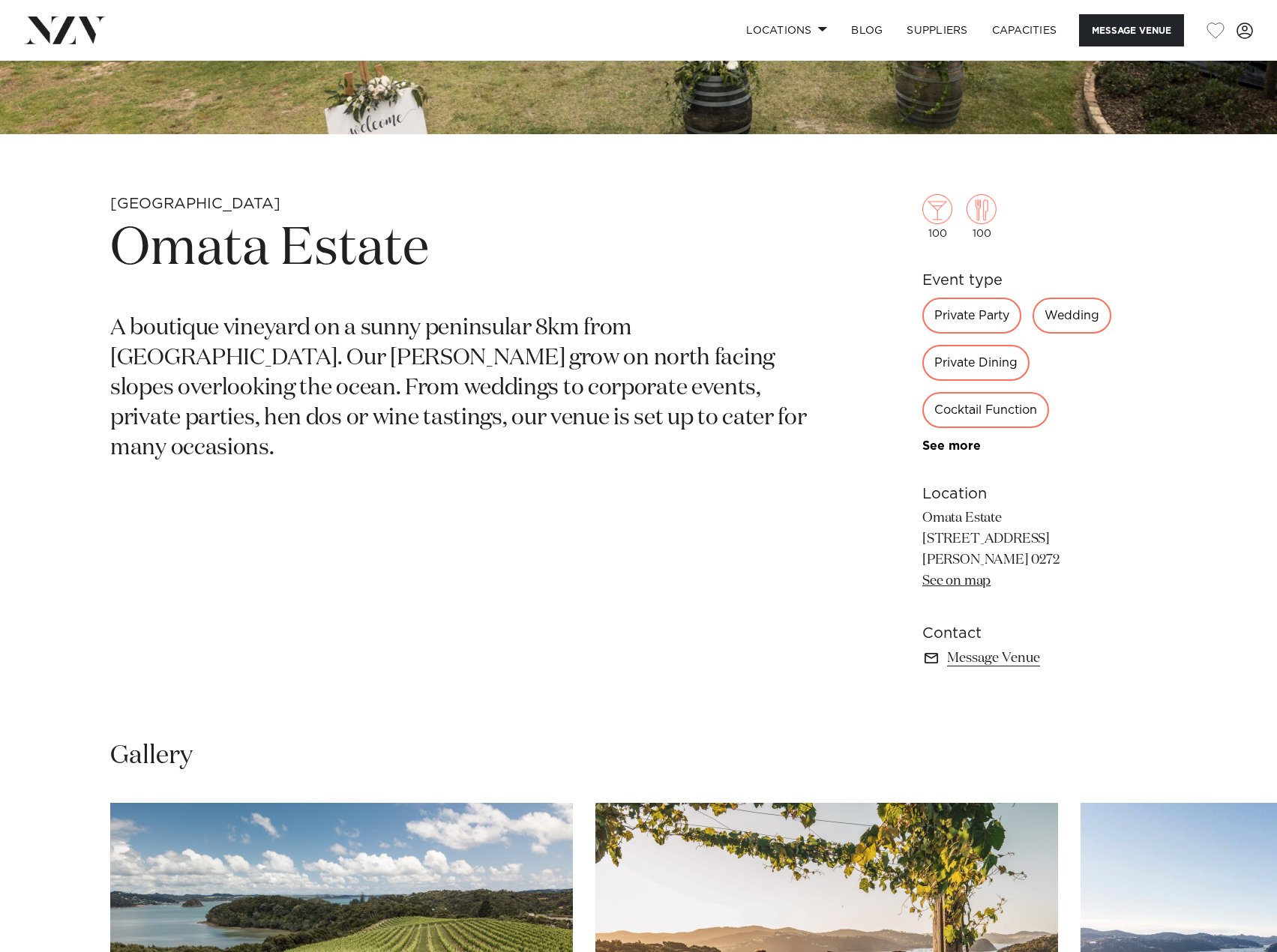
scroll to position [1049, 0]
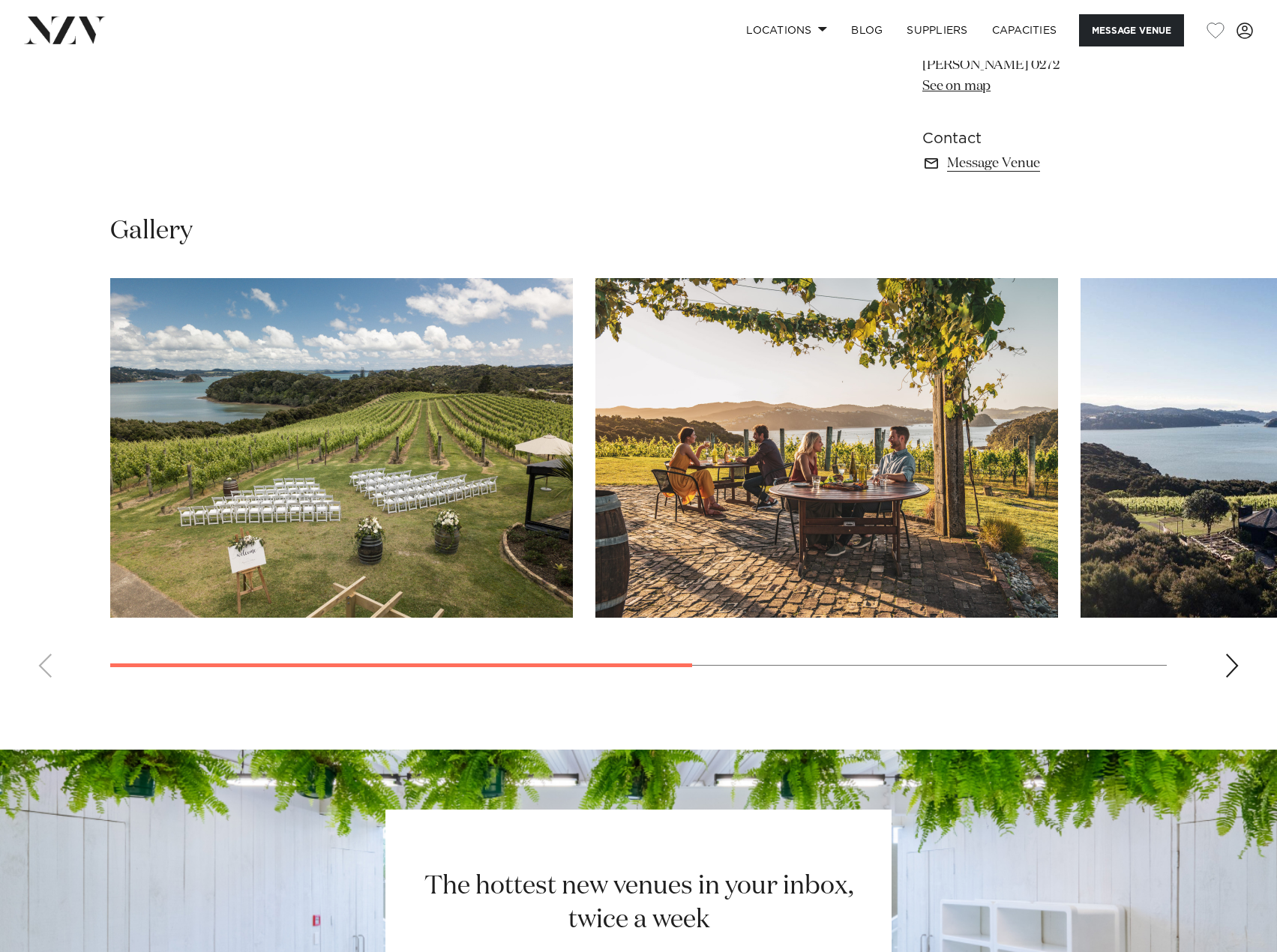
click at [1227, 661] on div "Next slide" at bounding box center [1232, 665] width 15 height 24
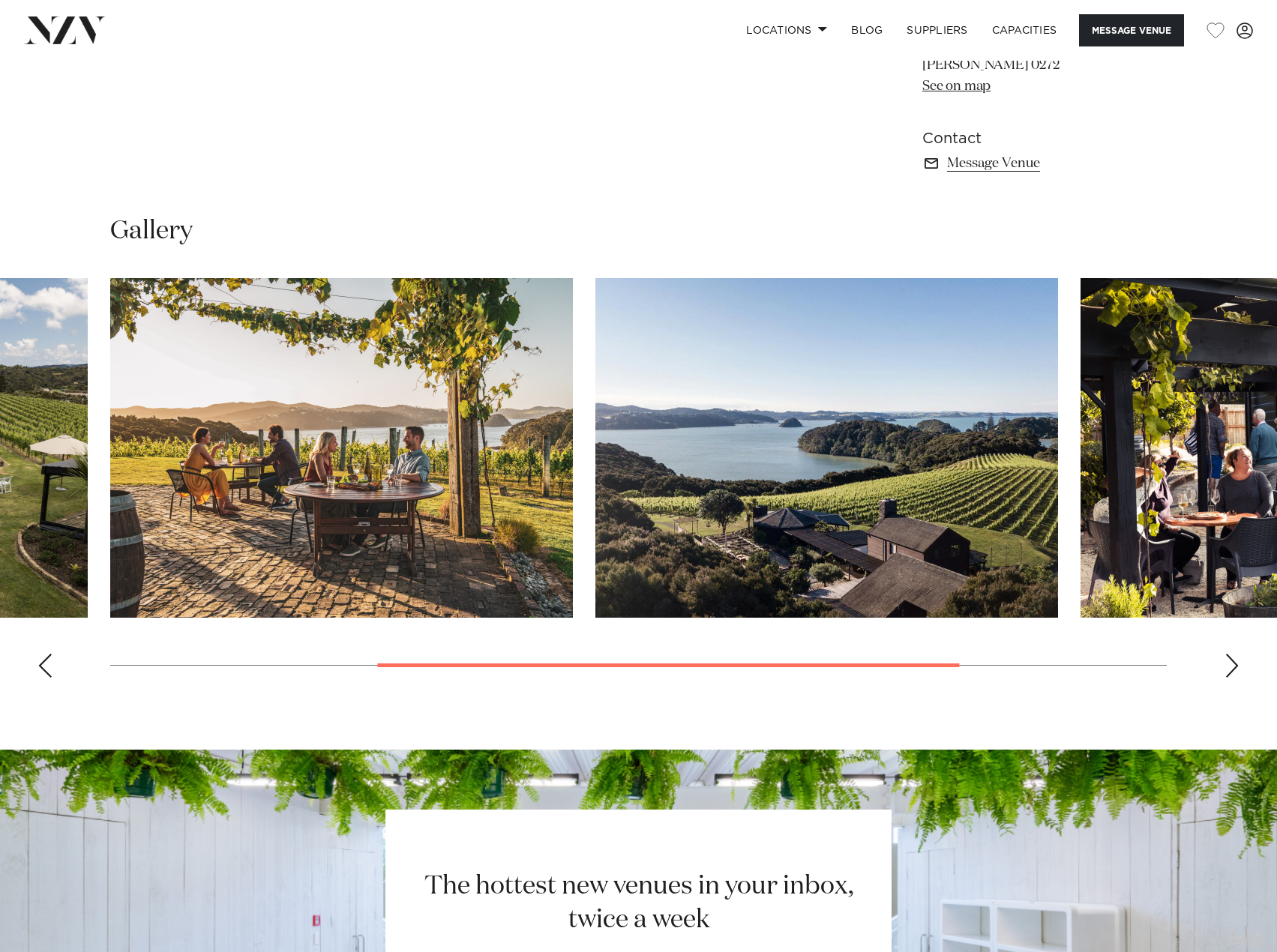
click at [1227, 661] on div "Next slide" at bounding box center [1232, 665] width 15 height 24
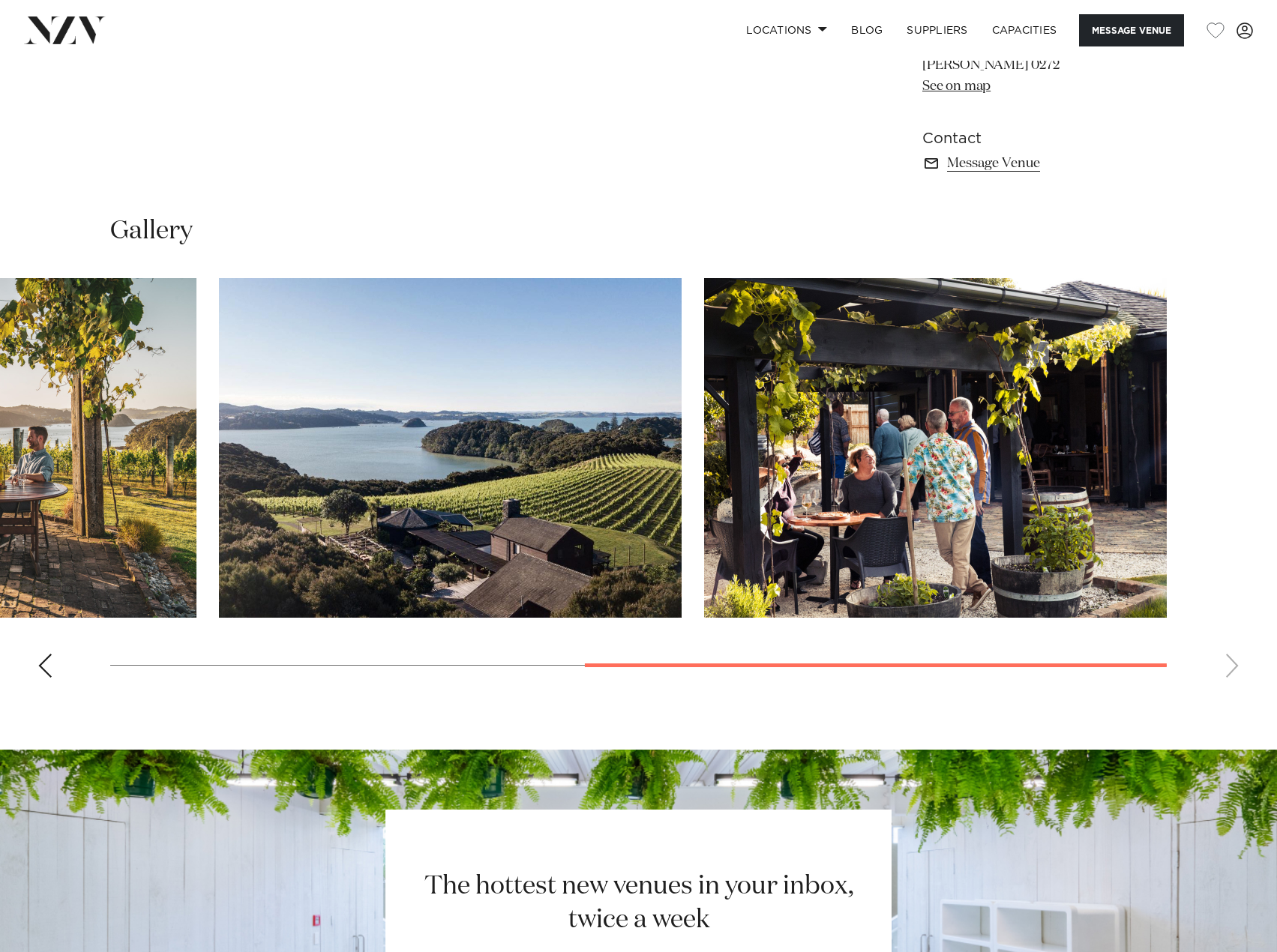
click at [1227, 661] on swiper-container at bounding box center [638, 484] width 1277 height 412
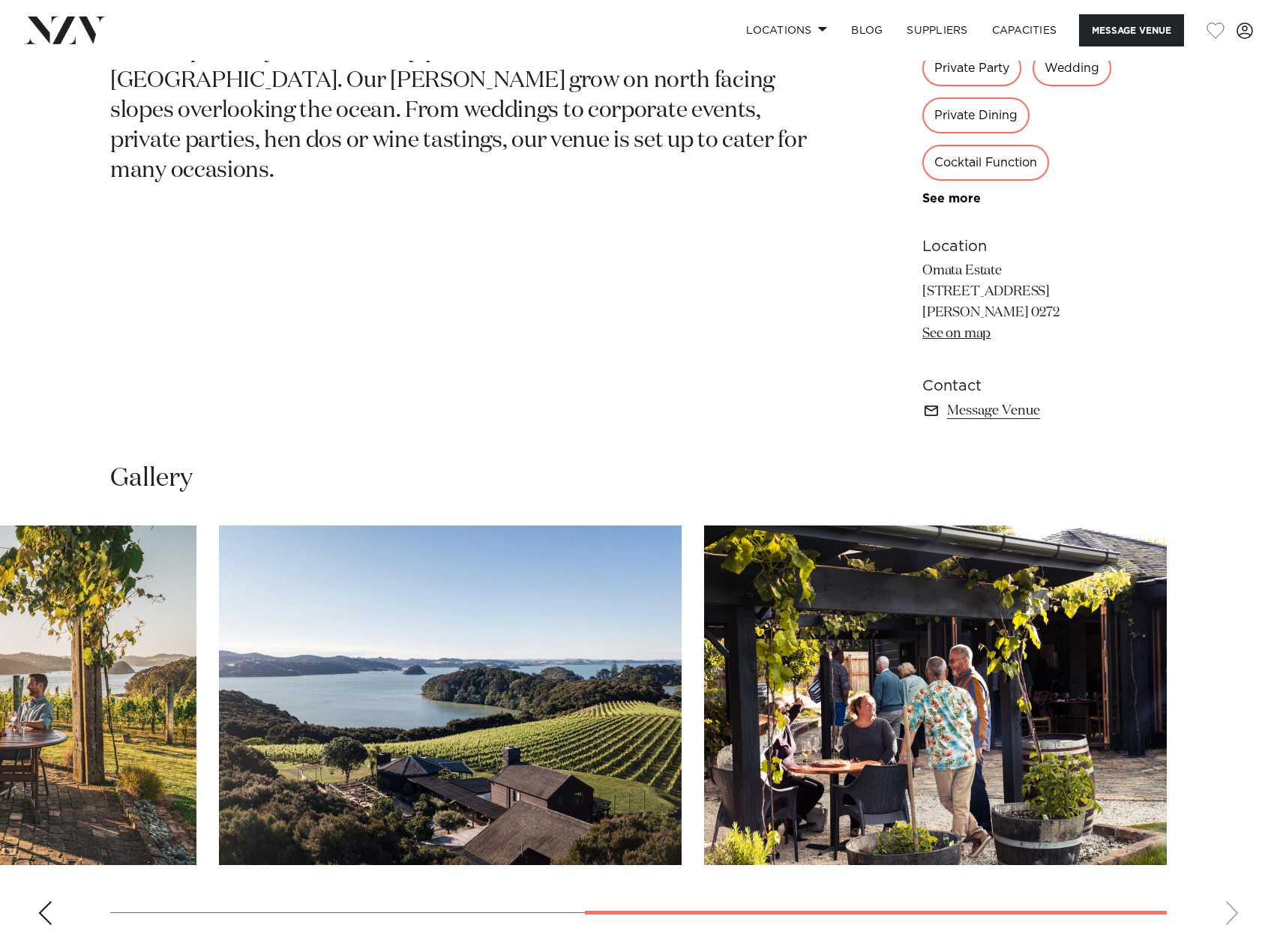
scroll to position [600, 0]
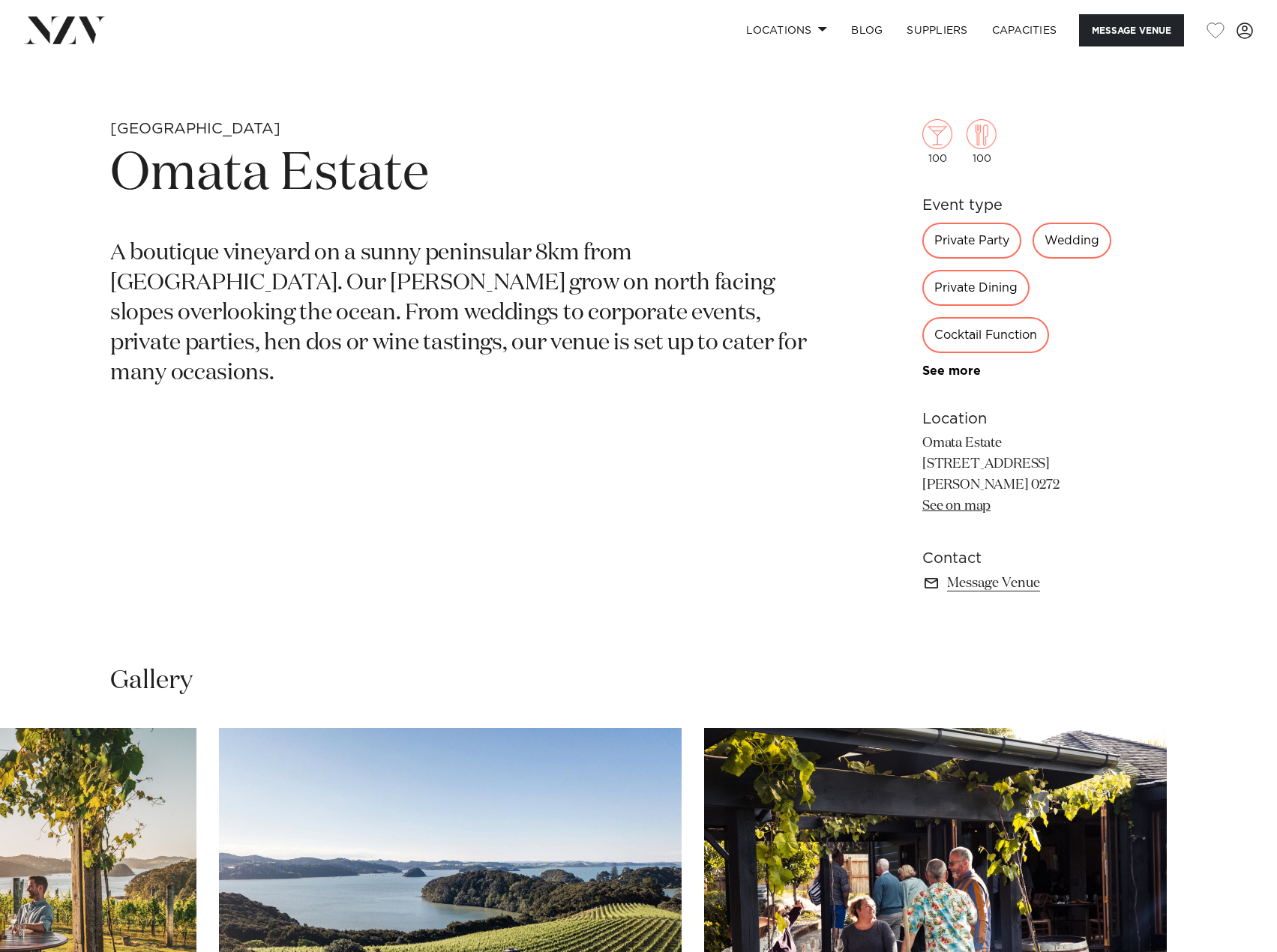
click at [966, 508] on link "See on map" at bounding box center [956, 506] width 68 height 13
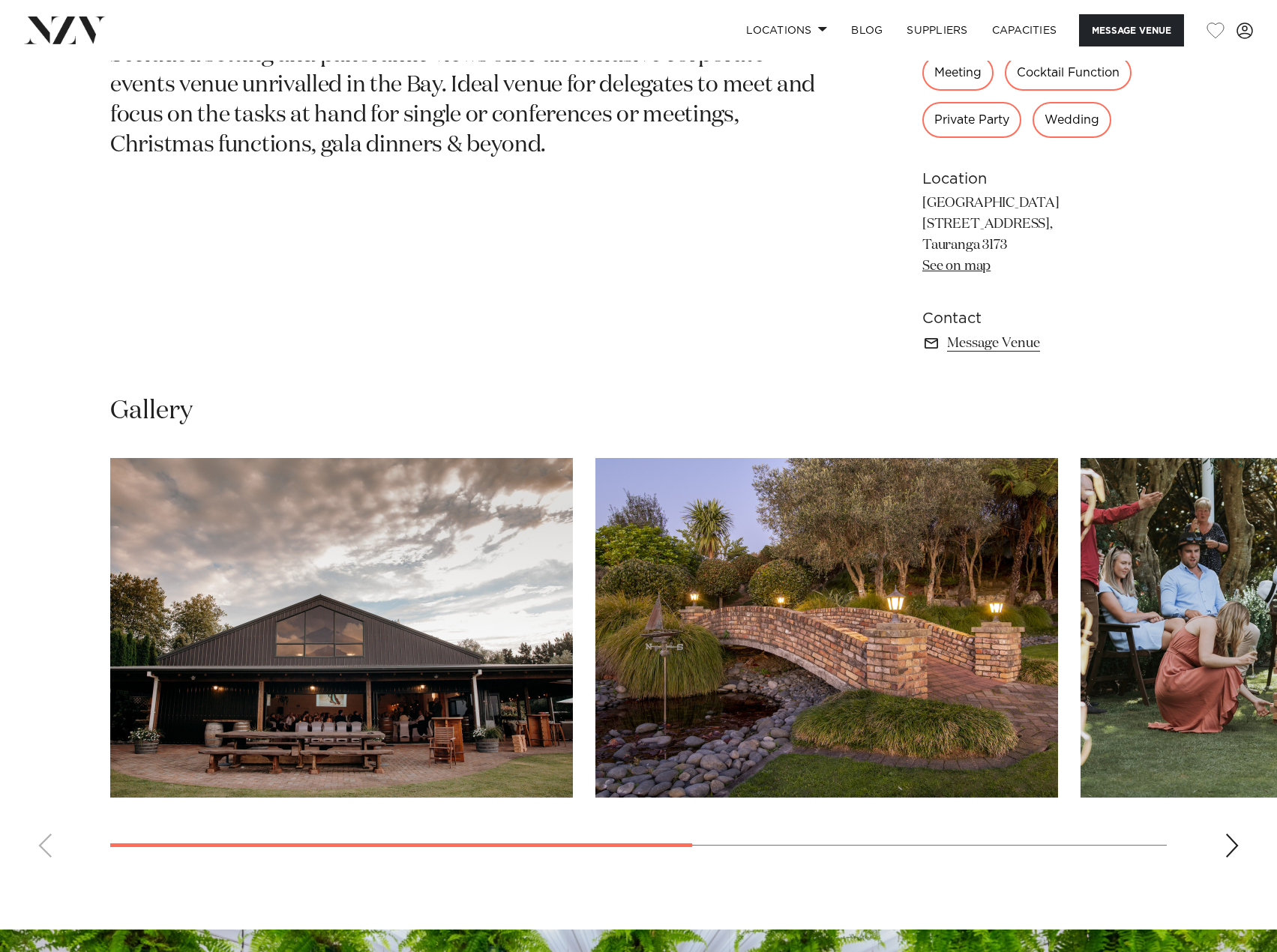
scroll to position [1125, 0]
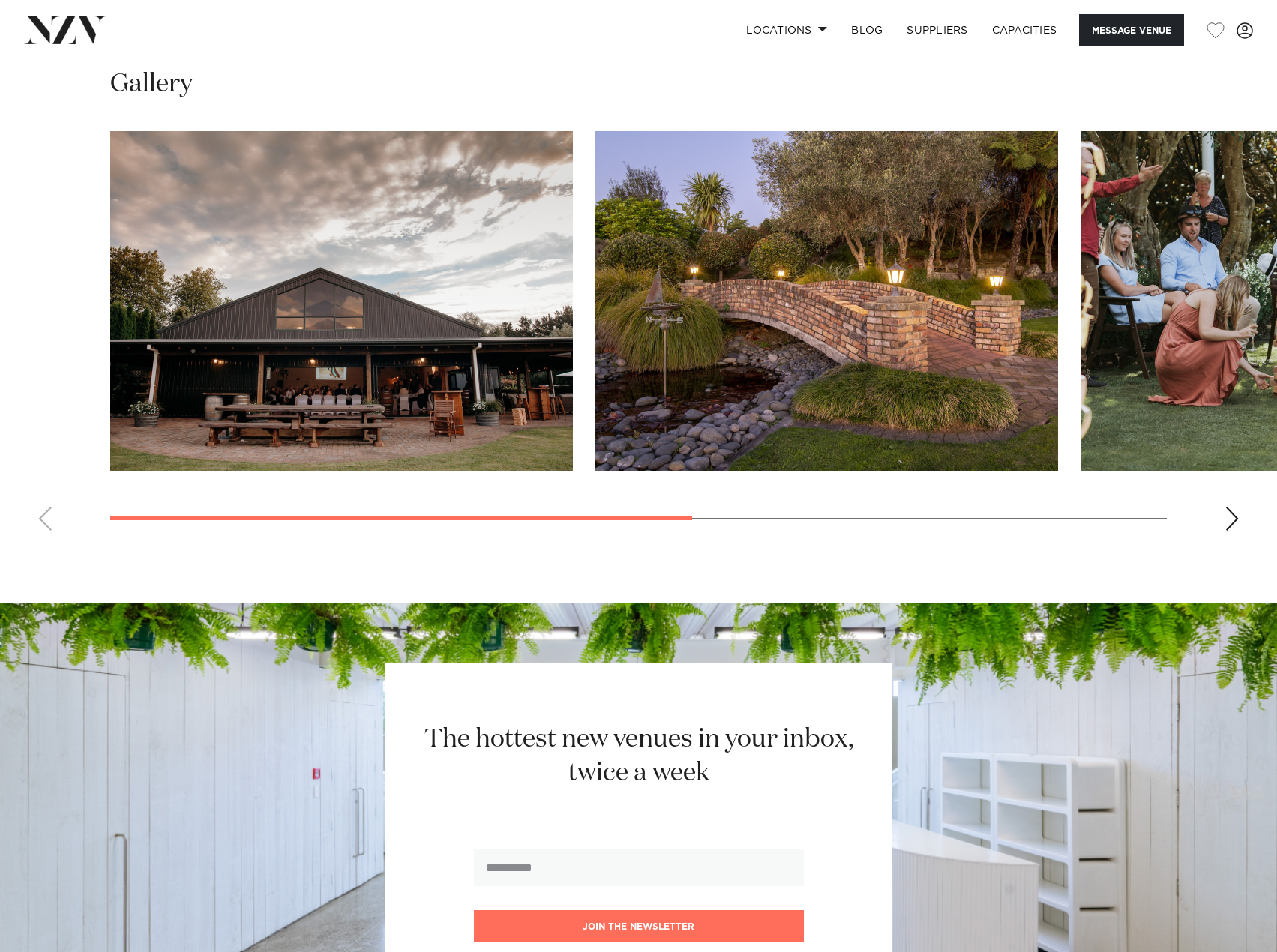
click at [1236, 519] on div "Next slide" at bounding box center [1232, 518] width 15 height 24
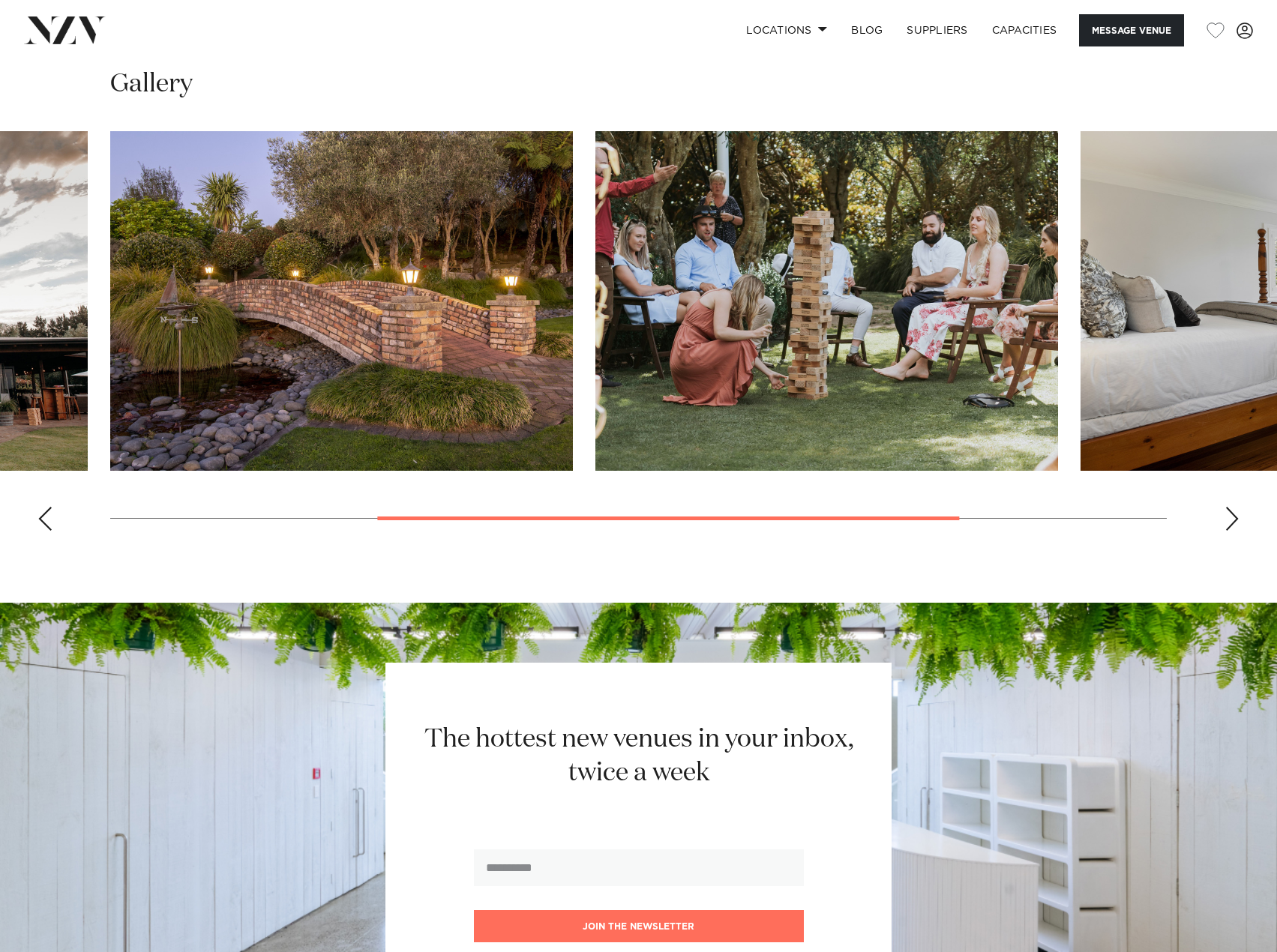
click at [1236, 519] on div "Next slide" at bounding box center [1232, 518] width 15 height 24
click at [1236, 519] on swiper-container at bounding box center [638, 336] width 1277 height 412
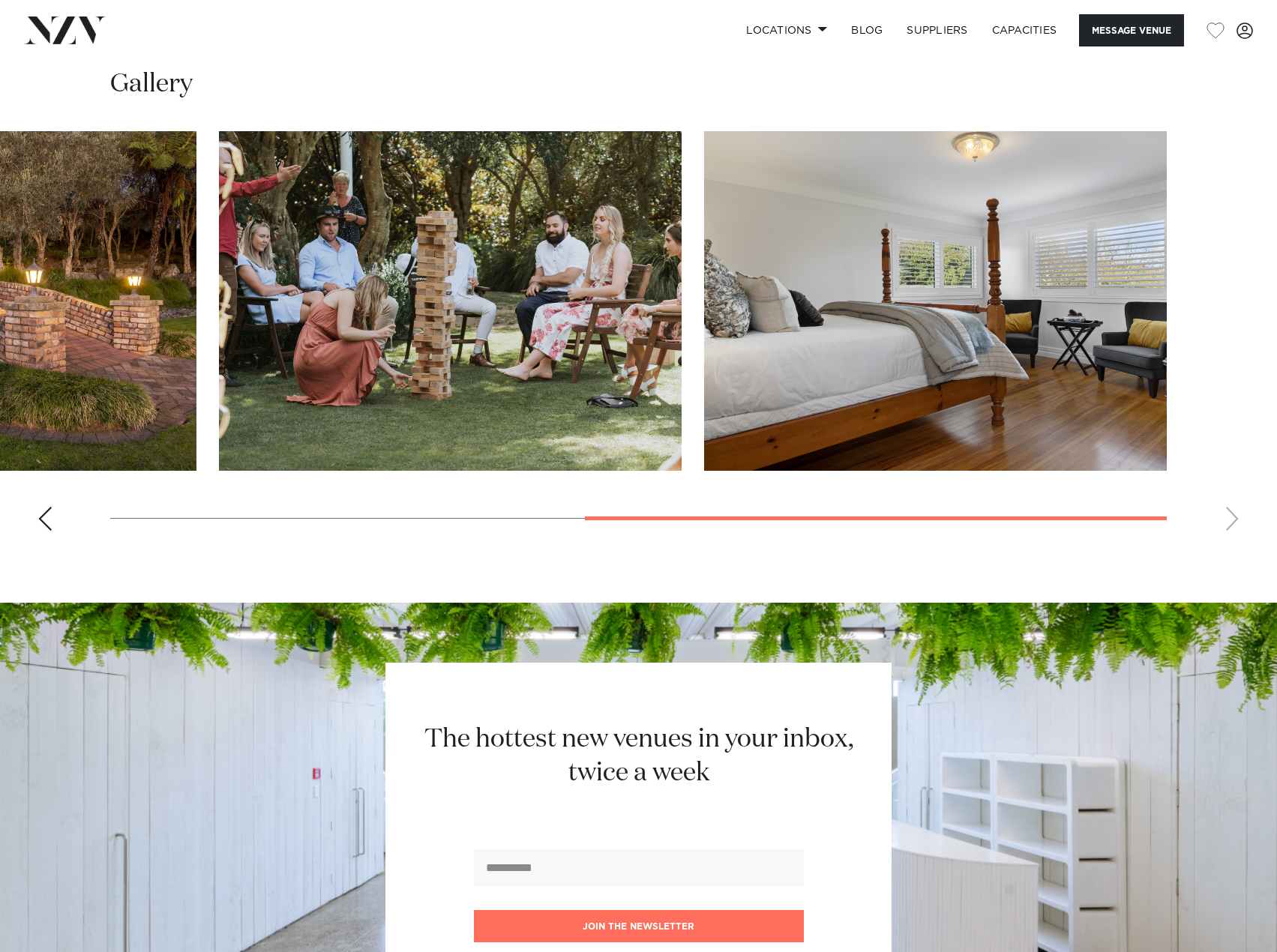
click at [1236, 519] on swiper-container at bounding box center [638, 336] width 1277 height 412
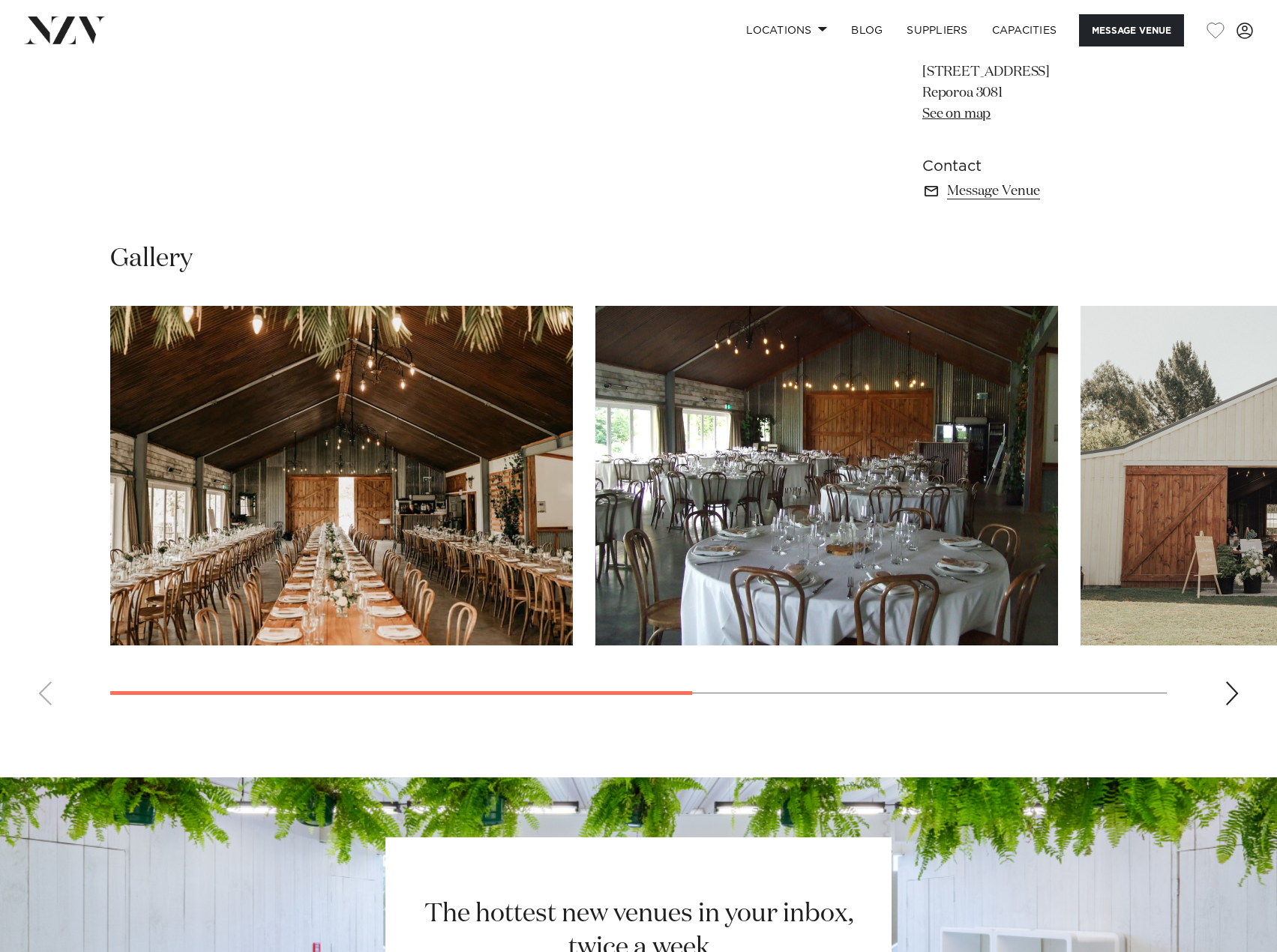
scroll to position [1049, 0]
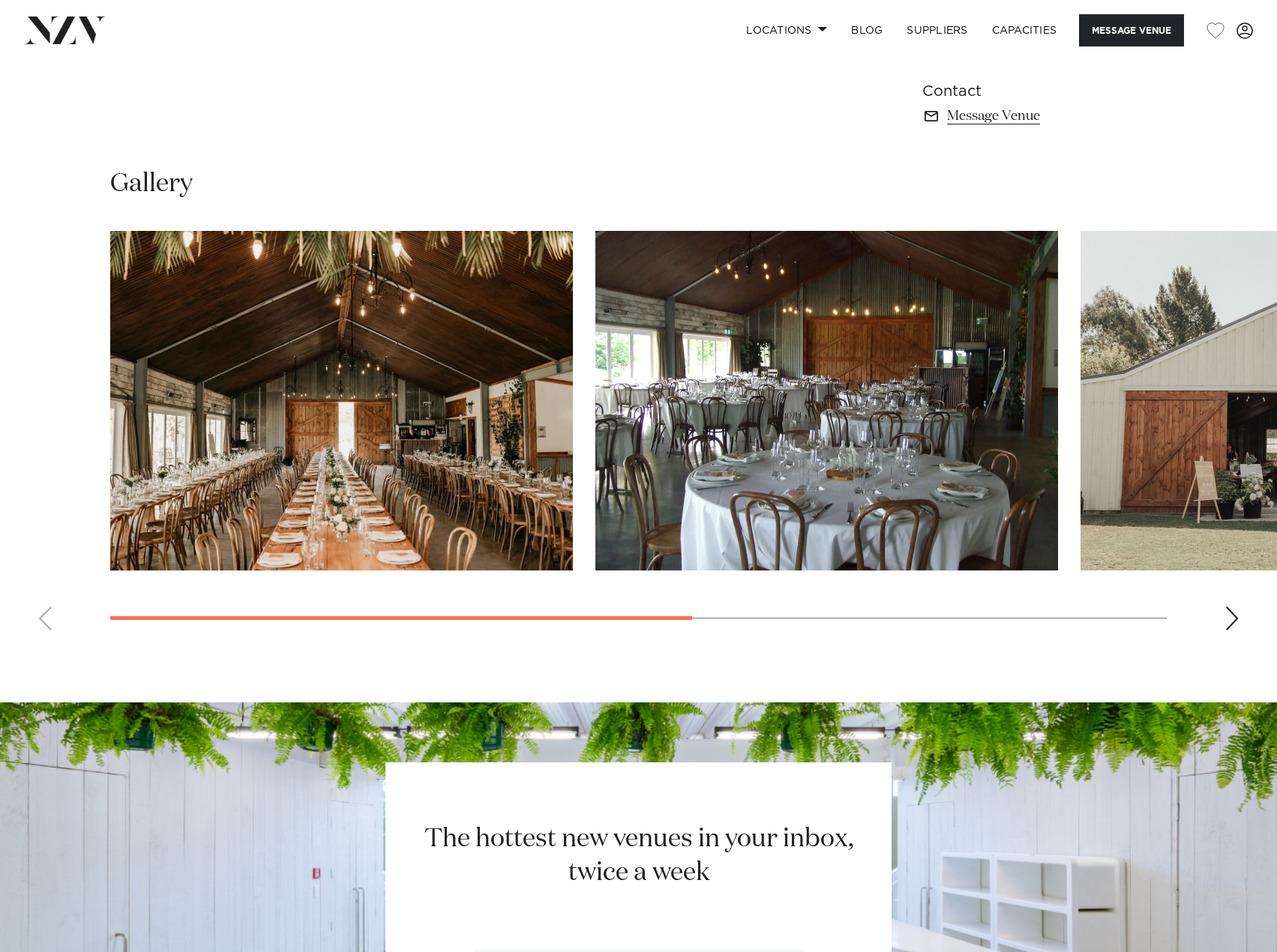
click at [1228, 630] on div "Next slide" at bounding box center [1232, 618] width 15 height 24
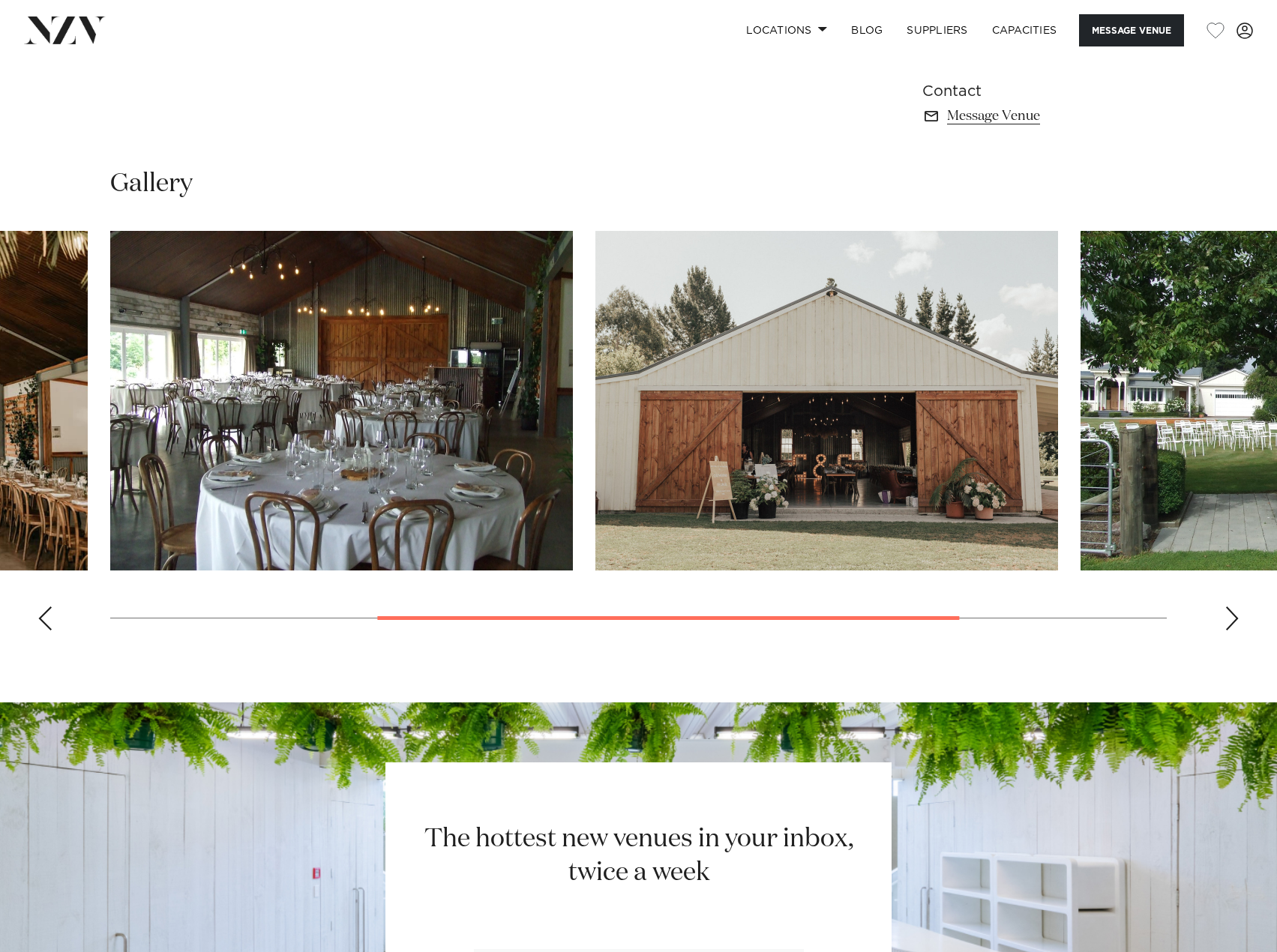
click at [1228, 630] on div "Next slide" at bounding box center [1232, 618] width 15 height 24
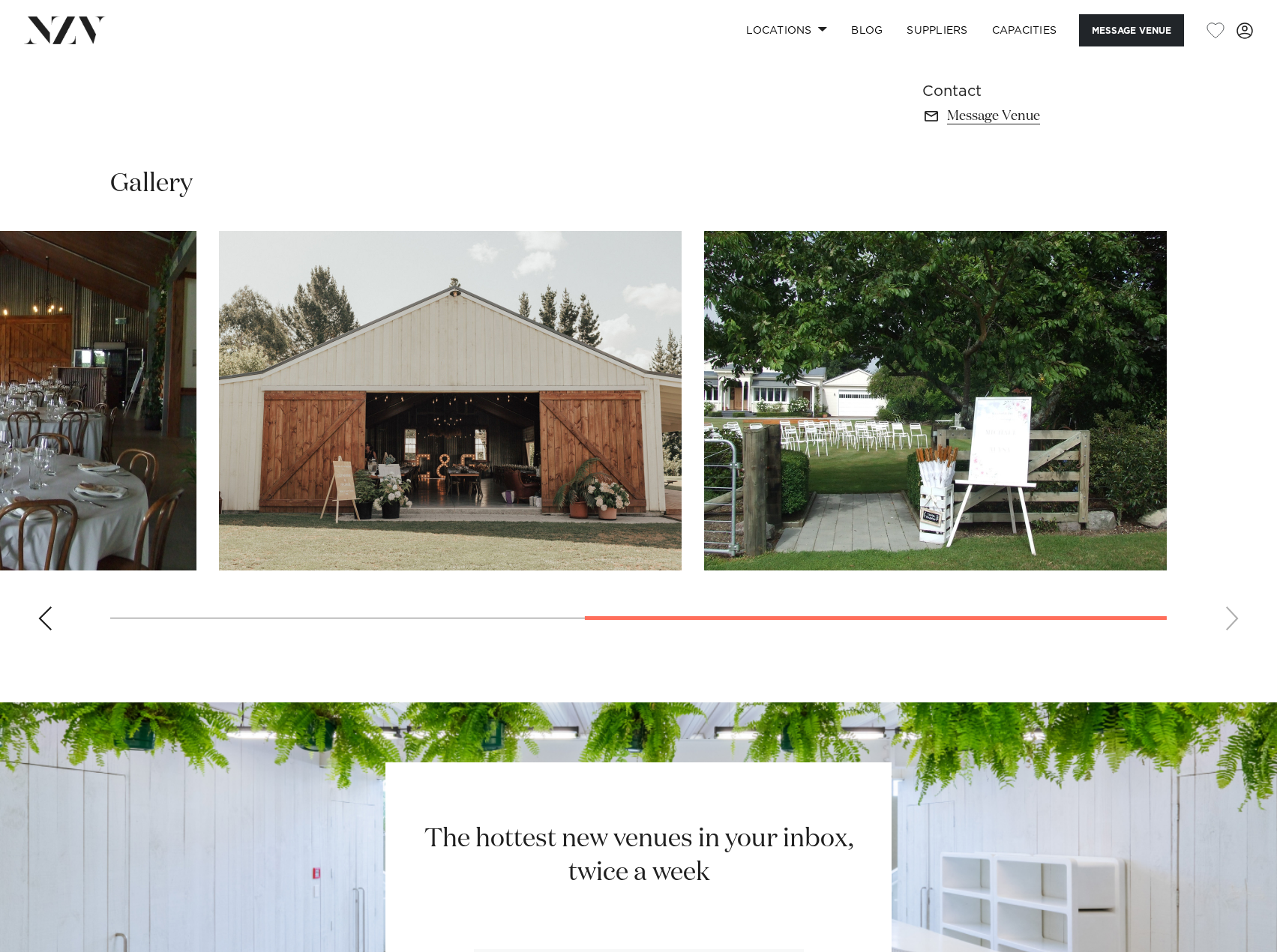
click at [1228, 643] on swiper-container at bounding box center [638, 436] width 1277 height 412
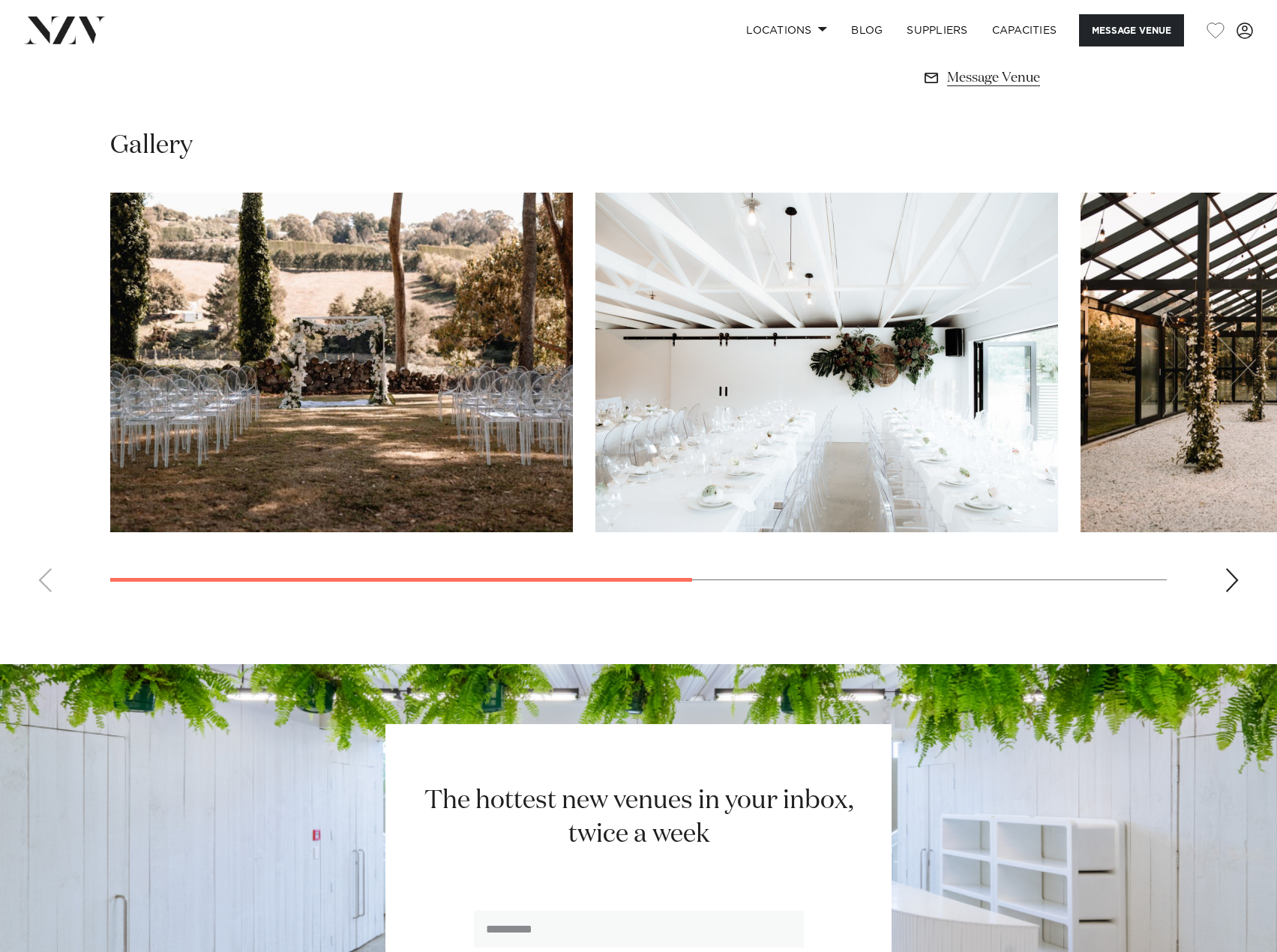
scroll to position [1125, 0]
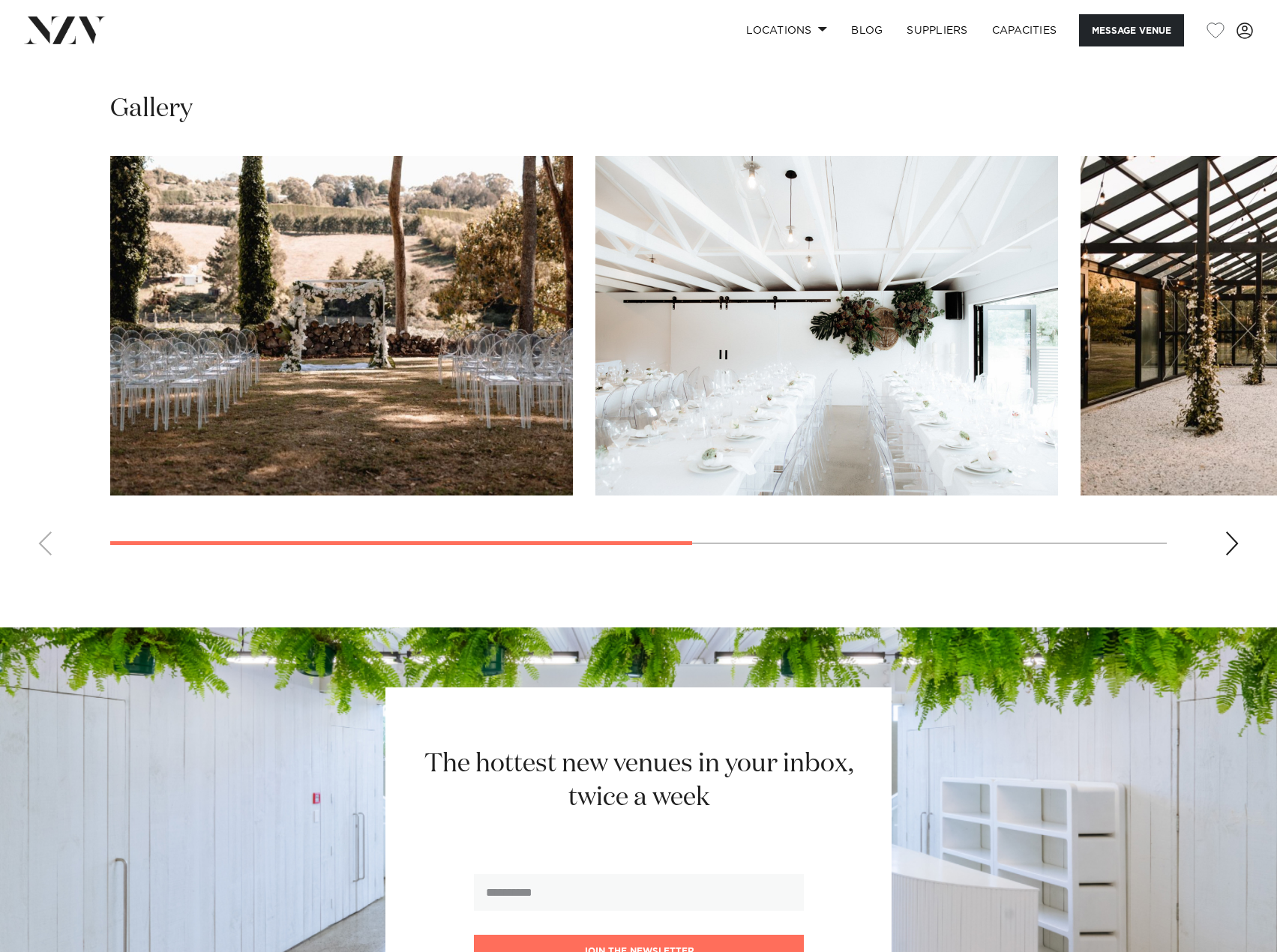
click at [1227, 546] on div "Next slide" at bounding box center [1232, 543] width 15 height 24
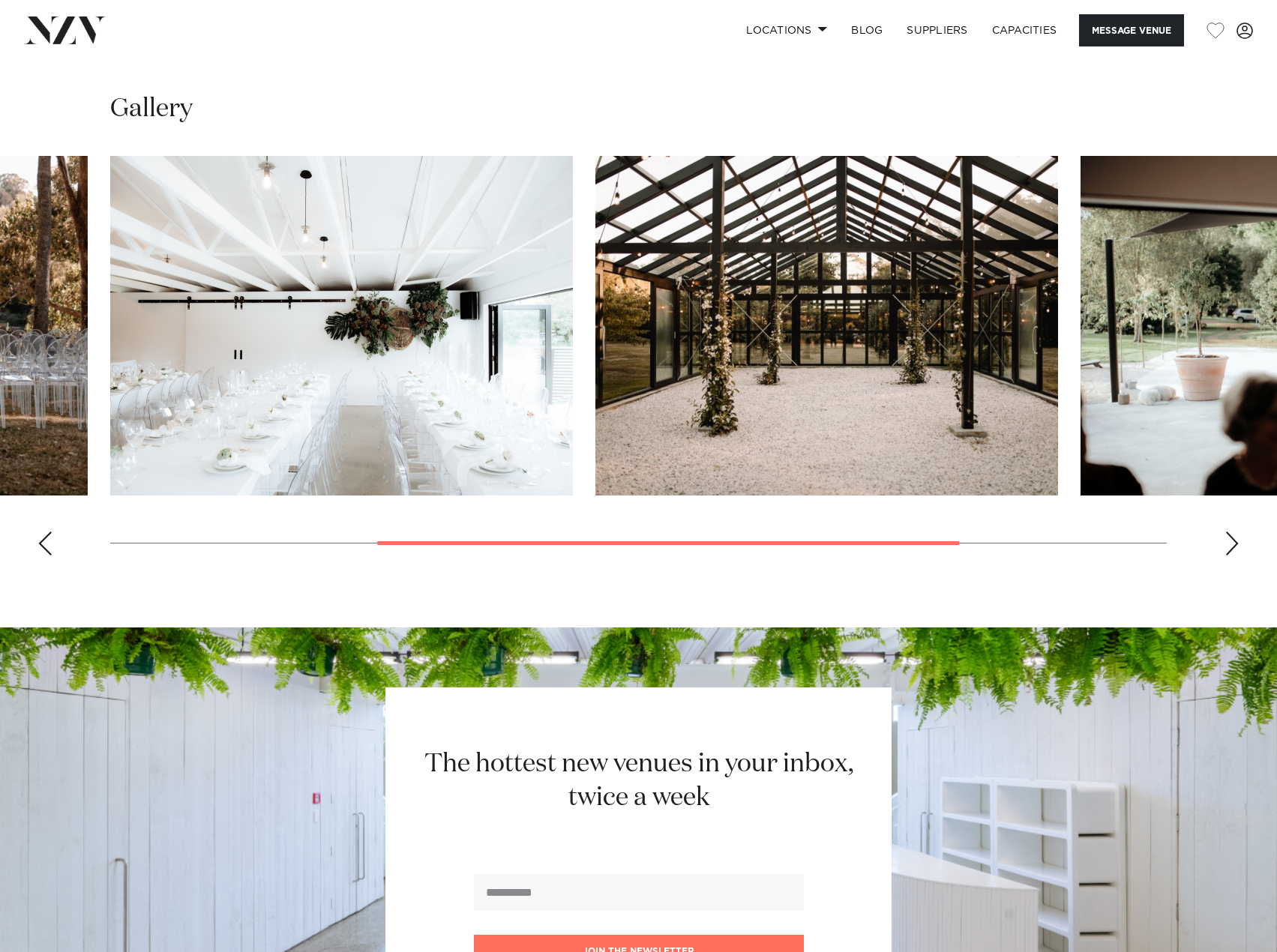
click at [1227, 546] on div "Next slide" at bounding box center [1232, 543] width 15 height 24
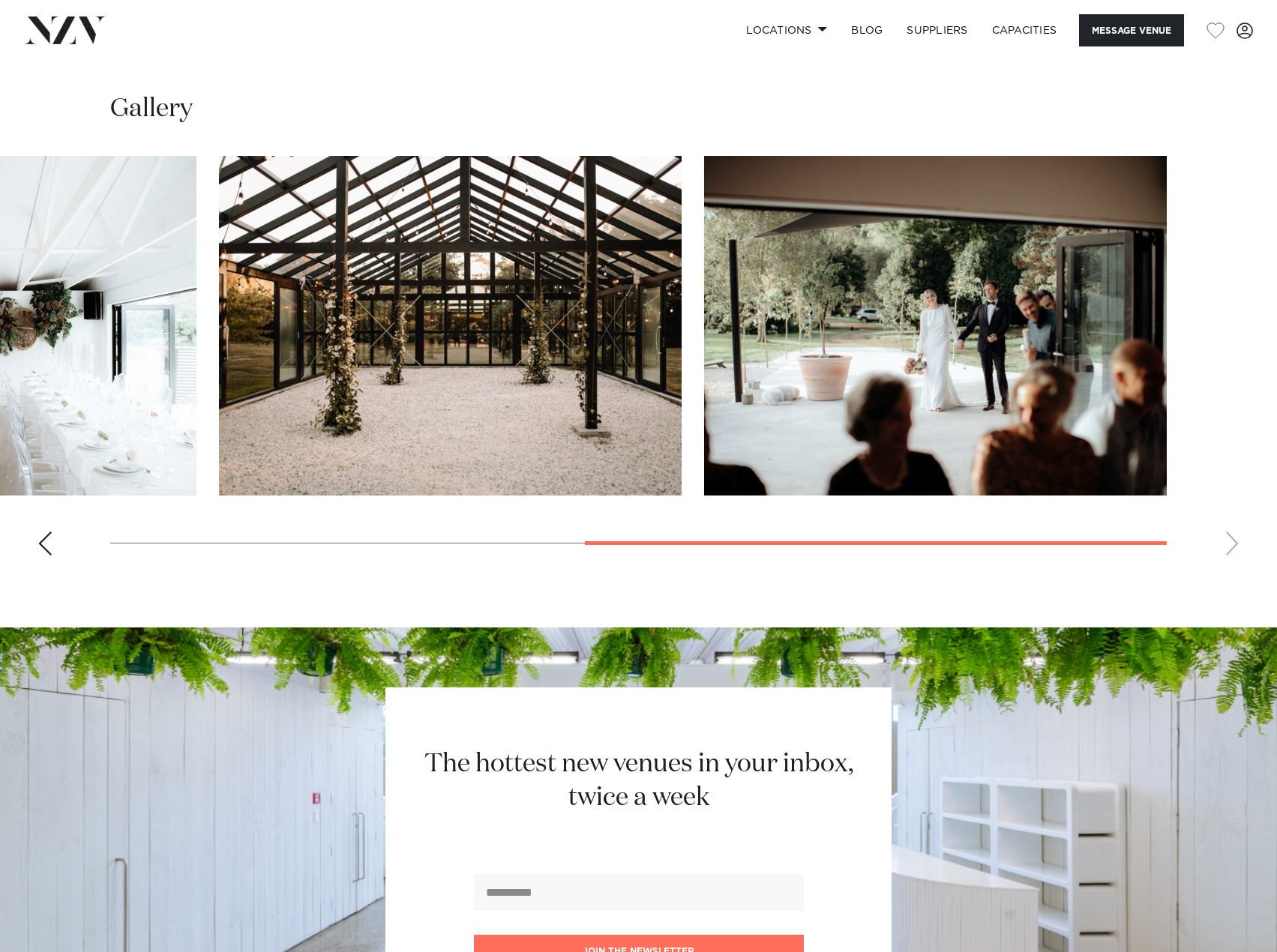
click at [1227, 546] on swiper-container at bounding box center [638, 362] width 1277 height 412
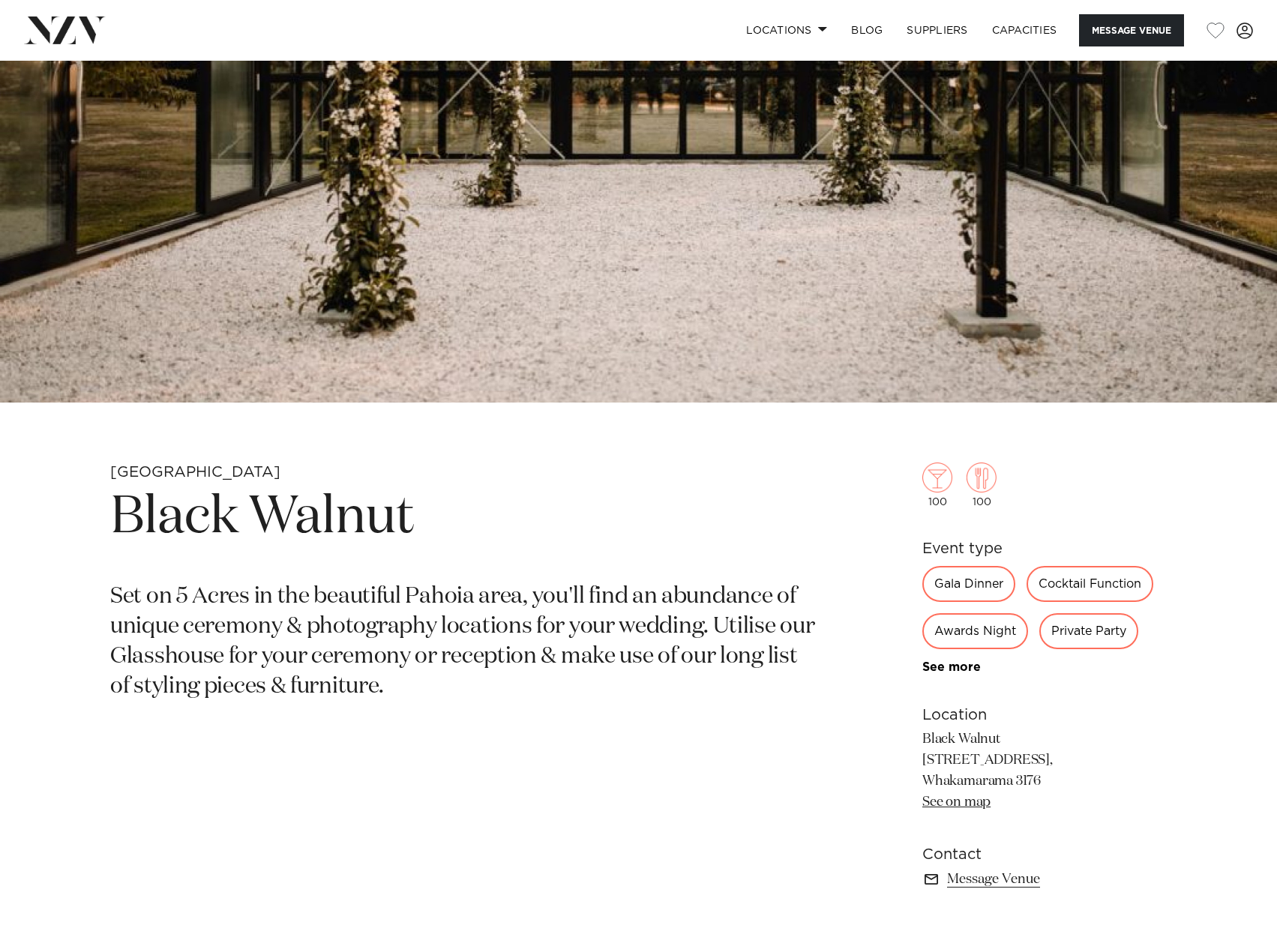
scroll to position [0, 0]
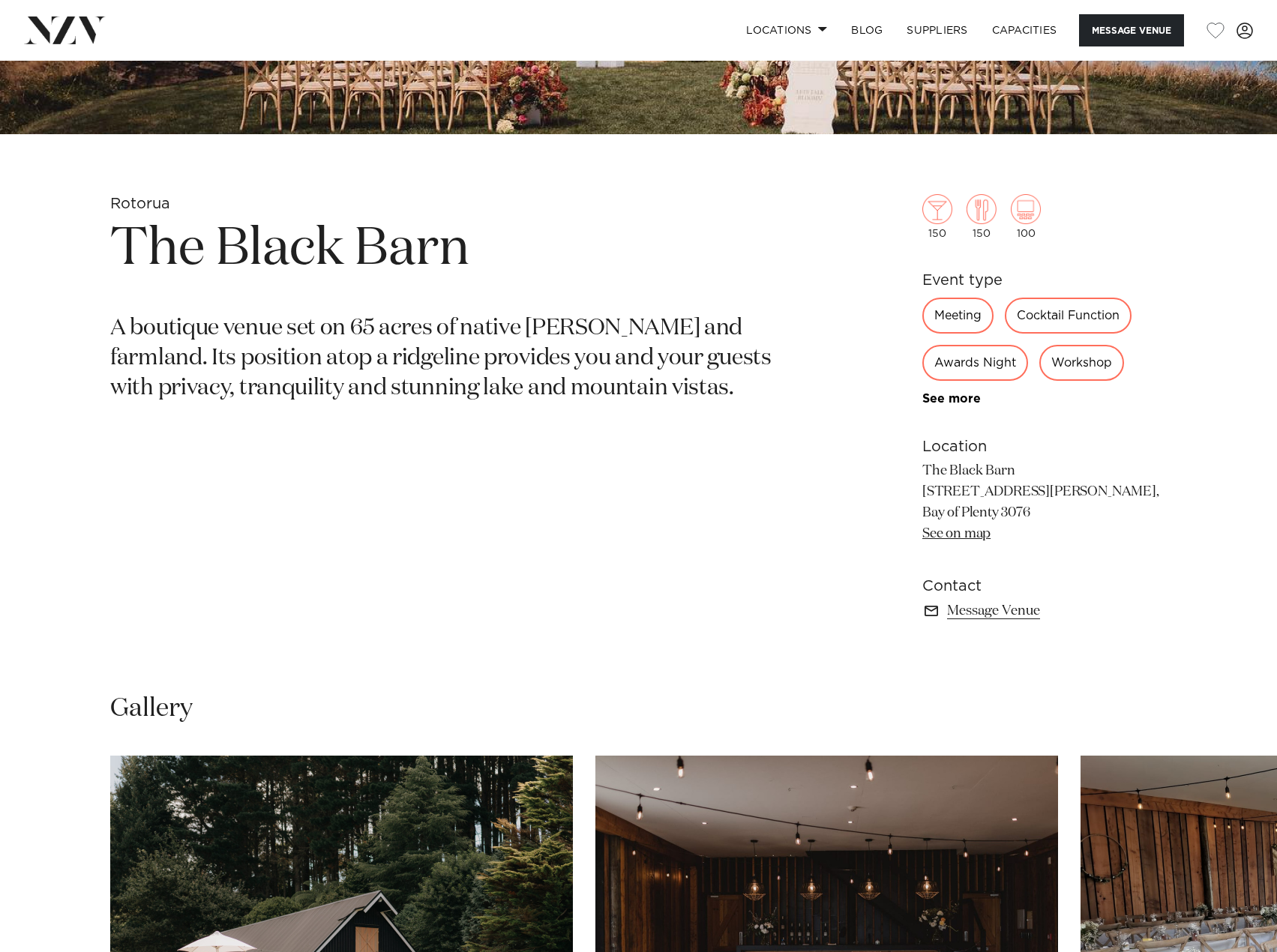
scroll to position [975, 0]
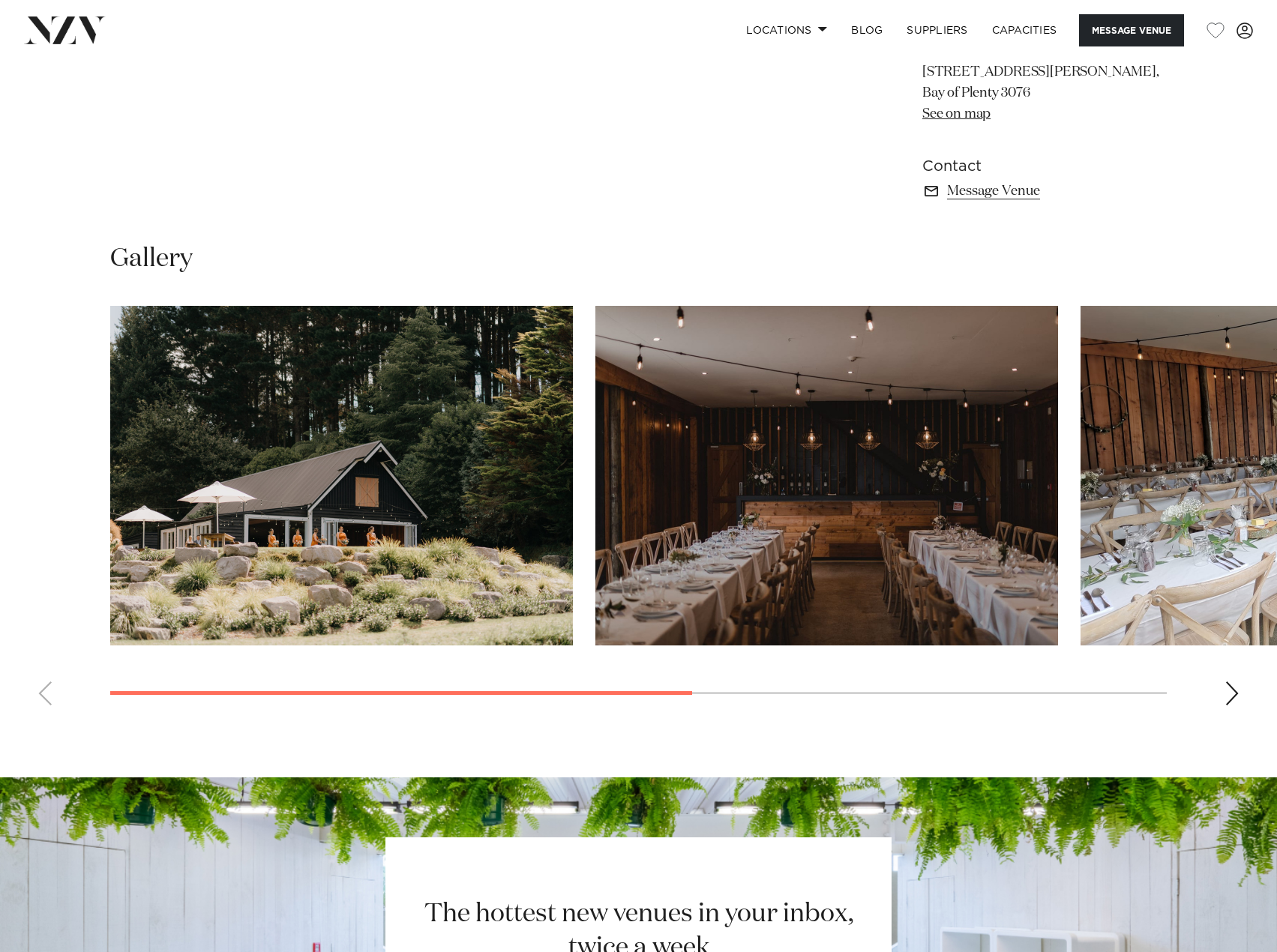
click at [1248, 700] on swiper-container at bounding box center [638, 512] width 1277 height 412
click at [1235, 693] on div "Next slide" at bounding box center [1232, 693] width 15 height 24
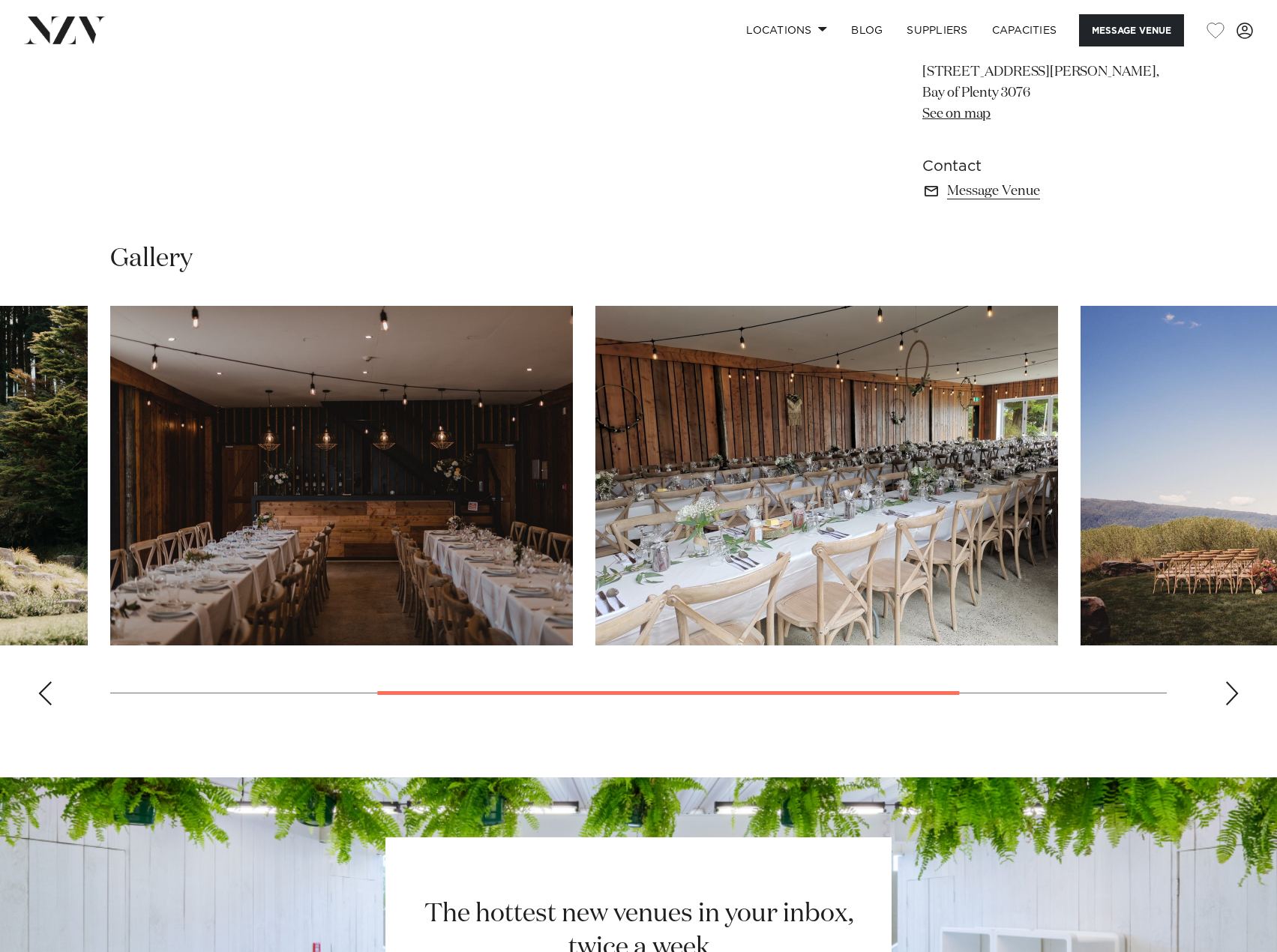
click at [1231, 693] on div "Next slide" at bounding box center [1232, 693] width 15 height 24
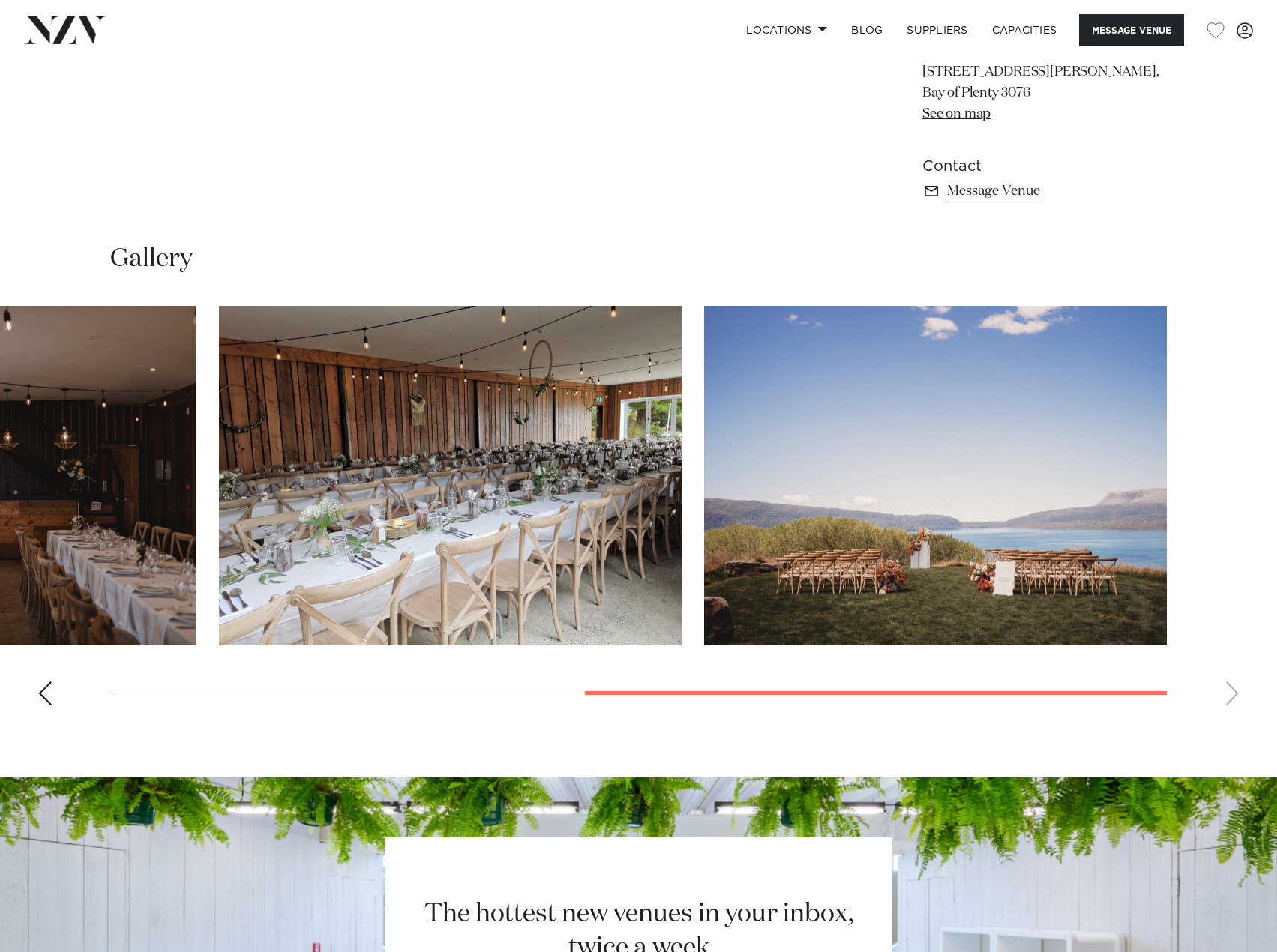
click at [1231, 693] on swiper-container at bounding box center [638, 512] width 1277 height 412
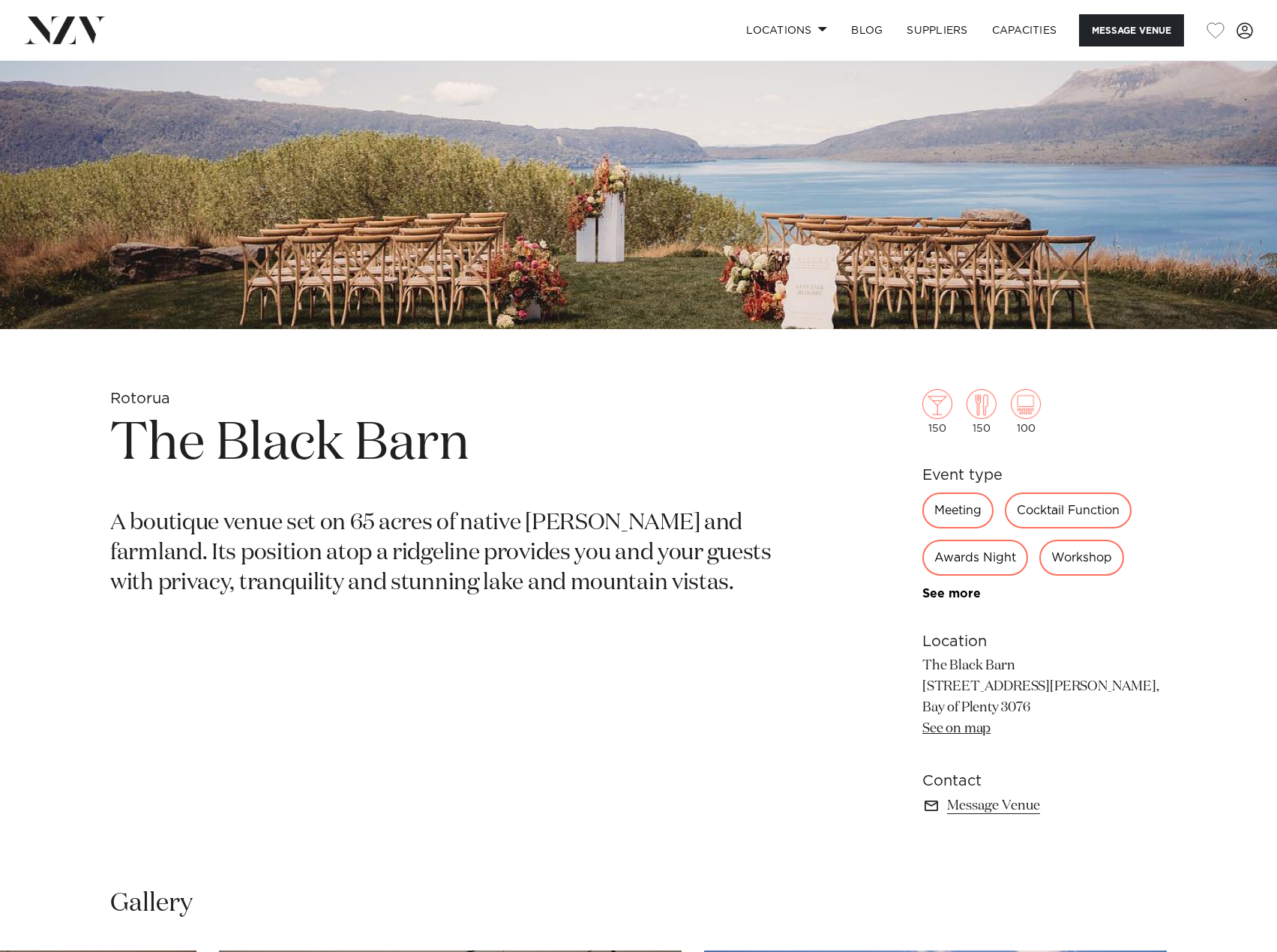
scroll to position [290, 0]
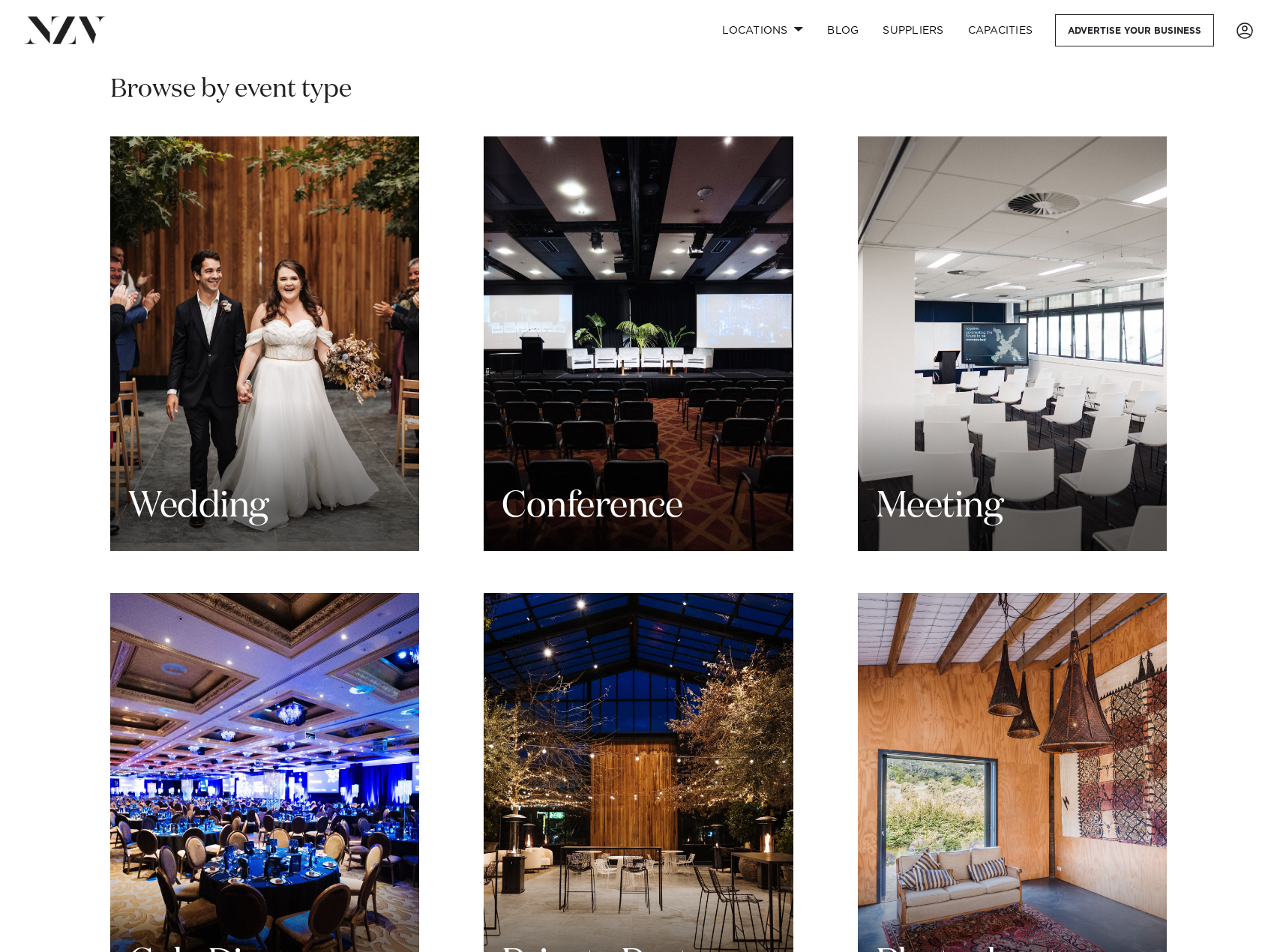
scroll to position [1424, 0]
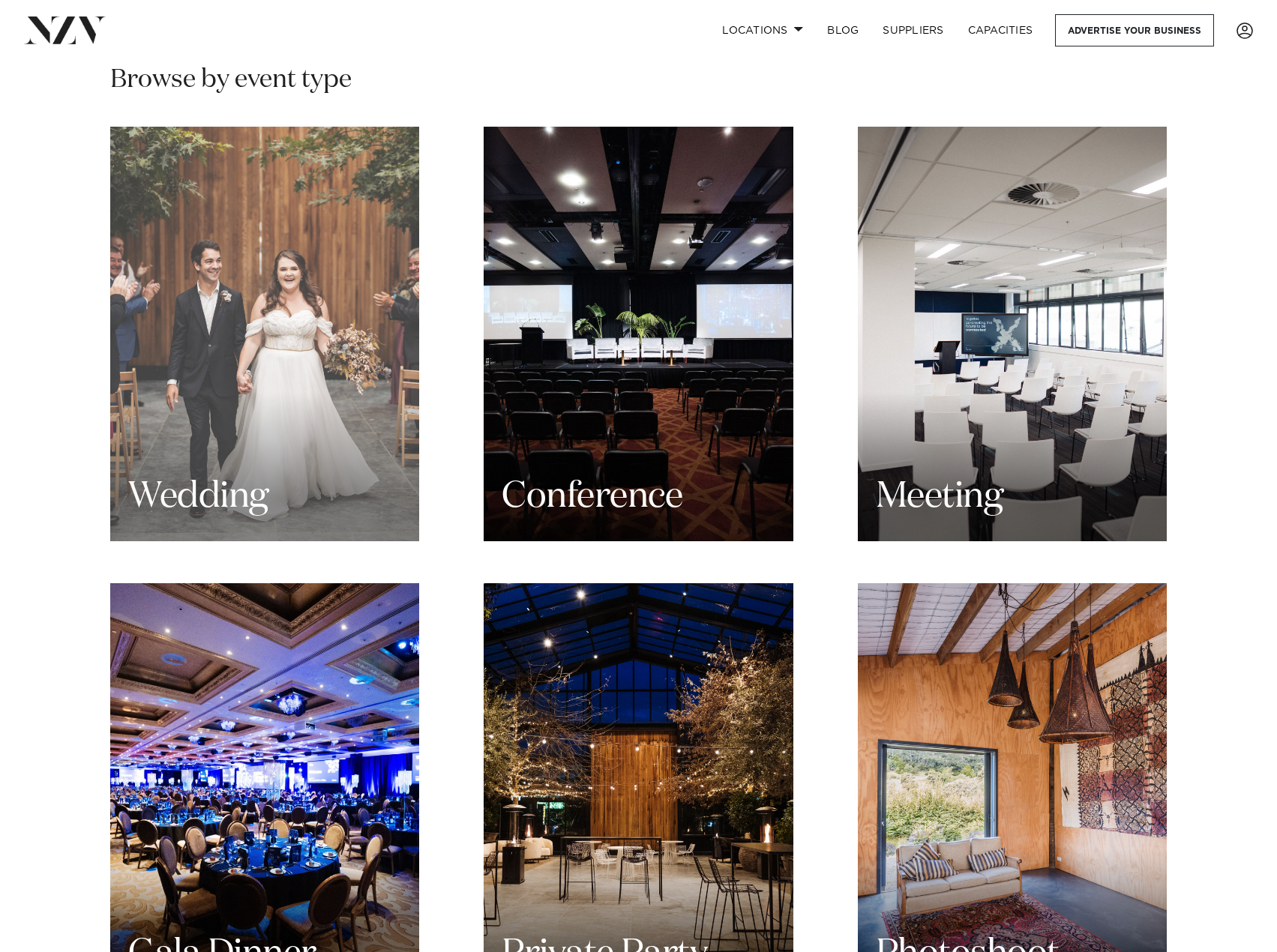
click at [345, 327] on div "Wedding" at bounding box center [264, 334] width 309 height 415
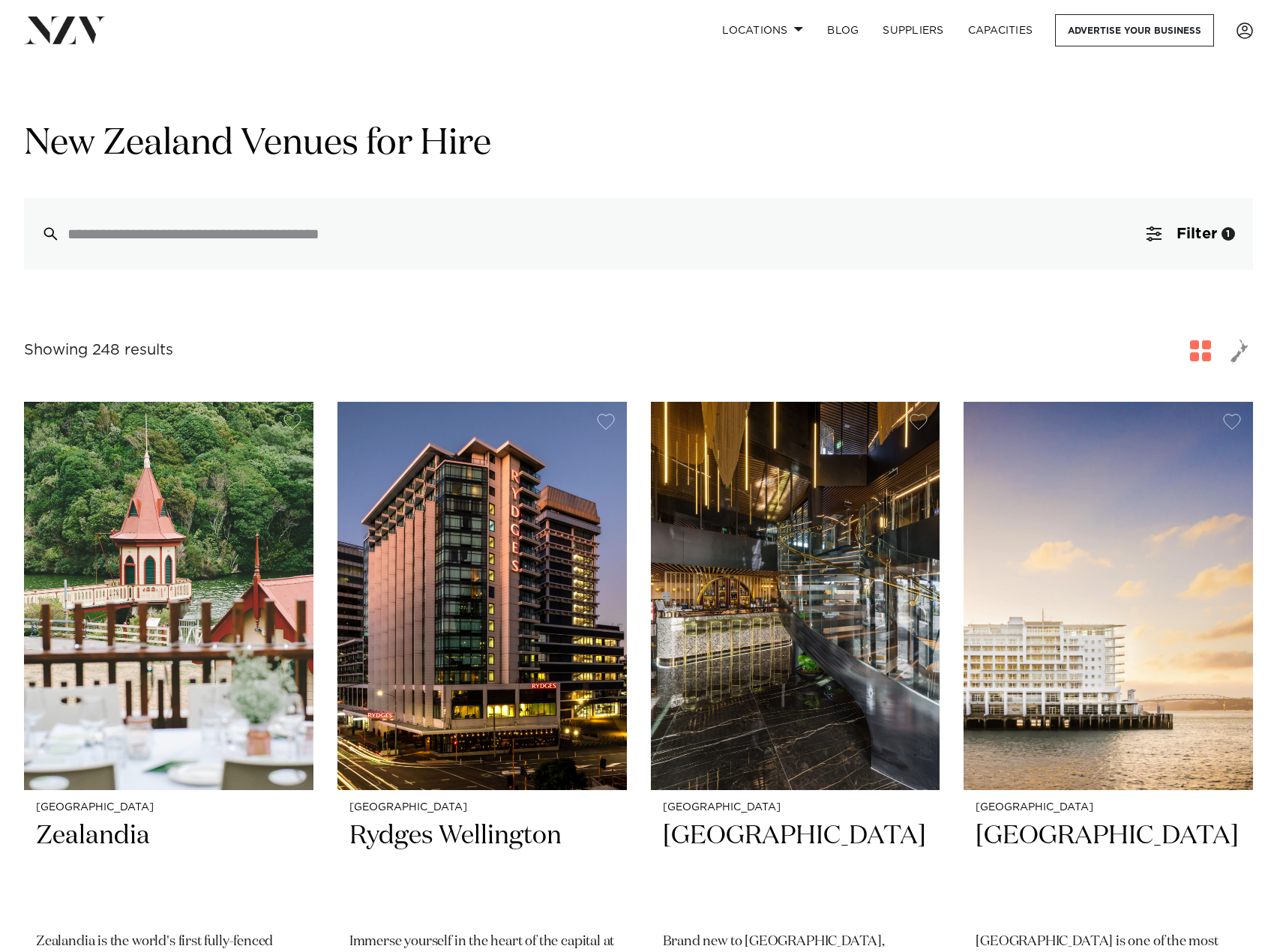
click at [1235, 352] on span "button" at bounding box center [1239, 350] width 18 height 25
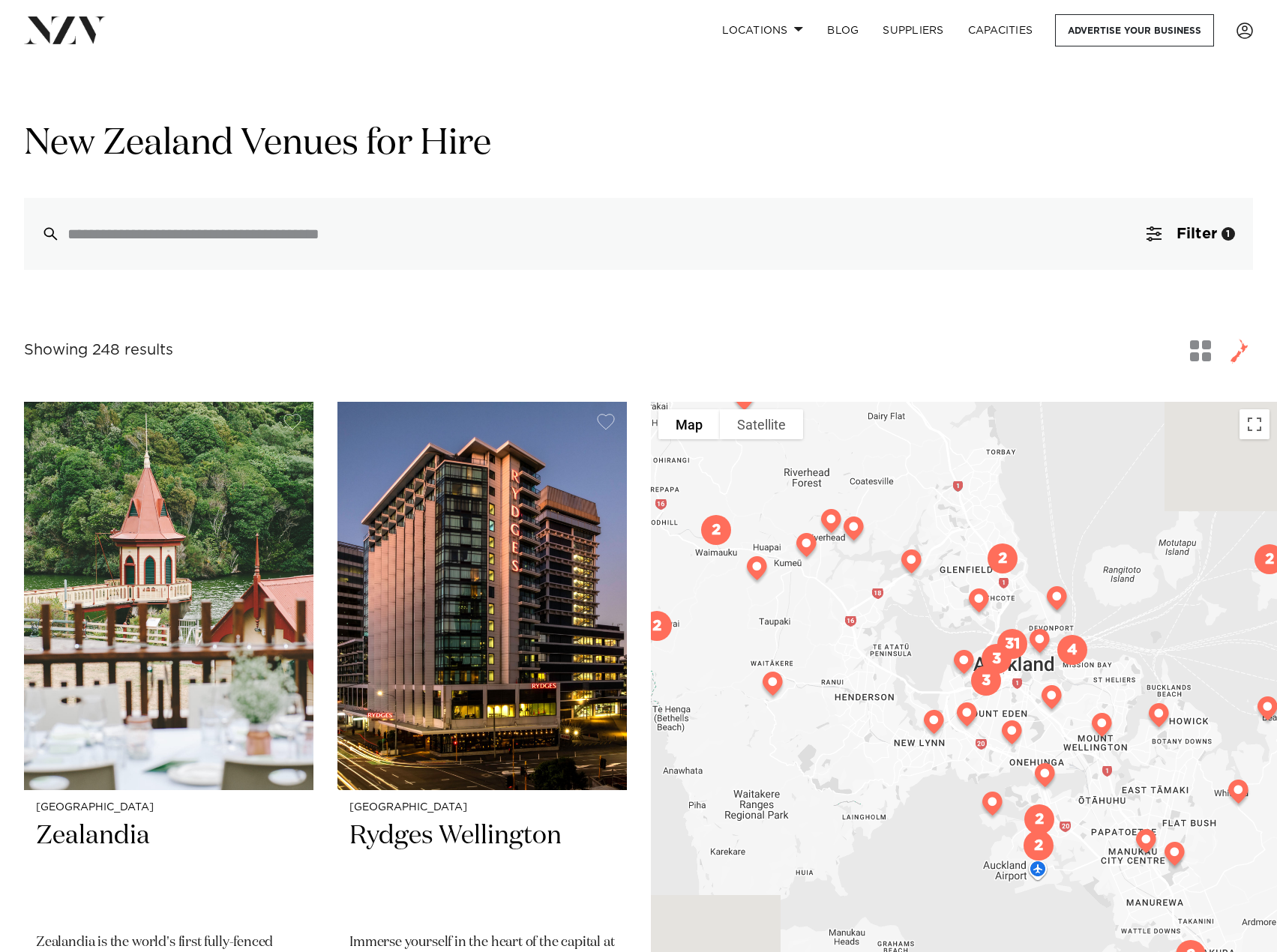
click at [995, 556] on img "2" at bounding box center [1002, 558] width 42 height 42
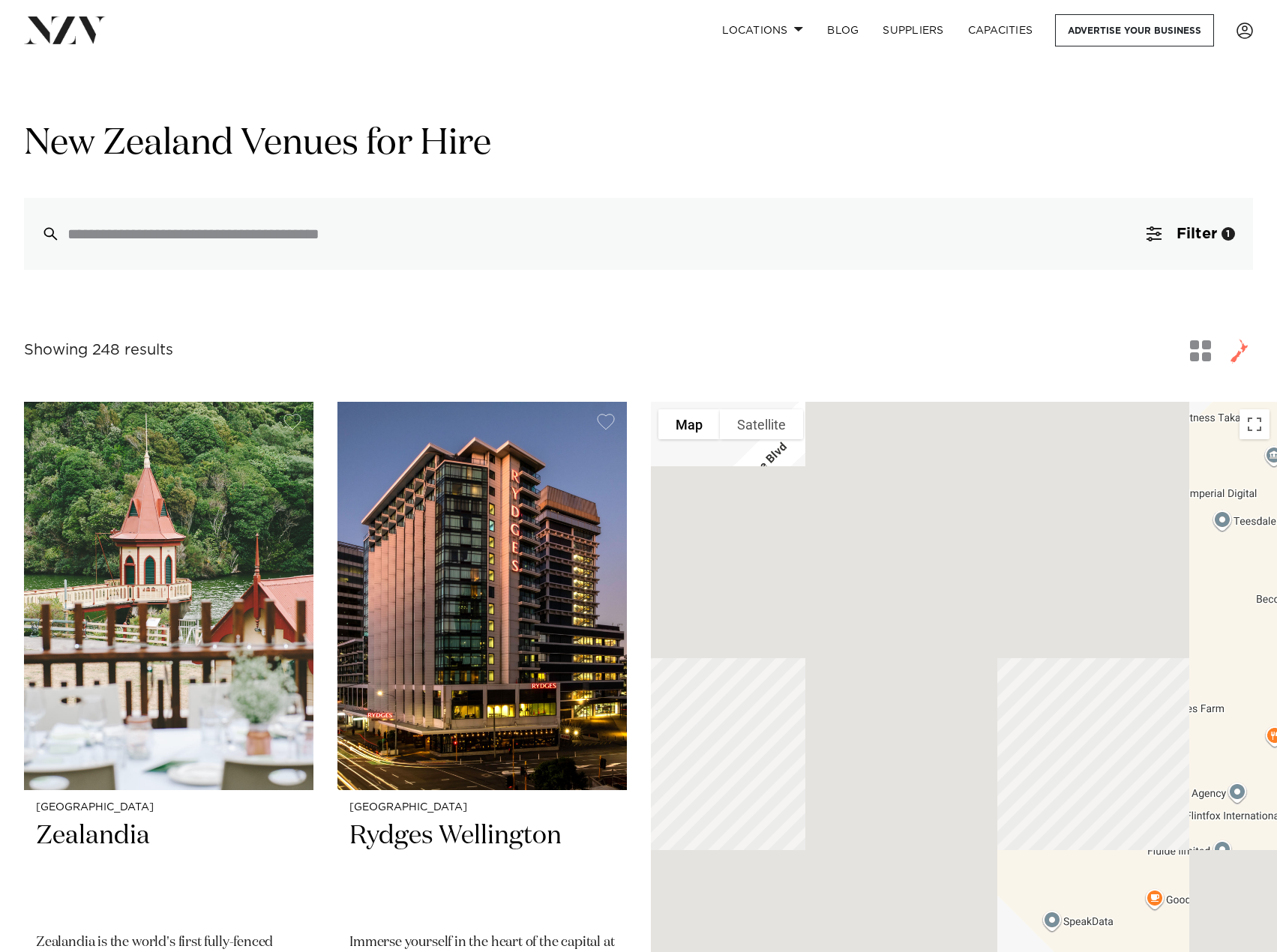
click at [1150, 695] on div "To navigate, press the arrow keys." at bounding box center [963, 774] width 626 height 743
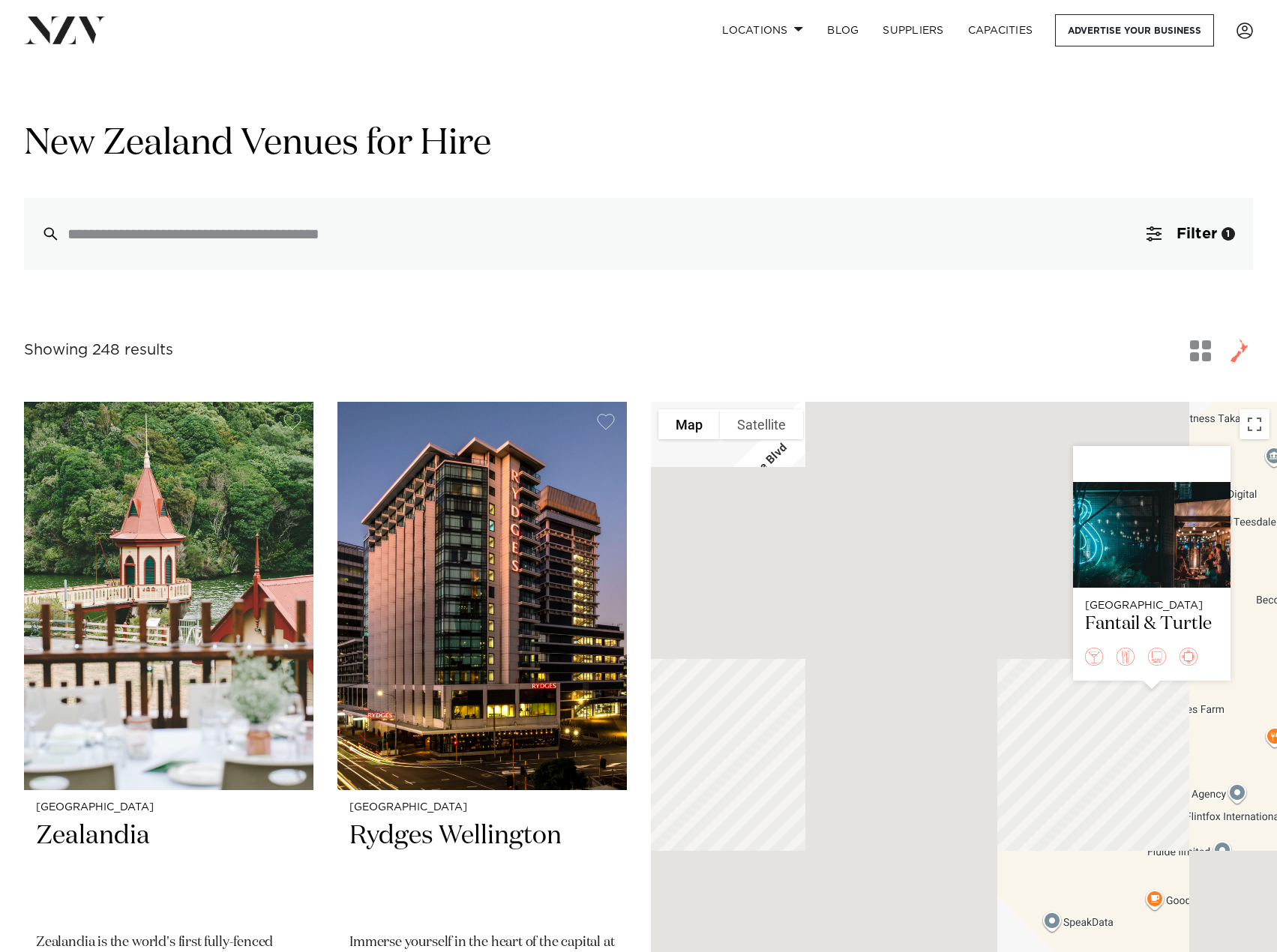
click at [775, 819] on div "To navigate, press the arrow keys. Auckland Fantail & Turtle" at bounding box center [963, 774] width 626 height 743
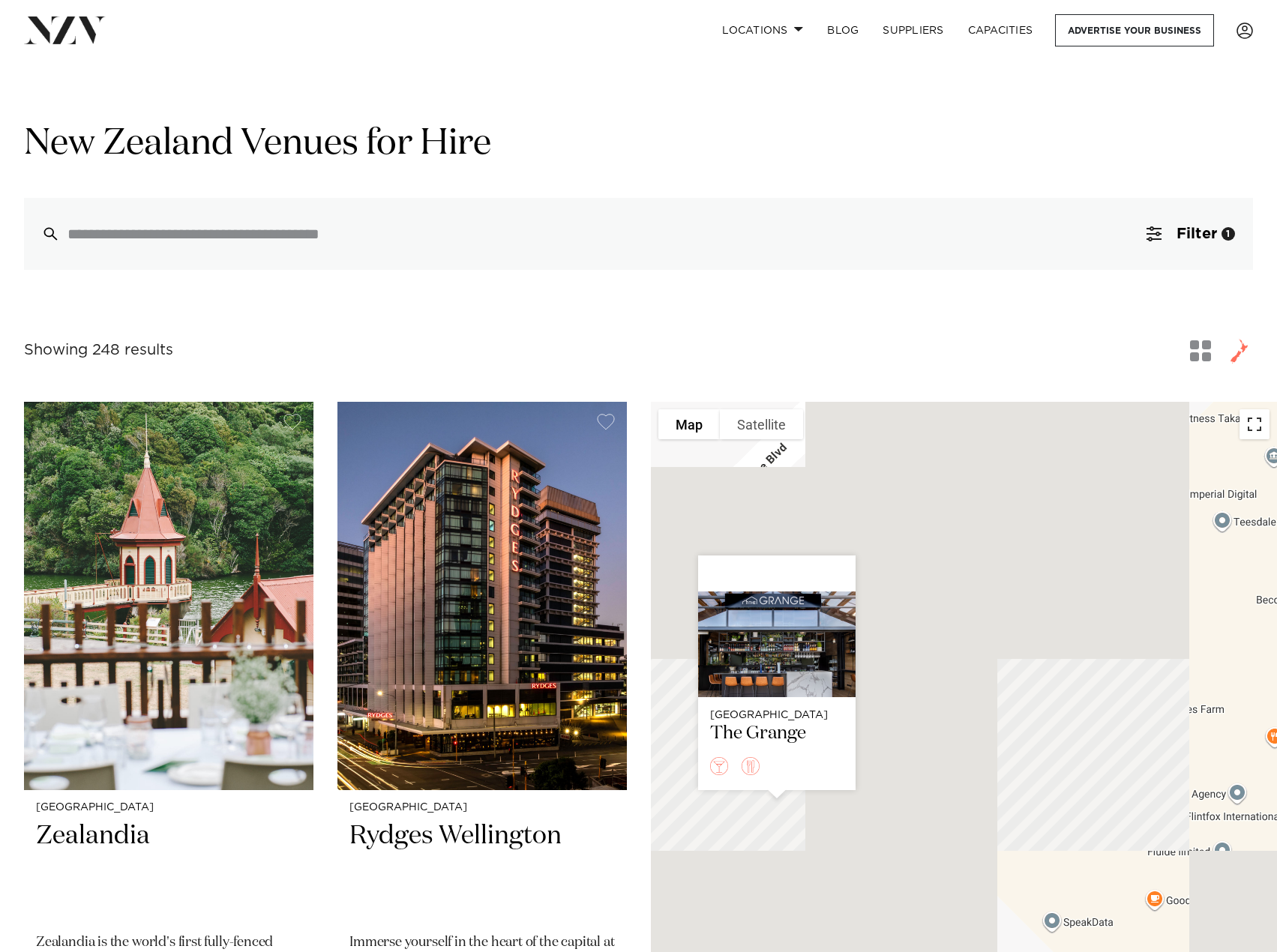
click at [1249, 421] on button "Toggle fullscreen view" at bounding box center [1254, 424] width 30 height 30
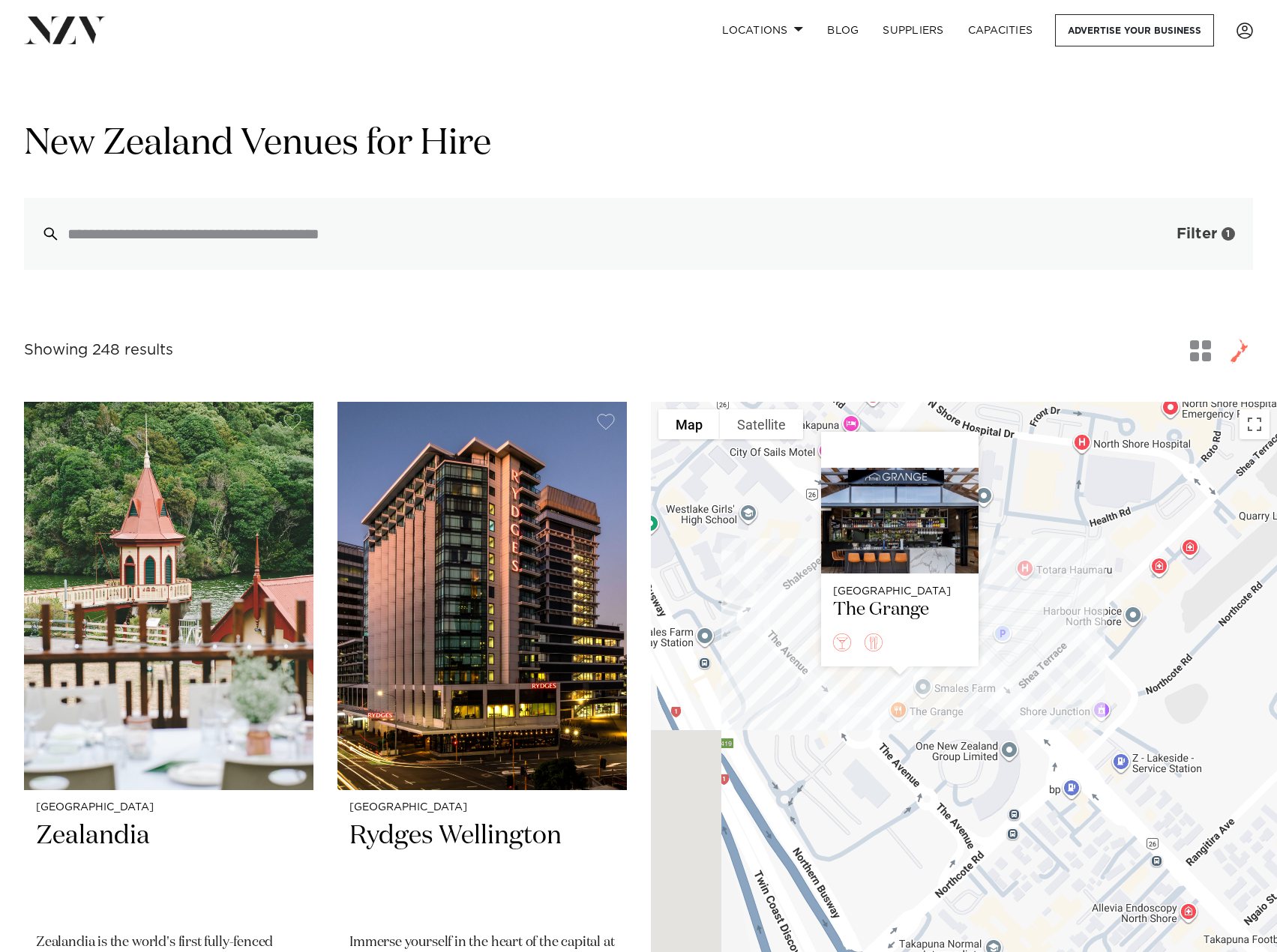
click at [1199, 232] on span "Filter" at bounding box center [1196, 234] width 40 height 15
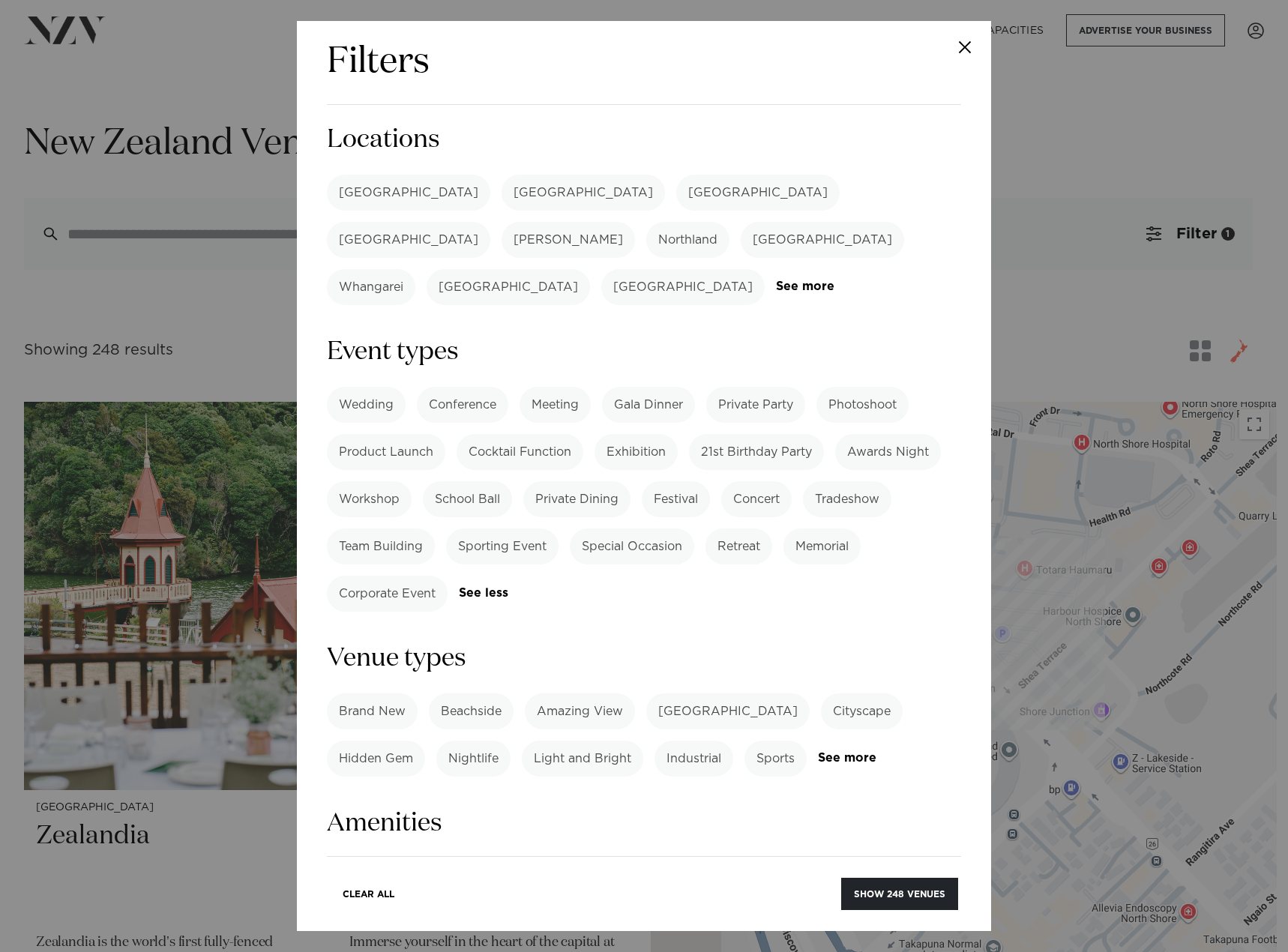
click at [376, 199] on label "[GEOGRAPHIC_DATA]" at bounding box center [408, 192] width 164 height 36
click at [896, 892] on button "Show 91 venues" at bounding box center [903, 894] width 110 height 32
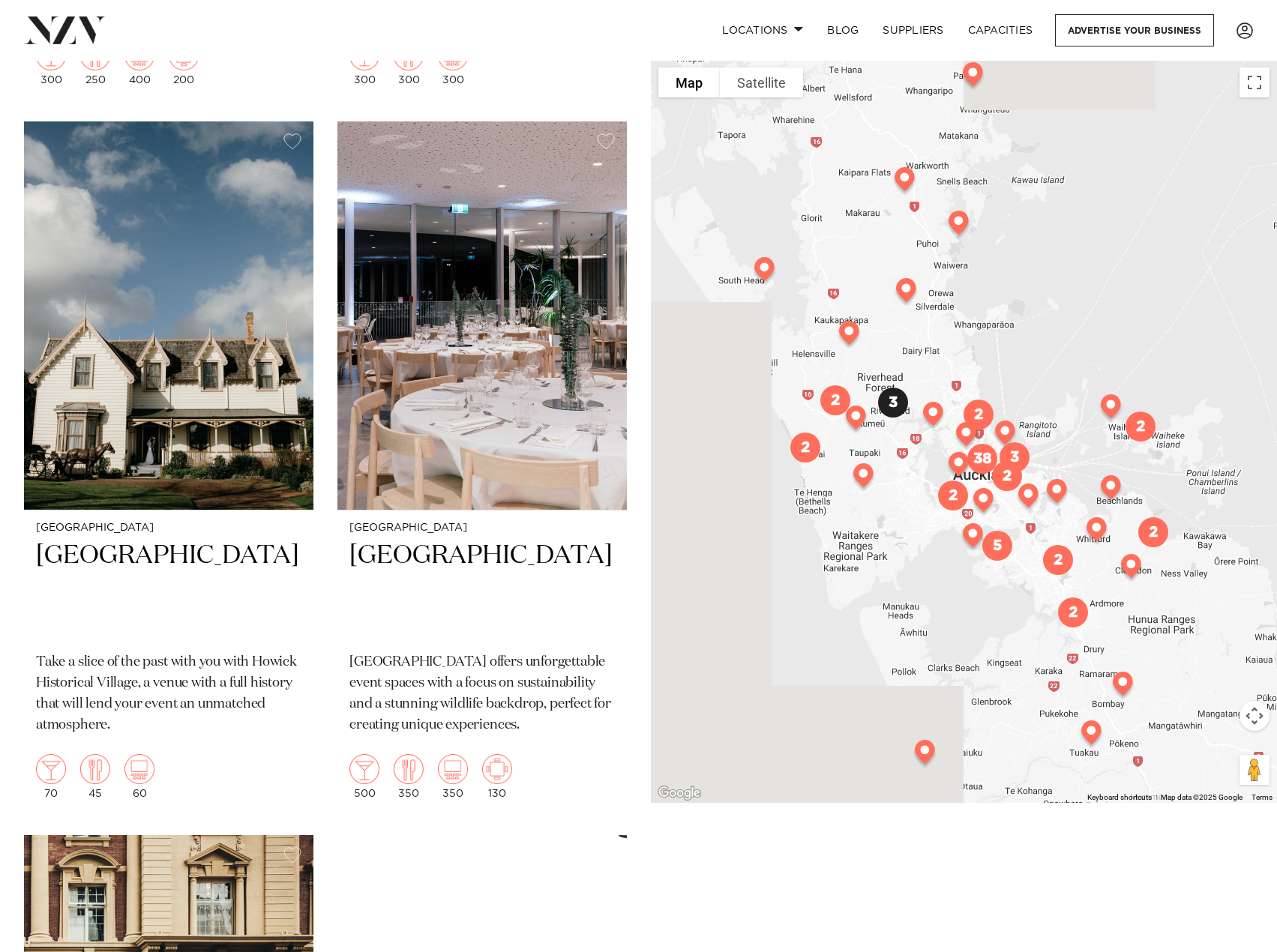
scroll to position [12747, 0]
